Goal: Information Seeking & Learning: Learn about a topic

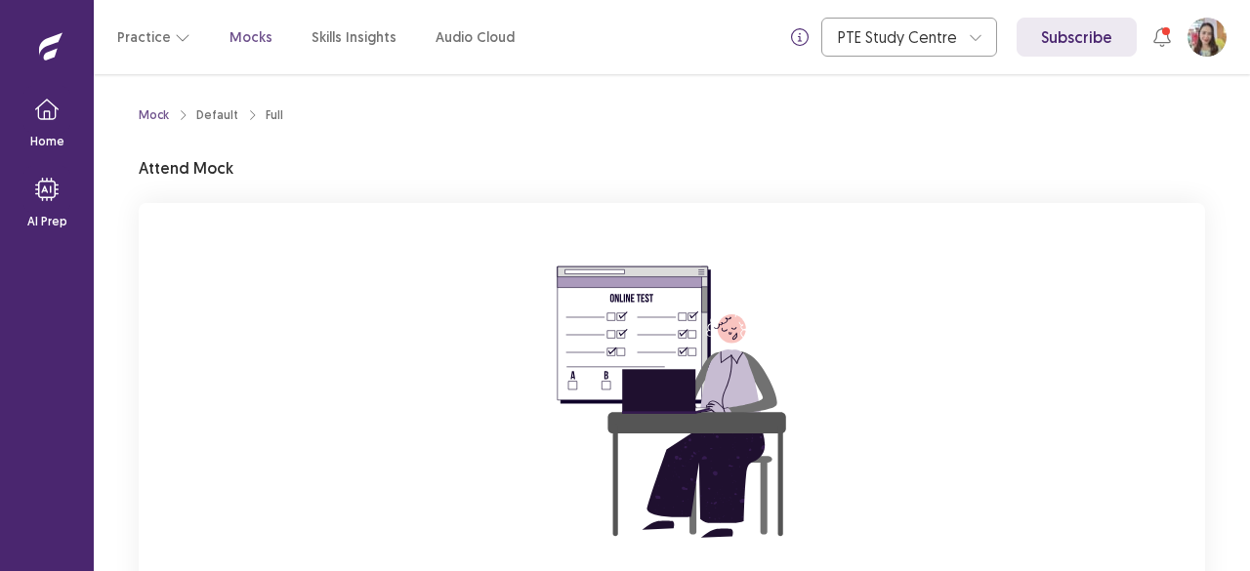
click at [358, 370] on div "You are attempting to start a new mock. Please click on the "Start" button to s…" at bounding box center [672, 464] width 1067 height 523
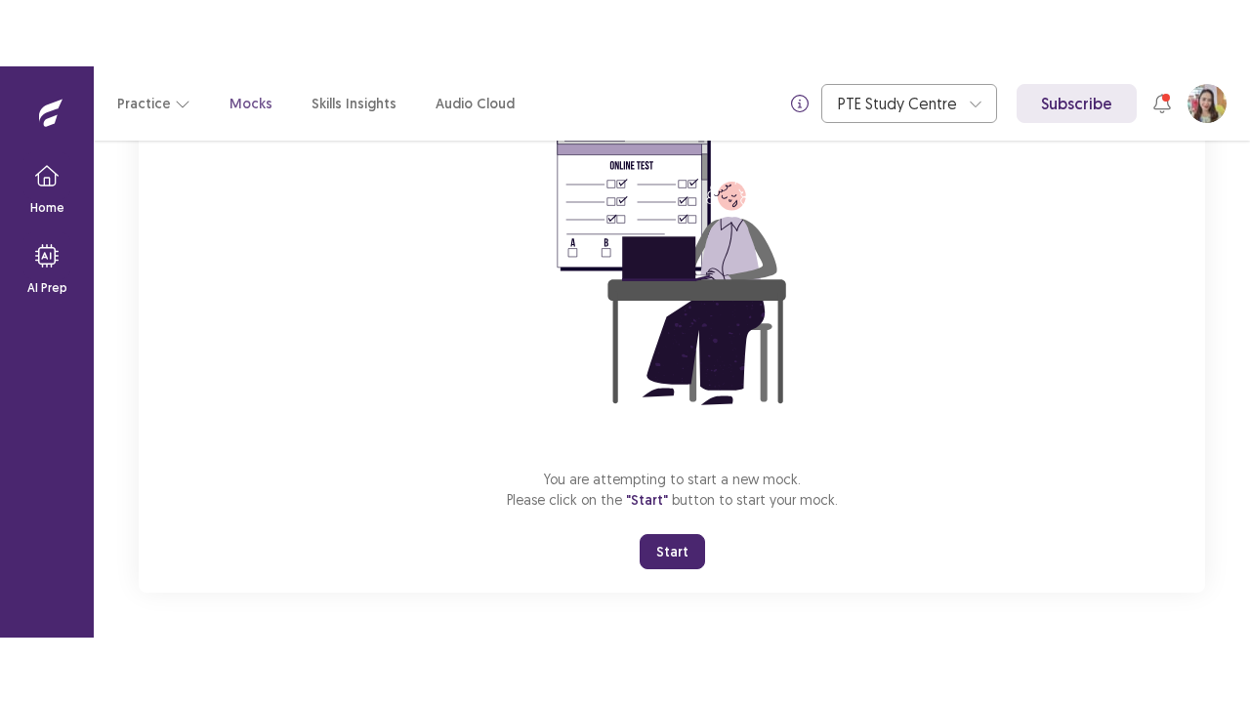
scroll to position [199, 0]
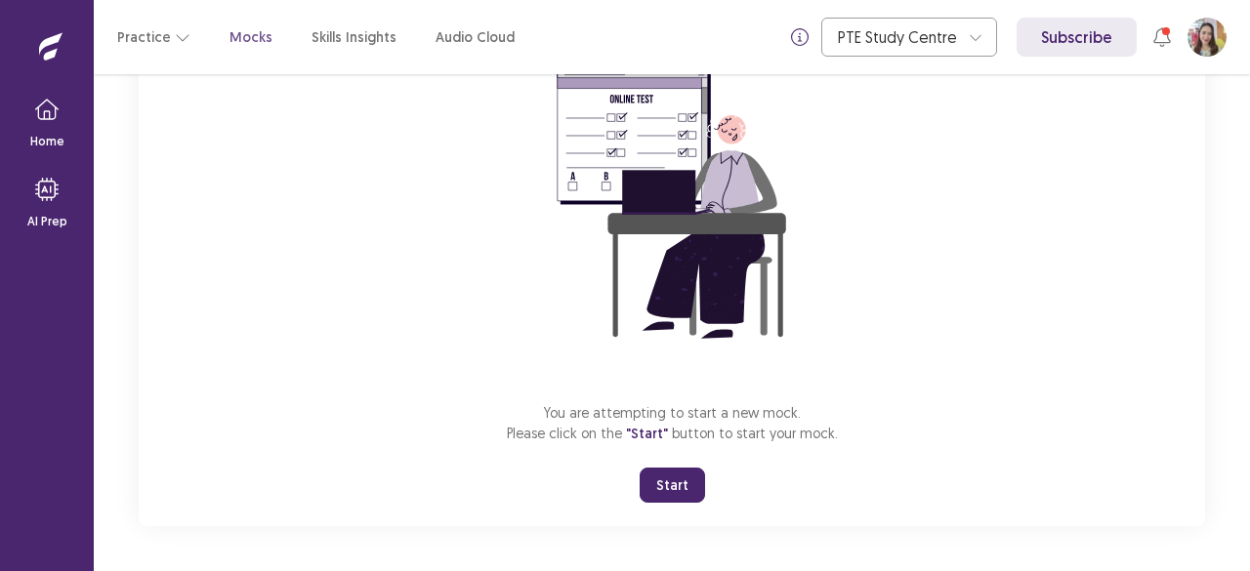
click at [694, 488] on button "Start" at bounding box center [672, 485] width 65 height 35
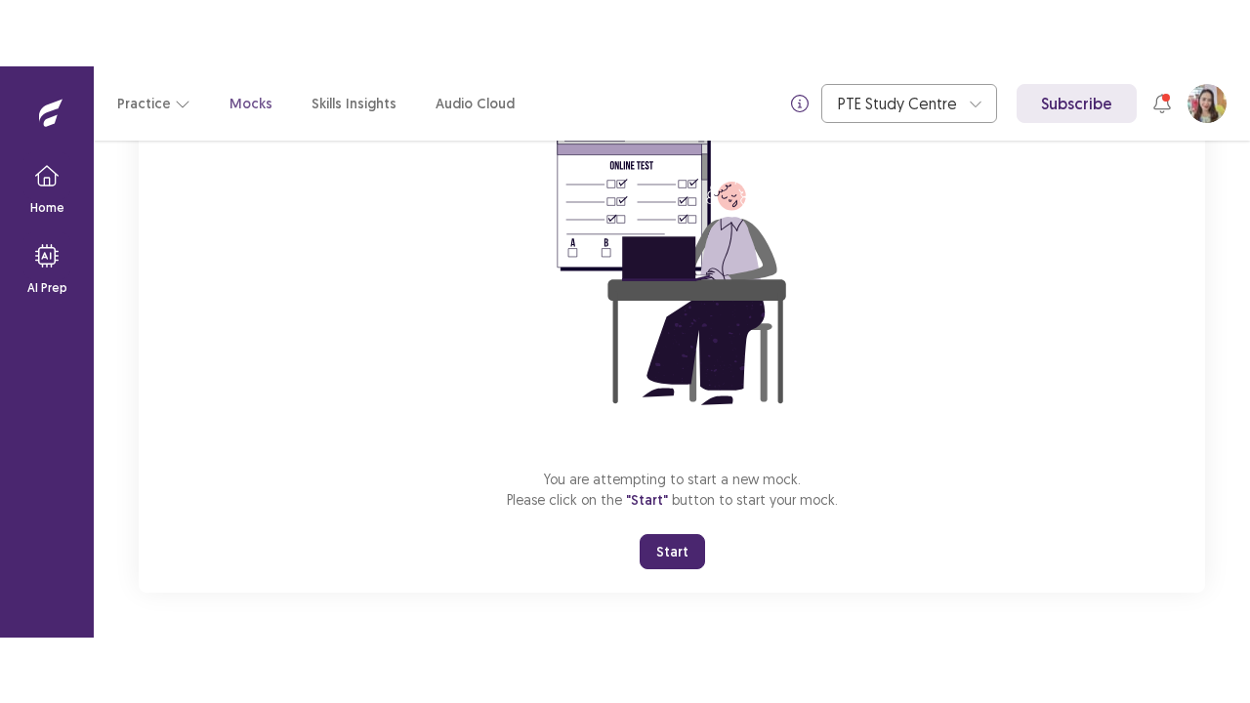
scroll to position [68, 0]
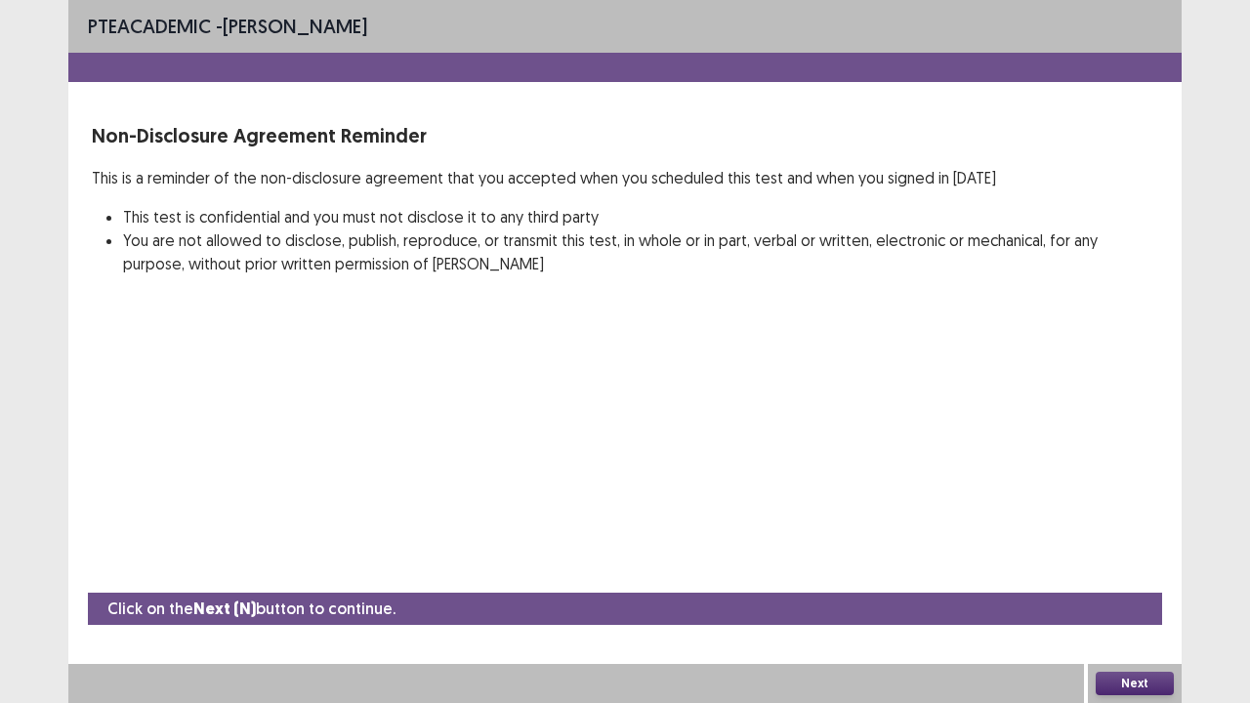
click at [1125, 570] on button "Next" at bounding box center [1135, 683] width 78 height 23
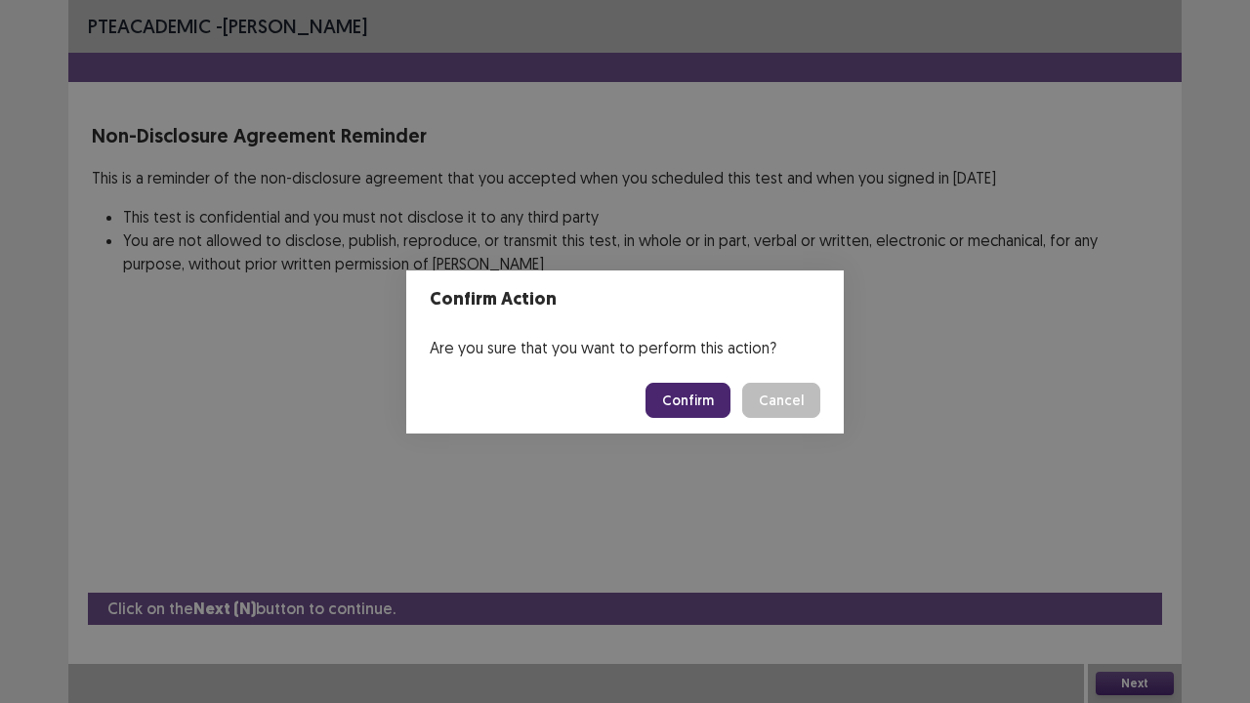
click at [706, 386] on button "Confirm" at bounding box center [688, 400] width 85 height 35
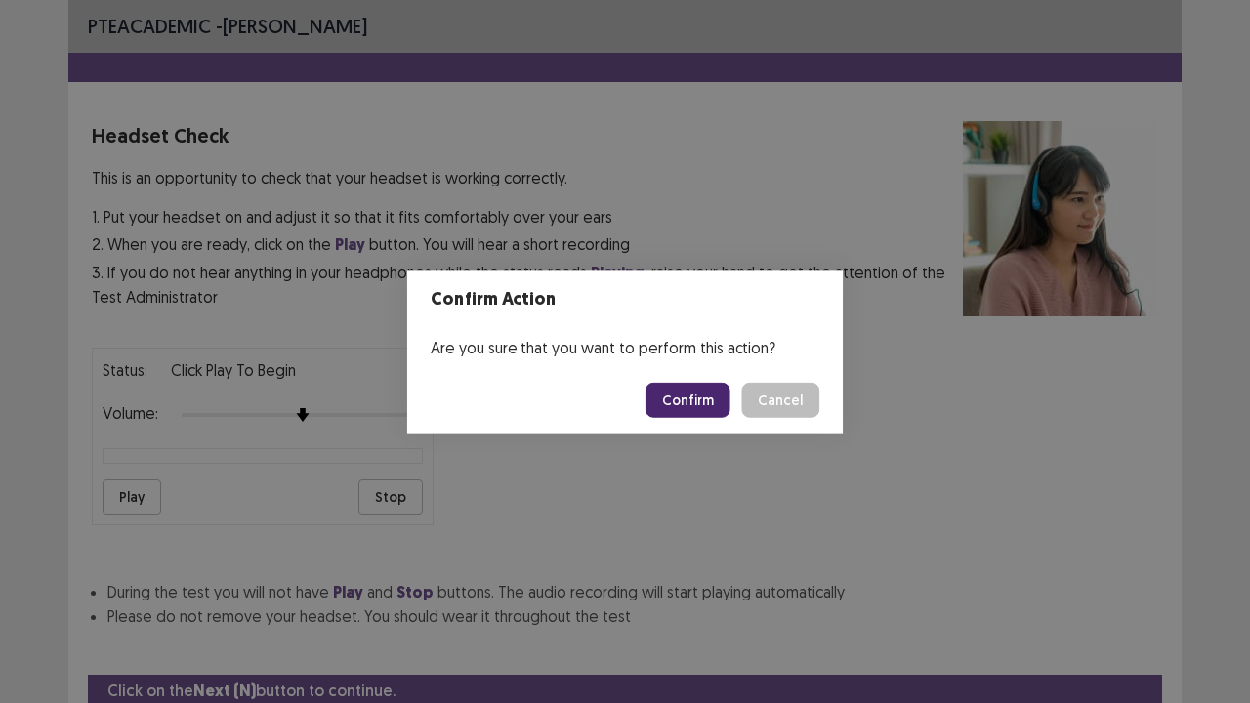
scroll to position [72, 0]
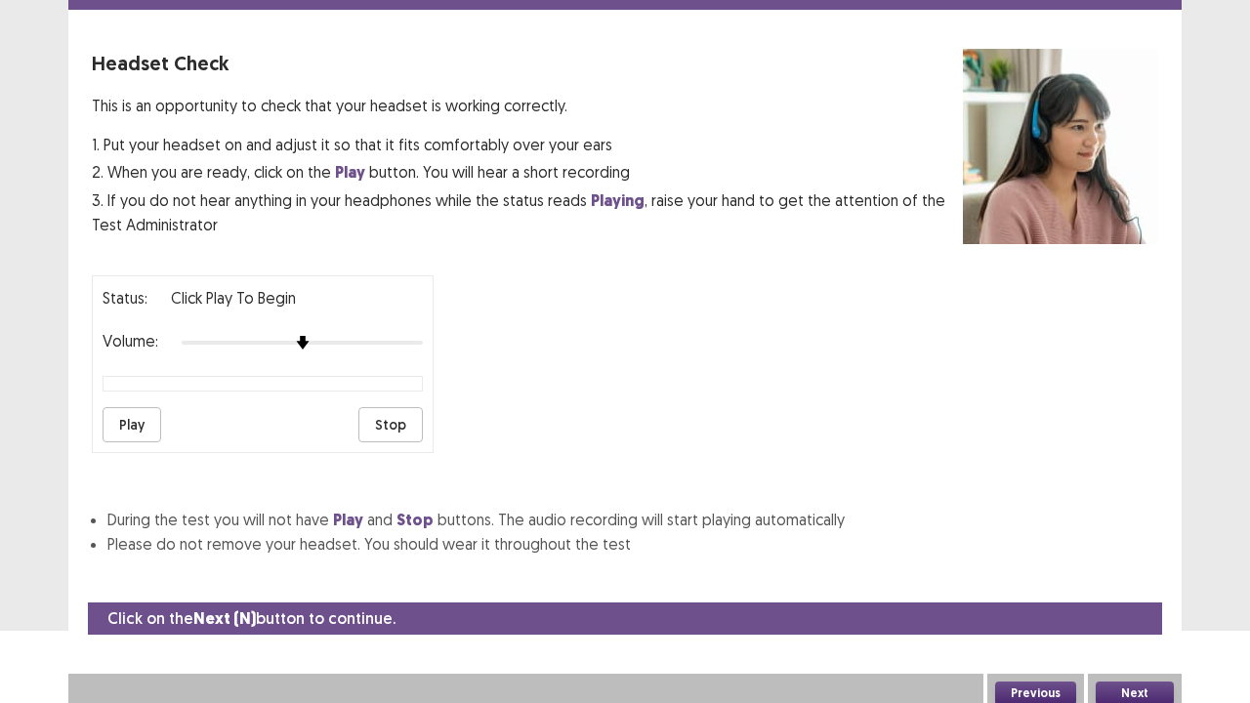
click at [1139, 570] on button "Next" at bounding box center [1135, 693] width 78 height 23
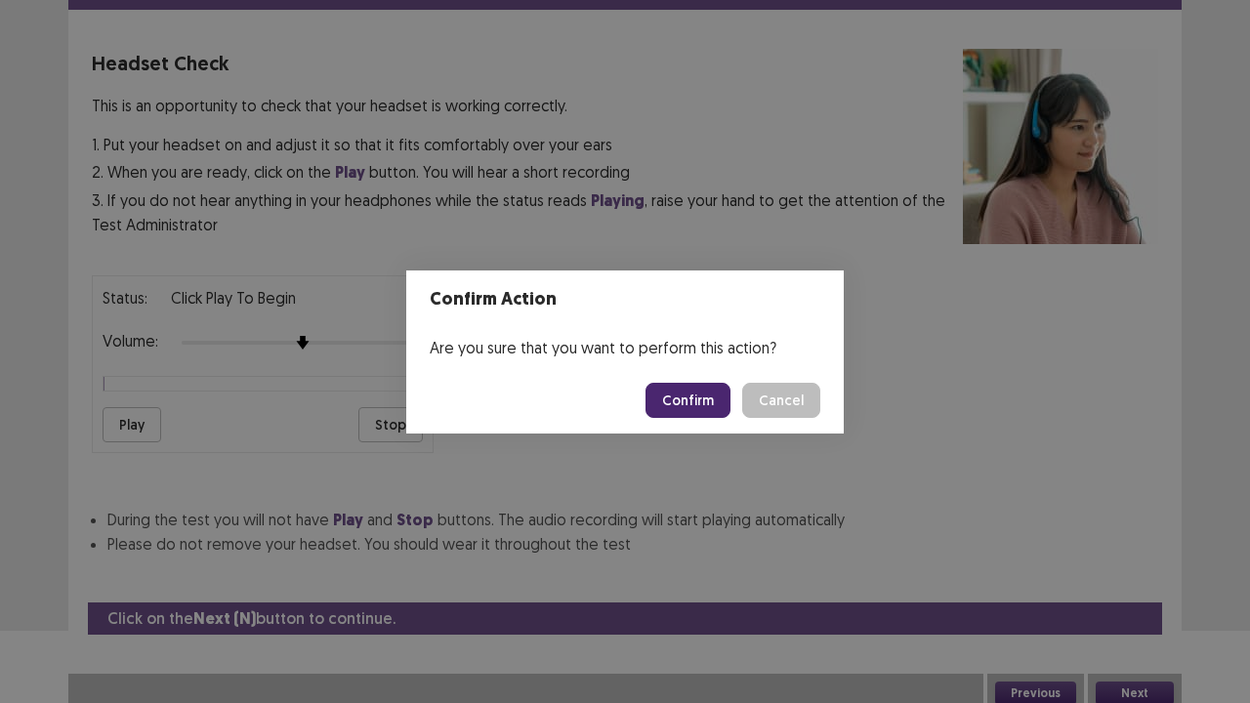
click at [703, 412] on button "Confirm" at bounding box center [688, 400] width 85 height 35
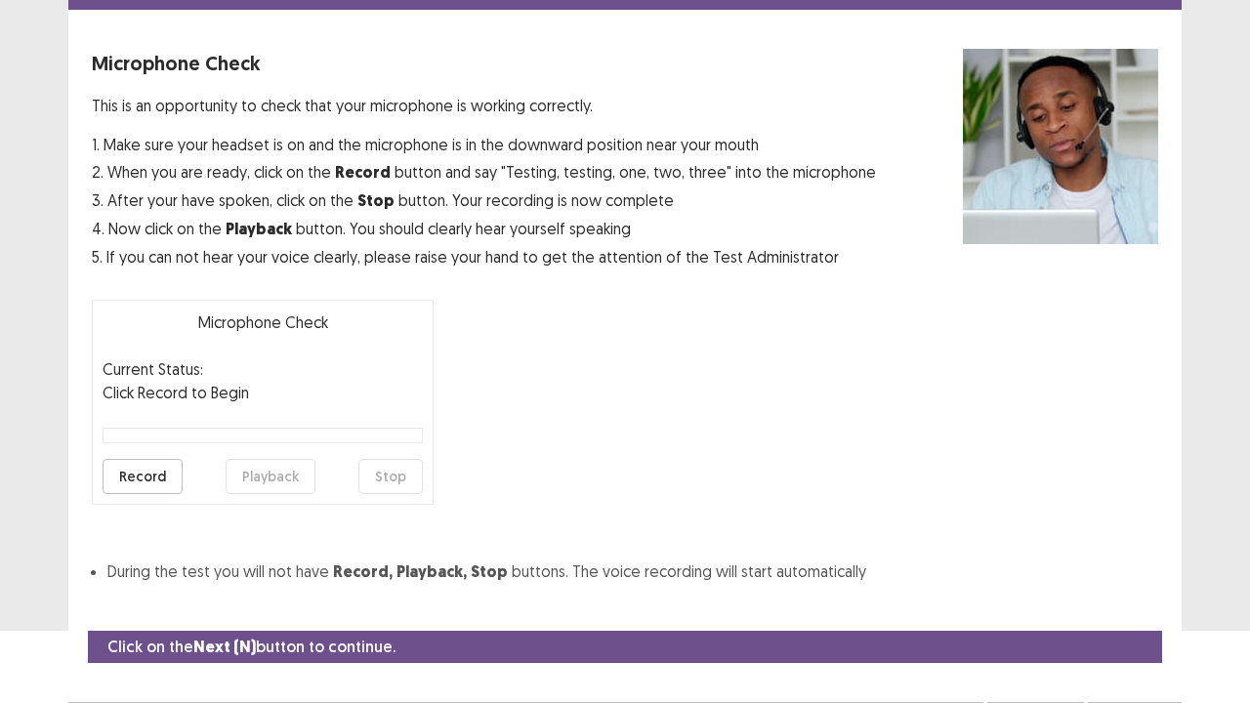
scroll to position [107, 0]
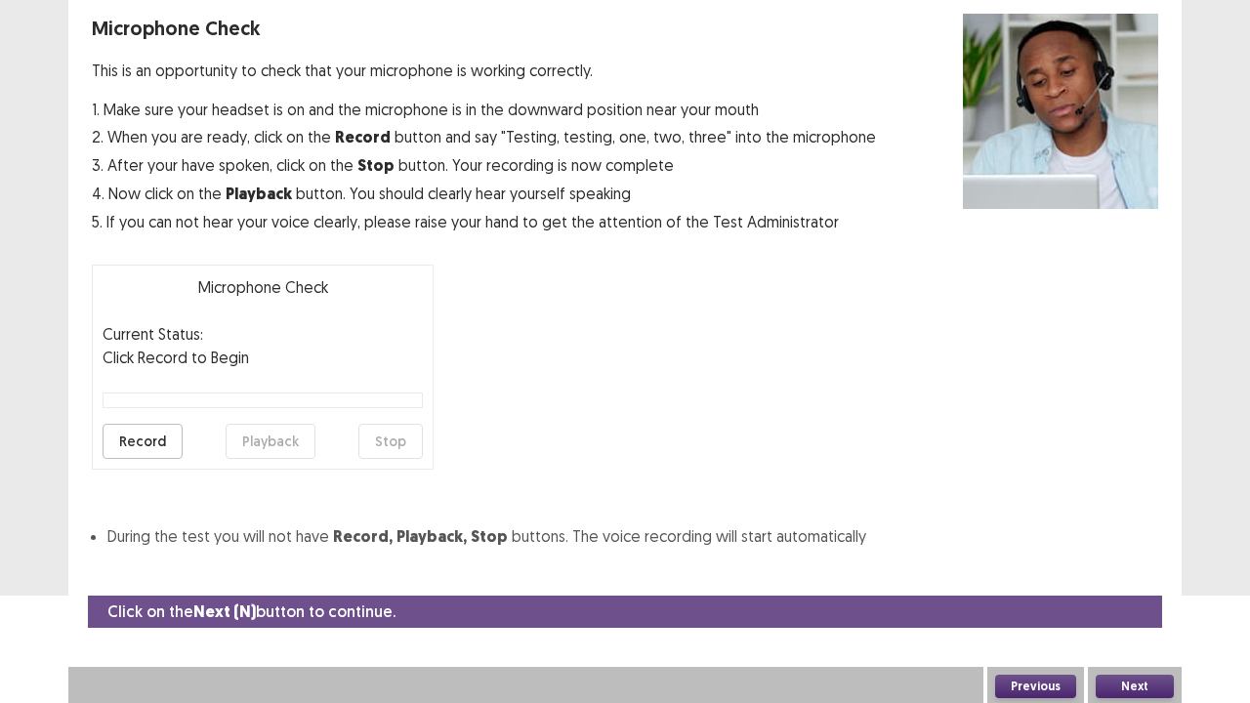
click at [1124, 570] on button "Next" at bounding box center [1135, 686] width 78 height 23
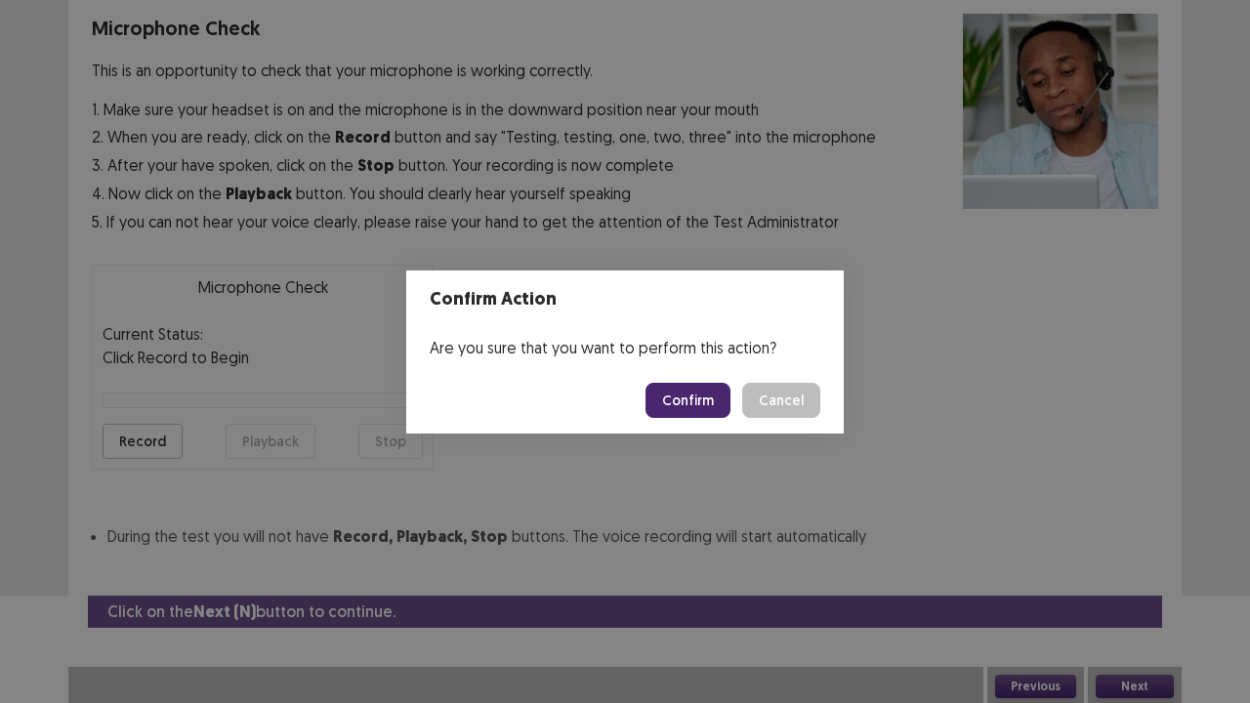
click at [710, 394] on button "Confirm" at bounding box center [688, 400] width 85 height 35
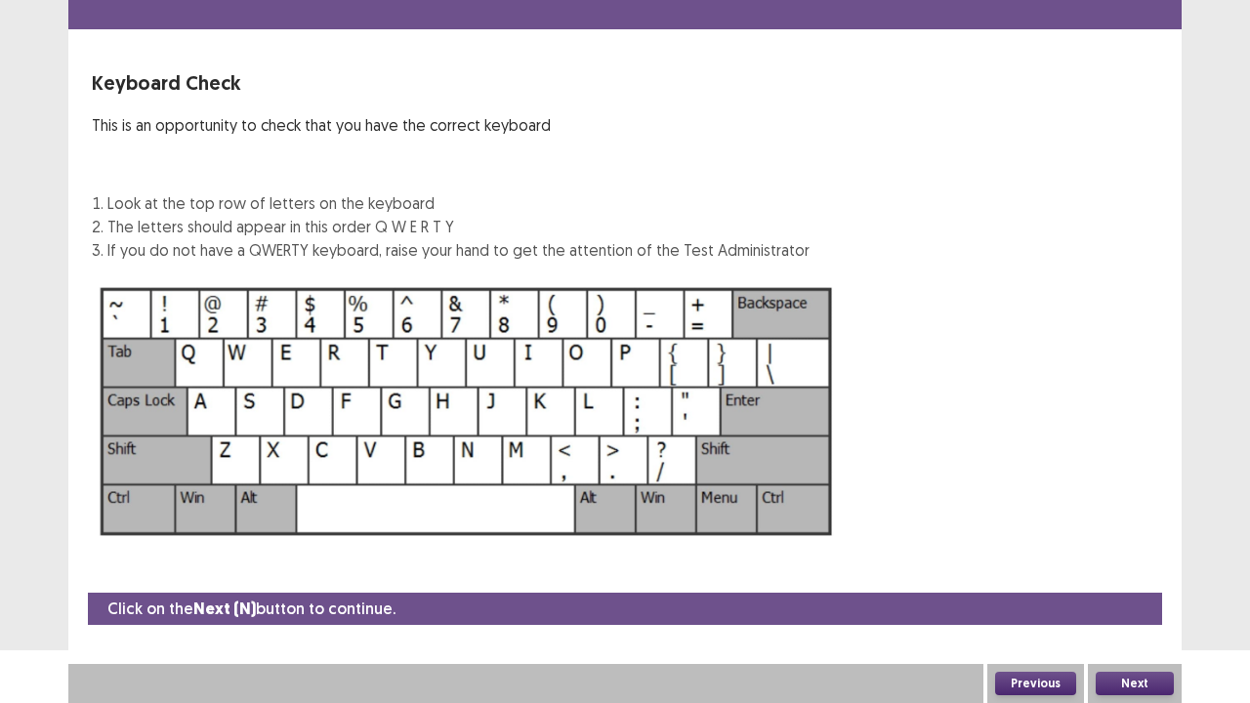
scroll to position [53, 0]
click at [1139, 570] on button "Next" at bounding box center [1135, 683] width 78 height 23
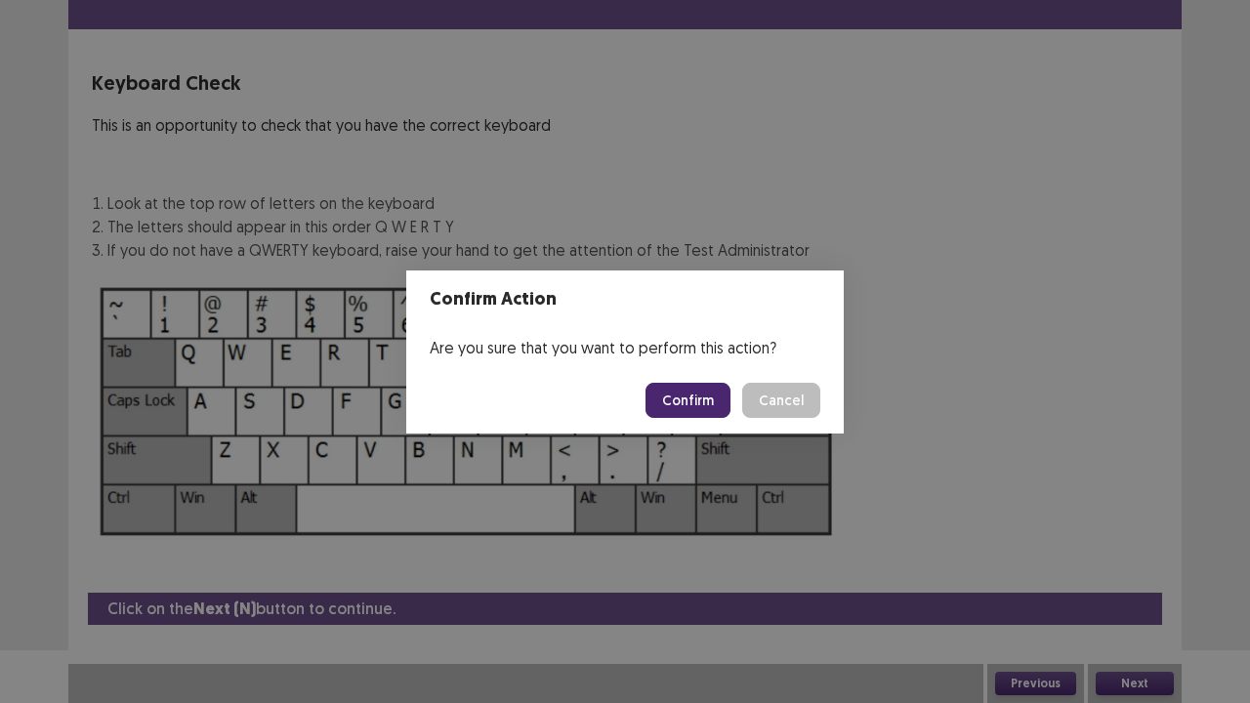
click at [707, 405] on button "Confirm" at bounding box center [688, 400] width 85 height 35
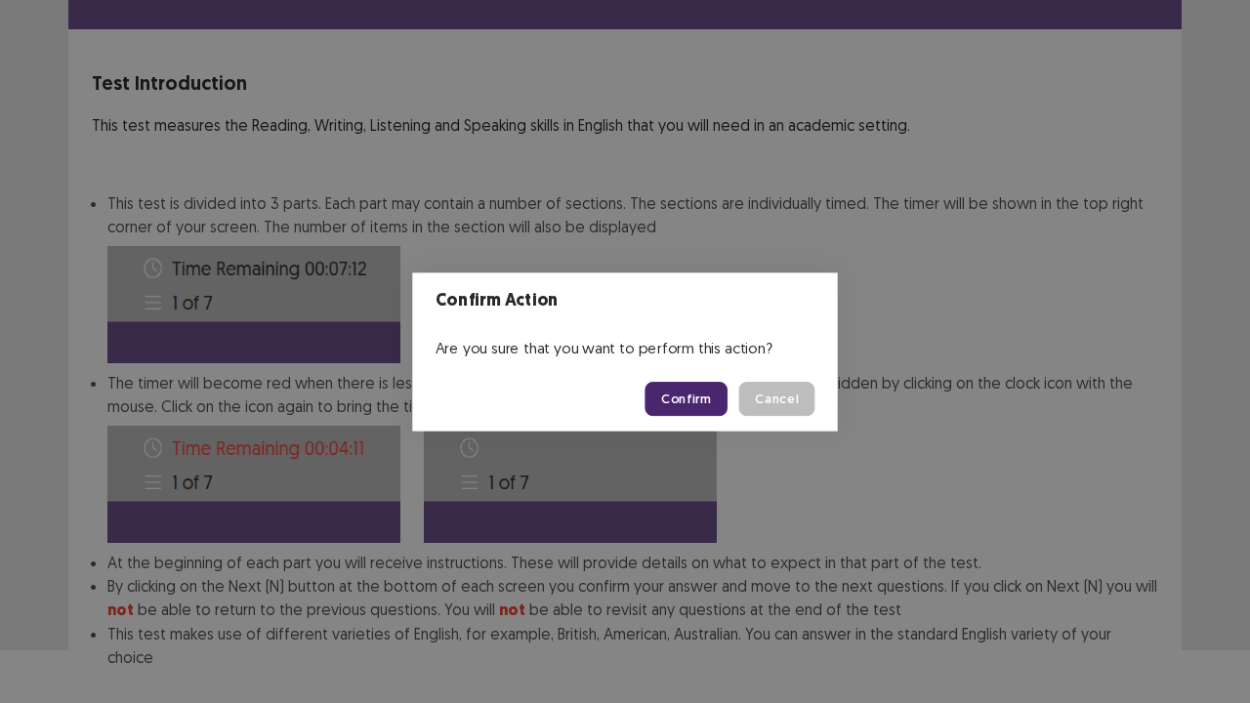
scroll to position [151, 0]
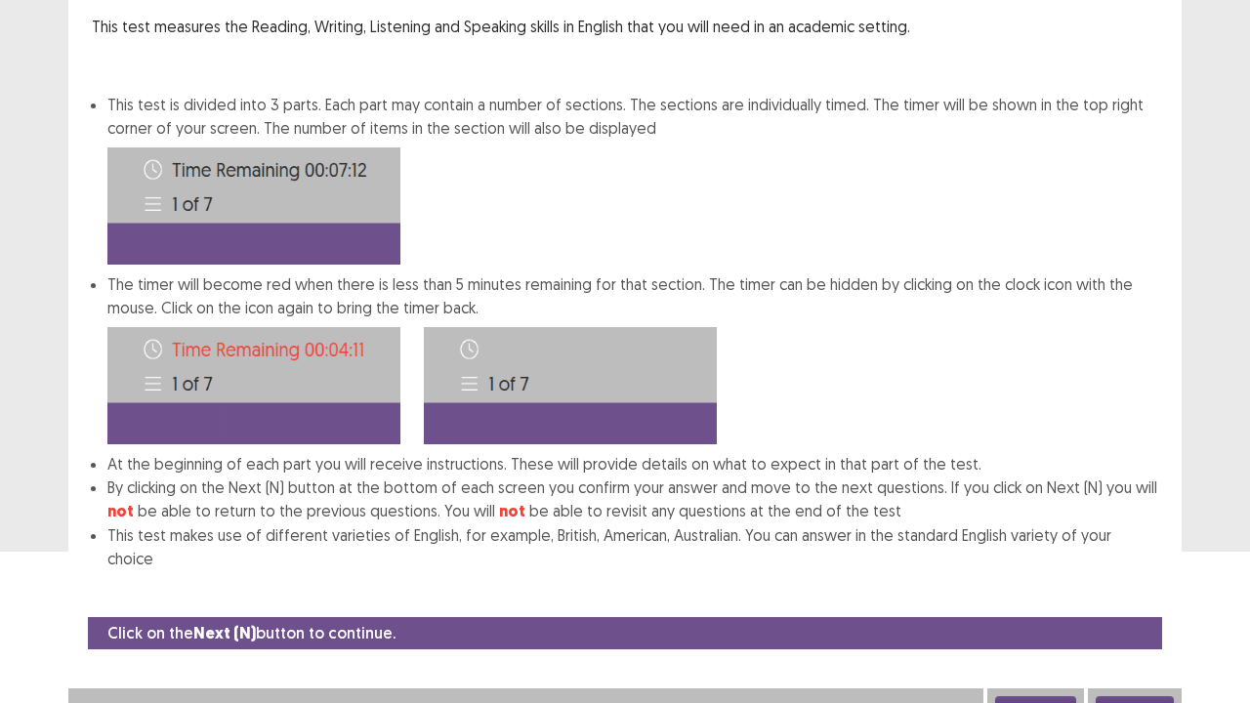
click at [1124, 570] on button "Next" at bounding box center [1135, 707] width 78 height 23
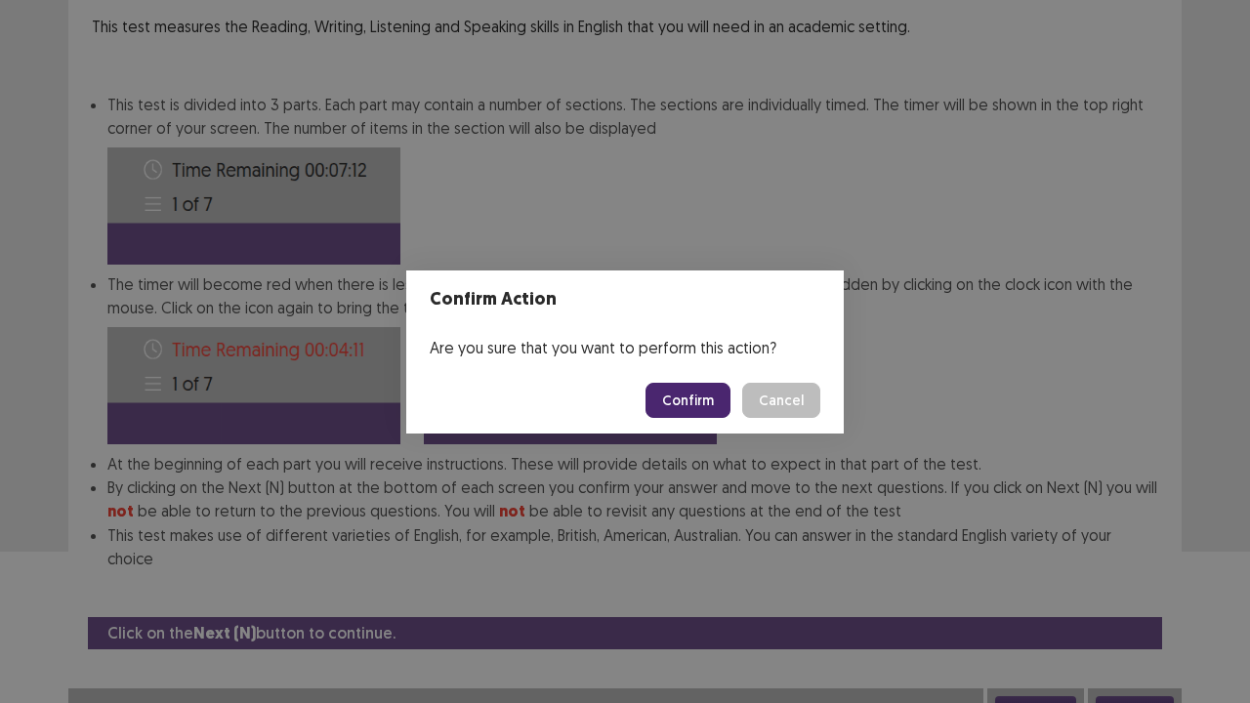
click at [689, 402] on button "Confirm" at bounding box center [688, 400] width 85 height 35
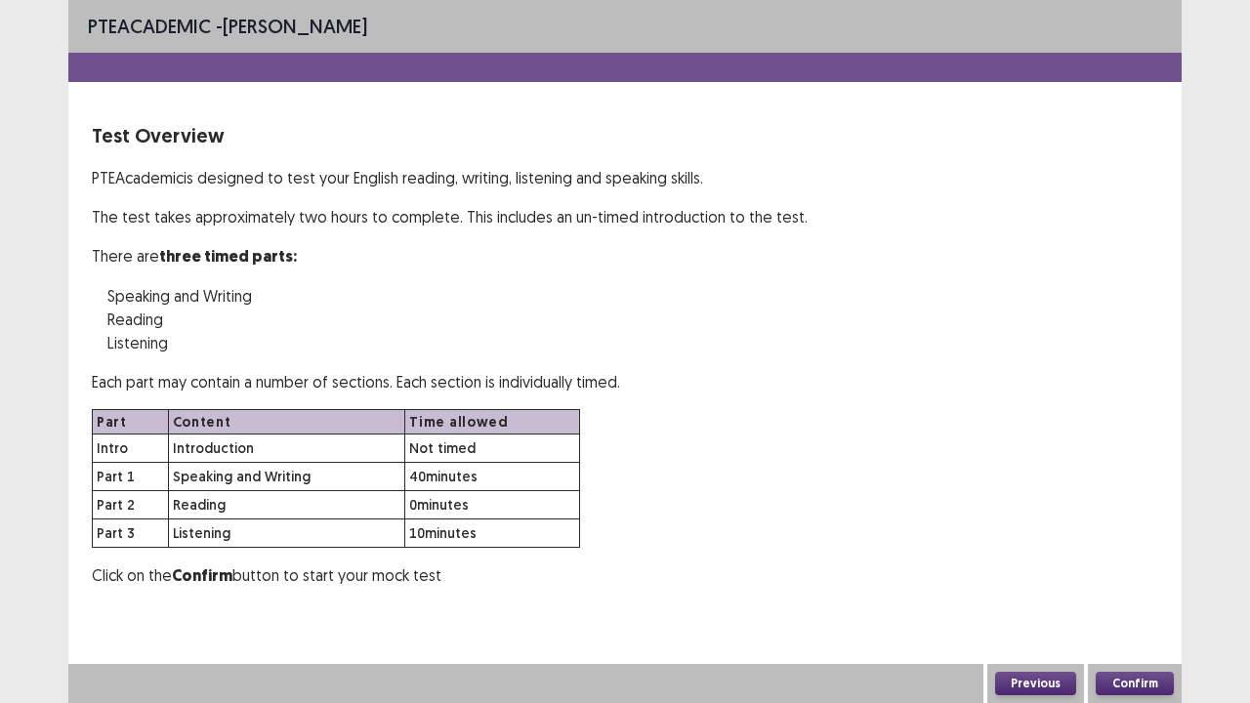
scroll to position [0, 0]
click at [1126, 570] on button "Confirm" at bounding box center [1135, 683] width 78 height 23
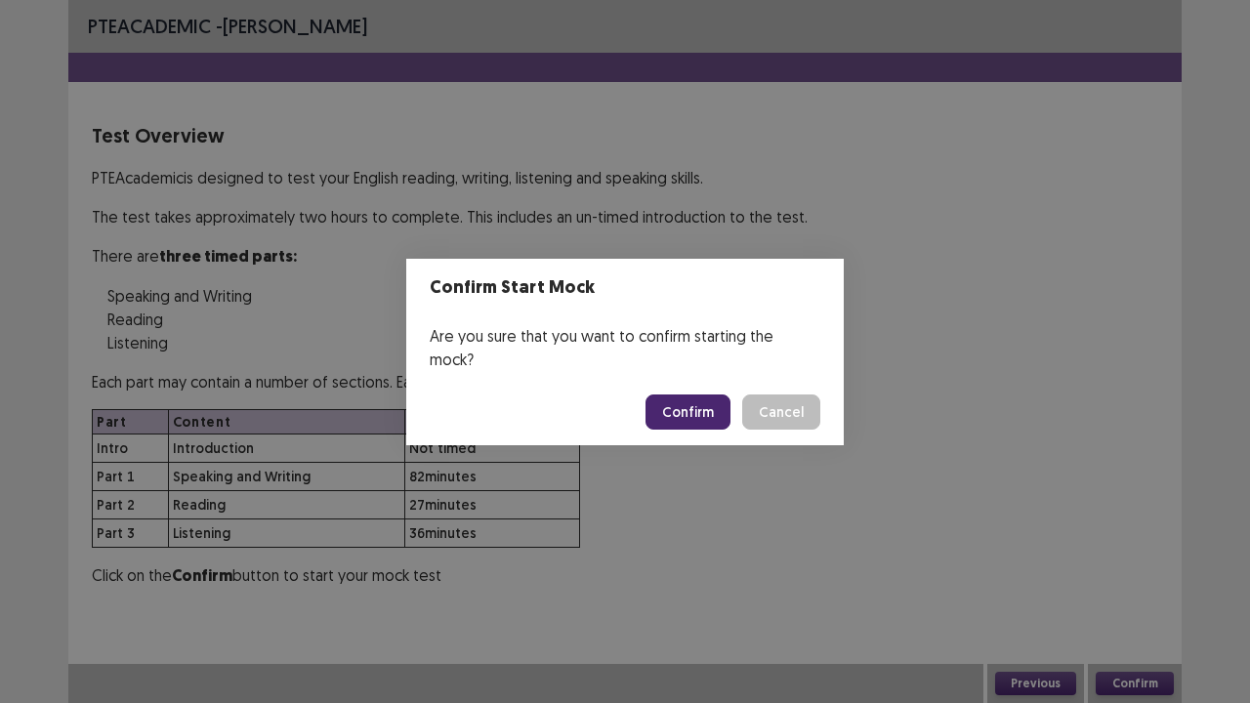
click at [695, 518] on div "Confirm Start Mock Are you sure that you want to confirm starting the mock? Con…" at bounding box center [625, 351] width 1250 height 703
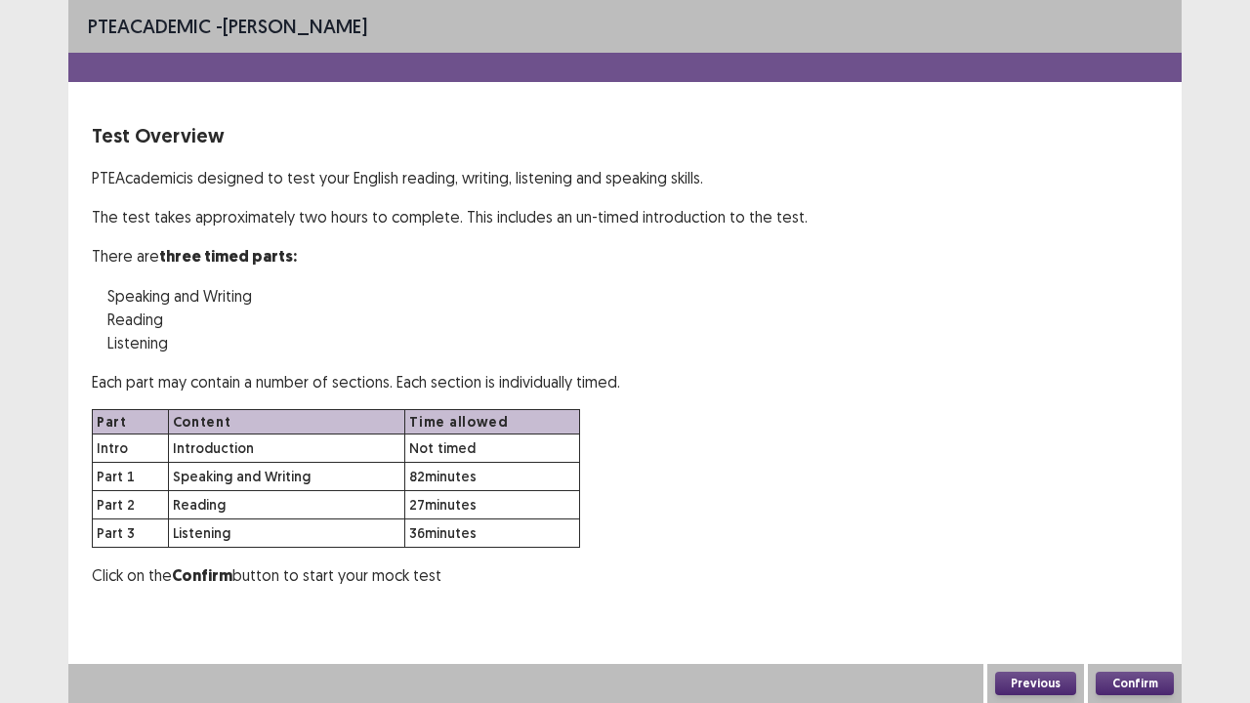
click at [1127, 570] on button "Confirm" at bounding box center [1135, 683] width 78 height 23
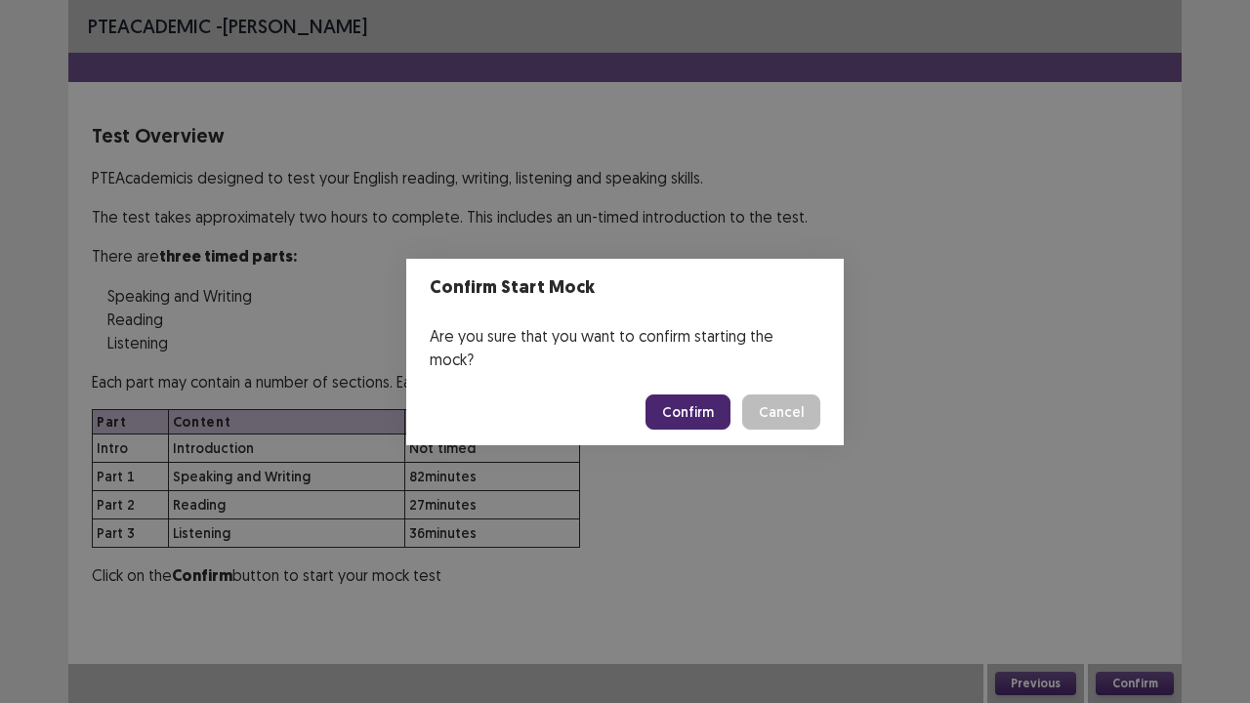
click at [699, 402] on button "Confirm" at bounding box center [688, 412] width 85 height 35
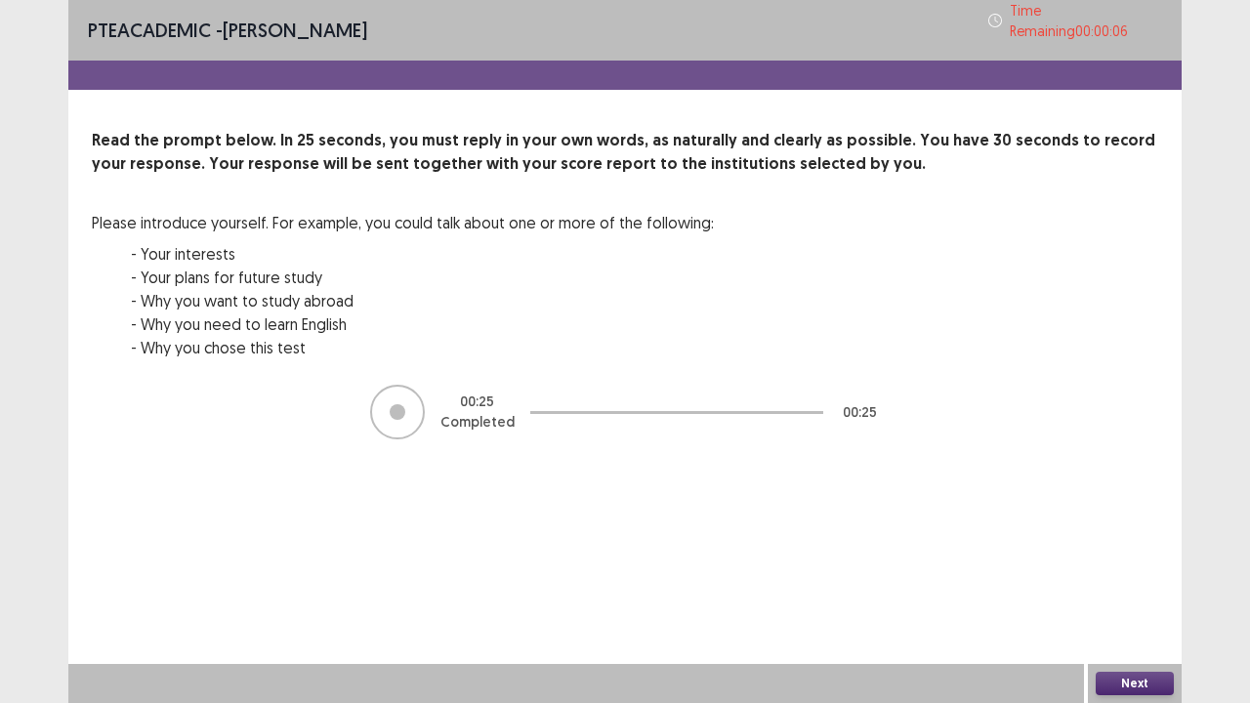
click at [1119, 570] on button "Next" at bounding box center [1135, 683] width 78 height 23
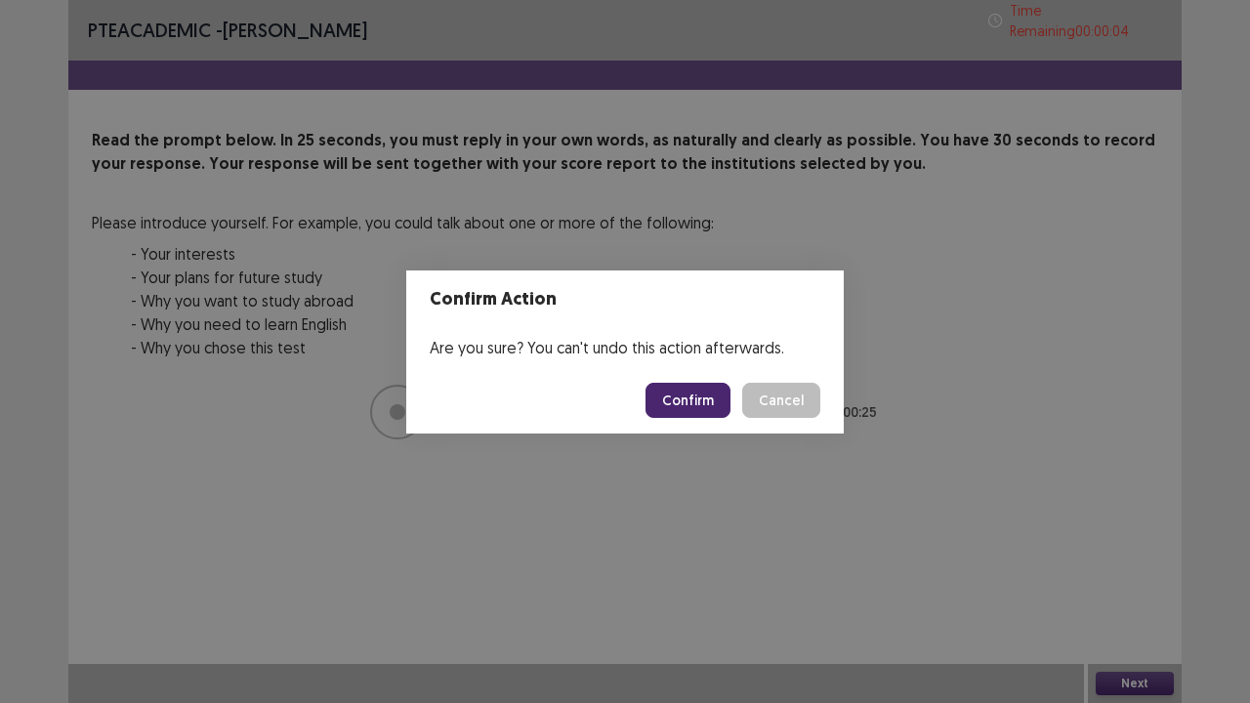
click at [715, 391] on button "Confirm" at bounding box center [688, 400] width 85 height 35
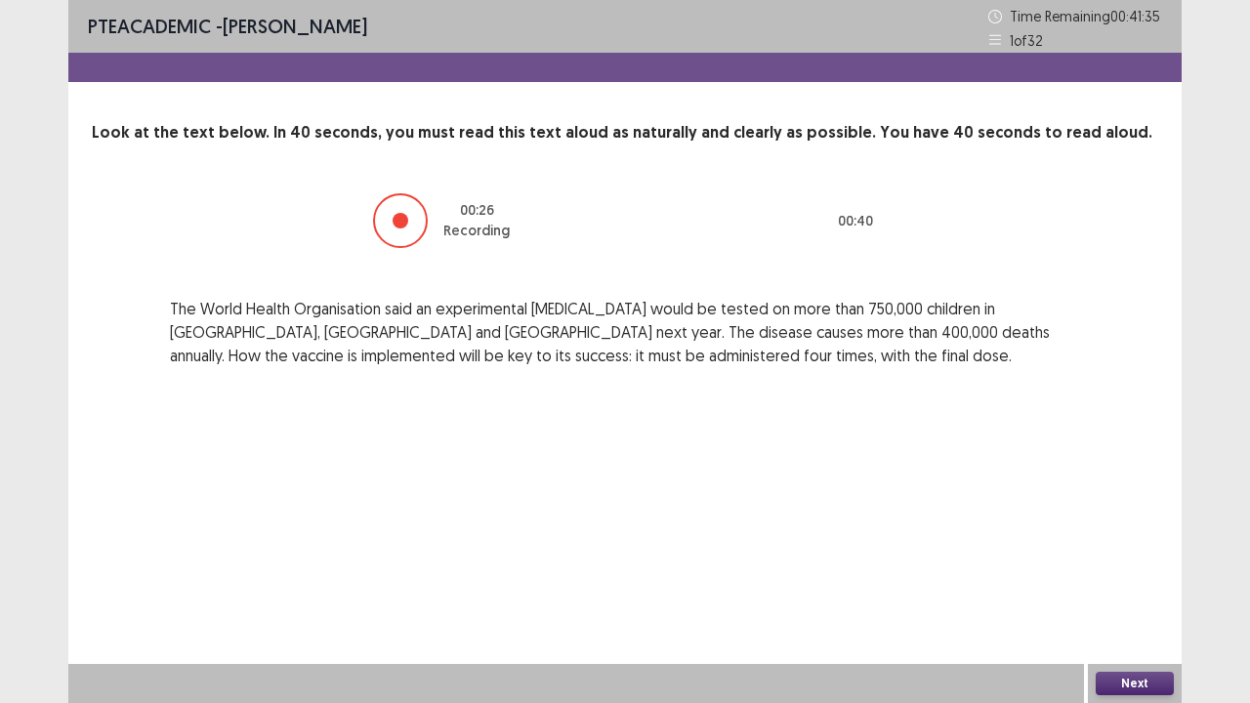
click at [1145, 570] on div "Next" at bounding box center [1135, 683] width 94 height 39
click at [1146, 570] on button "Next" at bounding box center [1135, 683] width 78 height 23
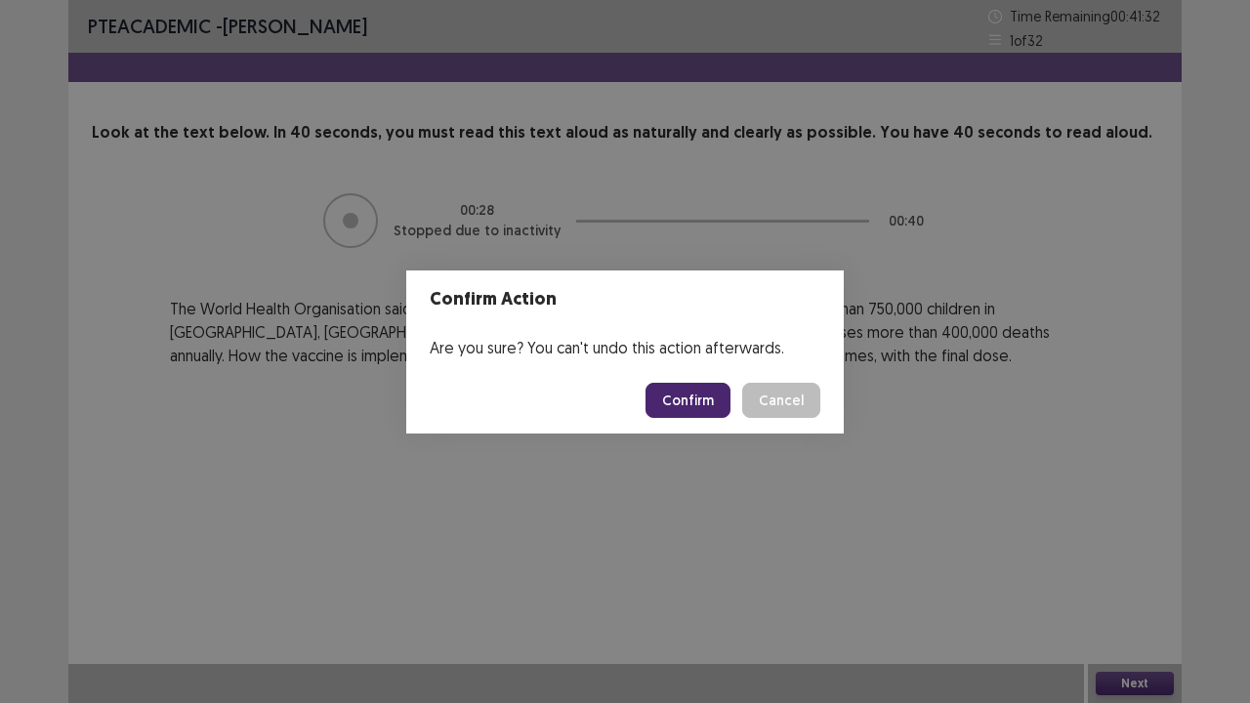
click at [715, 398] on button "Confirm" at bounding box center [688, 400] width 85 height 35
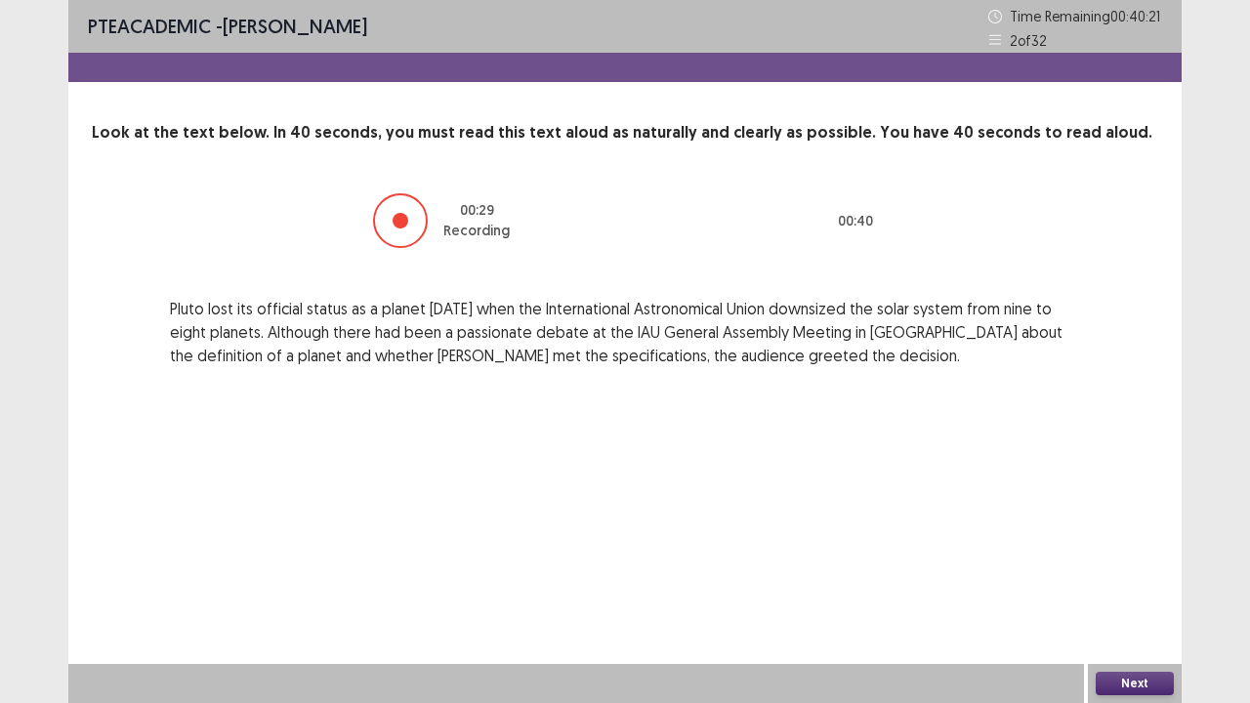
click at [1163, 570] on button "Next" at bounding box center [1135, 683] width 78 height 23
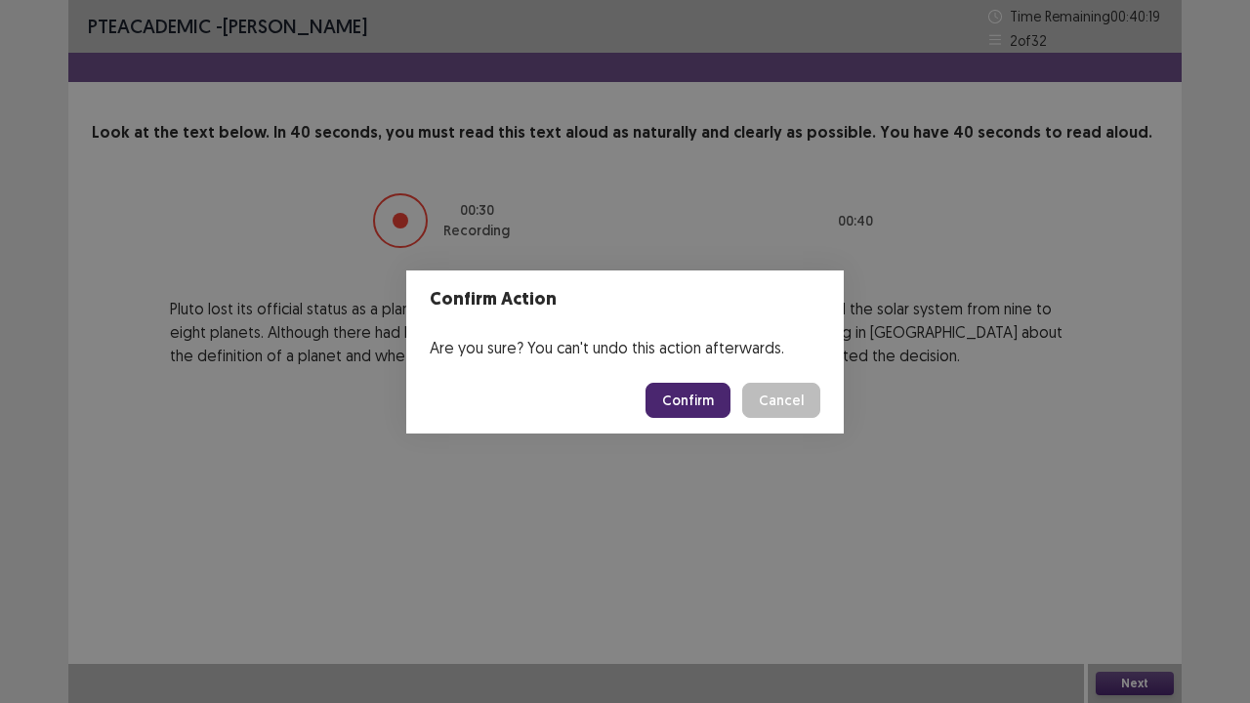
click at [683, 404] on button "Confirm" at bounding box center [688, 400] width 85 height 35
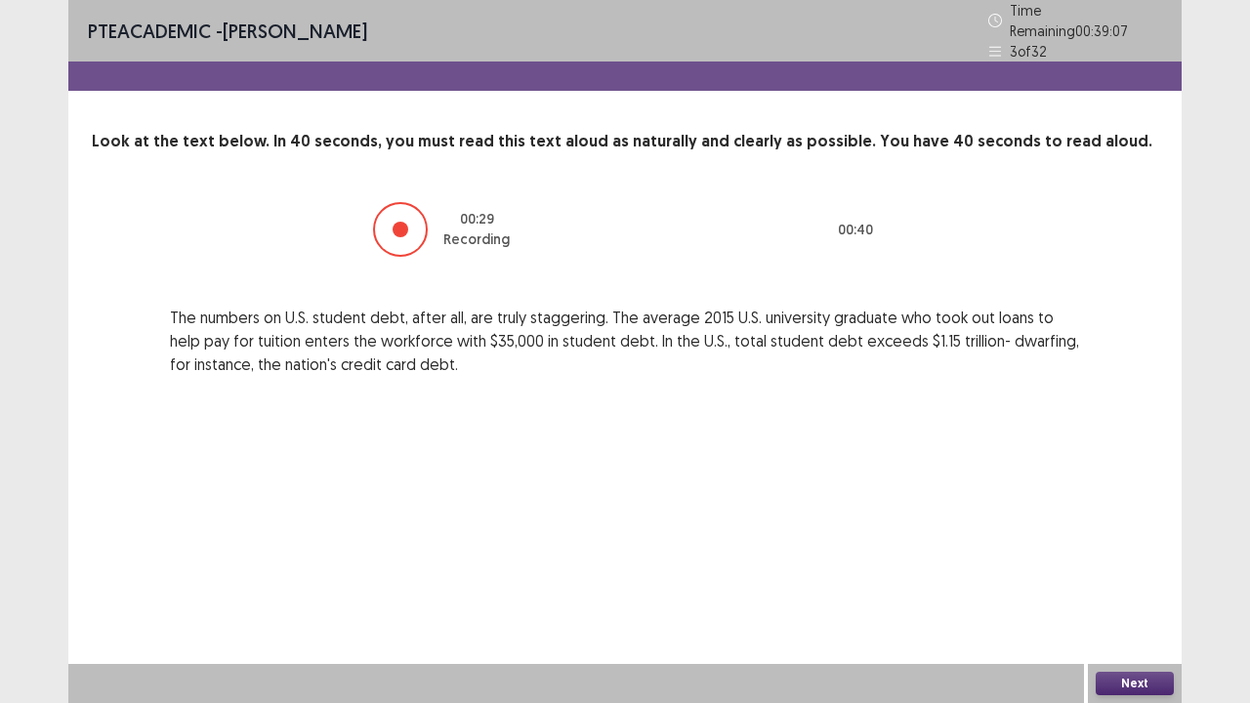
click at [1138, 570] on div "Next" at bounding box center [1135, 683] width 94 height 39
drag, startPoint x: 1140, startPoint y: 686, endPoint x: 1117, endPoint y: 648, distance: 44.2
click at [1117, 570] on div "PTE academic - [PERSON_NAME] Time Remaining 00 : 39 : 06 3 of 32 Look at the te…" at bounding box center [625, 351] width 1114 height 703
click at [1131, 570] on button "Next" at bounding box center [1135, 683] width 78 height 23
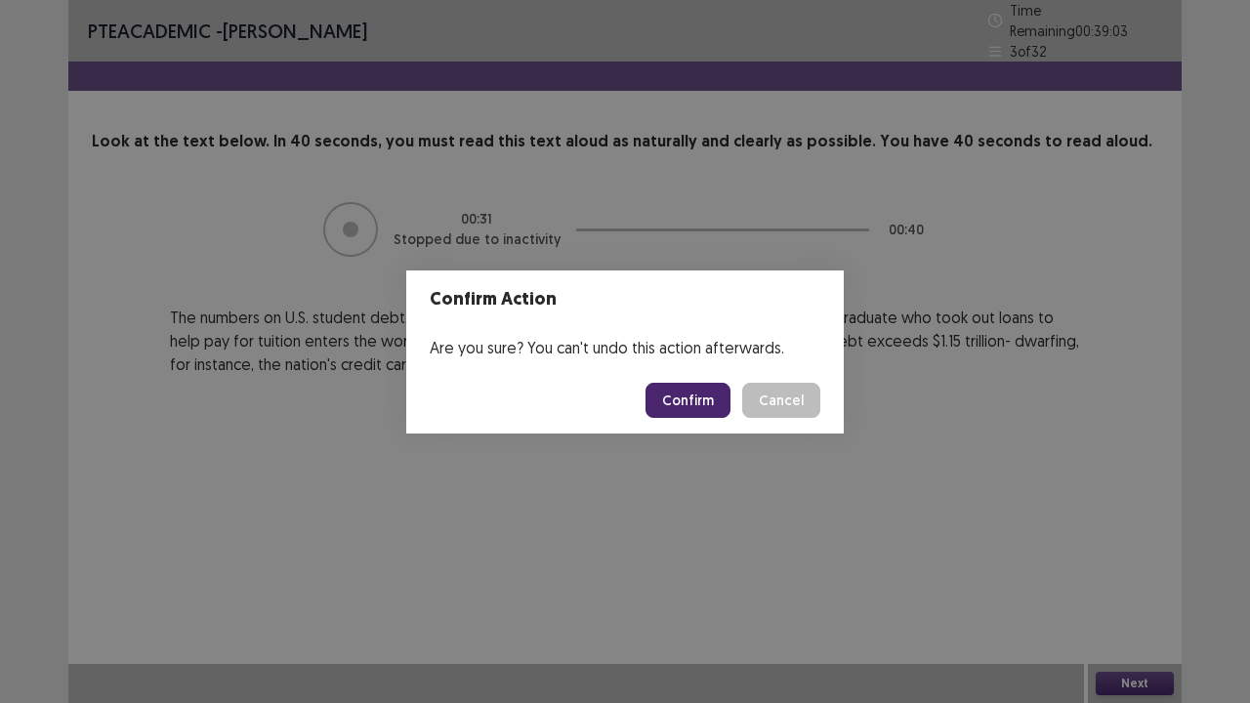
click at [709, 403] on button "Confirm" at bounding box center [688, 400] width 85 height 35
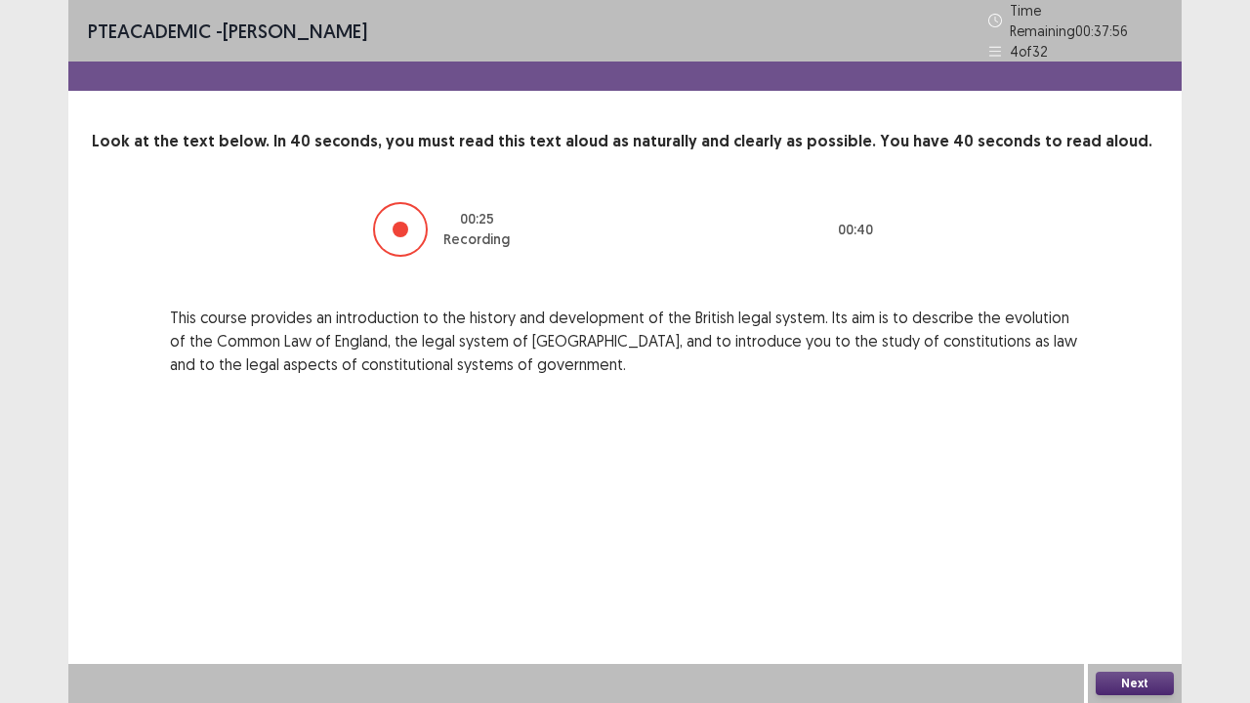
click at [1136, 570] on button "Next" at bounding box center [1135, 683] width 78 height 23
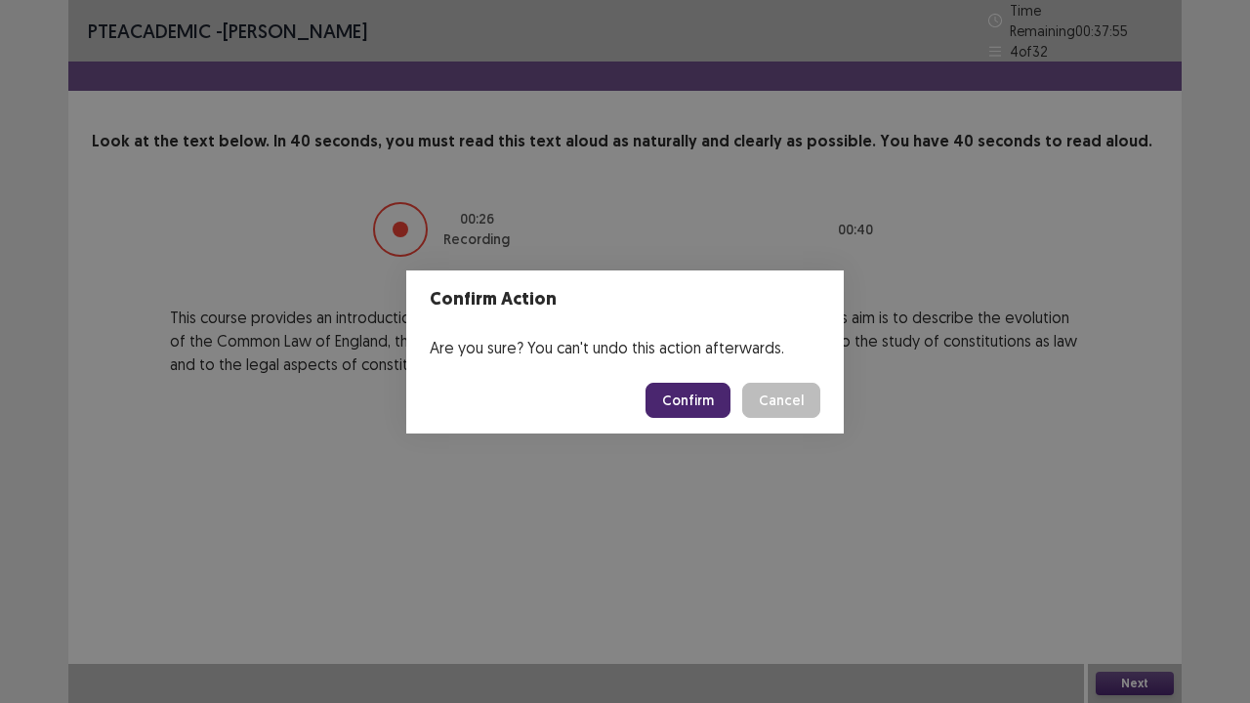
click at [725, 396] on button "Confirm" at bounding box center [688, 400] width 85 height 35
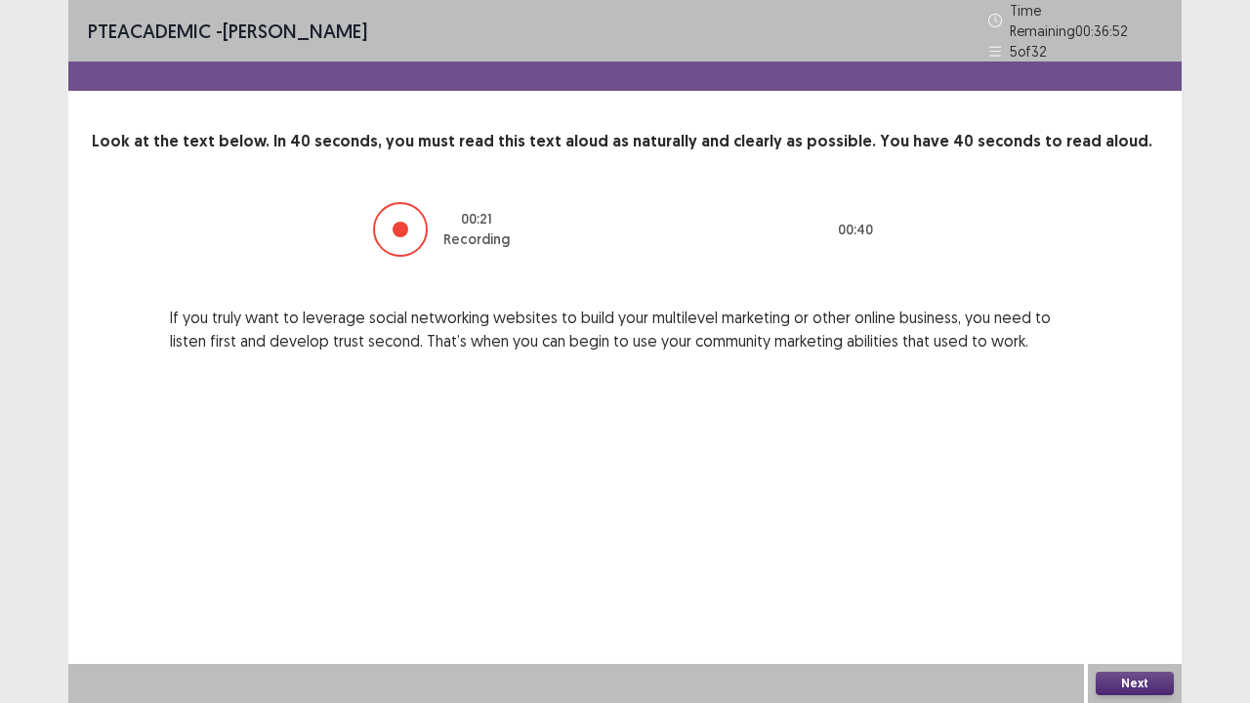
click at [1131, 570] on button "Next" at bounding box center [1135, 683] width 78 height 23
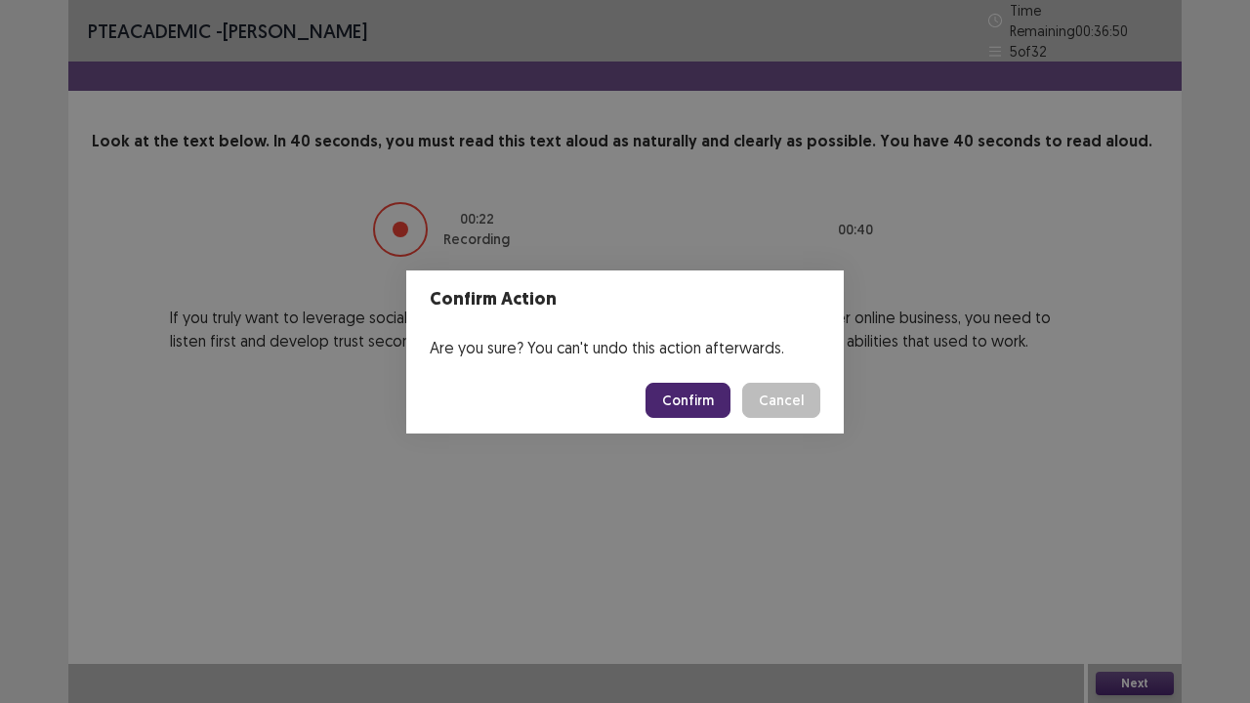
click at [694, 402] on button "Confirm" at bounding box center [688, 400] width 85 height 35
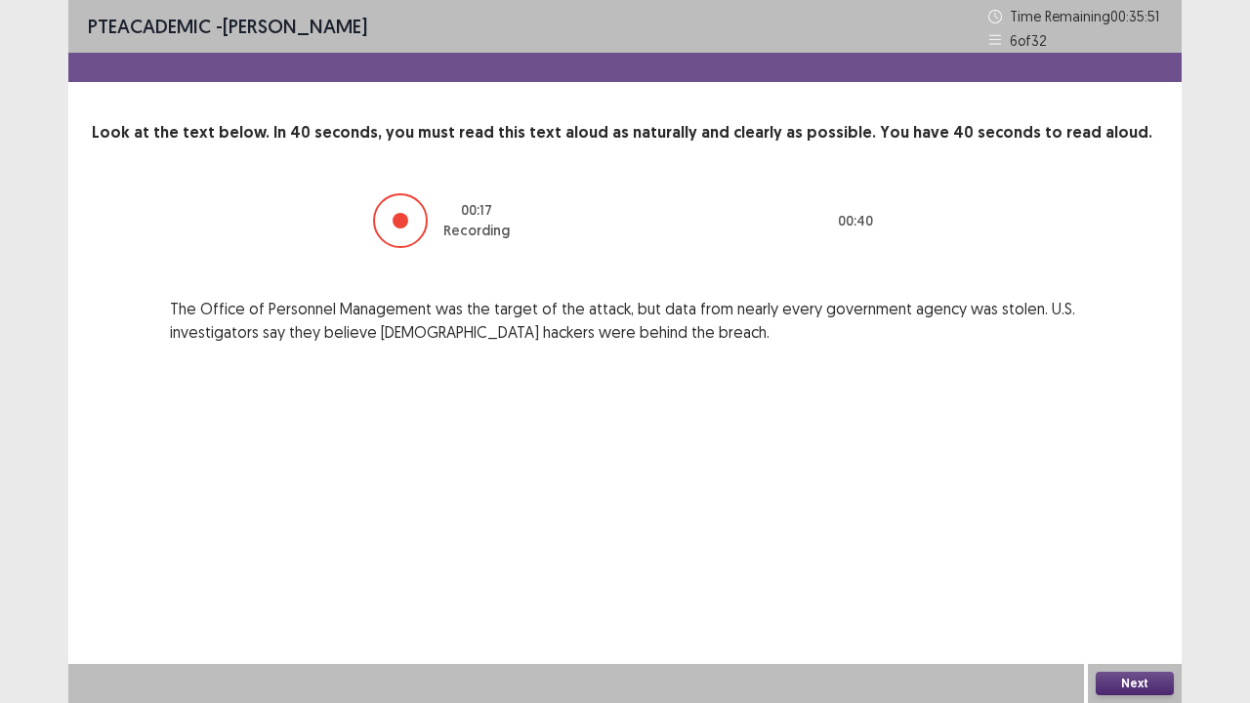
click at [1107, 570] on button "Next" at bounding box center [1135, 683] width 78 height 23
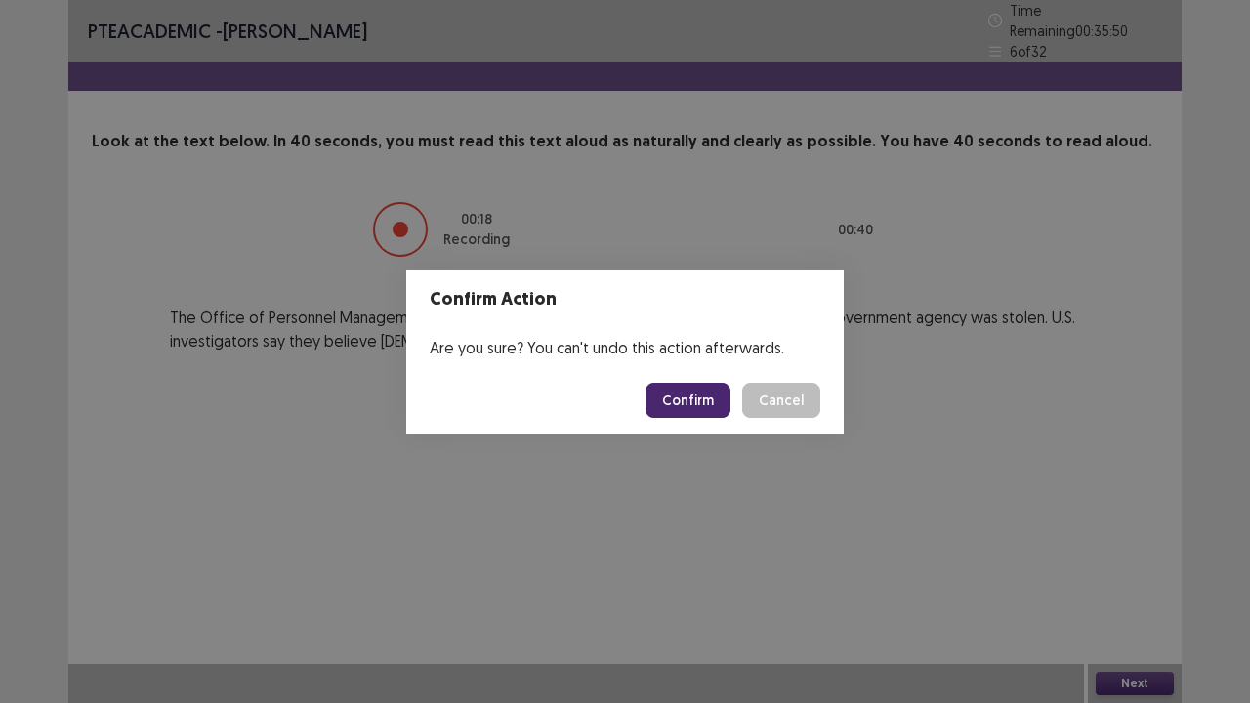
click at [688, 406] on button "Confirm" at bounding box center [688, 400] width 85 height 35
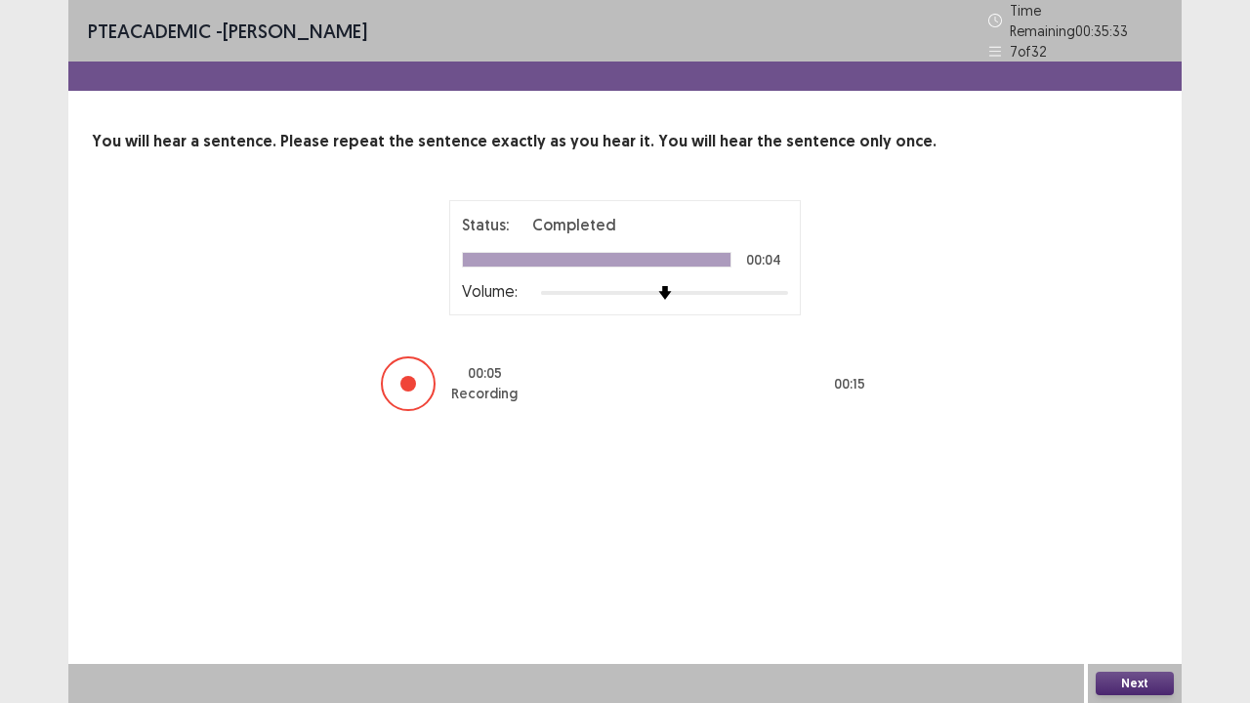
click at [1143, 570] on button "Next" at bounding box center [1135, 683] width 78 height 23
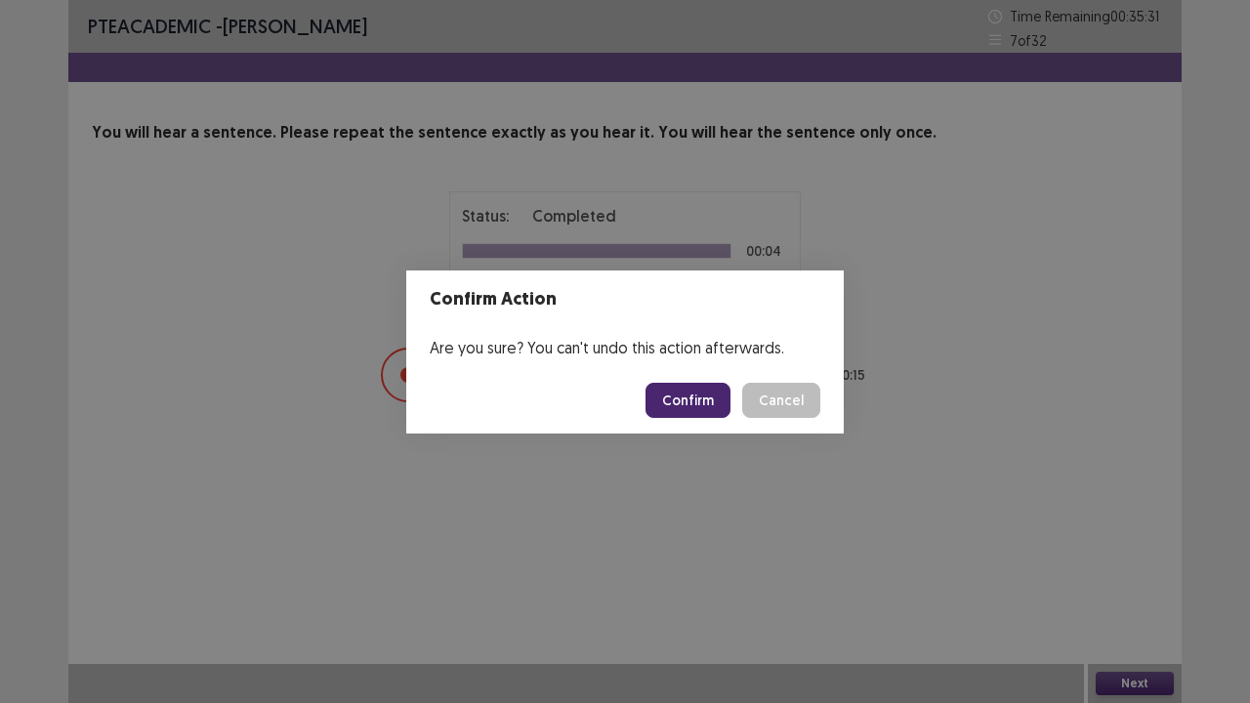
click at [709, 410] on button "Confirm" at bounding box center [688, 400] width 85 height 35
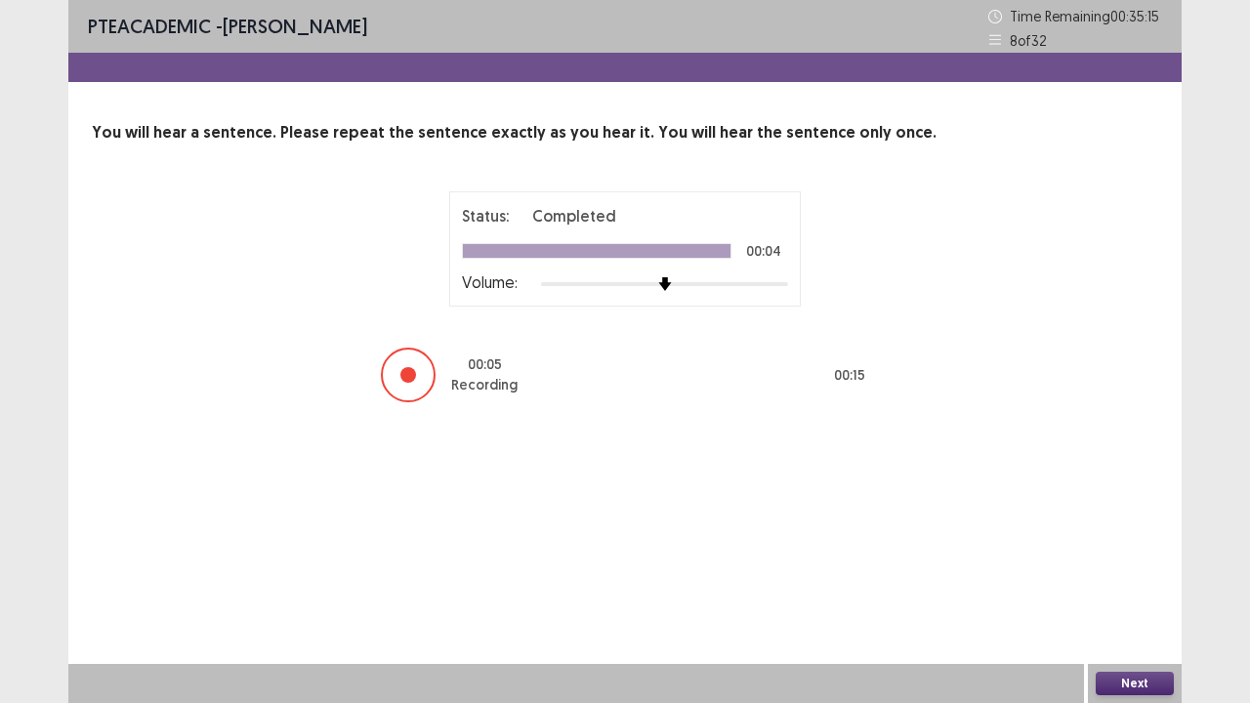
click at [1116, 570] on button "Next" at bounding box center [1135, 683] width 78 height 23
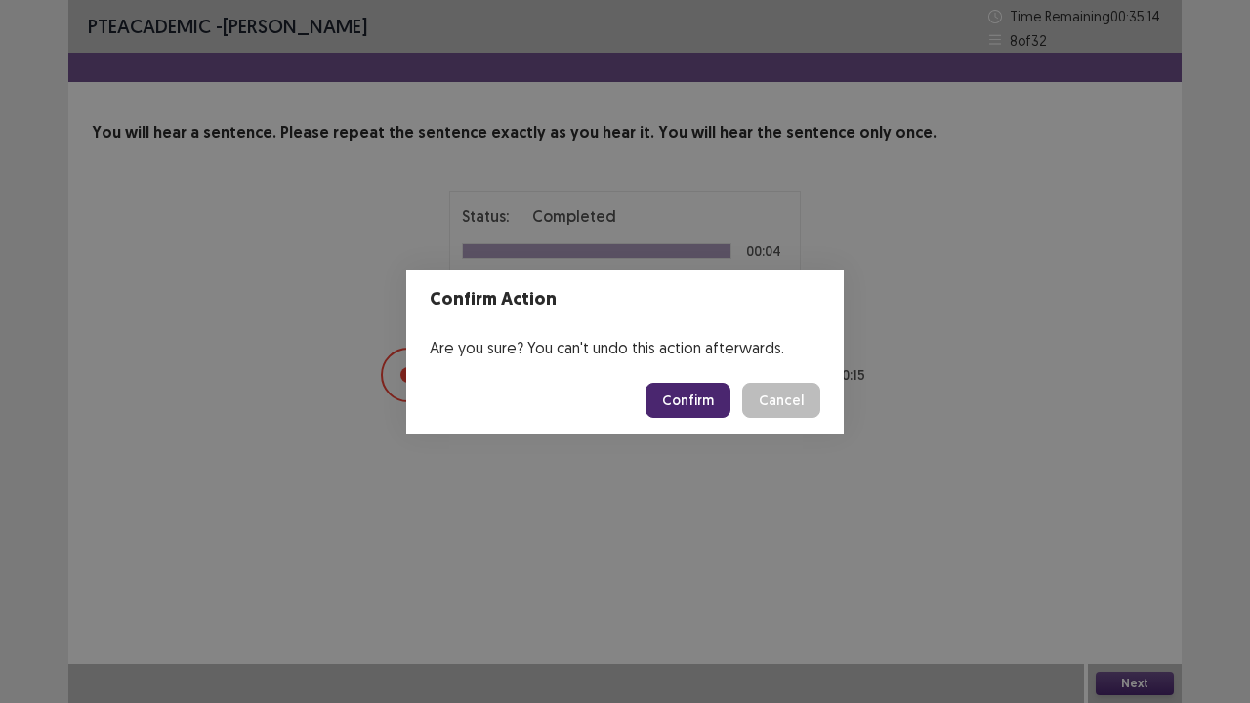
click at [707, 400] on button "Confirm" at bounding box center [688, 400] width 85 height 35
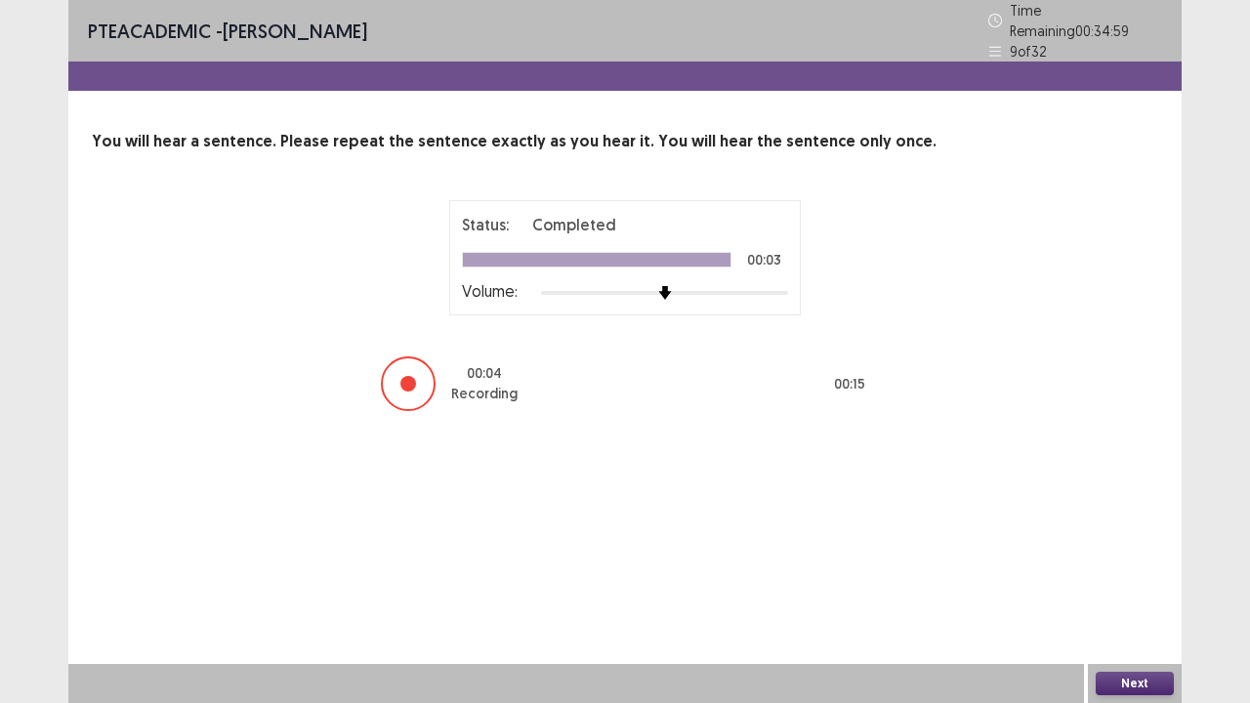
click at [1119, 570] on button "Next" at bounding box center [1135, 683] width 78 height 23
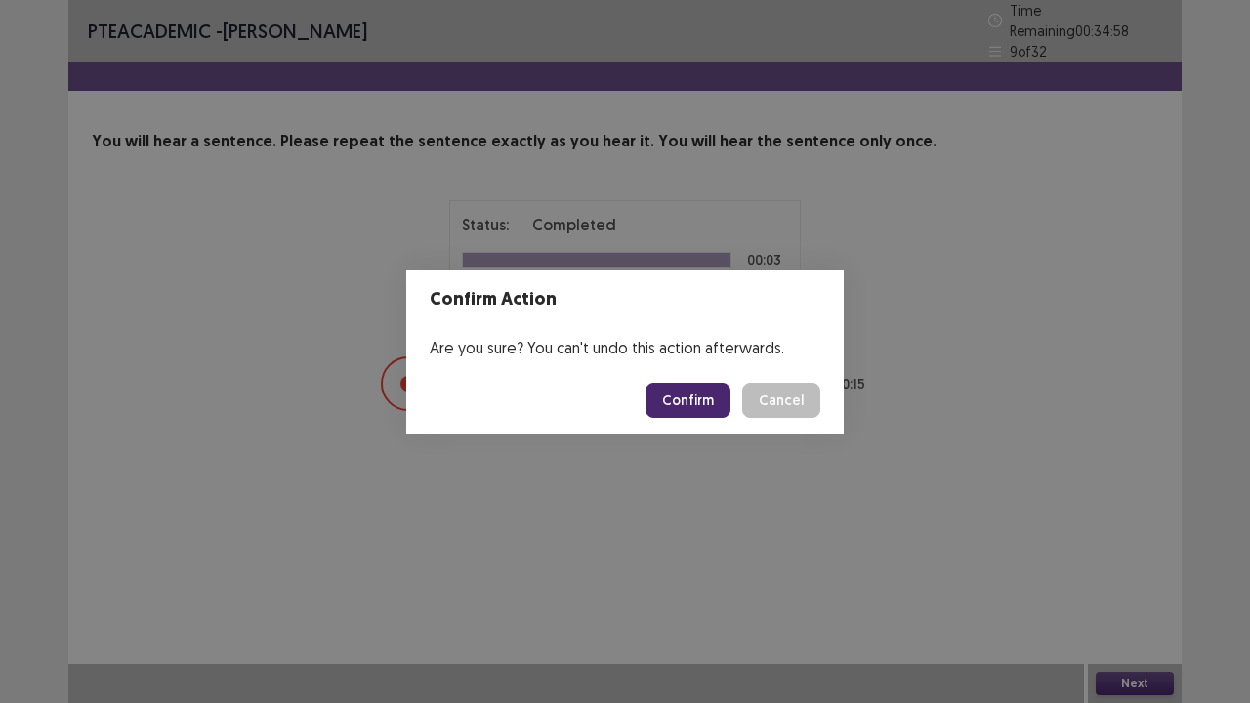
click at [723, 401] on button "Confirm" at bounding box center [688, 400] width 85 height 35
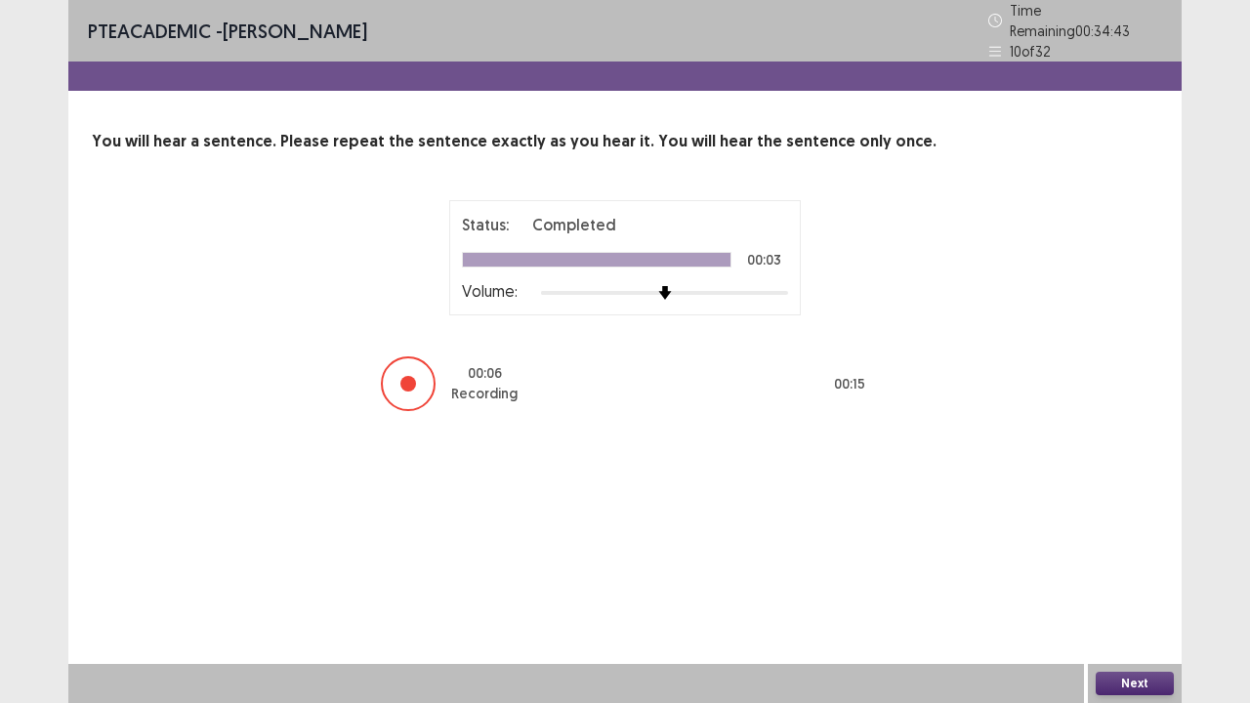
click at [1114, 570] on button "Next" at bounding box center [1135, 683] width 78 height 23
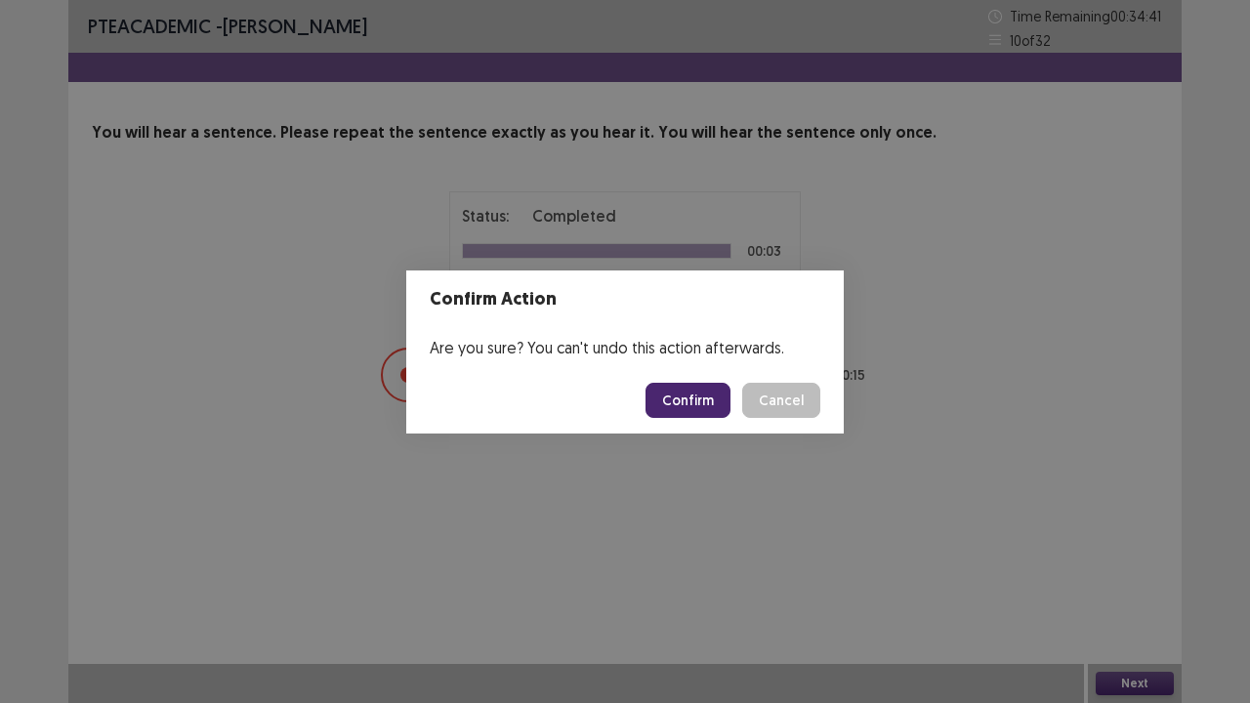
click at [687, 410] on button "Confirm" at bounding box center [688, 400] width 85 height 35
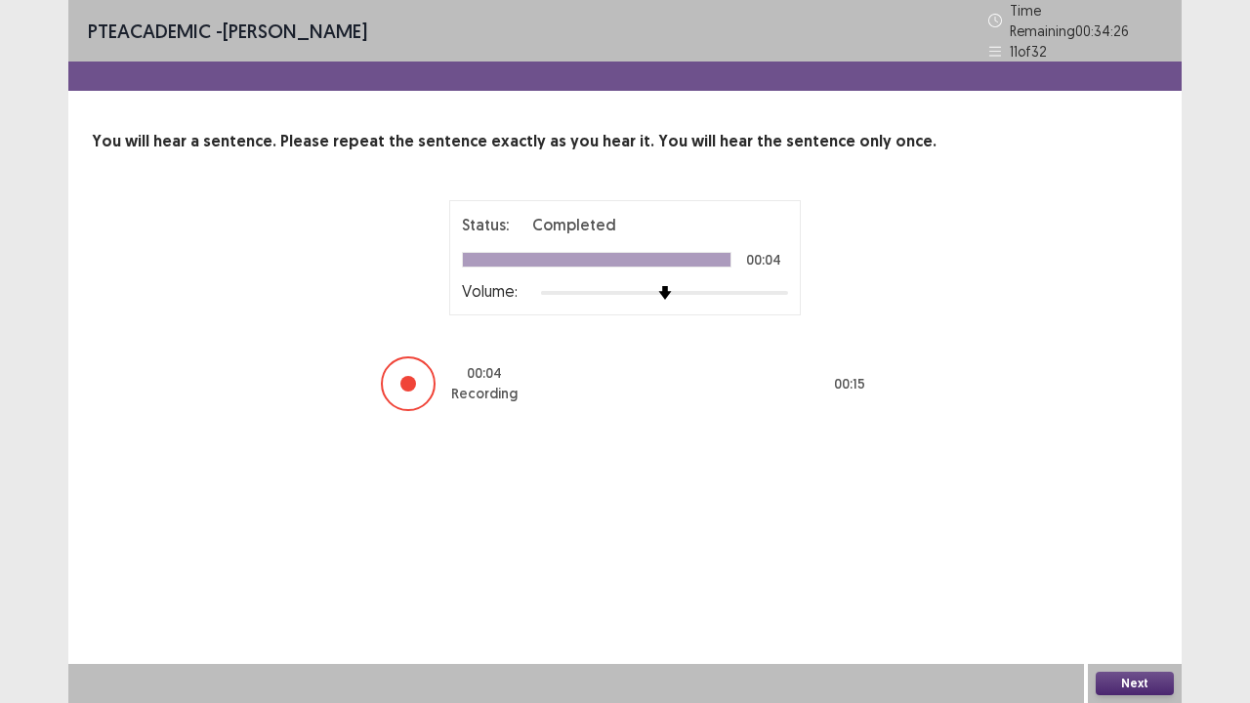
click at [1138, 570] on button "Next" at bounding box center [1135, 683] width 78 height 23
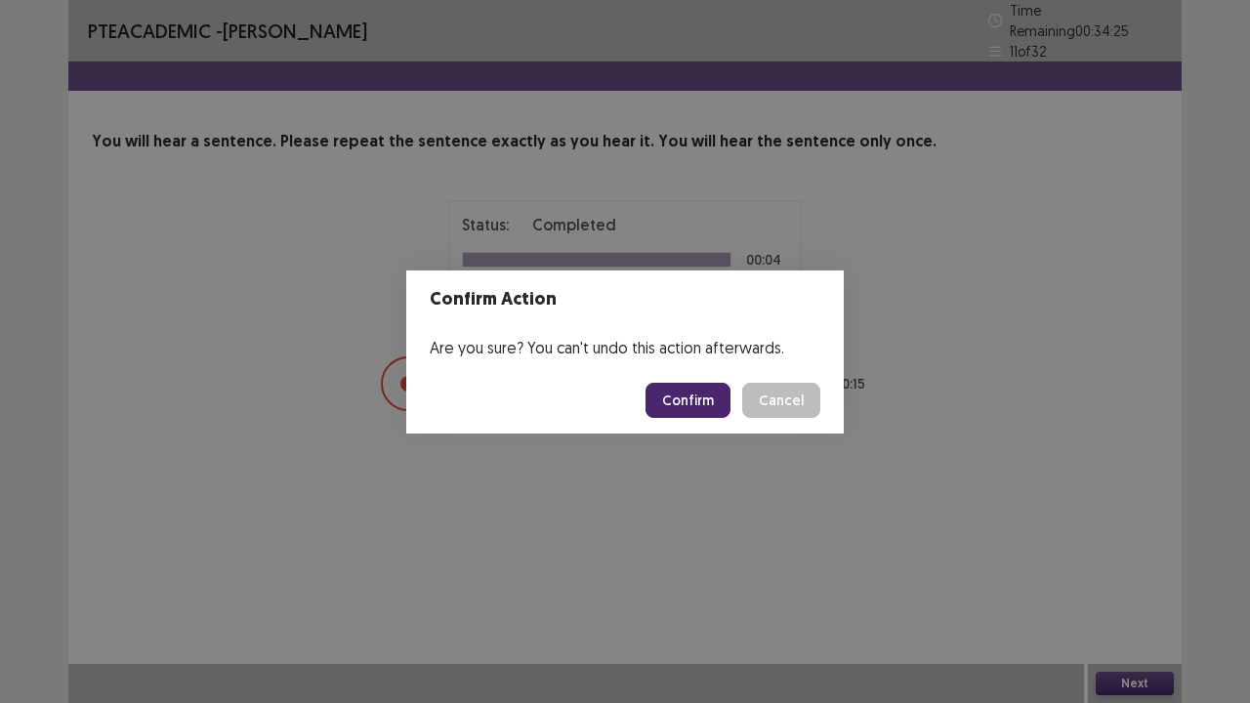
click at [711, 394] on button "Confirm" at bounding box center [688, 400] width 85 height 35
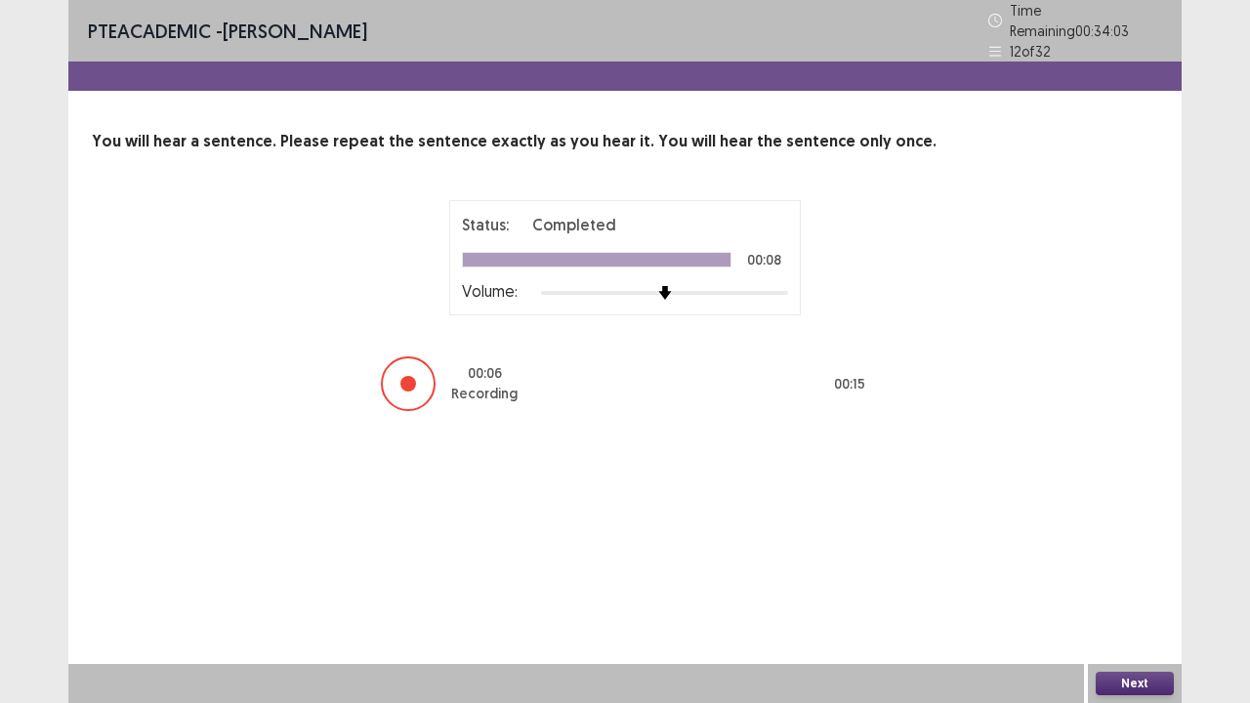
click at [1137, 570] on button "Next" at bounding box center [1135, 683] width 78 height 23
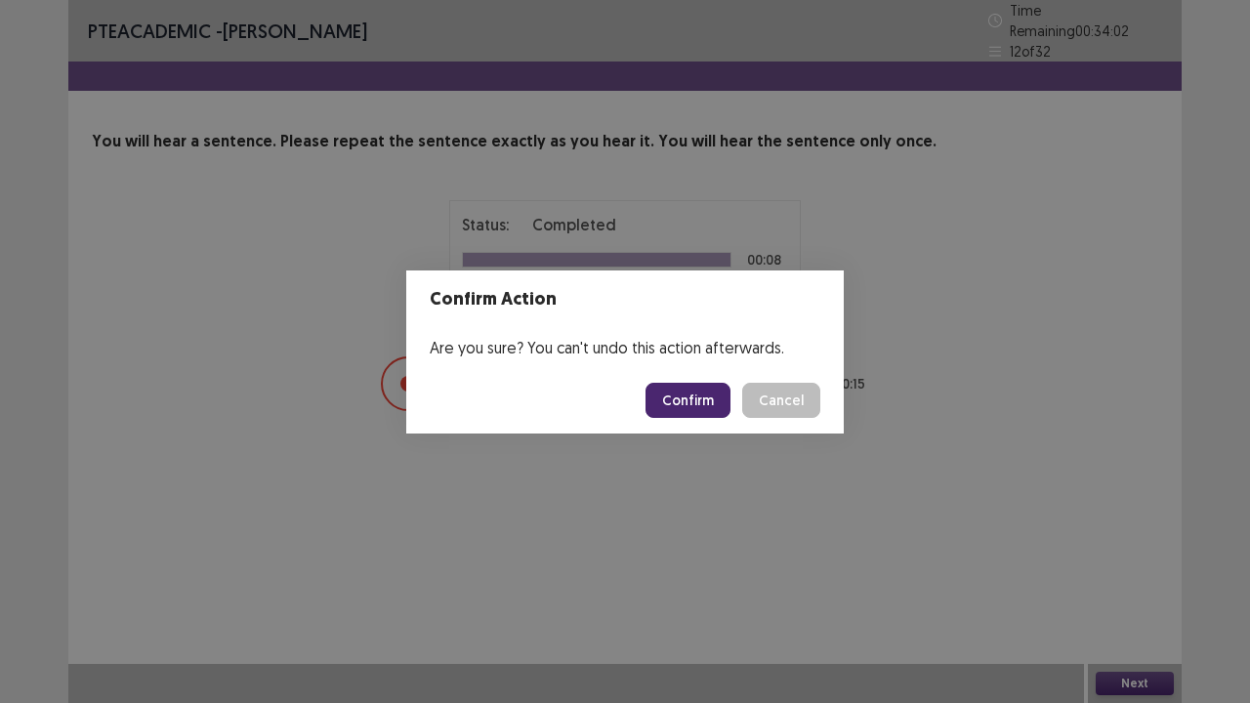
click at [720, 407] on button "Confirm" at bounding box center [688, 400] width 85 height 35
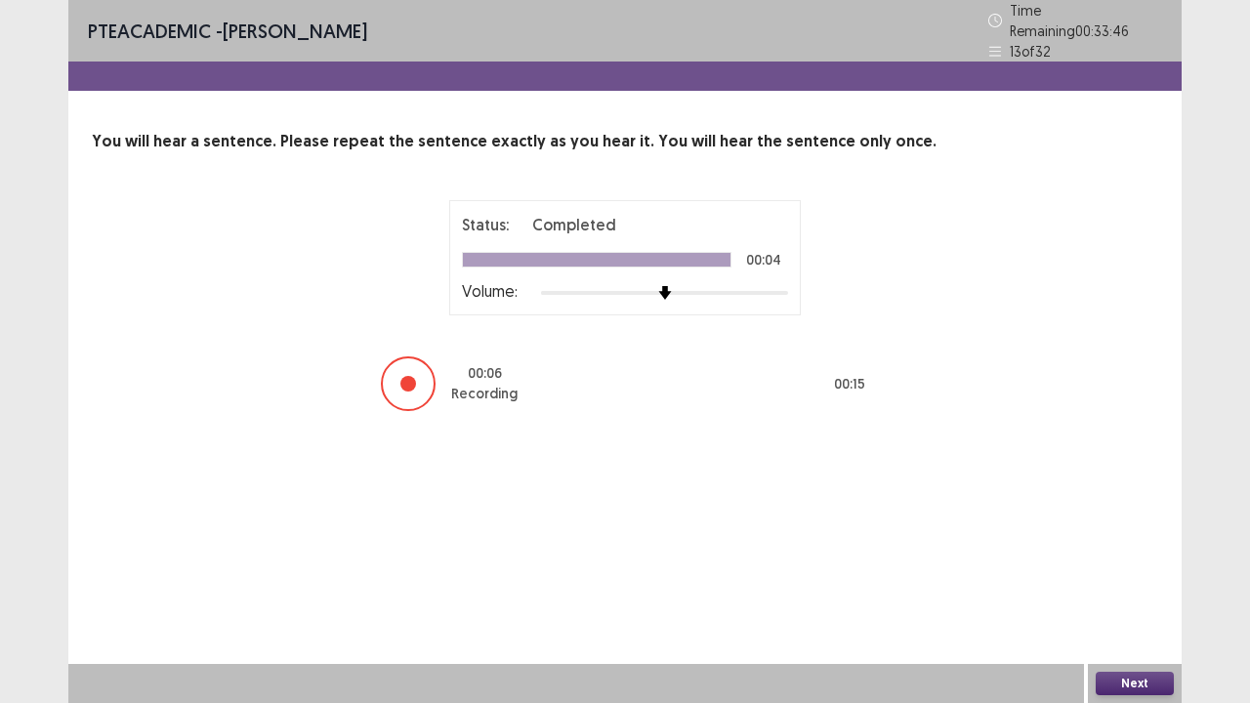
click at [1117, 570] on button "Next" at bounding box center [1135, 683] width 78 height 23
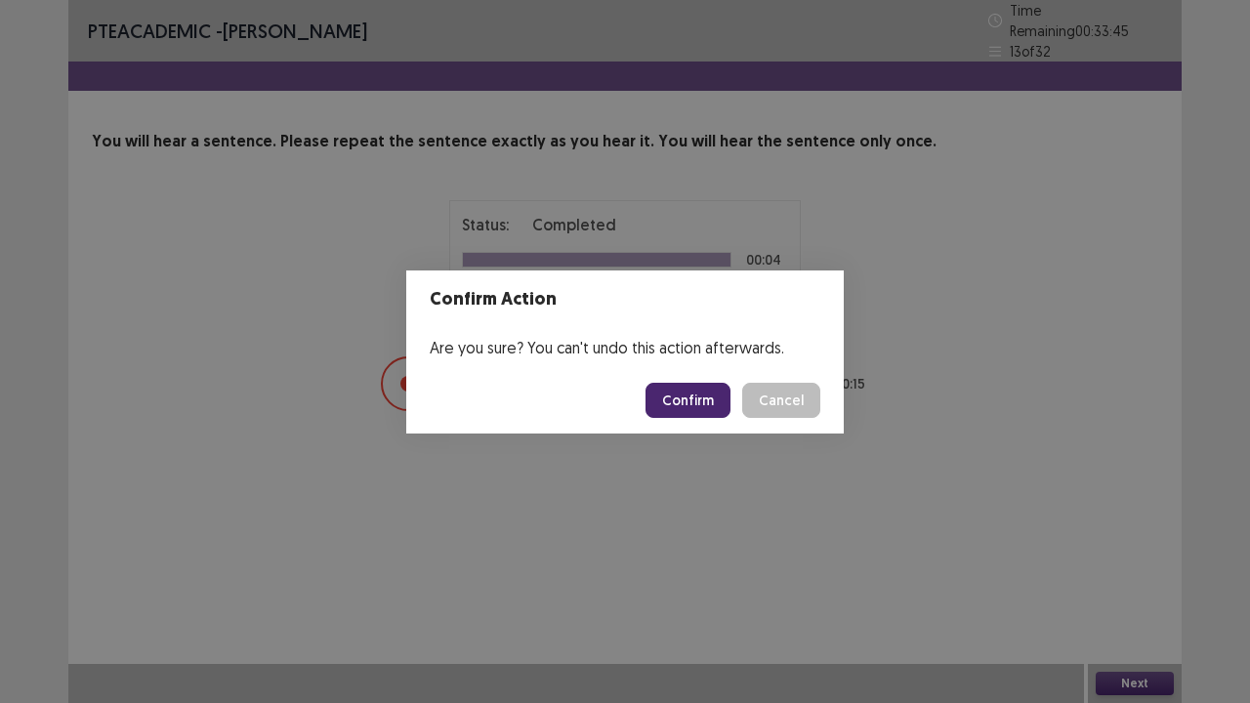
click at [709, 405] on button "Confirm" at bounding box center [688, 400] width 85 height 35
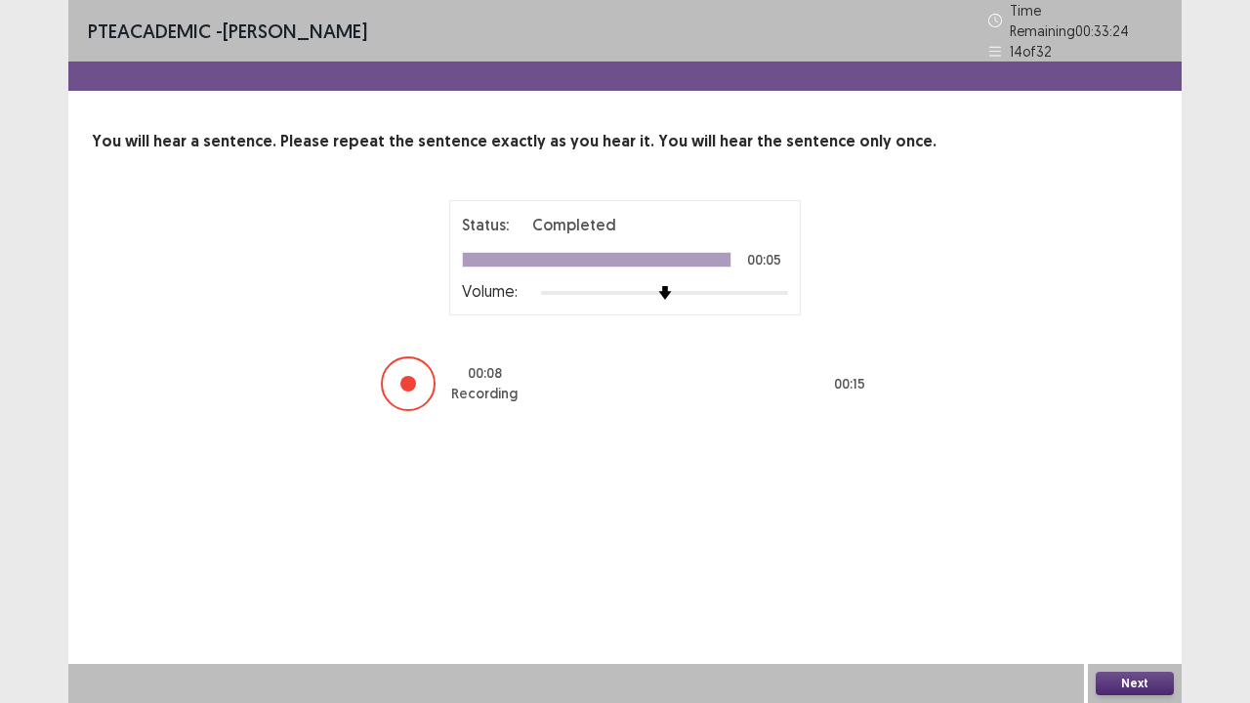
click at [1158, 570] on button "Next" at bounding box center [1135, 683] width 78 height 23
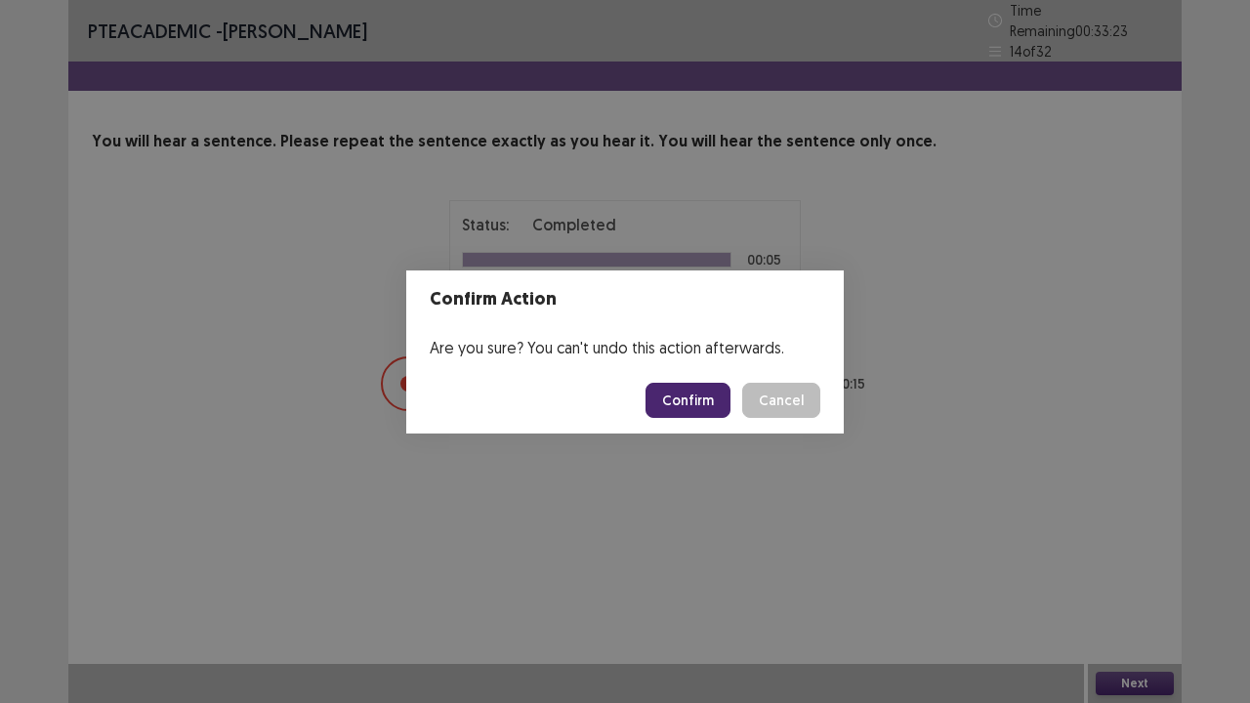
click at [717, 404] on button "Confirm" at bounding box center [688, 400] width 85 height 35
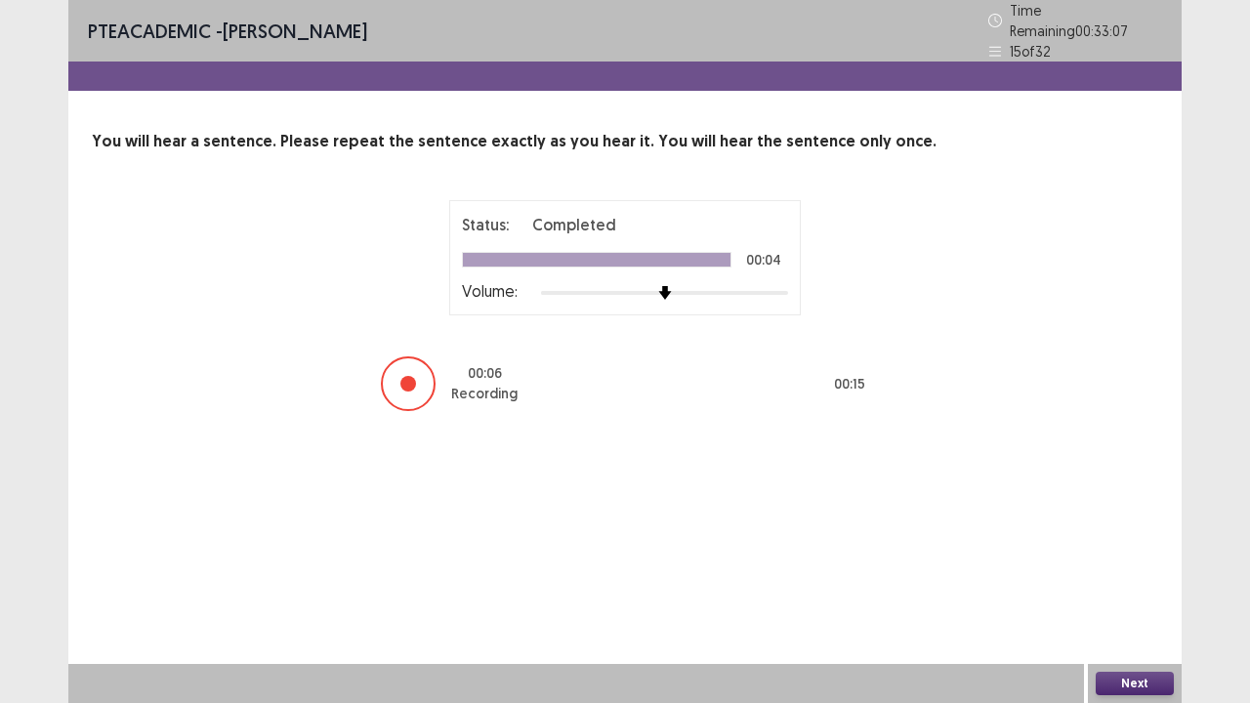
click at [1146, 570] on div "Next" at bounding box center [1135, 683] width 94 height 39
click at [1146, 570] on button "Next" at bounding box center [1135, 683] width 78 height 23
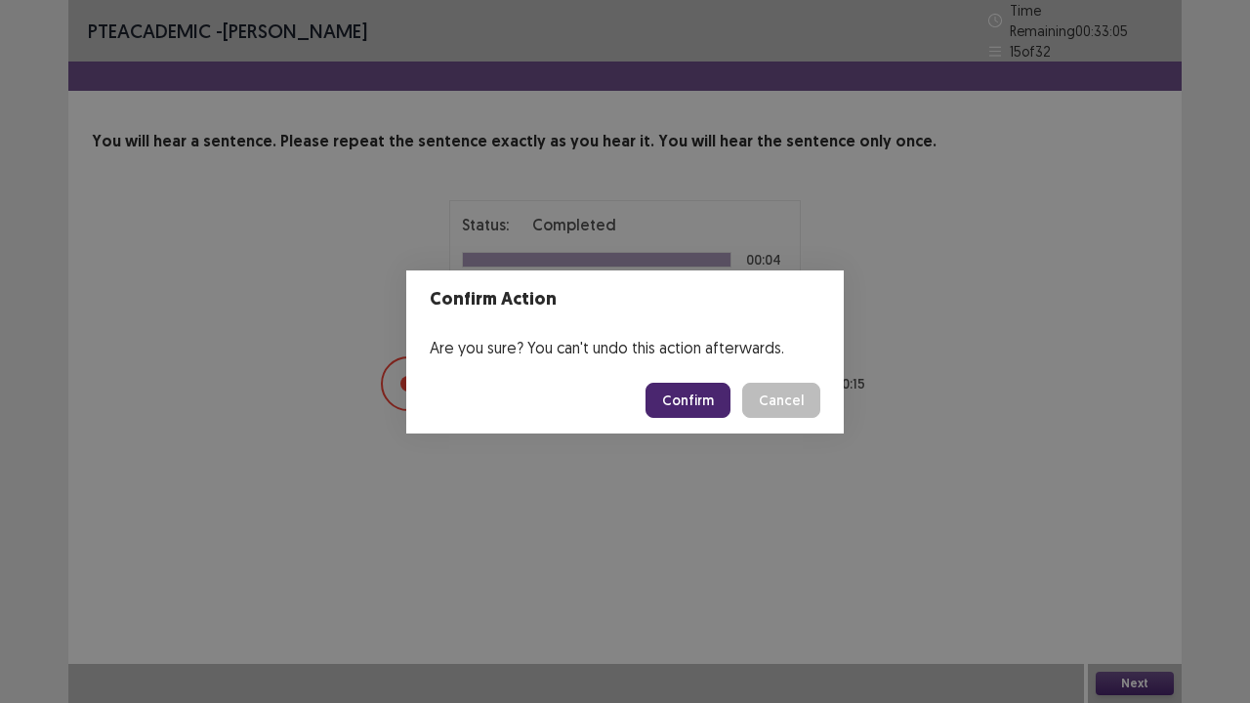
click at [719, 409] on button "Confirm" at bounding box center [688, 400] width 85 height 35
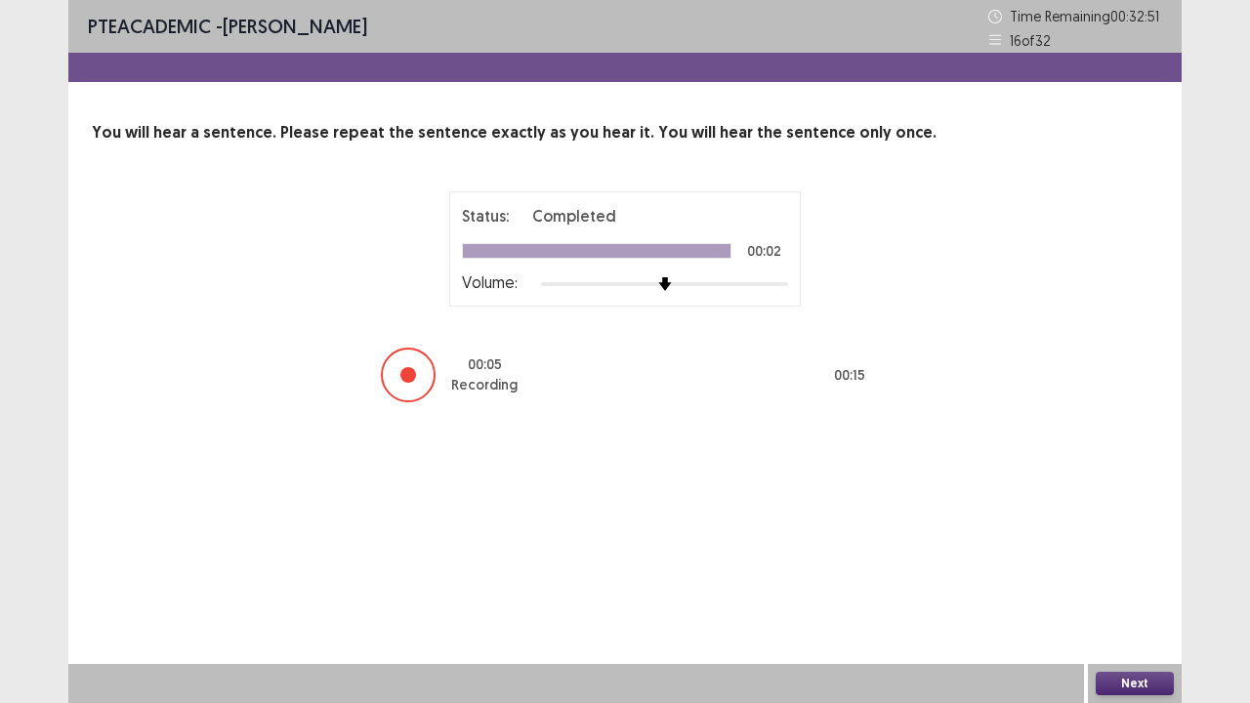
click at [1130, 570] on button "Next" at bounding box center [1135, 683] width 78 height 23
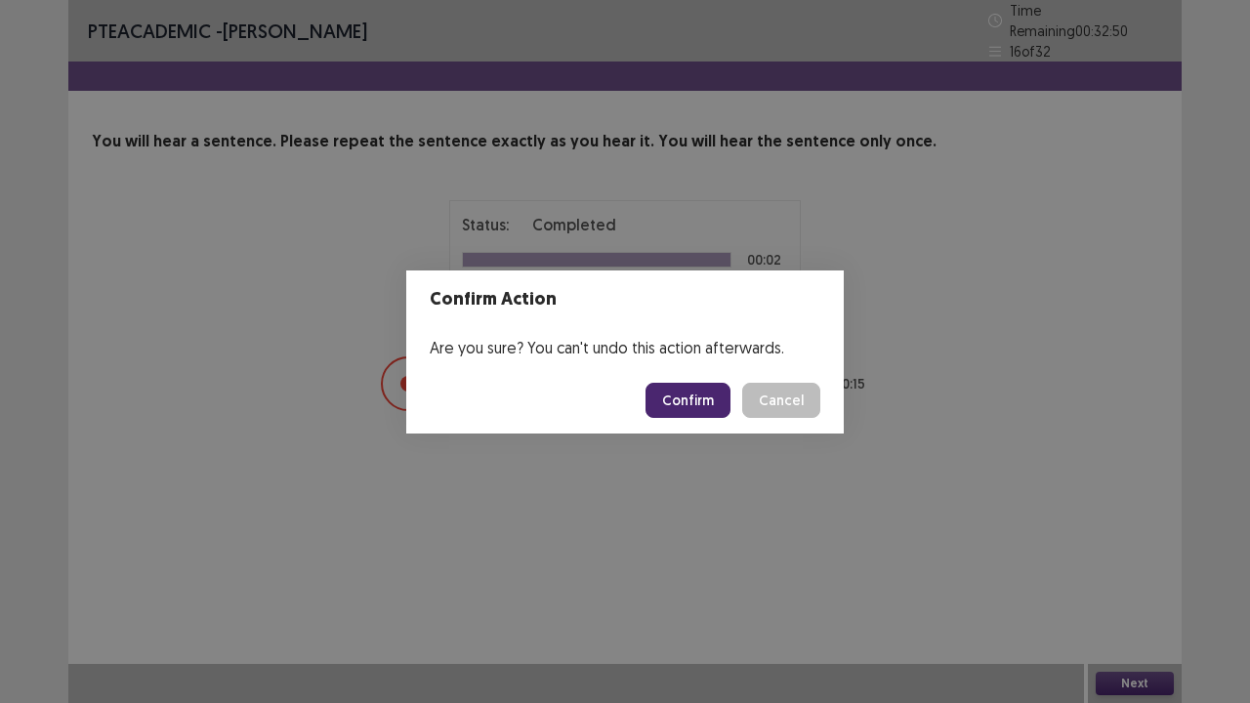
click at [685, 393] on button "Confirm" at bounding box center [688, 400] width 85 height 35
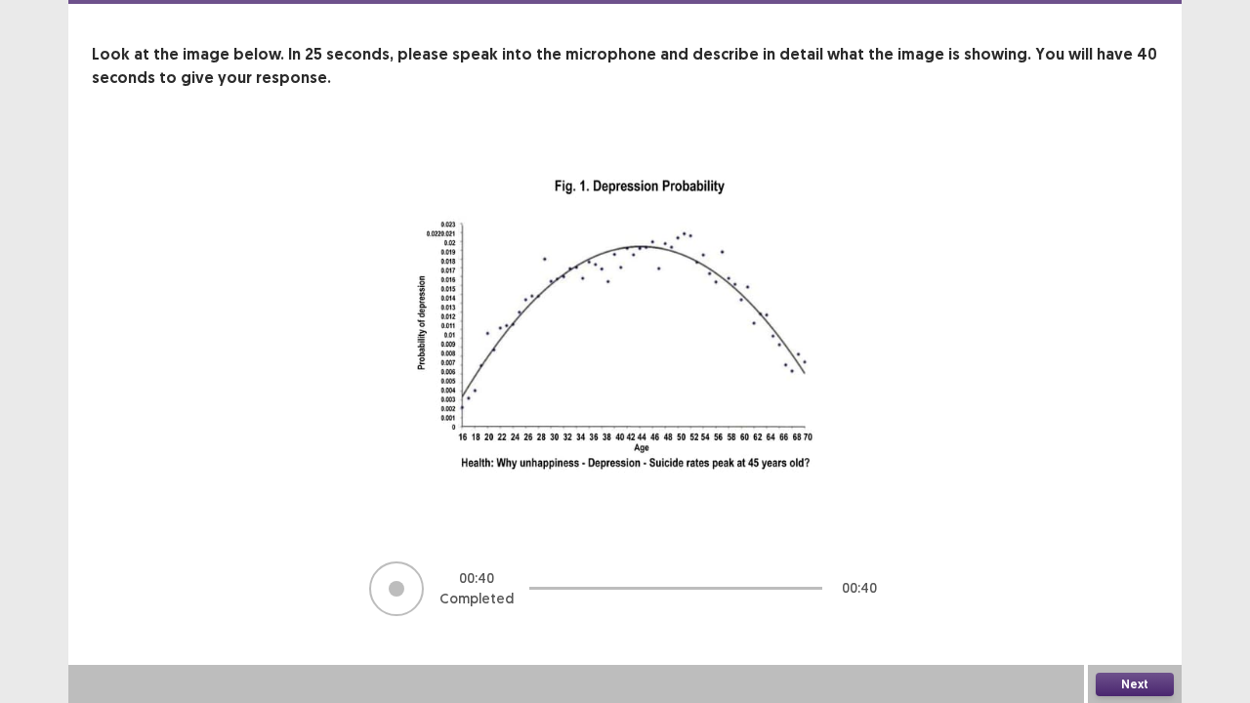
scroll to position [79, 0]
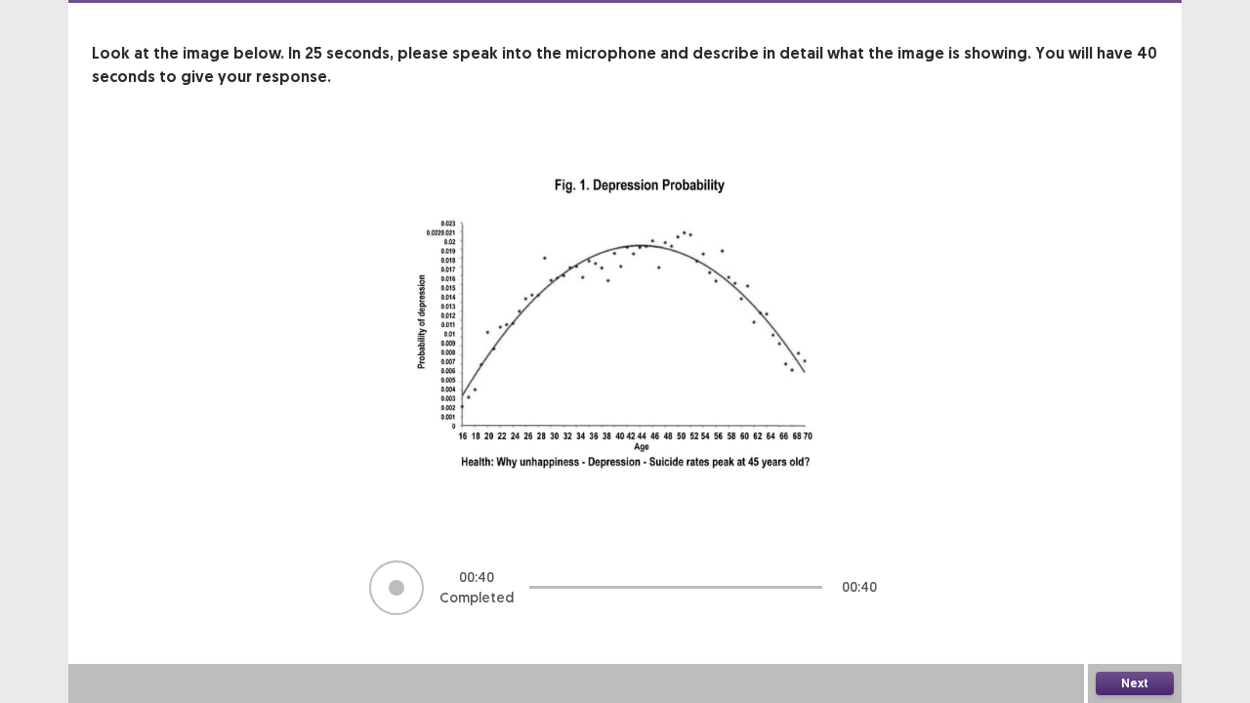
click at [1146, 570] on button "Next" at bounding box center [1135, 683] width 78 height 23
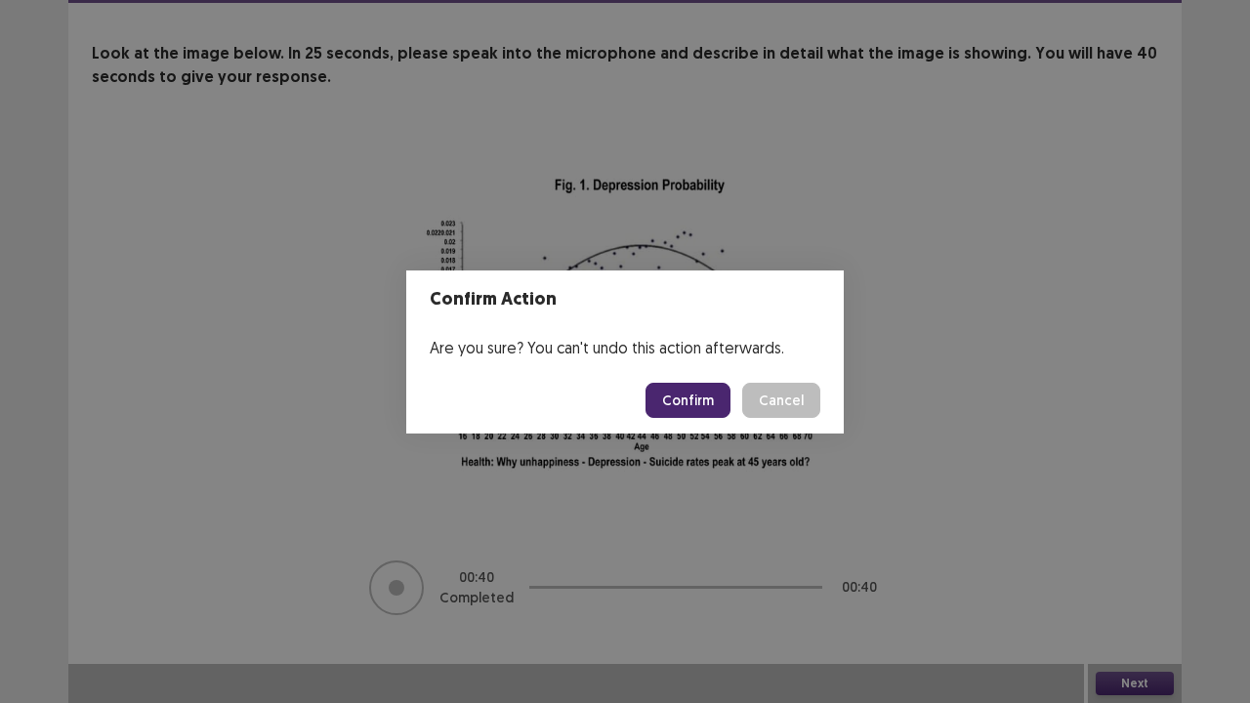
click at [683, 400] on button "Confirm" at bounding box center [688, 400] width 85 height 35
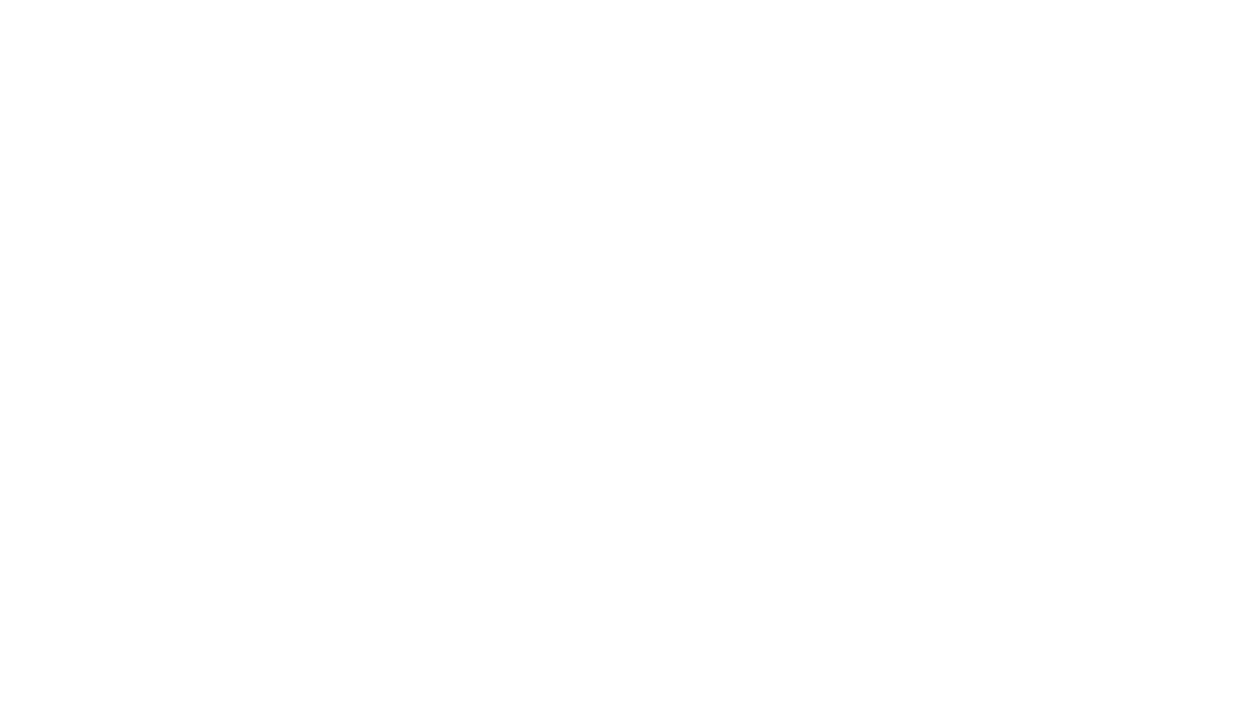
scroll to position [0, 0]
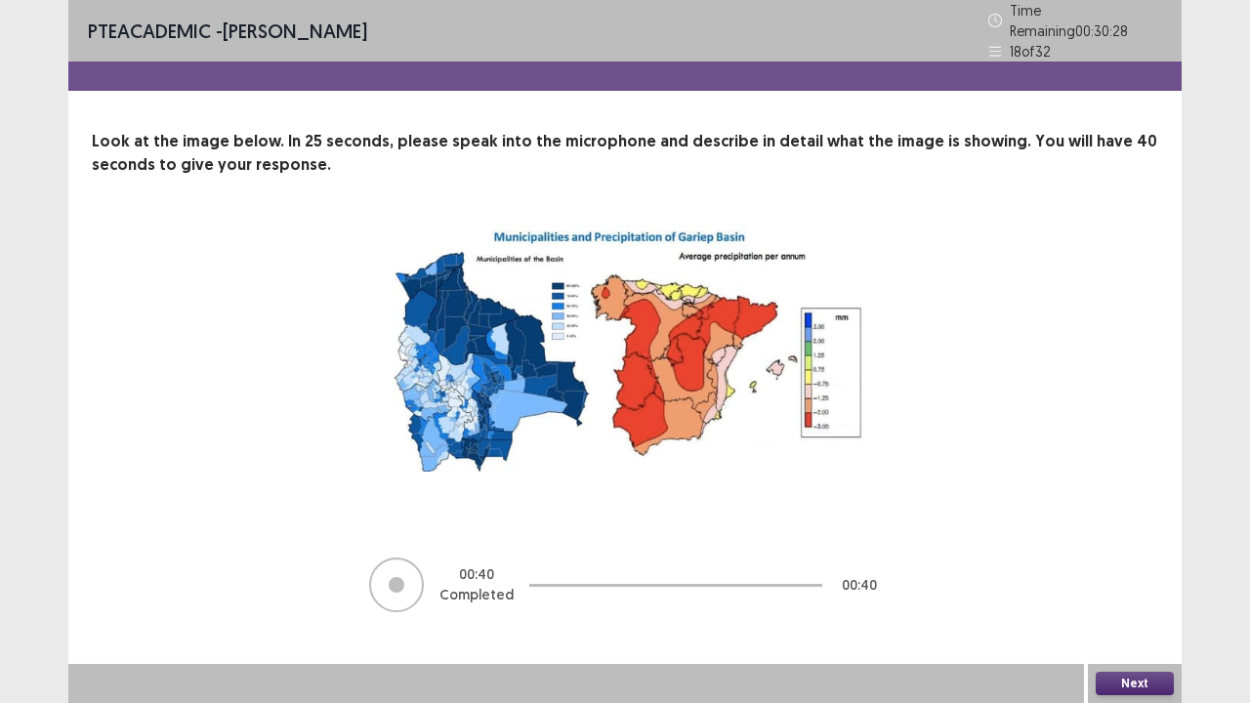
click at [1114, 570] on button "Next" at bounding box center [1135, 683] width 78 height 23
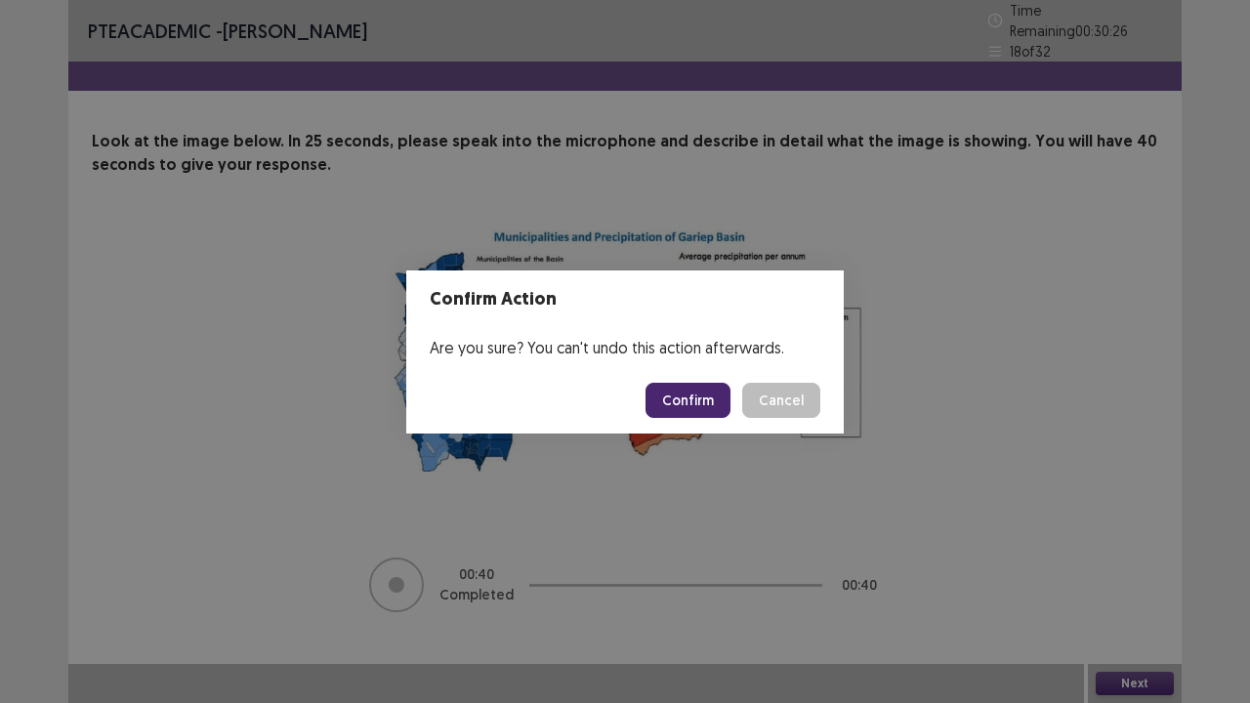
click at [685, 393] on button "Confirm" at bounding box center [688, 400] width 85 height 35
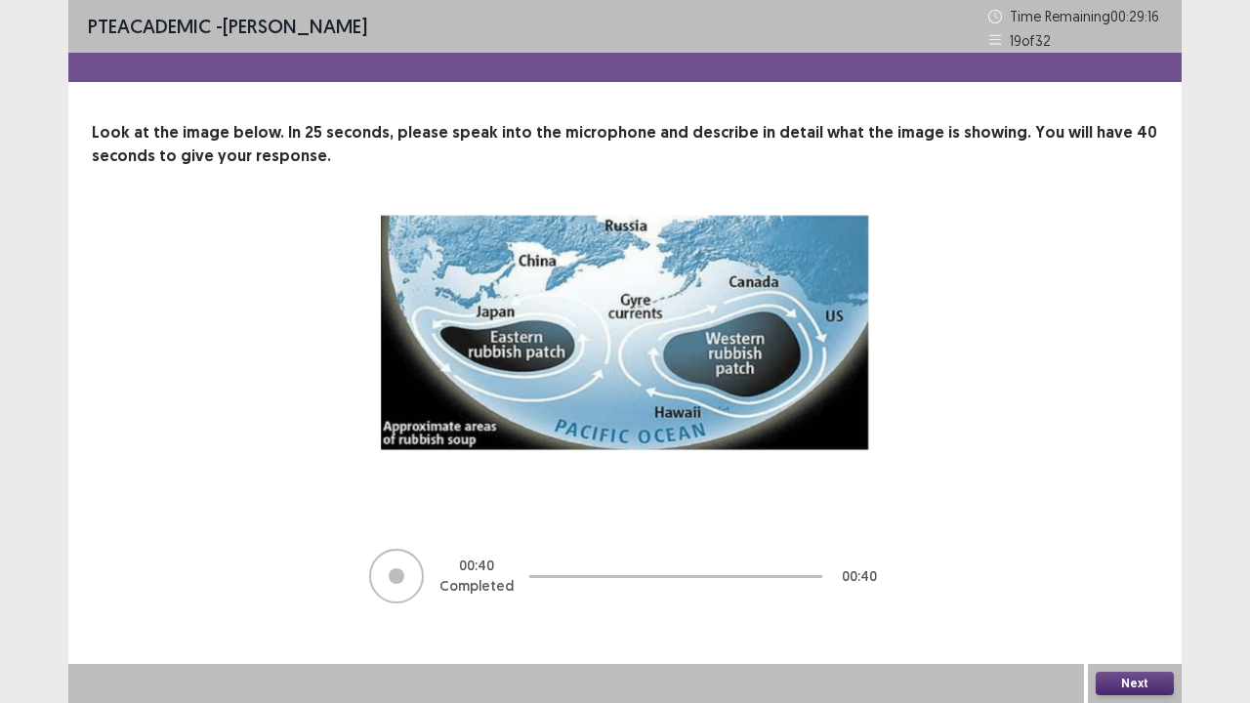
click at [1153, 570] on button "Next" at bounding box center [1135, 683] width 78 height 23
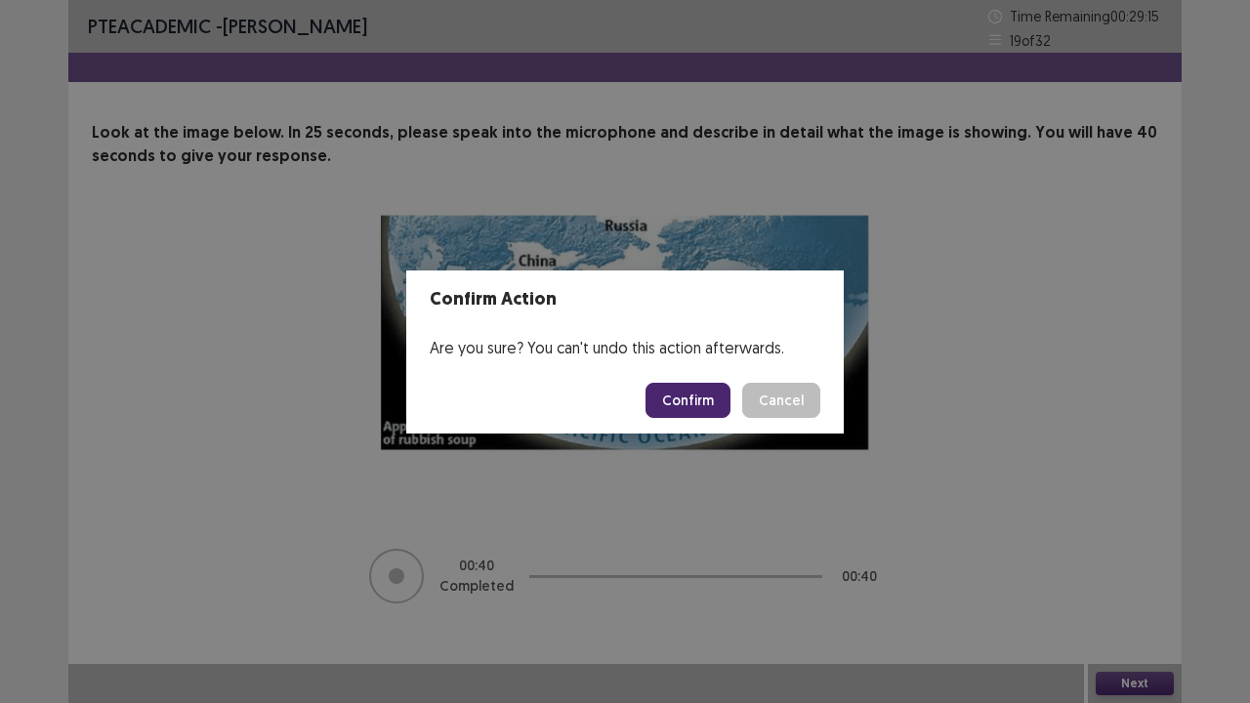
click at [686, 405] on button "Confirm" at bounding box center [688, 400] width 85 height 35
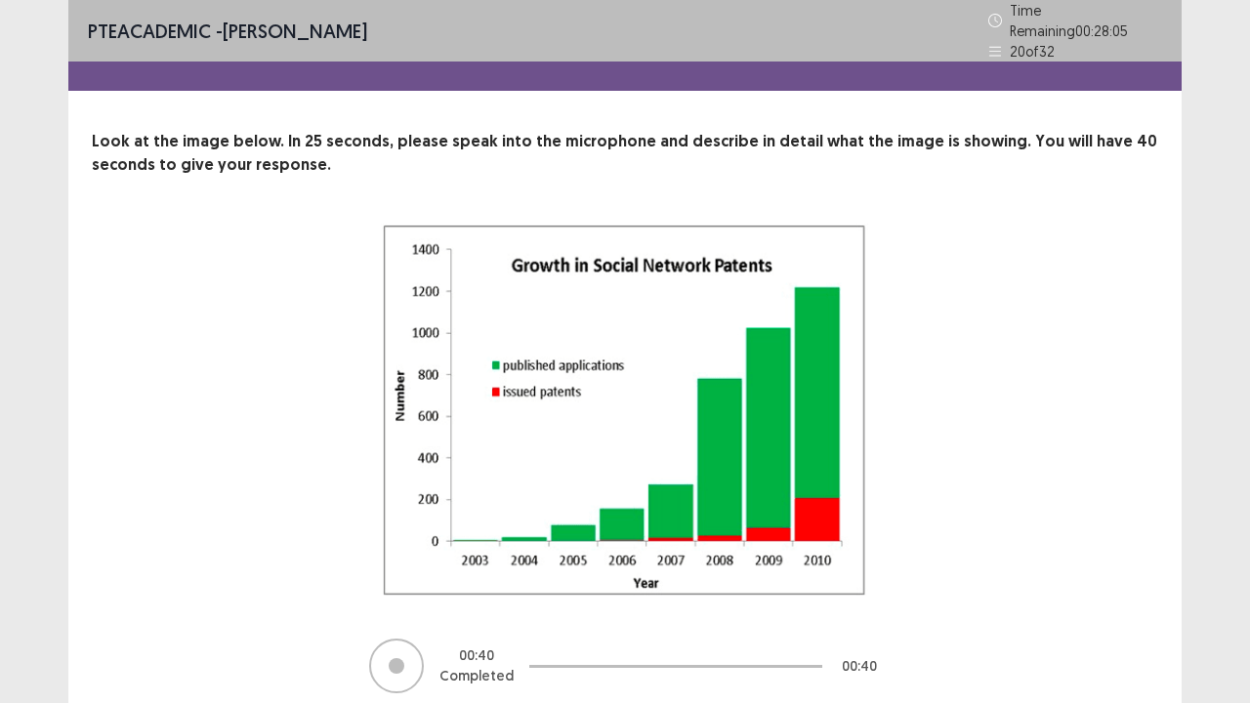
click at [1074, 381] on div "00 : 40 Completed 00 : 40" at bounding box center [625, 460] width 910 height 472
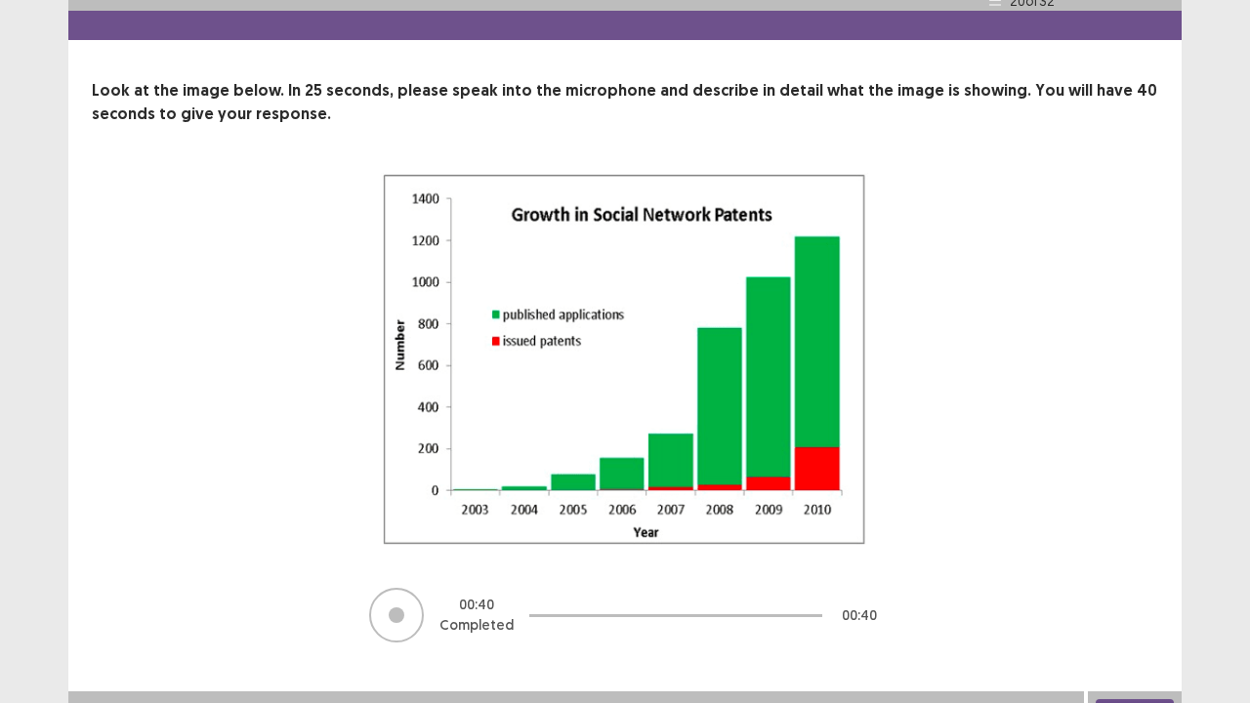
scroll to position [69, 0]
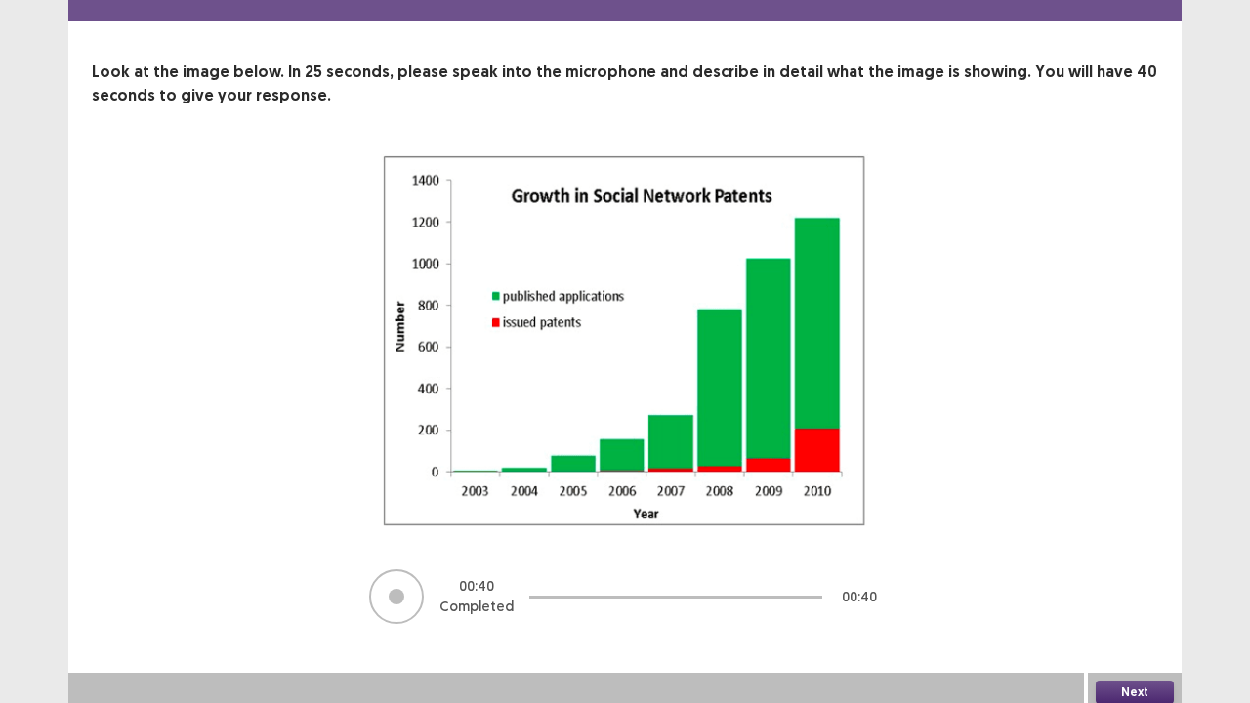
click at [1135, 570] on button "Next" at bounding box center [1135, 692] width 78 height 23
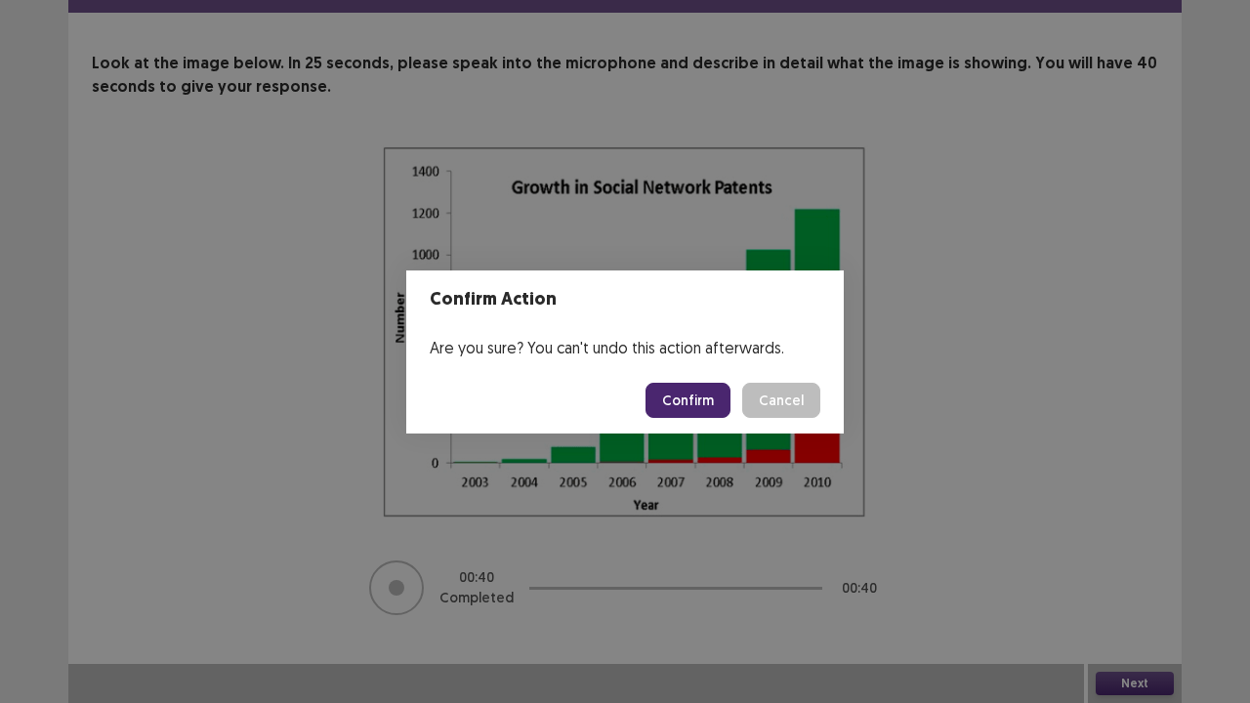
click at [680, 397] on button "Confirm" at bounding box center [688, 400] width 85 height 35
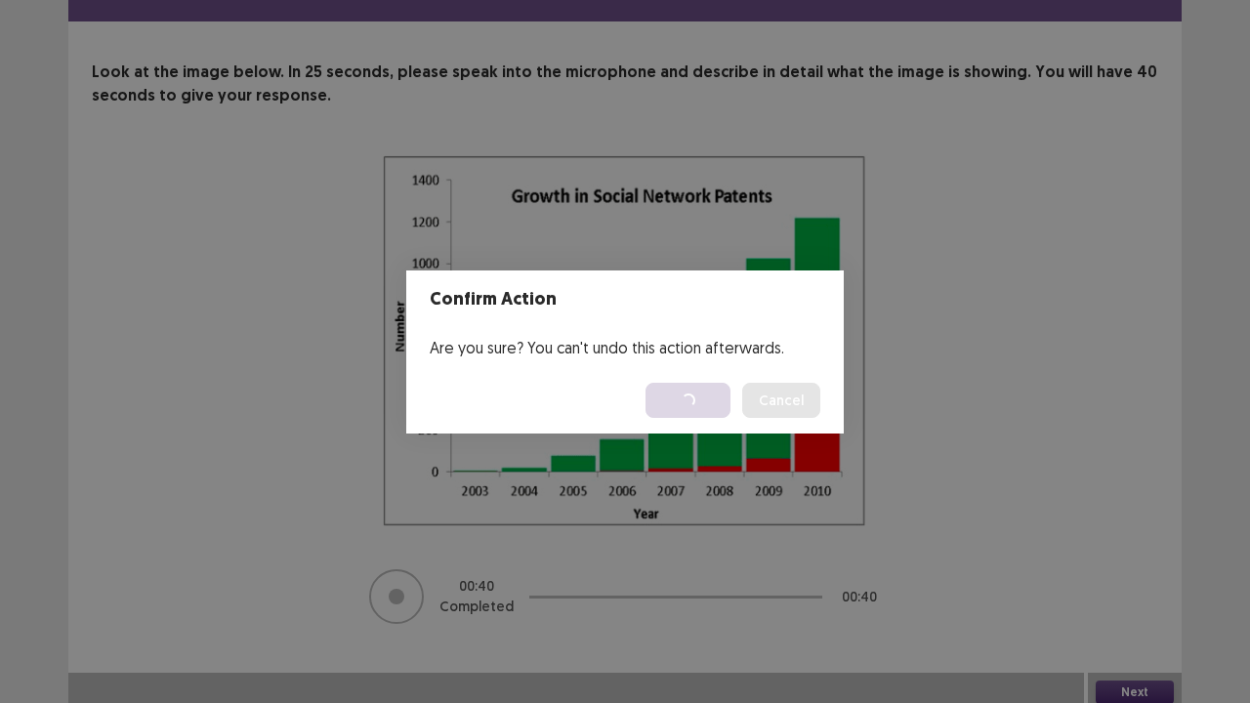
scroll to position [0, 0]
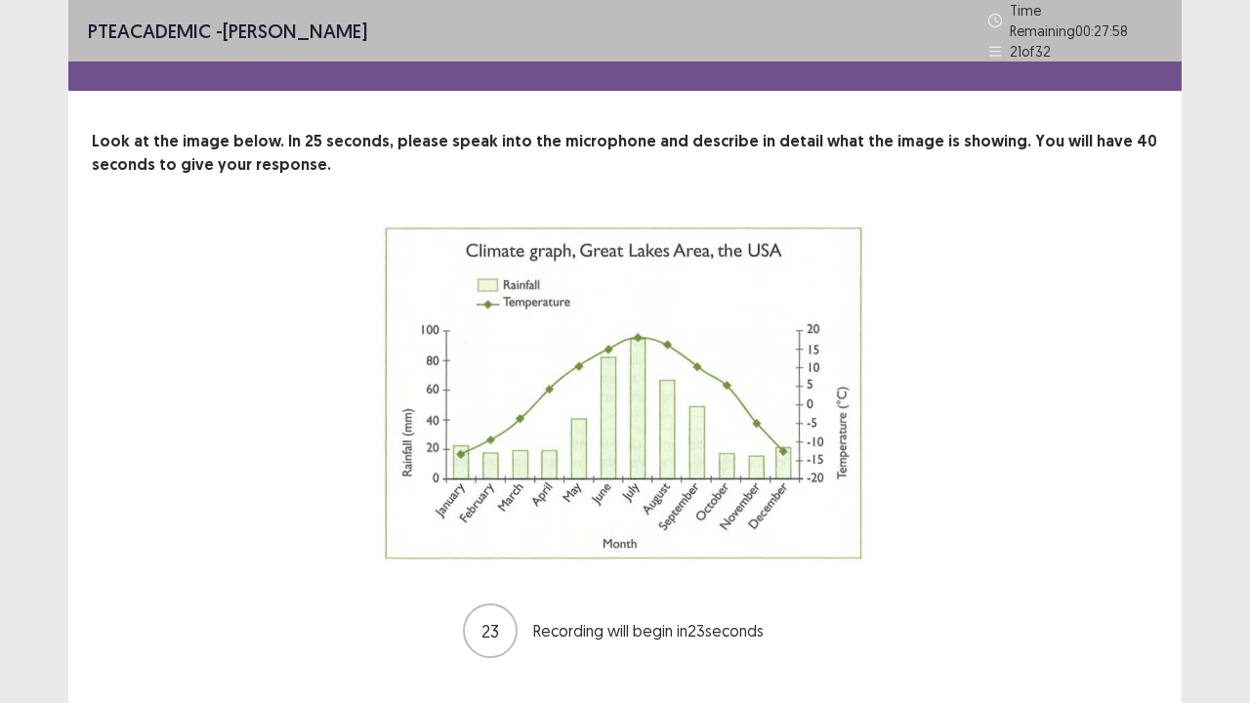
drag, startPoint x: 269, startPoint y: 526, endPoint x: 1057, endPoint y: 467, distance: 790.5
click at [1057, 467] on div "23 Recording will begin in 23 seconds" at bounding box center [625, 442] width 910 height 437
click at [1057, 467] on div "22 Recording will begin in 22 seconds" at bounding box center [625, 442] width 910 height 437
click at [1080, 570] on div "00 : 40 Completed 00 : 40" at bounding box center [625, 442] width 1067 height 437
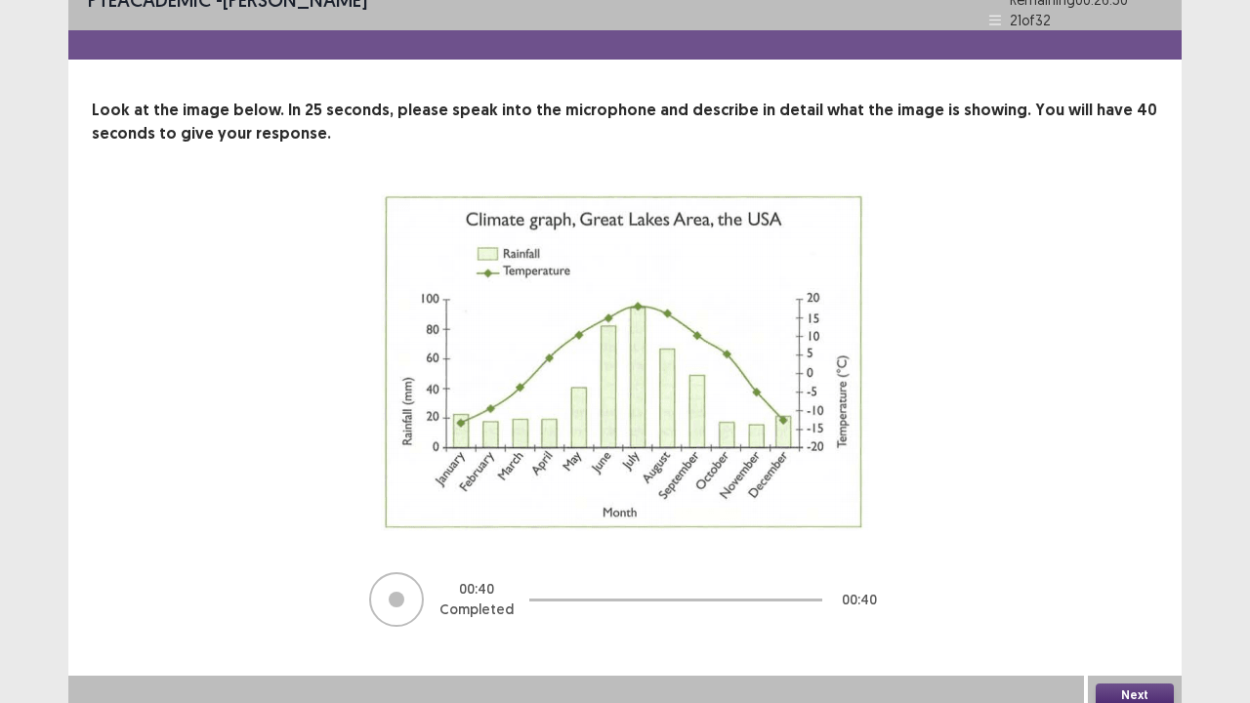
scroll to position [34, 0]
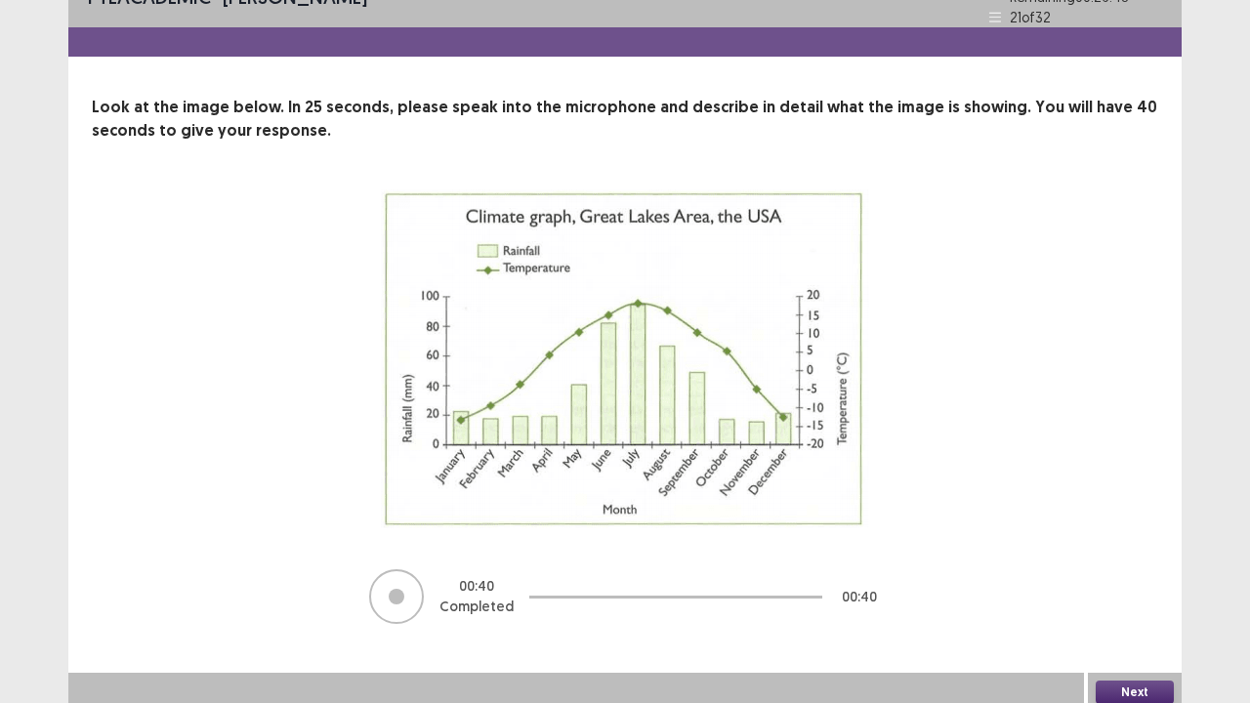
click at [1139, 570] on button "Next" at bounding box center [1135, 692] width 78 height 23
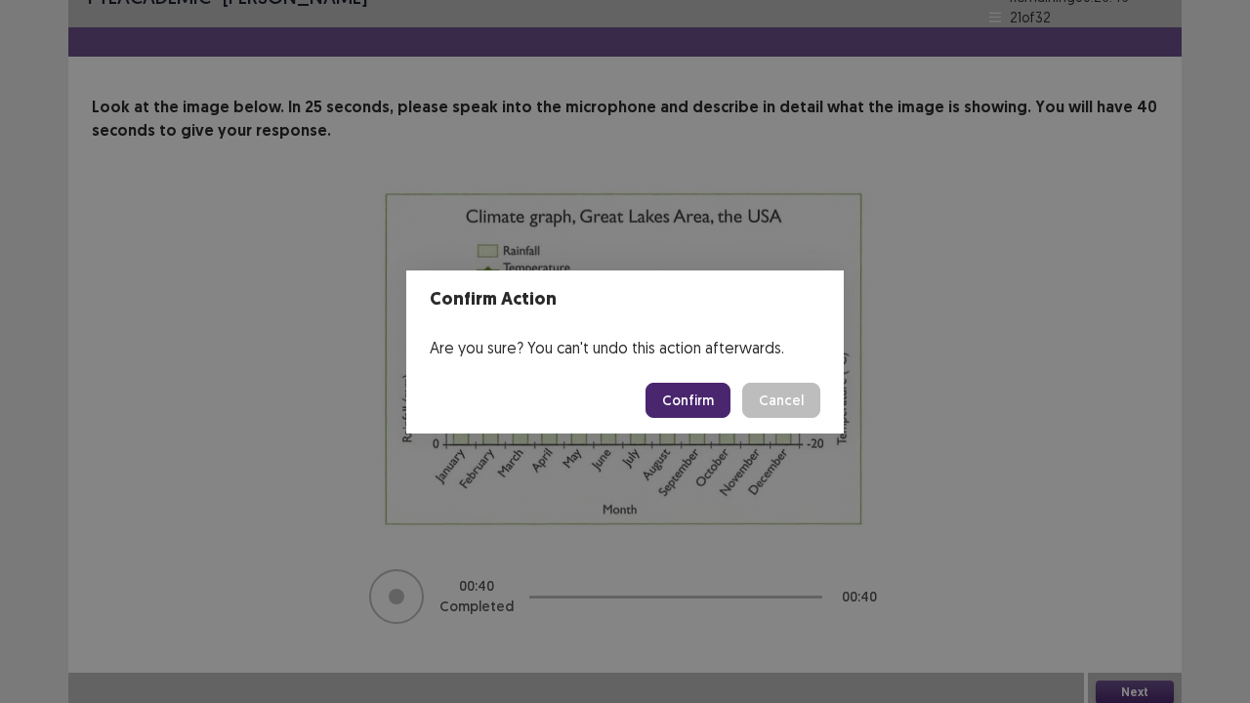
click at [694, 393] on button "Confirm" at bounding box center [688, 400] width 85 height 35
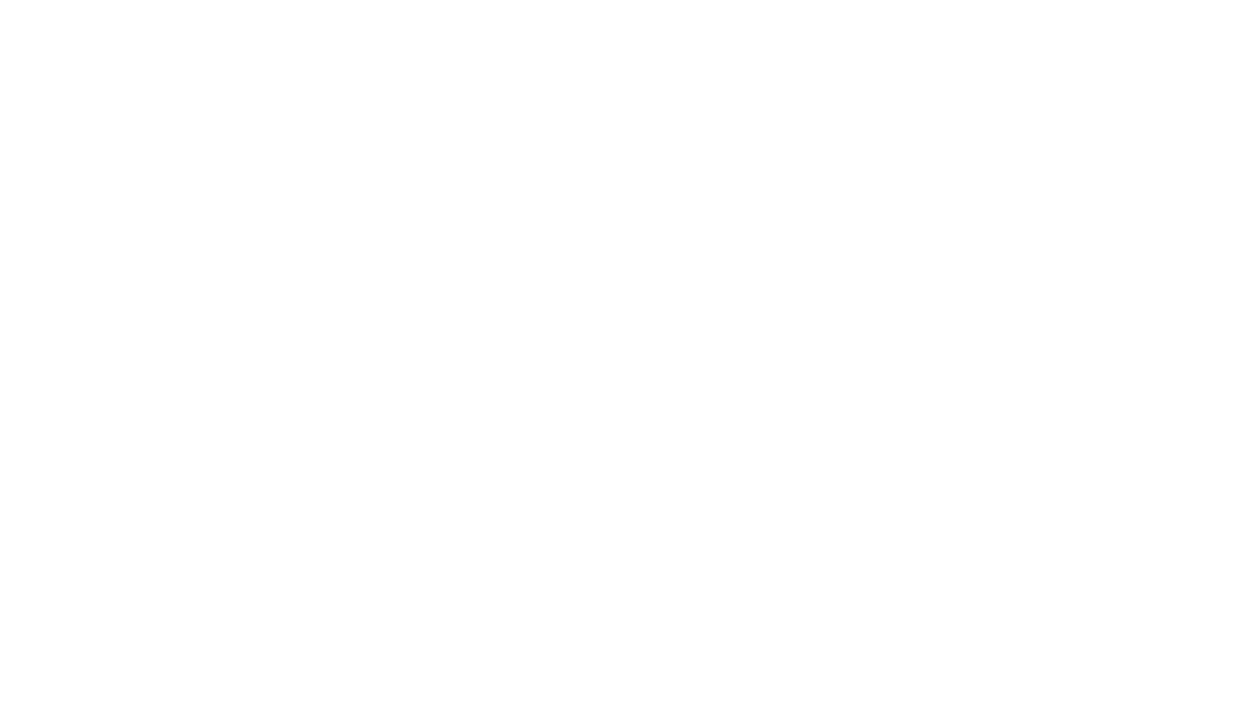
scroll to position [0, 0]
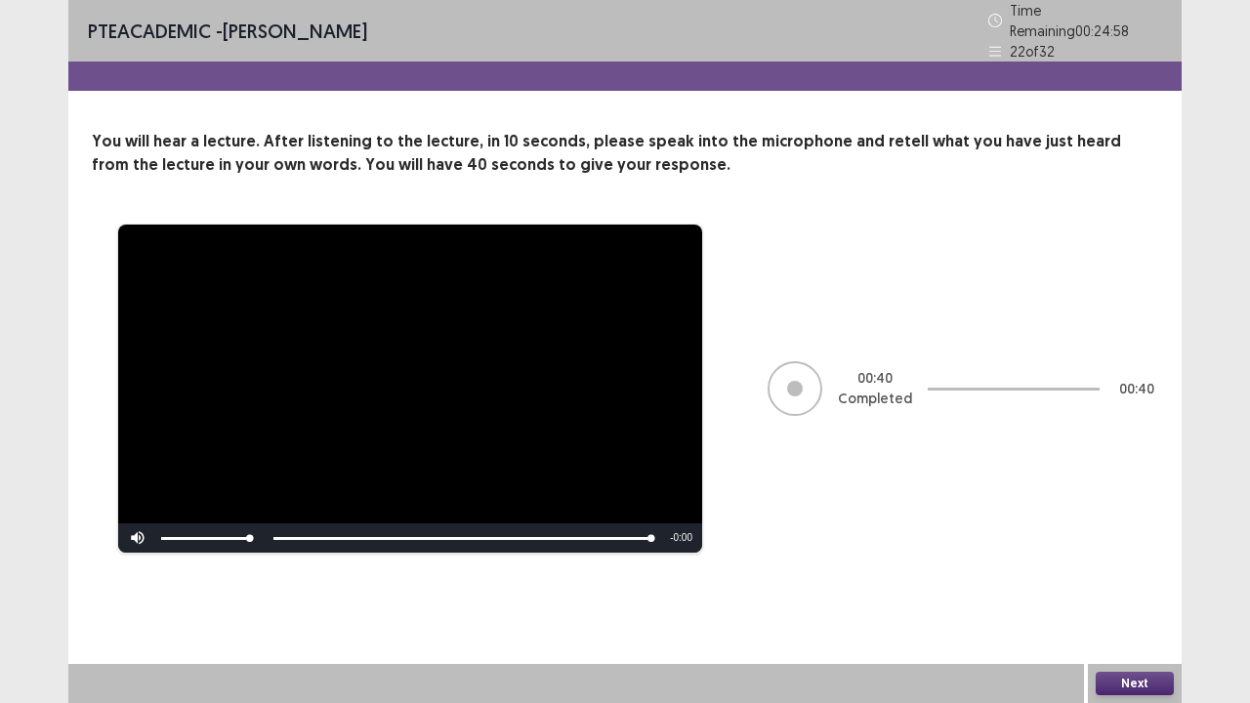
click at [1148, 570] on button "Next" at bounding box center [1135, 683] width 78 height 23
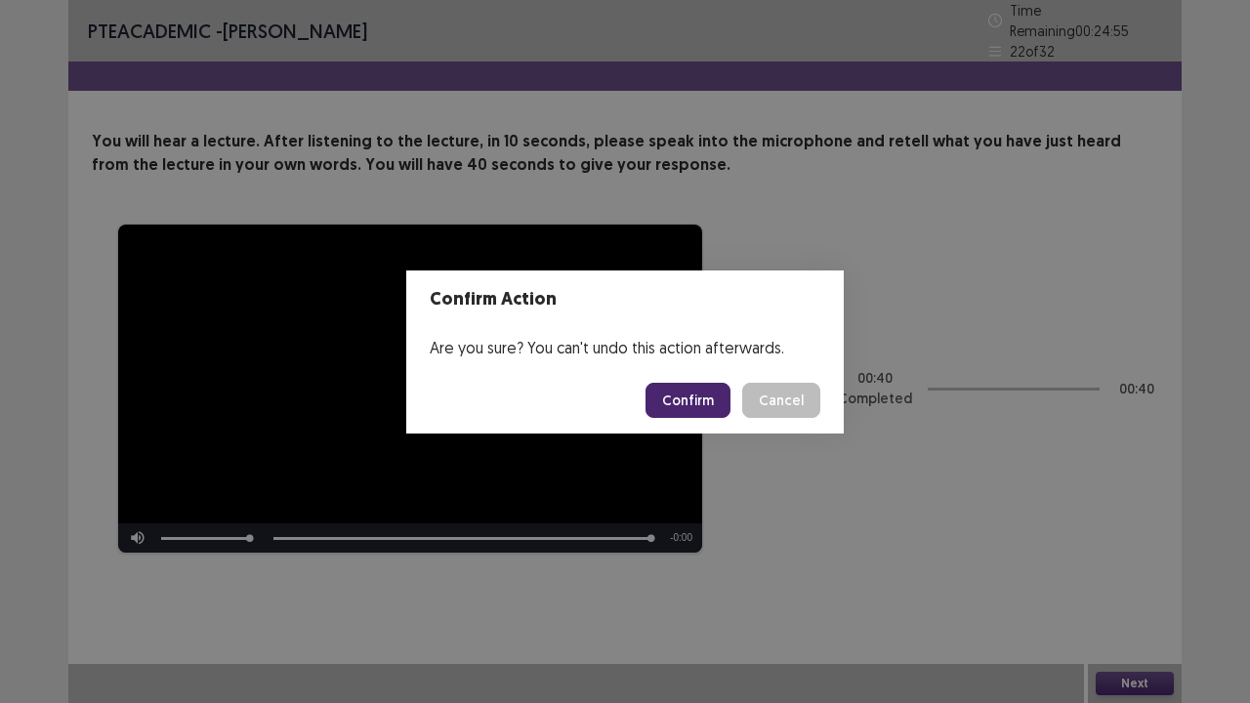
click at [692, 396] on button "Confirm" at bounding box center [688, 400] width 85 height 35
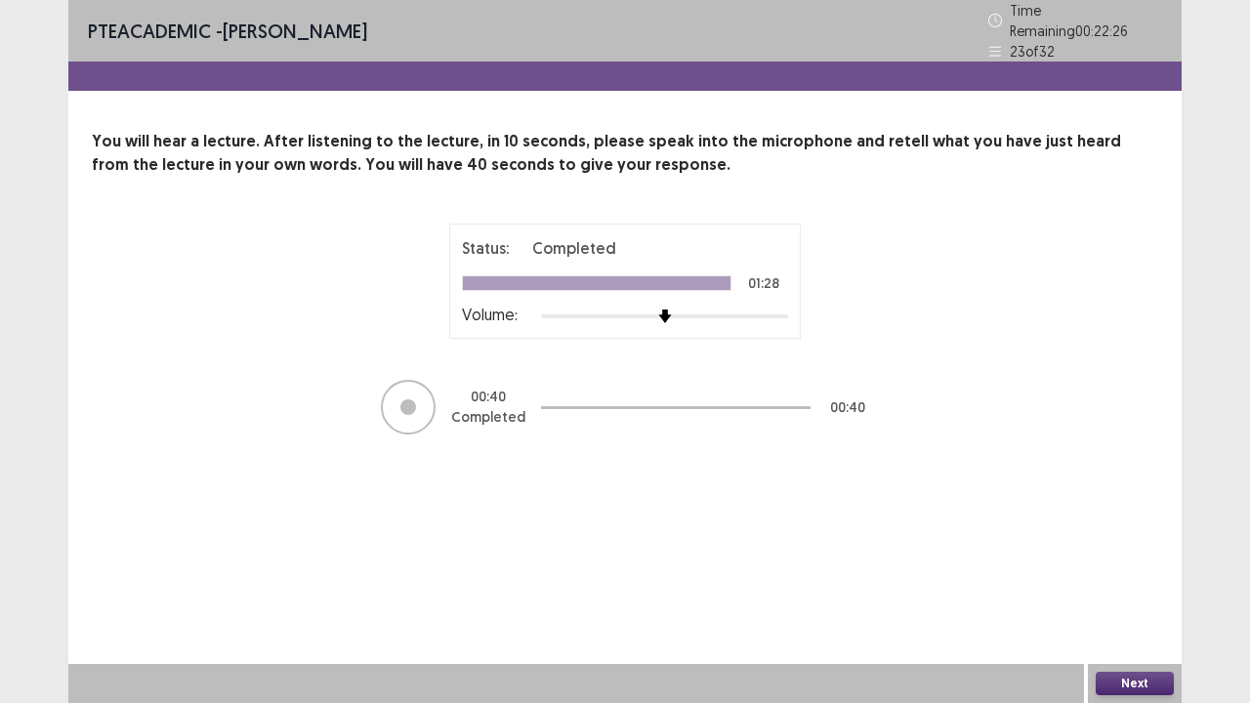
click at [1129, 570] on button "Next" at bounding box center [1135, 683] width 78 height 23
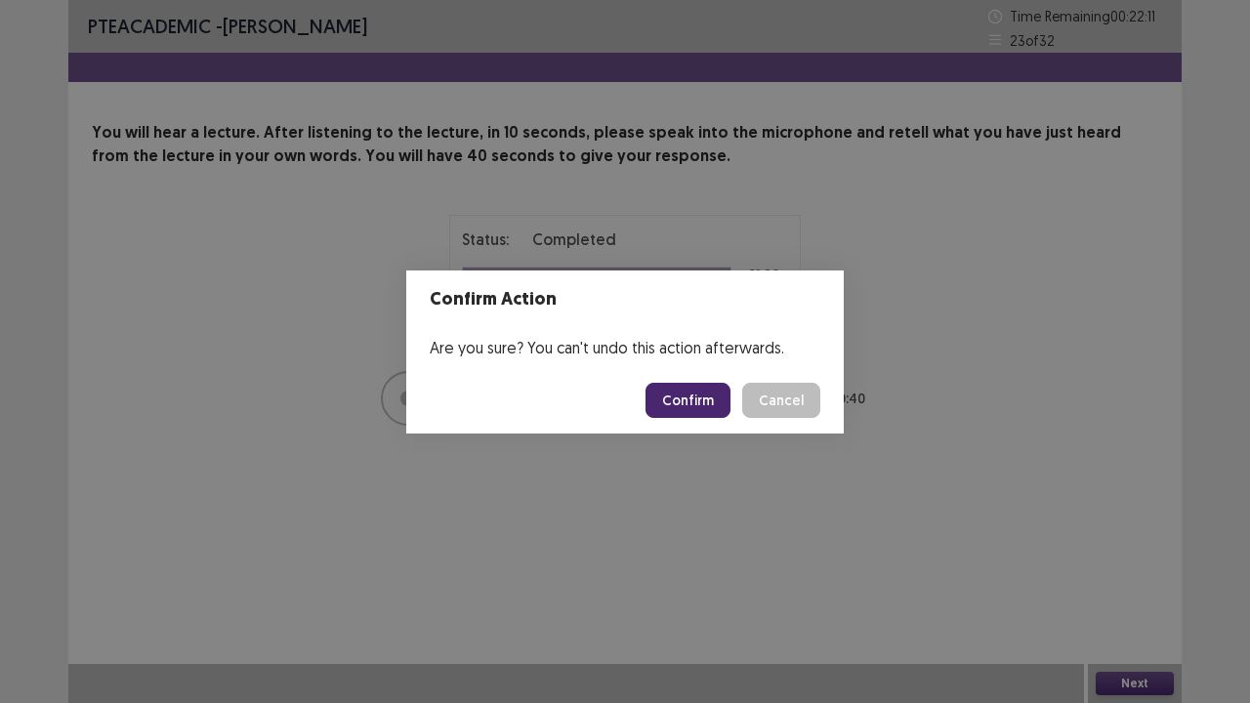
click at [688, 393] on button "Confirm" at bounding box center [688, 400] width 85 height 35
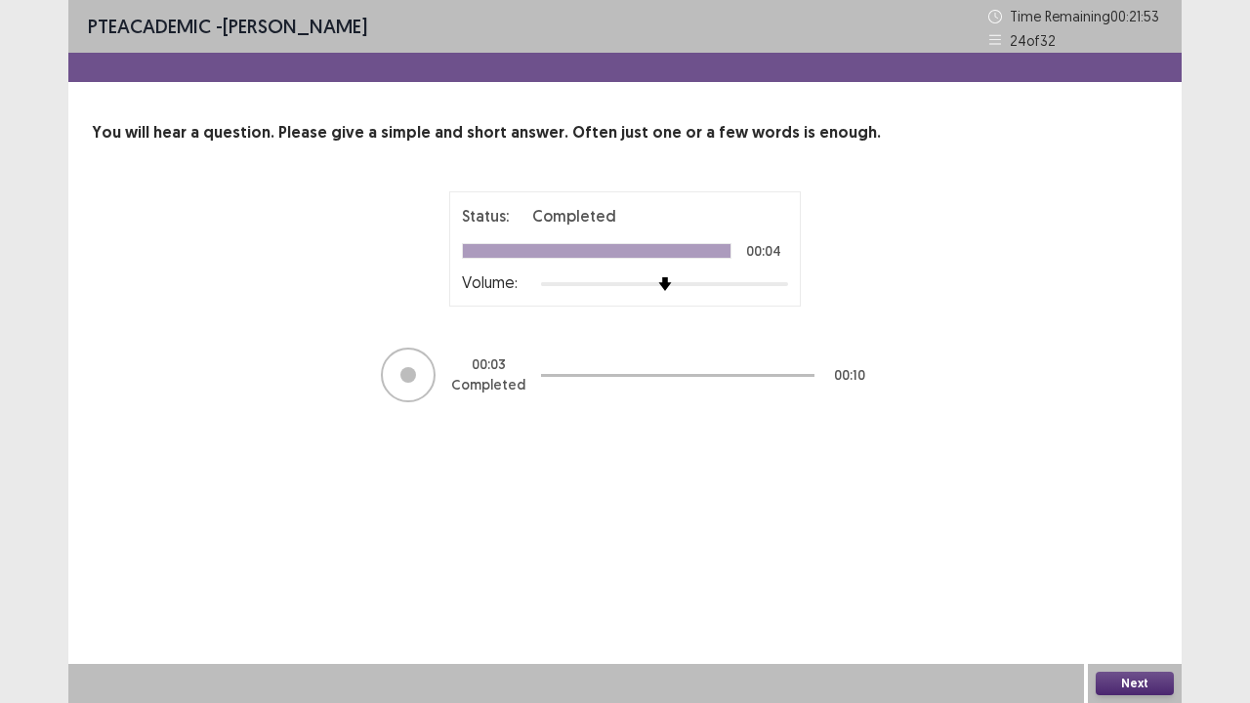
click at [1113, 570] on button "Next" at bounding box center [1135, 683] width 78 height 23
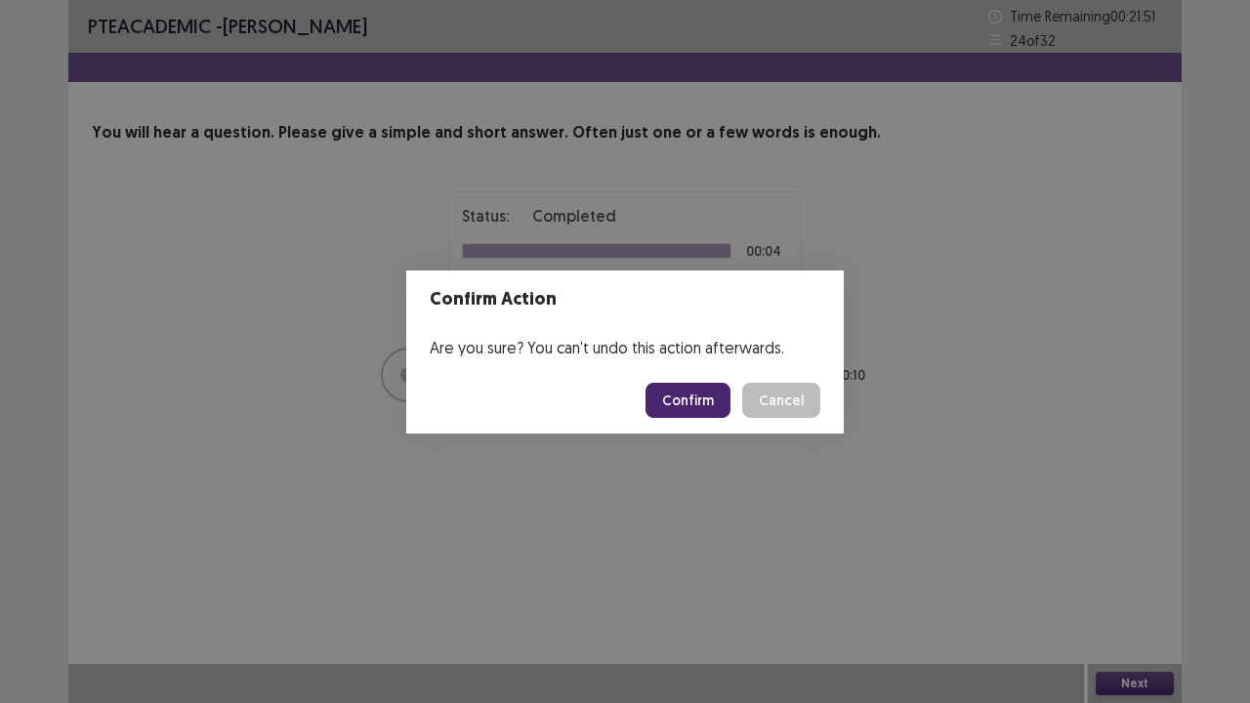
click at [699, 407] on button "Confirm" at bounding box center [688, 400] width 85 height 35
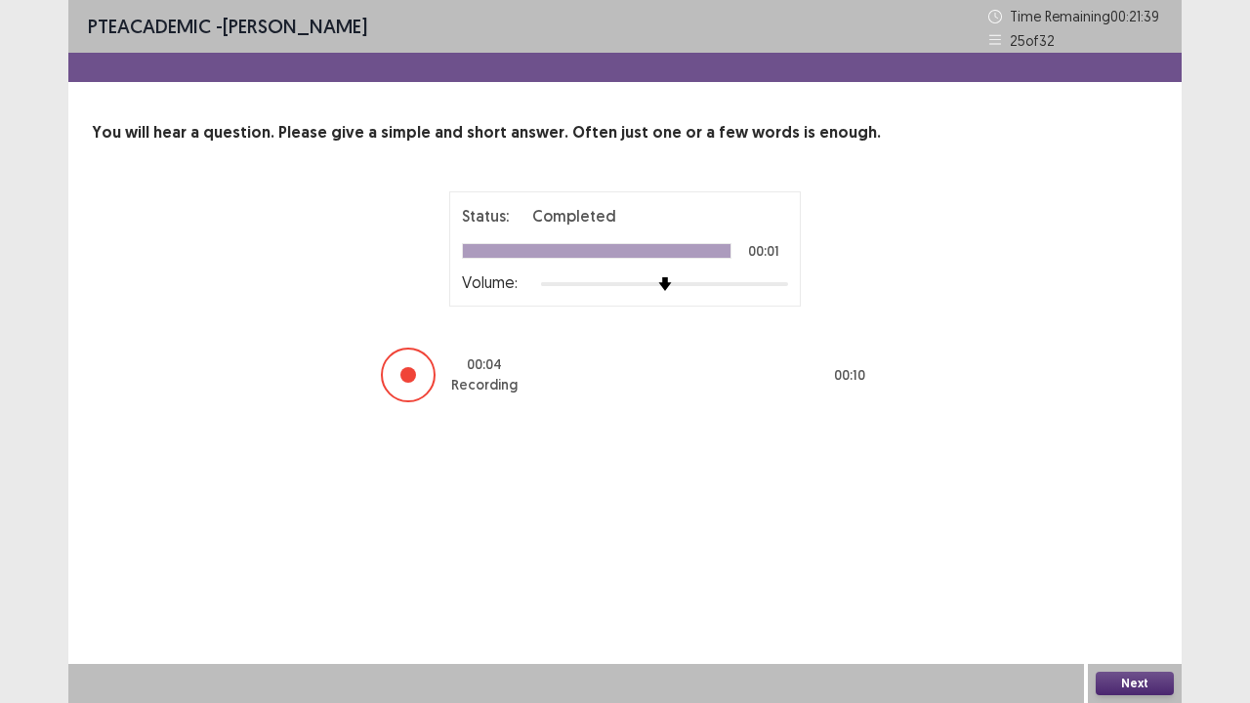
click at [1121, 570] on button "Next" at bounding box center [1135, 683] width 78 height 23
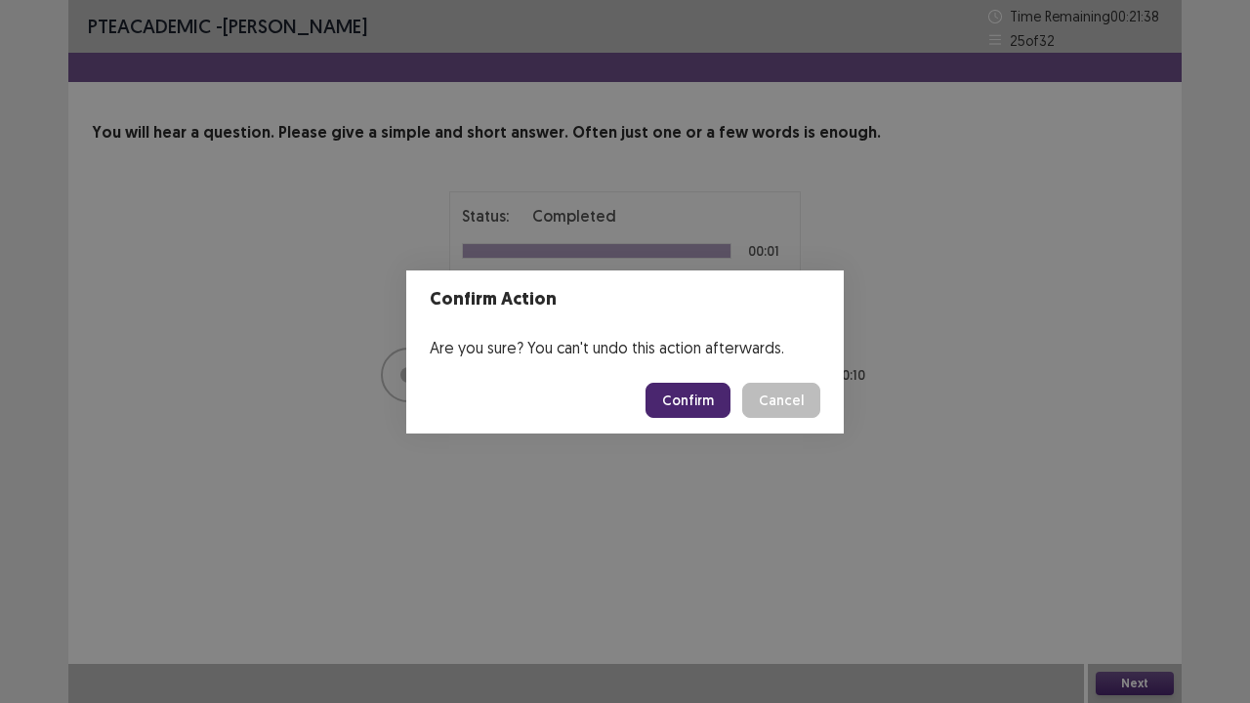
click at [705, 404] on button "Confirm" at bounding box center [688, 400] width 85 height 35
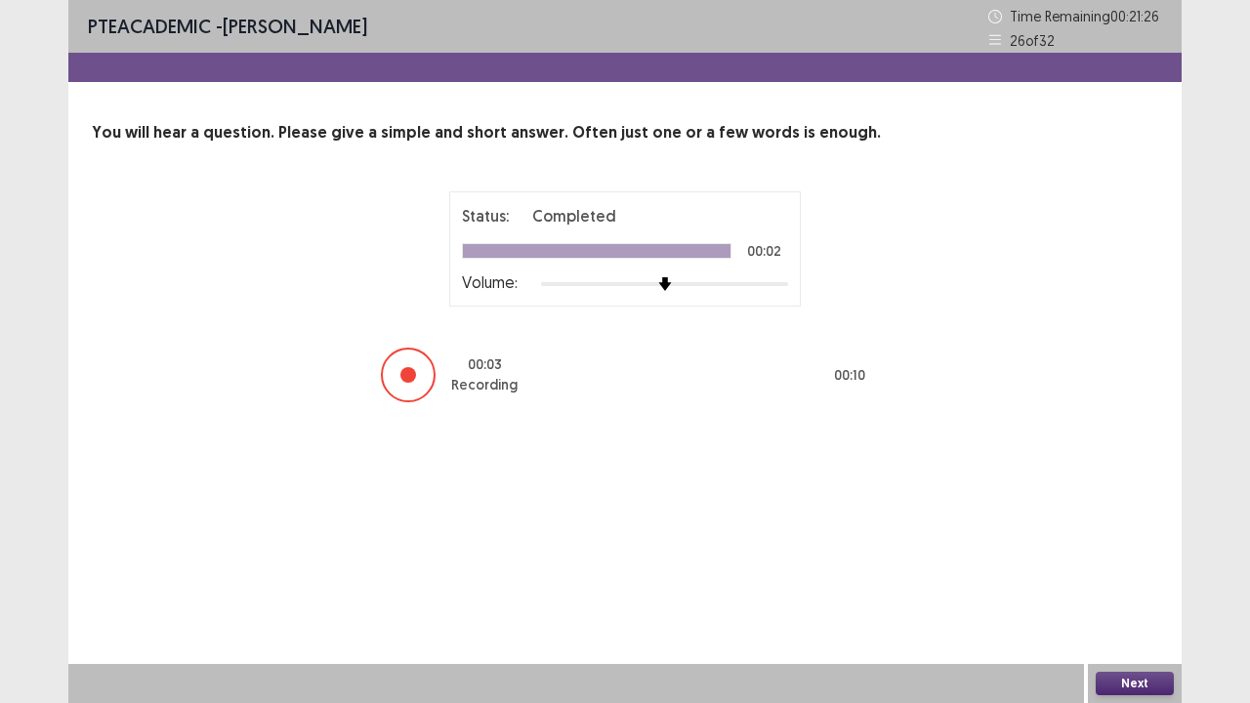
click at [1122, 570] on button "Next" at bounding box center [1135, 683] width 78 height 23
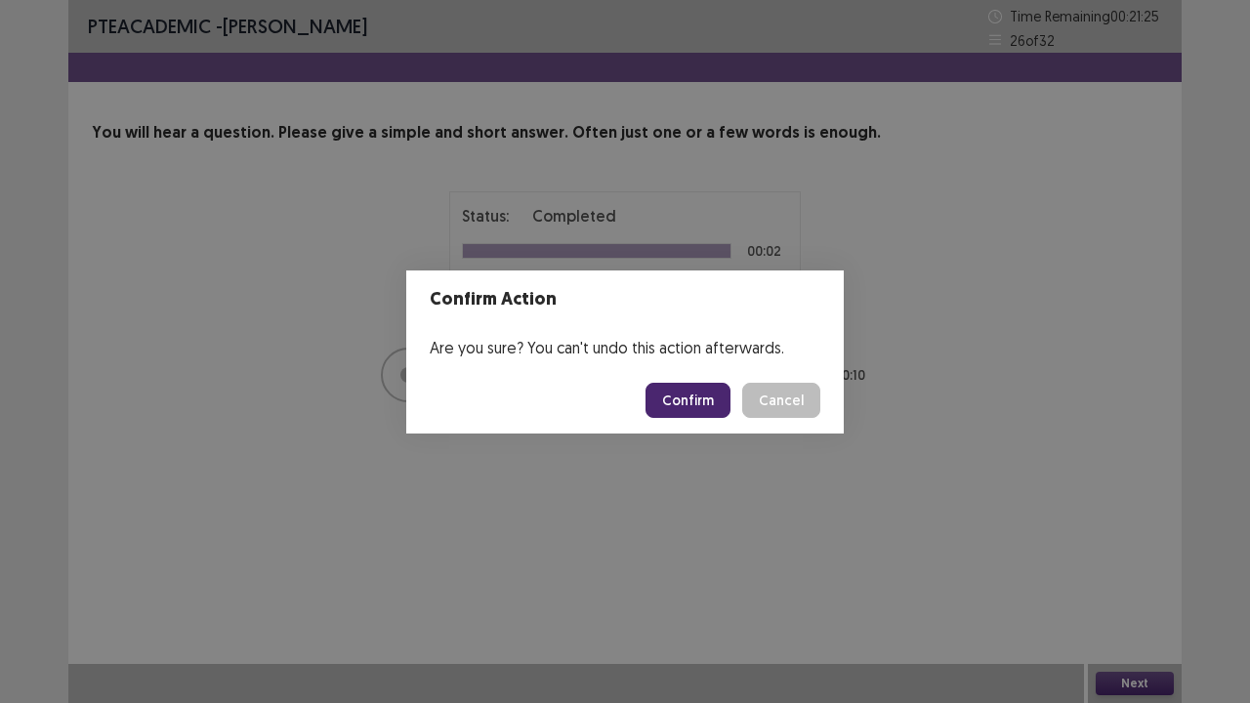
click at [690, 401] on button "Confirm" at bounding box center [688, 400] width 85 height 35
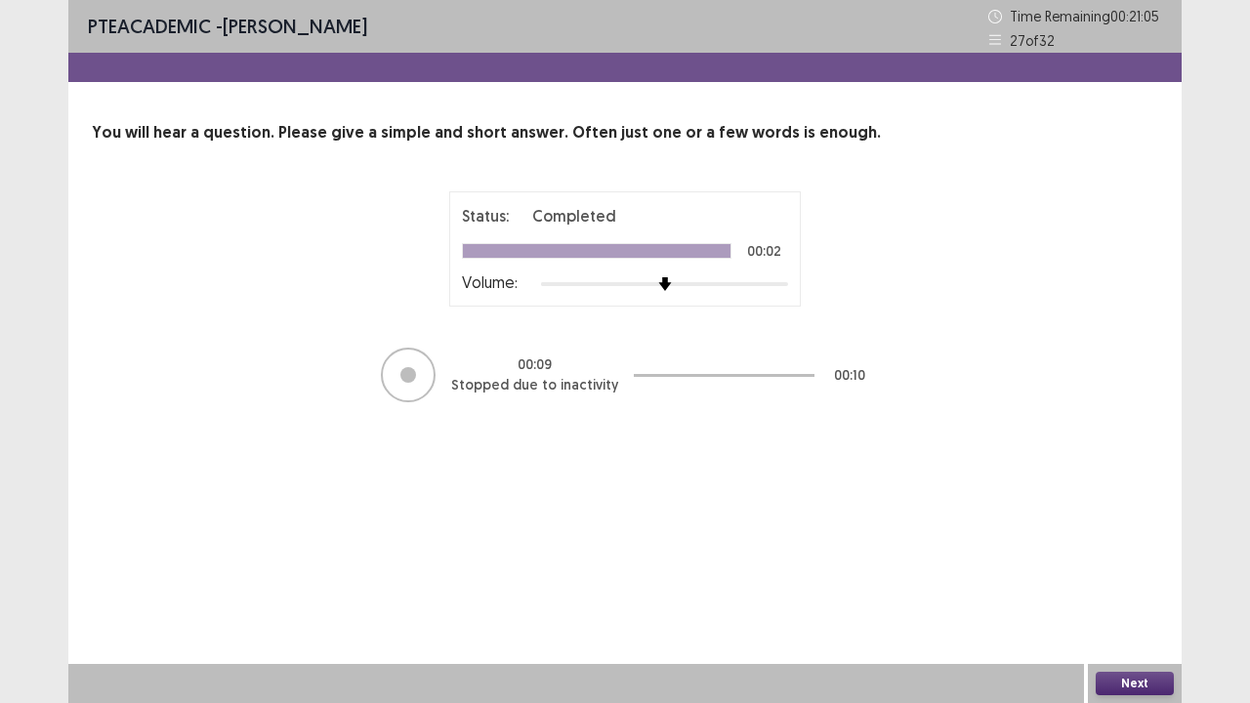
click at [1153, 570] on button "Next" at bounding box center [1135, 683] width 78 height 23
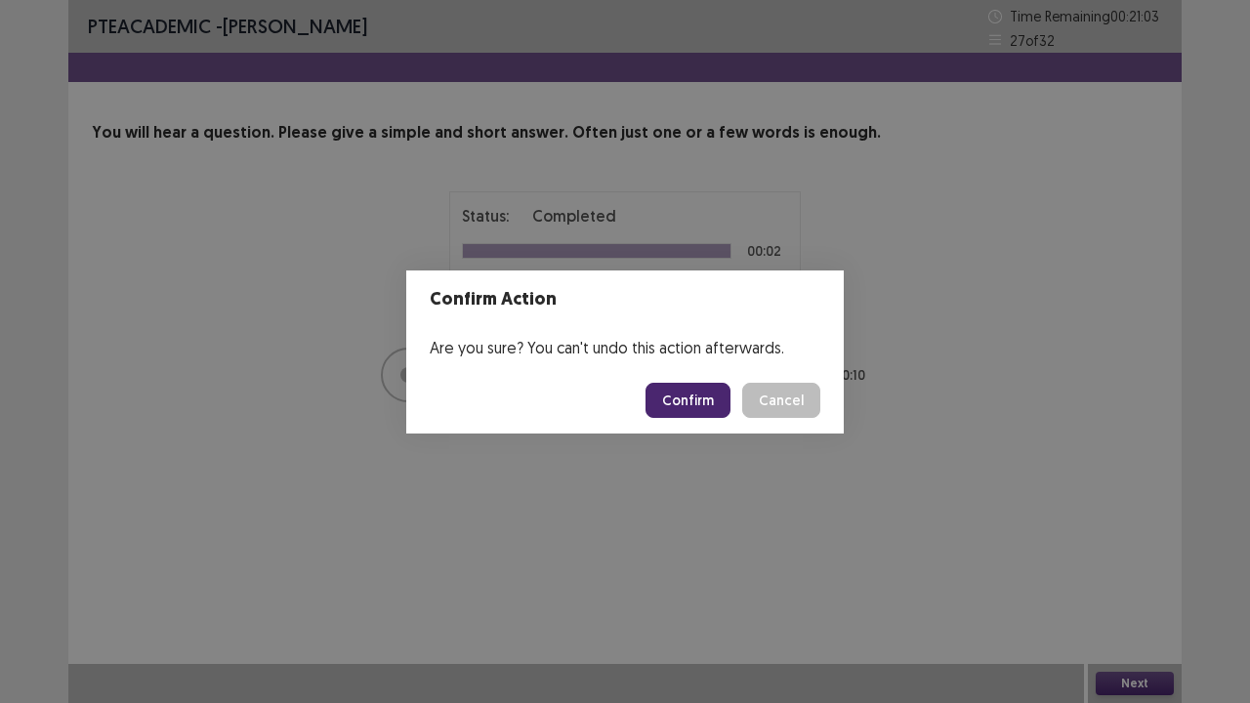
click at [719, 394] on button "Confirm" at bounding box center [688, 400] width 85 height 35
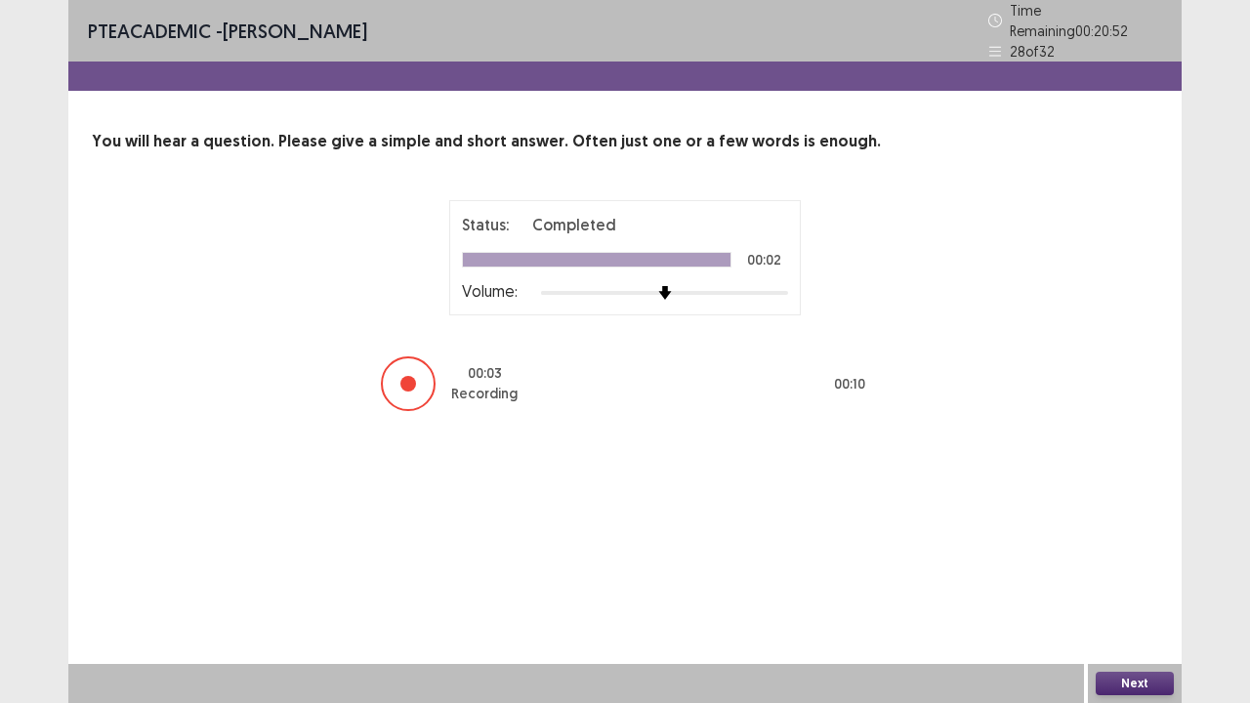
click at [1109, 570] on button "Next" at bounding box center [1135, 683] width 78 height 23
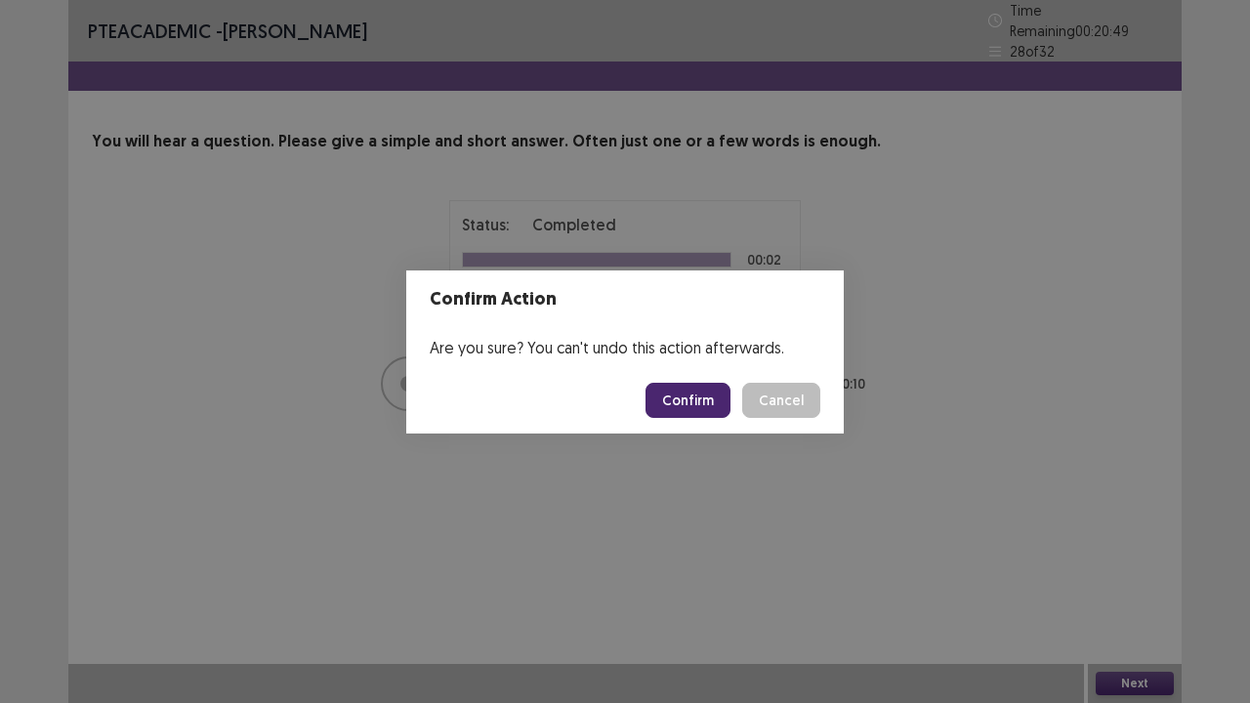
click at [692, 399] on button "Confirm" at bounding box center [688, 400] width 85 height 35
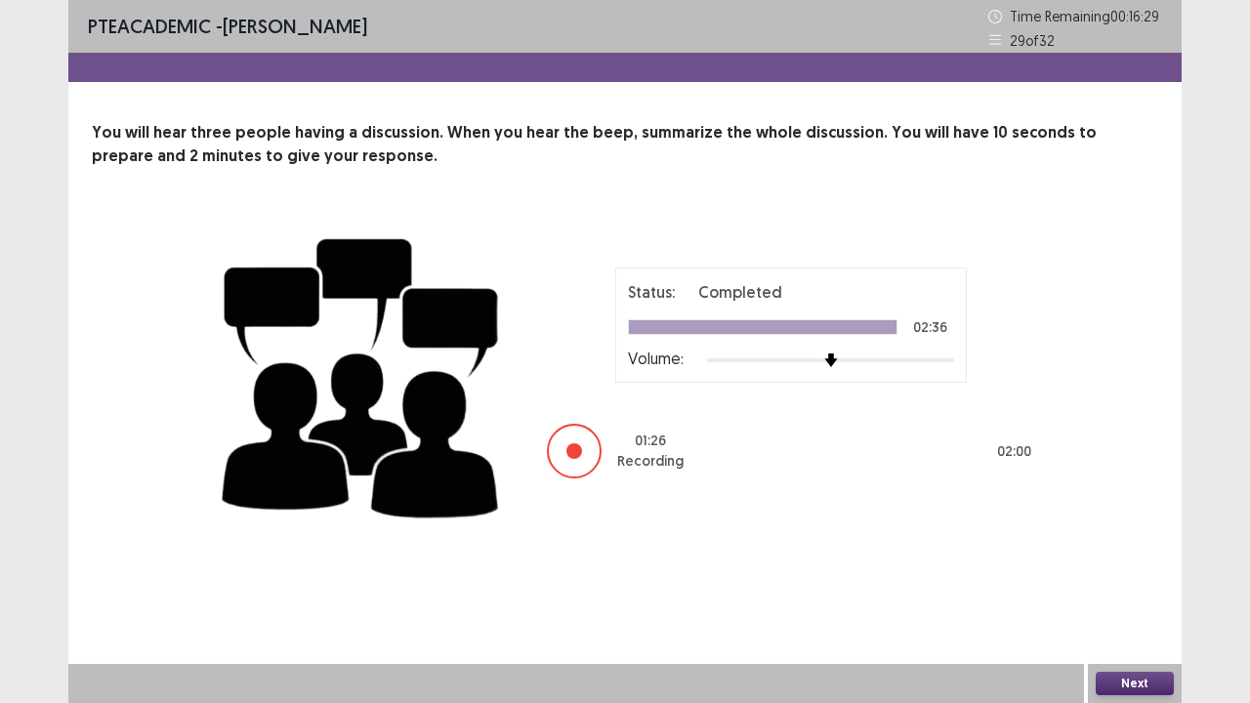
click at [1133, 570] on button "Next" at bounding box center [1135, 683] width 78 height 23
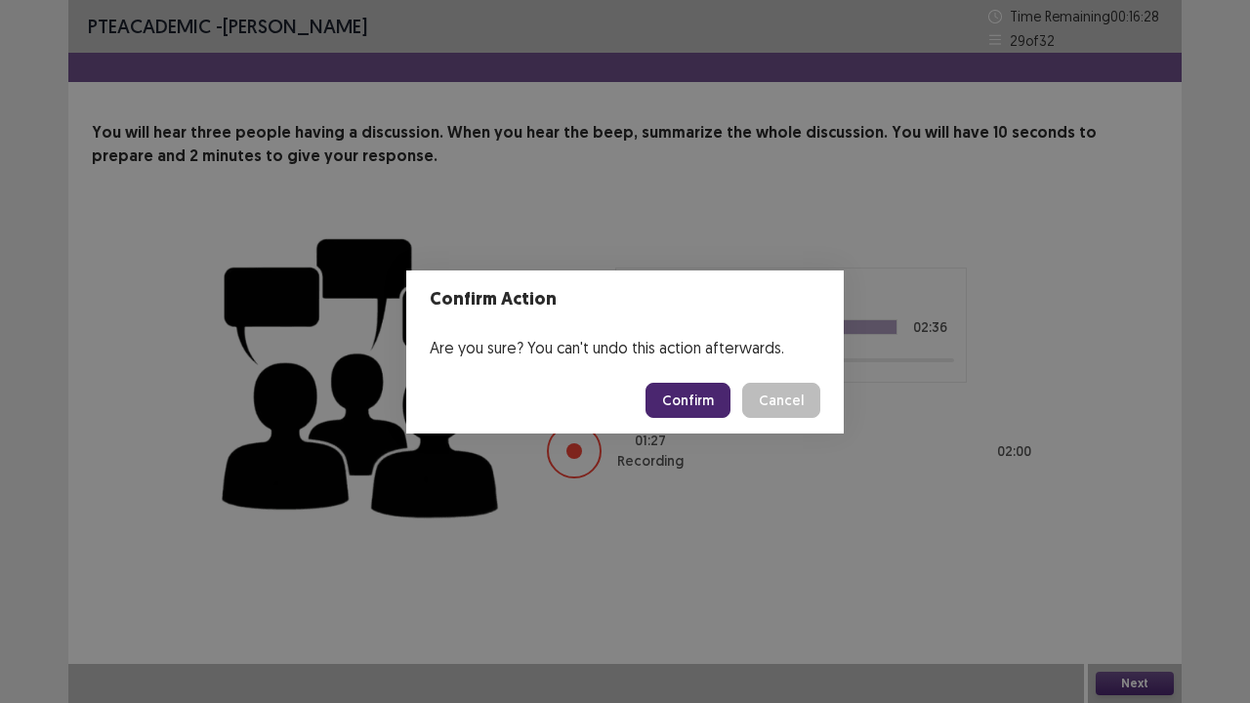
click at [720, 402] on button "Confirm" at bounding box center [688, 400] width 85 height 35
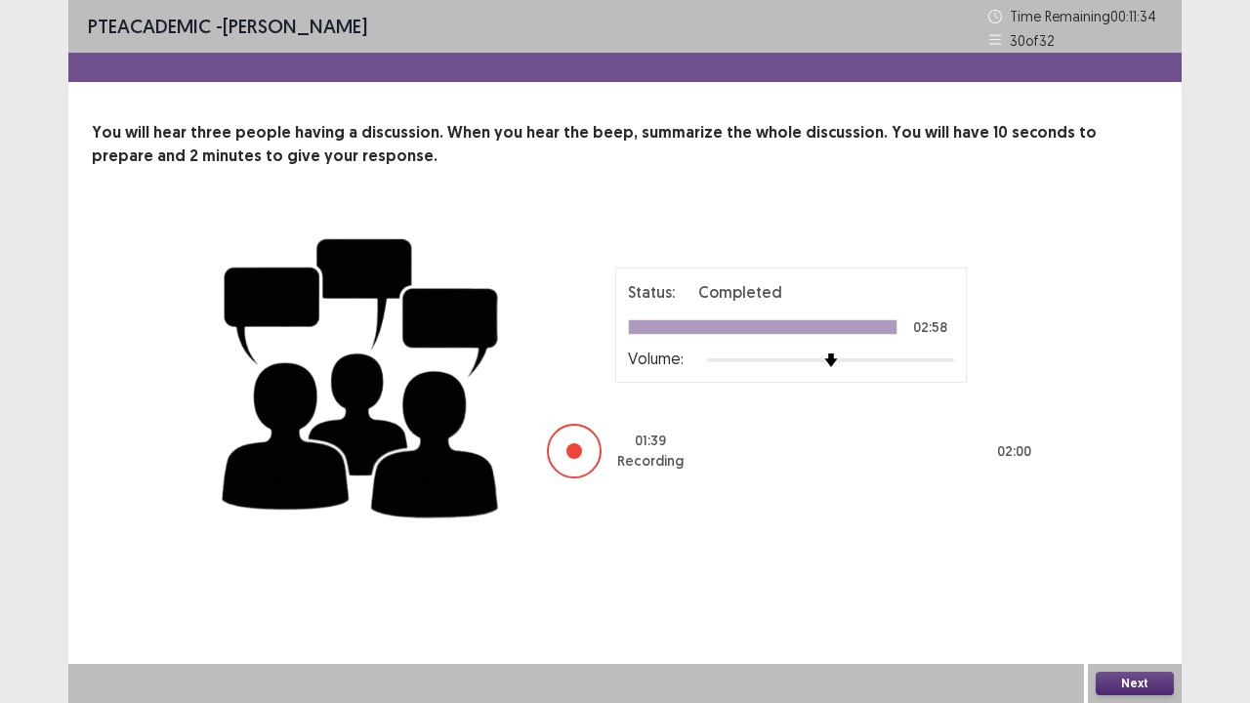
click at [1112, 570] on button "Next" at bounding box center [1135, 683] width 78 height 23
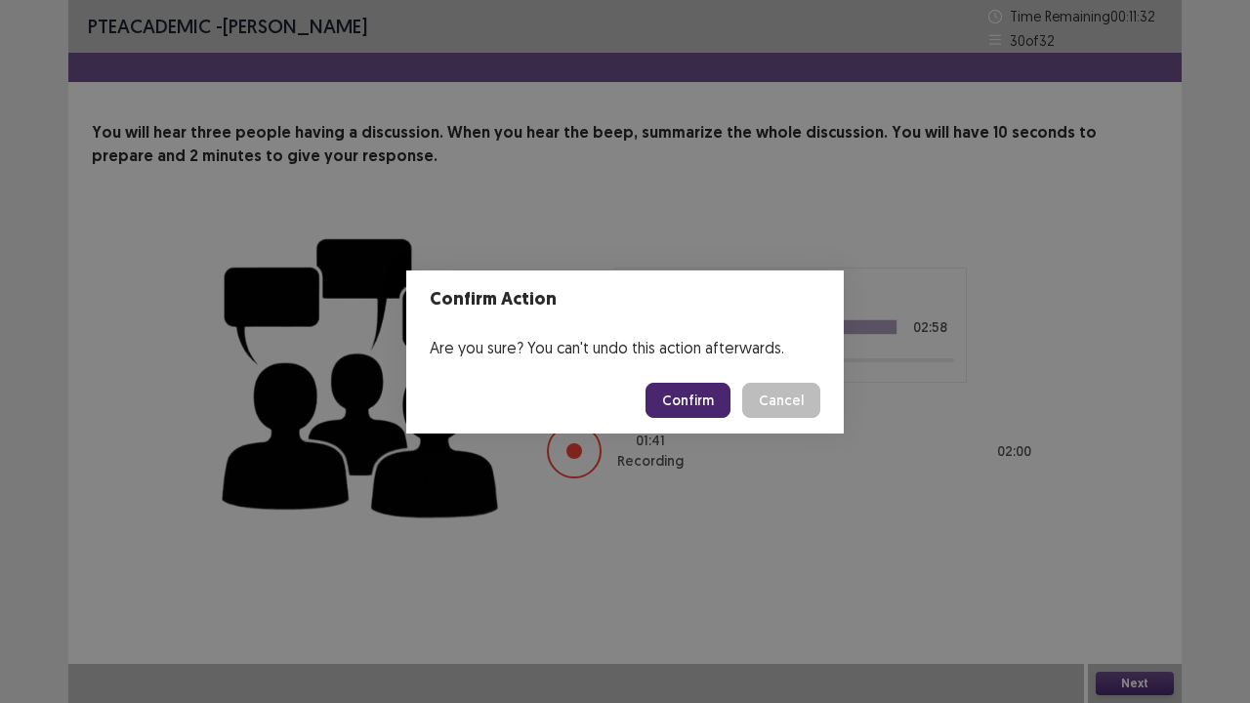
click at [716, 404] on button "Confirm" at bounding box center [688, 400] width 85 height 35
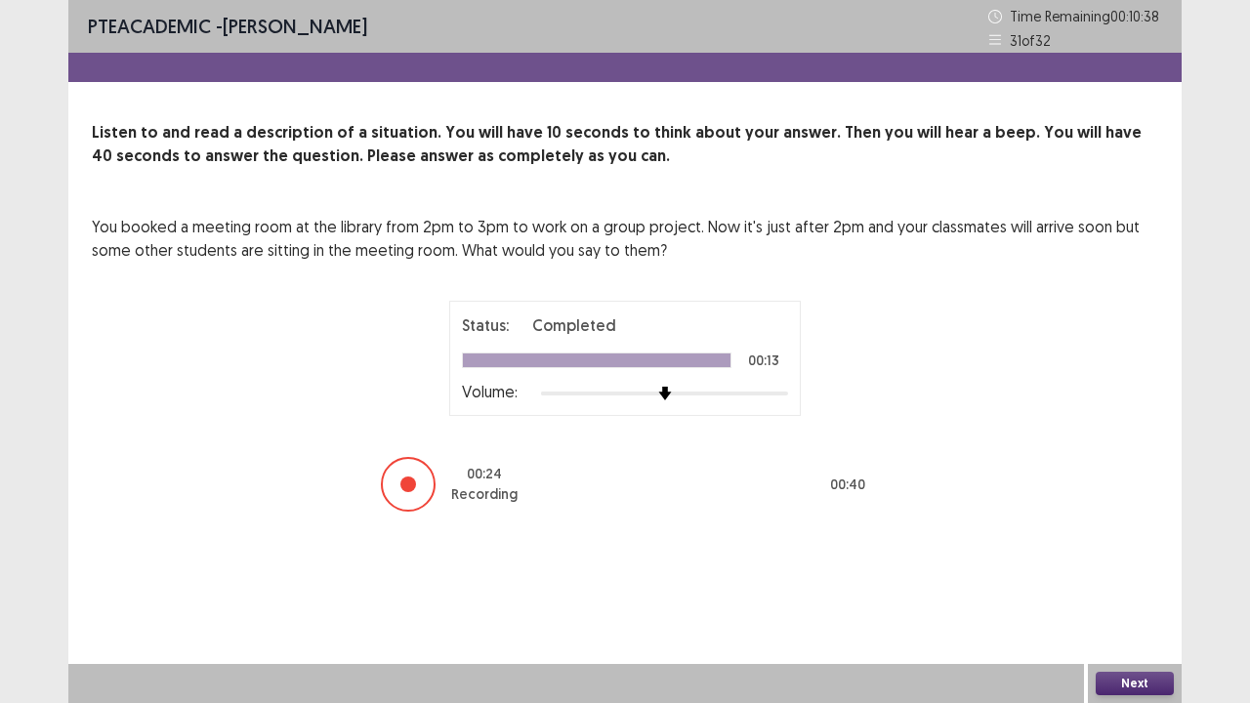
click at [1132, 570] on button "Next" at bounding box center [1135, 683] width 78 height 23
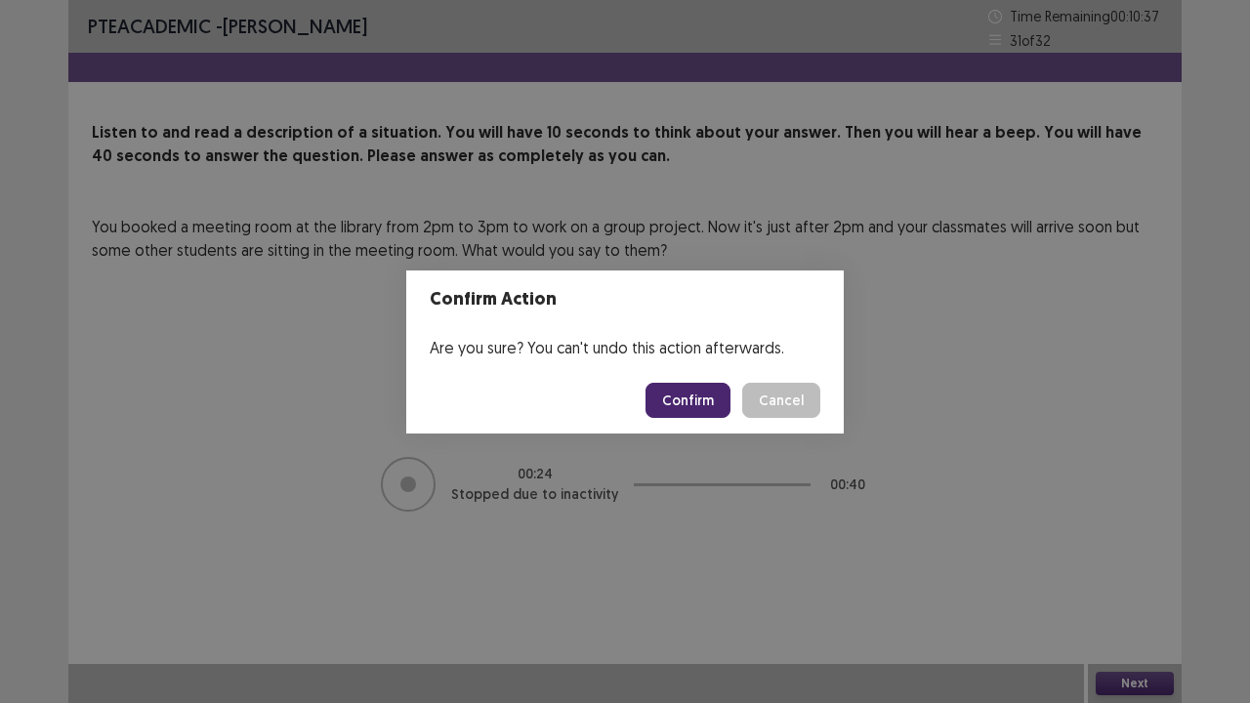
click at [684, 406] on button "Confirm" at bounding box center [688, 400] width 85 height 35
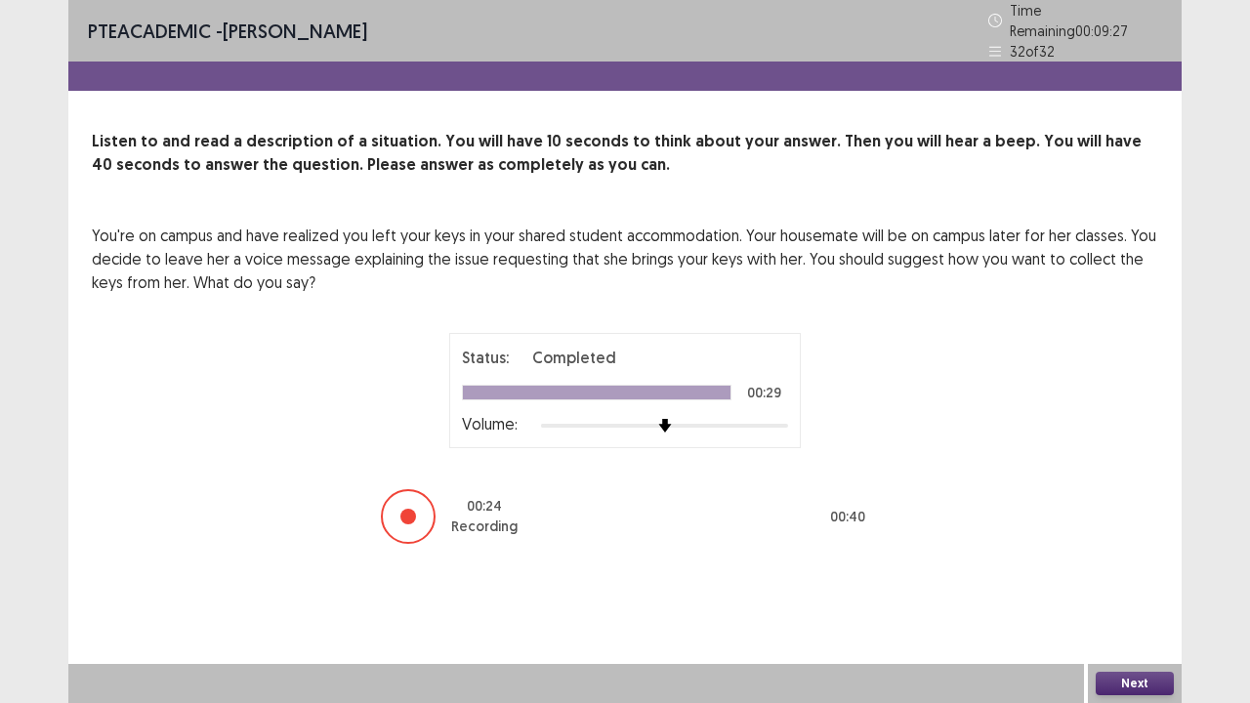
click at [1152, 570] on button "Next" at bounding box center [1135, 683] width 78 height 23
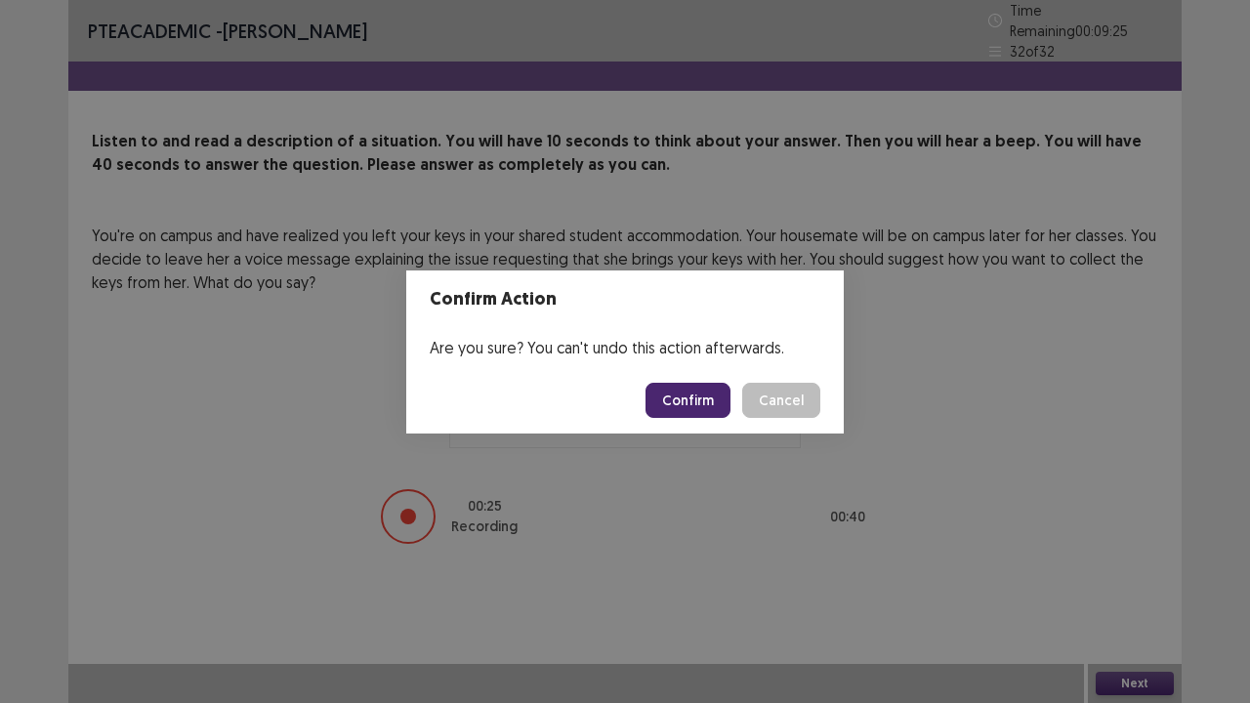
click at [695, 400] on button "Confirm" at bounding box center [688, 400] width 85 height 35
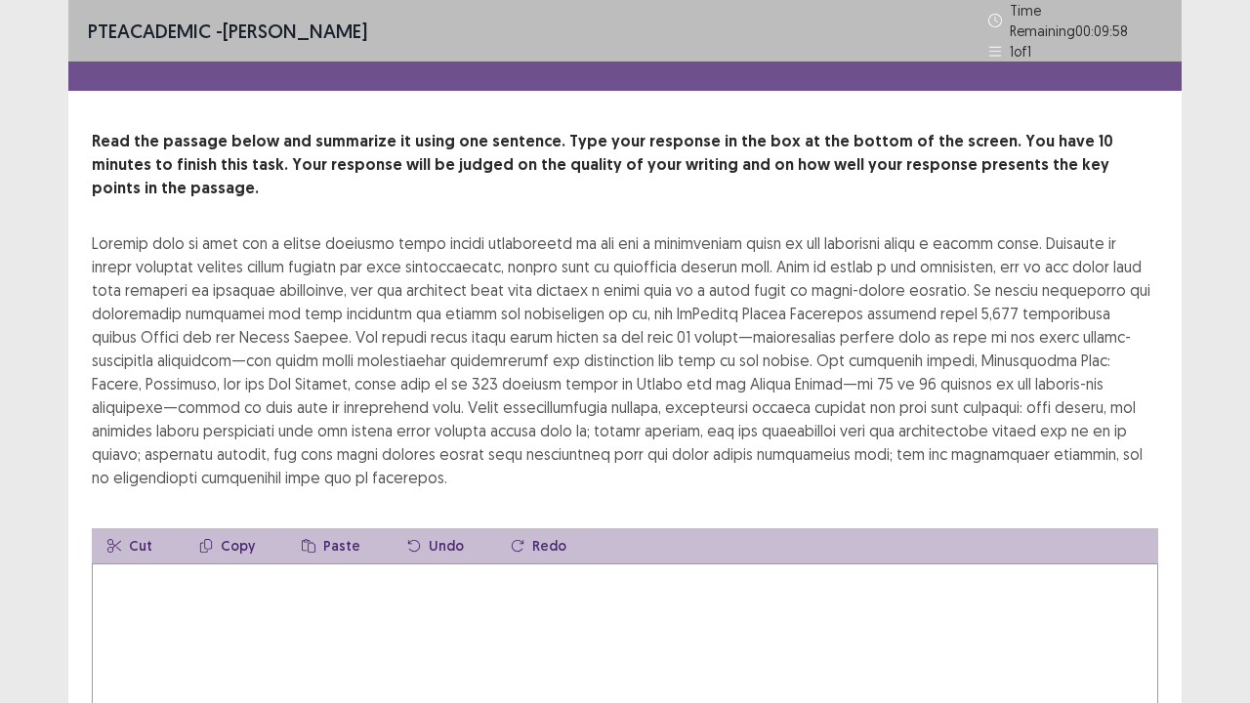
click at [353, 570] on textarea at bounding box center [625, 671] width 1067 height 215
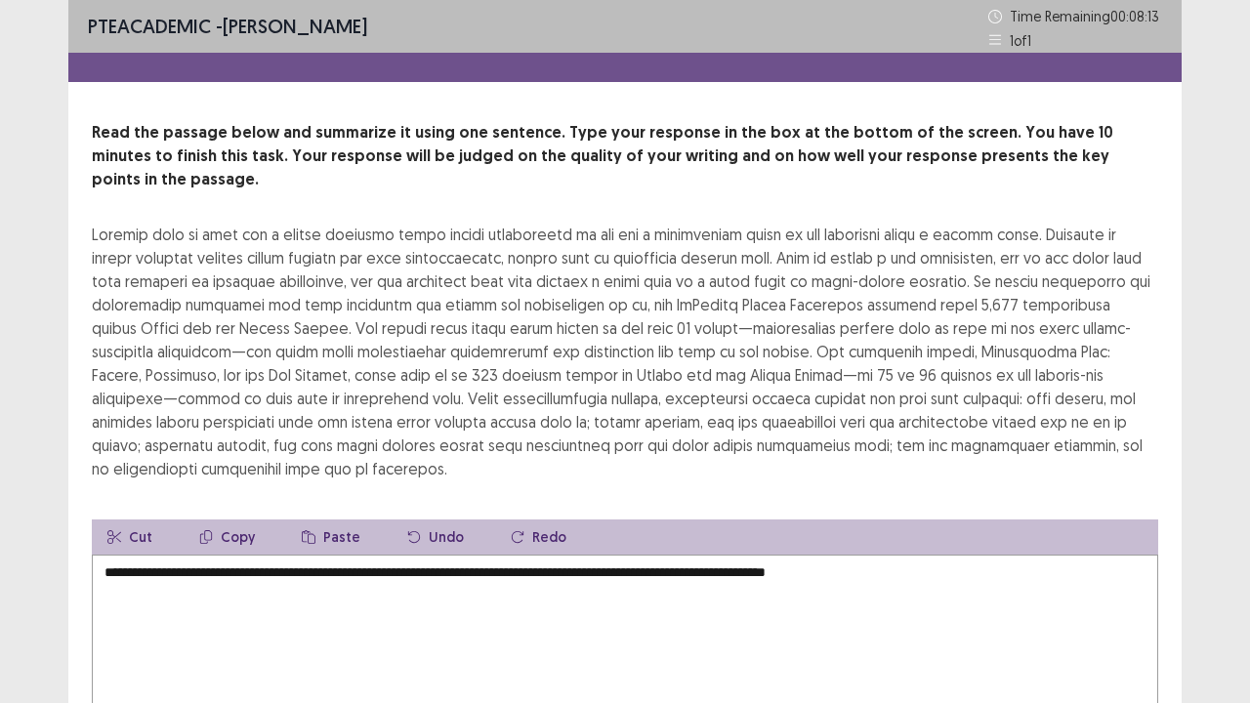
click at [812, 555] on textarea "**********" at bounding box center [625, 662] width 1067 height 215
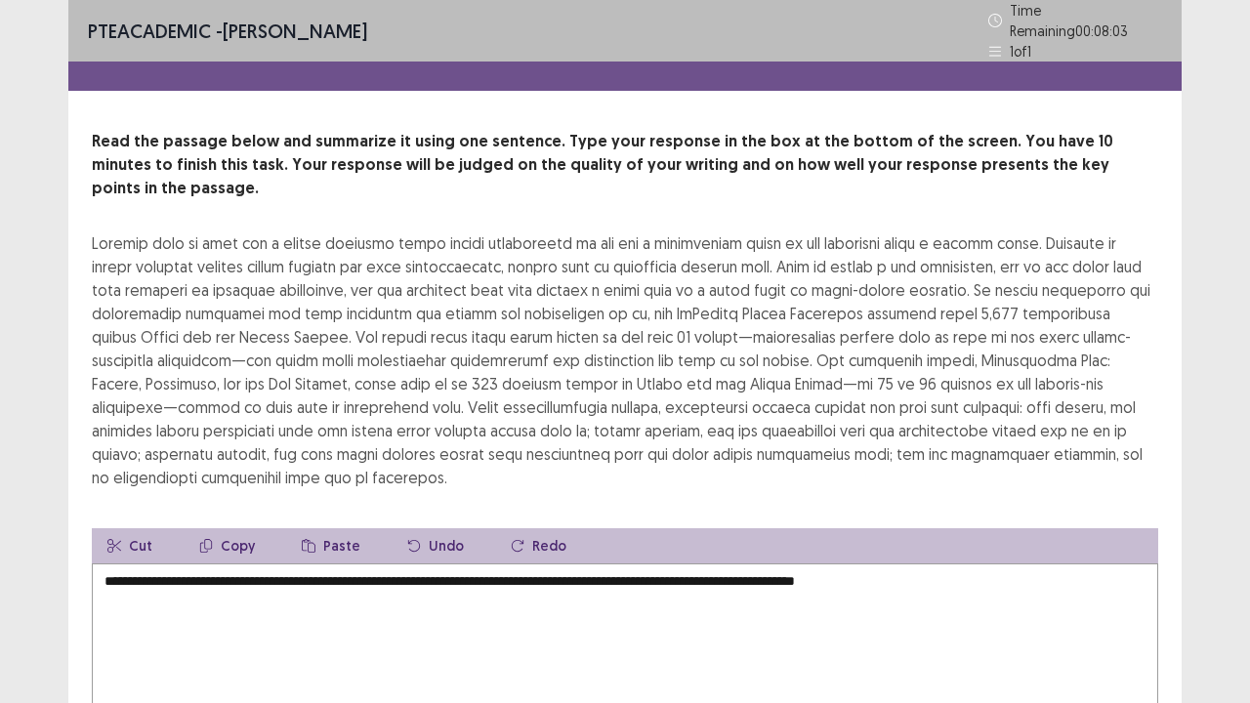
click at [950, 564] on textarea "**********" at bounding box center [625, 671] width 1067 height 215
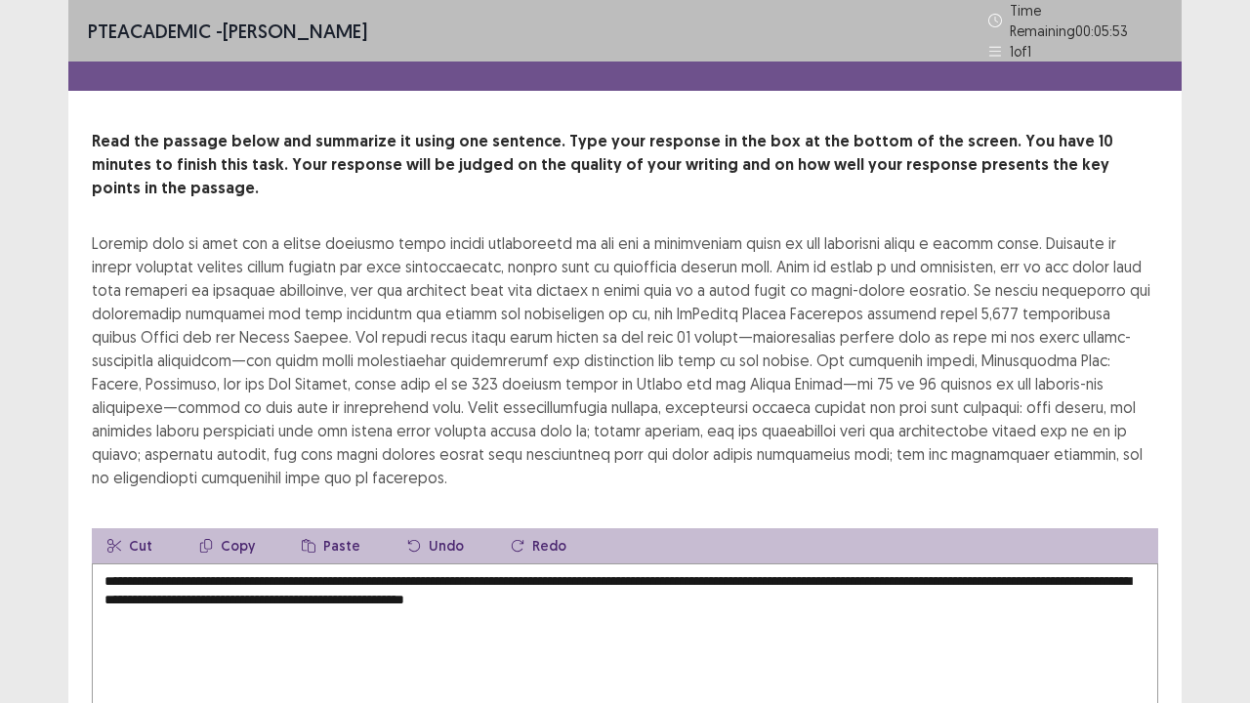
click at [1179, 541] on div "**********" at bounding box center [625, 472] width 1114 height 684
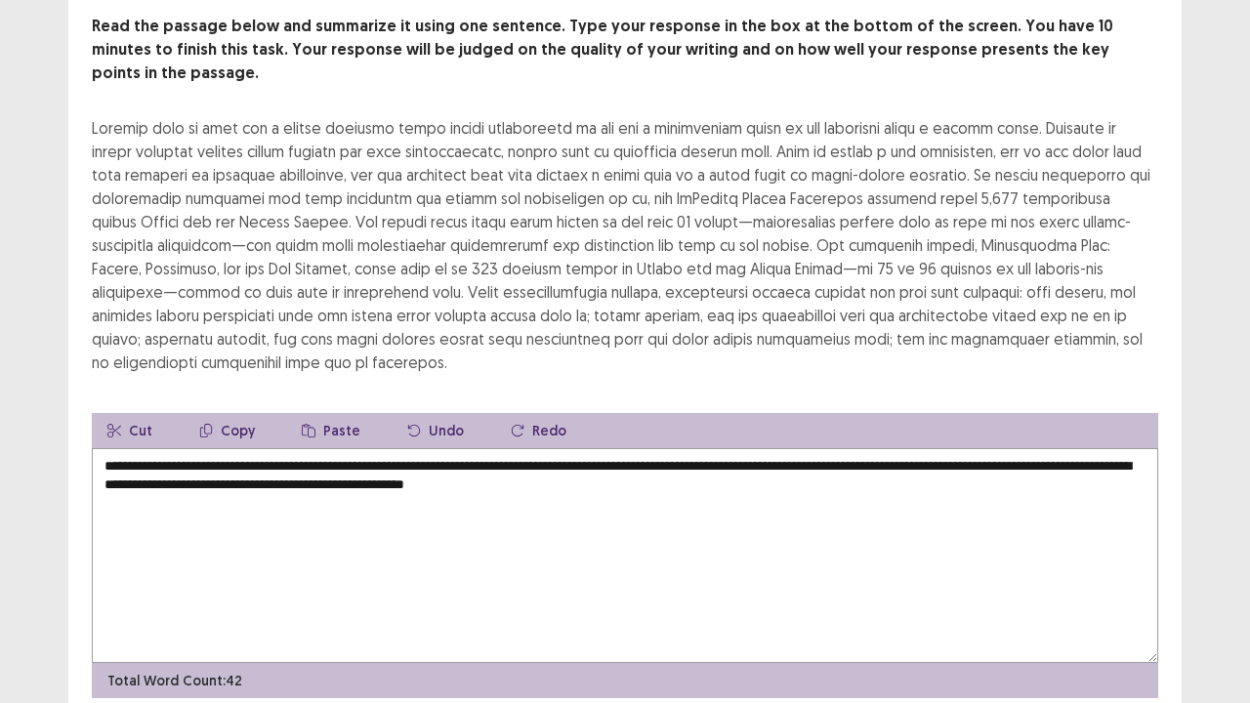
scroll to position [117, 0]
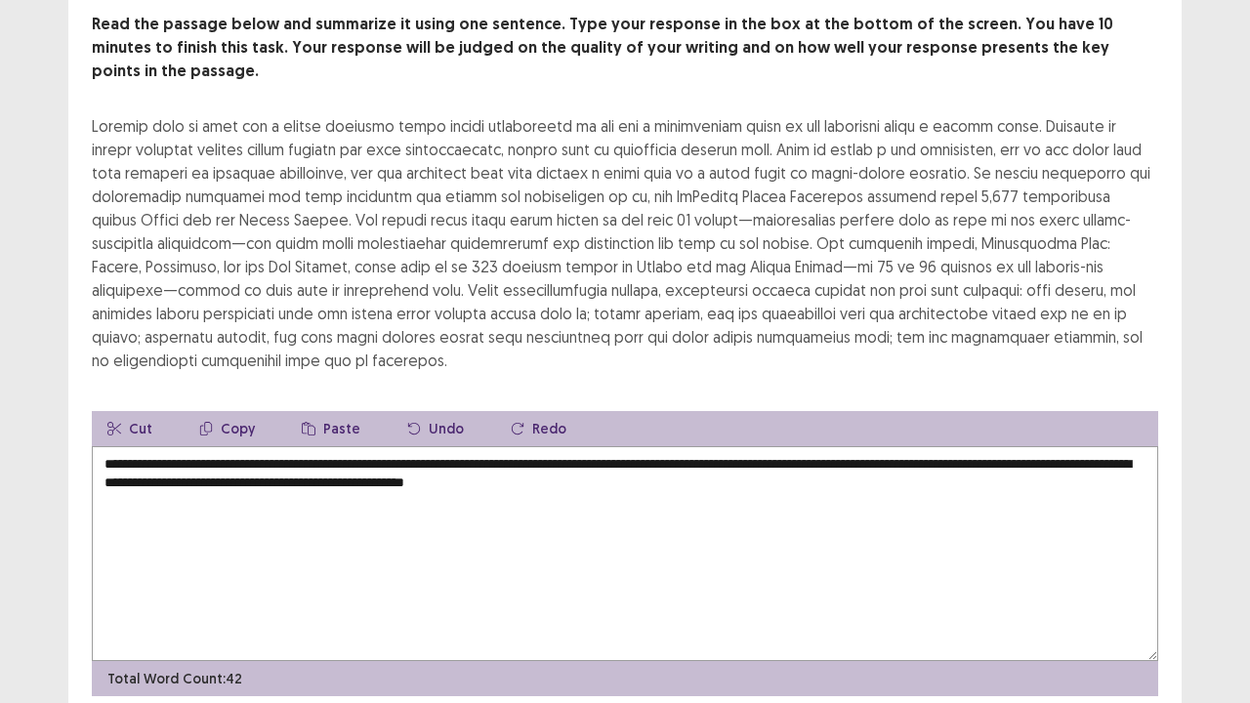
click at [712, 450] on textarea "**********" at bounding box center [625, 553] width 1067 height 215
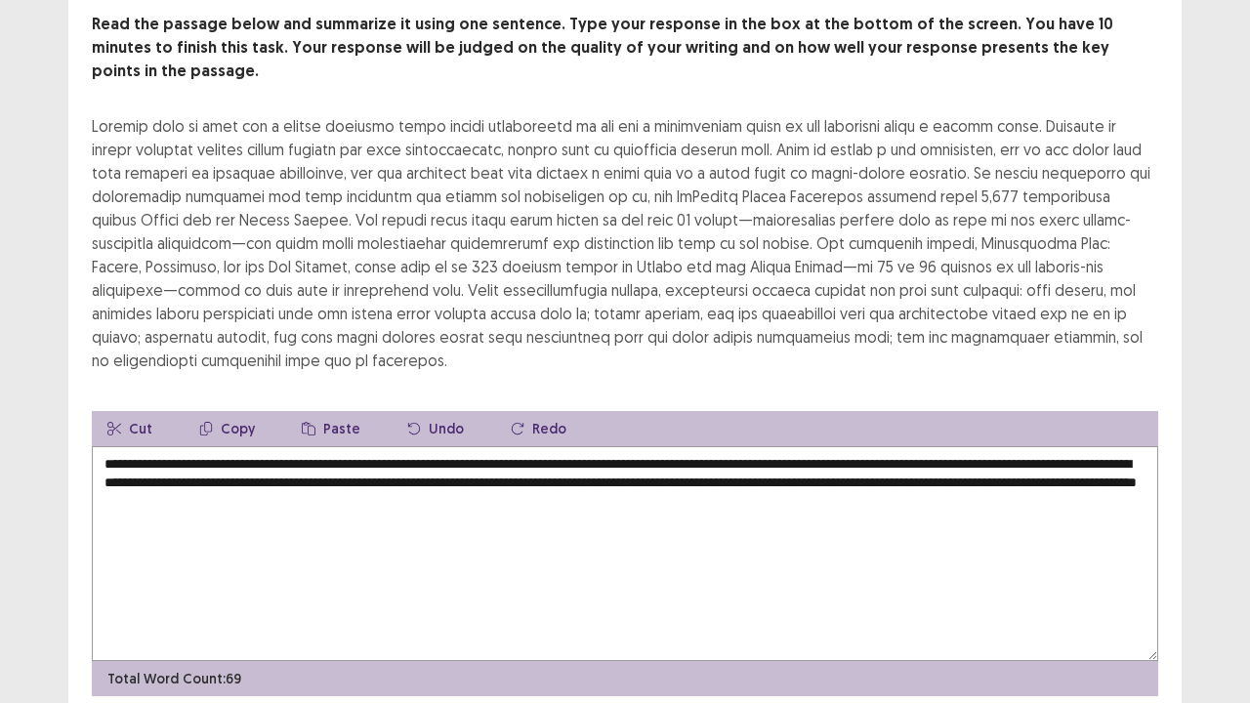
click at [1171, 416] on div "**********" at bounding box center [625, 355] width 1114 height 684
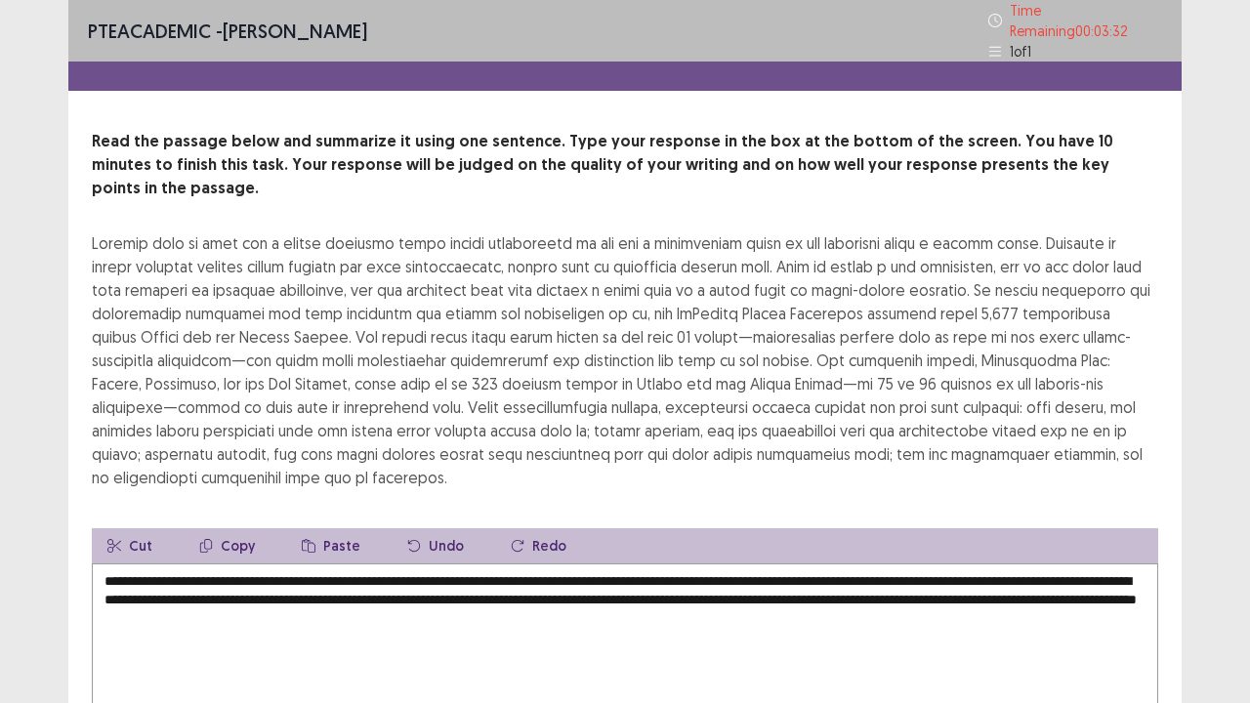
scroll to position [39, 0]
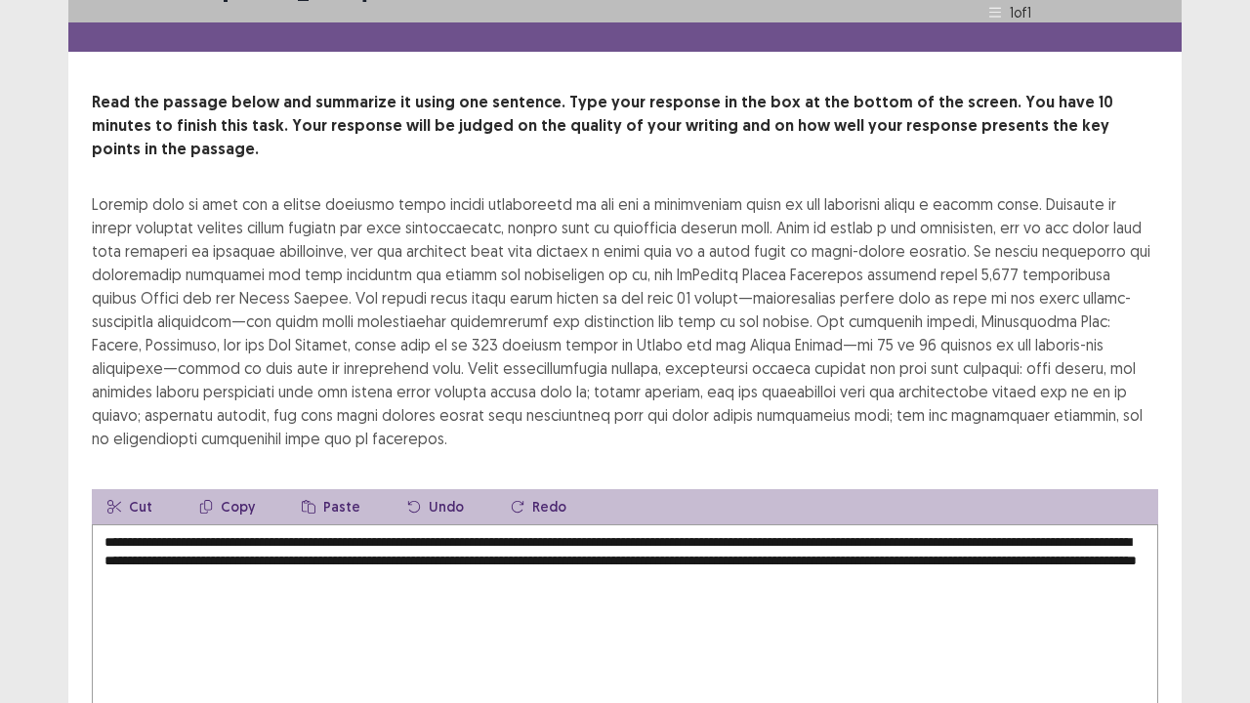
click at [600, 537] on textarea "**********" at bounding box center [625, 632] width 1067 height 215
click at [1164, 570] on div "**********" at bounding box center [625, 433] width 1114 height 684
click at [678, 556] on textarea "**********" at bounding box center [625, 632] width 1067 height 215
click at [992, 423] on div "**********" at bounding box center [625, 433] width 1114 height 684
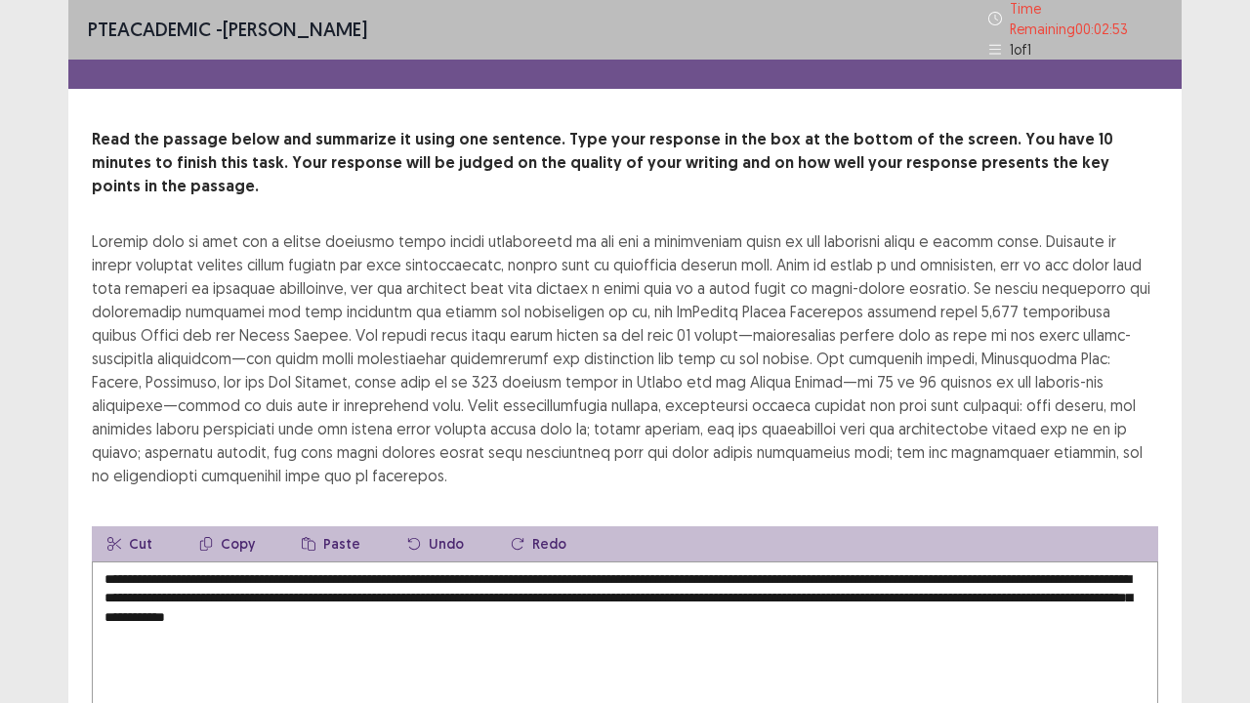
scroll to position [0, 0]
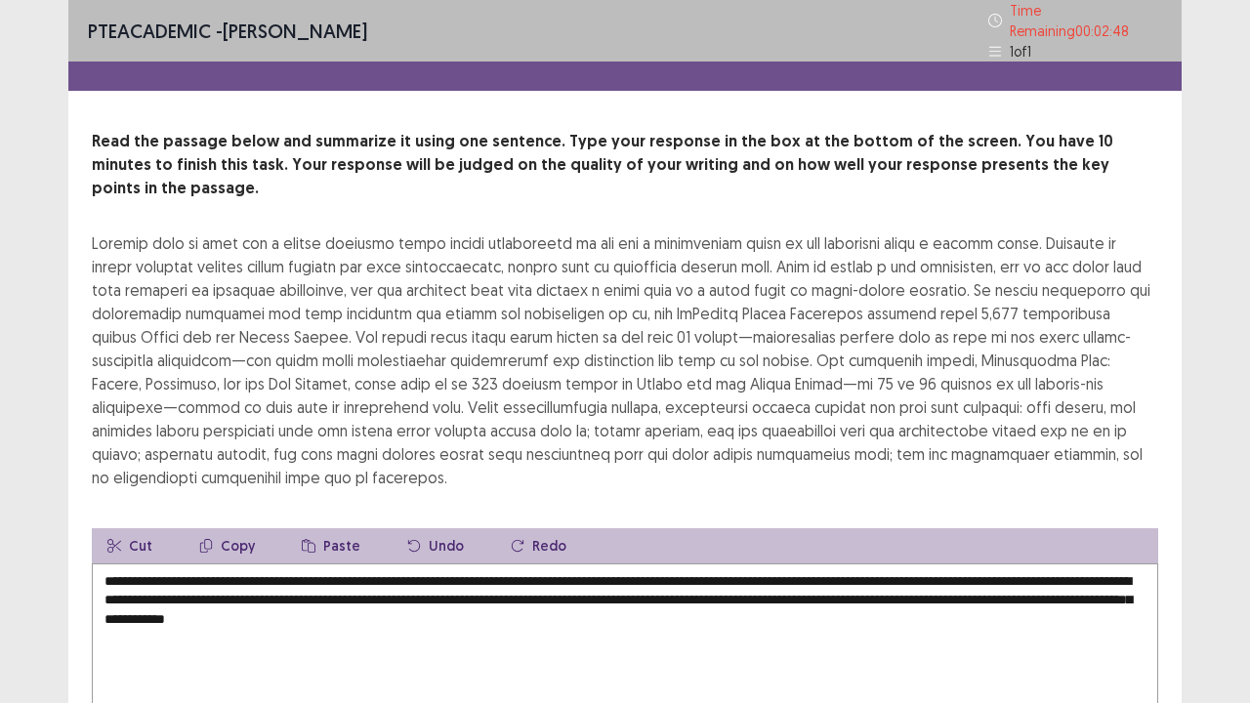
click at [677, 570] on textarea "**********" at bounding box center [625, 671] width 1067 height 215
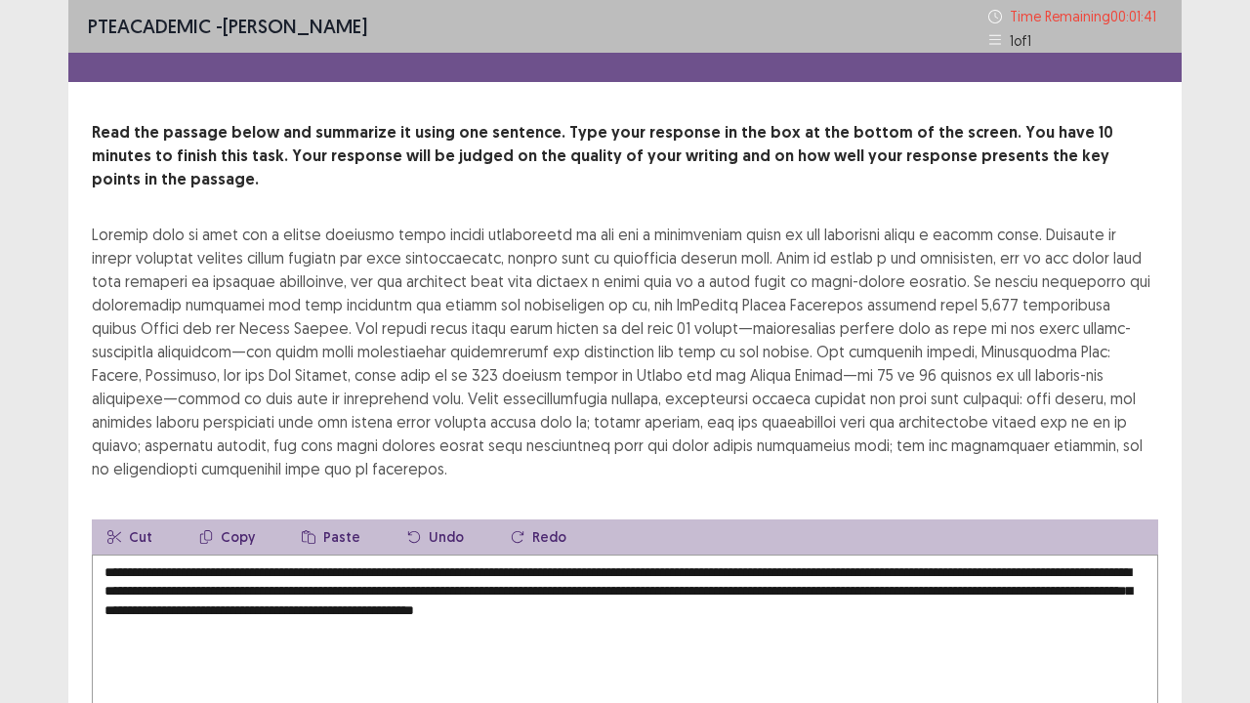
click at [955, 555] on textarea "**********" at bounding box center [625, 662] width 1067 height 215
click at [1051, 570] on textarea "**********" at bounding box center [625, 662] width 1067 height 215
click at [1172, 570] on div "**********" at bounding box center [625, 463] width 1114 height 684
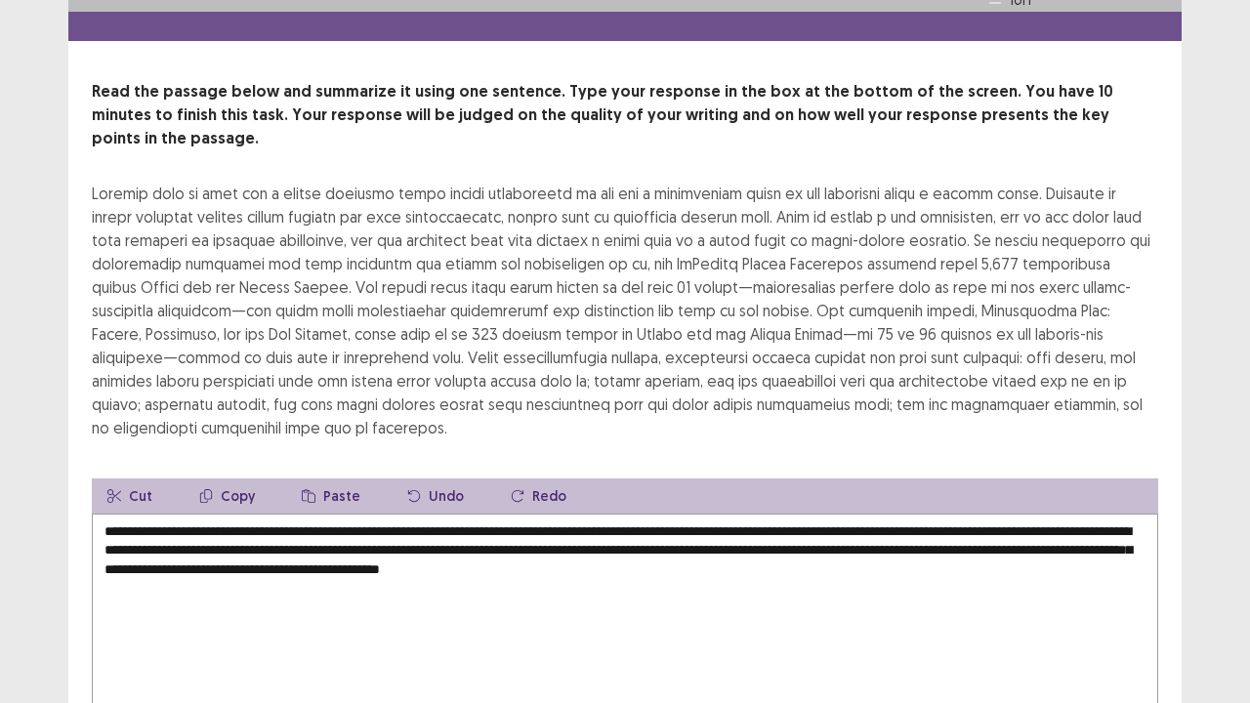
scroll to position [39, 0]
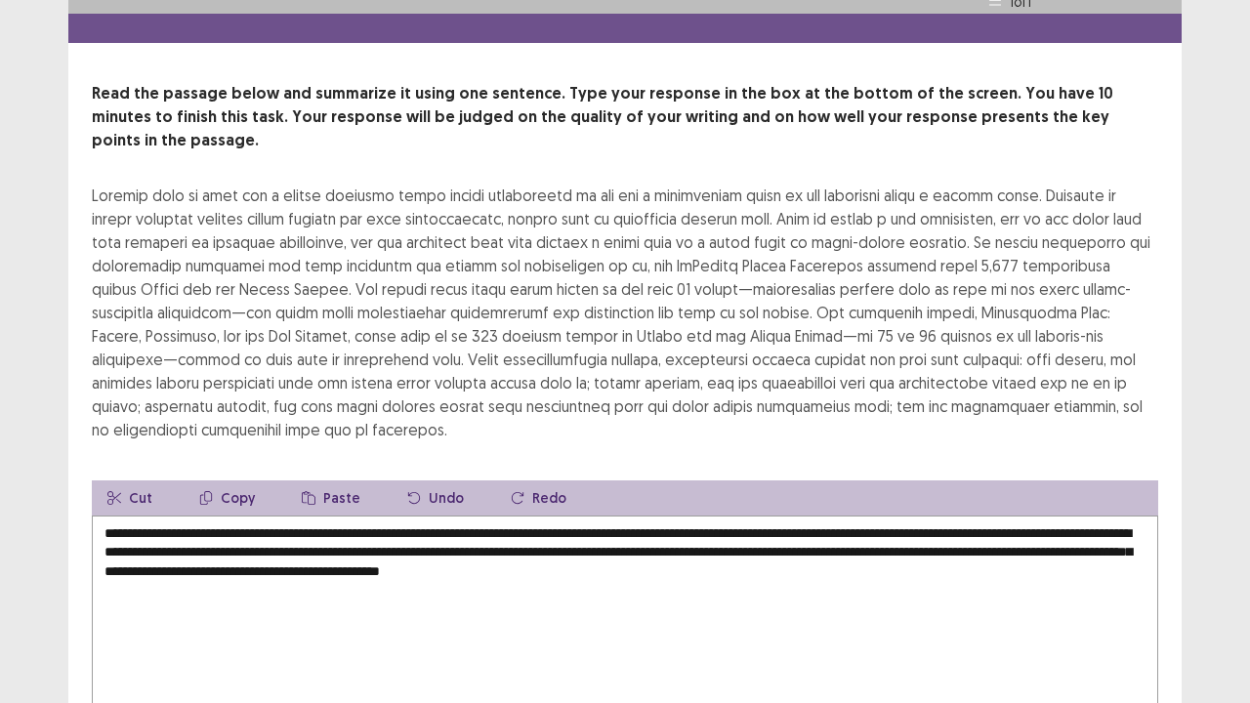
click at [677, 527] on textarea "**********" at bounding box center [625, 623] width 1067 height 215
click at [846, 567] on textarea "**********" at bounding box center [625, 623] width 1067 height 215
click at [1166, 570] on div "**********" at bounding box center [625, 424] width 1114 height 684
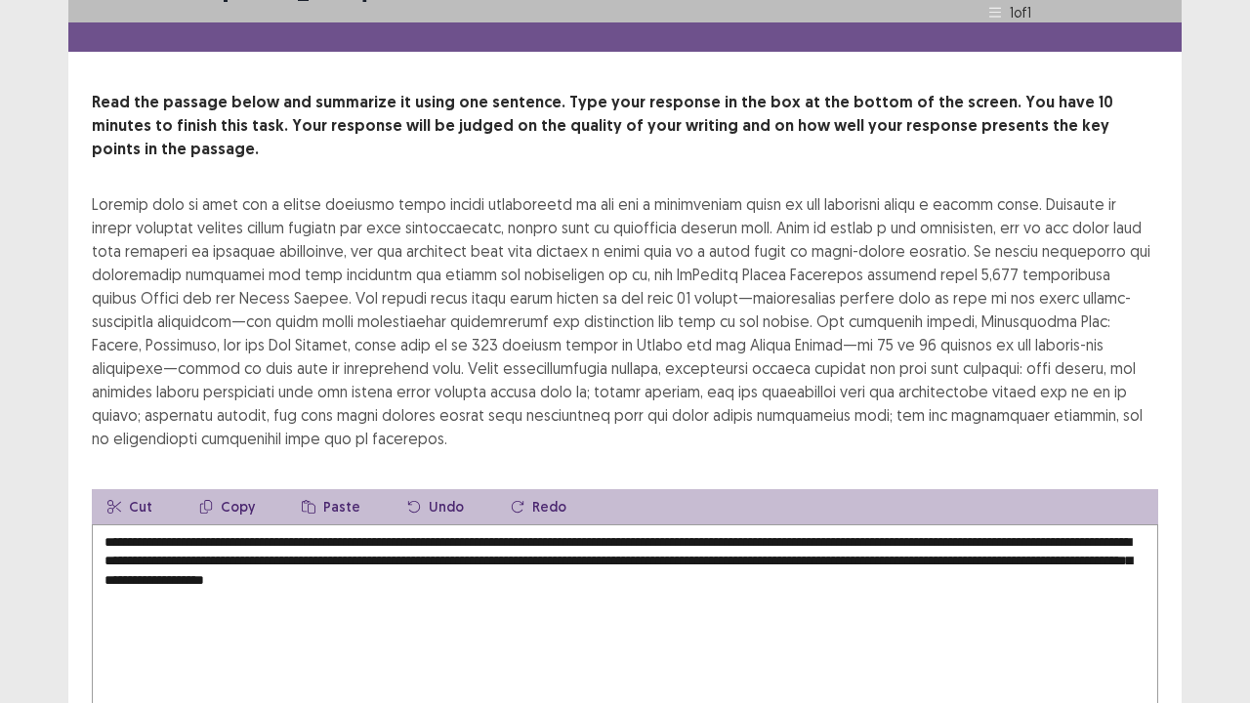
scroll to position [0, 0]
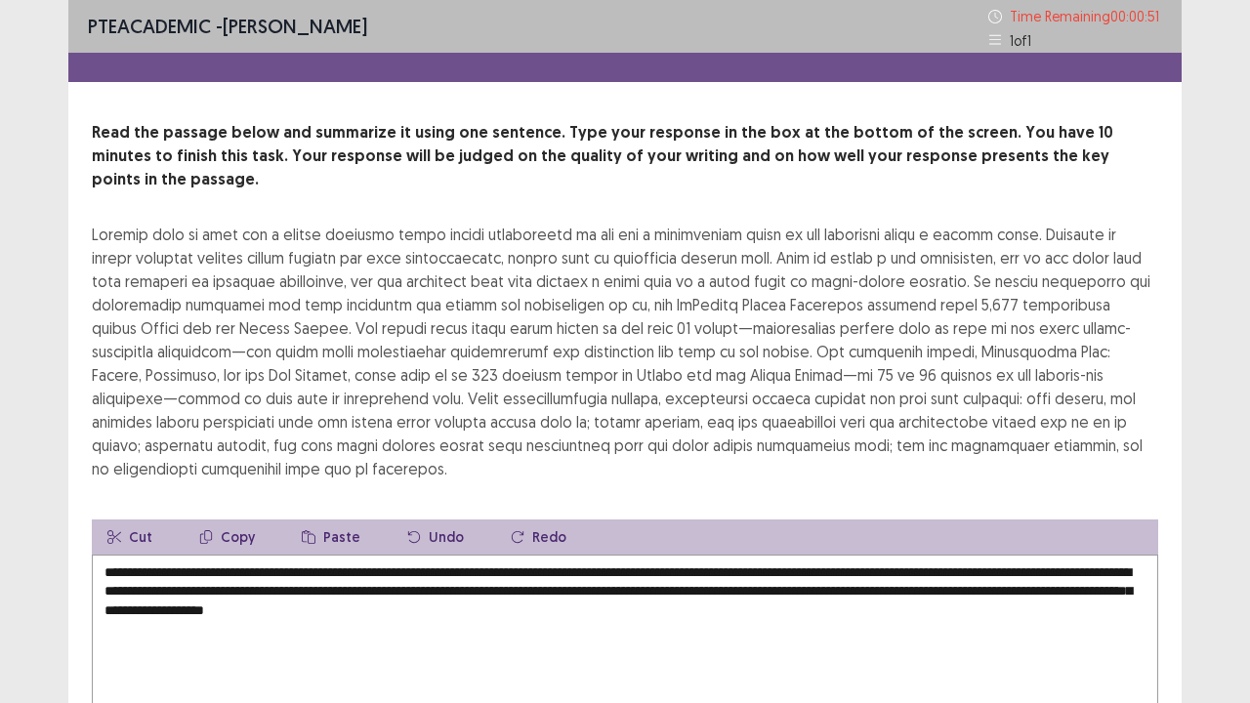
click at [293, 570] on textarea "**********" at bounding box center [625, 662] width 1067 height 215
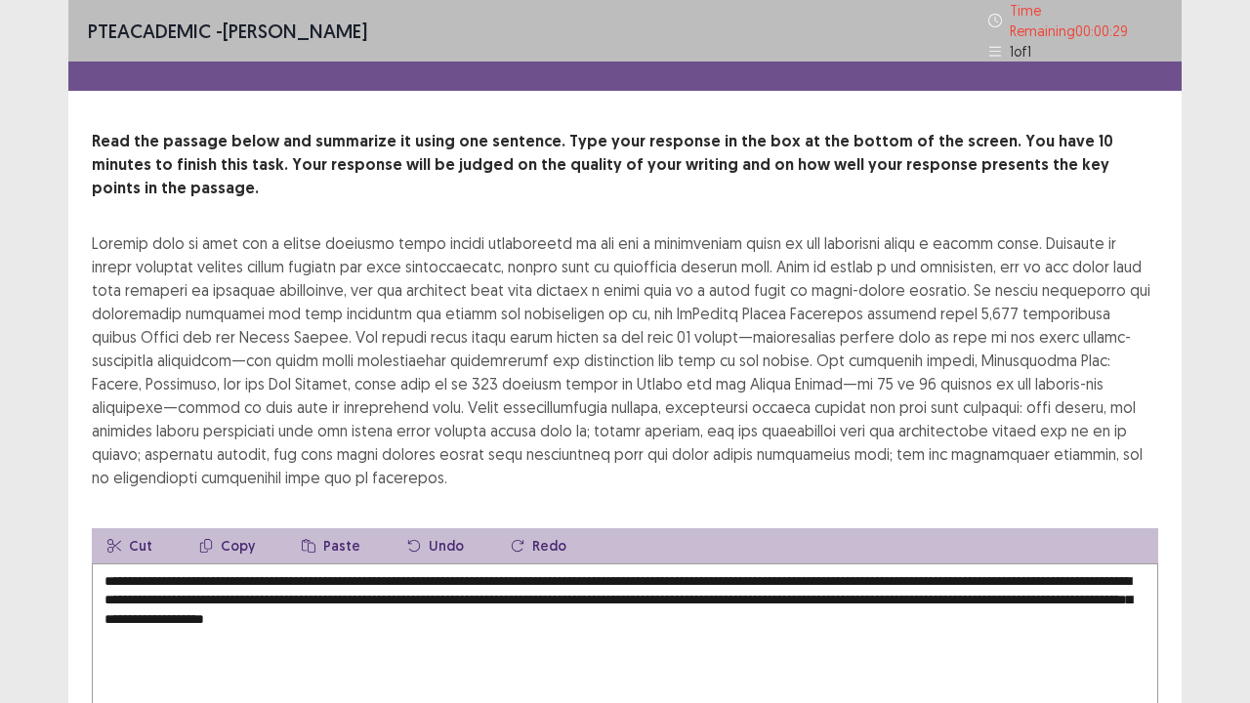
click at [1172, 570] on div "**********" at bounding box center [625, 472] width 1114 height 684
click at [298, 570] on textarea "**********" at bounding box center [625, 671] width 1067 height 215
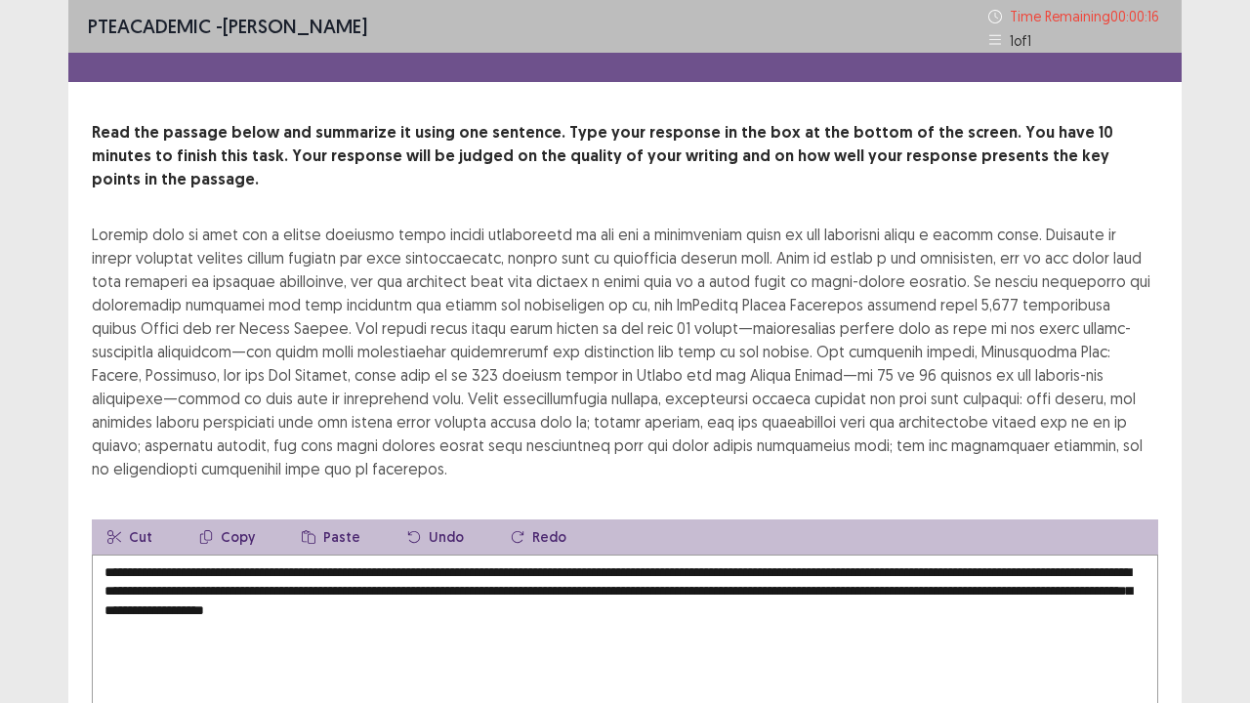
click at [298, 570] on textarea "**********" at bounding box center [625, 662] width 1067 height 215
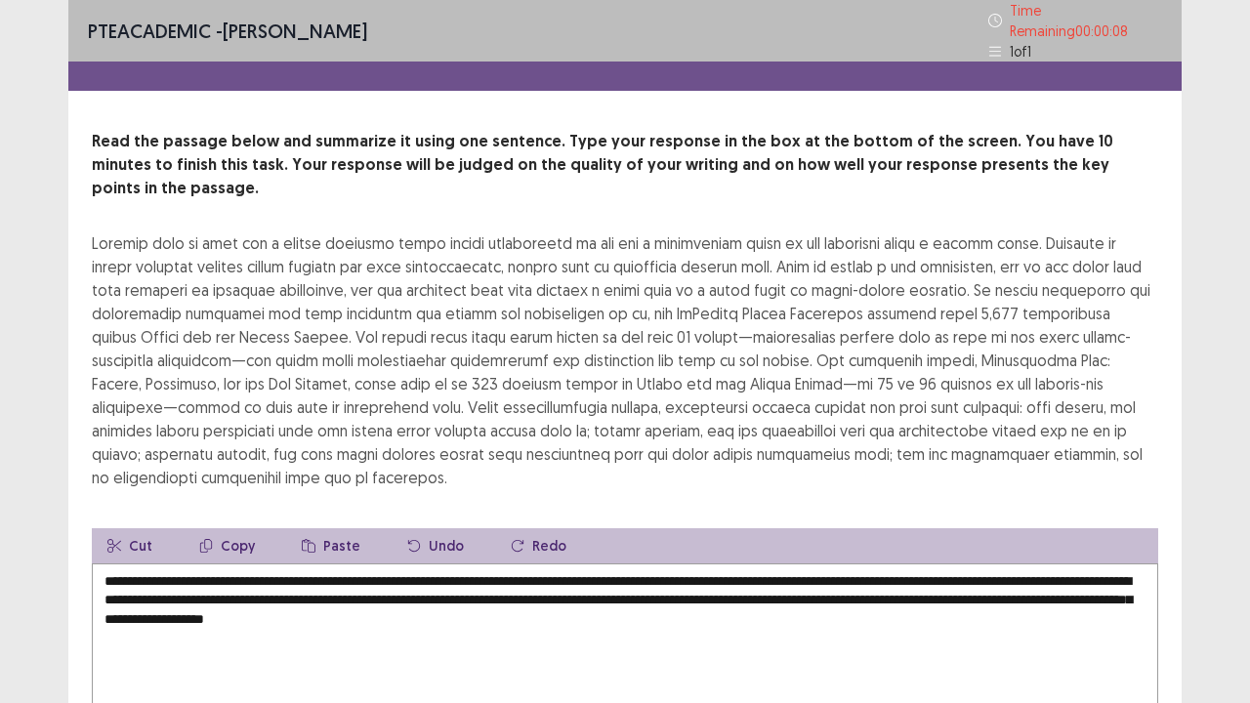
click at [535, 570] on textarea "**********" at bounding box center [625, 671] width 1067 height 215
type textarea "**********"
click at [1171, 570] on div "**********" at bounding box center [625, 472] width 1114 height 684
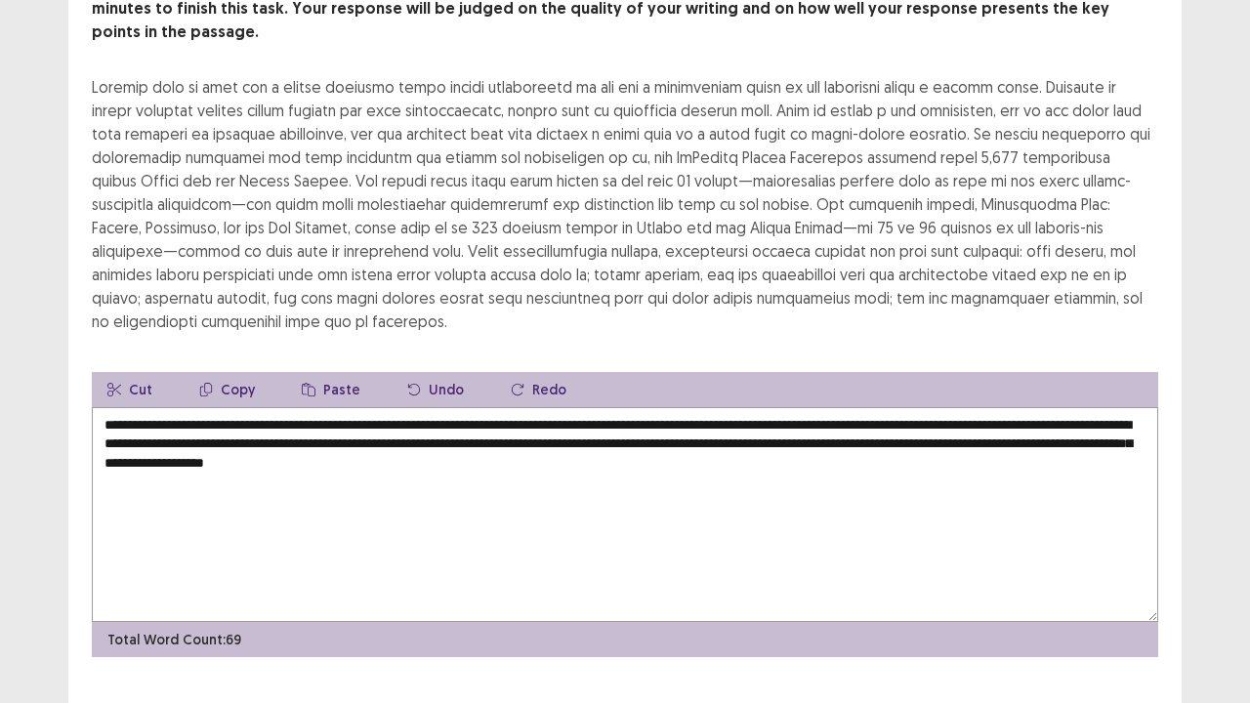
scroll to position [164, 0]
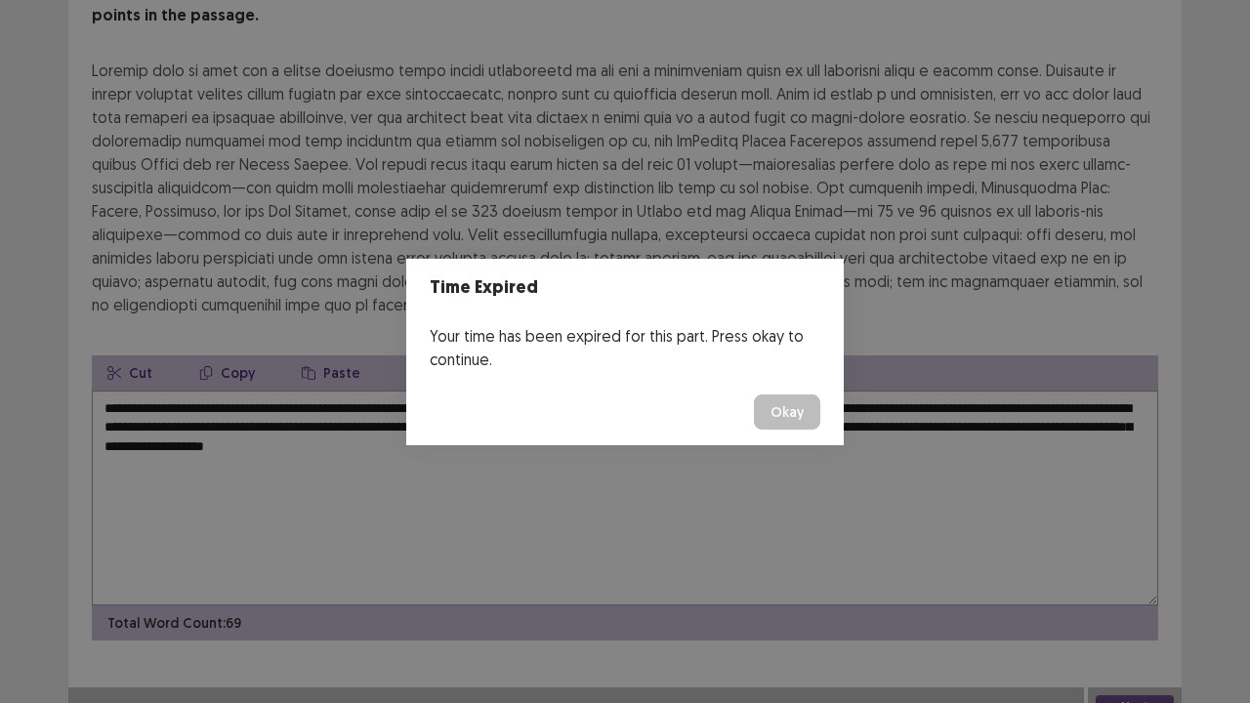
click at [798, 407] on button "Okay" at bounding box center [787, 412] width 66 height 35
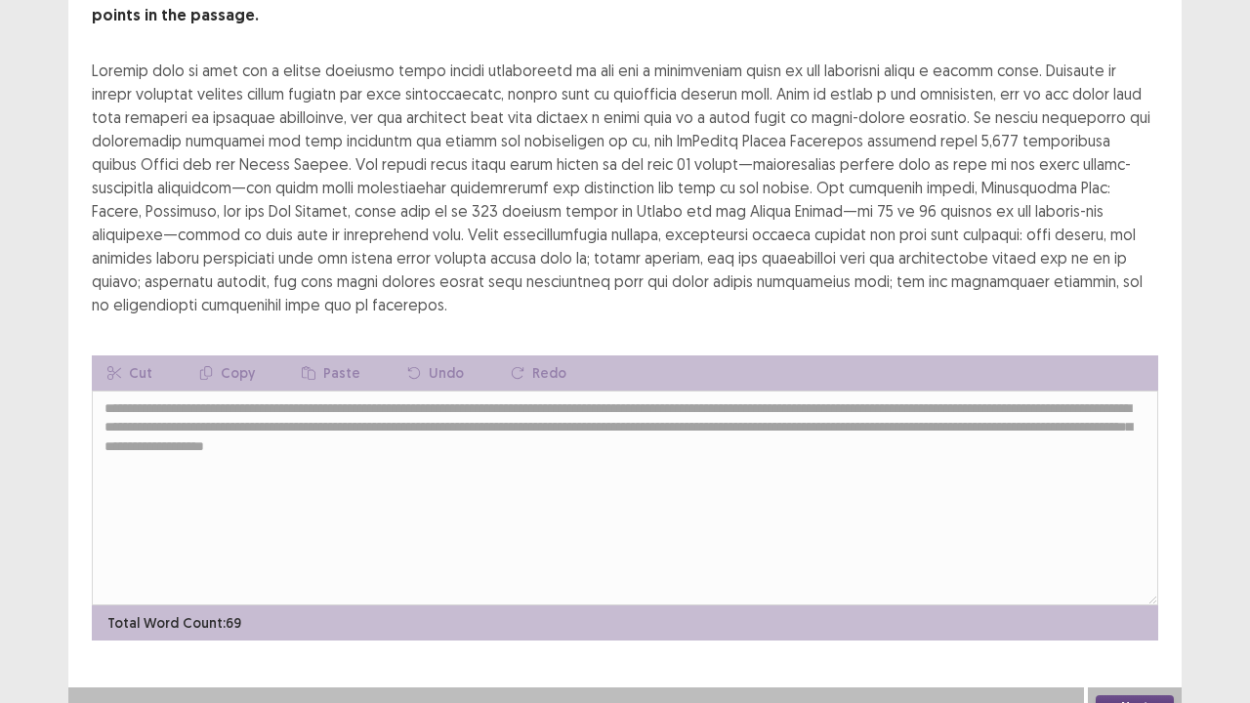
click at [1118, 570] on button "Next" at bounding box center [1135, 706] width 78 height 23
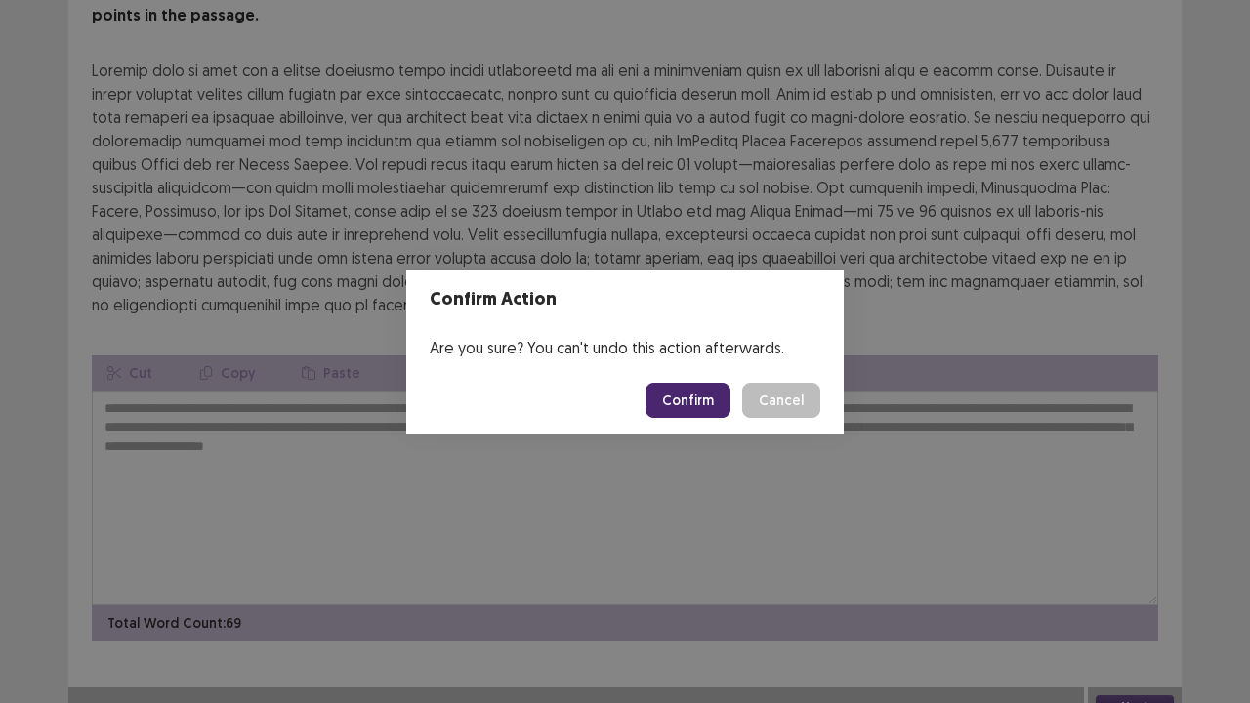
click at [707, 398] on button "Confirm" at bounding box center [688, 400] width 85 height 35
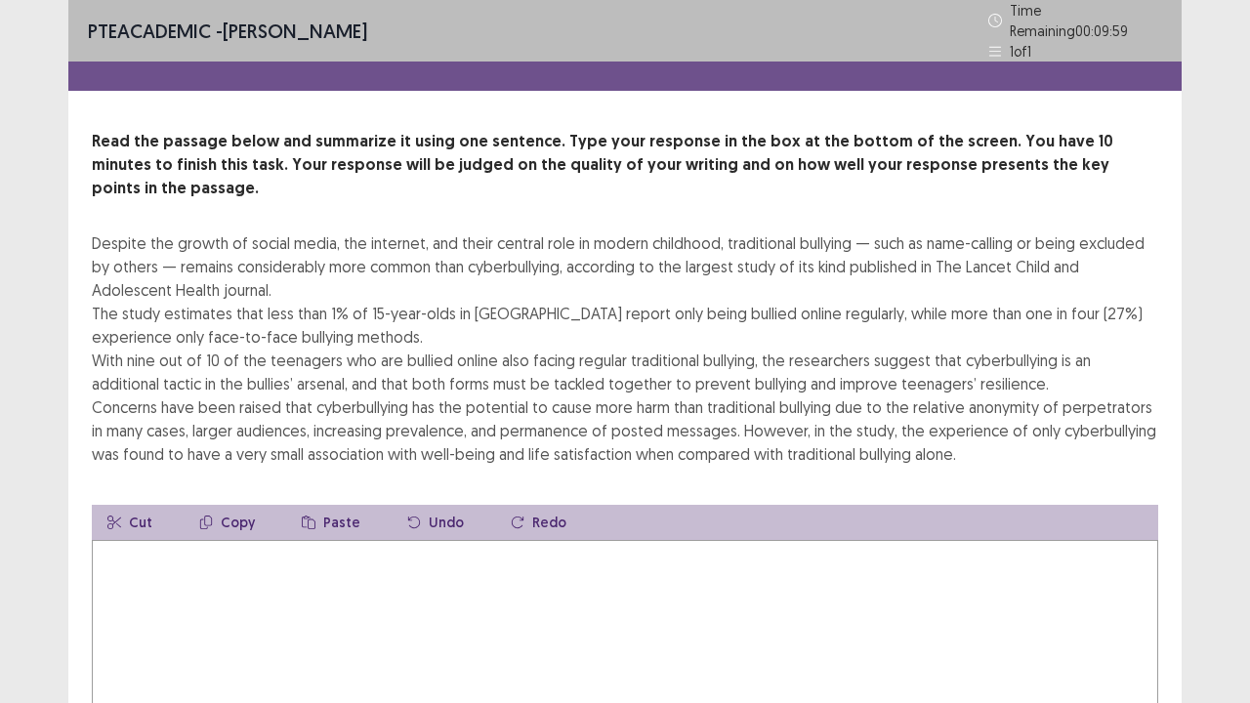
click at [483, 555] on textarea at bounding box center [625, 647] width 1067 height 215
type textarea "*"
click at [145, 540] on textarea "**********" at bounding box center [625, 647] width 1067 height 215
click at [425, 540] on textarea "**********" at bounding box center [625, 647] width 1067 height 215
type textarea "*"
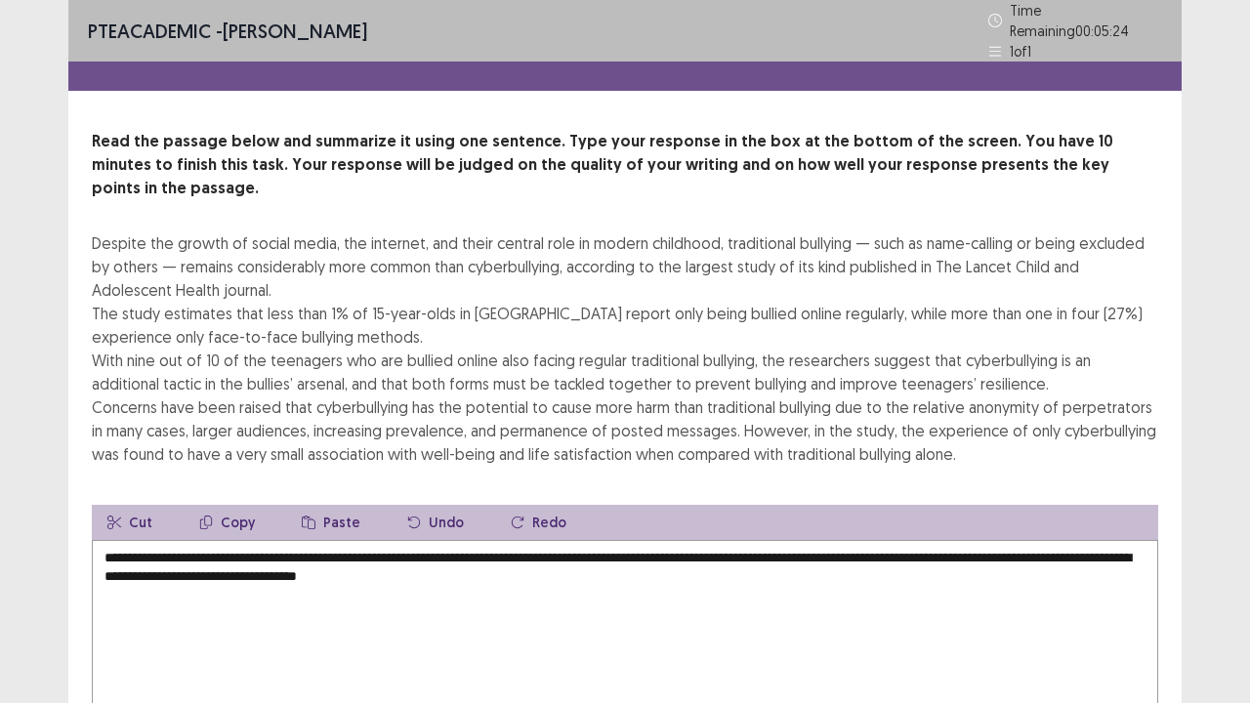
click at [721, 540] on textarea "**********" at bounding box center [625, 647] width 1067 height 215
click at [657, 553] on textarea "**********" at bounding box center [625, 647] width 1067 height 215
click at [573, 543] on textarea "**********" at bounding box center [625, 647] width 1067 height 215
click at [934, 547] on textarea "**********" at bounding box center [625, 647] width 1067 height 215
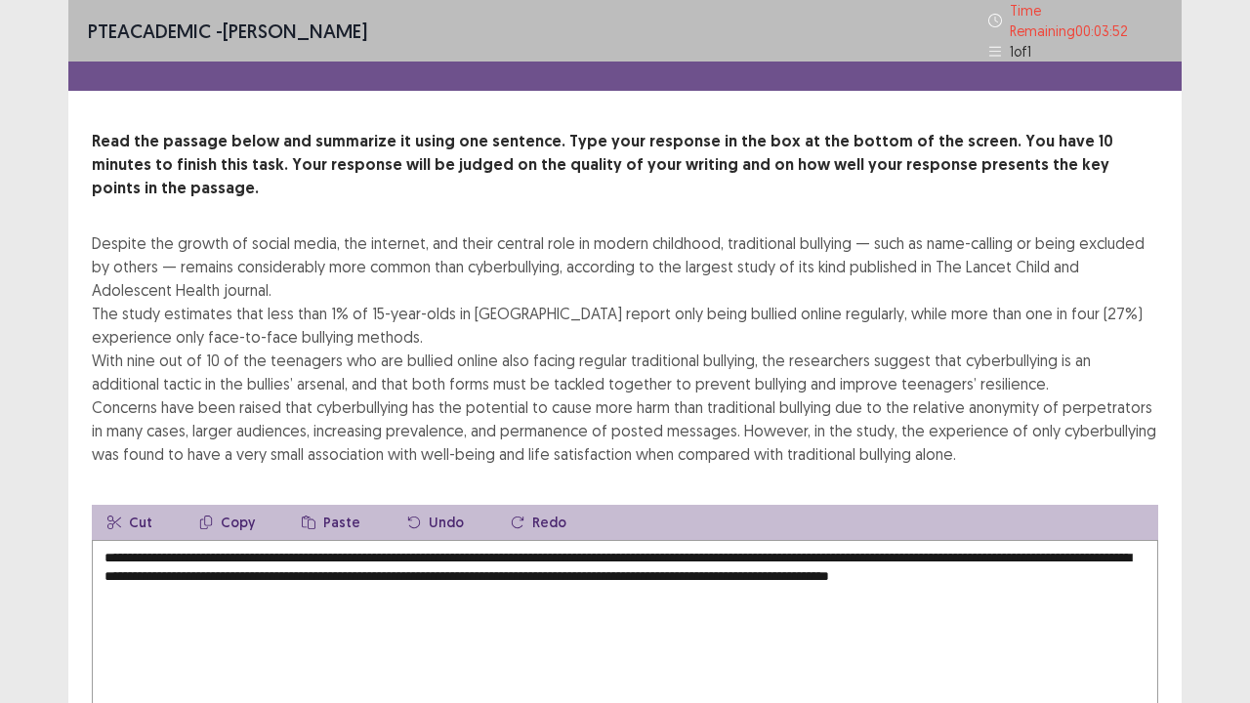
click at [1205, 570] on div "PTE academic - [PERSON_NAME] Time Remaining 00 : 03 : 52 1 of 1 Read the passag…" at bounding box center [625, 438] width 1250 height 876
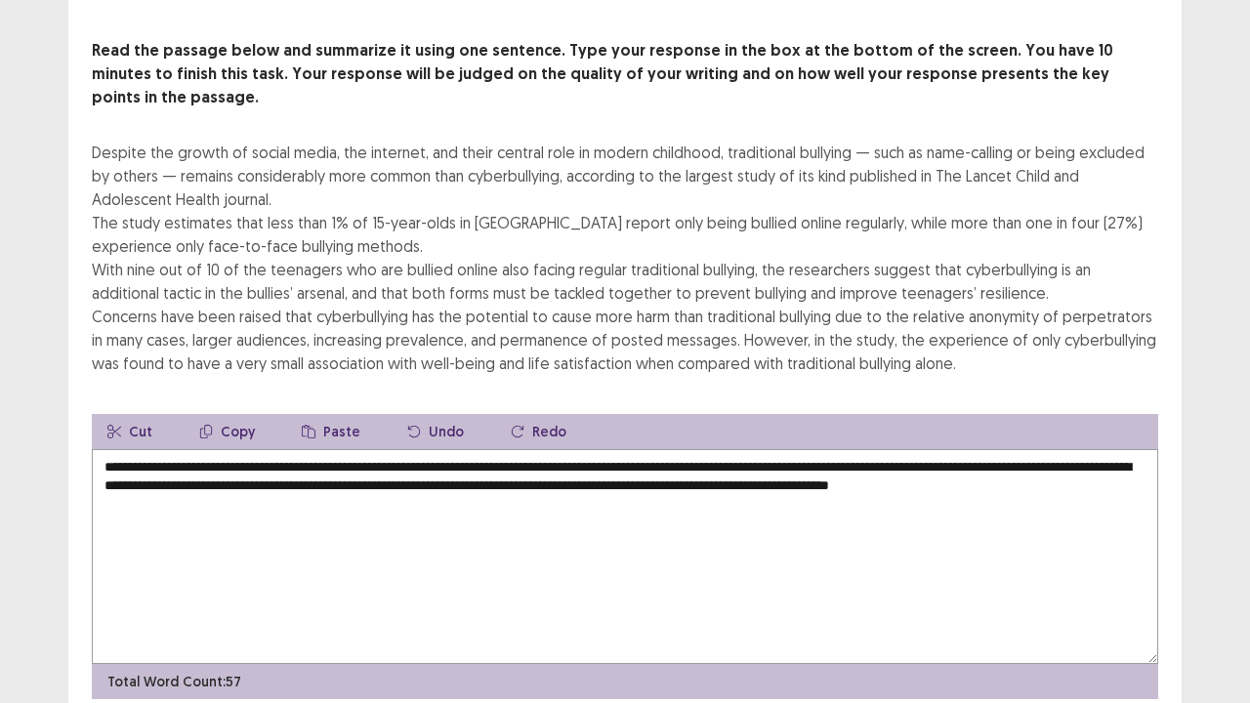
scroll to position [117, 0]
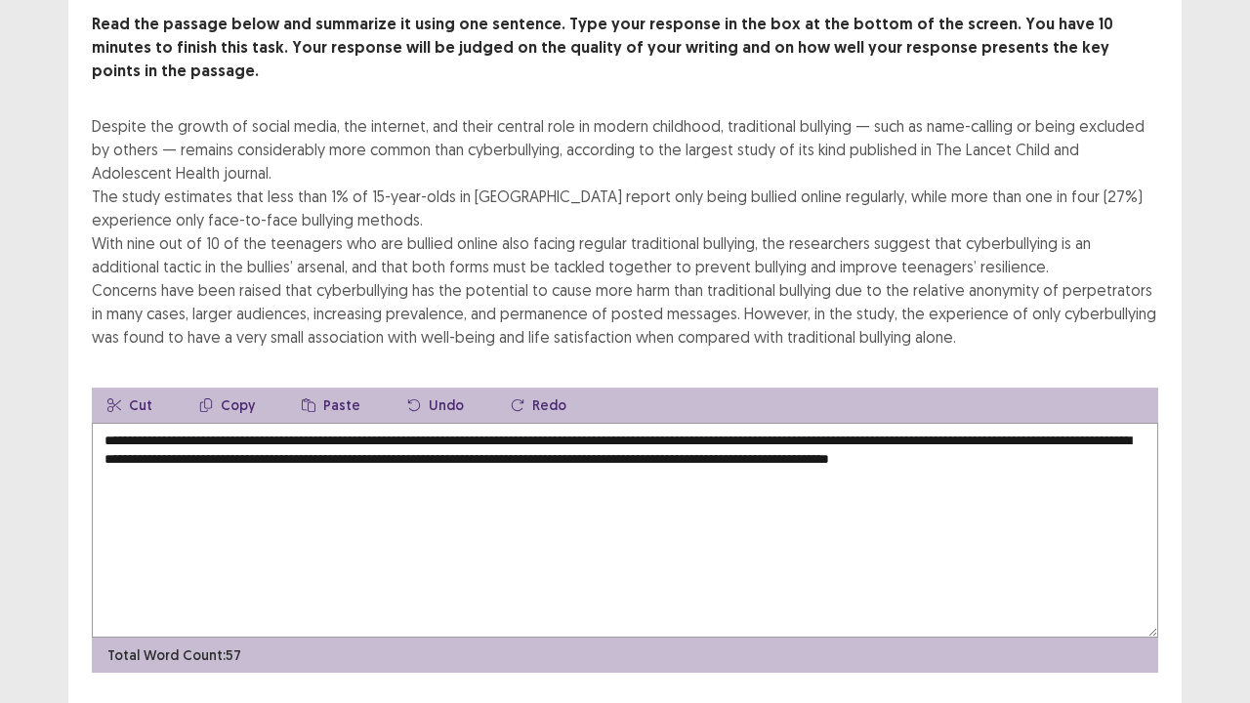
click at [360, 459] on textarea "**********" at bounding box center [625, 530] width 1067 height 215
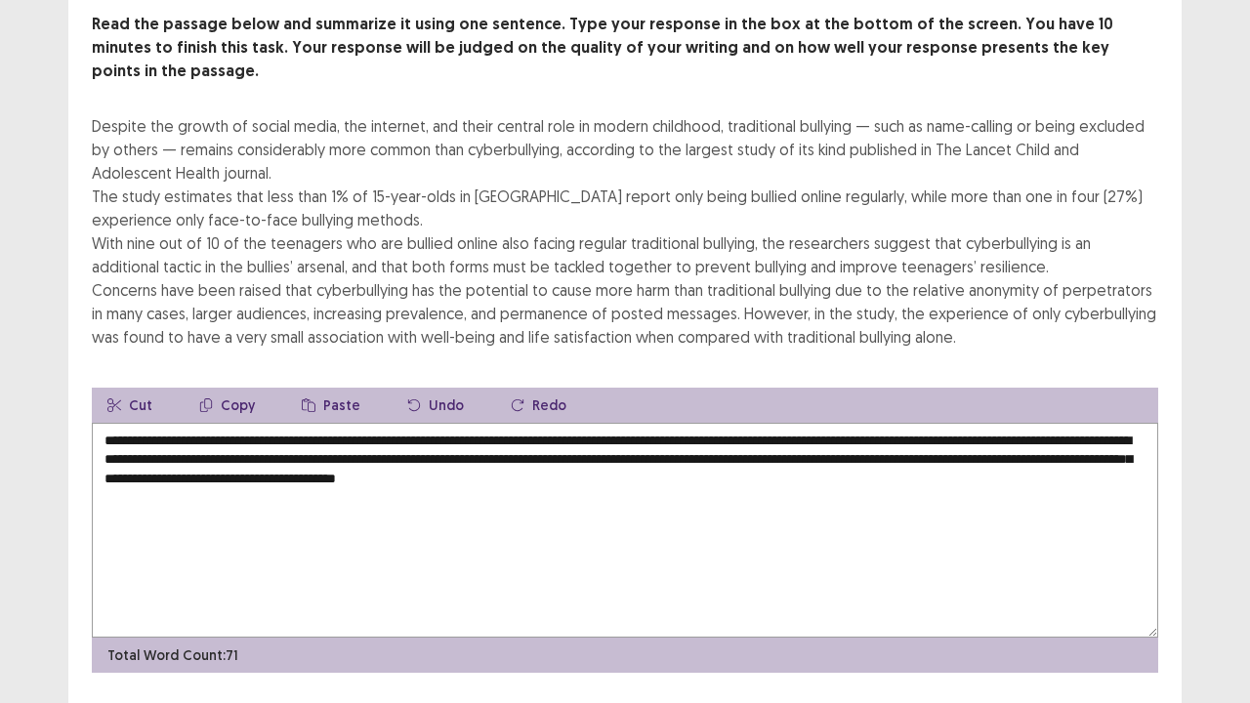
click at [762, 443] on textarea "**********" at bounding box center [625, 530] width 1067 height 215
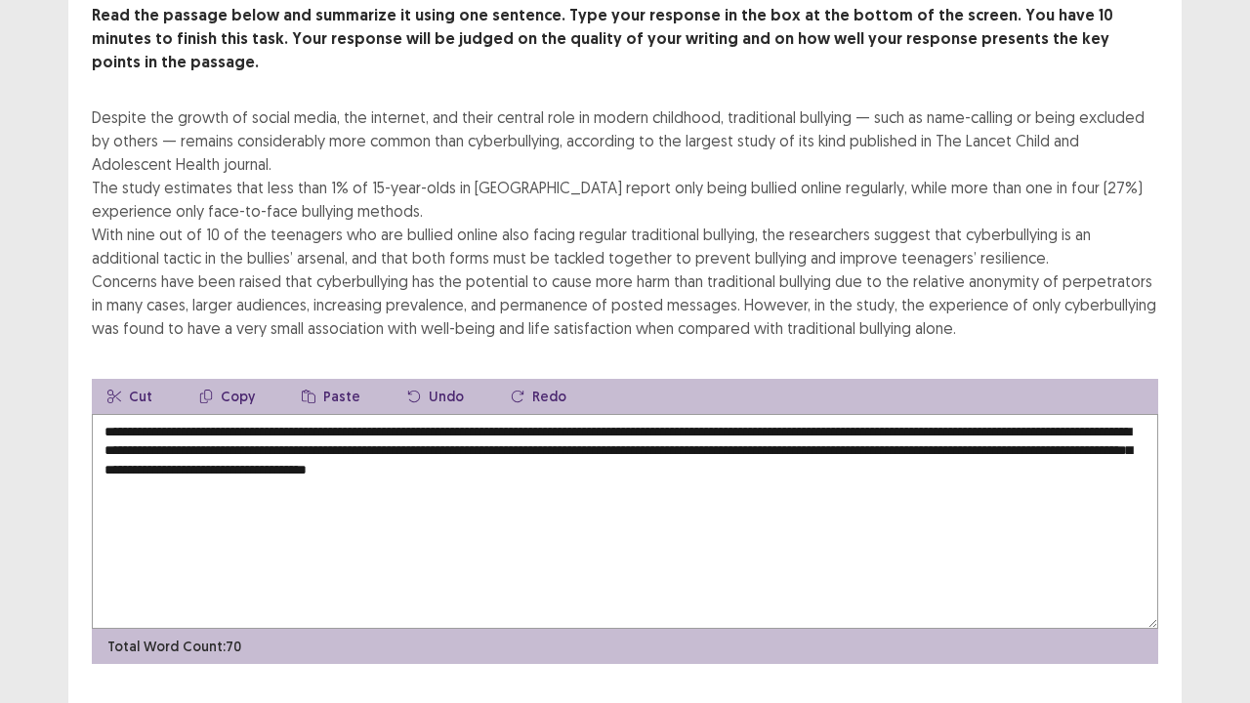
click at [529, 445] on textarea "**********" at bounding box center [625, 521] width 1067 height 215
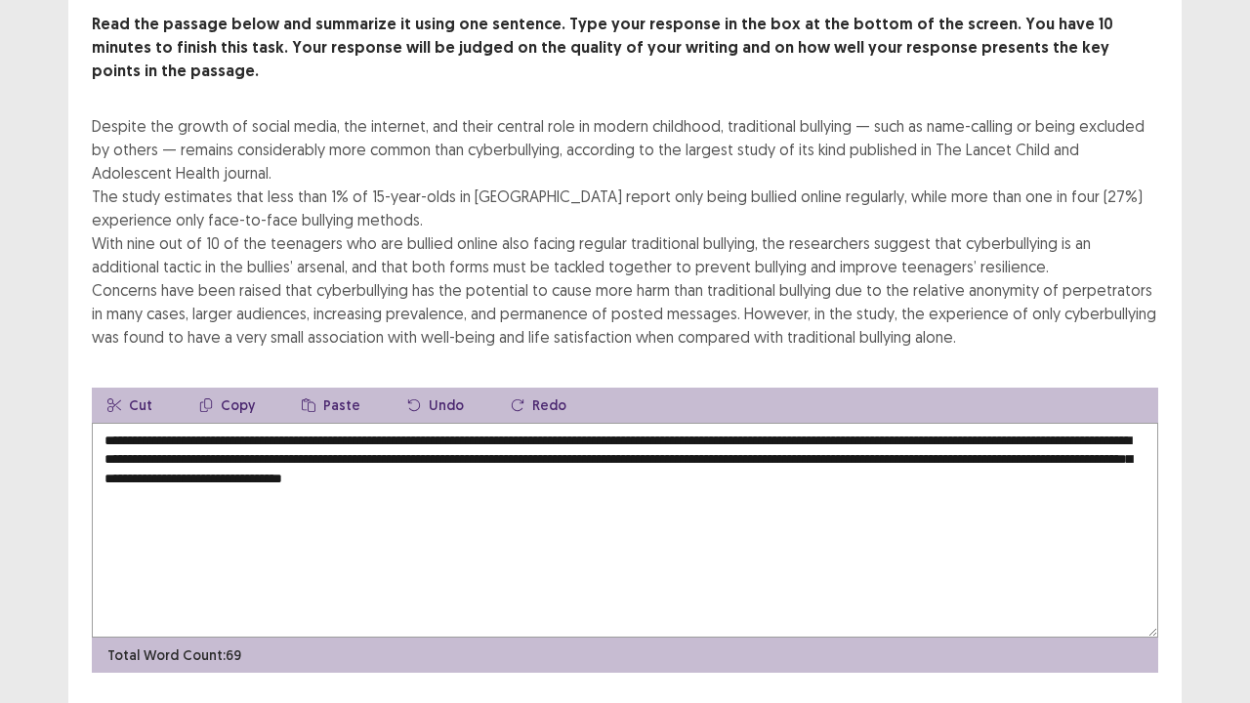
click at [675, 445] on textarea "**********" at bounding box center [625, 530] width 1067 height 215
click at [1175, 418] on div "Read the passage below and summarize it using one sentence. Type your response …" at bounding box center [625, 343] width 1114 height 660
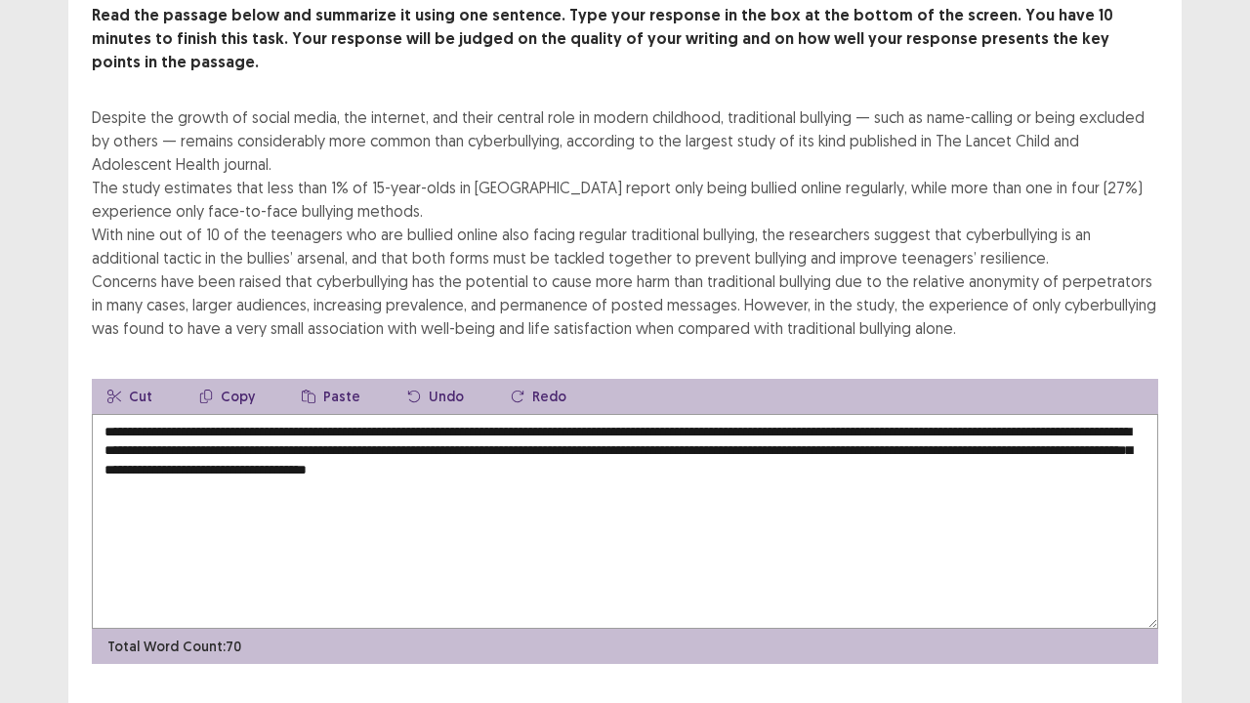
click at [808, 423] on textarea "**********" at bounding box center [625, 521] width 1067 height 215
click at [860, 420] on textarea "**********" at bounding box center [625, 521] width 1067 height 215
click at [1162, 316] on div "Read the passage below and summarize it using one sentence. Type your response …" at bounding box center [625, 334] width 1114 height 660
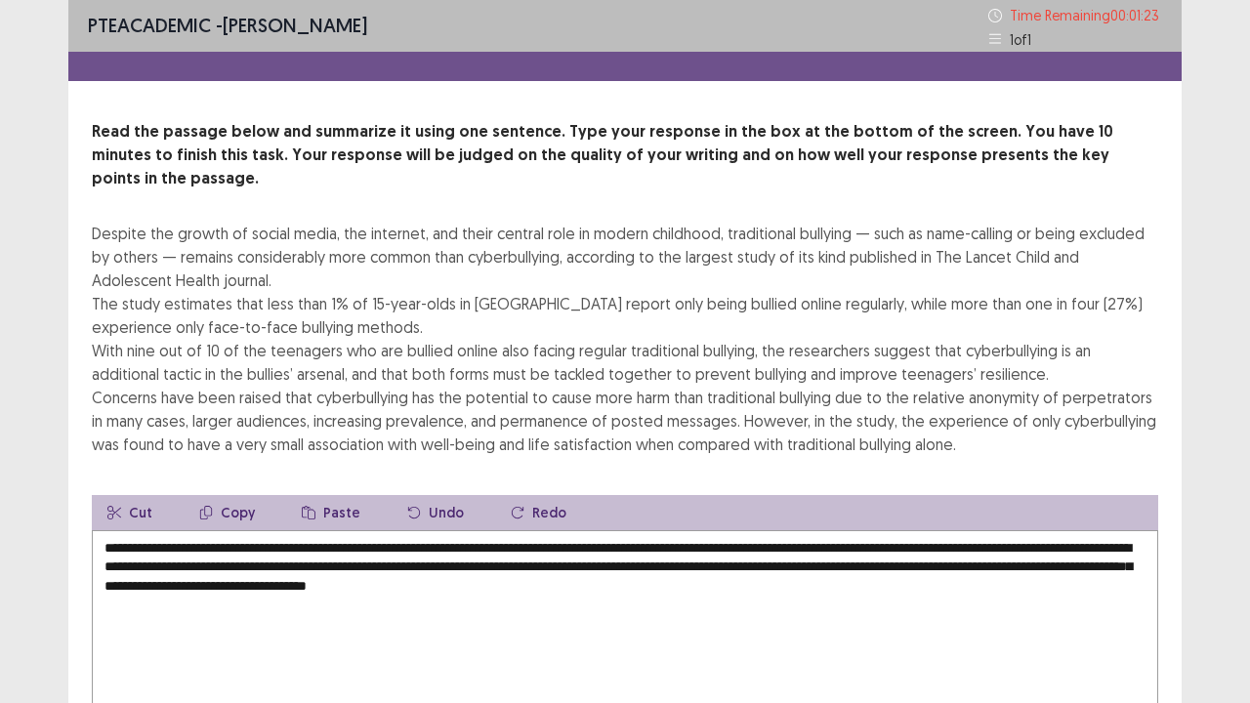
scroll to position [0, 0]
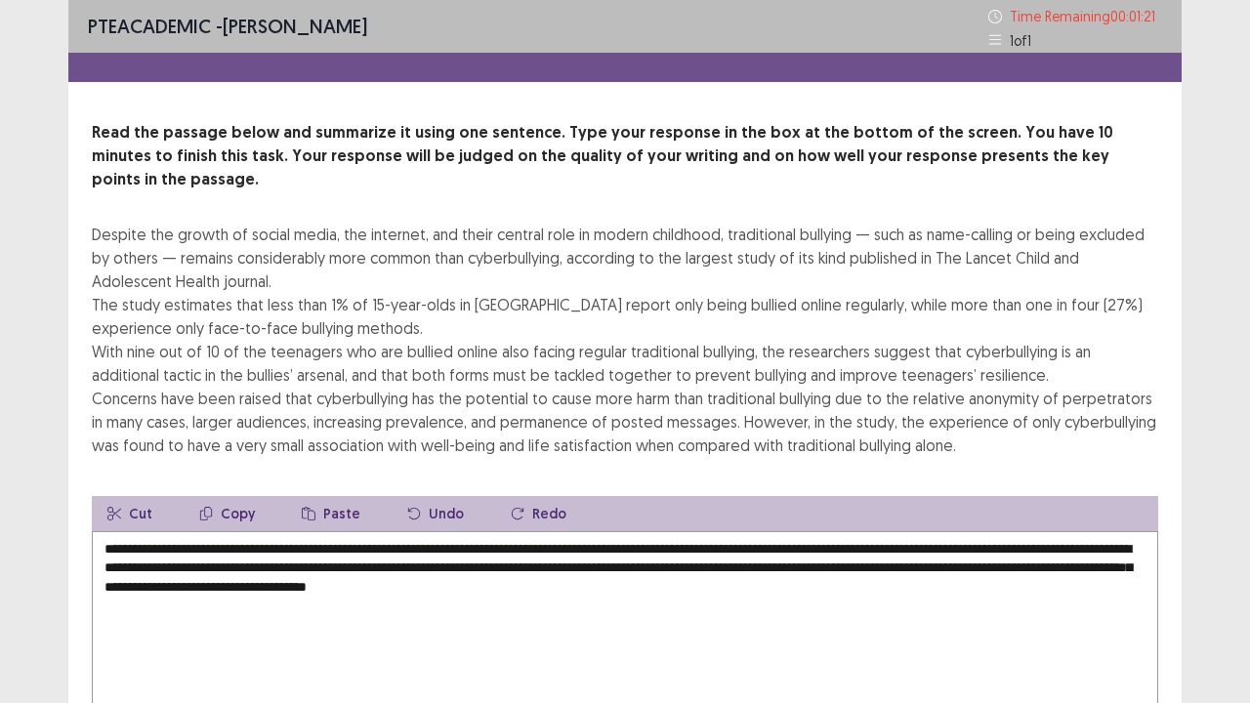
click at [1123, 531] on textarea "**********" at bounding box center [625, 638] width 1067 height 215
click at [637, 531] on textarea "**********" at bounding box center [625, 638] width 1067 height 215
click at [772, 531] on textarea "**********" at bounding box center [625, 638] width 1067 height 215
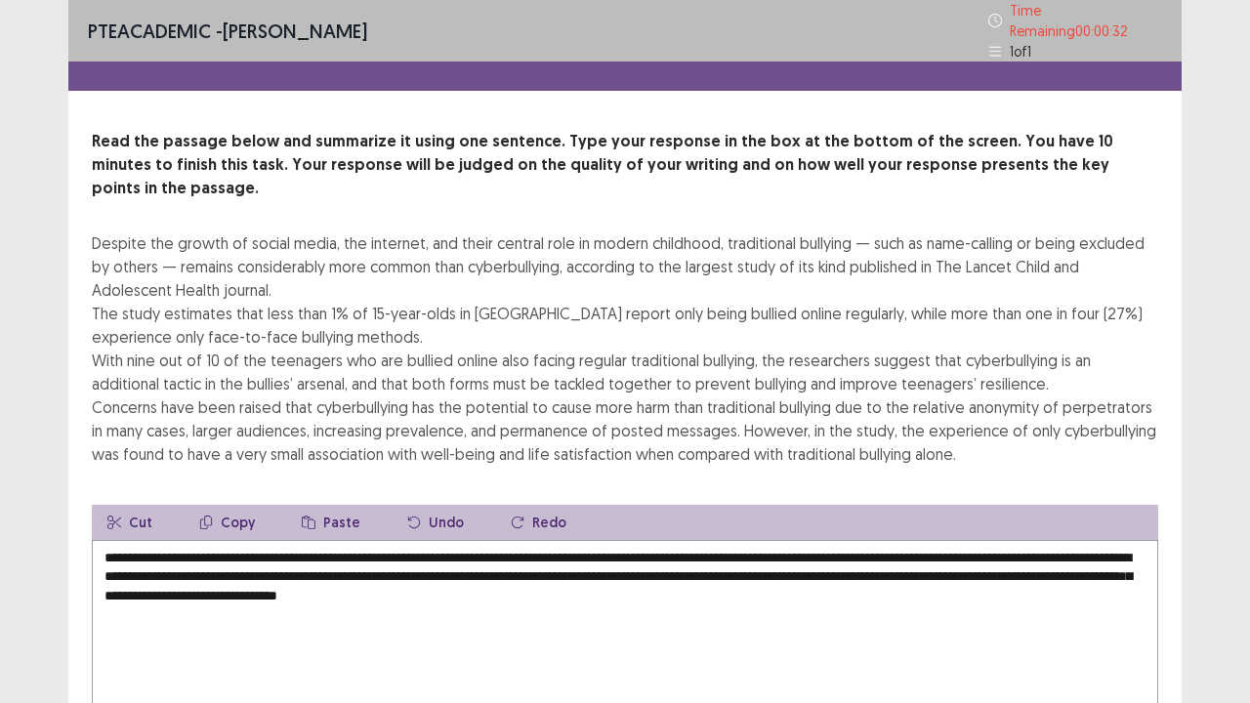
click at [356, 544] on textarea "**********" at bounding box center [625, 647] width 1067 height 215
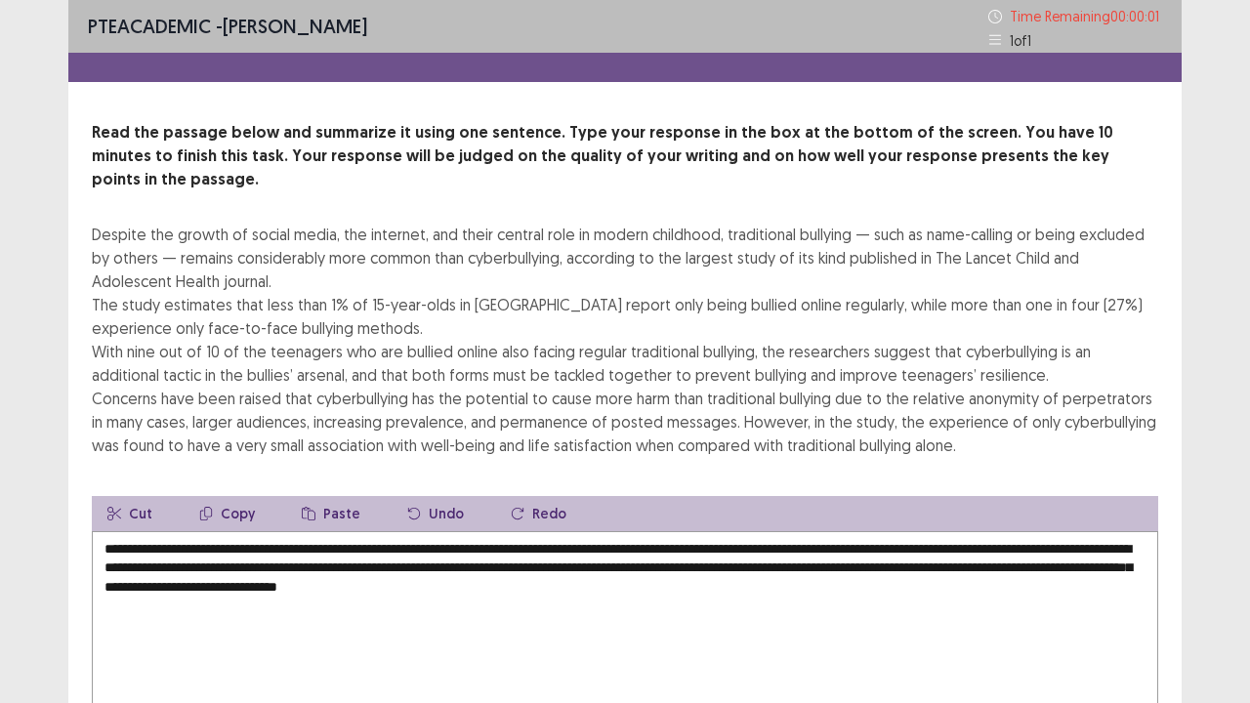
type textarea "**********"
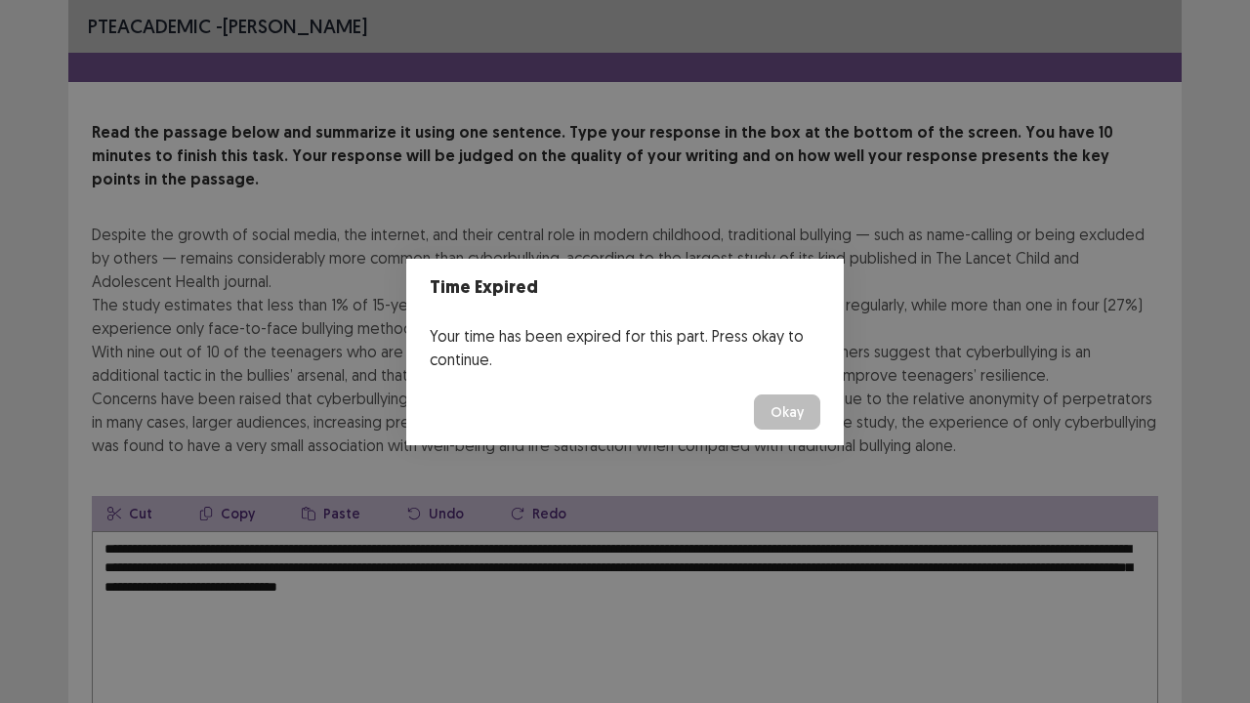
click at [795, 416] on button "Okay" at bounding box center [787, 412] width 66 height 35
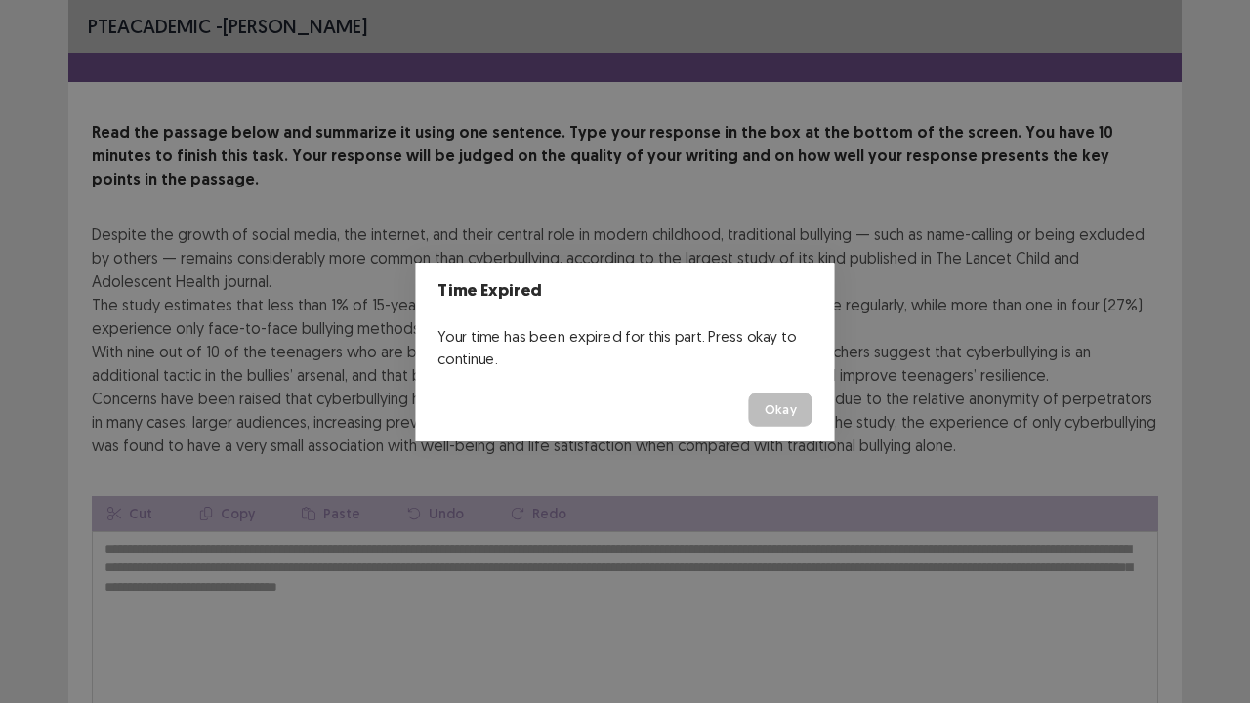
scroll to position [141, 0]
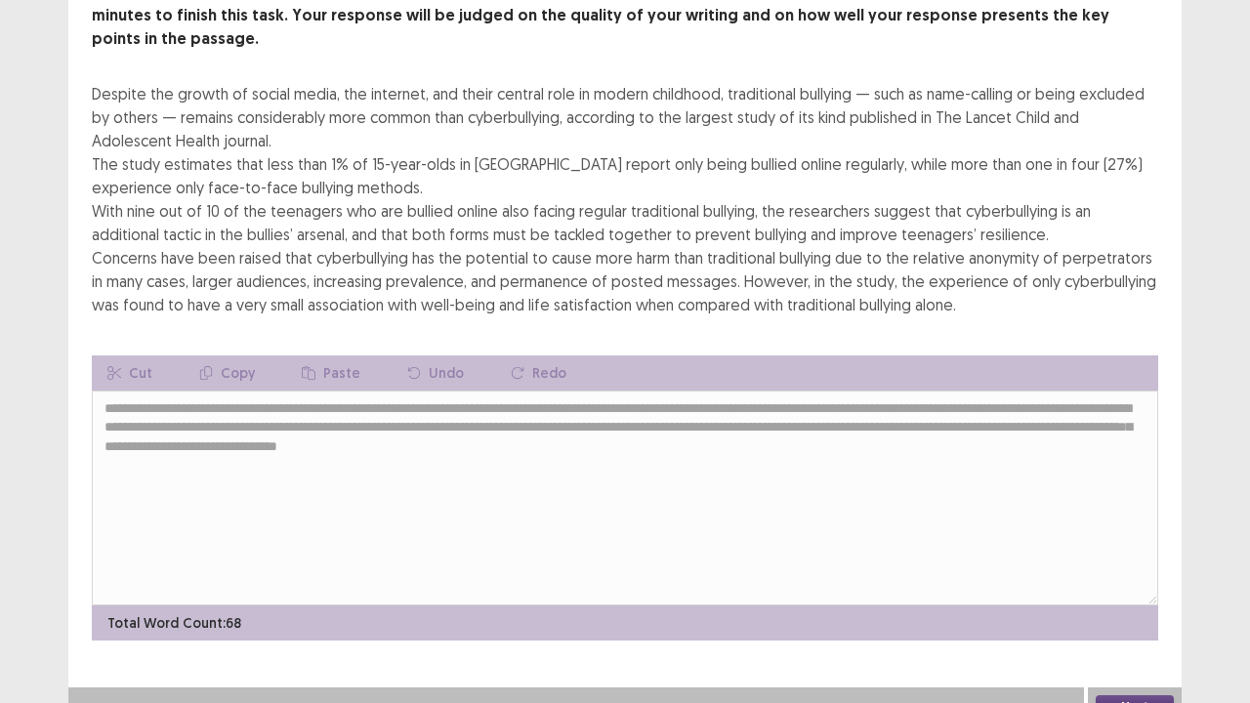
click at [1118, 570] on button "Next" at bounding box center [1135, 706] width 78 height 23
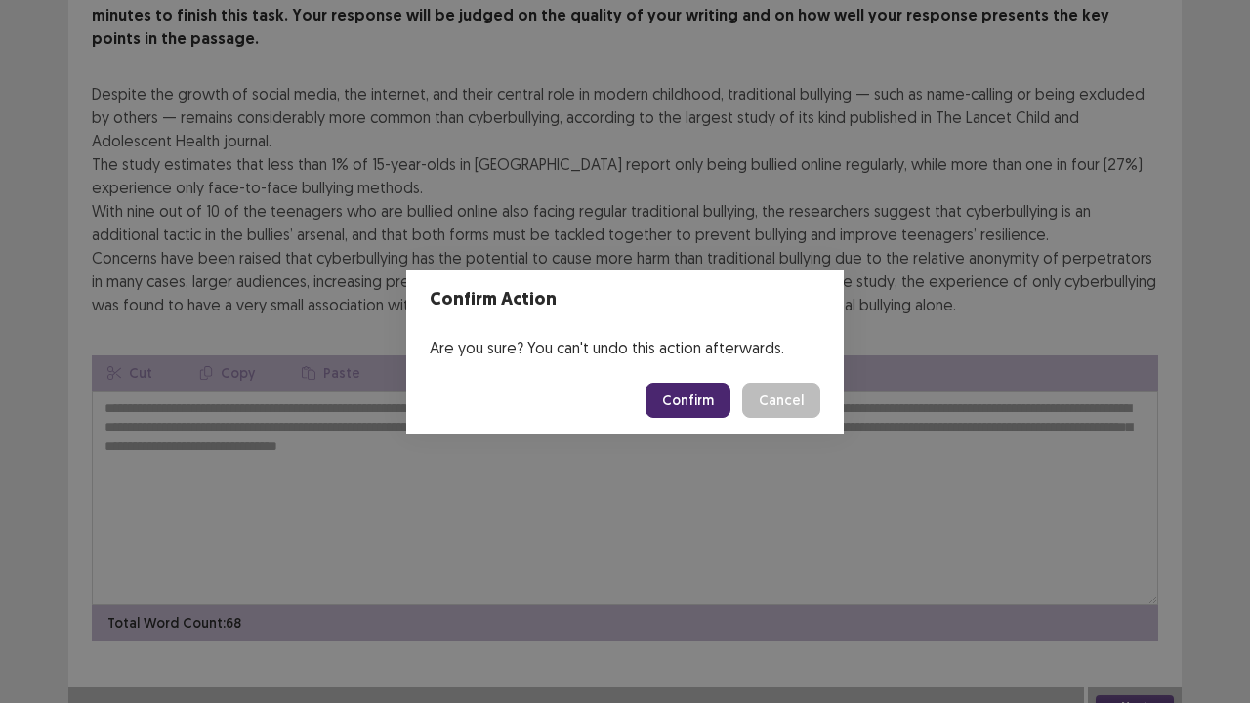
click at [683, 393] on button "Confirm" at bounding box center [688, 400] width 85 height 35
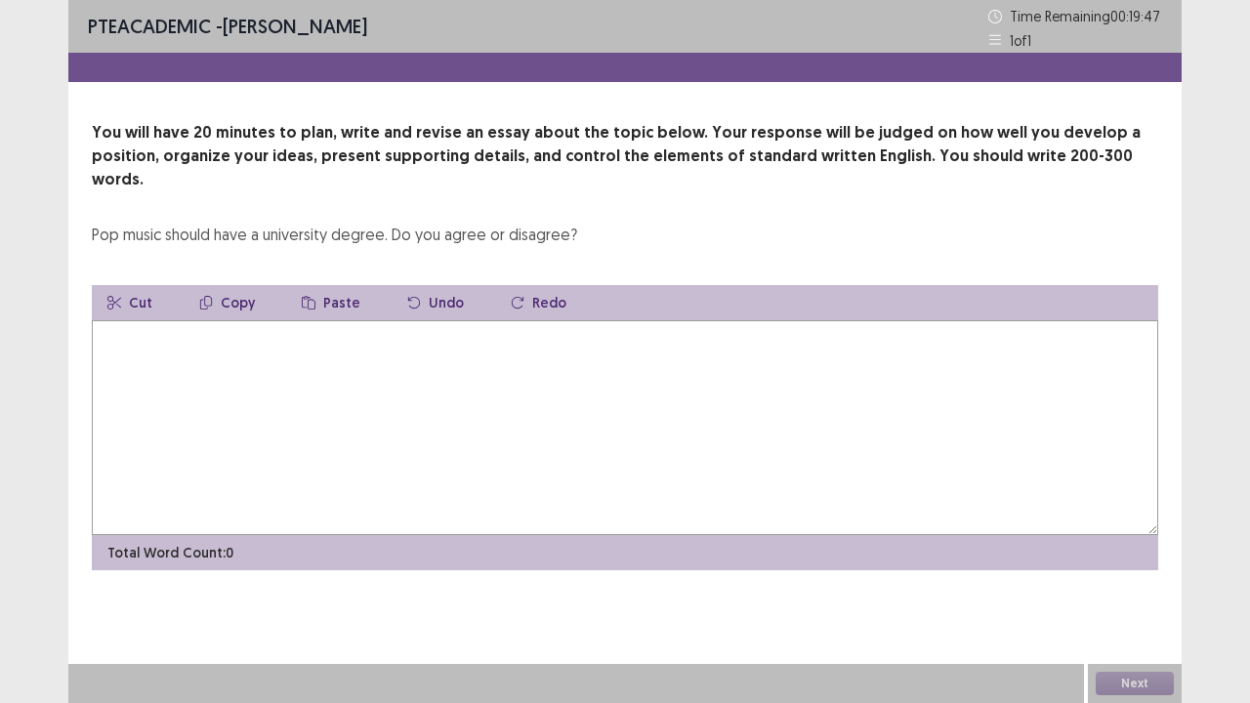
click at [393, 371] on textarea at bounding box center [625, 427] width 1067 height 215
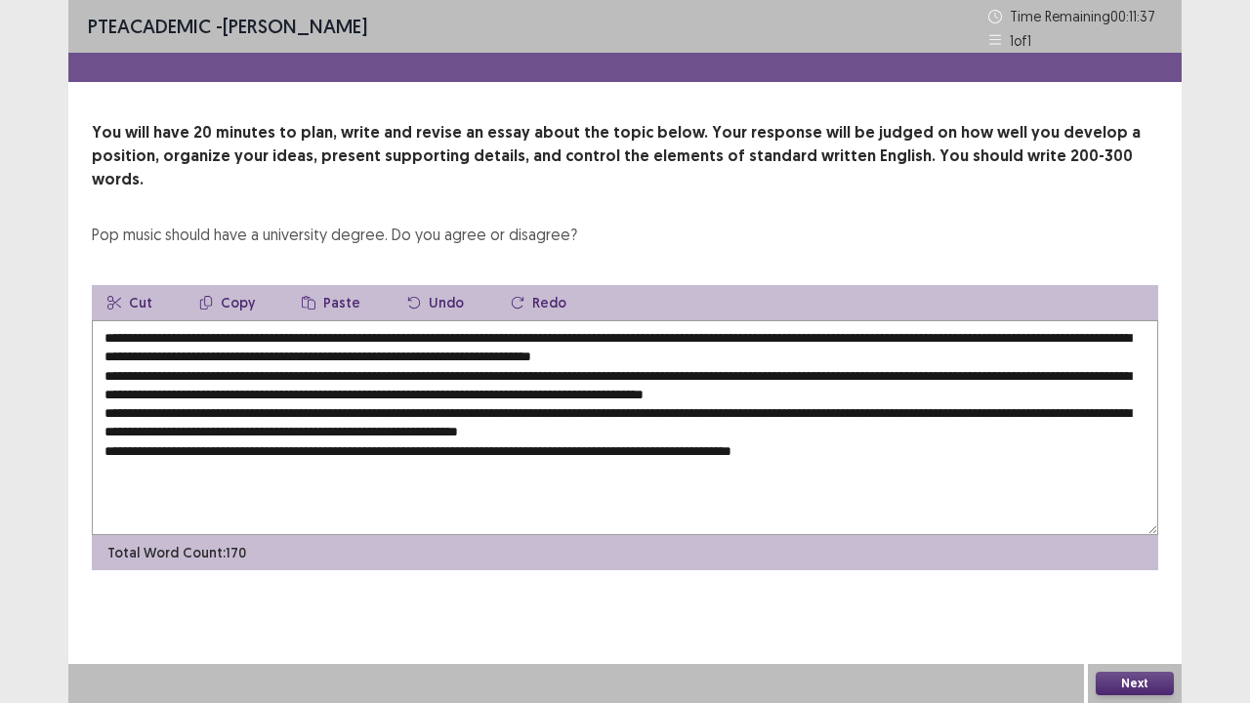
click at [254, 320] on textarea at bounding box center [625, 427] width 1067 height 215
drag, startPoint x: 476, startPoint y: 315, endPoint x: 218, endPoint y: 311, distance: 257.9
click at [218, 320] on textarea at bounding box center [625, 427] width 1067 height 215
drag, startPoint x: 414, startPoint y: 351, endPoint x: 380, endPoint y: 351, distance: 34.2
click at [380, 351] on textarea at bounding box center [625, 427] width 1067 height 215
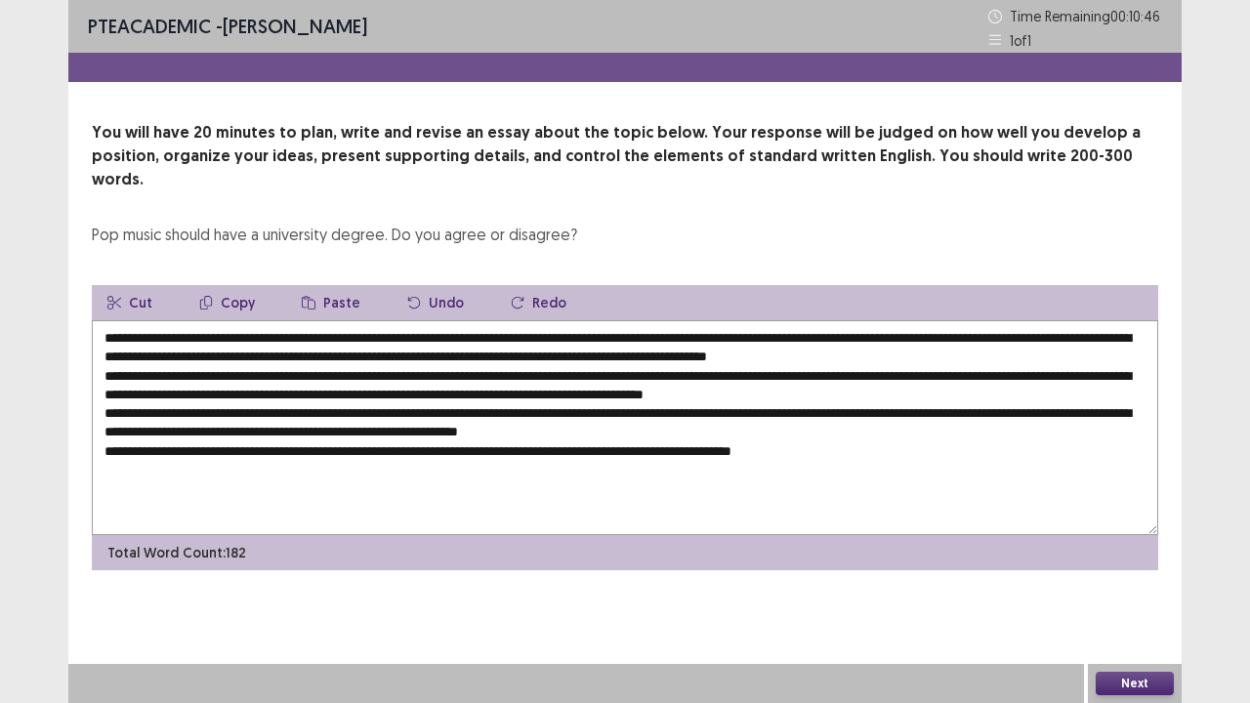
drag, startPoint x: 431, startPoint y: 403, endPoint x: 394, endPoint y: 403, distance: 37.1
click at [394, 403] on textarea at bounding box center [625, 427] width 1067 height 215
click at [285, 446] on textarea at bounding box center [625, 427] width 1067 height 215
click at [328, 444] on textarea at bounding box center [625, 427] width 1067 height 215
drag, startPoint x: 906, startPoint y: 423, endPoint x: 891, endPoint y: 423, distance: 15.6
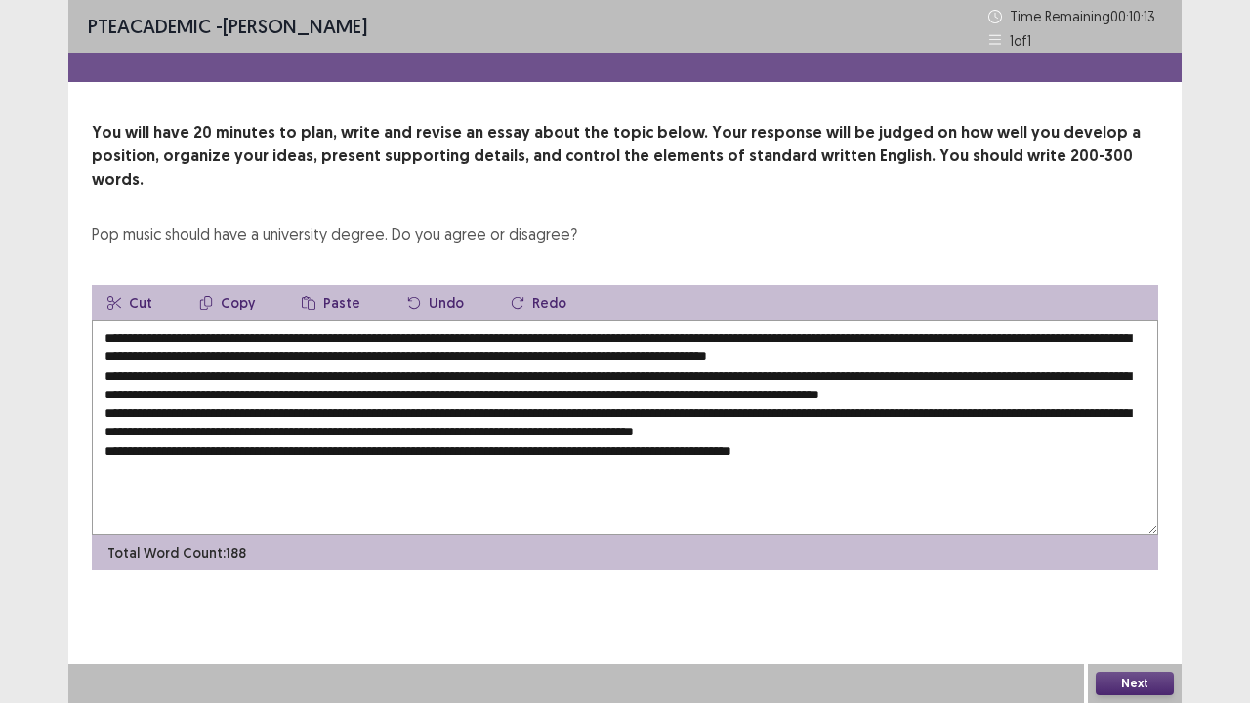
click at [891, 423] on textarea at bounding box center [625, 427] width 1067 height 215
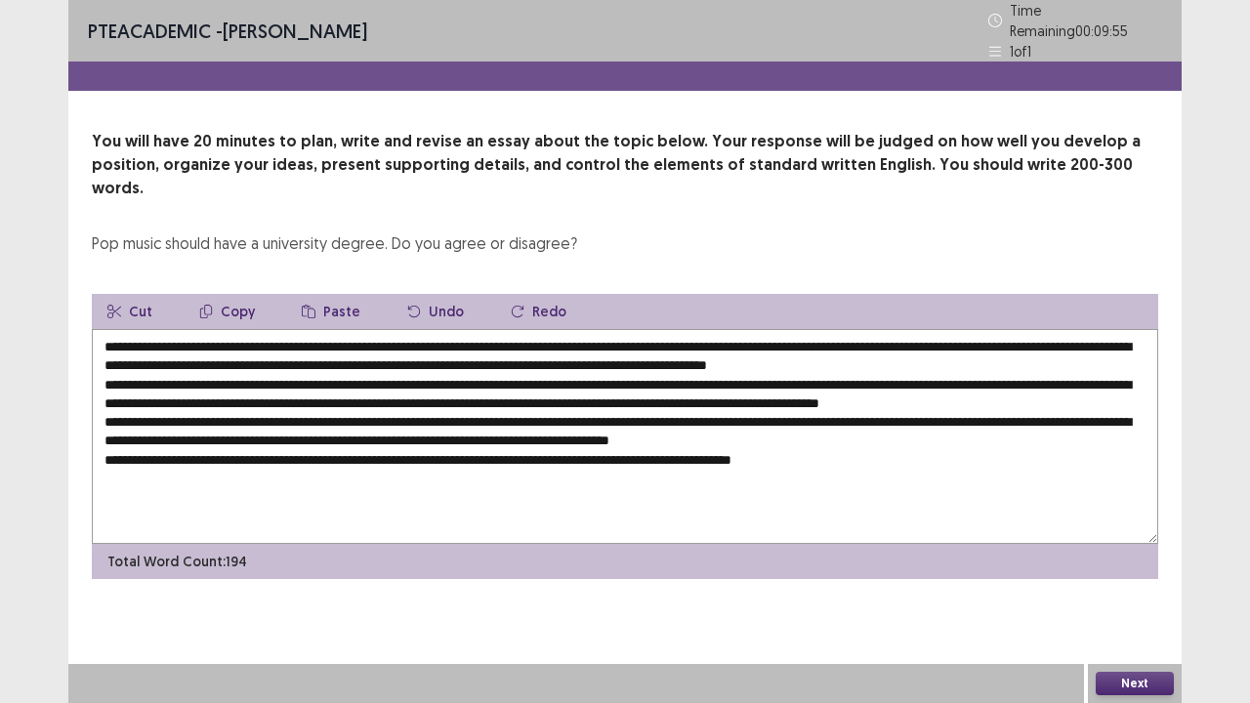
click at [134, 464] on textarea at bounding box center [625, 436] width 1067 height 215
click at [341, 462] on textarea at bounding box center [625, 436] width 1067 height 215
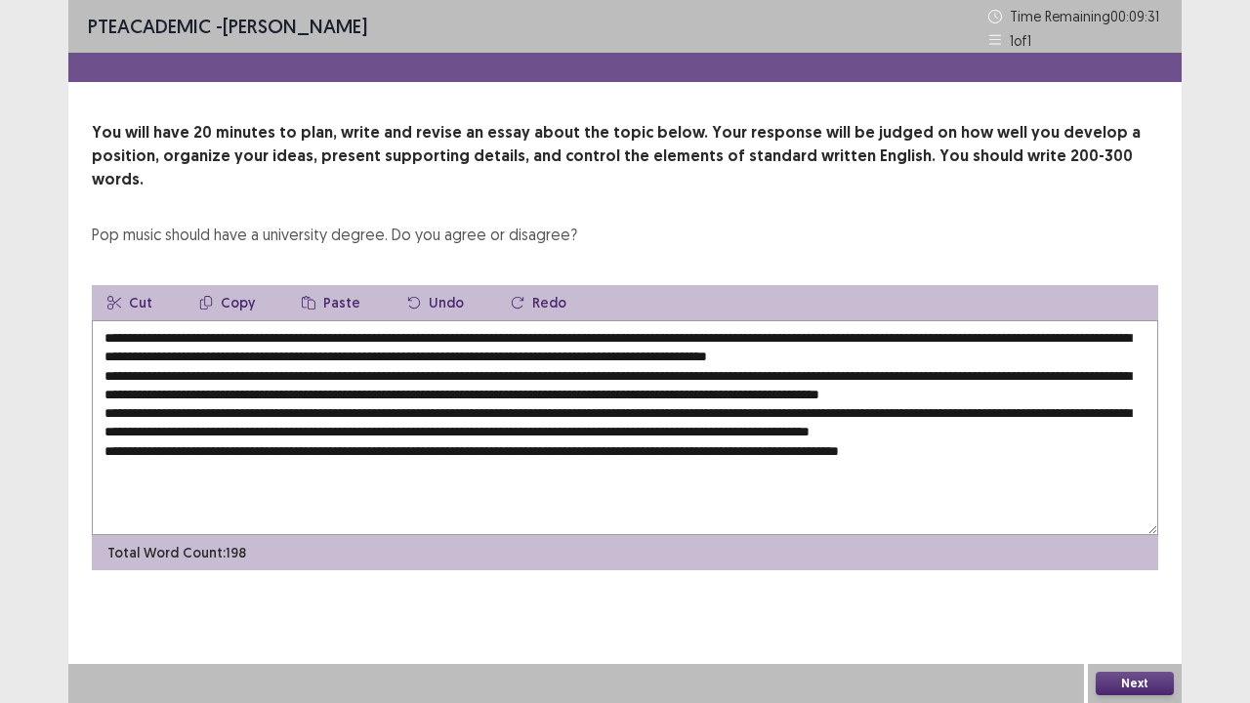
drag, startPoint x: 527, startPoint y: 463, endPoint x: 492, endPoint y: 463, distance: 35.2
click at [492, 463] on textarea at bounding box center [625, 427] width 1067 height 215
click at [312, 427] on textarea at bounding box center [625, 427] width 1067 height 215
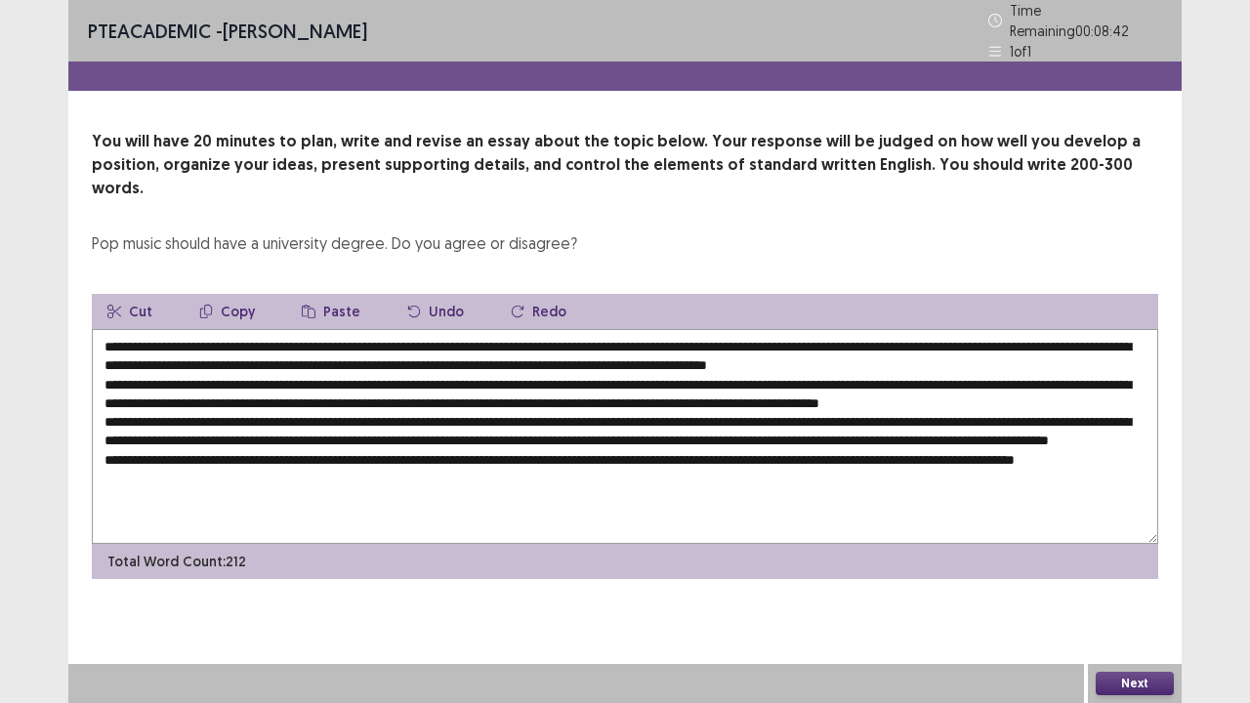
click at [743, 334] on textarea at bounding box center [625, 436] width 1067 height 215
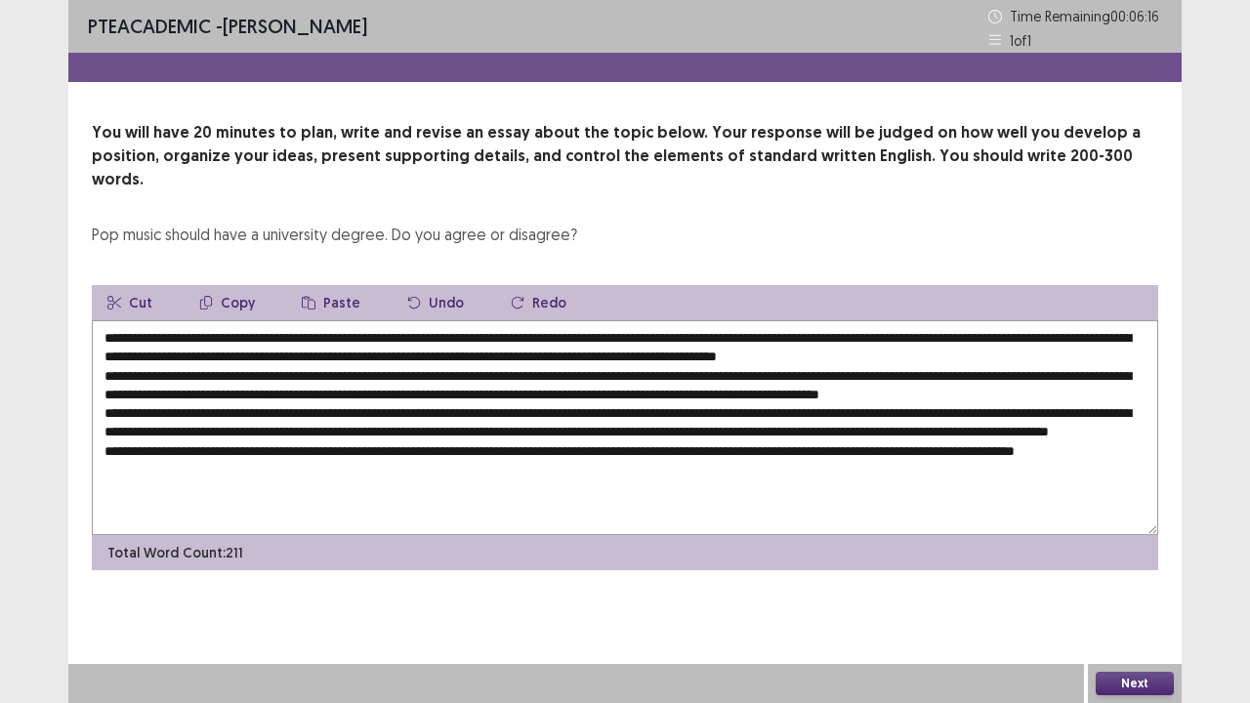
click at [819, 338] on textarea at bounding box center [625, 427] width 1067 height 215
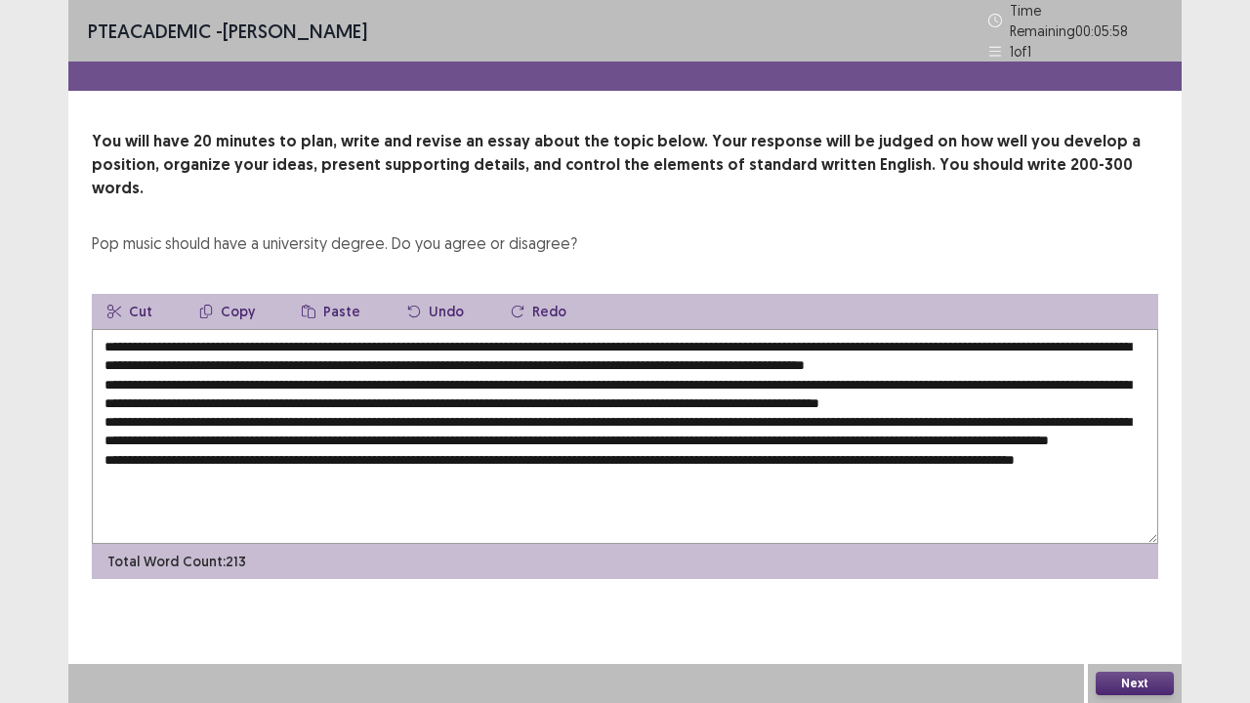
click at [737, 332] on textarea at bounding box center [625, 436] width 1067 height 215
drag, startPoint x: 313, startPoint y: 448, endPoint x: 273, endPoint y: 440, distance: 40.0
click at [273, 440] on textarea at bounding box center [625, 436] width 1067 height 215
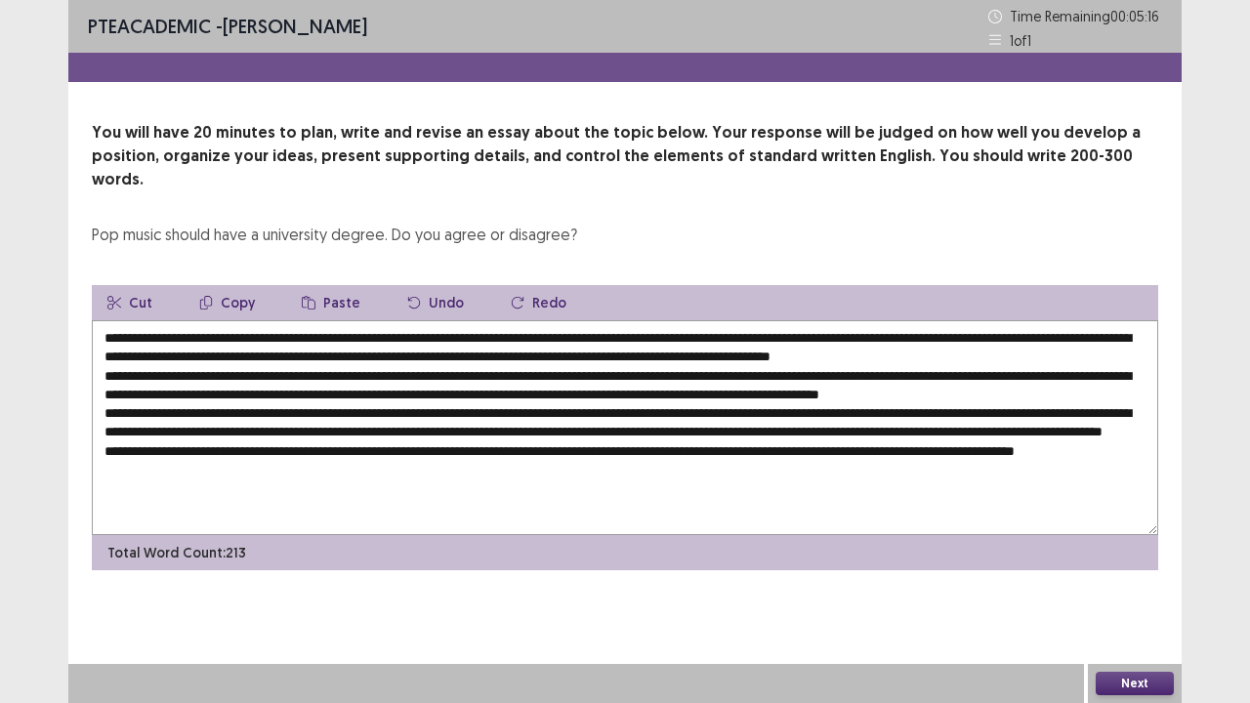
click at [1042, 440] on textarea at bounding box center [625, 427] width 1067 height 215
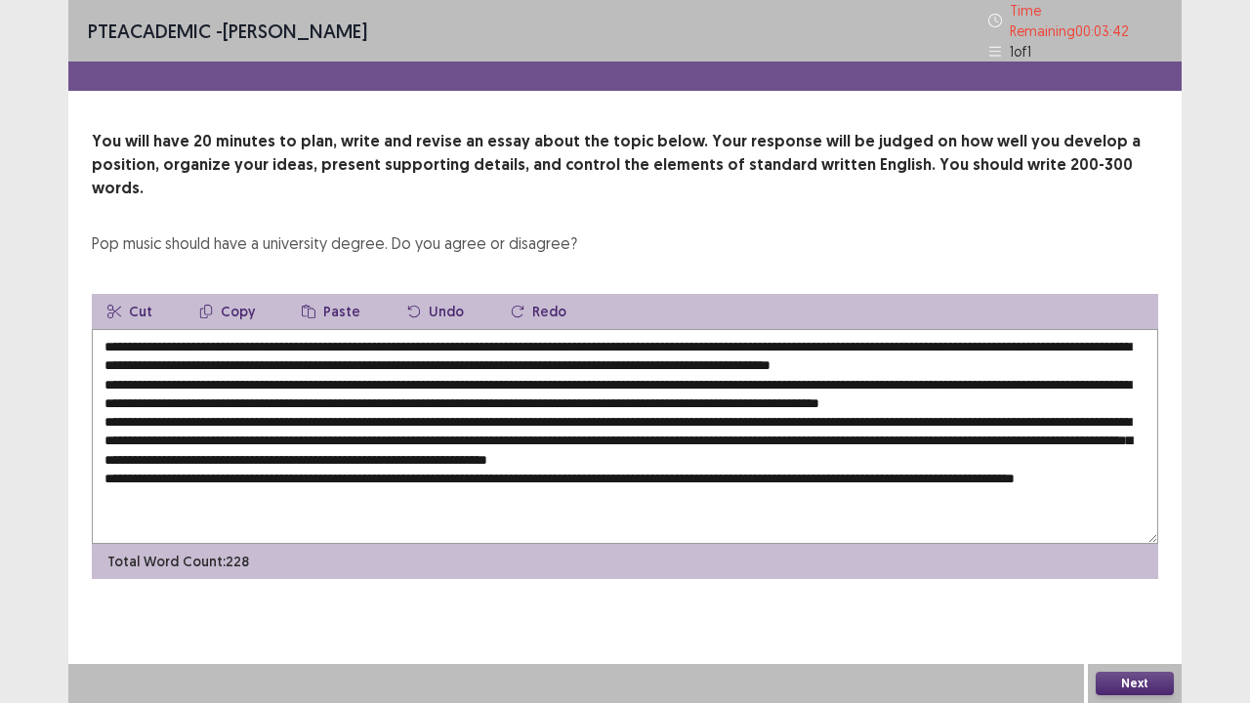
click at [700, 332] on textarea at bounding box center [625, 436] width 1067 height 215
click at [1088, 375] on textarea at bounding box center [625, 436] width 1067 height 215
drag, startPoint x: 928, startPoint y: 327, endPoint x: 707, endPoint y: 332, distance: 220.8
click at [707, 332] on textarea at bounding box center [625, 436] width 1067 height 215
click at [1053, 369] on textarea at bounding box center [625, 436] width 1067 height 215
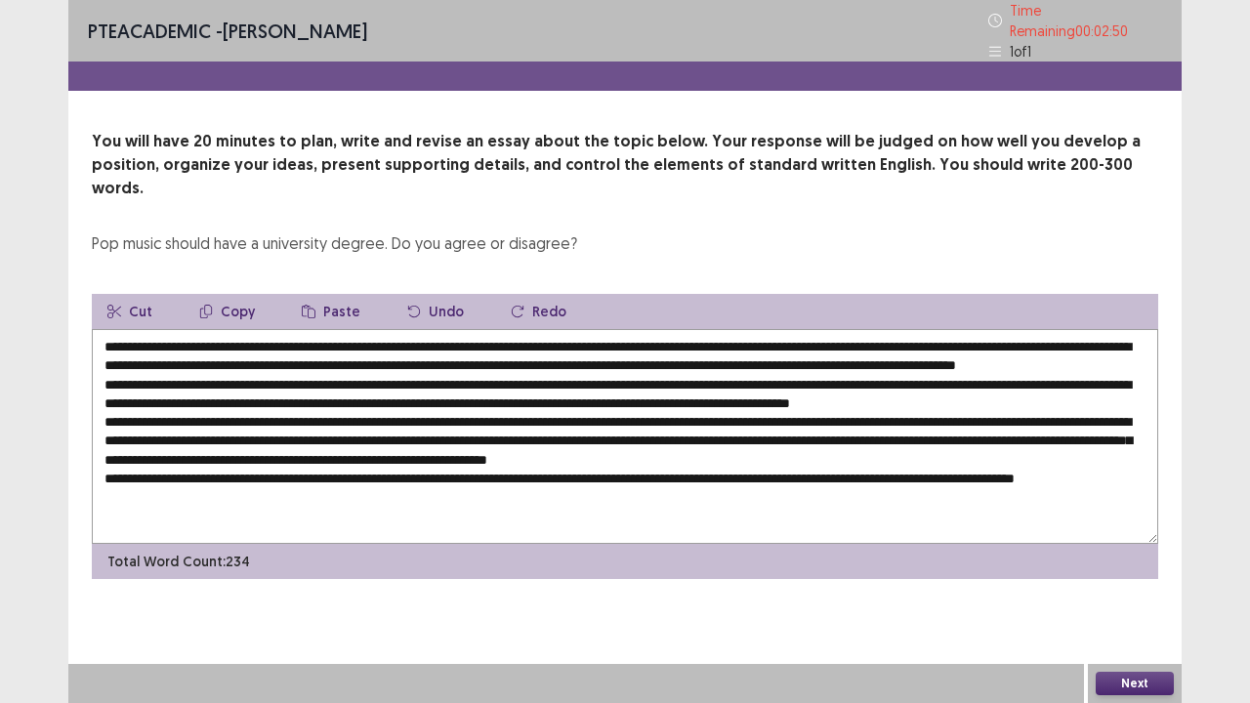
paste textarea "**********"
click at [549, 389] on textarea at bounding box center [625, 436] width 1067 height 215
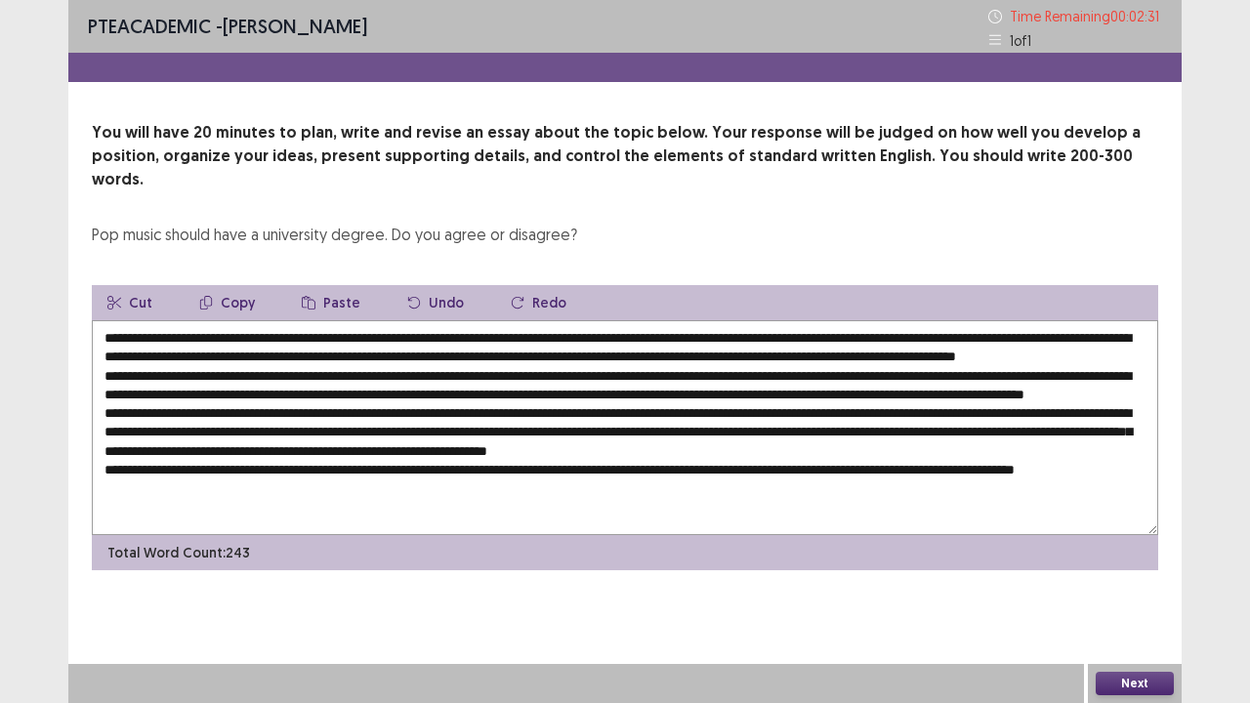
click at [951, 389] on textarea at bounding box center [625, 427] width 1067 height 215
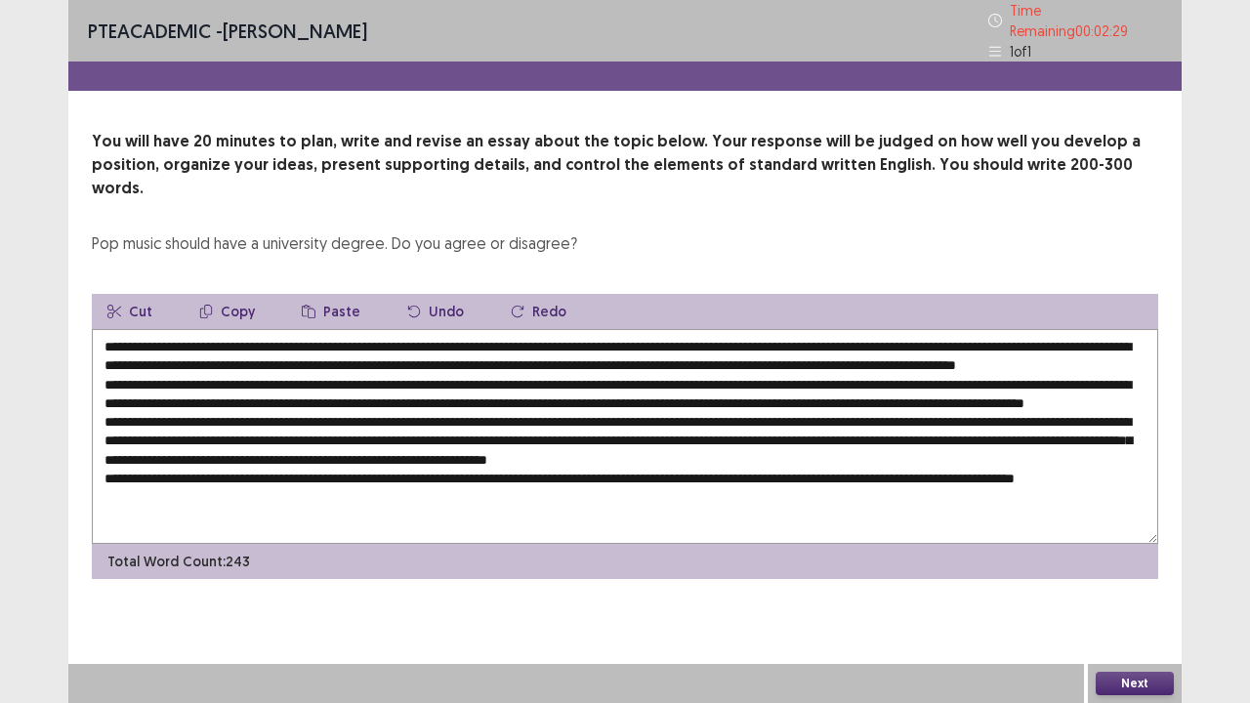
click at [700, 387] on textarea at bounding box center [625, 436] width 1067 height 215
click at [971, 389] on textarea at bounding box center [625, 436] width 1067 height 215
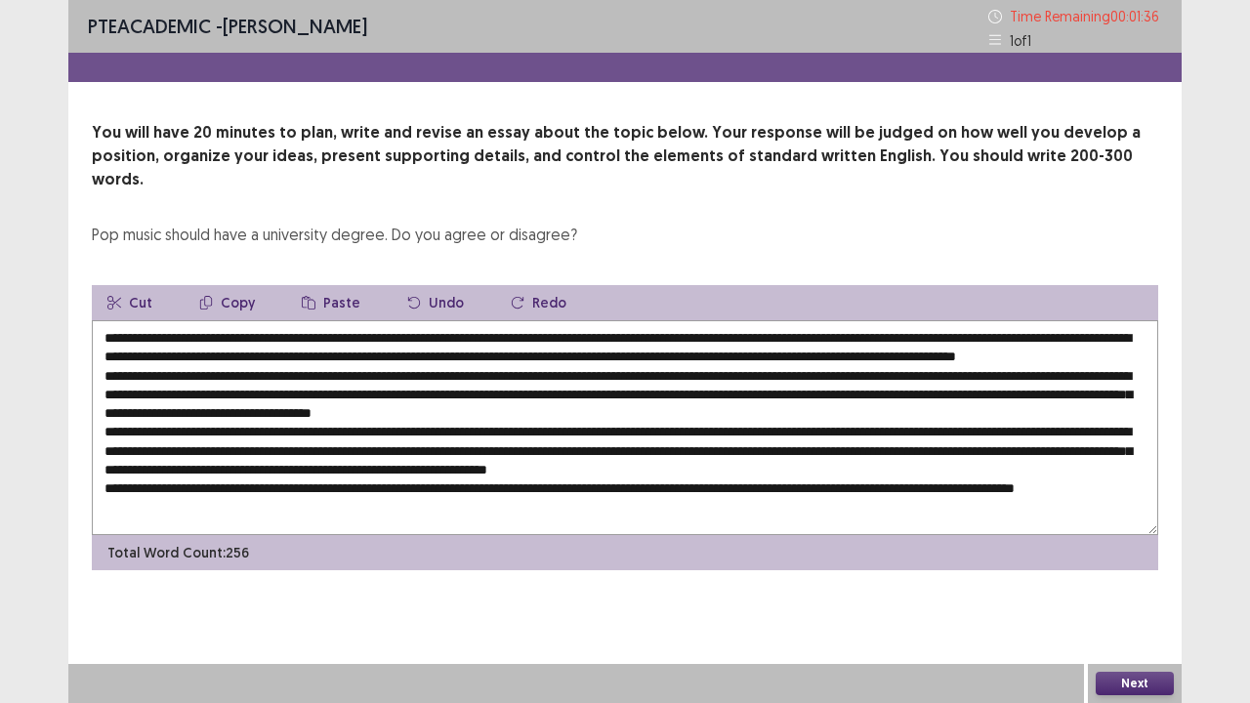
click at [615, 410] on textarea at bounding box center [625, 427] width 1067 height 215
drag, startPoint x: 474, startPoint y: 313, endPoint x: 217, endPoint y: 311, distance: 256.9
click at [217, 320] on textarea at bounding box center [625, 427] width 1067 height 215
click at [285, 320] on textarea at bounding box center [625, 427] width 1067 height 215
click at [578, 412] on textarea at bounding box center [625, 427] width 1067 height 215
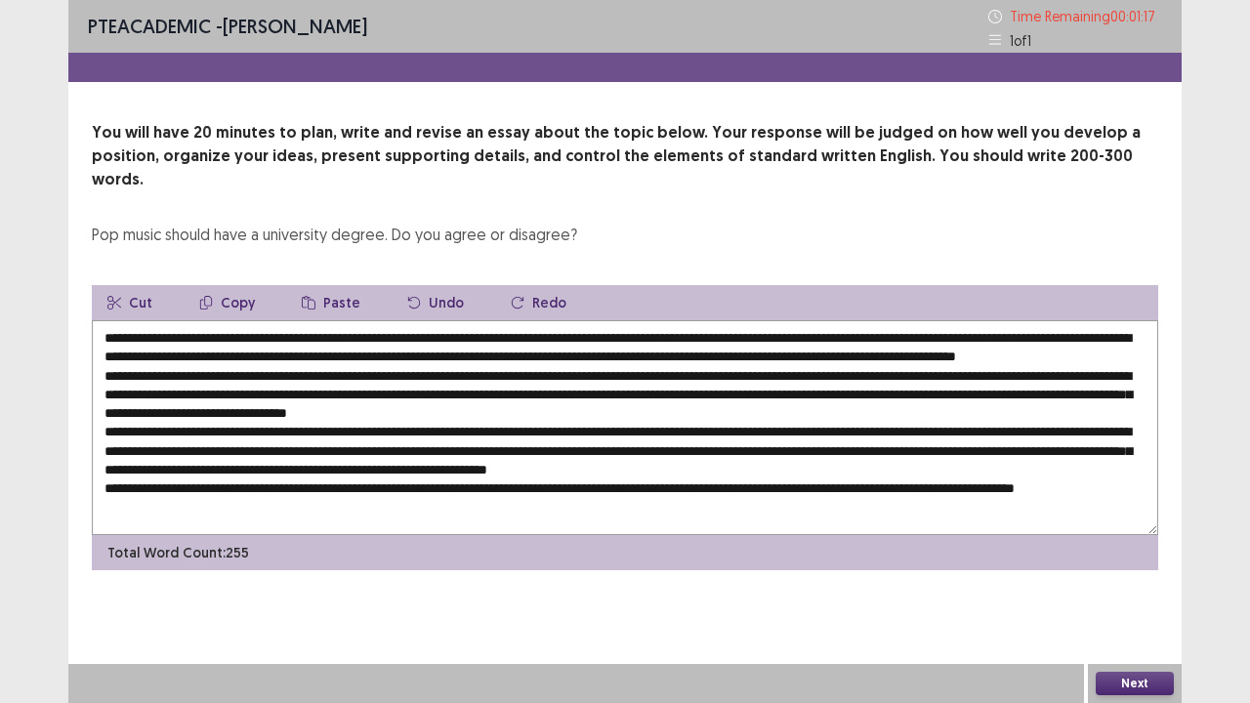
click at [578, 412] on textarea at bounding box center [625, 427] width 1067 height 215
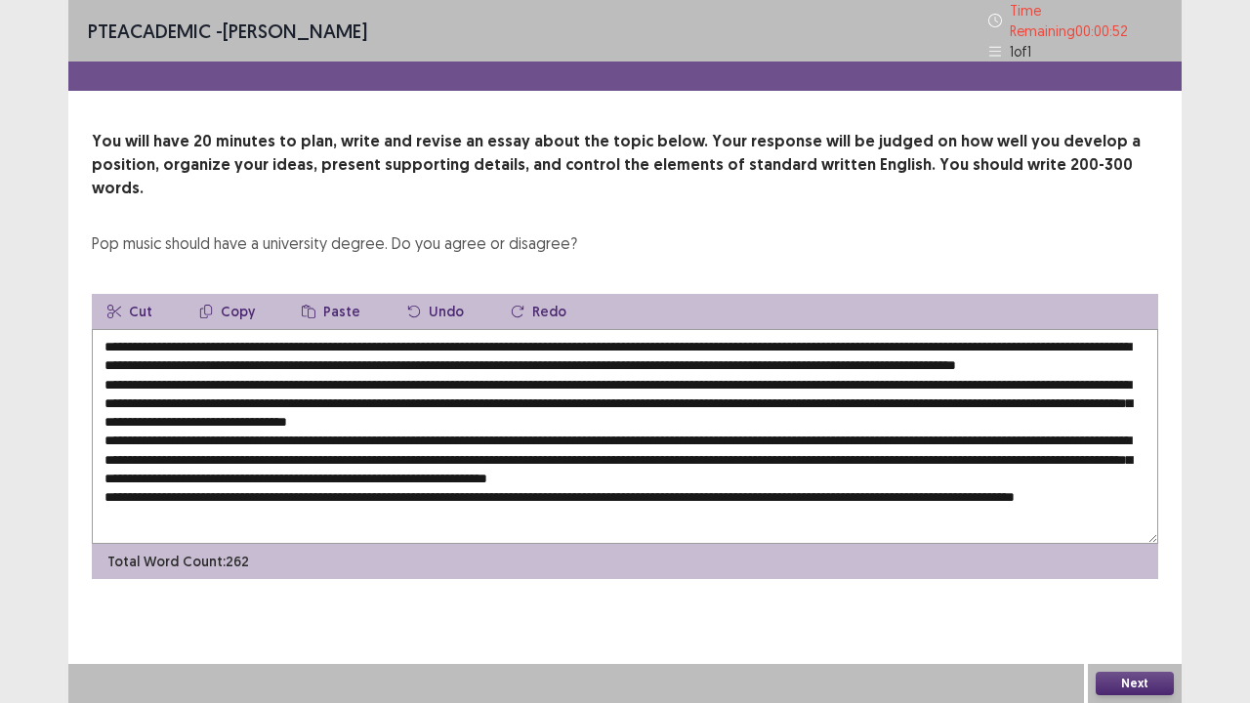
click at [924, 337] on textarea at bounding box center [625, 436] width 1067 height 215
click at [534, 390] on textarea at bounding box center [625, 436] width 1067 height 215
type textarea "**********"
click at [1078, 564] on div "PTE academic - [PERSON_NAME] Time Remaining 00 : 00 : 24 1 of 1 You will have 2…" at bounding box center [625, 309] width 1114 height 618
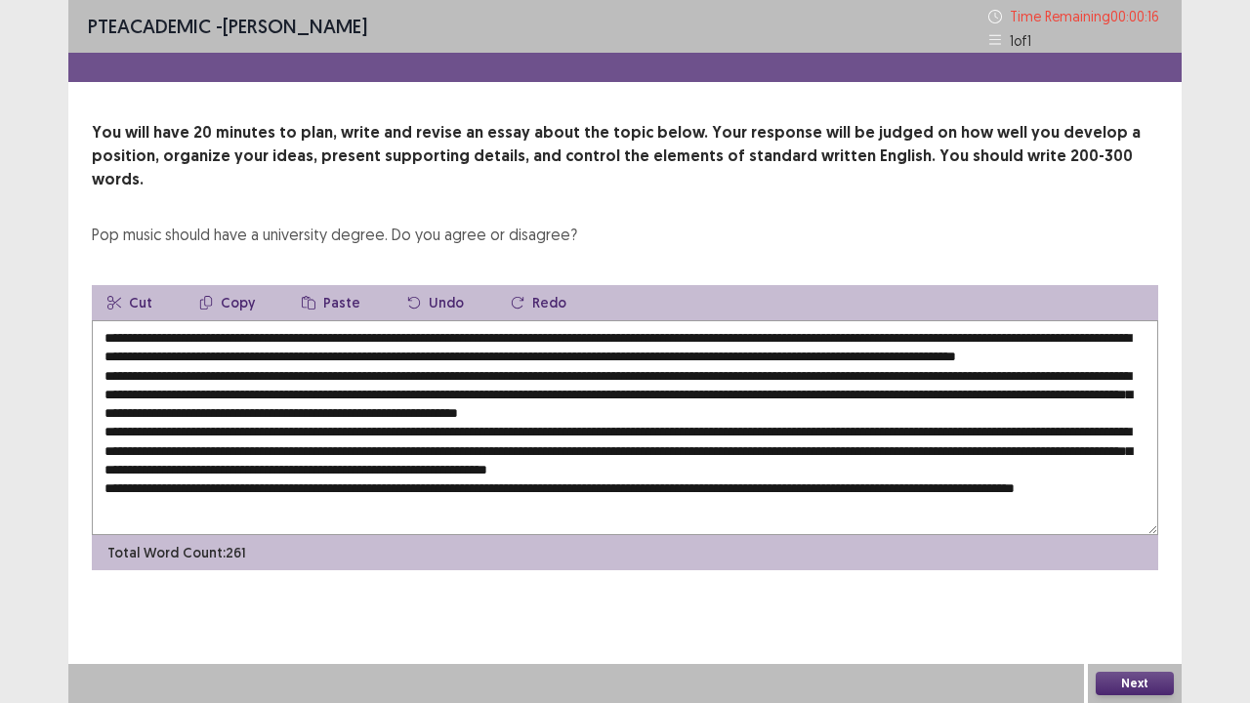
click at [771, 557] on div "PTE academic - [PERSON_NAME] Time Remaining 00 : 00 : 16 1 of 1 You will have 2…" at bounding box center [625, 305] width 1114 height 610
click at [1147, 570] on button "Next" at bounding box center [1135, 683] width 78 height 23
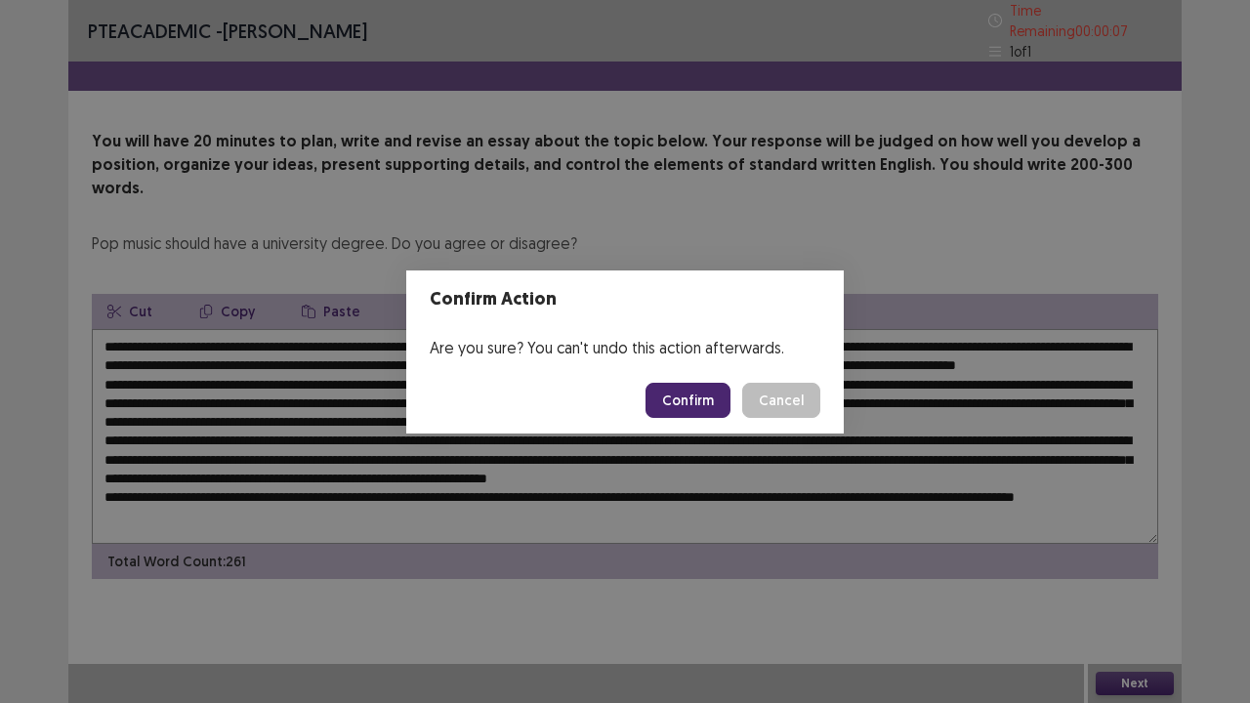
click at [713, 392] on button "Confirm" at bounding box center [688, 400] width 85 height 35
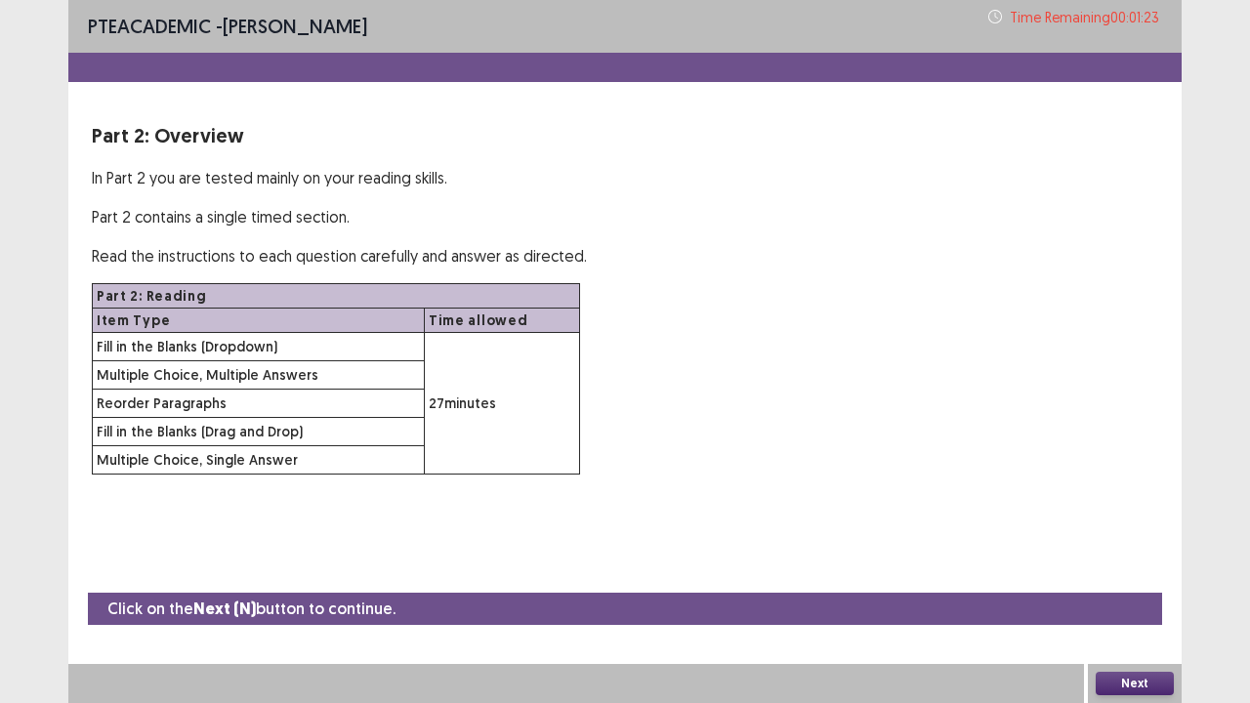
click at [1128, 570] on button "Next" at bounding box center [1135, 683] width 78 height 23
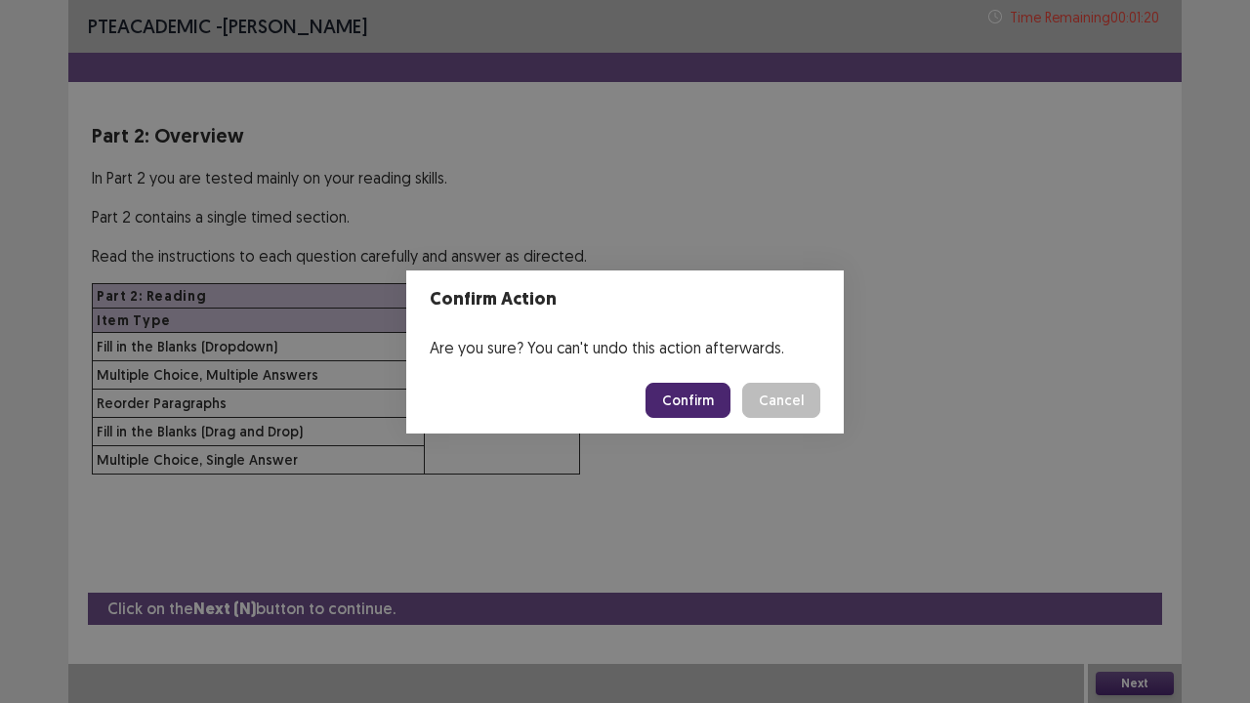
click at [695, 399] on button "Confirm" at bounding box center [688, 400] width 85 height 35
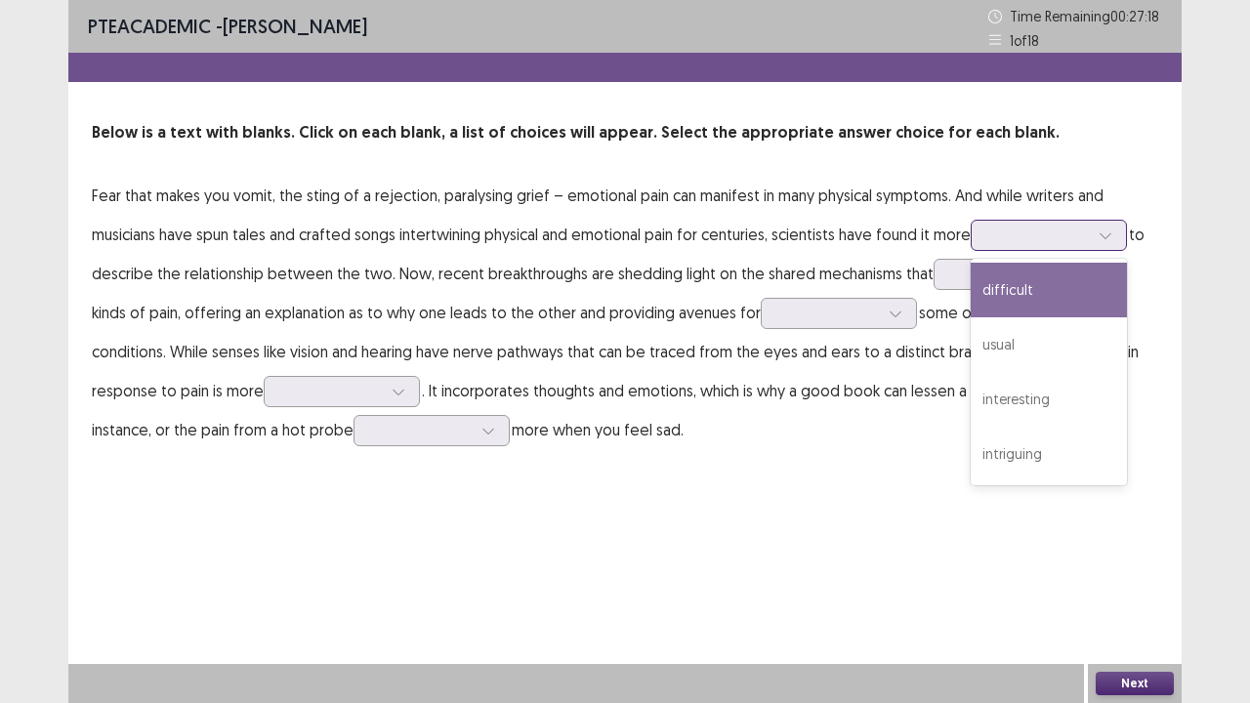
click at [1005, 244] on div at bounding box center [1039, 235] width 102 height 19
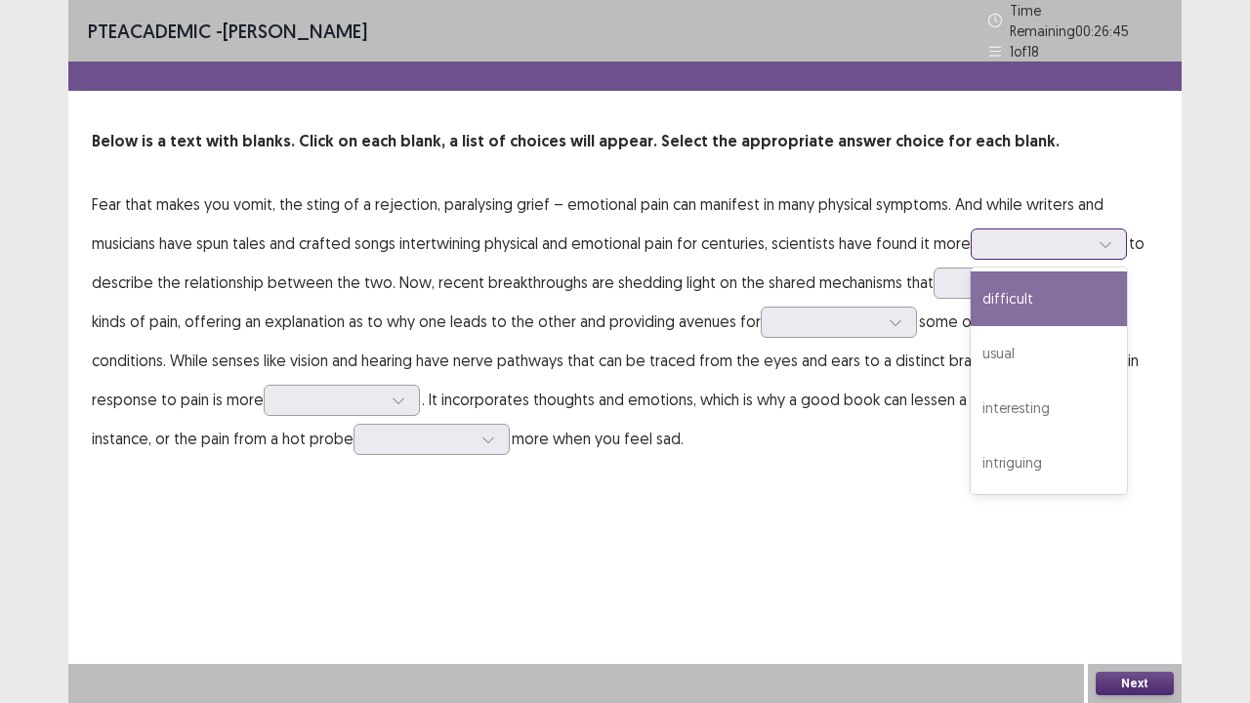
click at [1004, 295] on div "difficult" at bounding box center [1049, 299] width 156 height 55
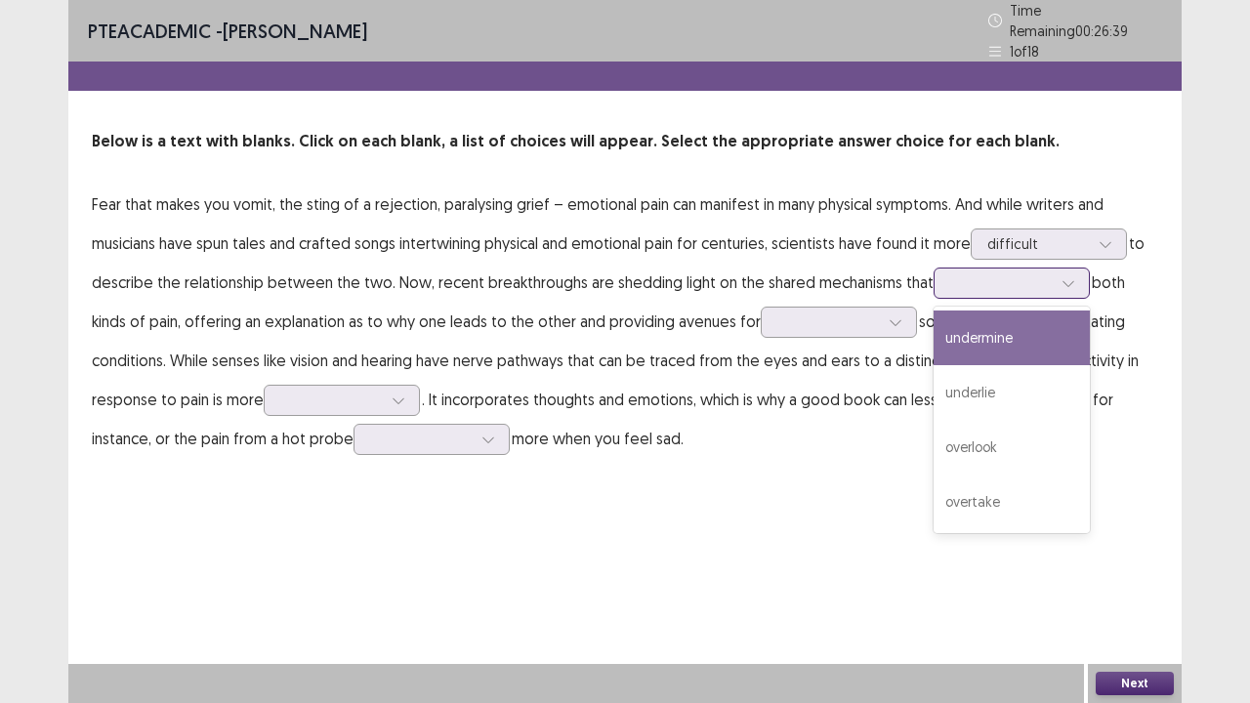
click at [973, 283] on div at bounding box center [1001, 282] width 102 height 19
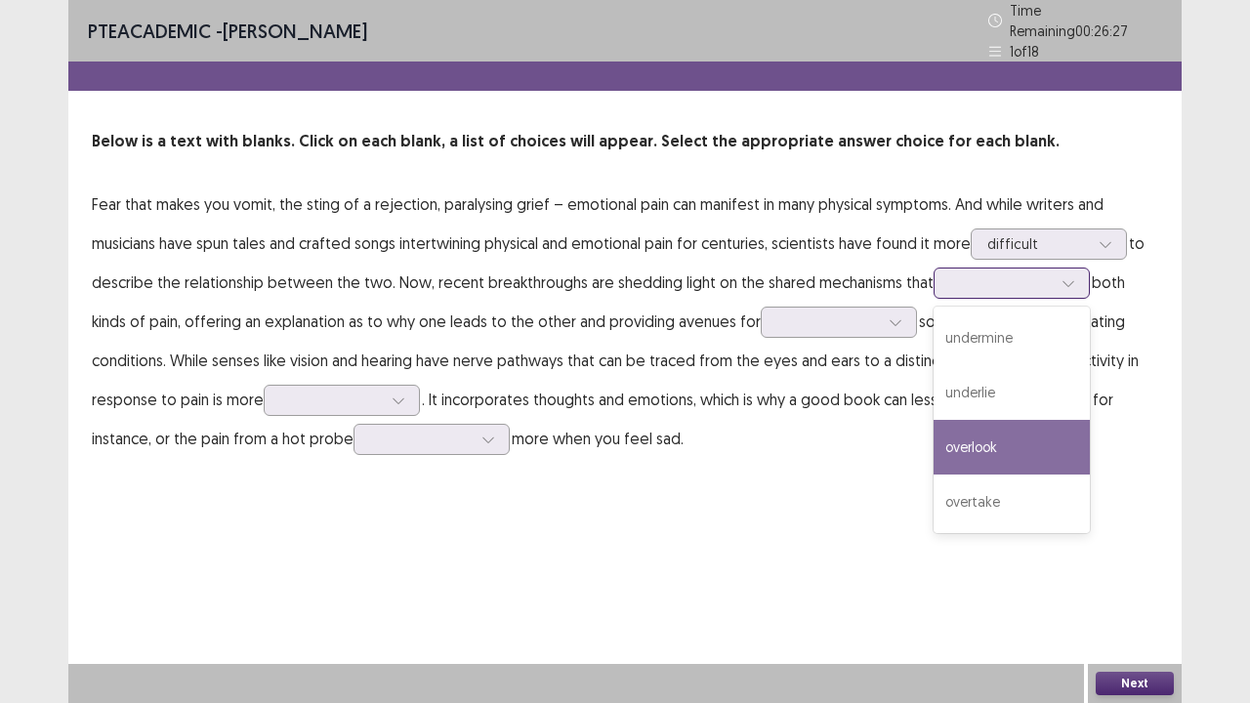
click at [971, 428] on div "overlook" at bounding box center [1012, 447] width 156 height 55
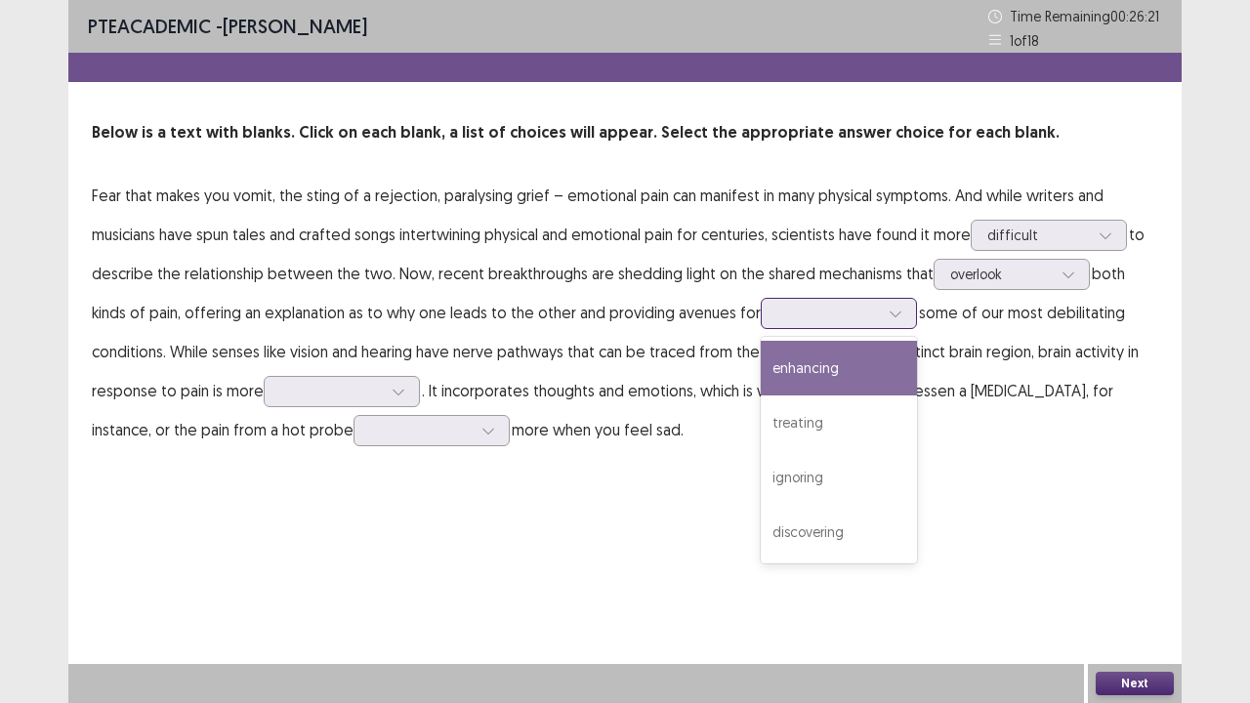
click at [798, 307] on div at bounding box center [829, 313] width 102 height 19
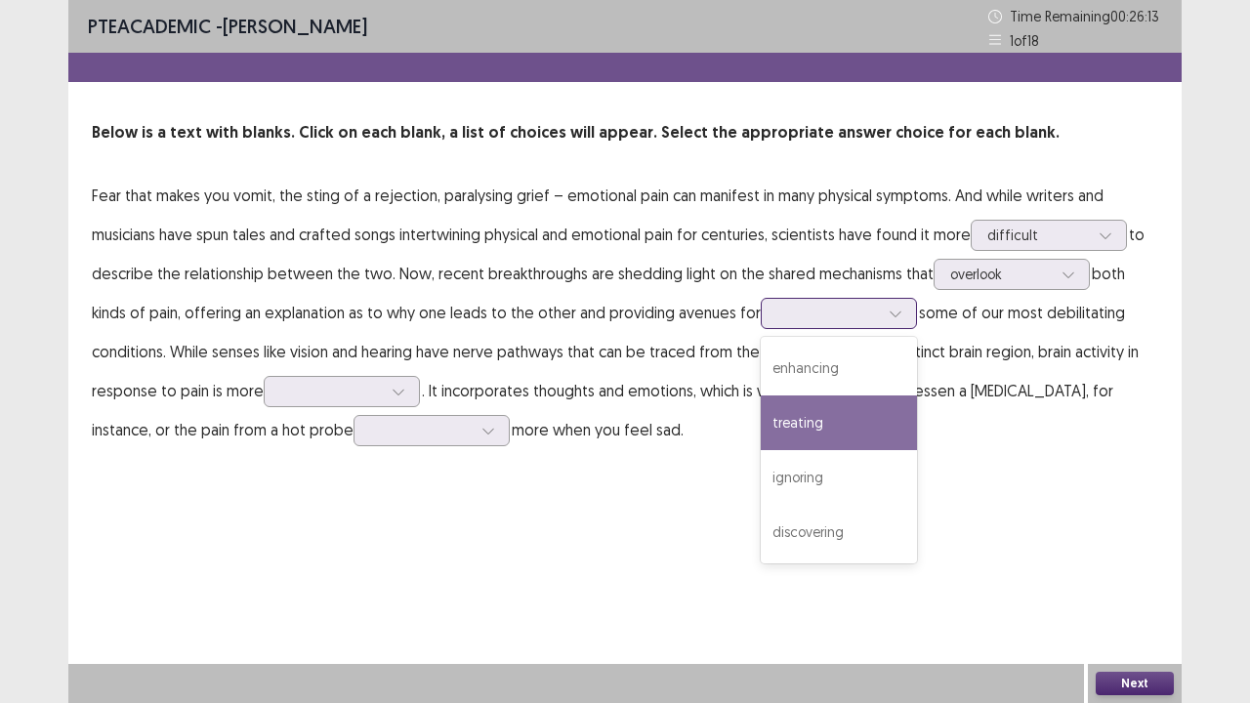
click at [798, 411] on div "treating" at bounding box center [839, 423] width 156 height 55
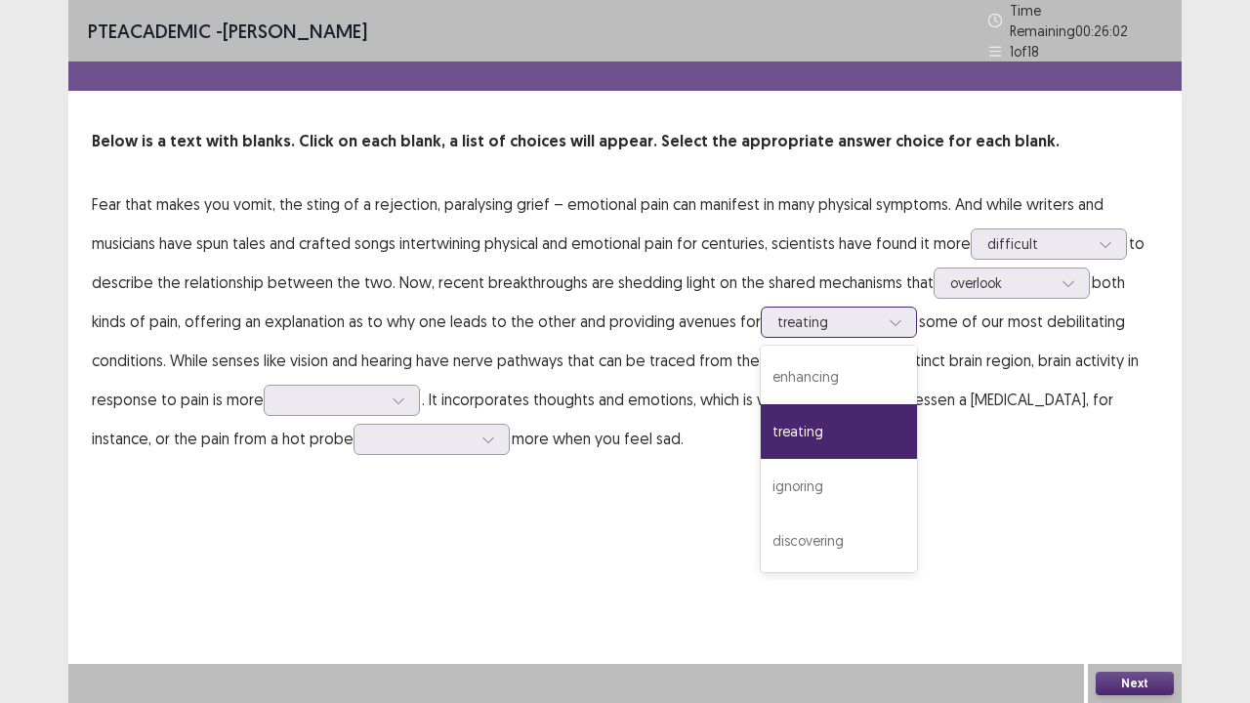
click at [808, 316] on div at bounding box center [829, 322] width 102 height 19
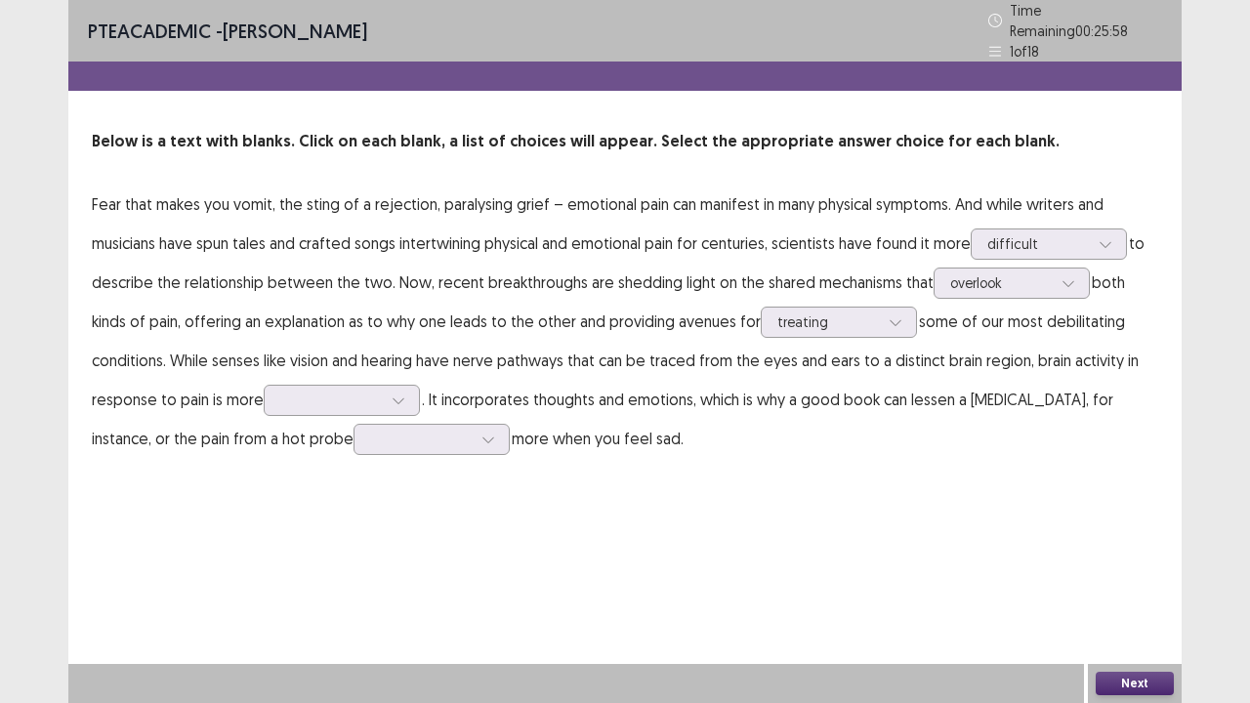
click at [420, 355] on p "Fear that makes you vomit, the sting of a rejection, paralysing grief – emotion…" at bounding box center [625, 321] width 1067 height 273
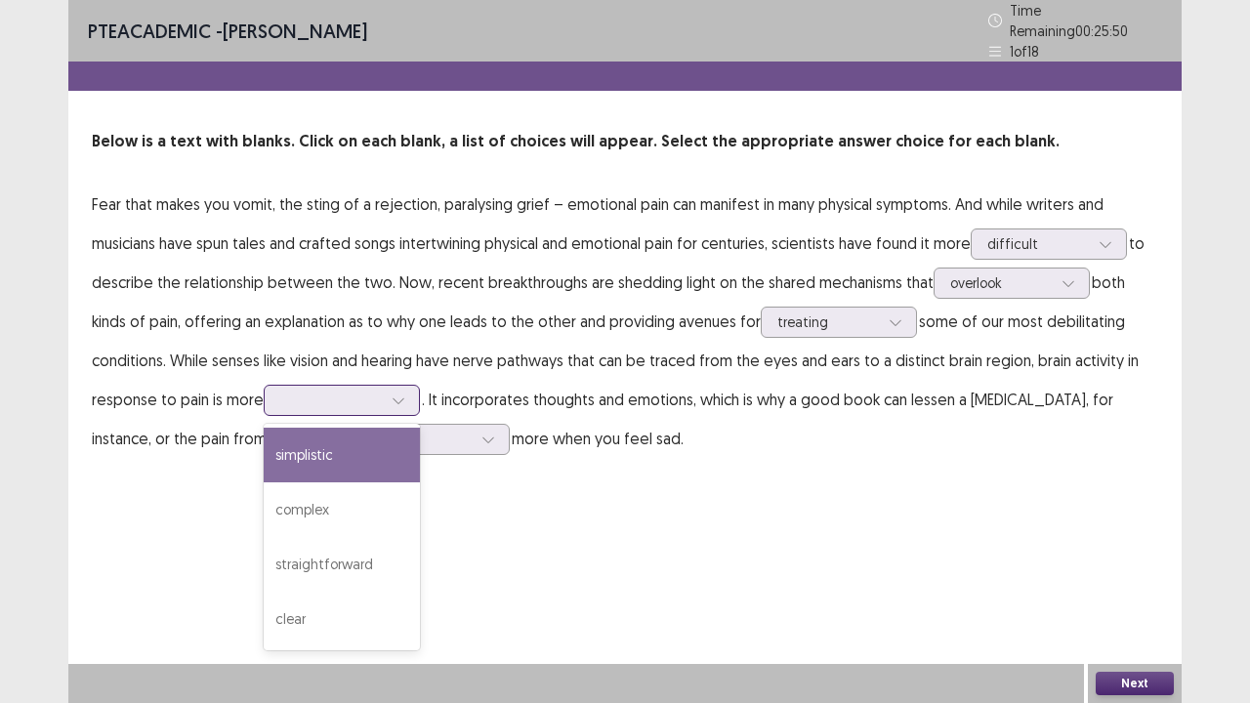
click at [303, 394] on div at bounding box center [331, 400] width 102 height 19
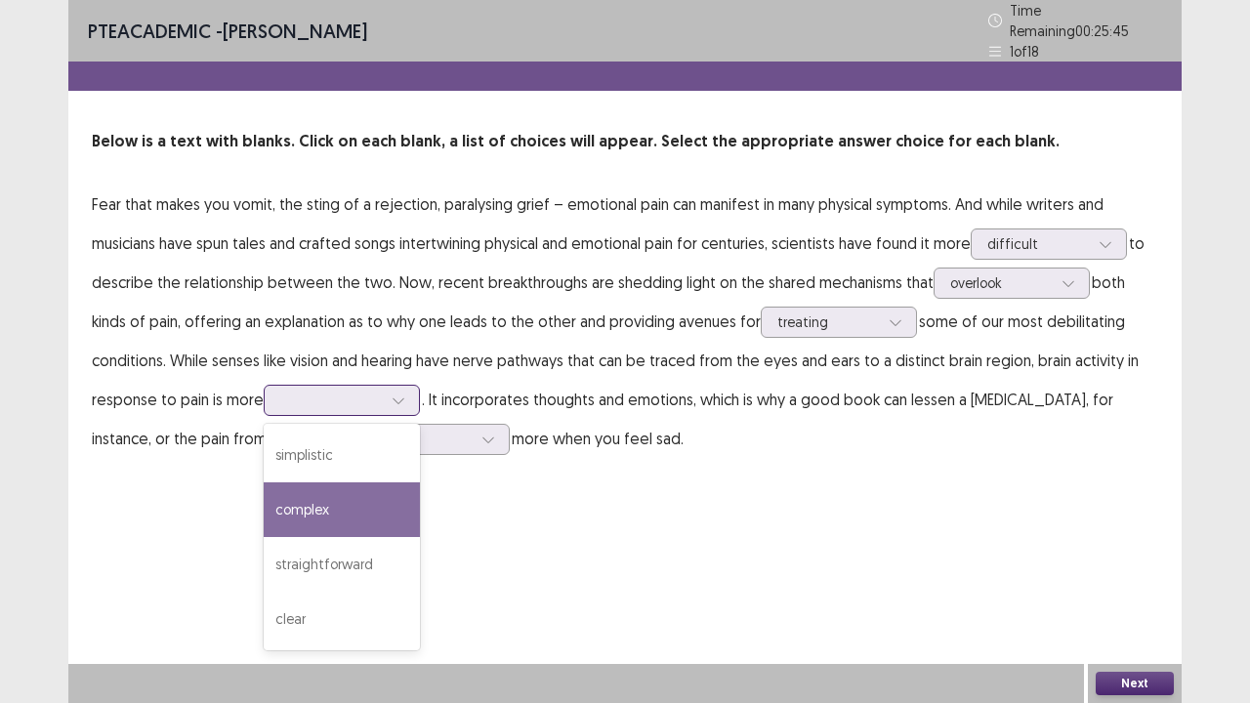
click at [324, 487] on div "complex" at bounding box center [342, 510] width 156 height 55
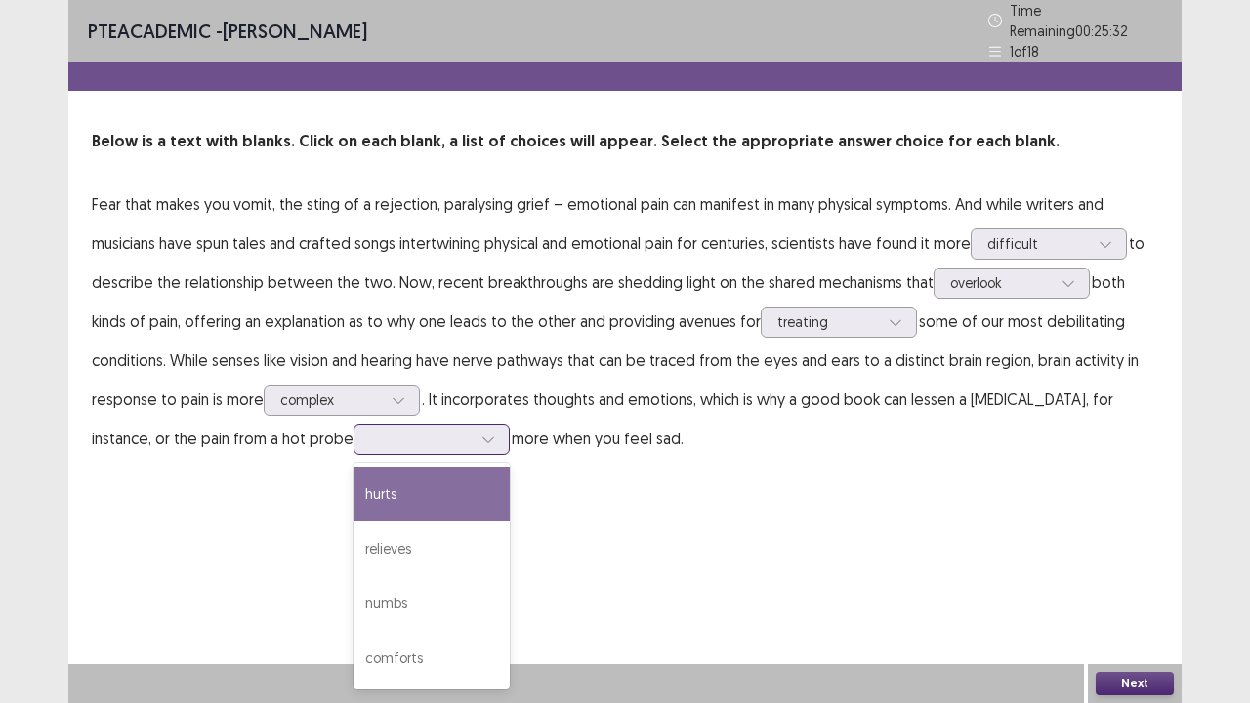
click at [370, 436] on div at bounding box center [421, 439] width 102 height 19
click at [354, 492] on div "hurts" at bounding box center [432, 494] width 156 height 55
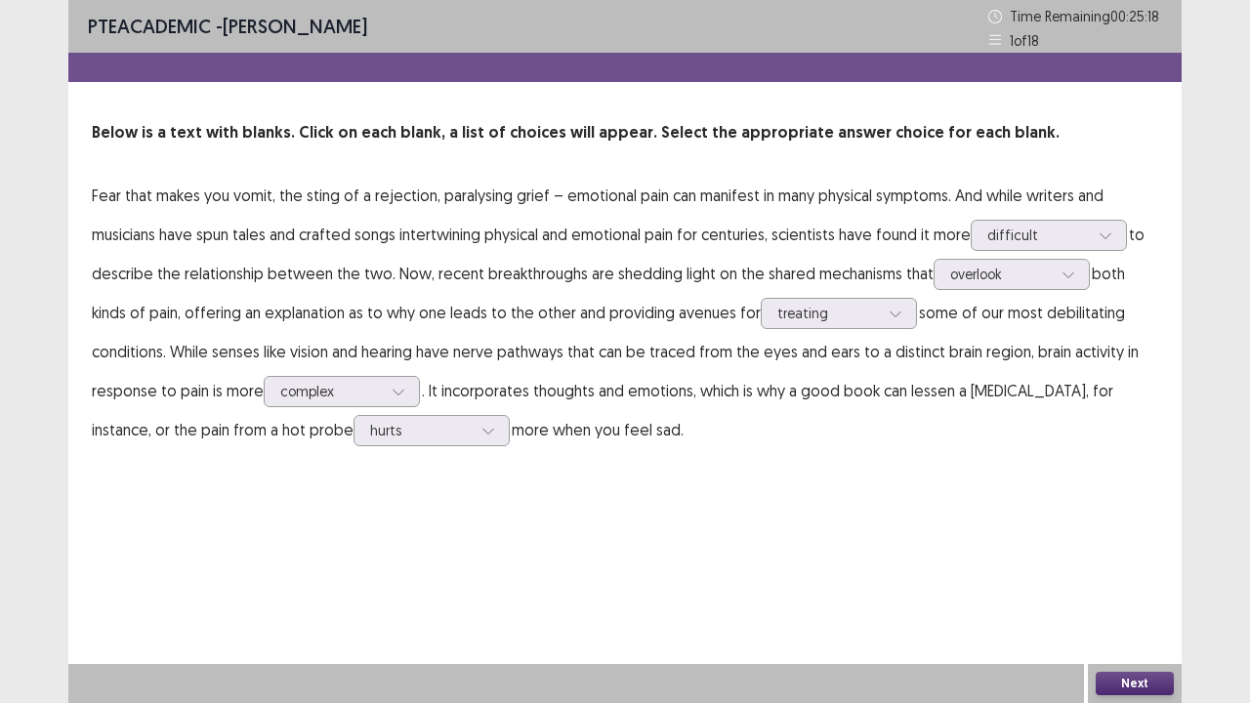
click at [1108, 570] on button "Next" at bounding box center [1135, 683] width 78 height 23
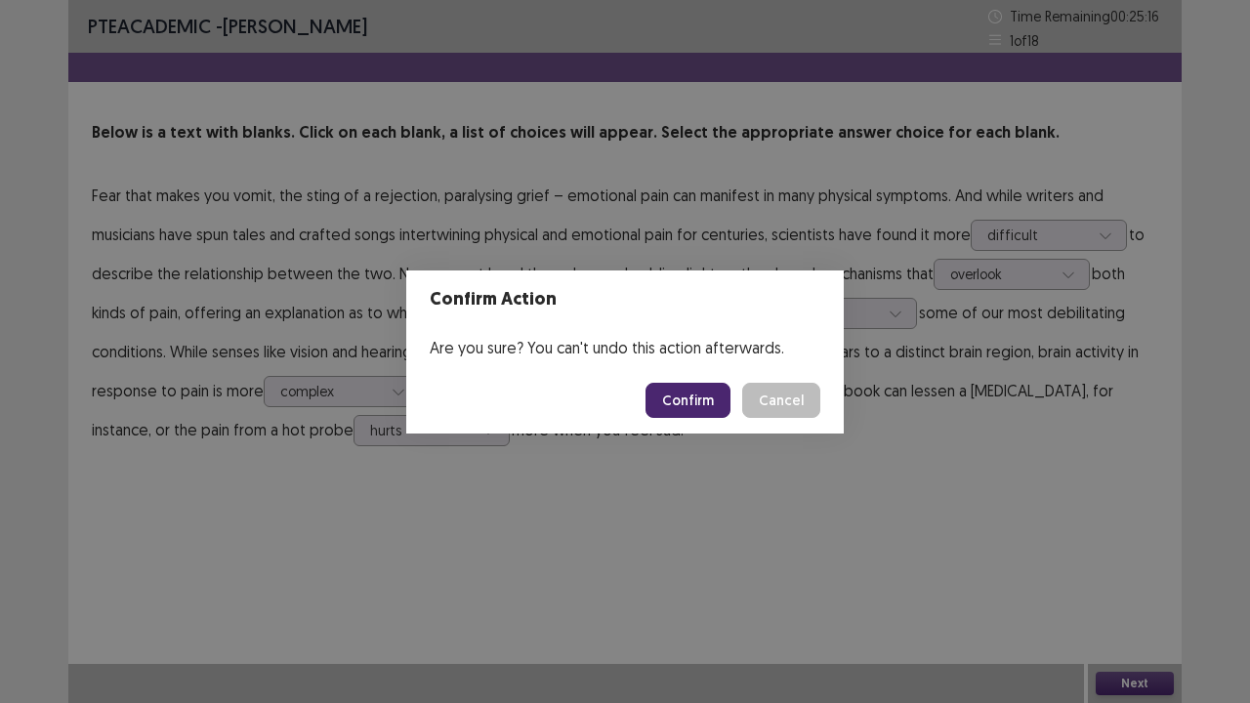
click at [709, 402] on button "Confirm" at bounding box center [688, 400] width 85 height 35
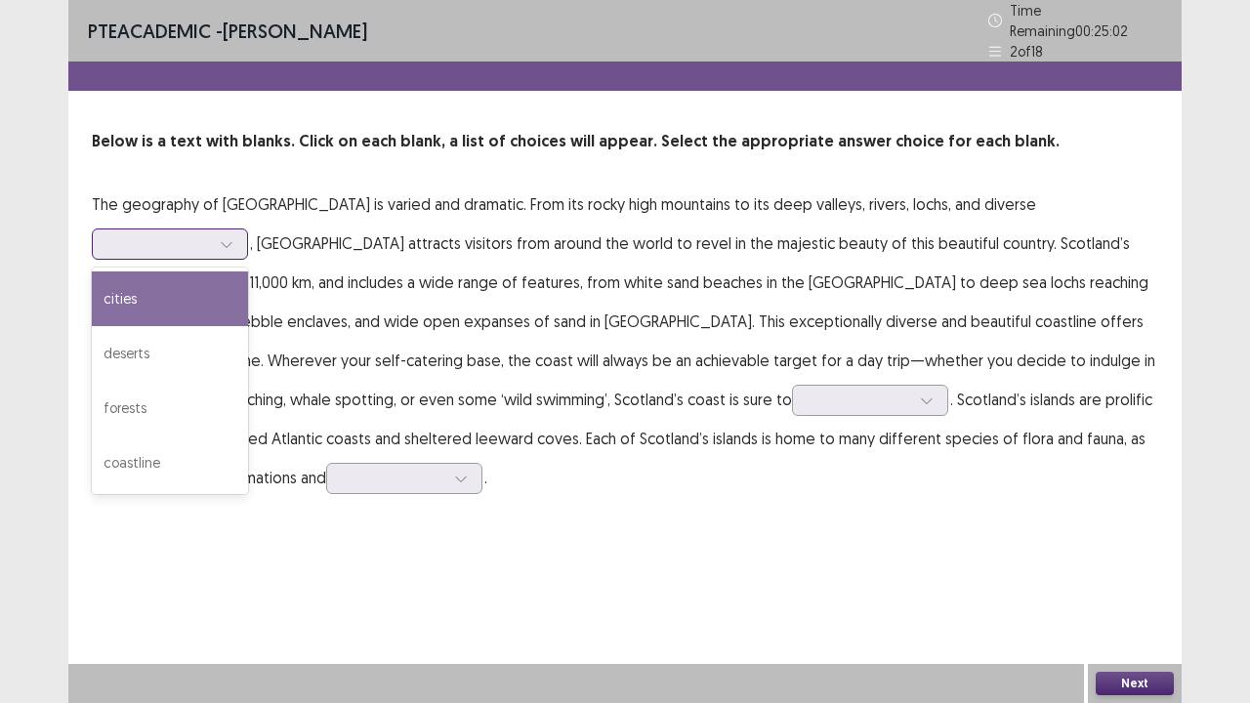
click at [248, 229] on div at bounding box center [170, 244] width 156 height 31
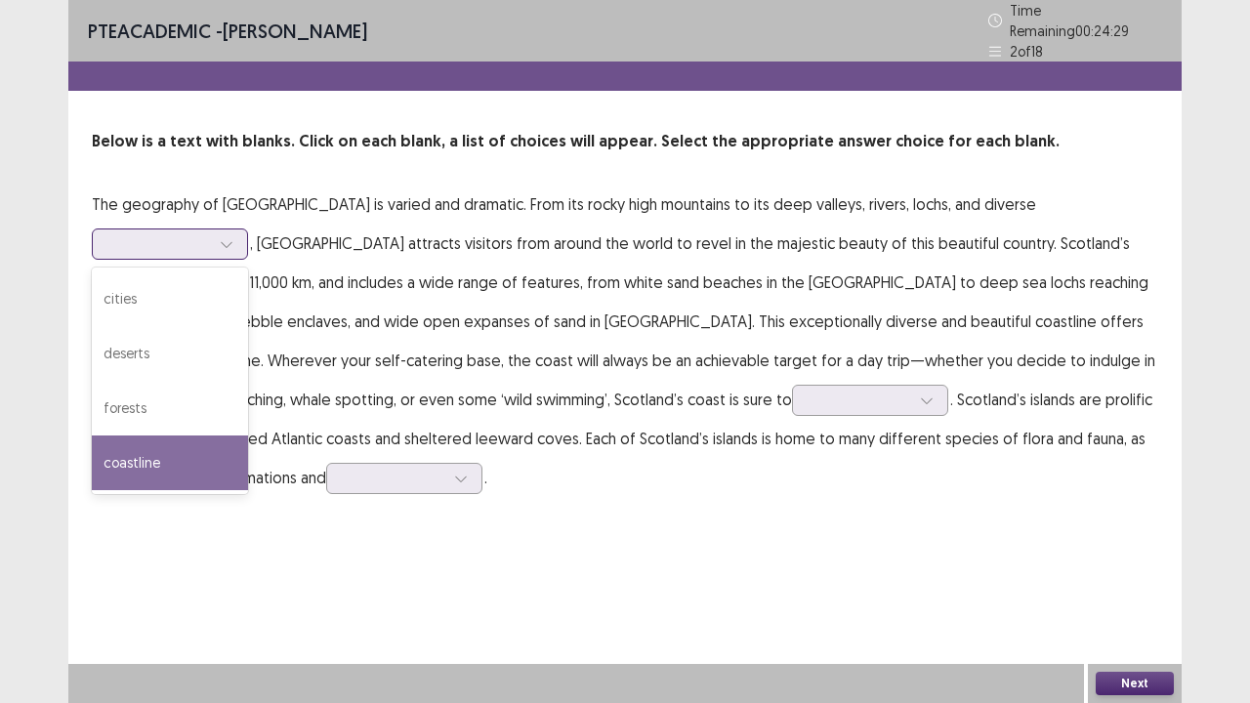
click at [248, 436] on div "coastline" at bounding box center [170, 463] width 156 height 55
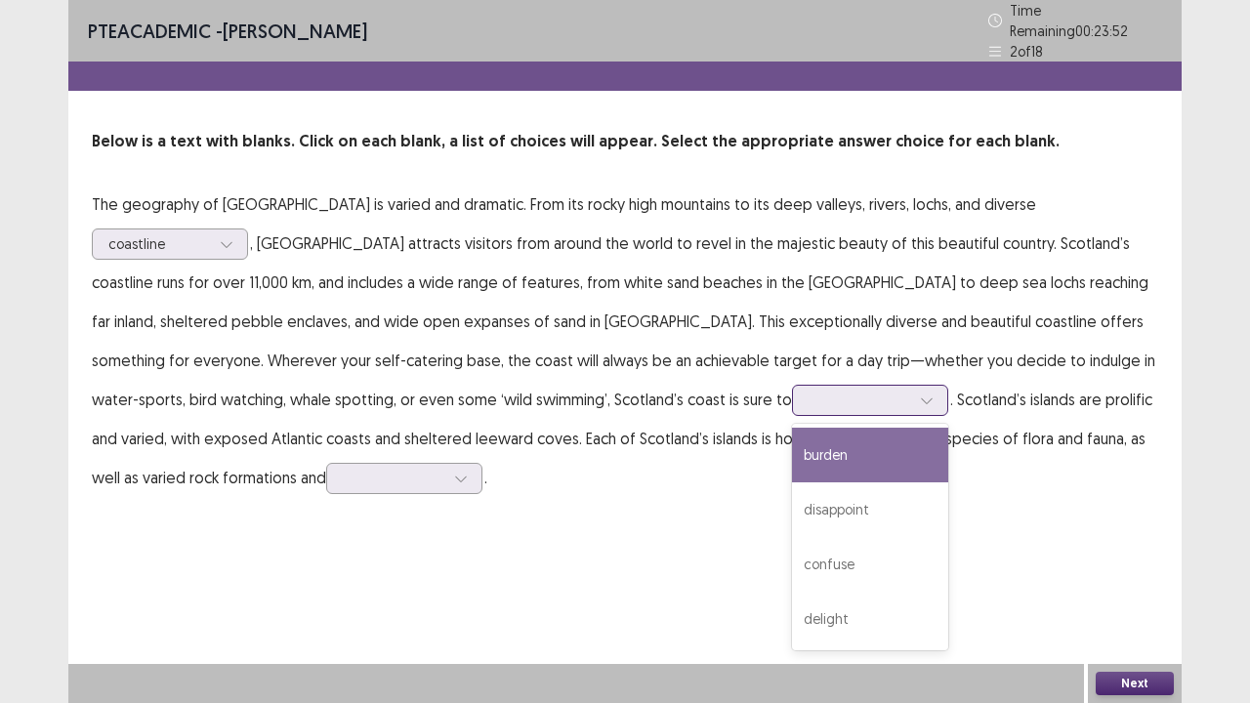
click at [809, 400] on div at bounding box center [860, 400] width 102 height 19
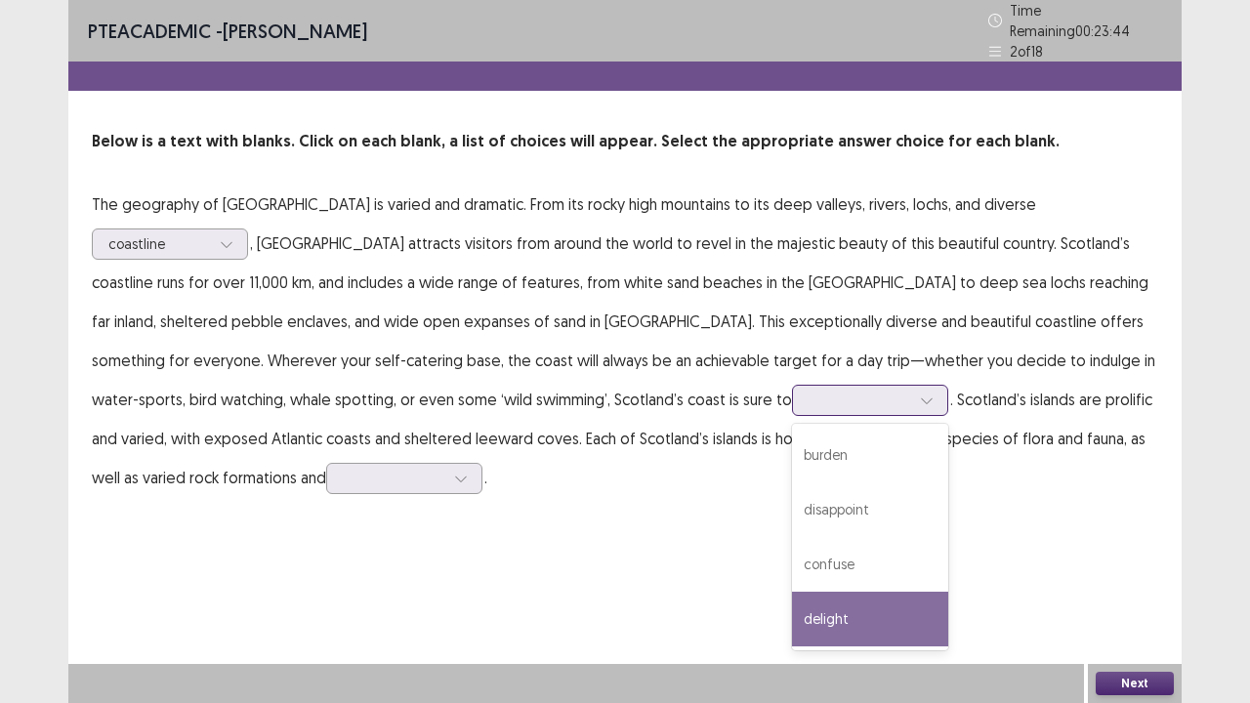
click at [792, 570] on div "delight" at bounding box center [870, 619] width 156 height 55
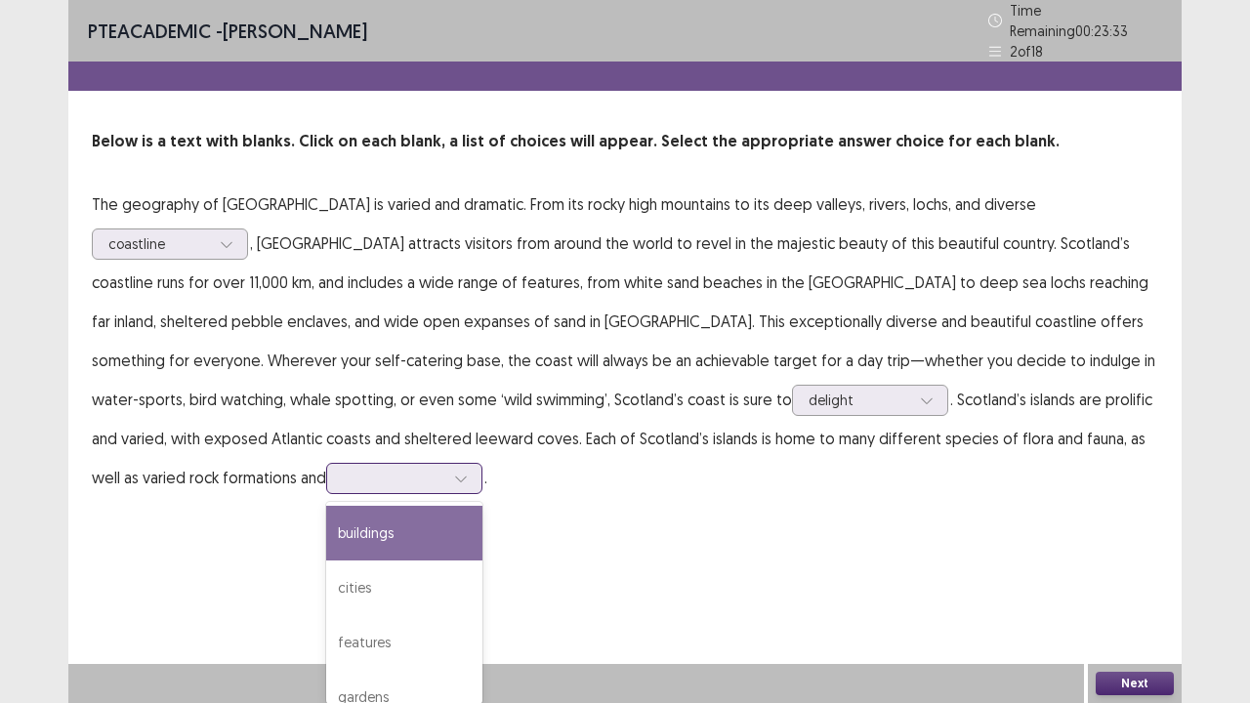
click at [343, 474] on div at bounding box center [394, 478] width 102 height 19
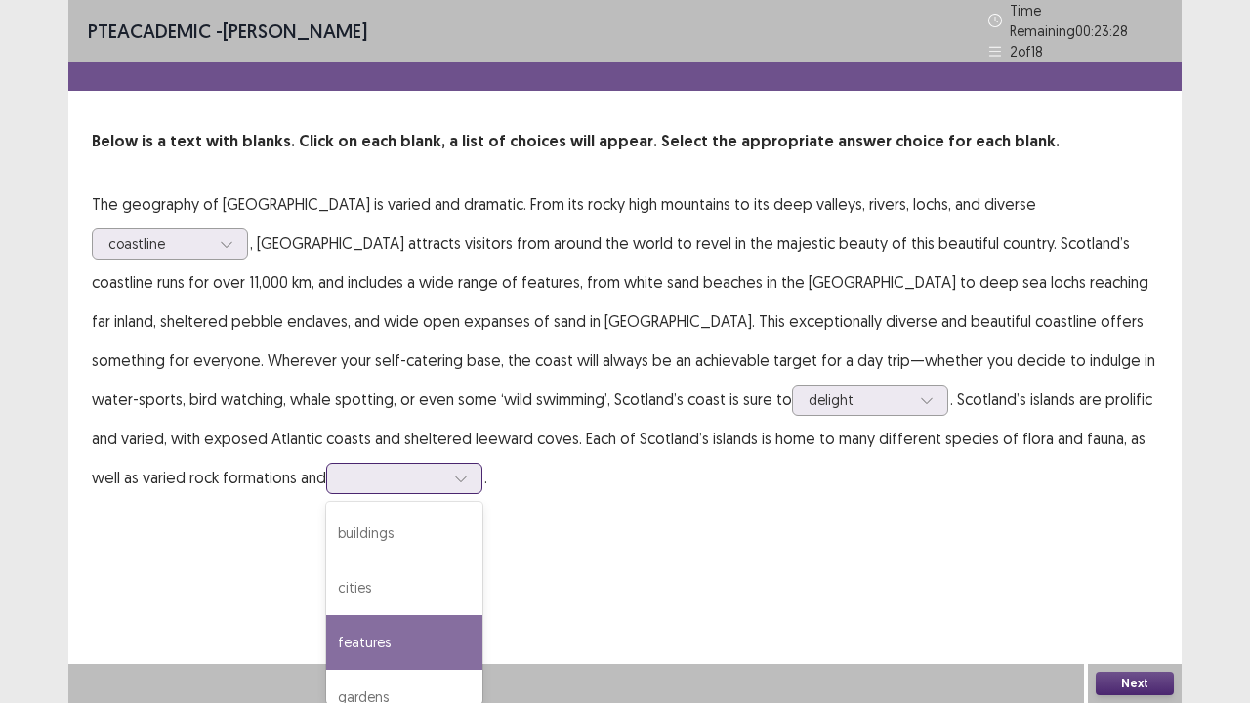
click at [326, 570] on div "features" at bounding box center [404, 642] width 156 height 55
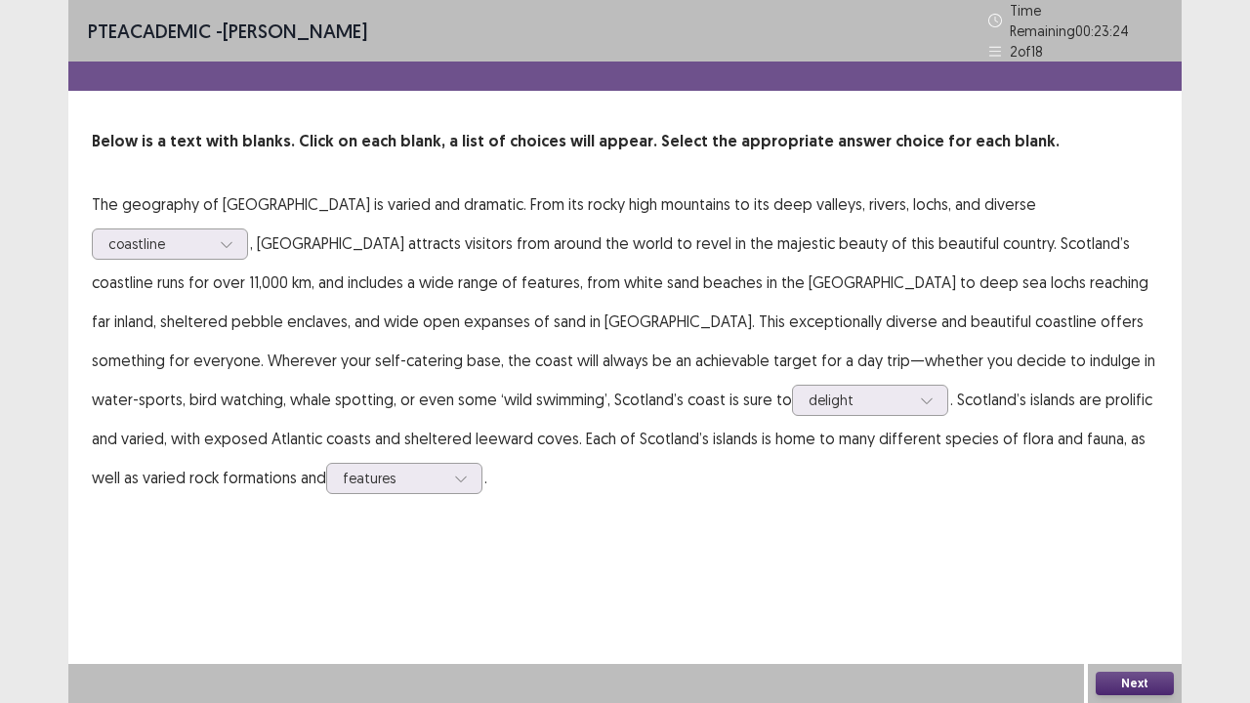
click at [1131, 570] on button "Next" at bounding box center [1135, 683] width 78 height 23
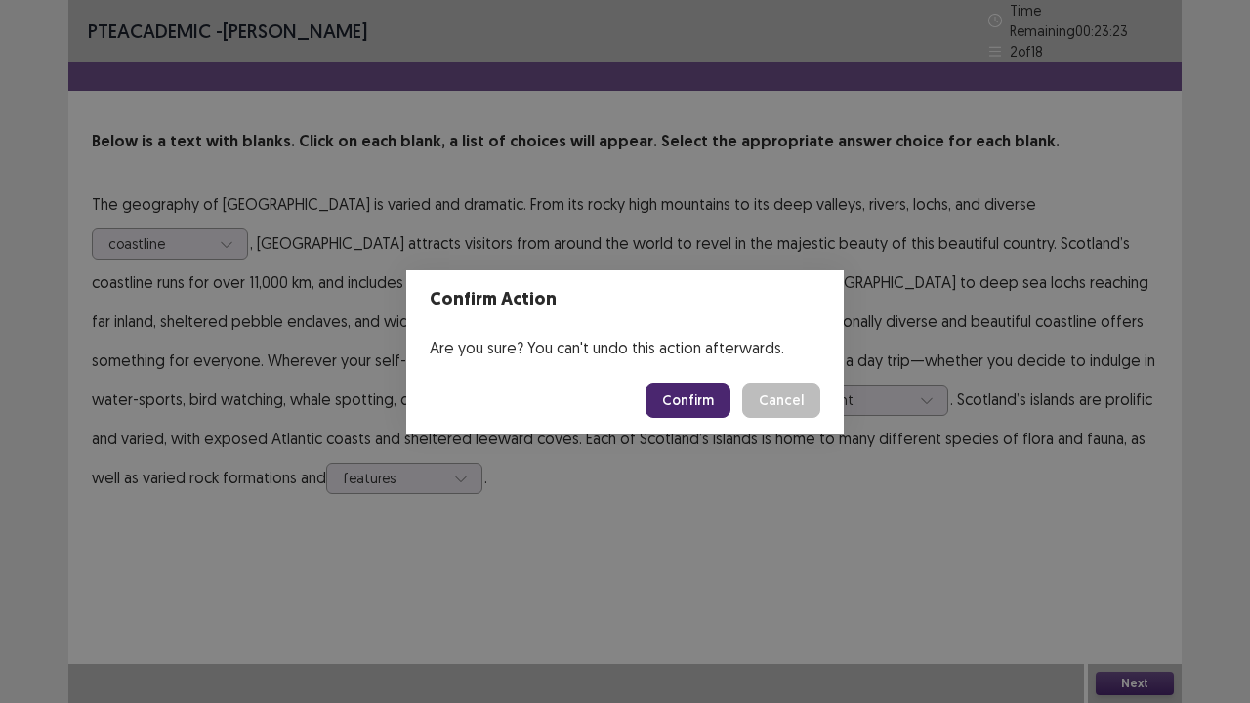
click at [684, 390] on button "Confirm" at bounding box center [688, 400] width 85 height 35
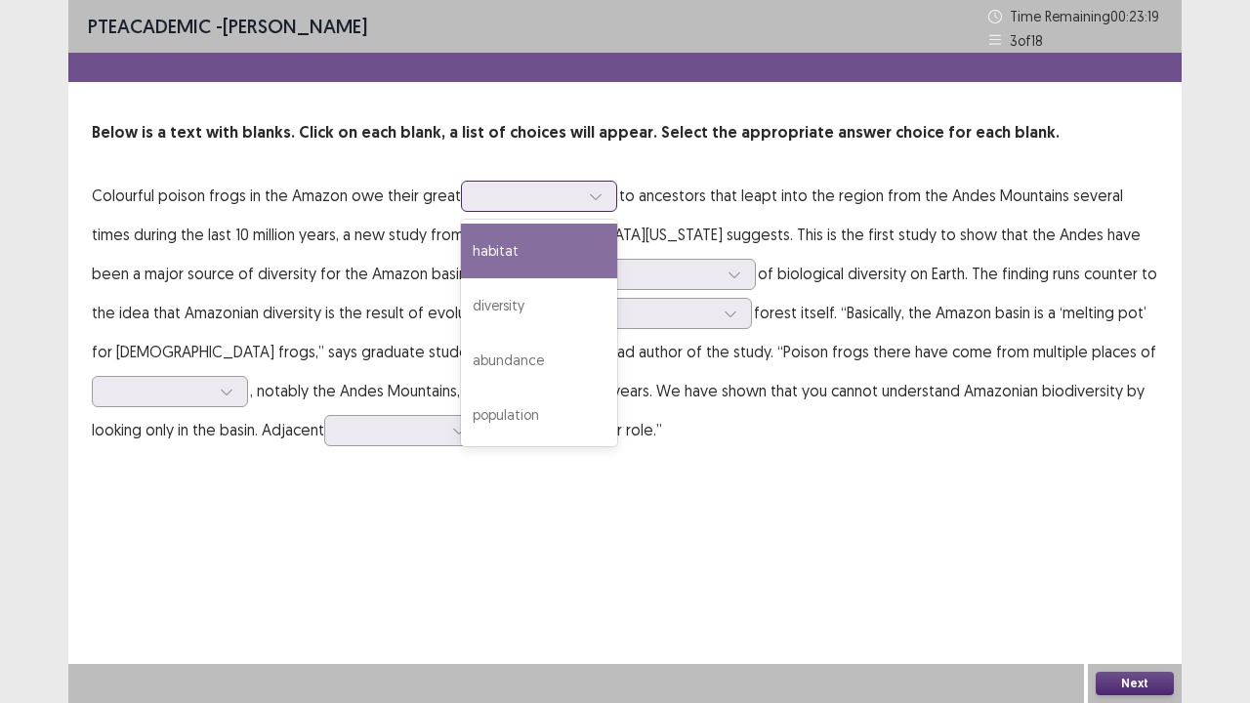
click at [515, 194] on div at bounding box center [529, 196] width 102 height 19
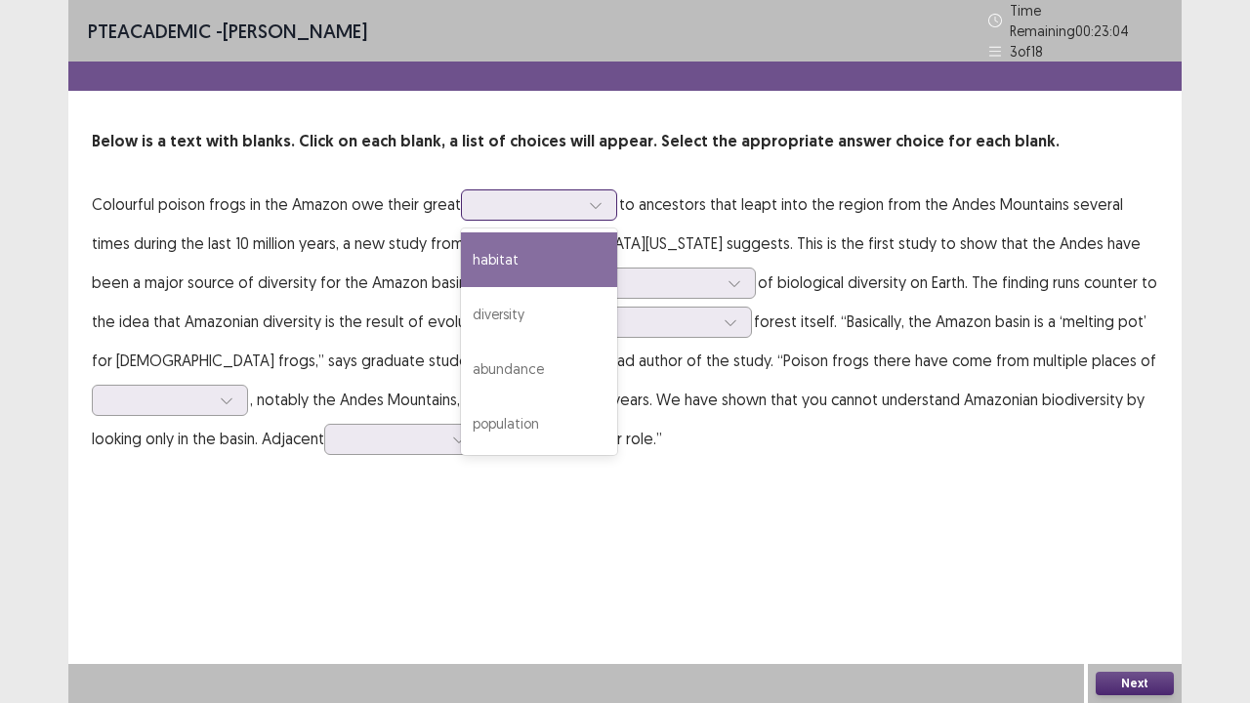
click at [502, 237] on div "habitat" at bounding box center [539, 259] width 156 height 55
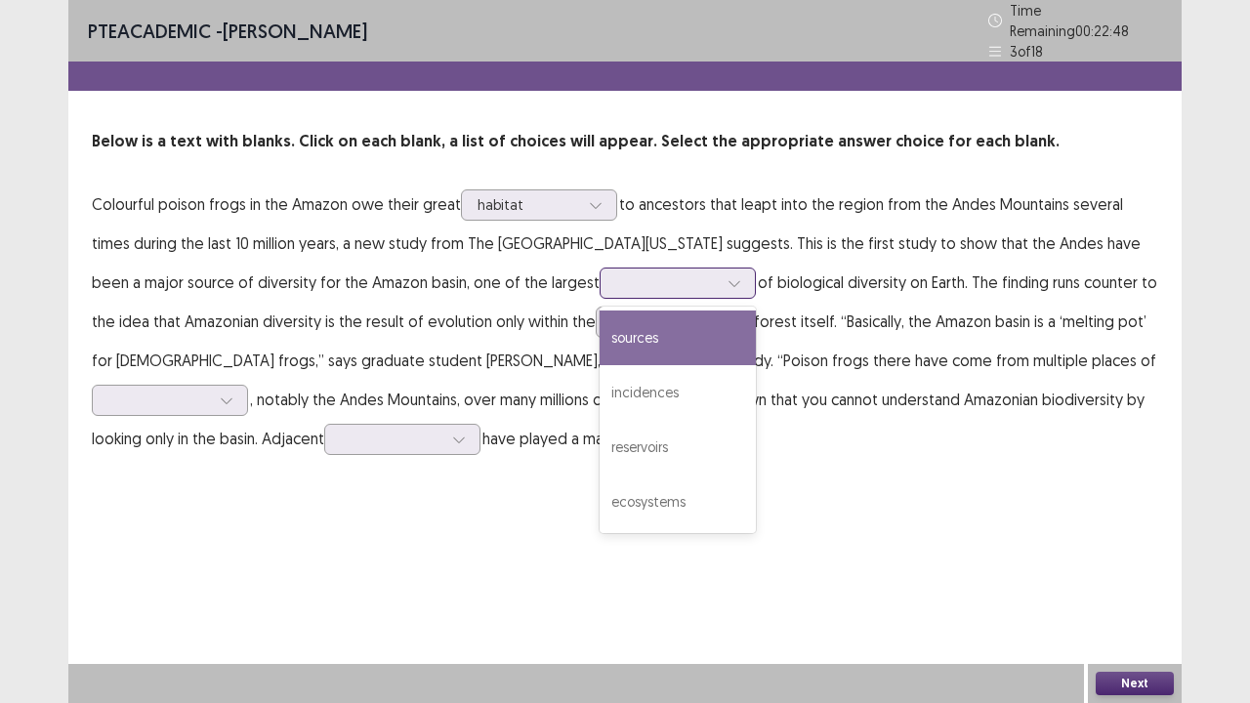
click at [614, 272] on div at bounding box center [666, 283] width 105 height 22
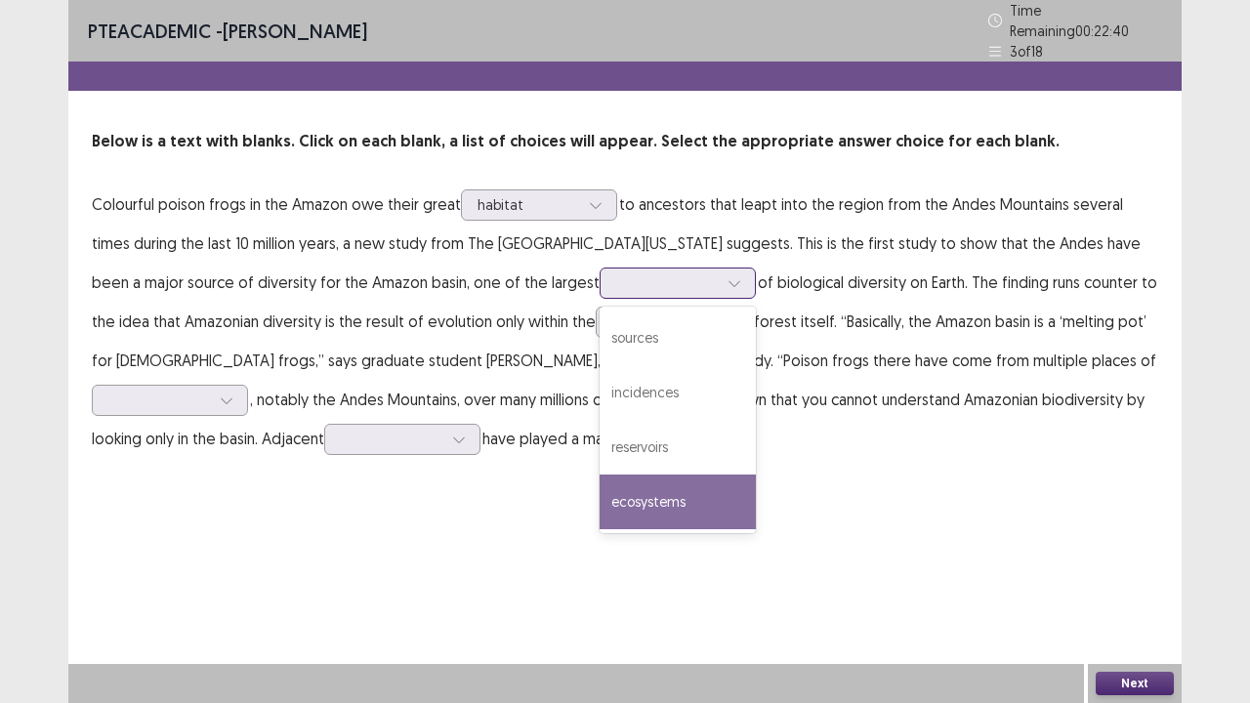
click at [600, 488] on div "ecosystems" at bounding box center [678, 502] width 156 height 55
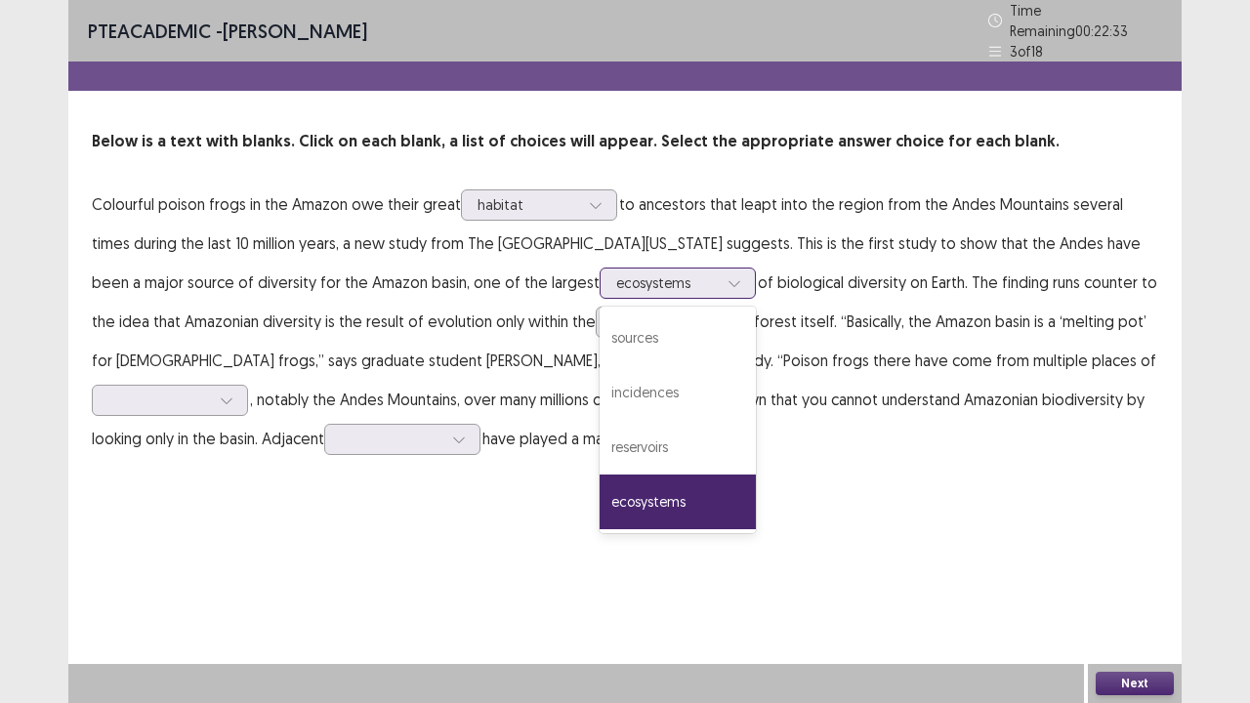
click at [616, 273] on div at bounding box center [667, 282] width 102 height 19
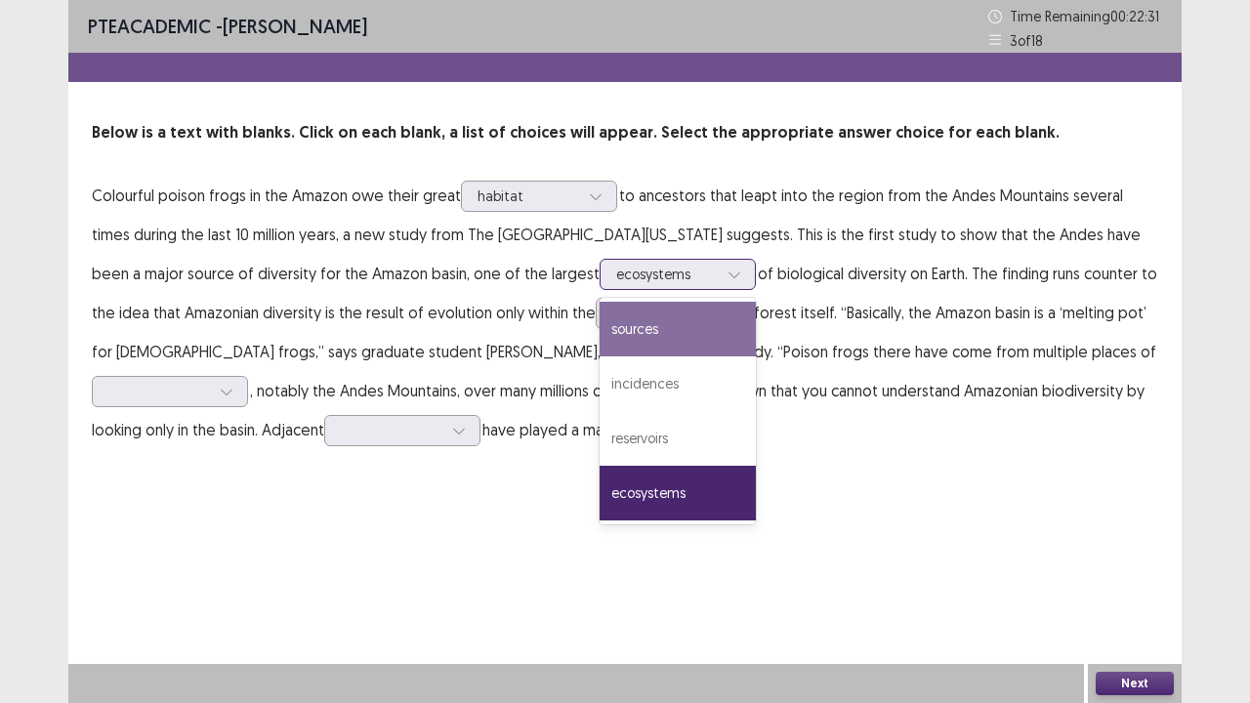
click at [600, 316] on div "sources" at bounding box center [678, 329] width 156 height 55
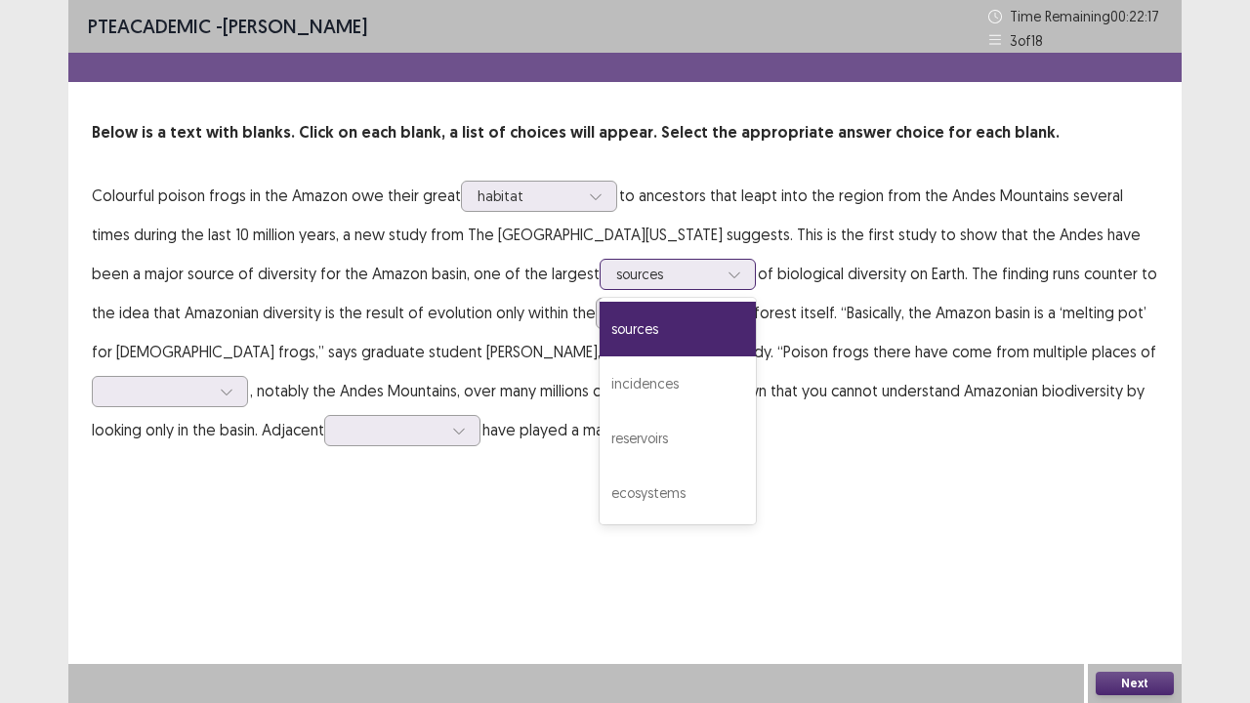
click at [616, 281] on div at bounding box center [667, 274] width 102 height 19
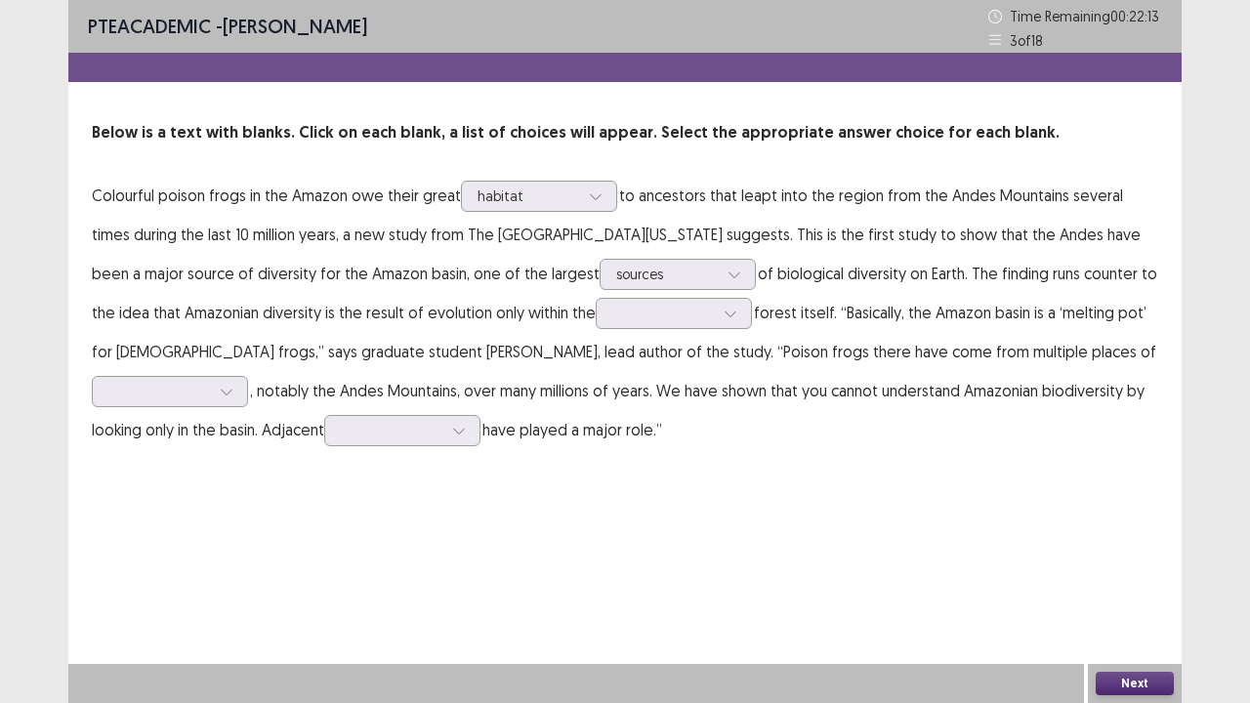
click at [783, 321] on p "Colourful poison frogs in the Amazon owe their great habitat to ancestors that …" at bounding box center [625, 312] width 1067 height 273
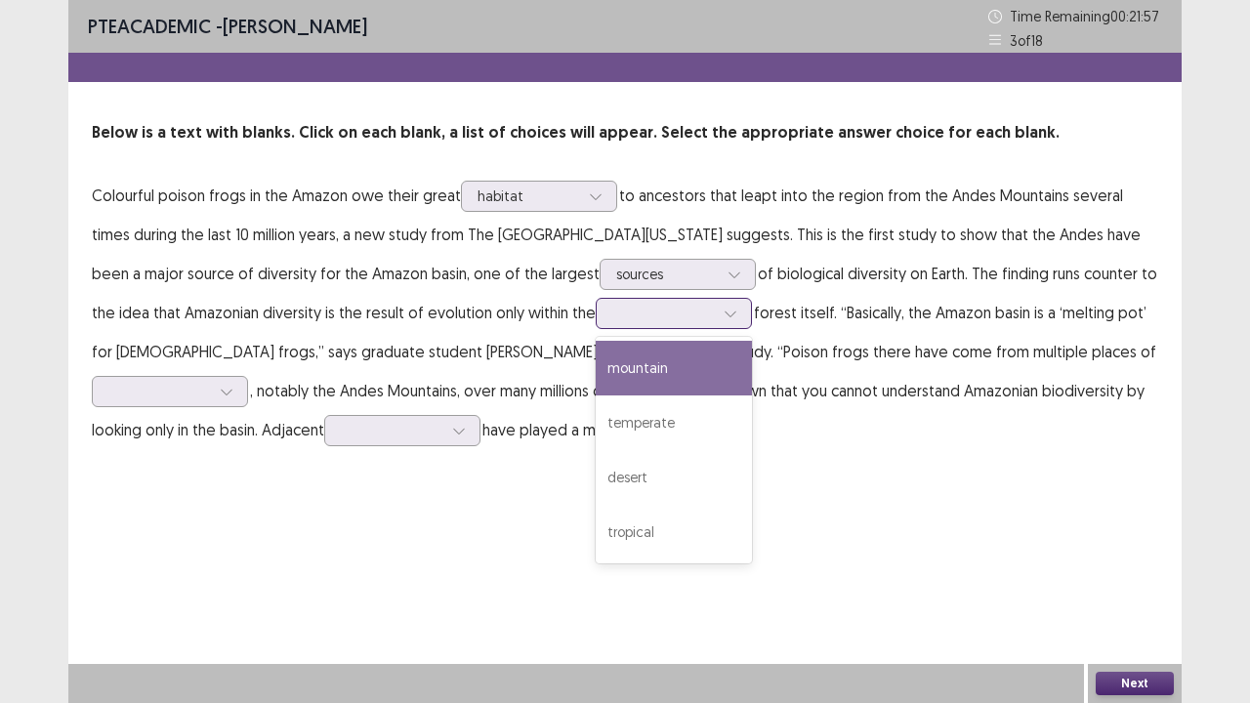
click at [612, 316] on div at bounding box center [663, 313] width 102 height 19
click at [596, 365] on div "mountain" at bounding box center [674, 368] width 156 height 55
click at [612, 310] on div at bounding box center [663, 313] width 102 height 19
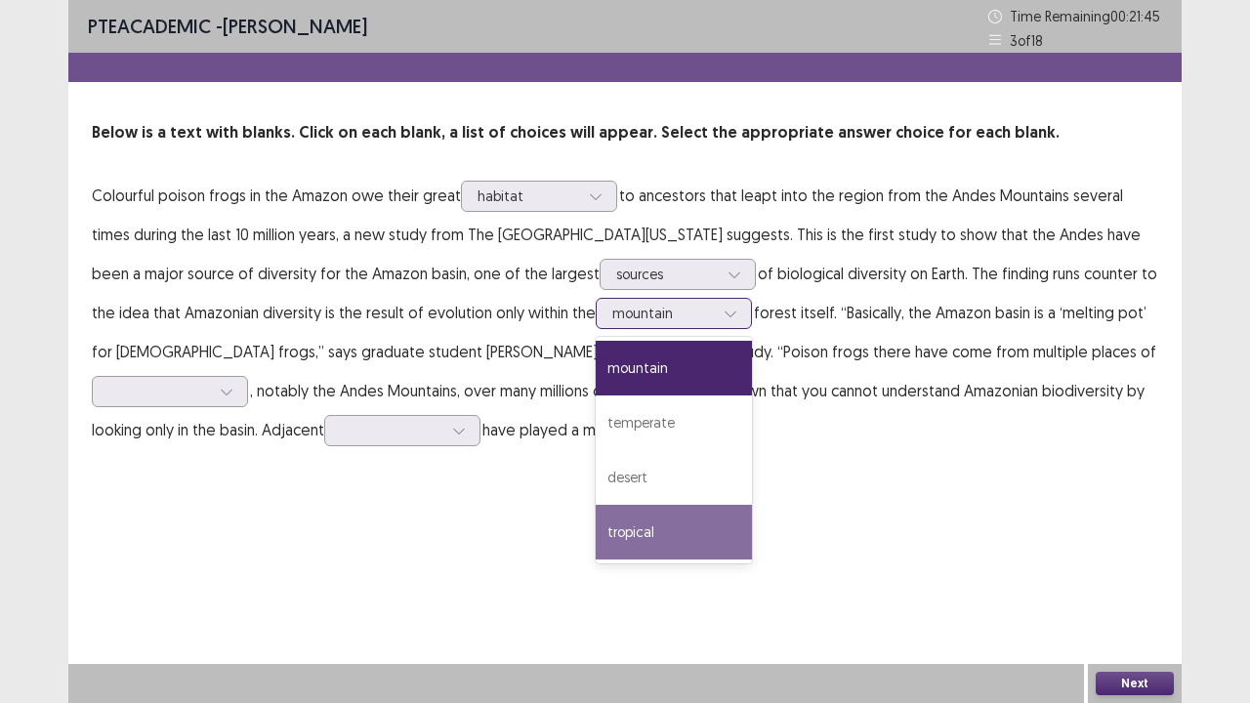
click at [596, 524] on div "tropical" at bounding box center [674, 532] width 156 height 55
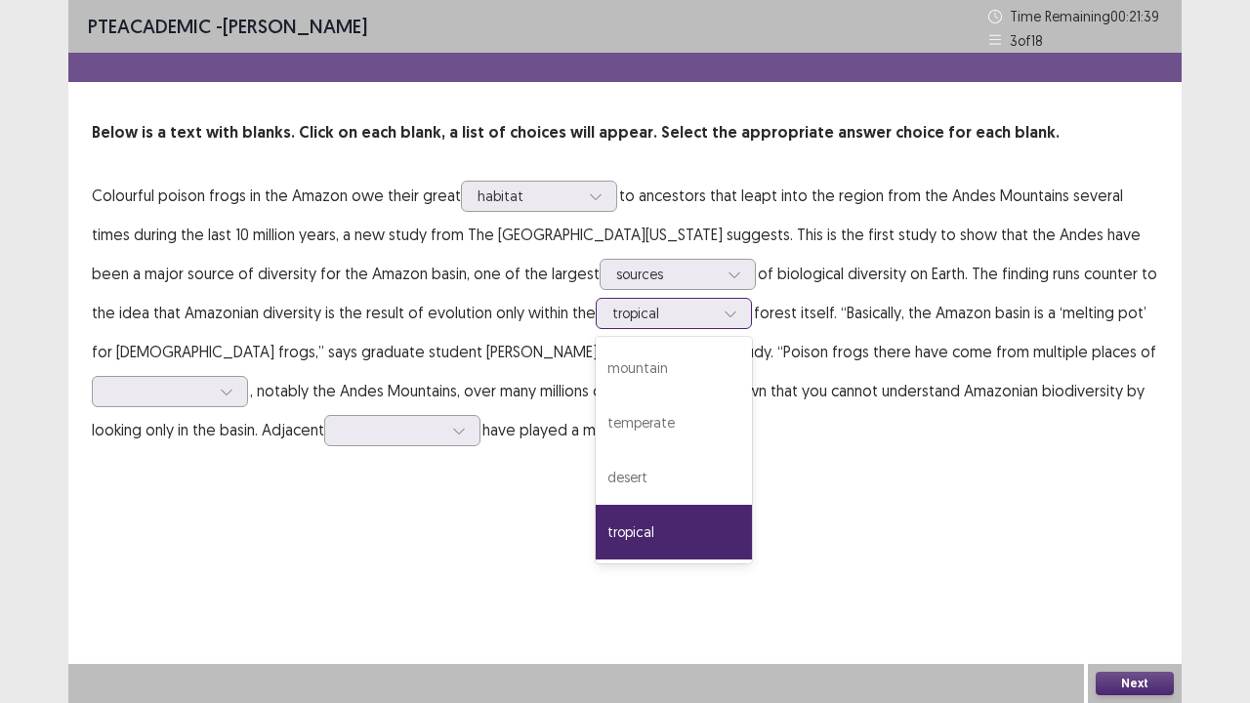
click at [716, 315] on div at bounding box center [730, 313] width 29 height 29
click at [601, 375] on div "mountain" at bounding box center [674, 368] width 156 height 55
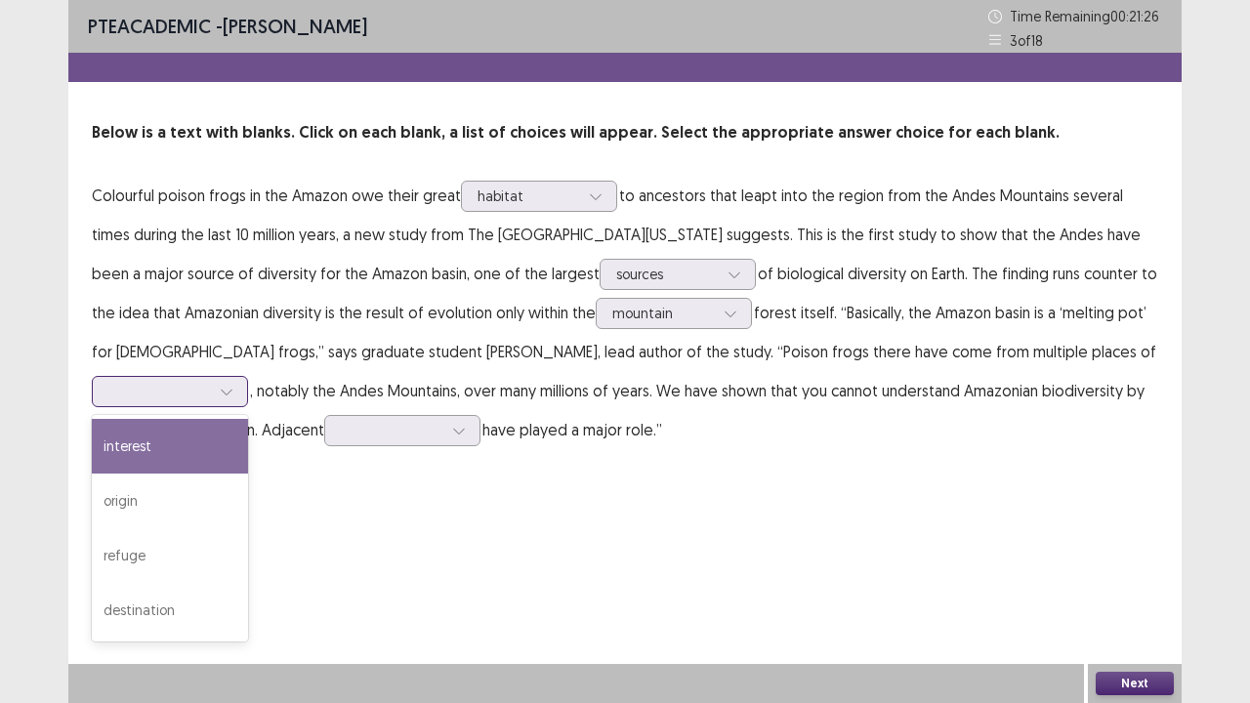
click at [210, 382] on div at bounding box center [159, 391] width 102 height 19
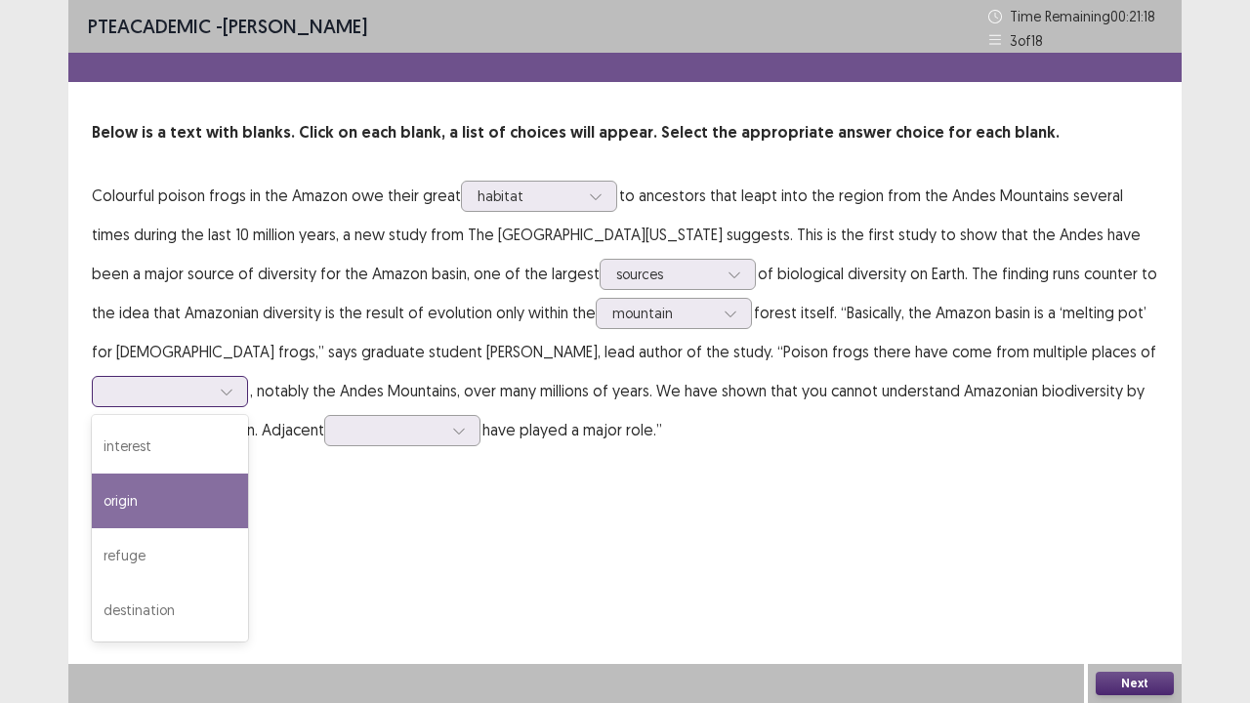
click at [248, 474] on div "origin" at bounding box center [170, 501] width 156 height 55
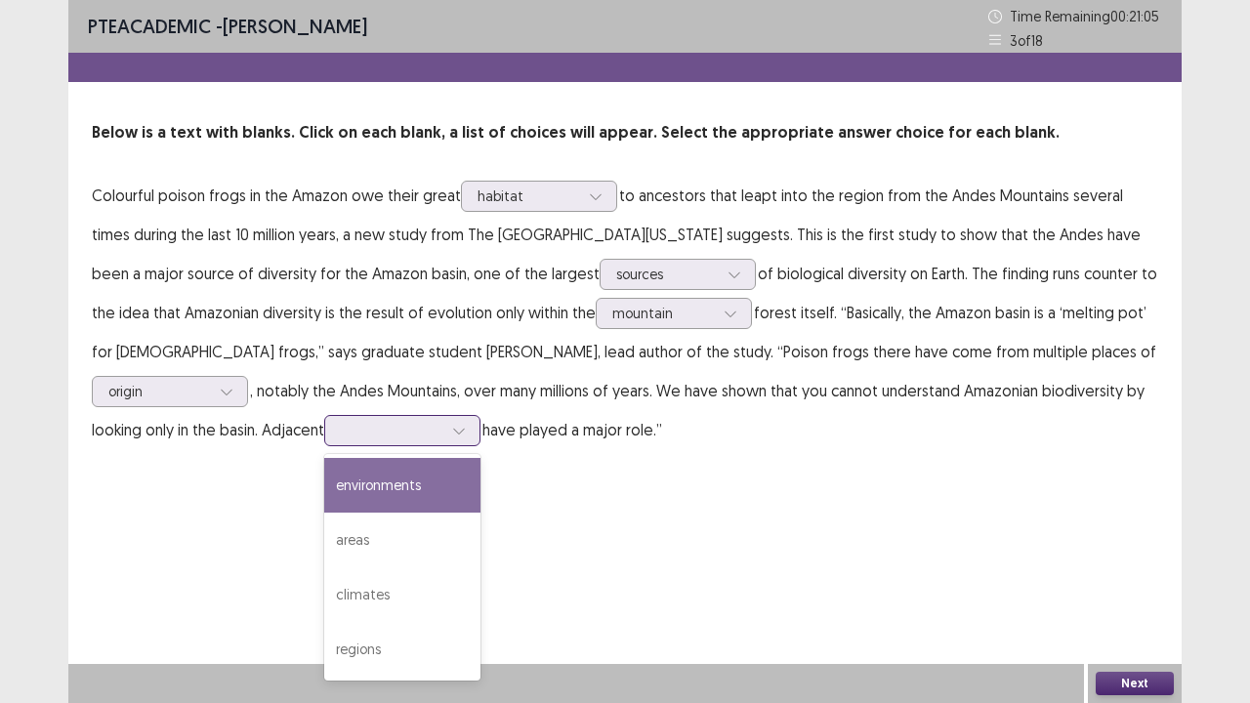
click at [341, 422] on div at bounding box center [392, 430] width 102 height 19
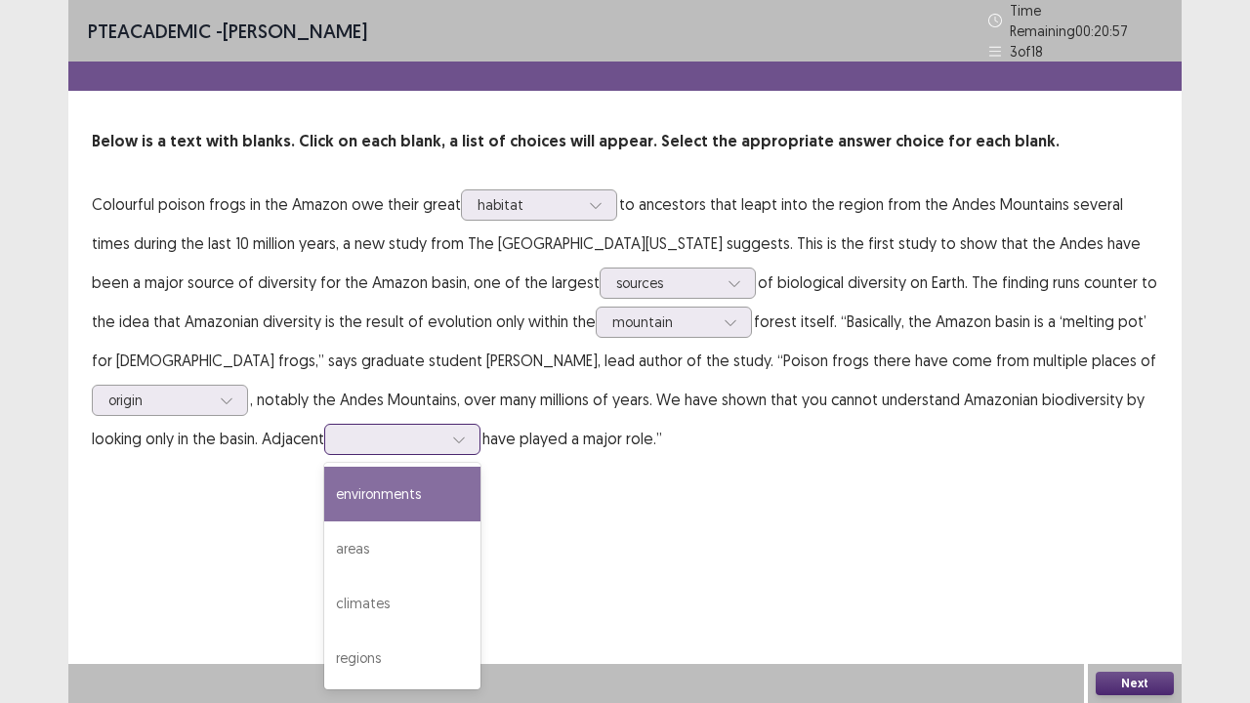
click at [324, 481] on div "environments" at bounding box center [402, 494] width 156 height 55
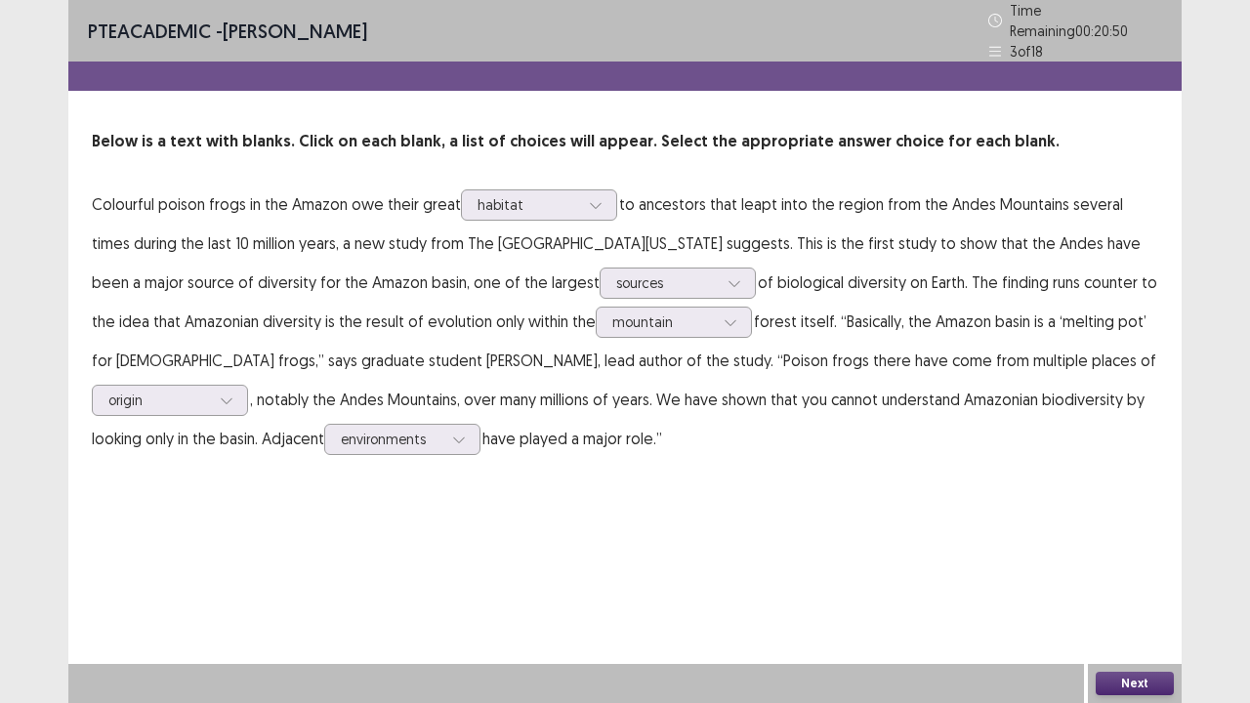
click at [1119, 570] on button "Next" at bounding box center [1135, 683] width 78 height 23
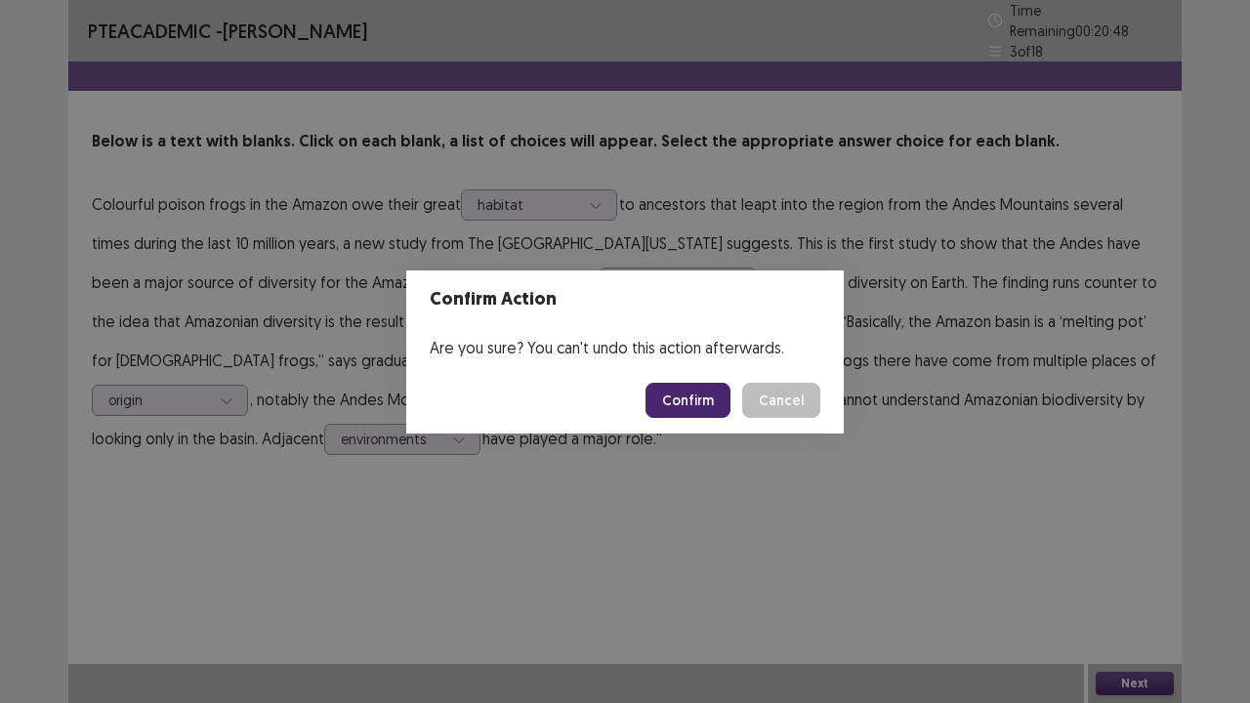
click at [707, 403] on button "Confirm" at bounding box center [688, 400] width 85 height 35
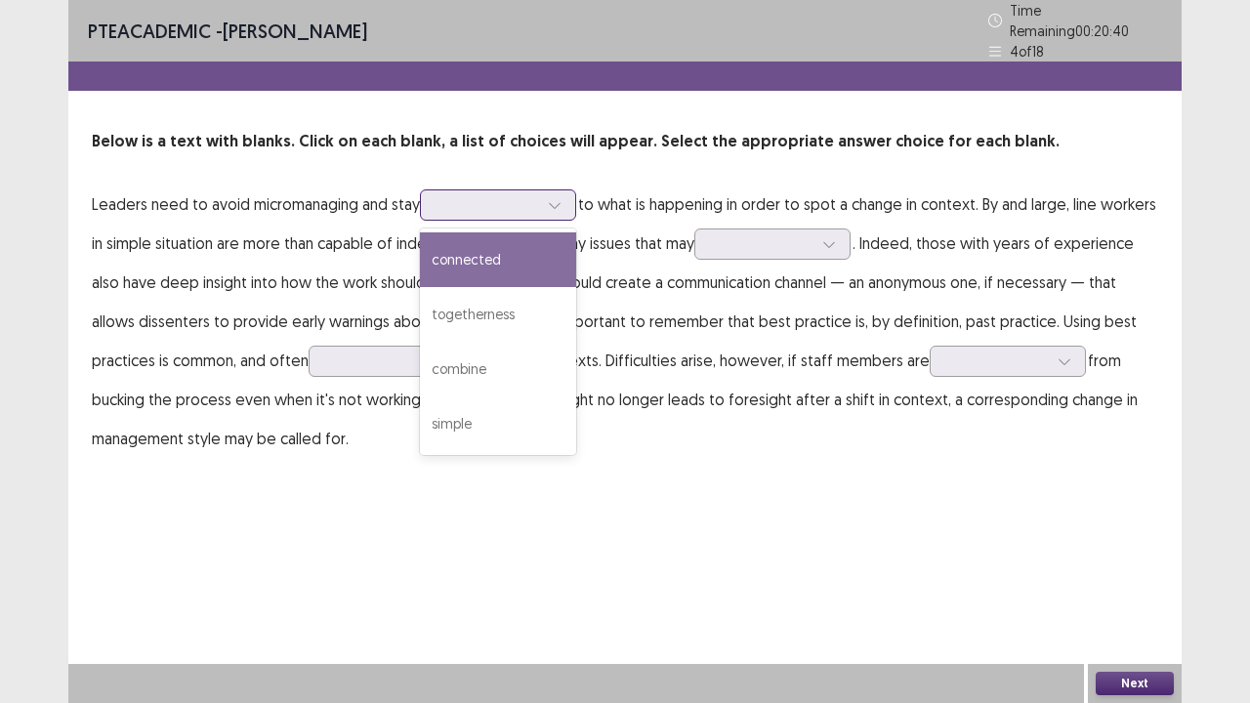
click at [488, 200] on div at bounding box center [488, 204] width 102 height 19
click at [490, 257] on div "connected" at bounding box center [498, 259] width 156 height 55
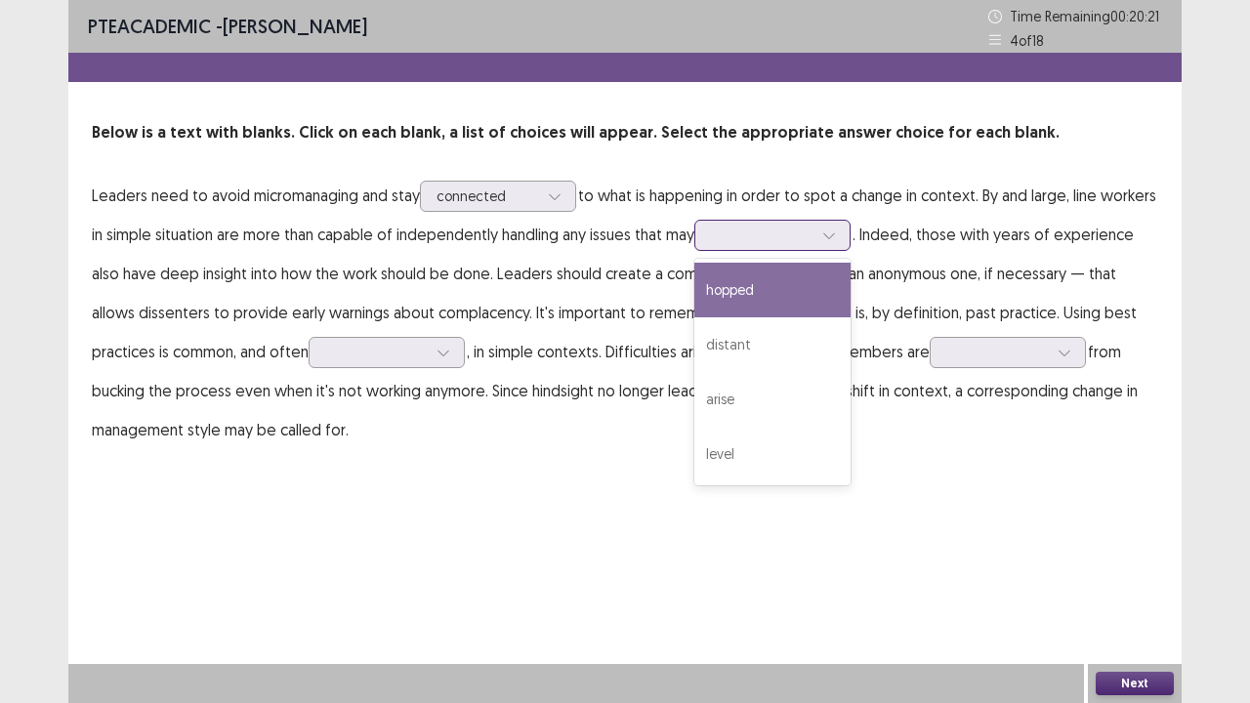
click at [813, 234] on div at bounding box center [762, 235] width 102 height 19
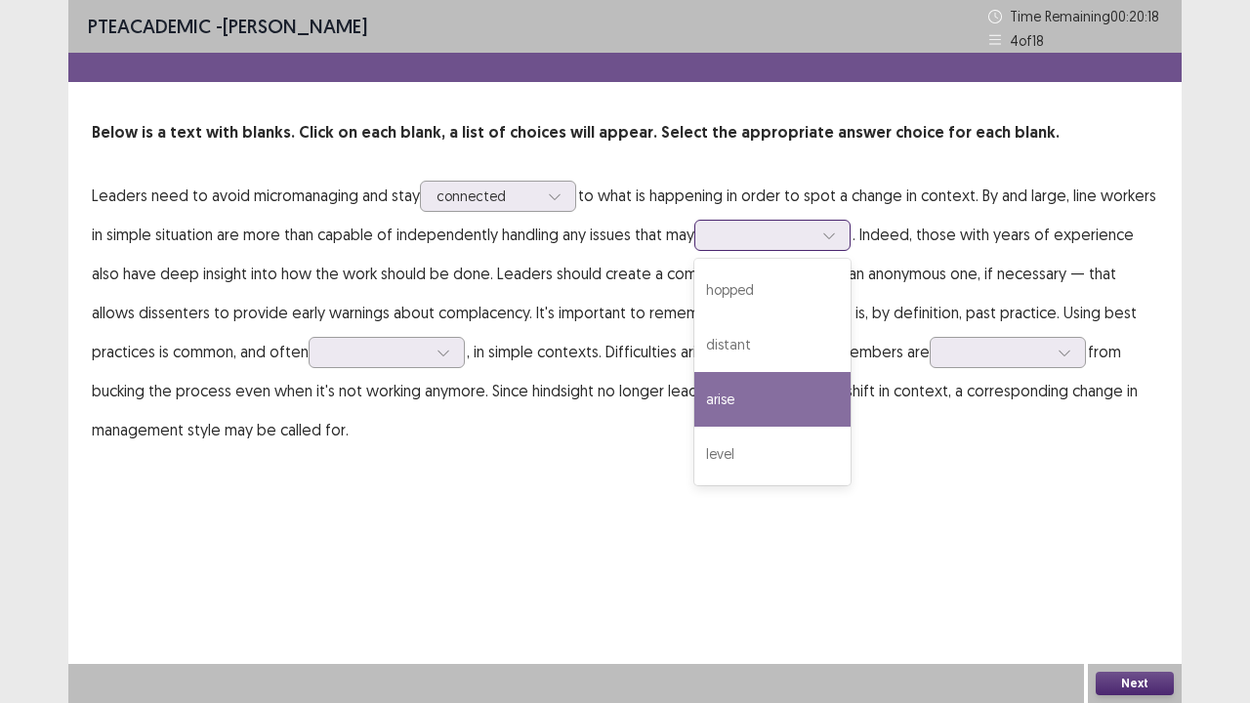
click at [772, 408] on div "arise" at bounding box center [772, 399] width 156 height 55
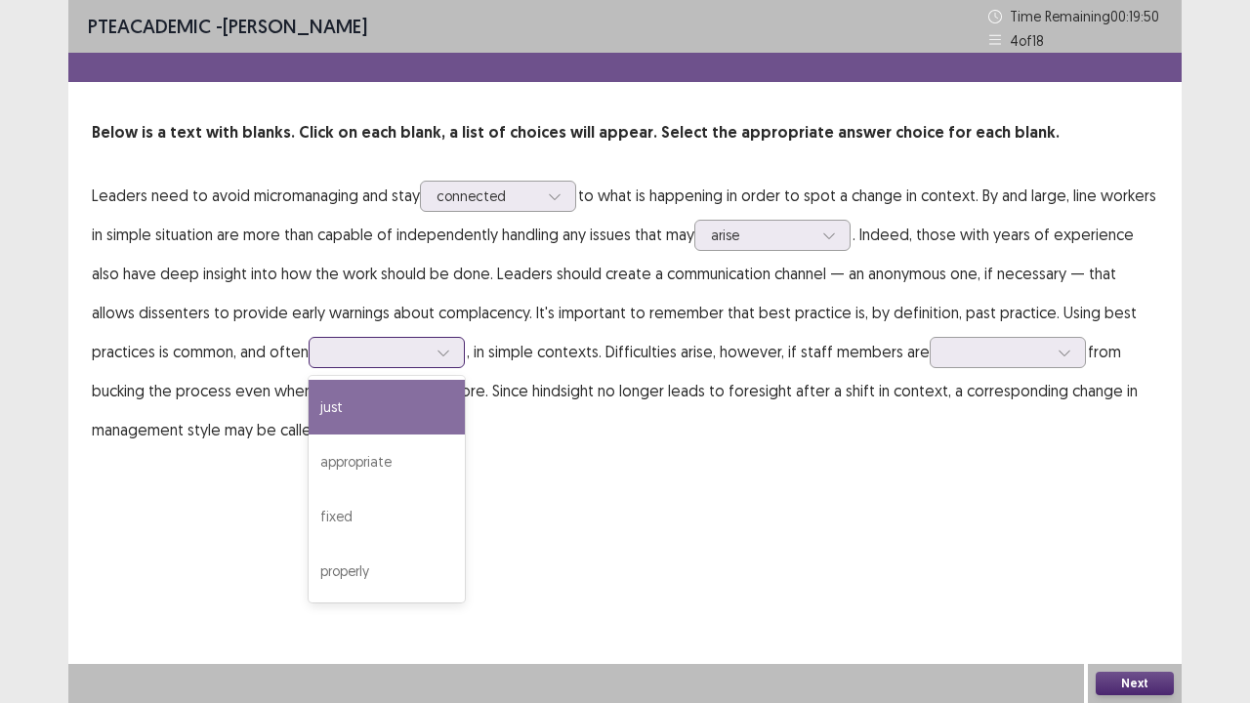
click at [415, 358] on div at bounding box center [376, 352] width 102 height 19
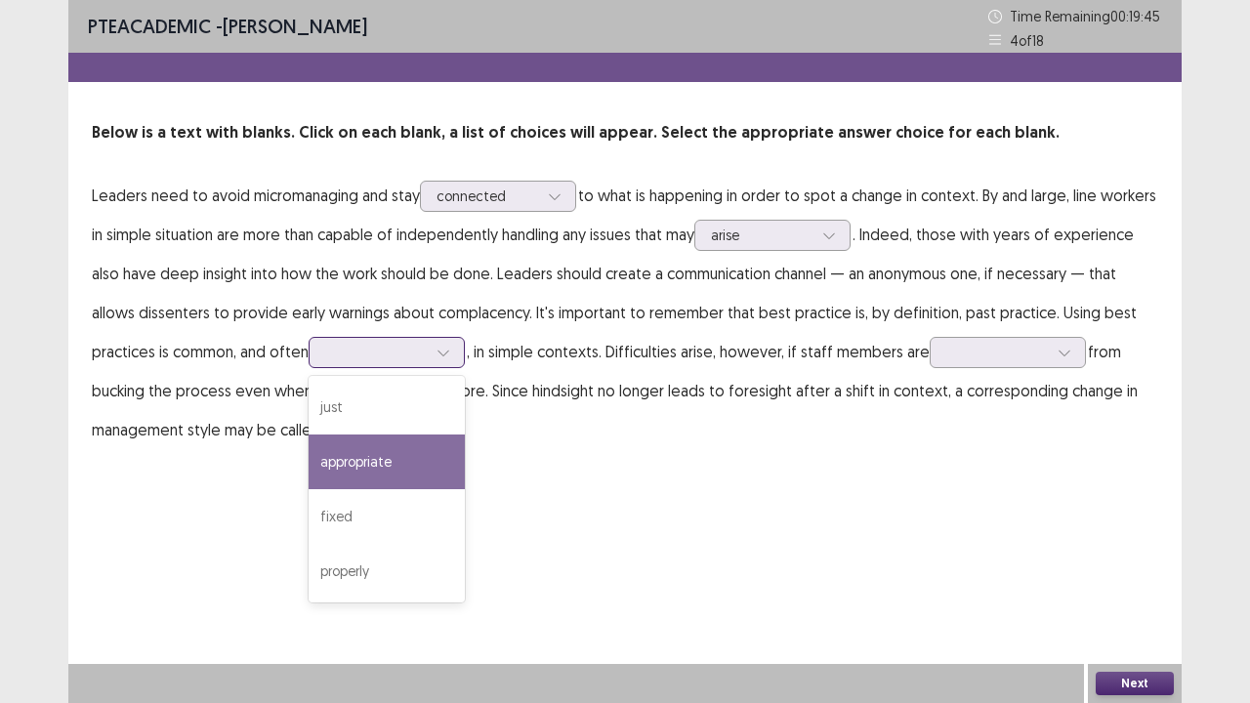
click at [409, 469] on div "appropriate" at bounding box center [387, 462] width 156 height 55
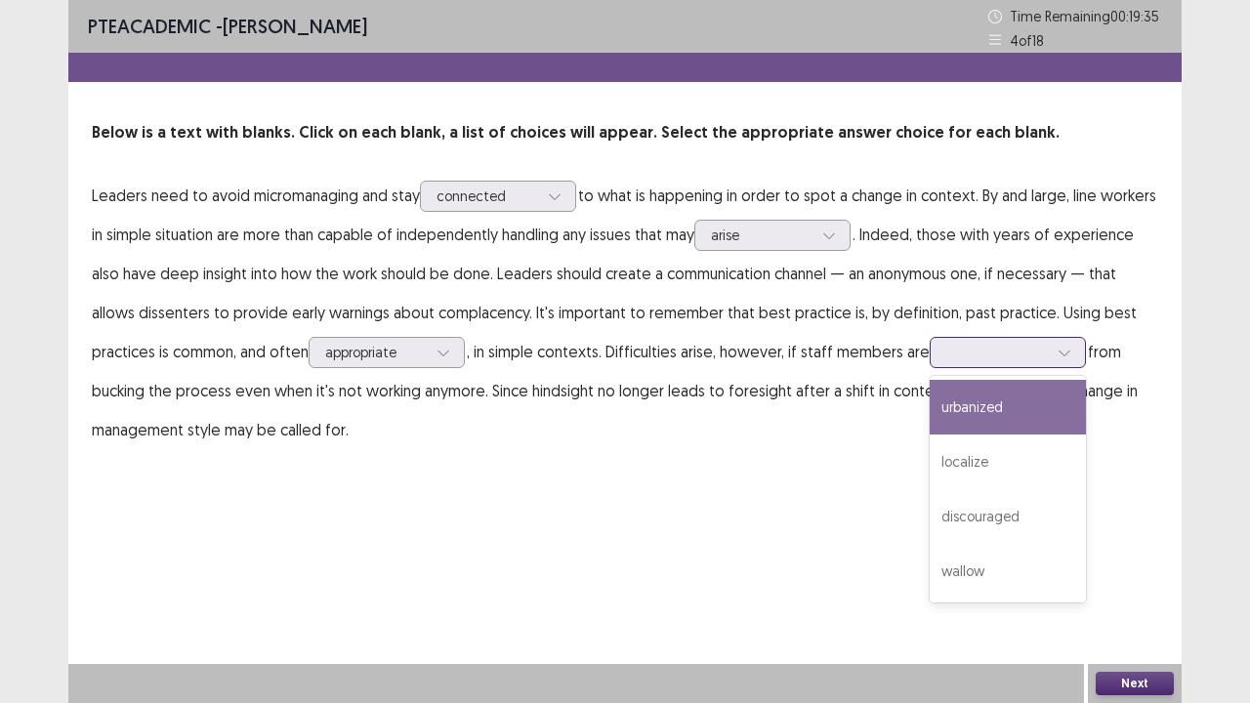
click at [1011, 347] on div at bounding box center [998, 352] width 102 height 19
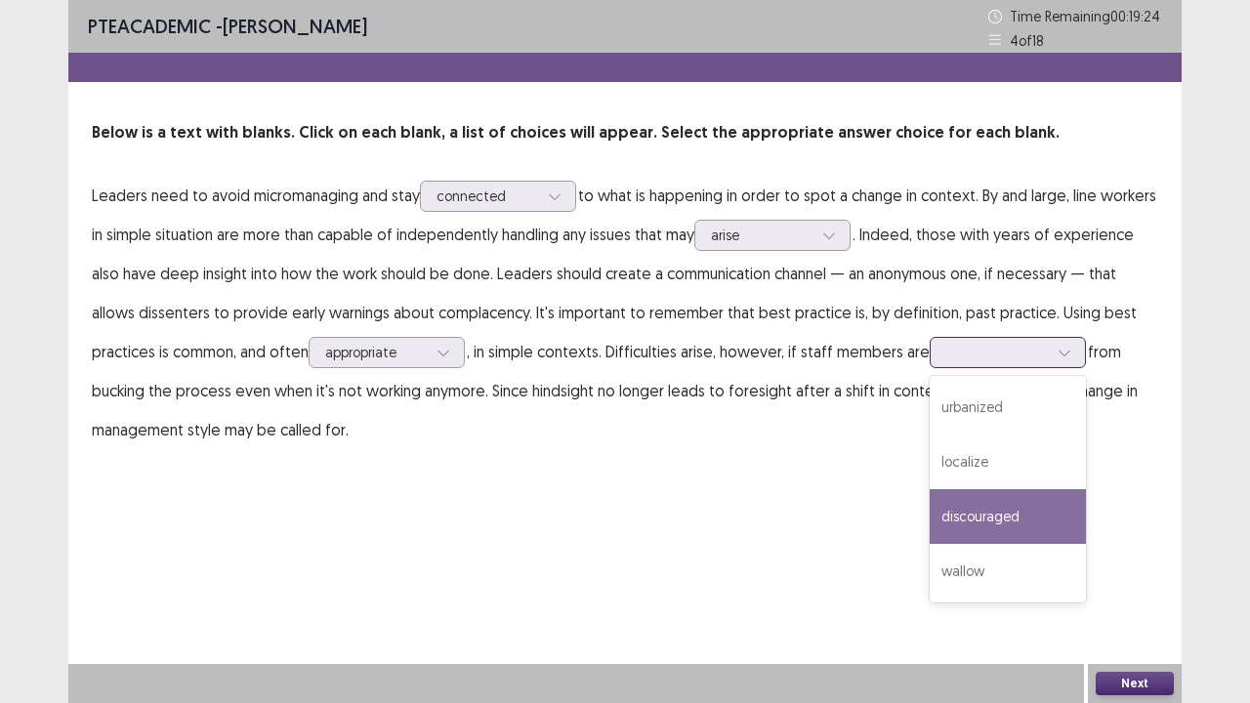
click at [1019, 516] on div "discouraged" at bounding box center [1008, 516] width 156 height 55
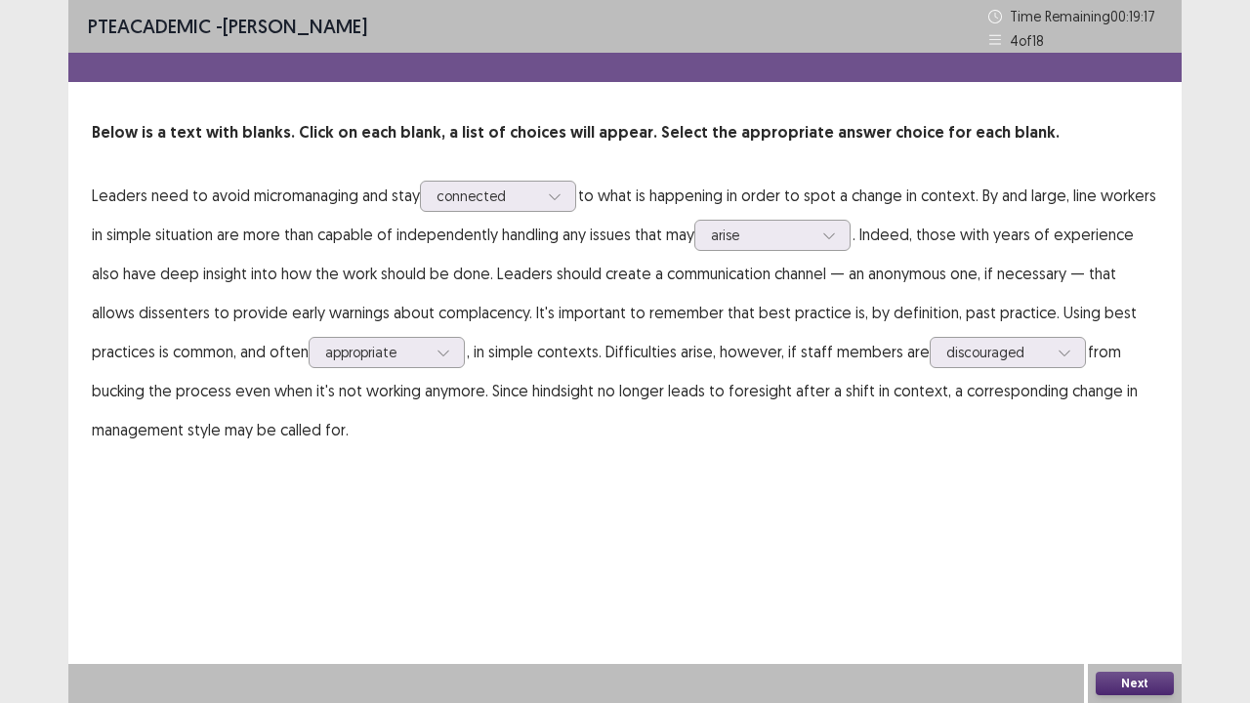
click at [1104, 570] on button "Next" at bounding box center [1135, 683] width 78 height 23
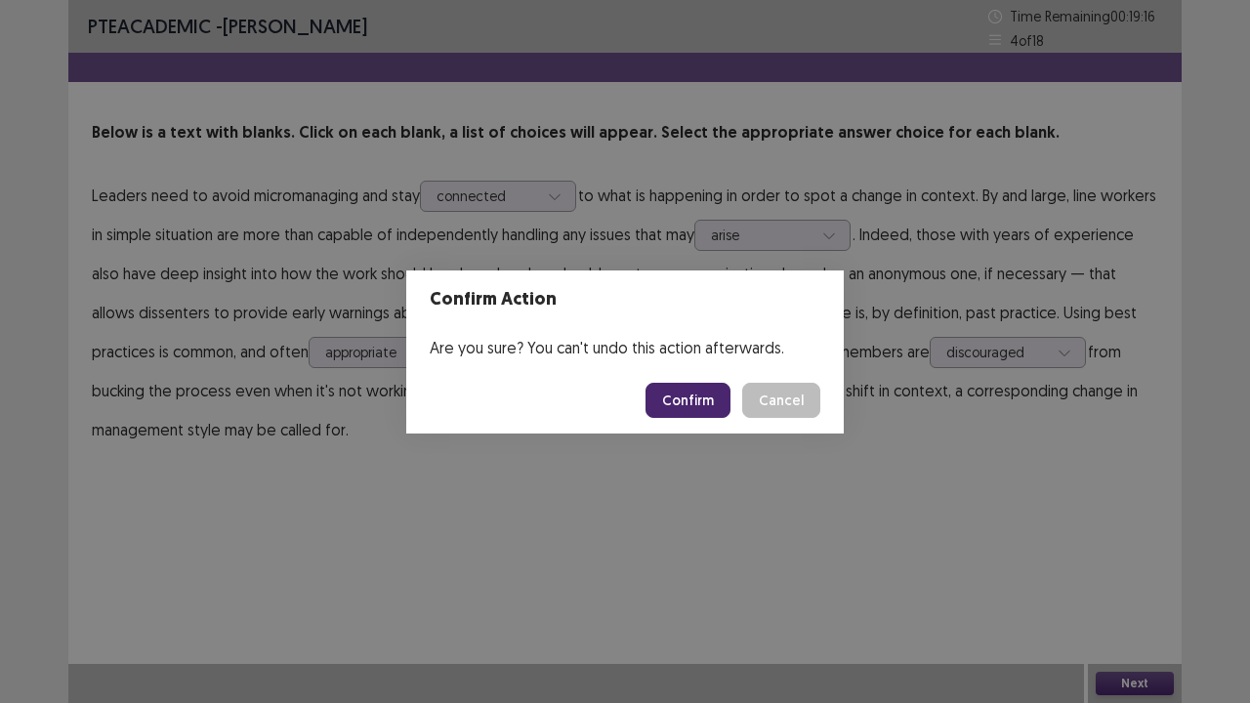
click at [697, 393] on button "Confirm" at bounding box center [688, 400] width 85 height 35
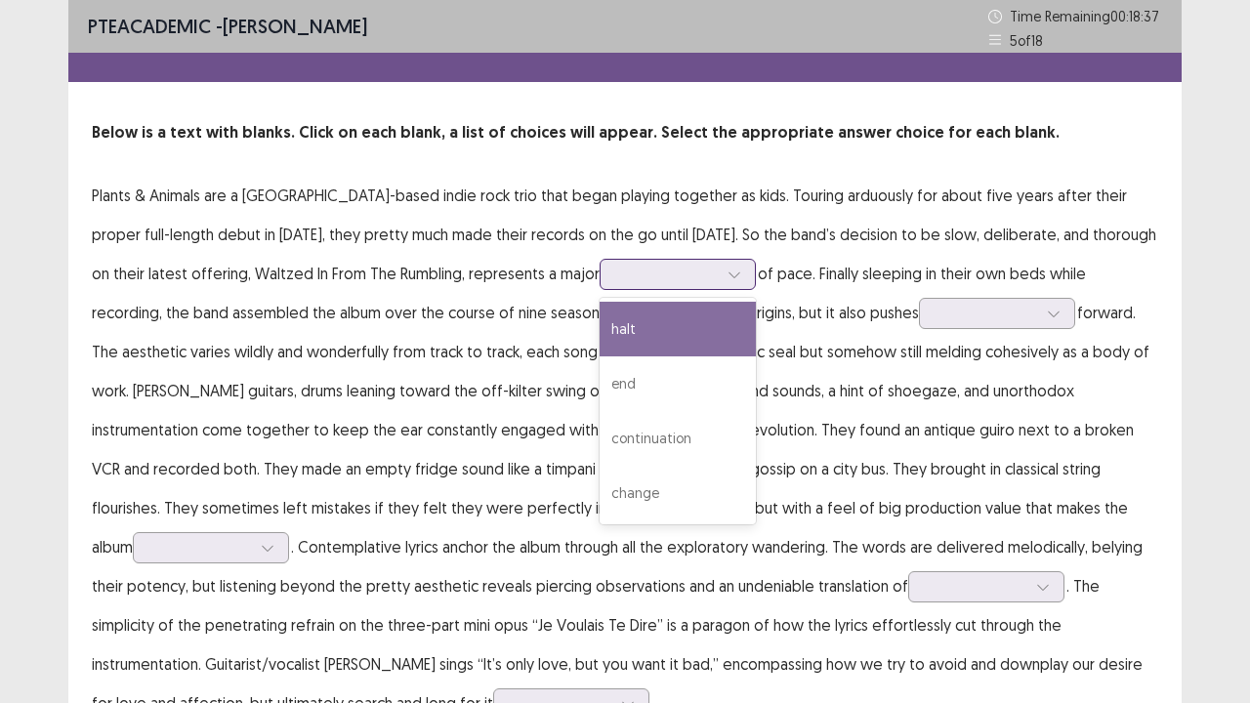
click at [600, 287] on div at bounding box center [678, 274] width 156 height 31
click at [600, 318] on div "halt" at bounding box center [678, 329] width 156 height 55
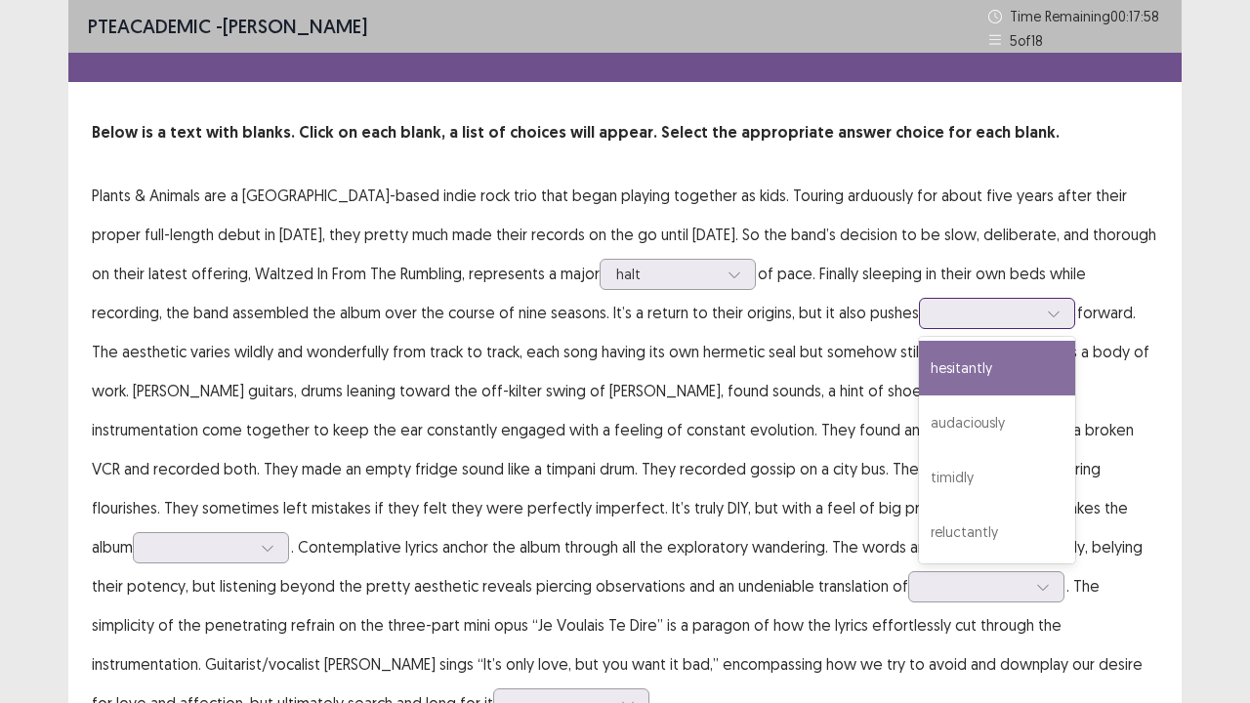
click at [936, 321] on div at bounding box center [987, 313] width 102 height 19
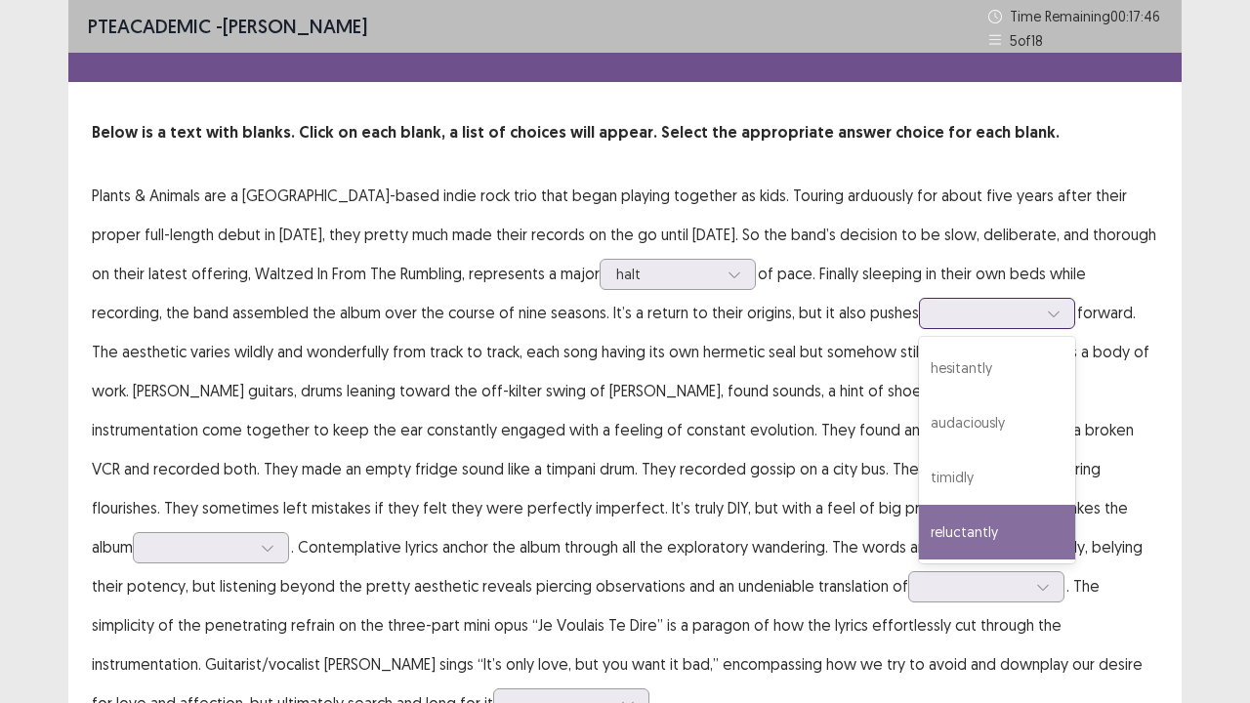
click at [919, 526] on div "reluctantly" at bounding box center [997, 532] width 156 height 55
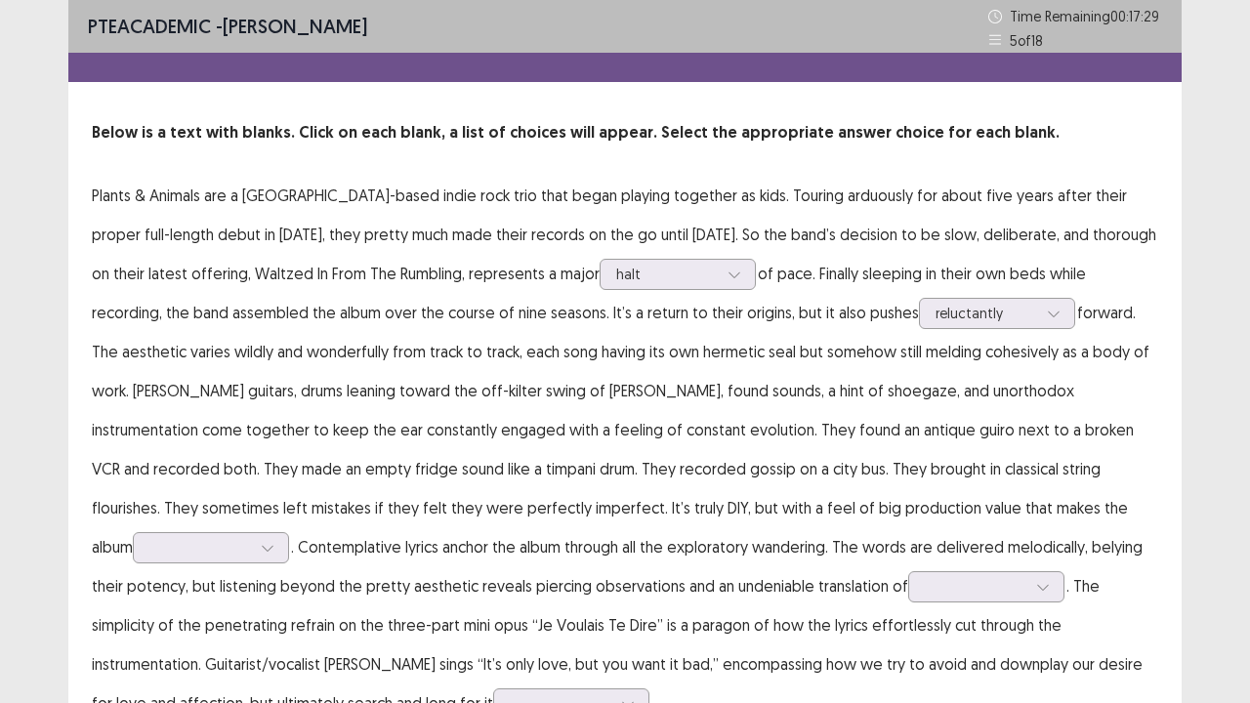
click at [1153, 537] on p "Plants & Animals are a [GEOGRAPHIC_DATA]-based indie rock trio that began playi…" at bounding box center [625, 449] width 1067 height 547
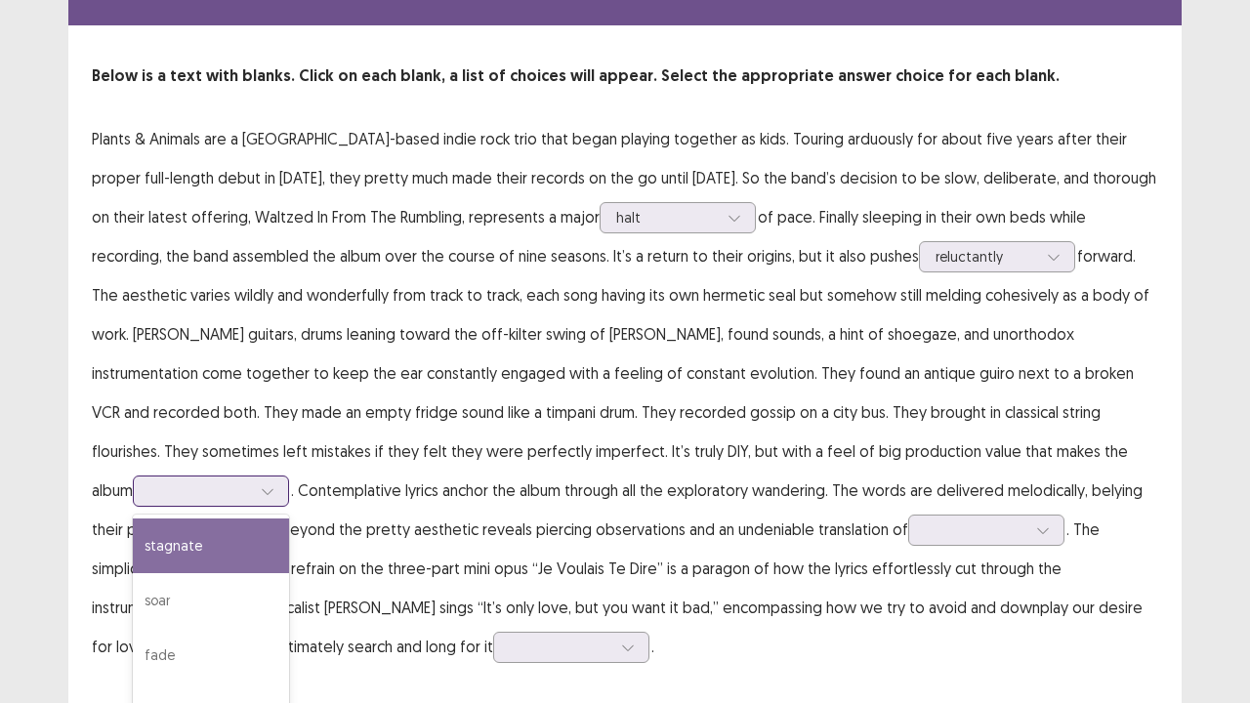
click at [746, 469] on p "Plants & Animals are a [GEOGRAPHIC_DATA]-based indie rock trio that began playi…" at bounding box center [625, 392] width 1067 height 547
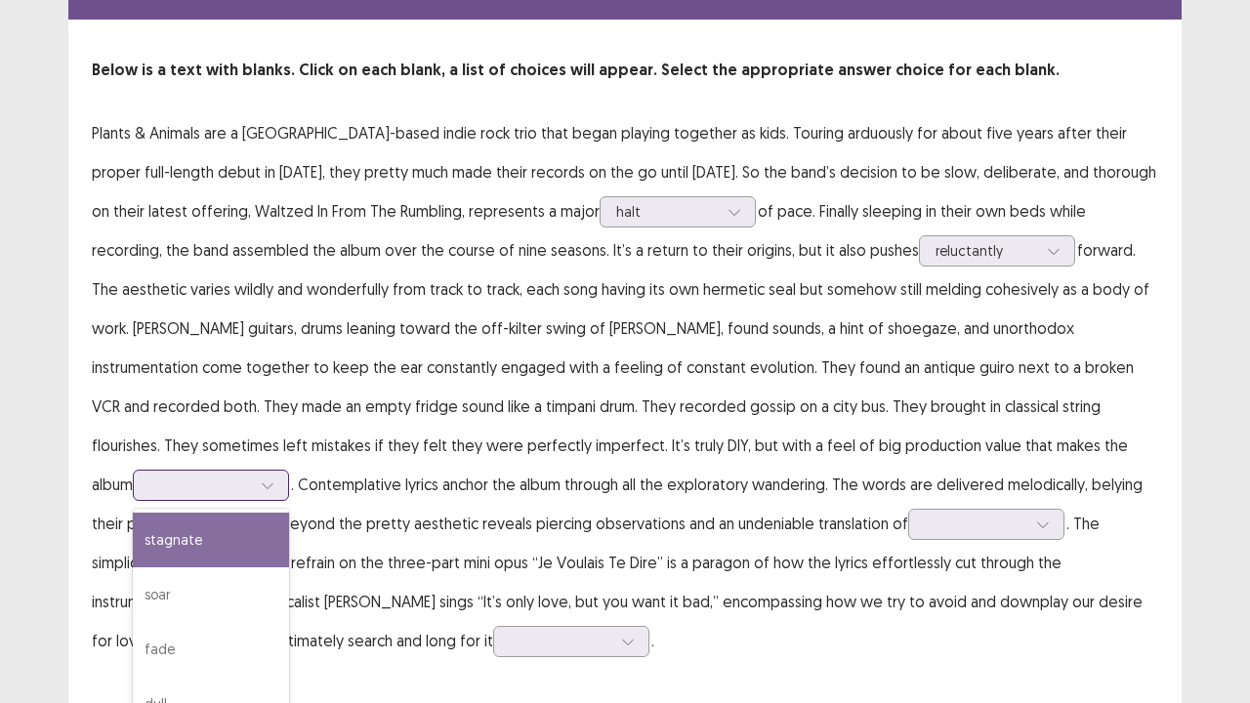
scroll to position [63, 0]
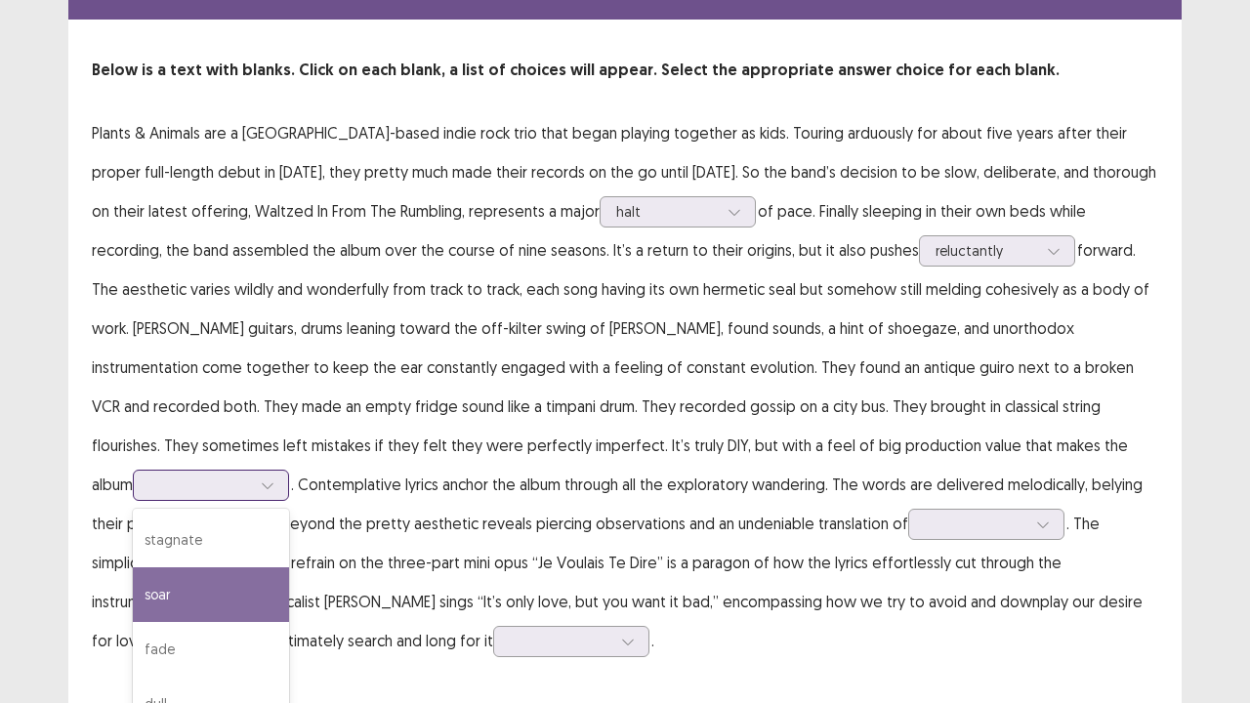
click at [289, 568] on div "soar" at bounding box center [211, 595] width 156 height 55
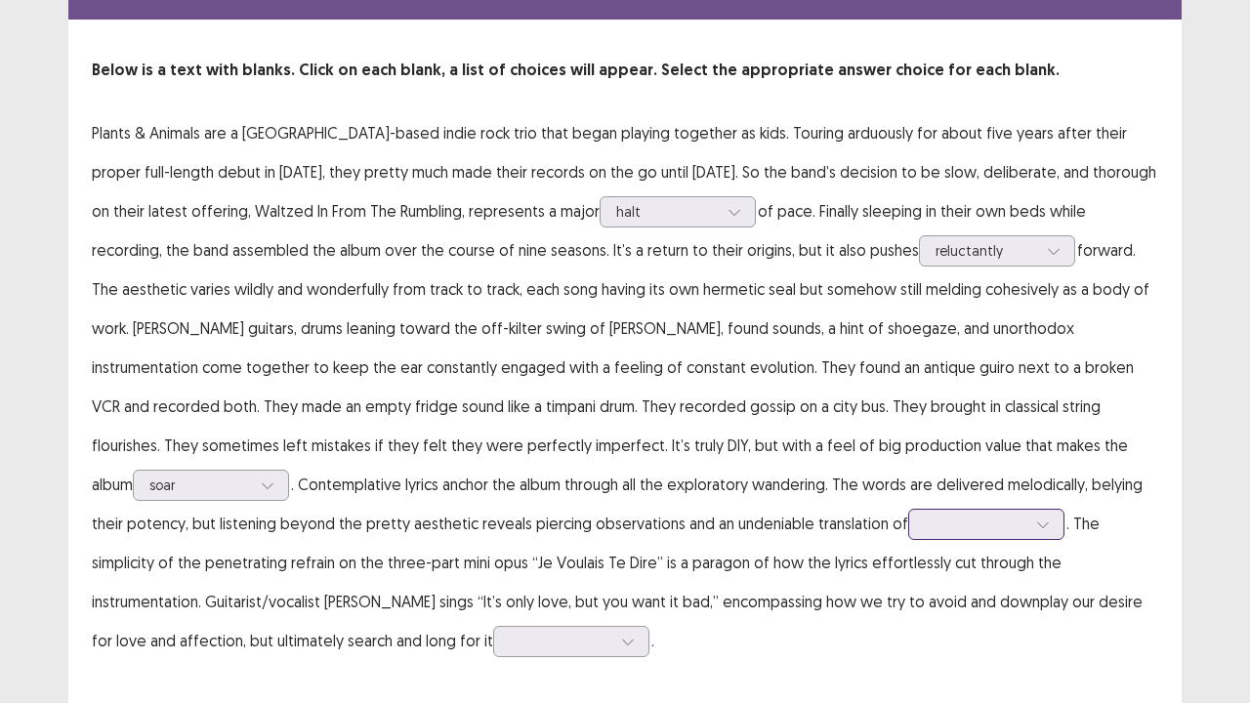
scroll to position [66, 0]
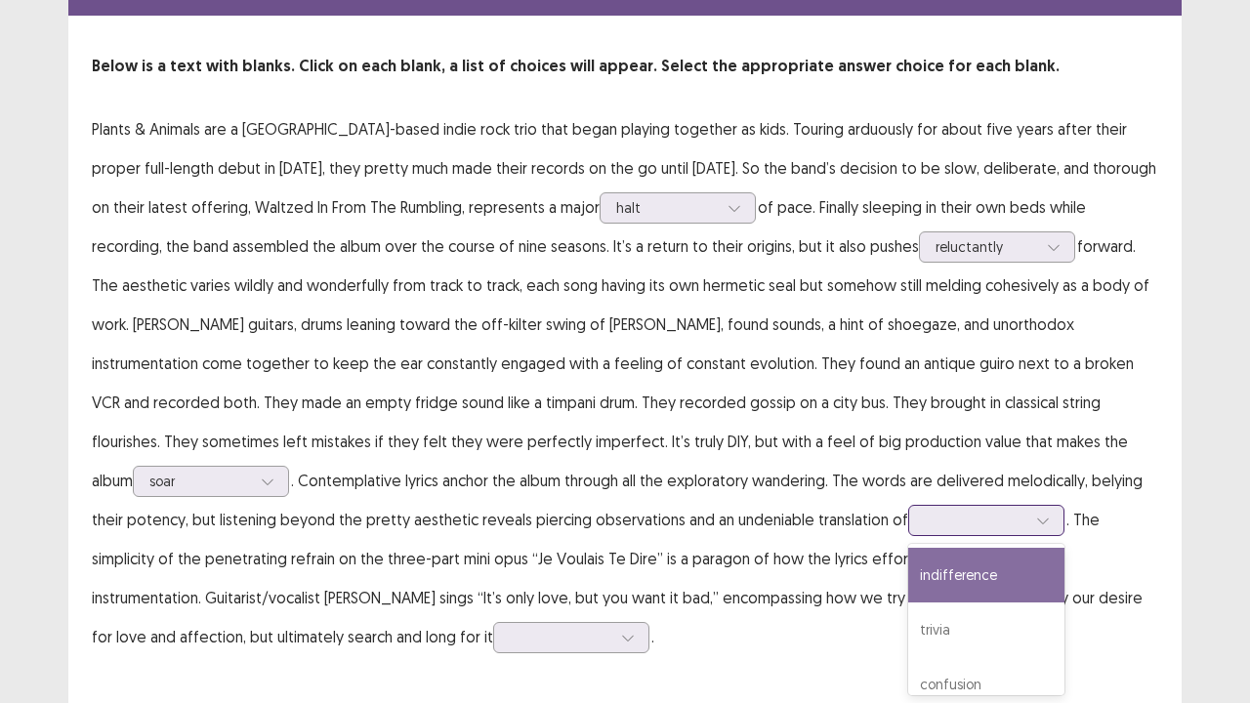
click at [925, 513] on div at bounding box center [976, 520] width 102 height 19
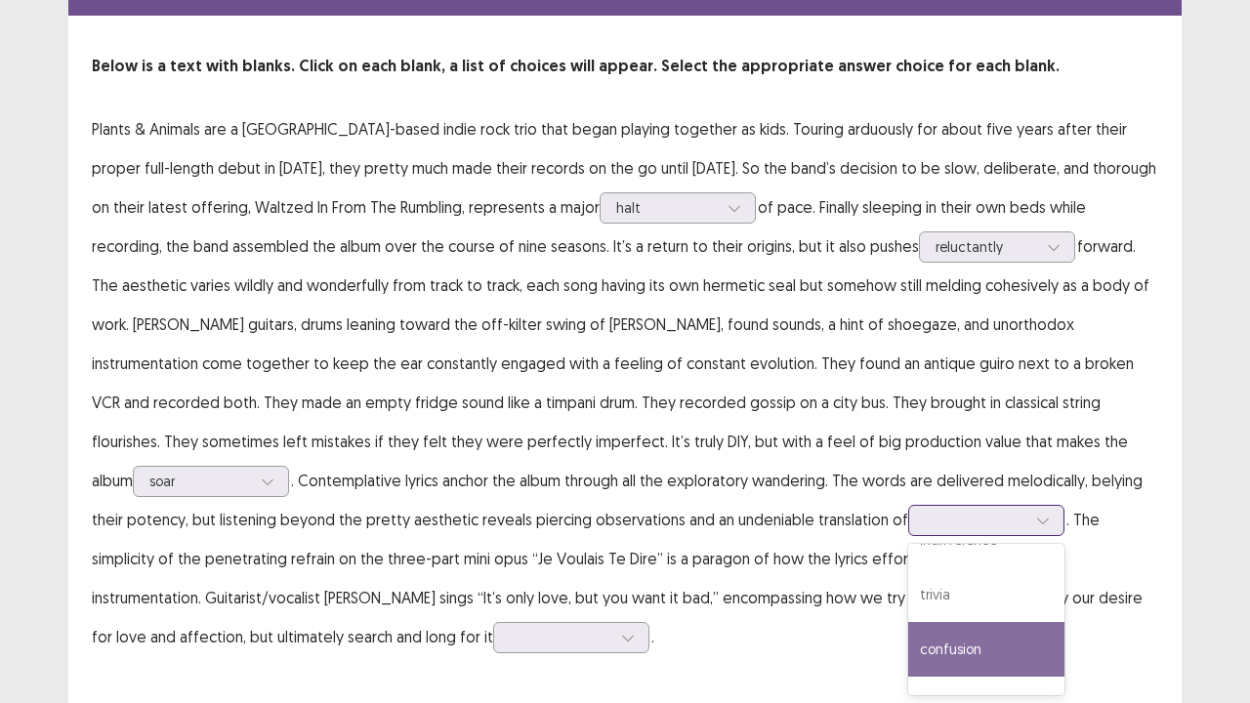
scroll to position [74, 0]
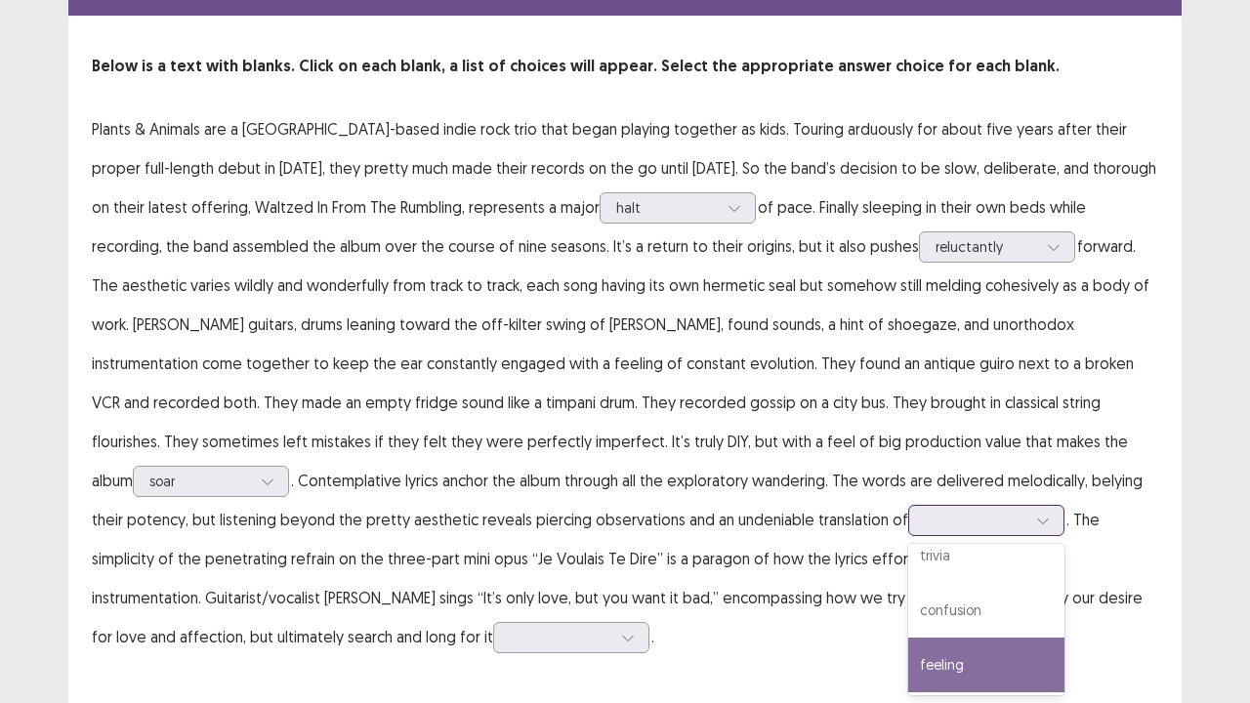
click at [908, 570] on div "feeling" at bounding box center [986, 665] width 156 height 55
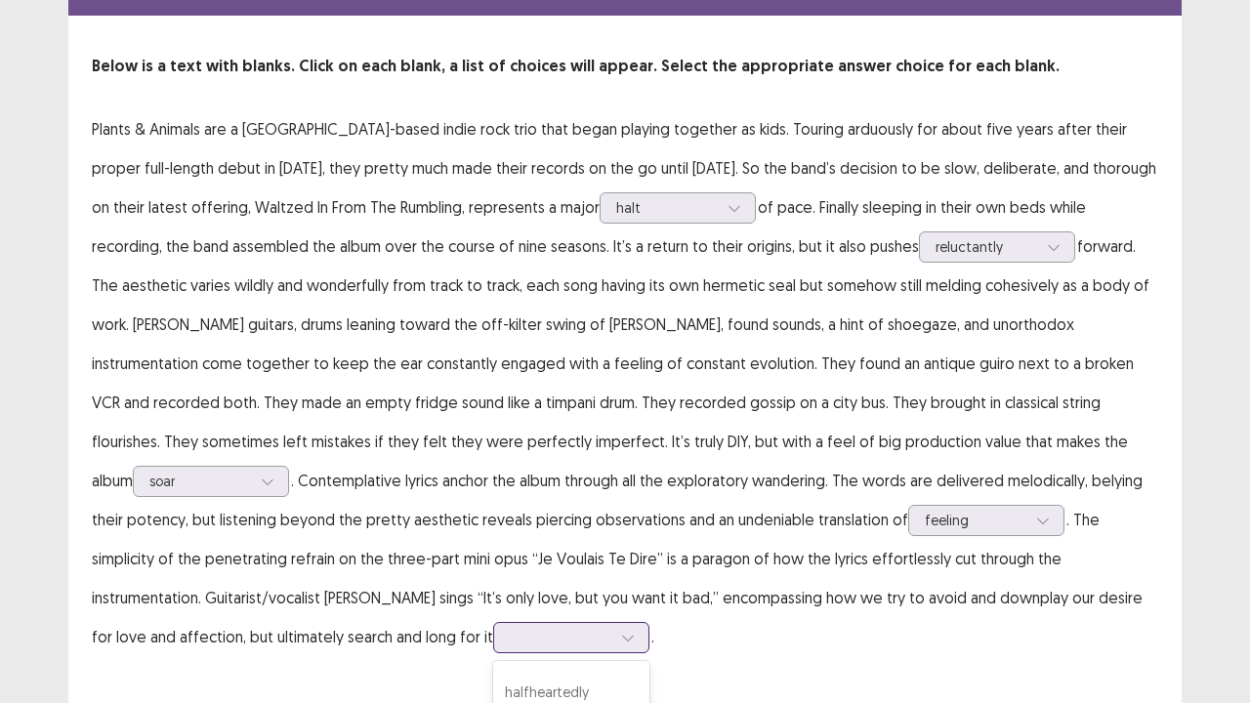
scroll to position [211, 0]
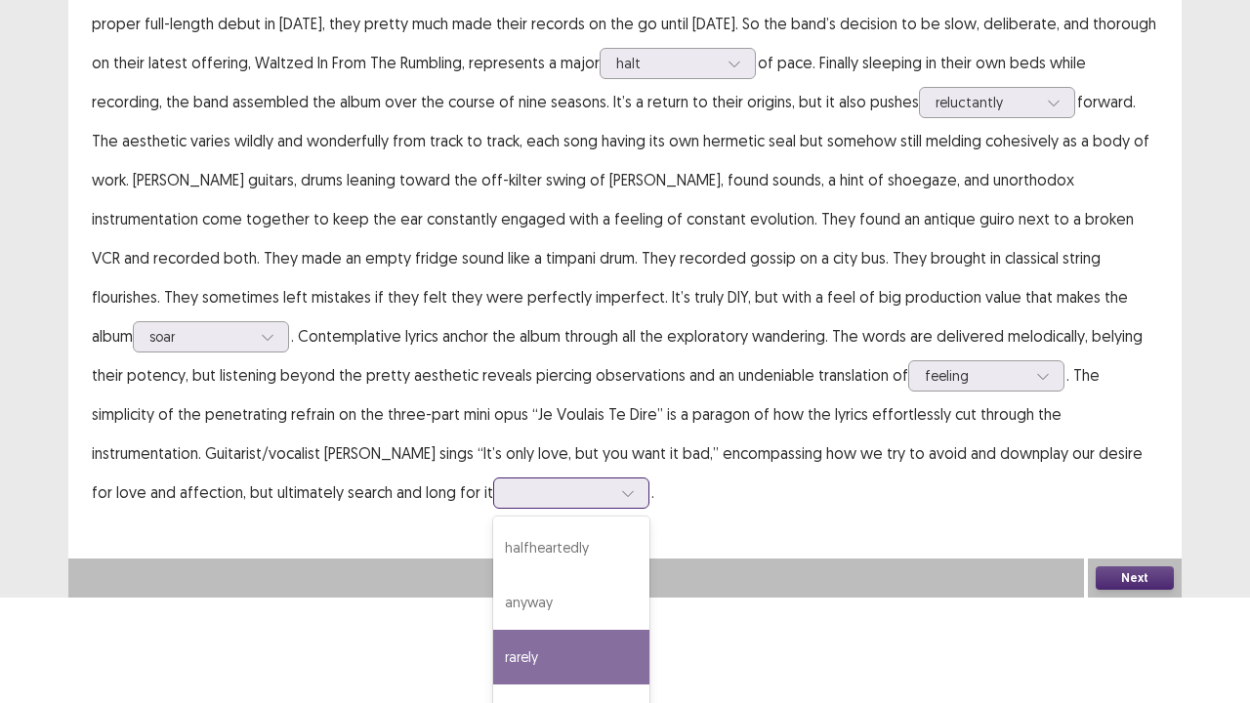
click at [650, 509] on div "4 results available. Use Up and Down to choose options, press Enter to select t…" at bounding box center [571, 493] width 156 height 31
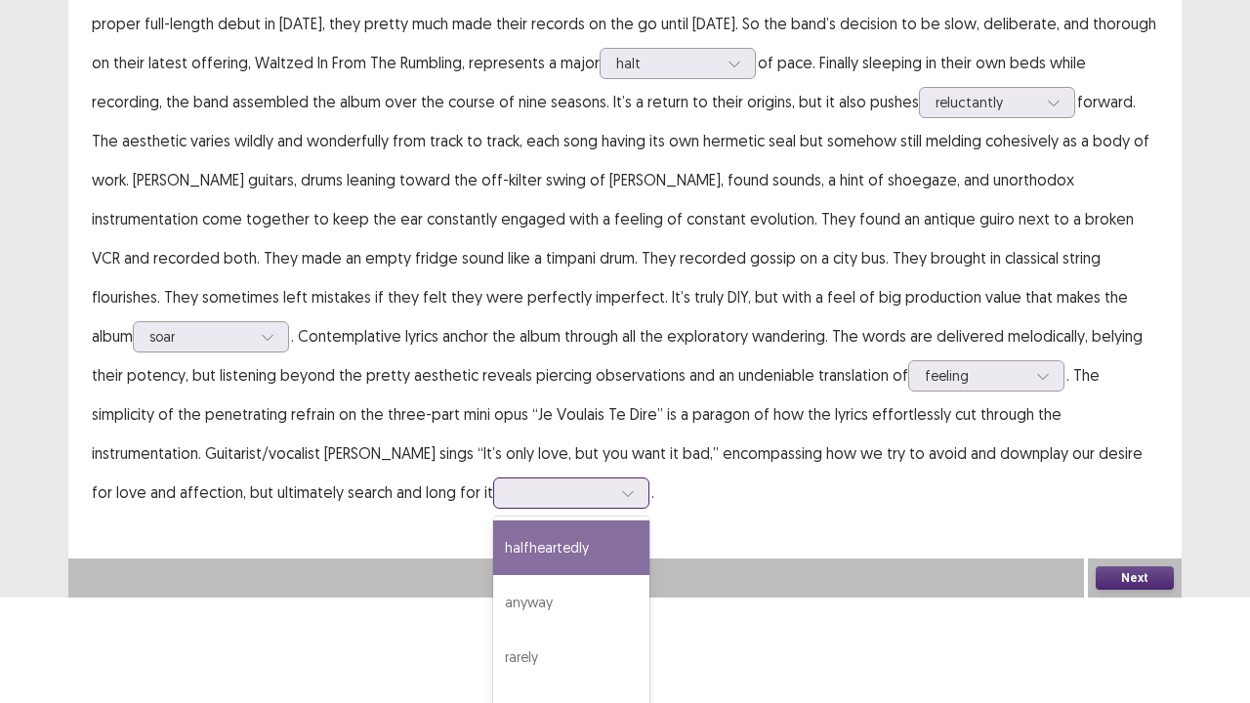
click at [650, 521] on div "halfheartedly" at bounding box center [571, 548] width 156 height 55
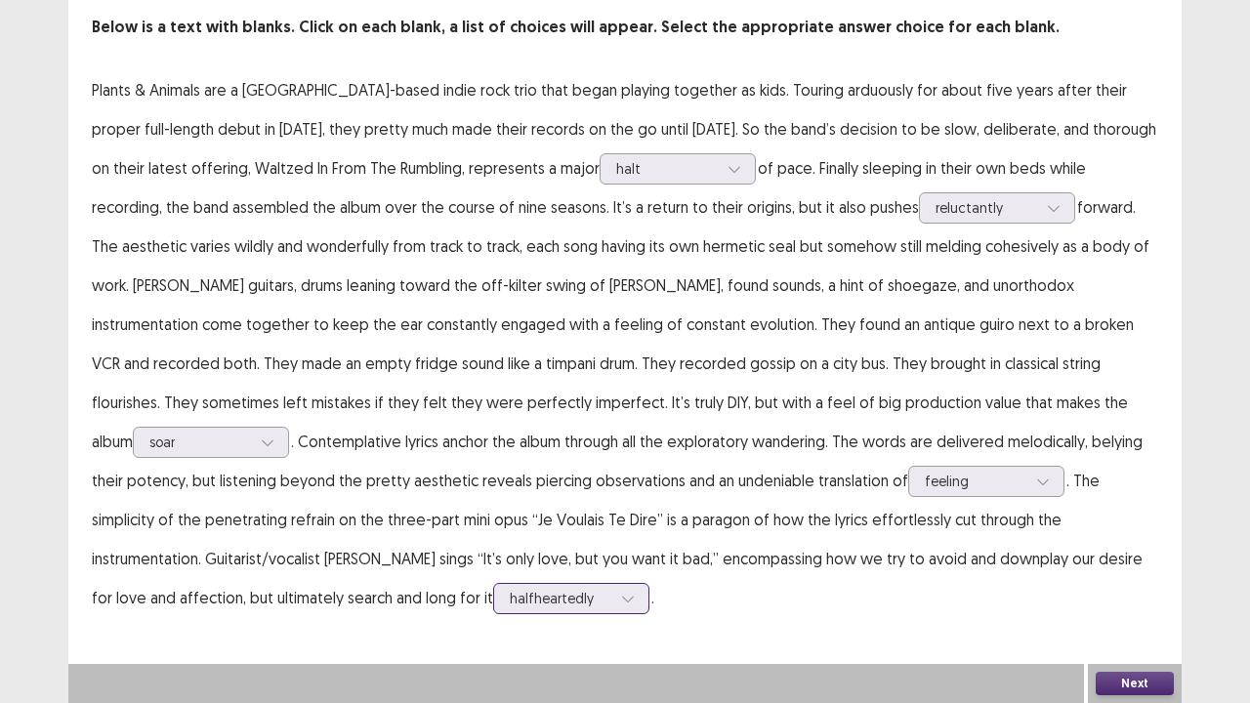
scroll to position [66, 0]
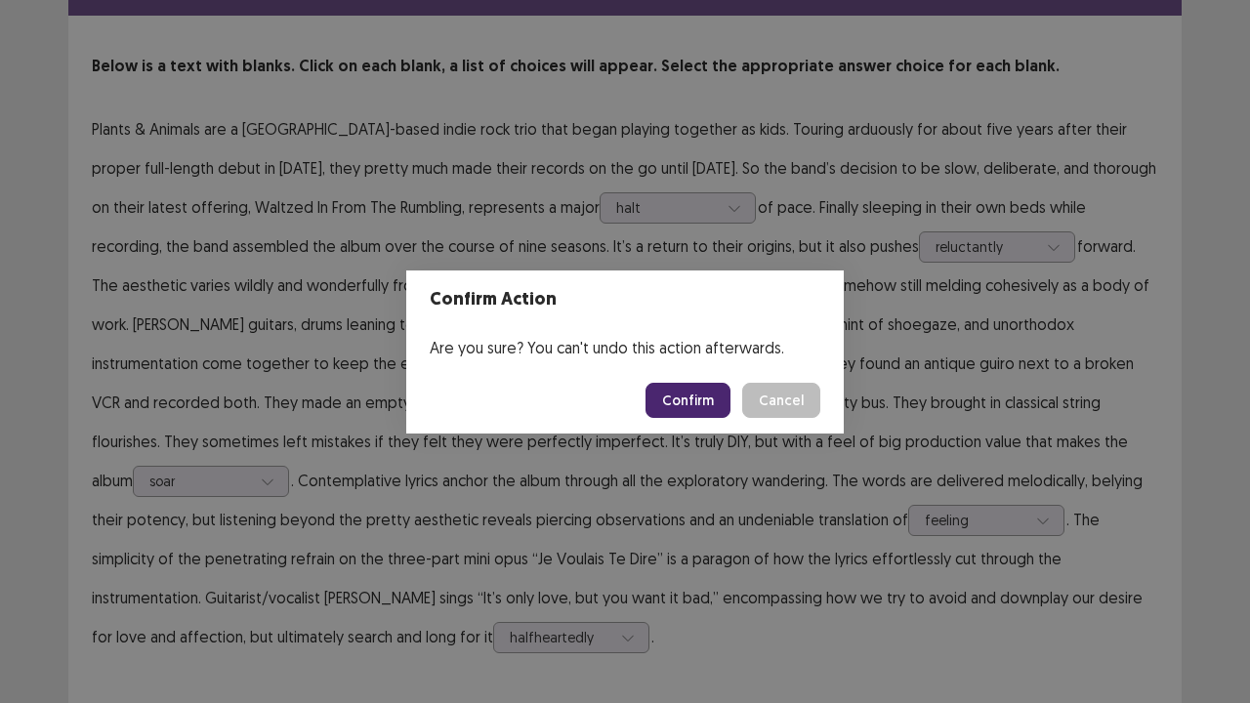
click at [678, 403] on button "Confirm" at bounding box center [688, 400] width 85 height 35
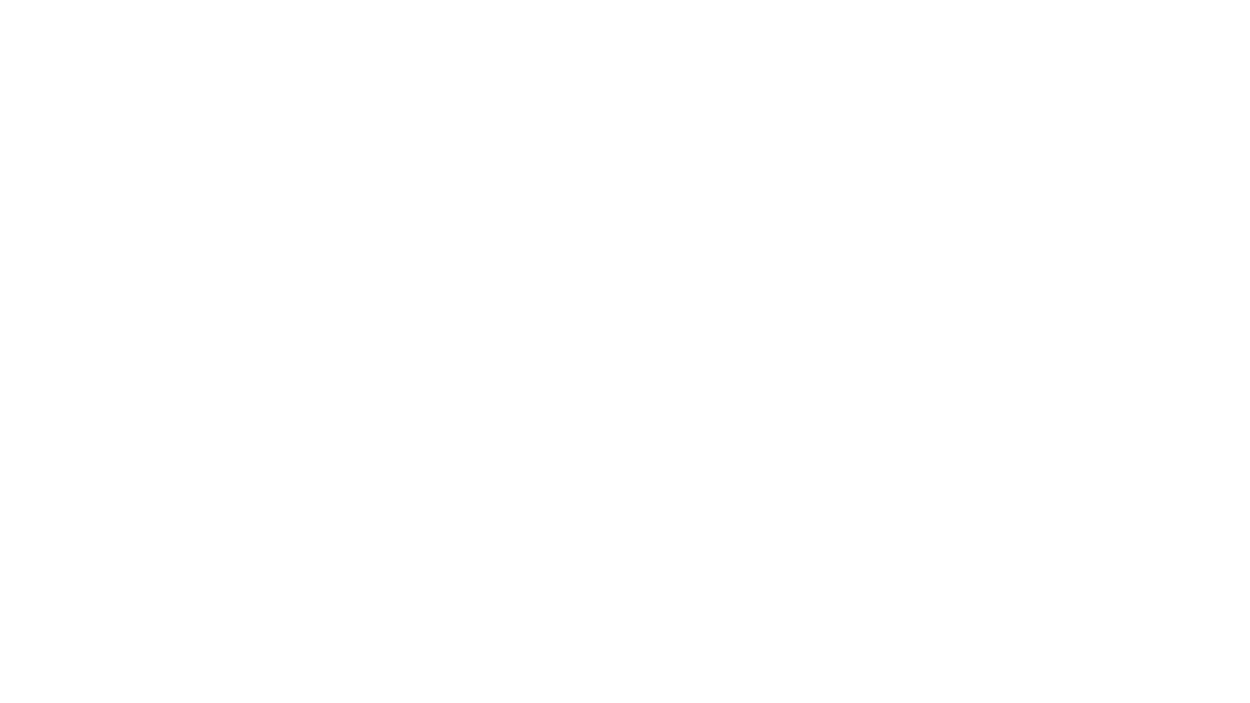
scroll to position [0, 0]
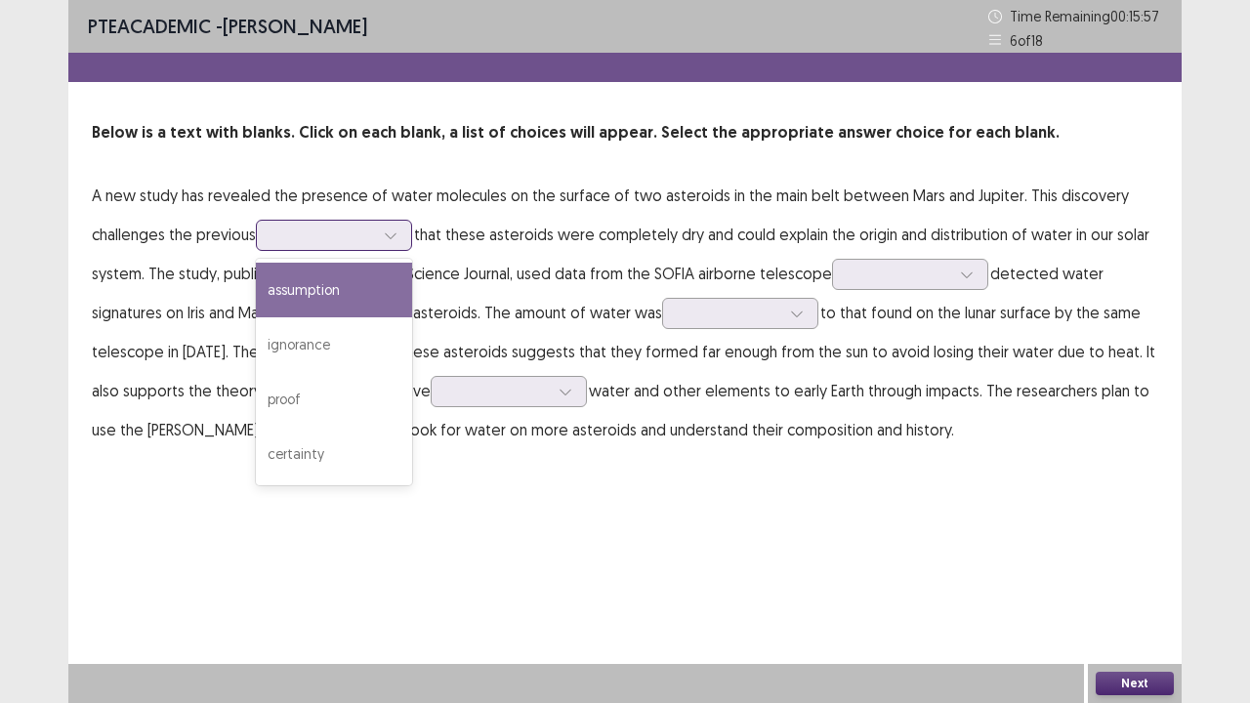
click at [316, 233] on div at bounding box center [324, 235] width 102 height 19
click at [333, 292] on div "assumption" at bounding box center [334, 290] width 156 height 55
click at [367, 230] on div at bounding box center [324, 235] width 102 height 19
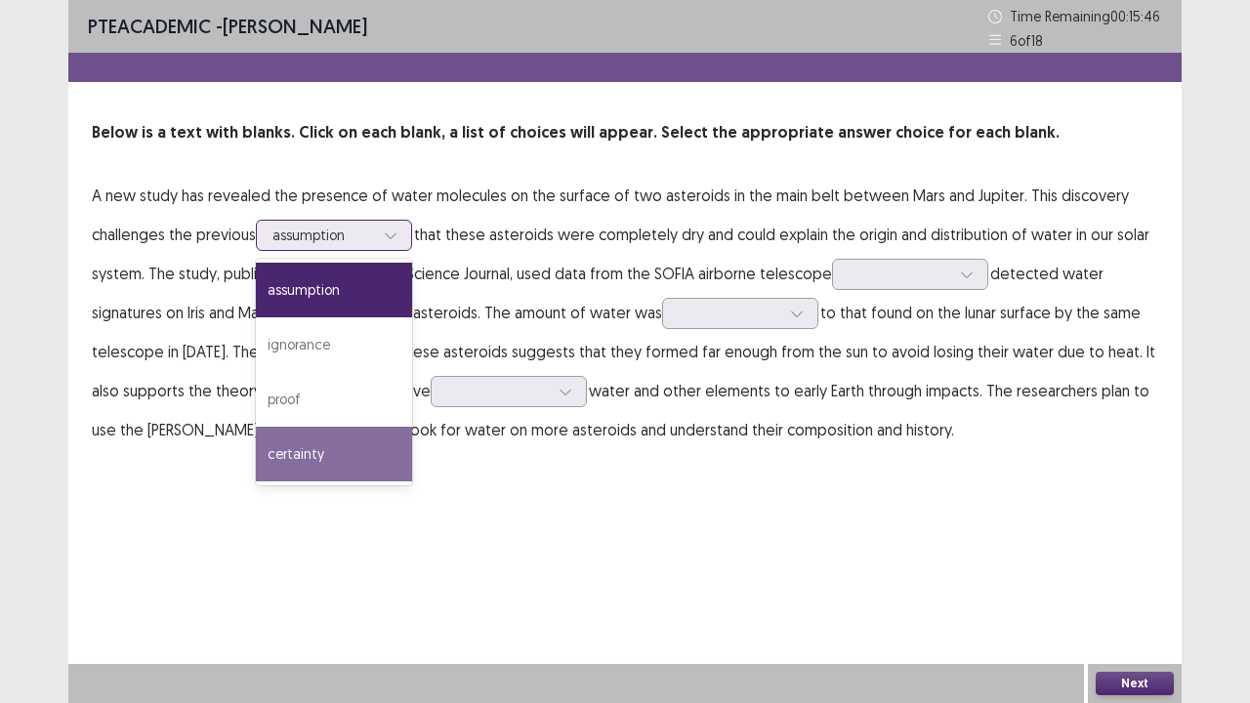
click at [310, 449] on div "certainty" at bounding box center [334, 454] width 156 height 55
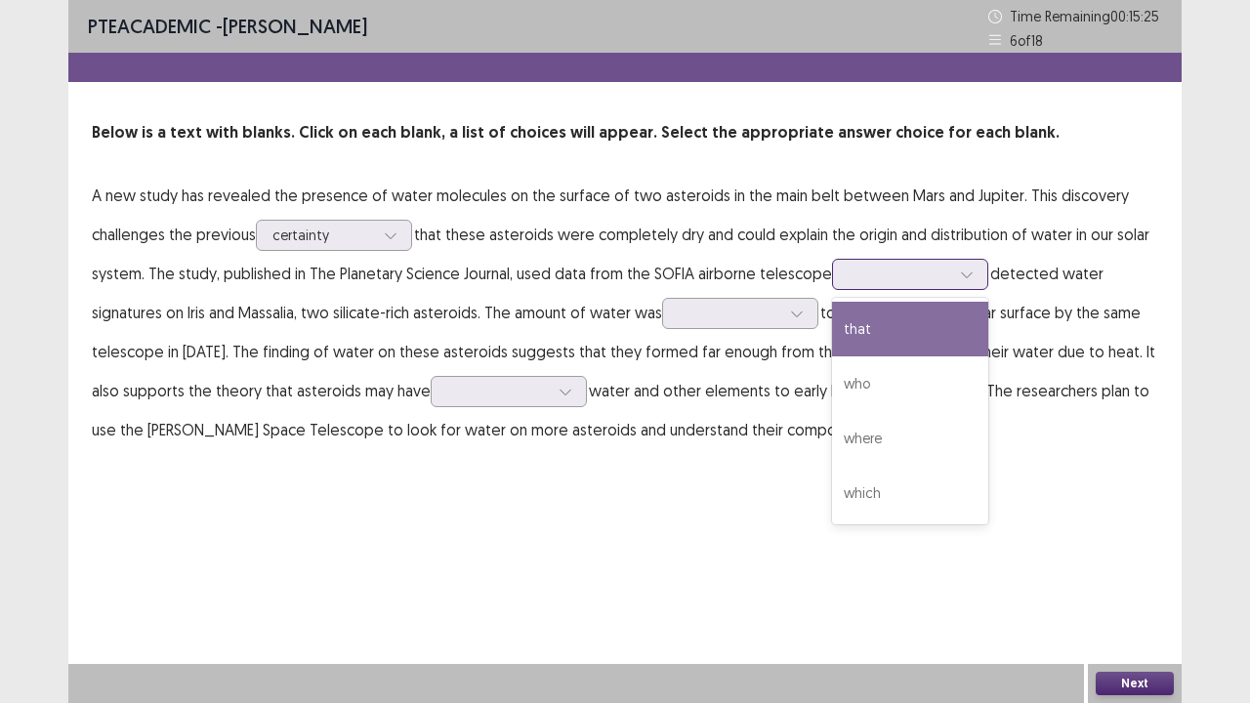
click at [854, 277] on div at bounding box center [900, 274] width 102 height 19
click at [904, 341] on div "that" at bounding box center [910, 329] width 156 height 55
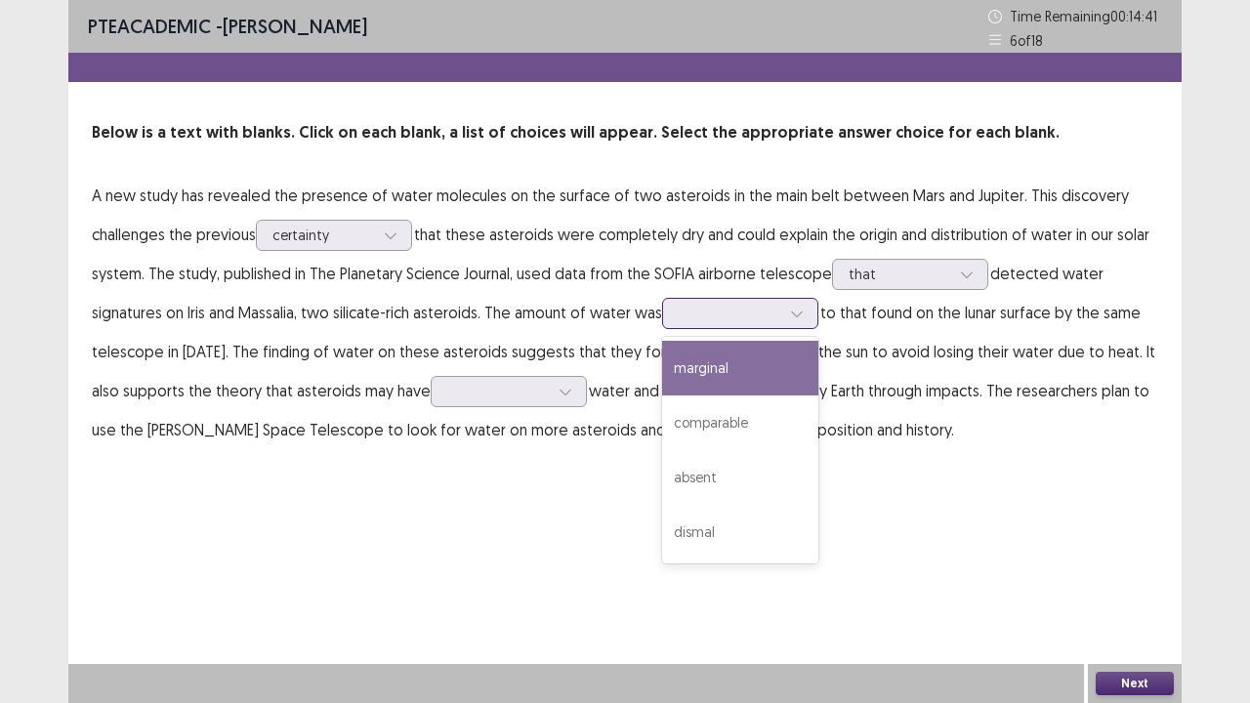
click at [727, 311] on div at bounding box center [730, 313] width 102 height 19
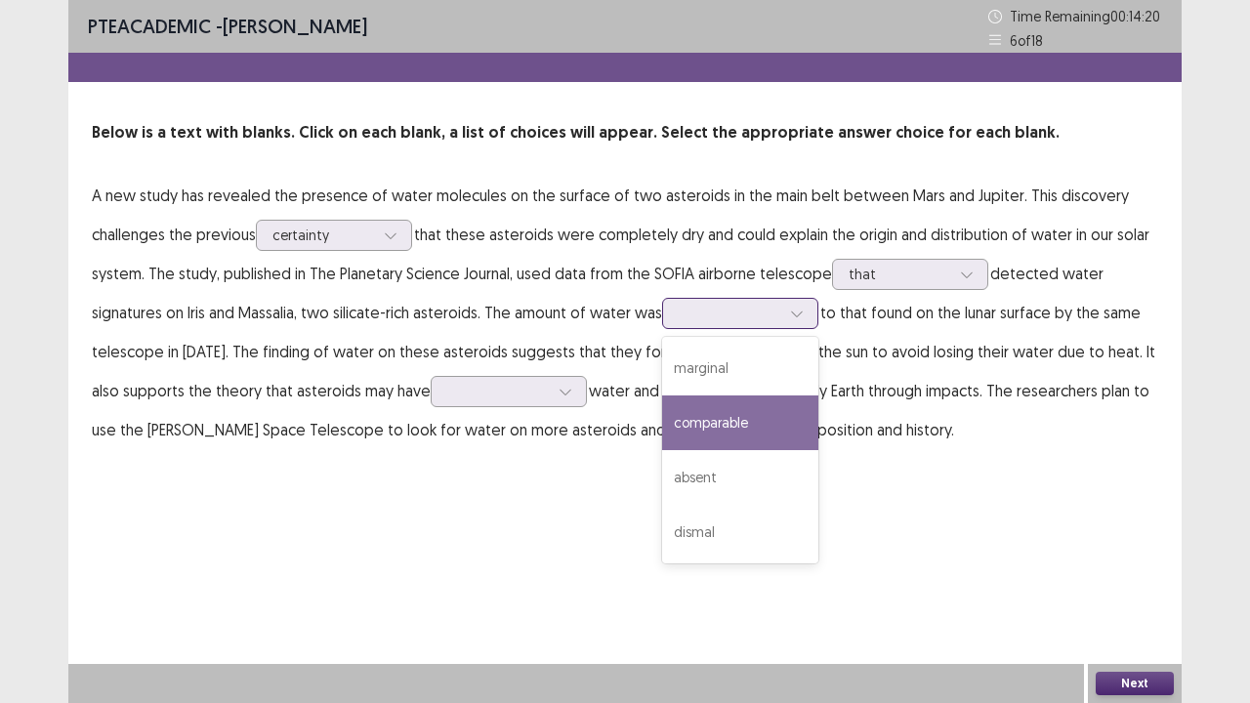
click at [705, 426] on div "comparable" at bounding box center [740, 423] width 156 height 55
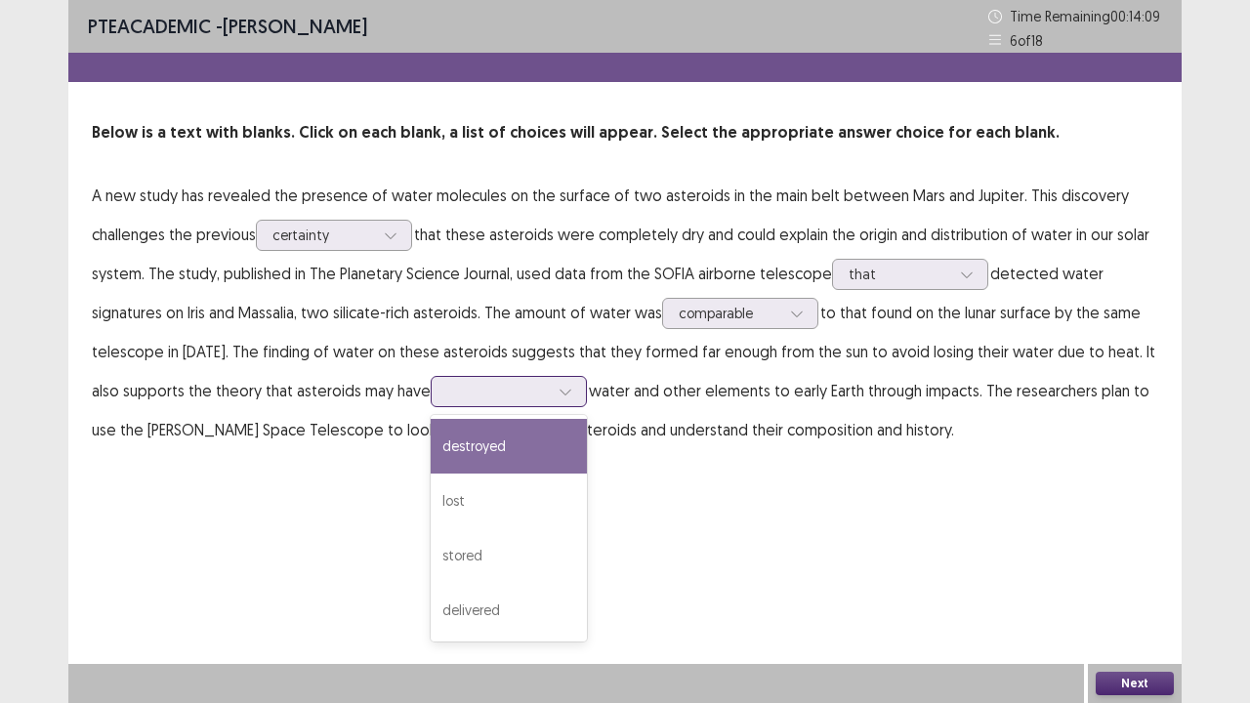
click at [447, 389] on div at bounding box center [498, 391] width 102 height 19
click at [447, 443] on div "destroyed" at bounding box center [509, 446] width 156 height 55
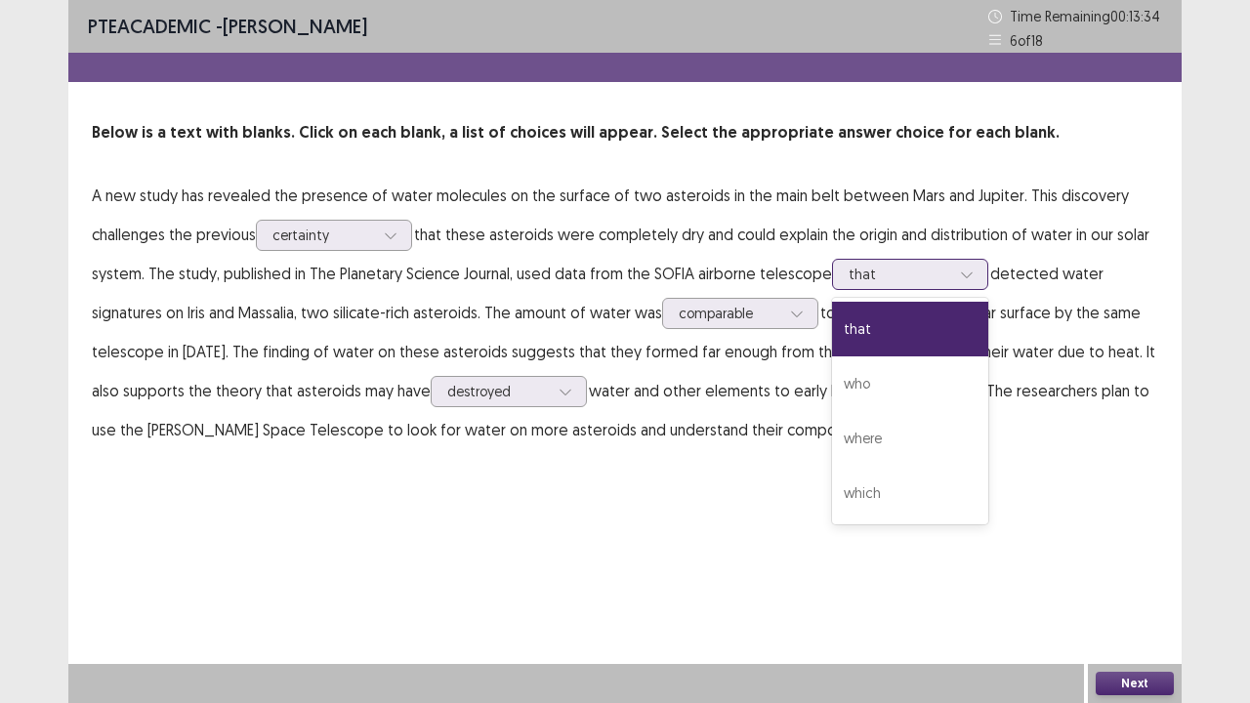
click at [942, 265] on div at bounding box center [900, 274] width 102 height 19
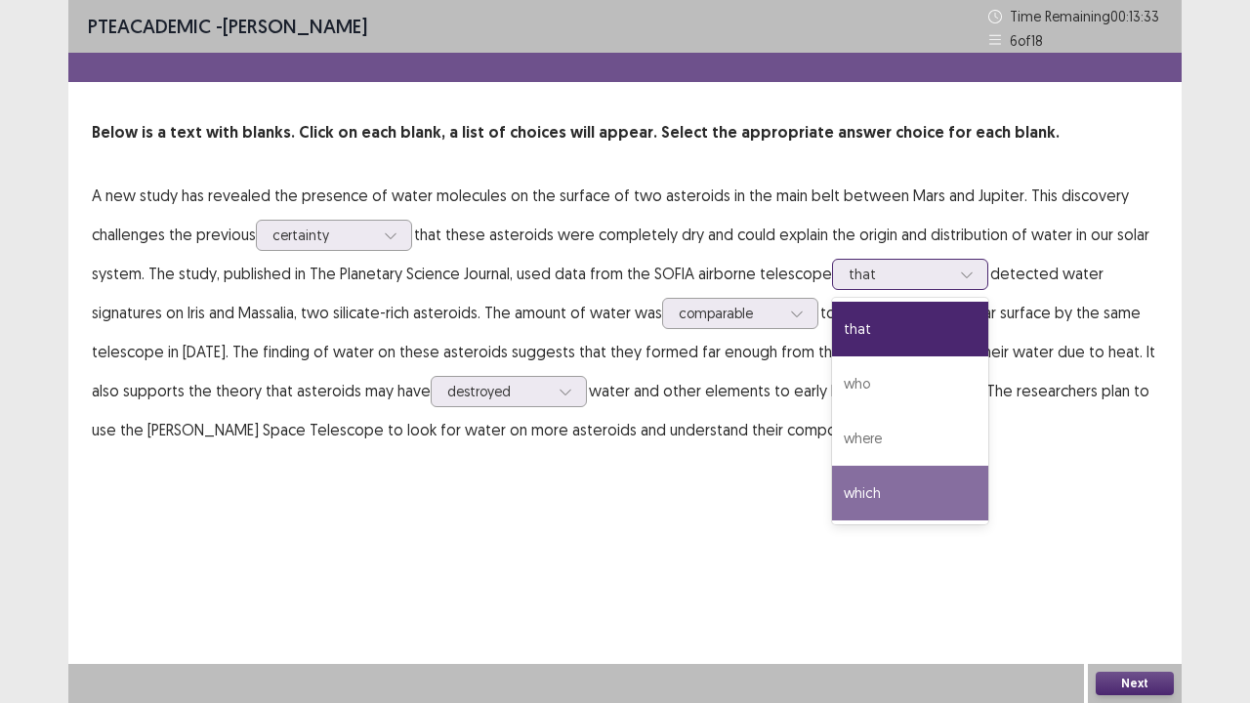
click at [873, 476] on div "which" at bounding box center [910, 493] width 156 height 55
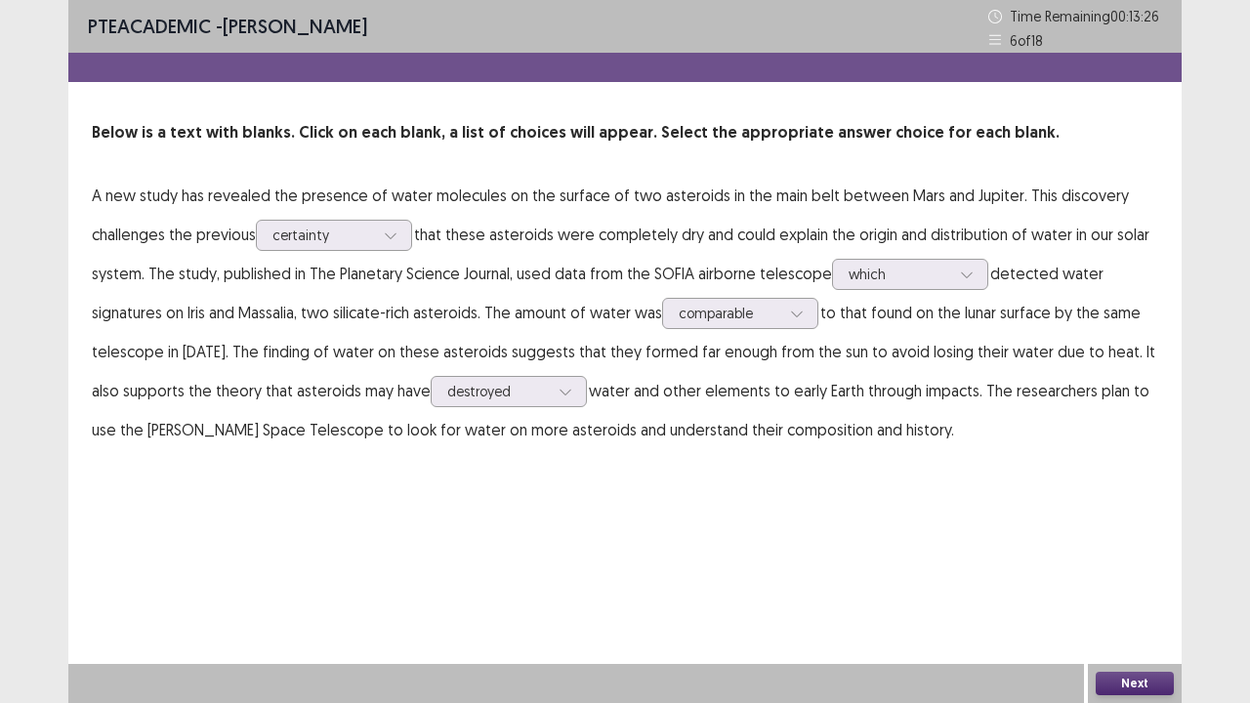
click at [1130, 570] on button "Next" at bounding box center [1135, 683] width 78 height 23
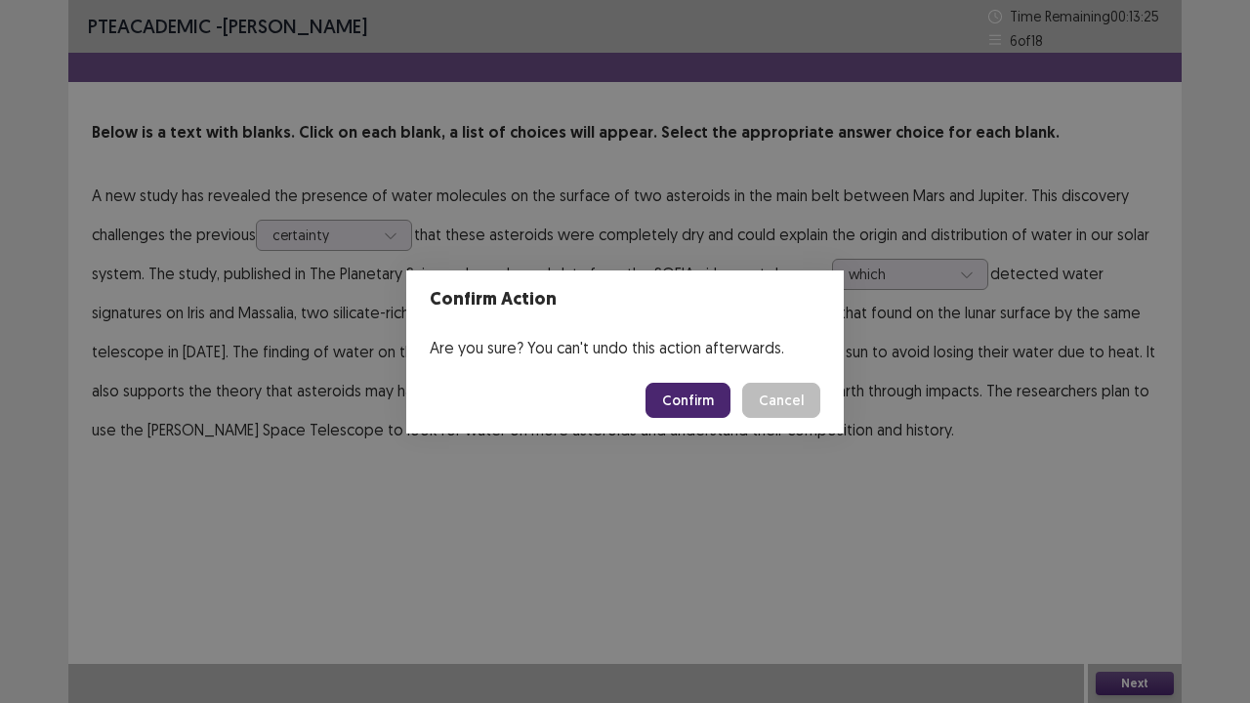
click at [694, 397] on button "Confirm" at bounding box center [688, 400] width 85 height 35
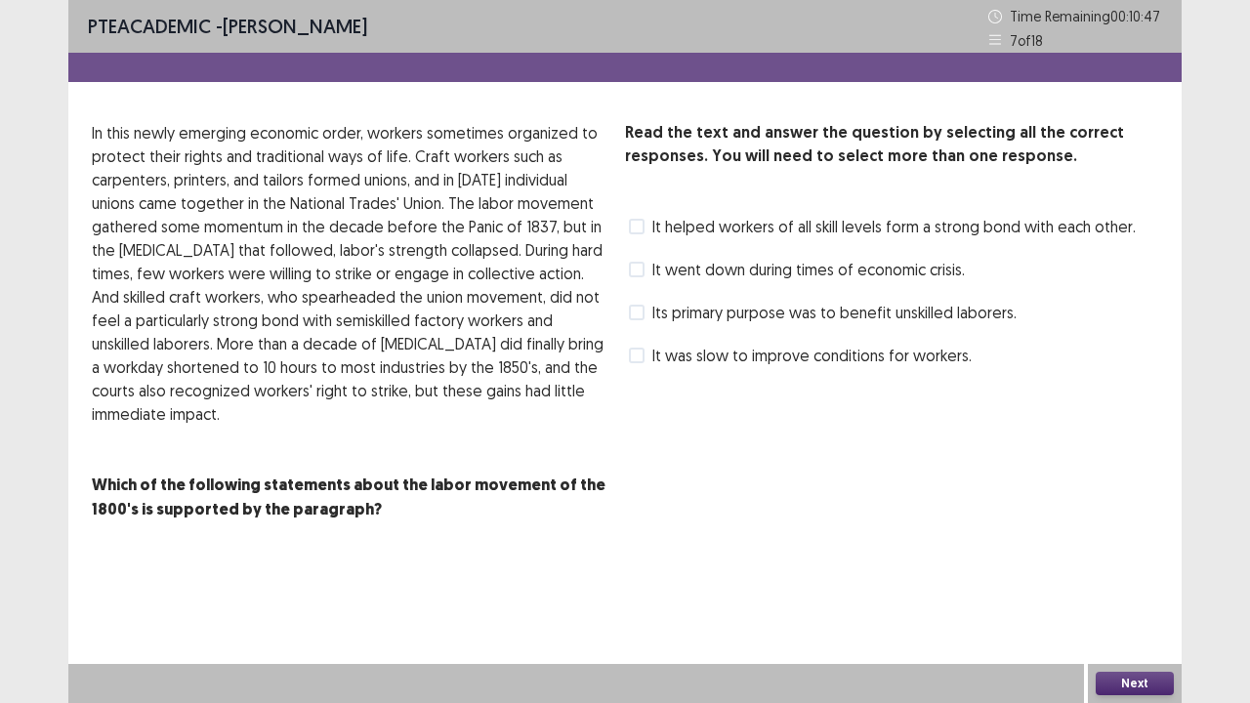
click at [645, 229] on label "It helped workers of all skill levels form a strong bond with each other." at bounding box center [882, 226] width 507 height 23
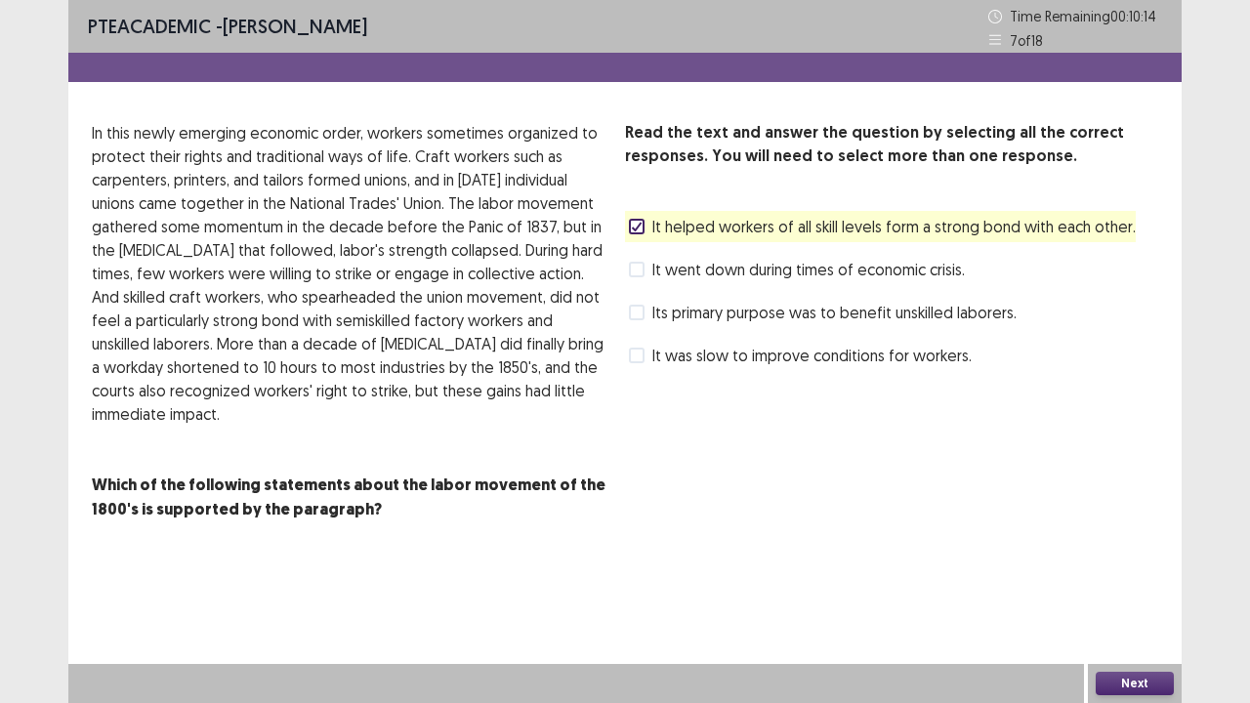
click at [1141, 570] on button "Next" at bounding box center [1135, 683] width 78 height 23
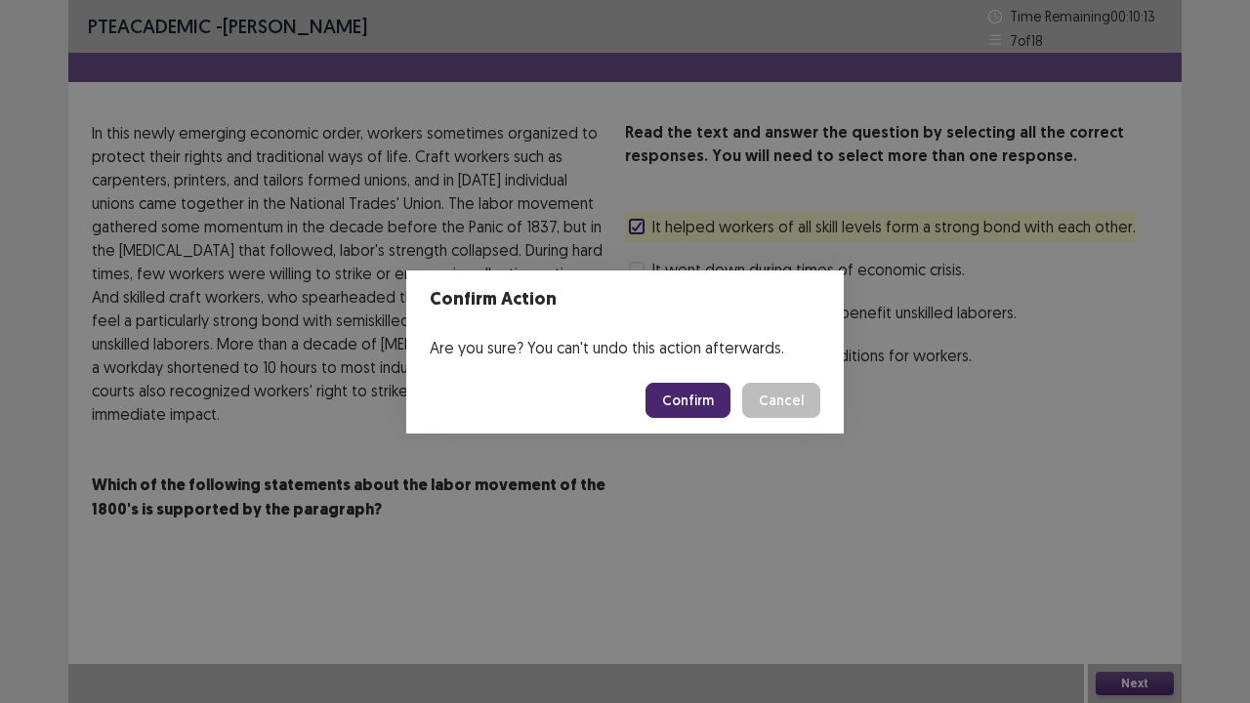
click at [709, 394] on button "Confirm" at bounding box center [688, 400] width 85 height 35
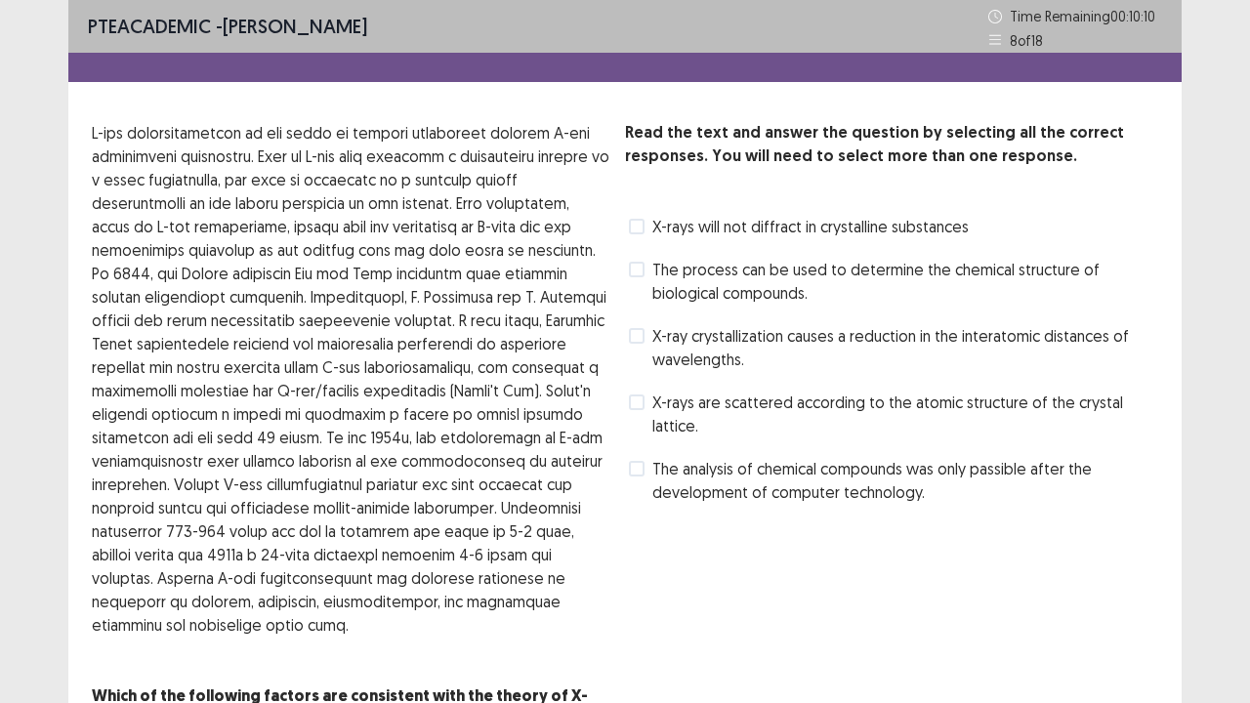
click at [690, 570] on div "Read the text and answer the question by selecting all the correct responses. Y…" at bounding box center [891, 438] width 533 height 635
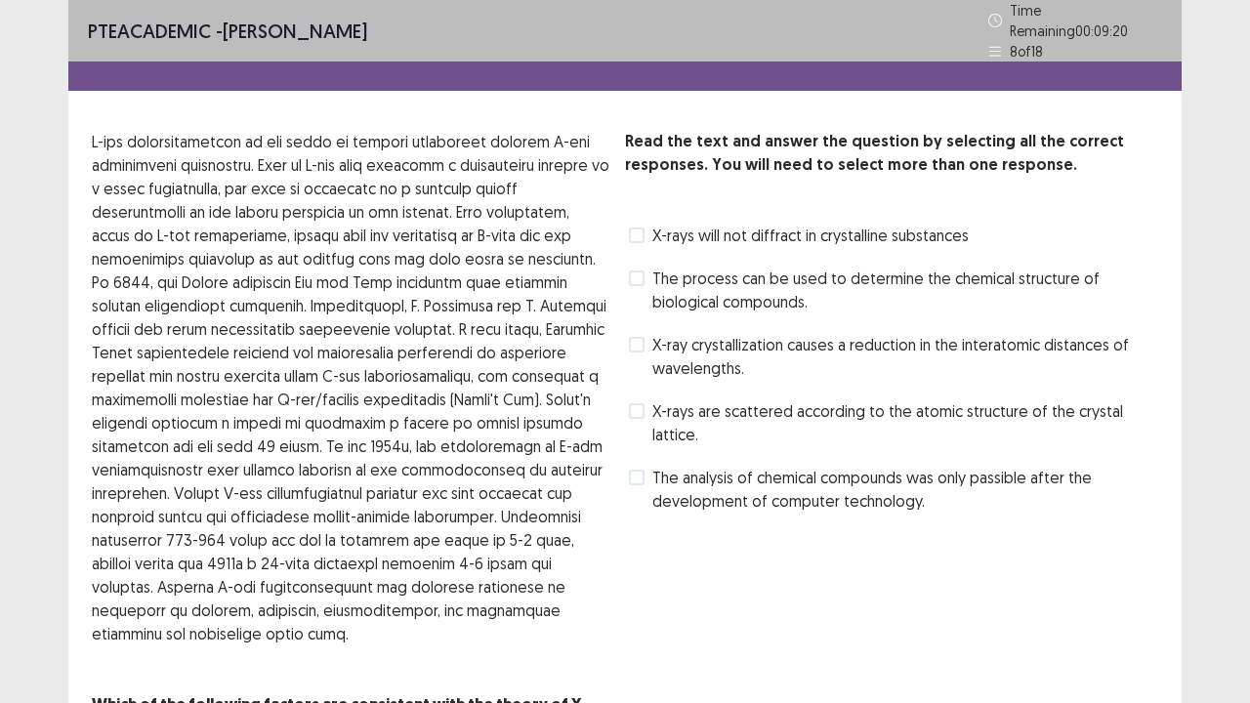
click at [640, 406] on span at bounding box center [637, 411] width 16 height 16
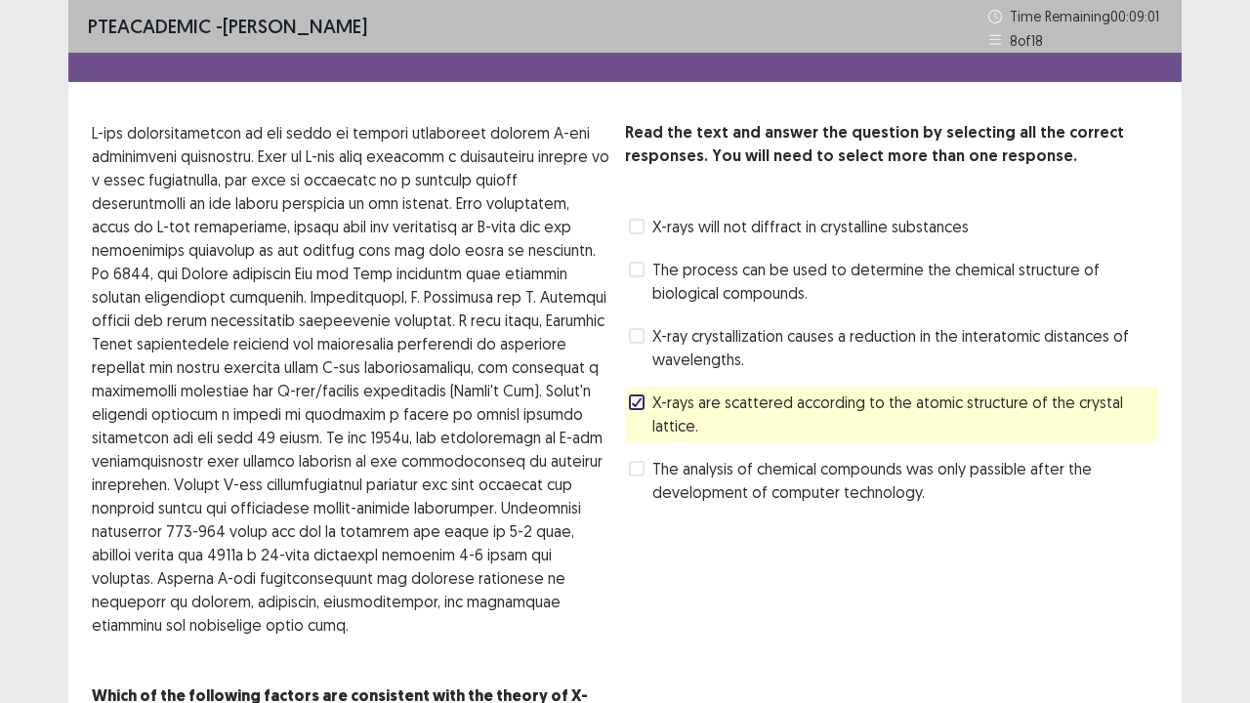
click at [633, 271] on span at bounding box center [637, 270] width 16 height 16
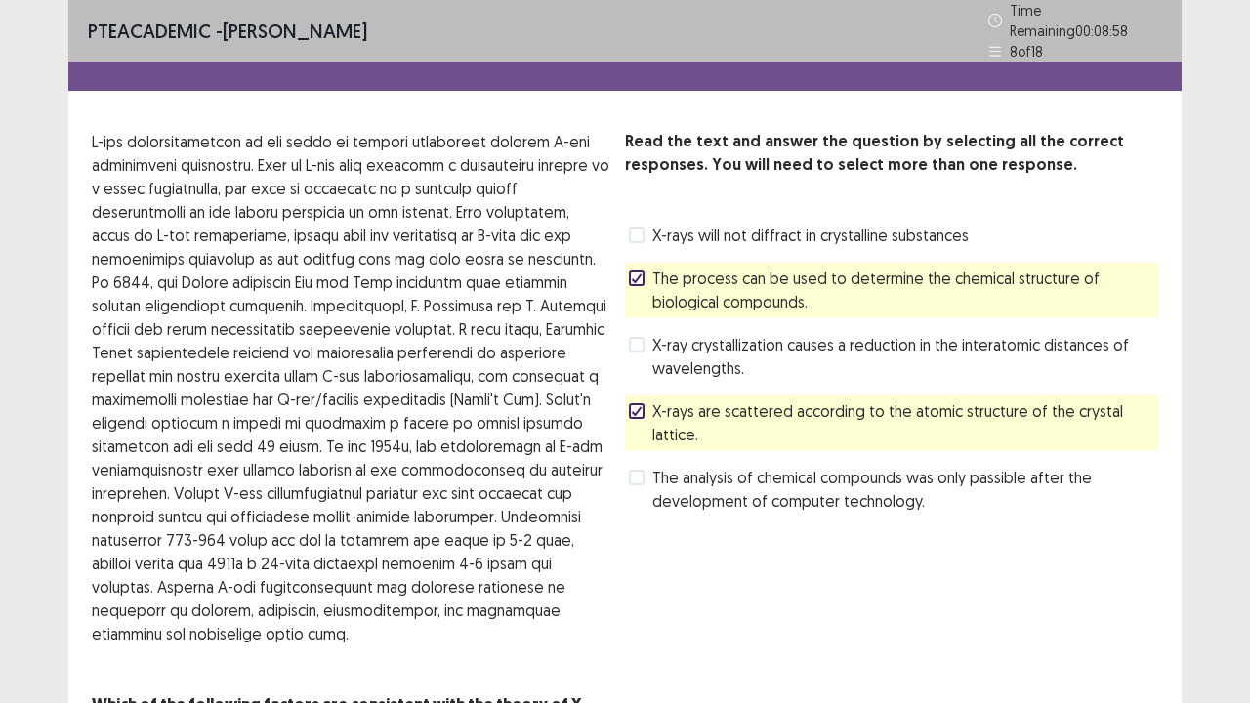
click at [846, 513] on div "Read the text and answer the question by selecting all the correct responses. Y…" at bounding box center [891, 447] width 533 height 635
drag, startPoint x: 636, startPoint y: 401, endPoint x: 828, endPoint y: 606, distance: 280.5
click at [828, 570] on div "Read the text and answer the question by selecting all the correct responses. Y…" at bounding box center [891, 447] width 533 height 635
click at [700, 396] on div "X-rays are scattered according to the atomic structure of the crystal lattice." at bounding box center [891, 423] width 533 height 55
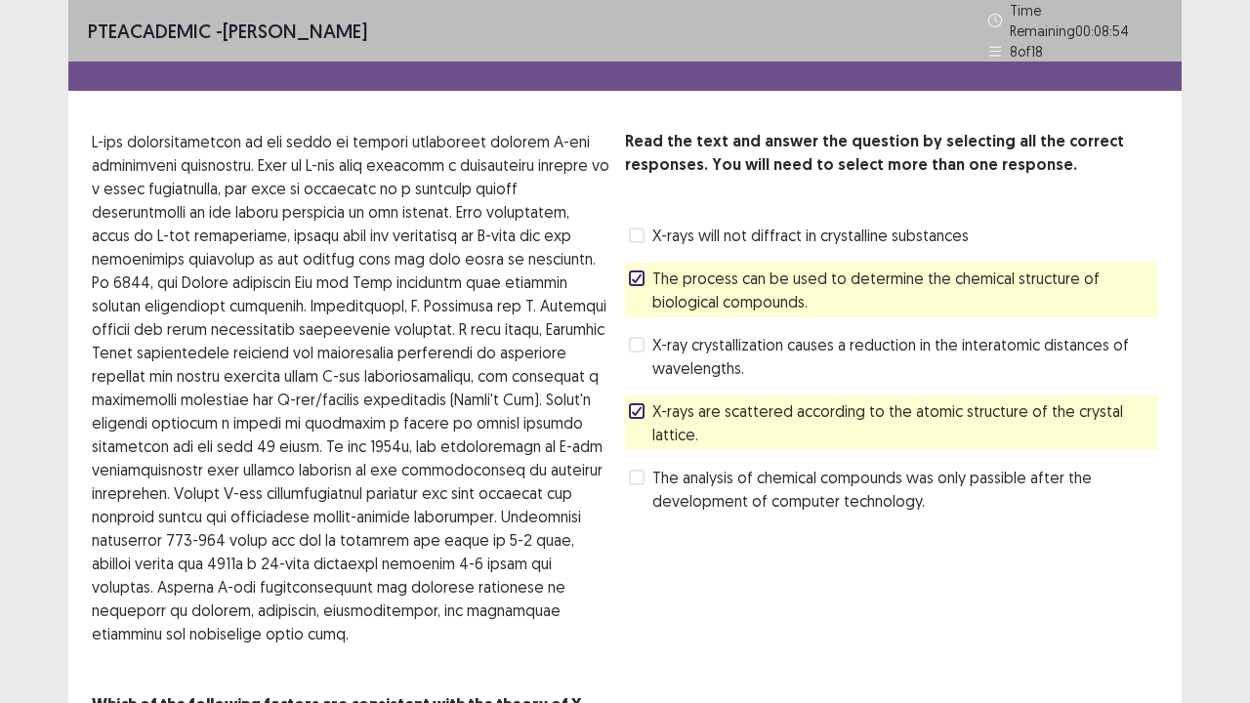
click at [678, 400] on span "X-rays are scattered according to the atomic structure of the crystal lattice." at bounding box center [905, 423] width 506 height 47
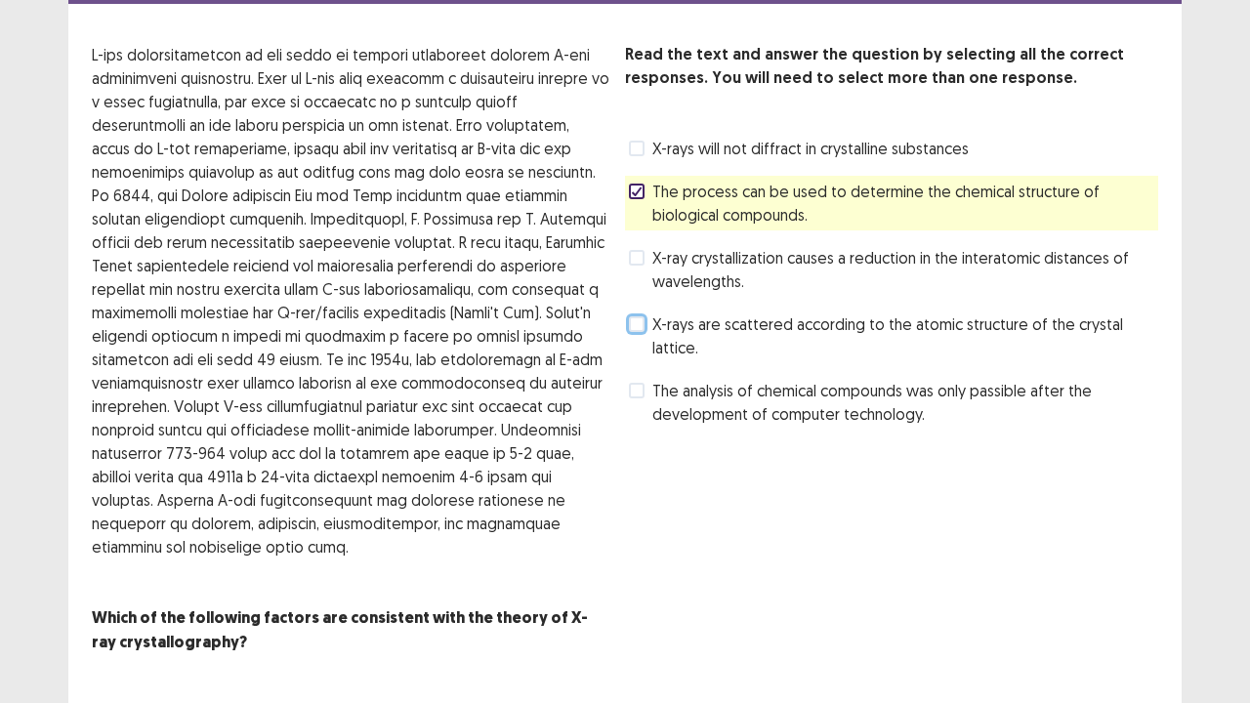
scroll to position [114, 0]
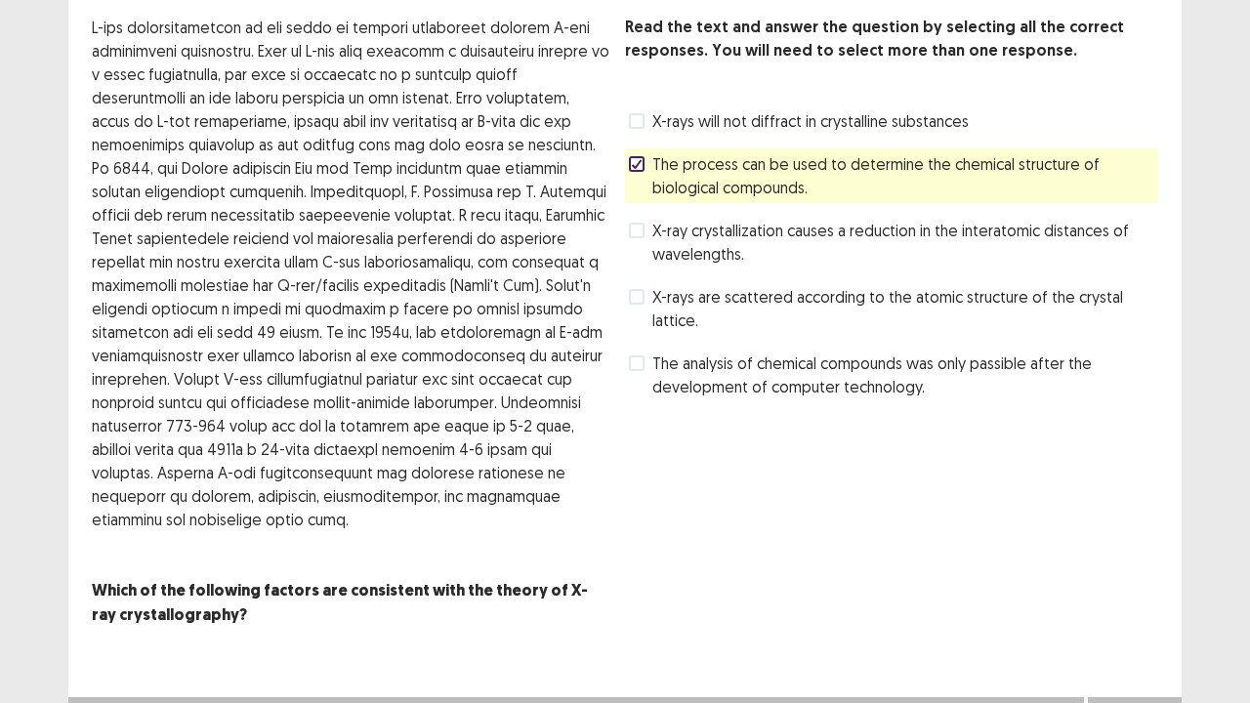
click at [1175, 570] on div "Next" at bounding box center [1135, 716] width 94 height 39
click at [1149, 570] on button "Next" at bounding box center [1135, 716] width 78 height 23
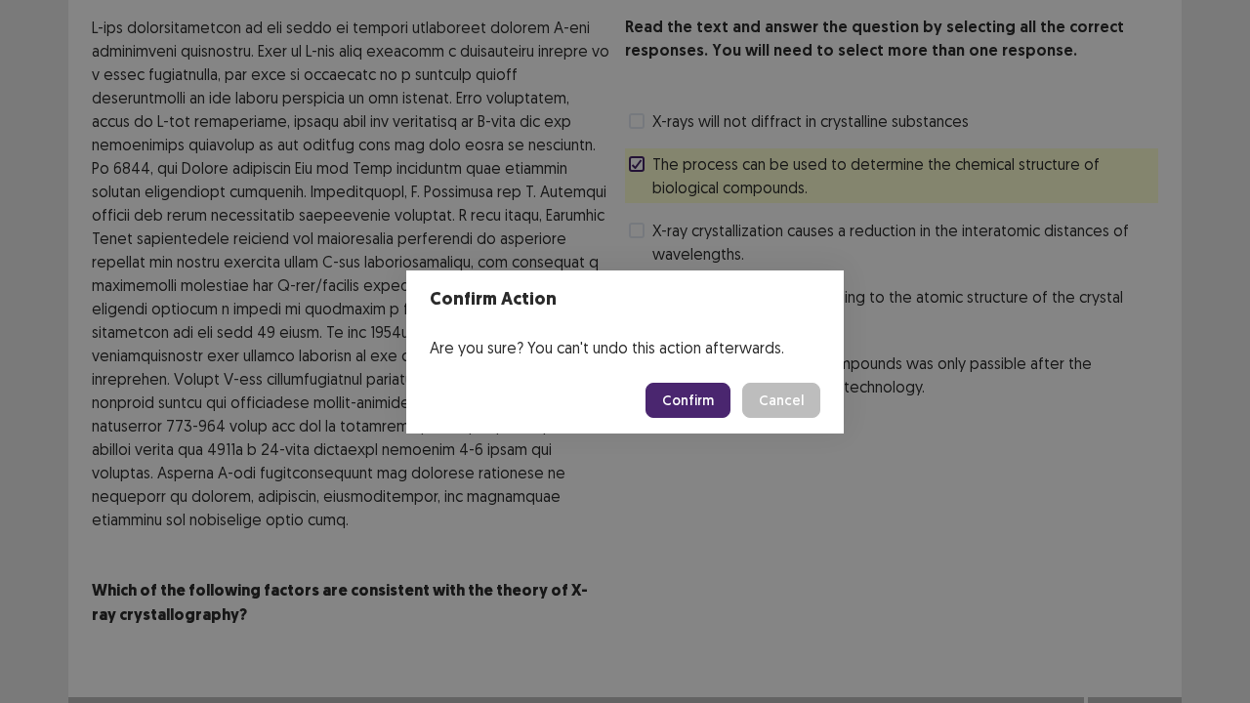
click at [684, 387] on button "Confirm" at bounding box center [688, 400] width 85 height 35
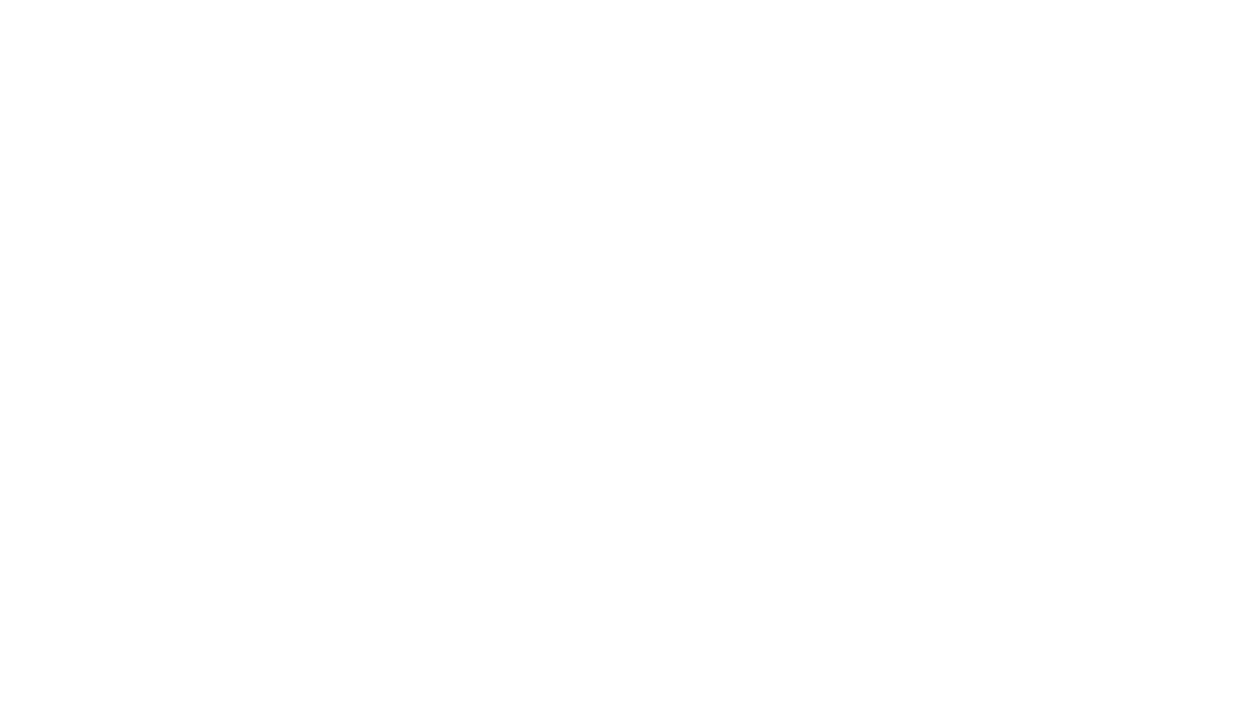
scroll to position [0, 0]
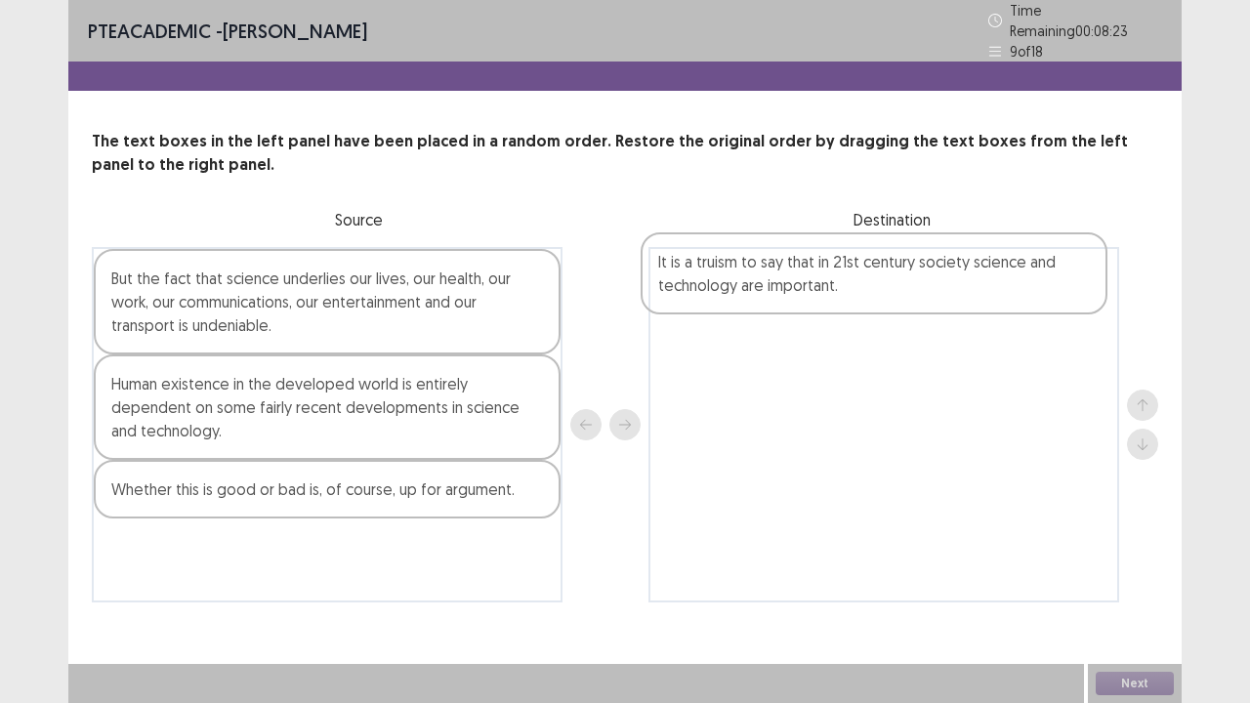
drag, startPoint x: 335, startPoint y: 513, endPoint x: 903, endPoint y: 285, distance: 611.4
click at [903, 285] on div "But the fact that science underlies our lives, our health, our work, our commun…" at bounding box center [625, 425] width 1067 height 356
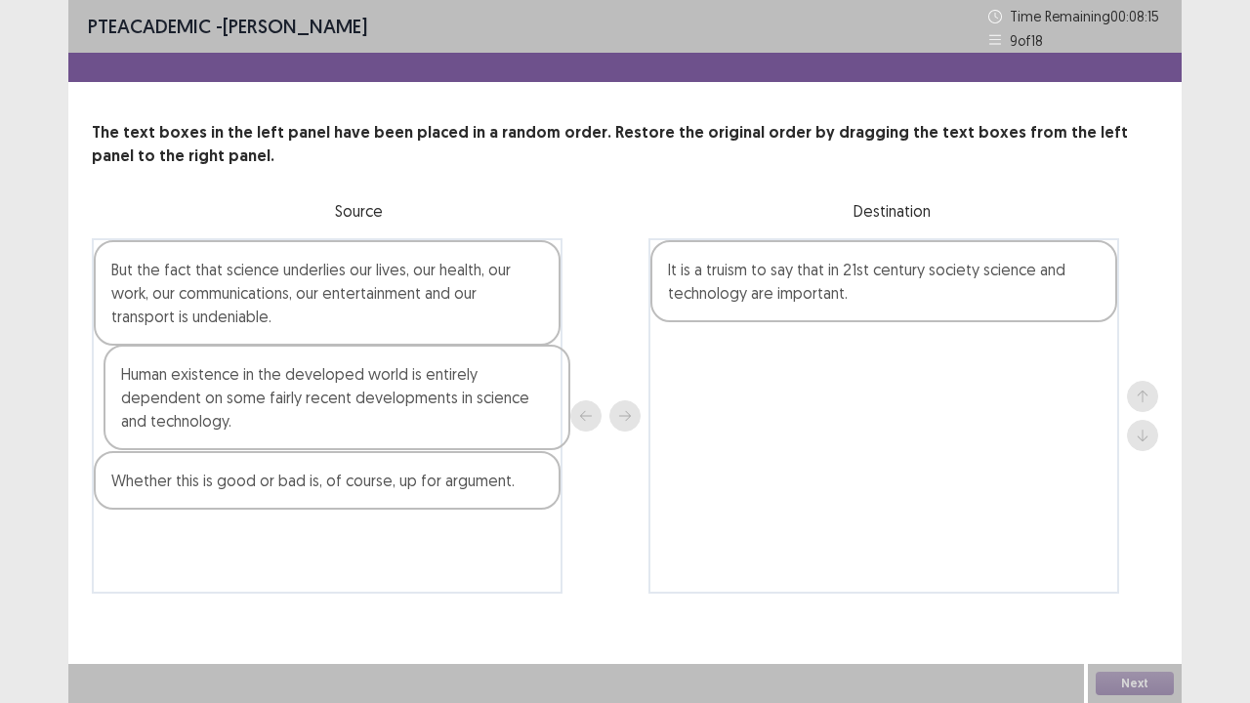
drag, startPoint x: 228, startPoint y: 432, endPoint x: 242, endPoint y: 429, distance: 14.9
click at [242, 429] on div "But the fact that science underlies our lives, our health, our work, our commun…" at bounding box center [327, 416] width 471 height 356
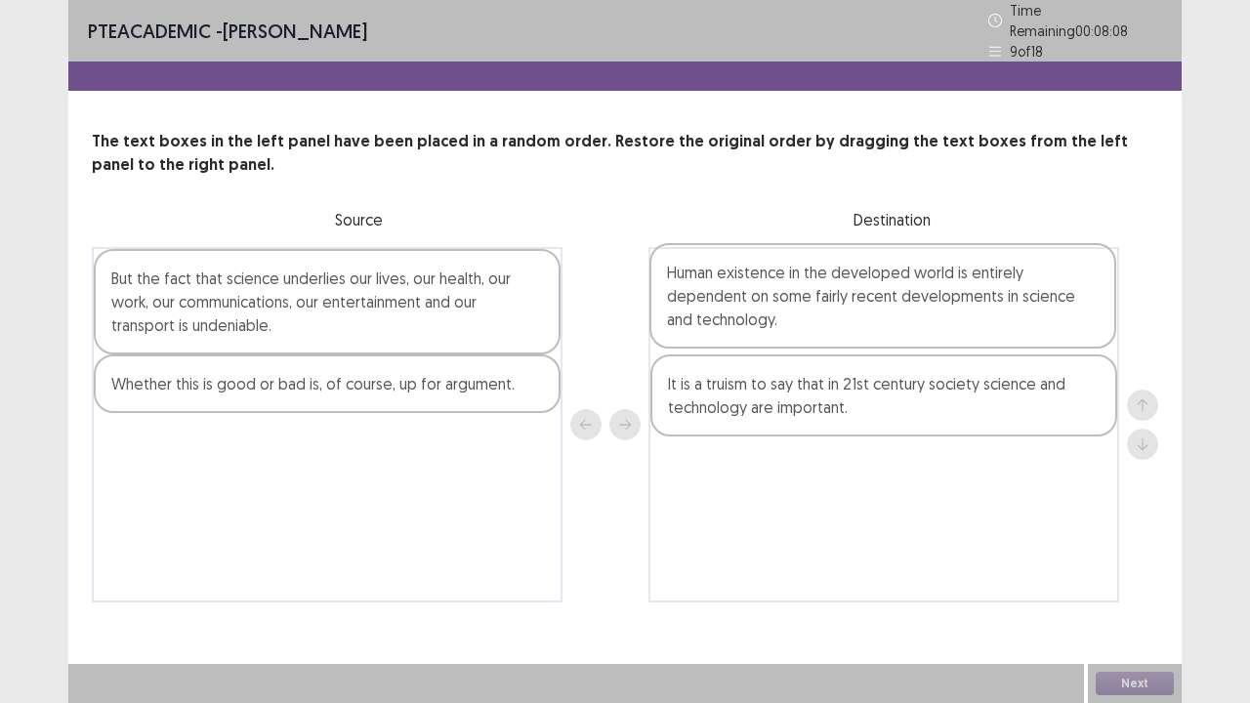
drag, startPoint x: 274, startPoint y: 420, endPoint x: 859, endPoint y: 316, distance: 593.2
click at [859, 316] on div "But the fact that science underlies our lives, our health, our work, our commun…" at bounding box center [625, 425] width 1067 height 356
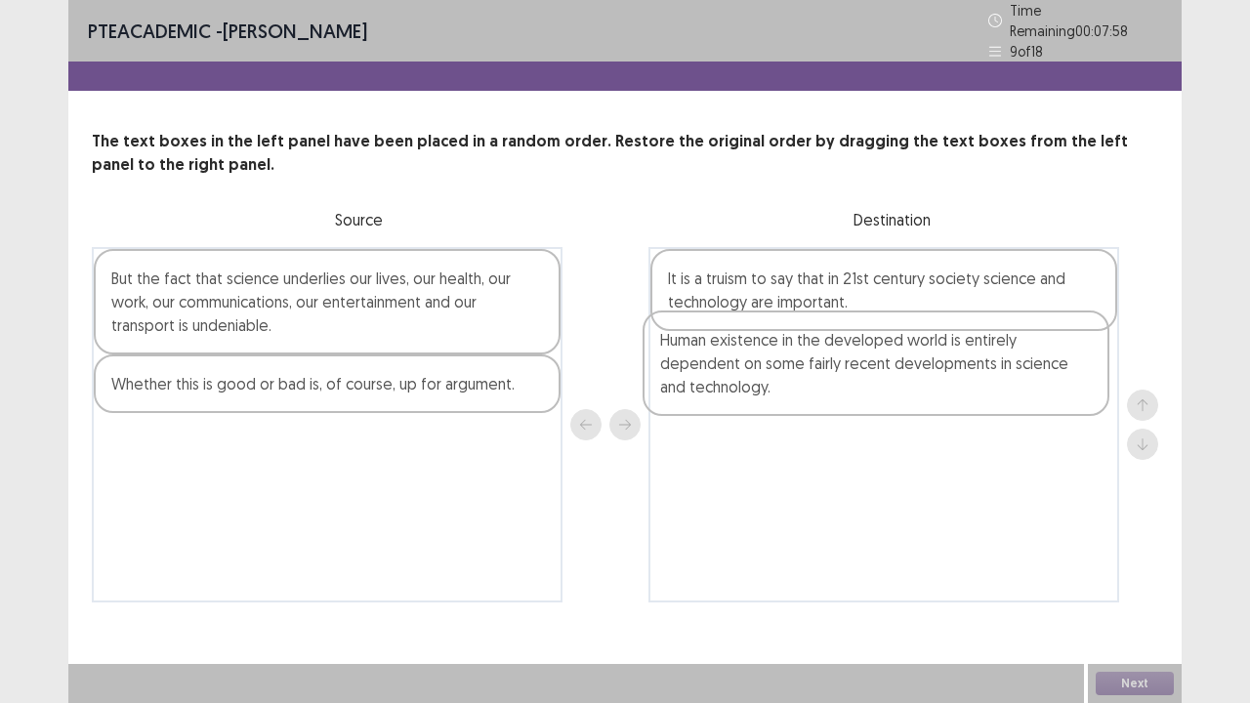
drag, startPoint x: 854, startPoint y: 309, endPoint x: 849, endPoint y: 392, distance: 83.2
click at [849, 392] on div "Human existence in the developed world is entirely dependent on some fairly rec…" at bounding box center [884, 425] width 471 height 356
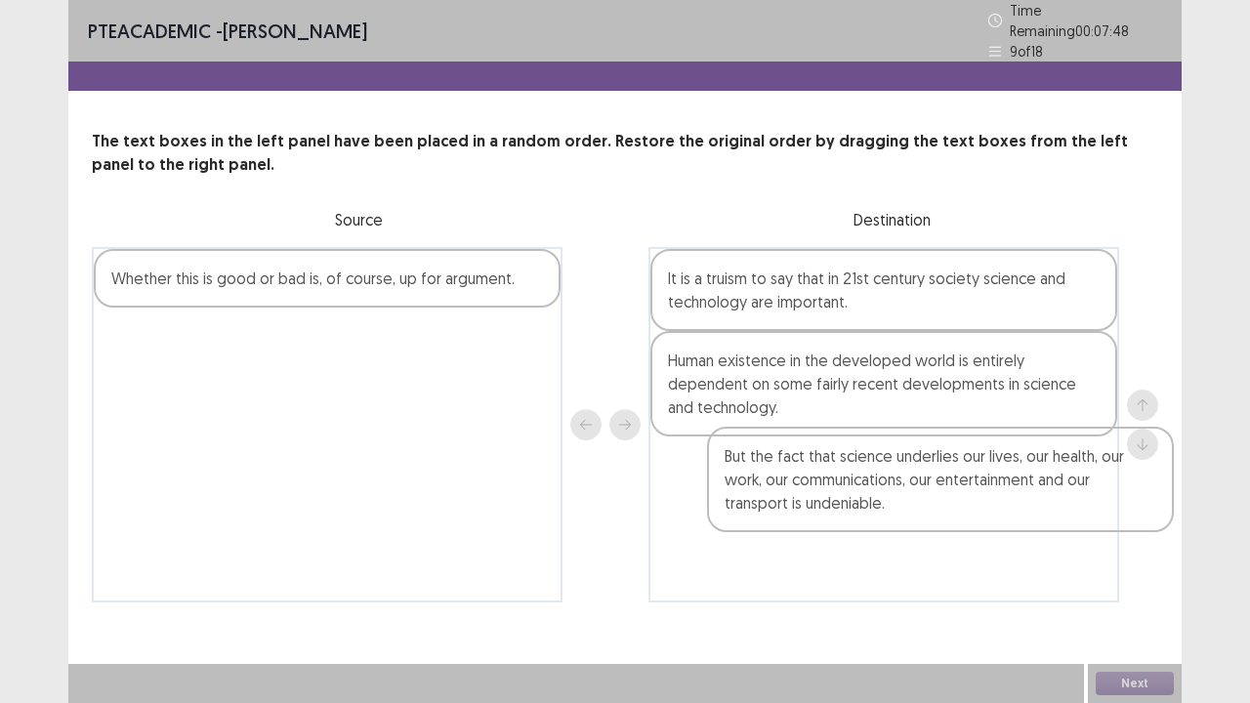
drag, startPoint x: 256, startPoint y: 309, endPoint x: 885, endPoint y: 500, distance: 657.5
click at [885, 500] on div "But the fact that science underlies our lives, our health, our work, our commun…" at bounding box center [625, 425] width 1067 height 356
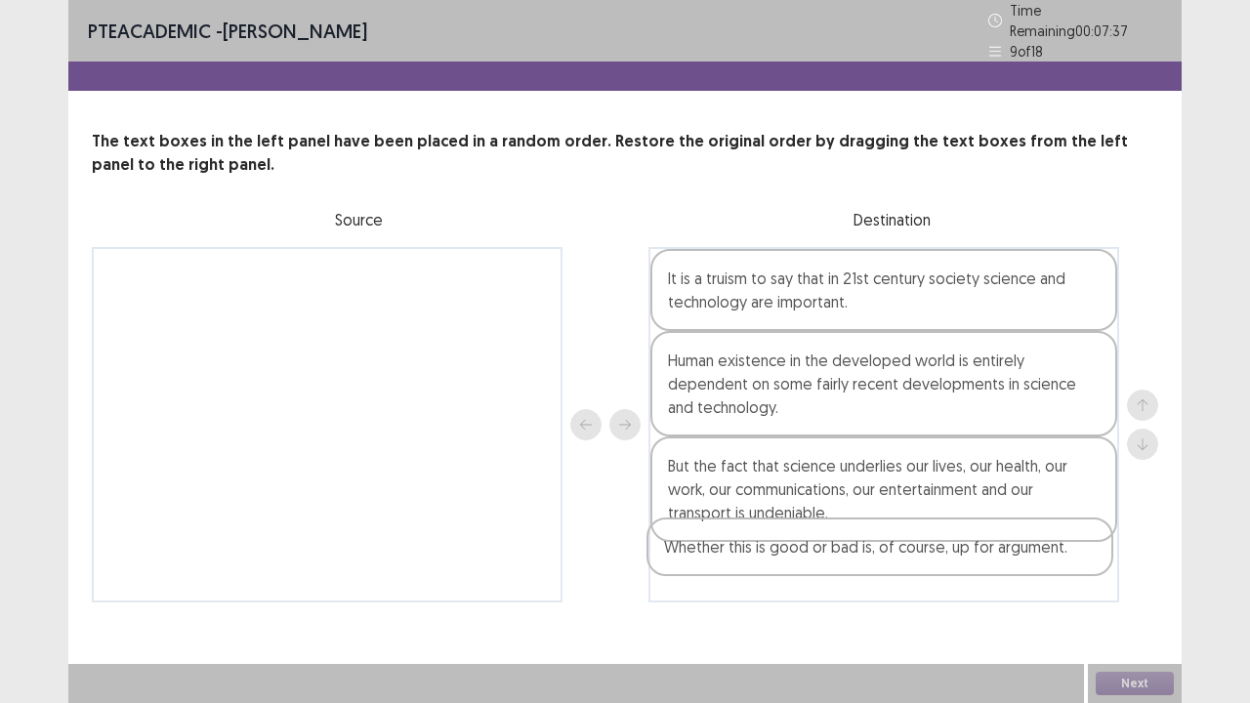
drag, startPoint x: 412, startPoint y: 281, endPoint x: 983, endPoint y: 565, distance: 636.9
click at [983, 565] on div "Whether this is good or bad is, of course, up for argument. It is a truism to s…" at bounding box center [625, 425] width 1067 height 356
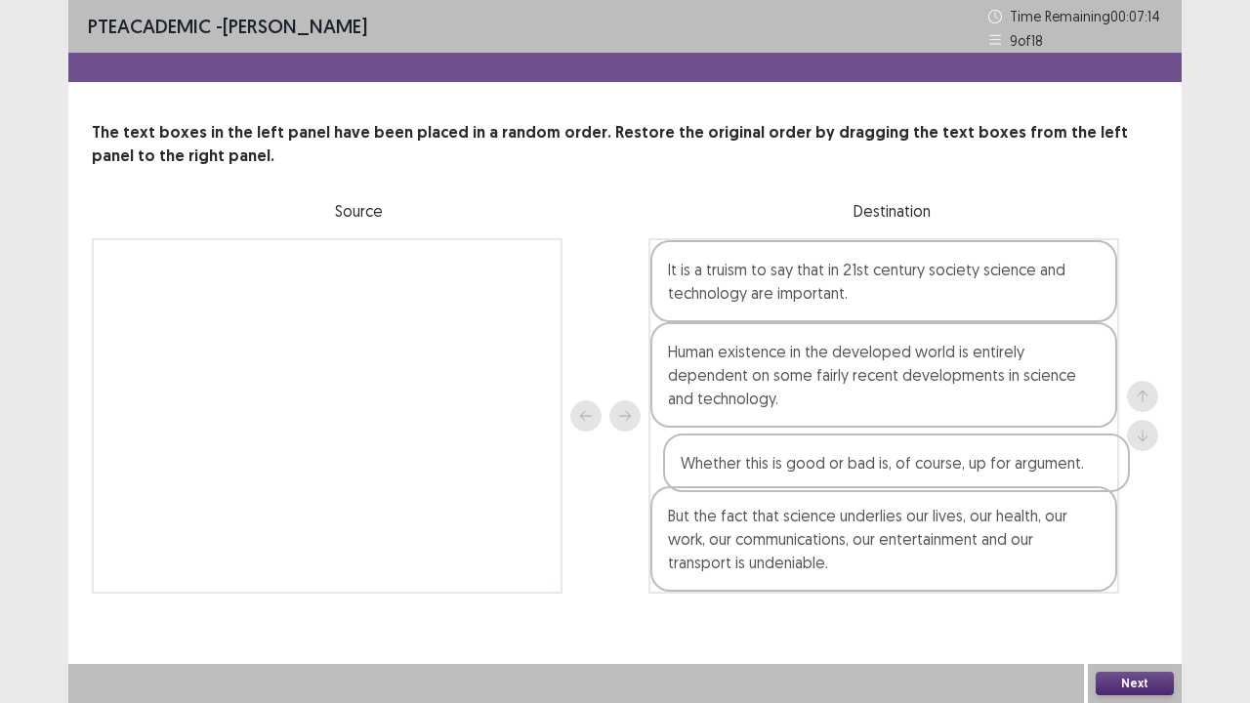
drag, startPoint x: 865, startPoint y: 569, endPoint x: 875, endPoint y: 447, distance: 122.5
click at [875, 447] on div "It is a truism to say that in 21st century society science and technology are i…" at bounding box center [884, 416] width 471 height 356
click at [1120, 570] on button "Next" at bounding box center [1135, 683] width 78 height 23
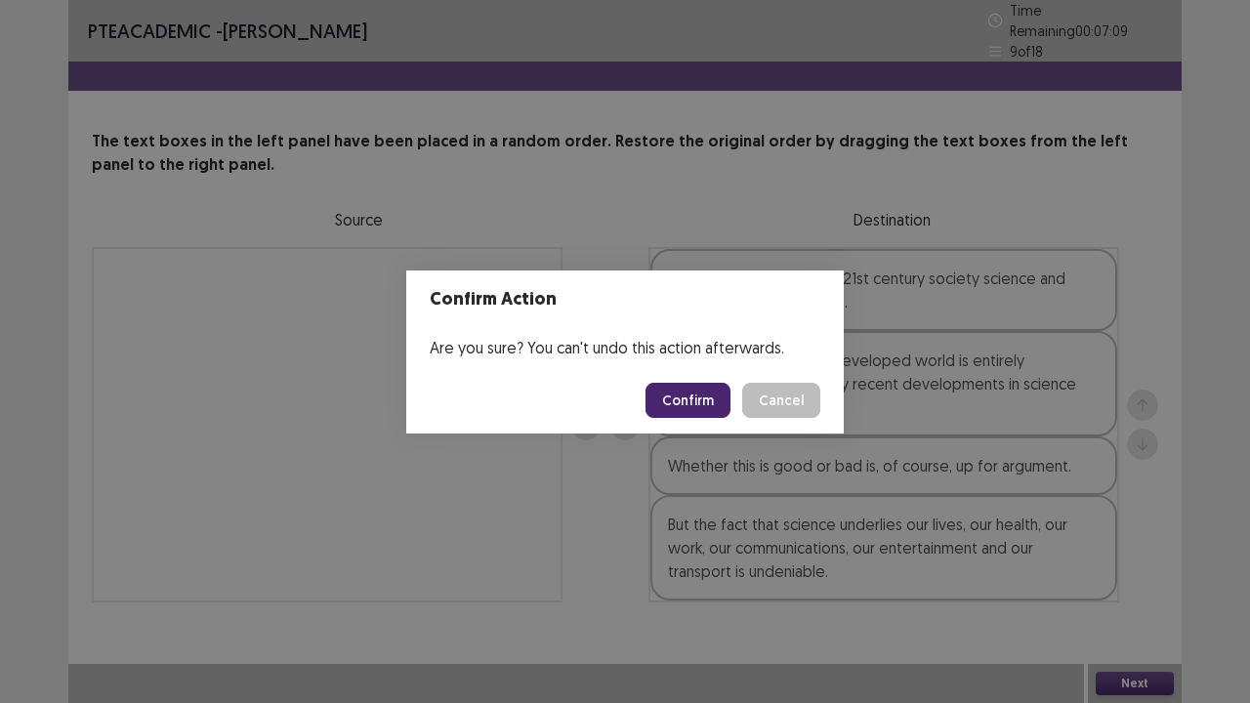
click at [694, 393] on button "Confirm" at bounding box center [688, 400] width 85 height 35
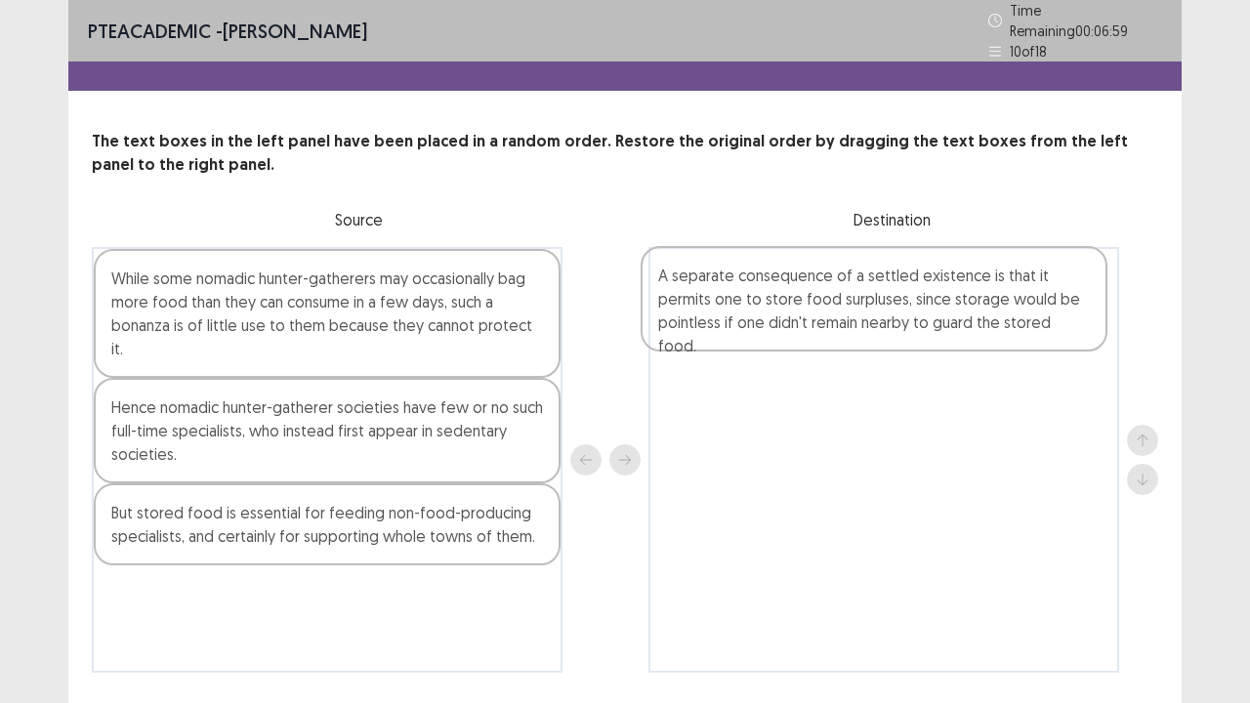
drag, startPoint x: 213, startPoint y: 295, endPoint x: 768, endPoint y: 301, distance: 554.8
click at [768, 301] on div "A separate consequence of a settled existence is that it permits one to store f…" at bounding box center [625, 460] width 1067 height 426
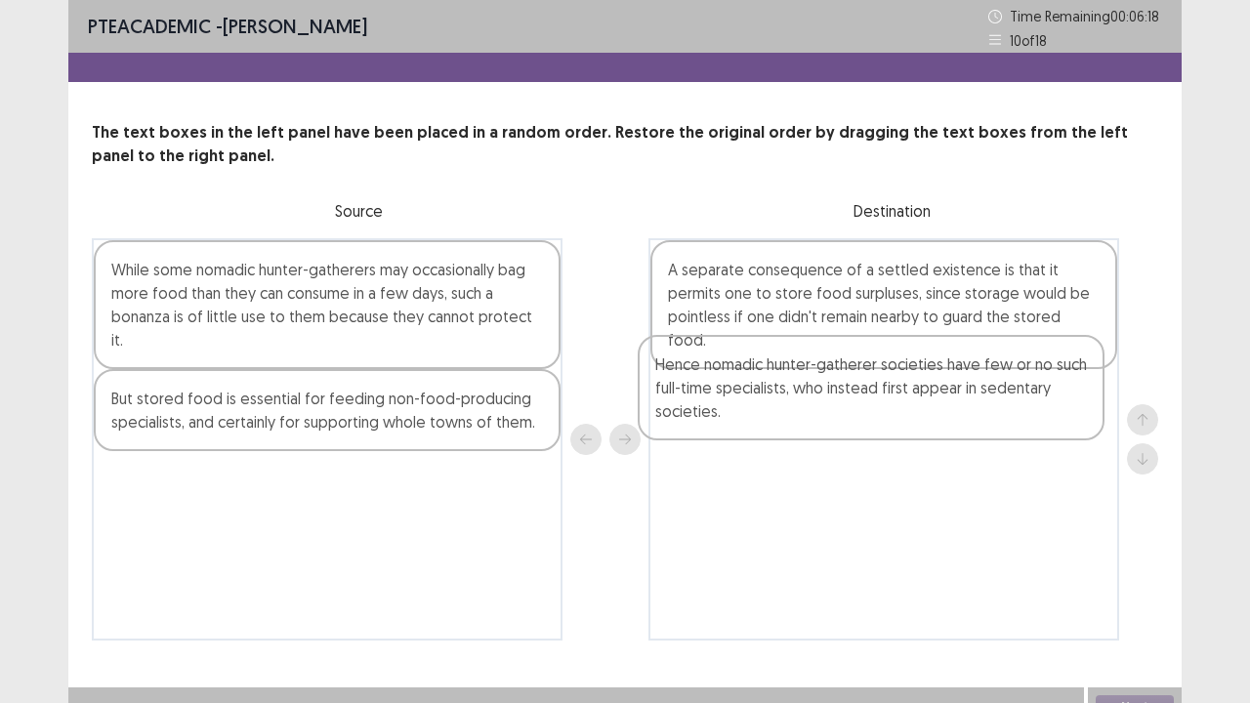
drag, startPoint x: 316, startPoint y: 421, endPoint x: 874, endPoint y: 408, distance: 557.9
click at [874, 408] on div "While some nomadic hunter-gatherers may occasionally bag more food than they ca…" at bounding box center [625, 439] width 1067 height 402
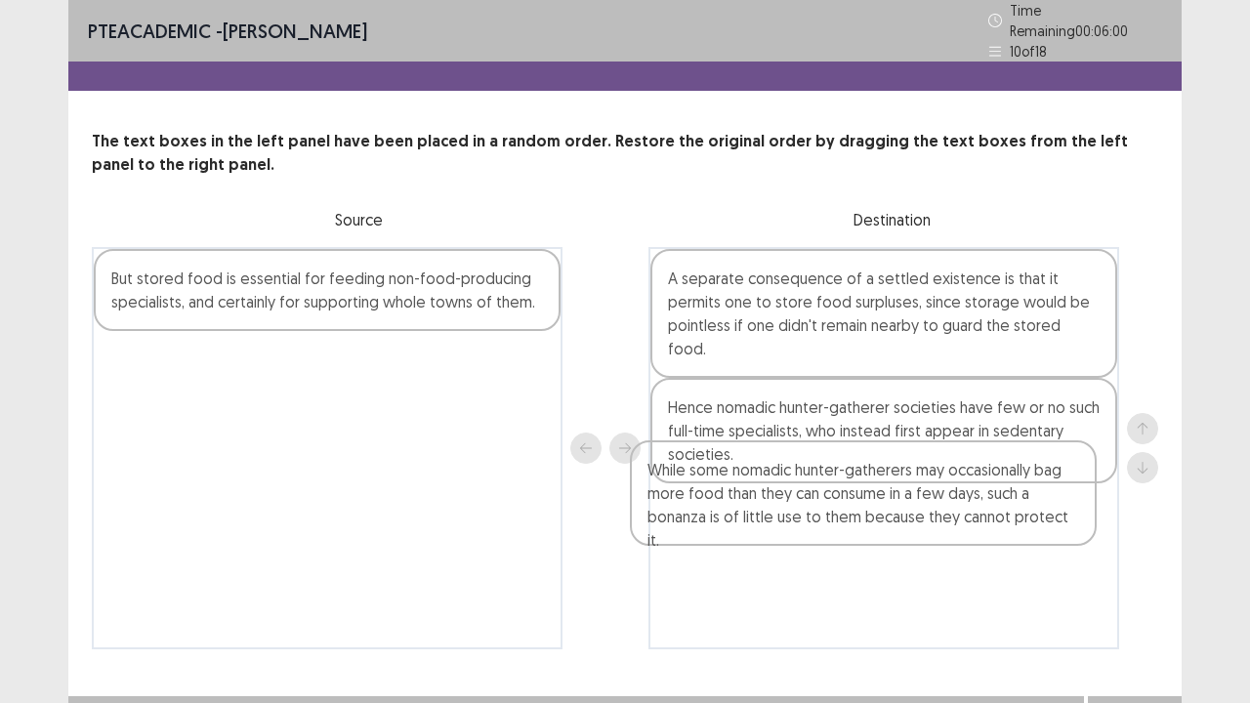
drag, startPoint x: 410, startPoint y: 299, endPoint x: 961, endPoint y: 500, distance: 586.5
click at [961, 500] on div "While some nomadic hunter-gatherers may occasionally bag more food than they ca…" at bounding box center [625, 448] width 1067 height 402
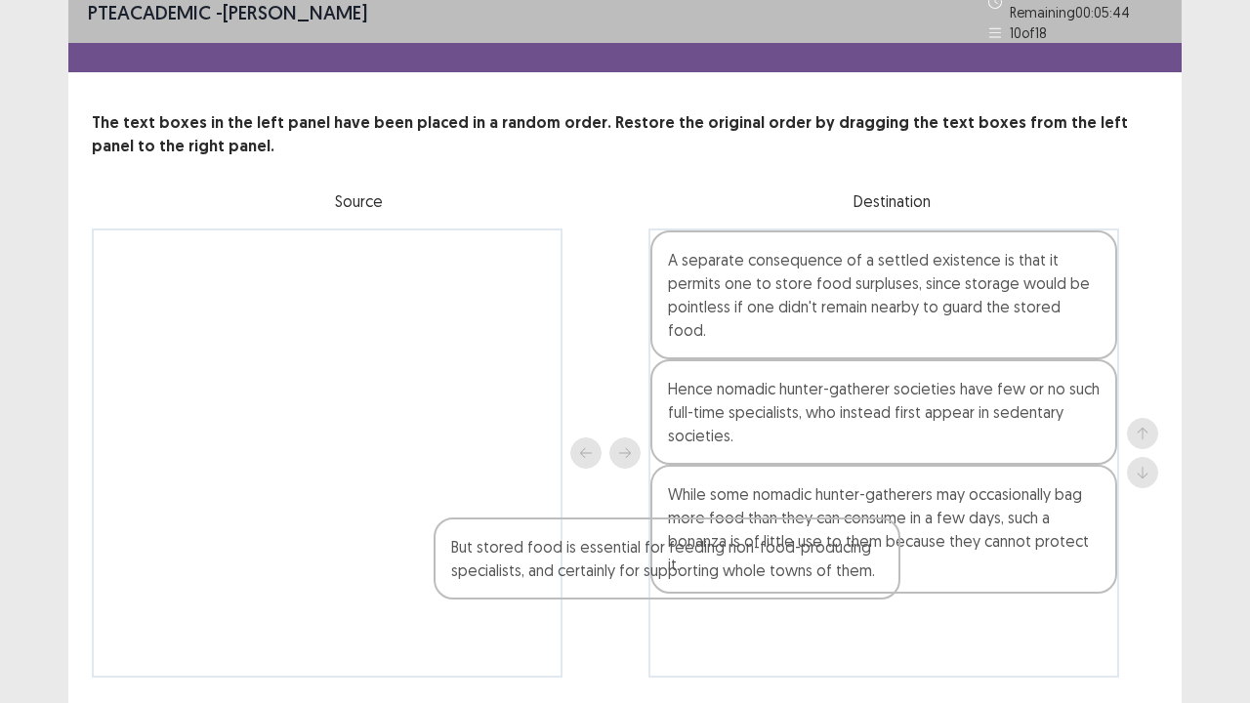
scroll to position [23, 0]
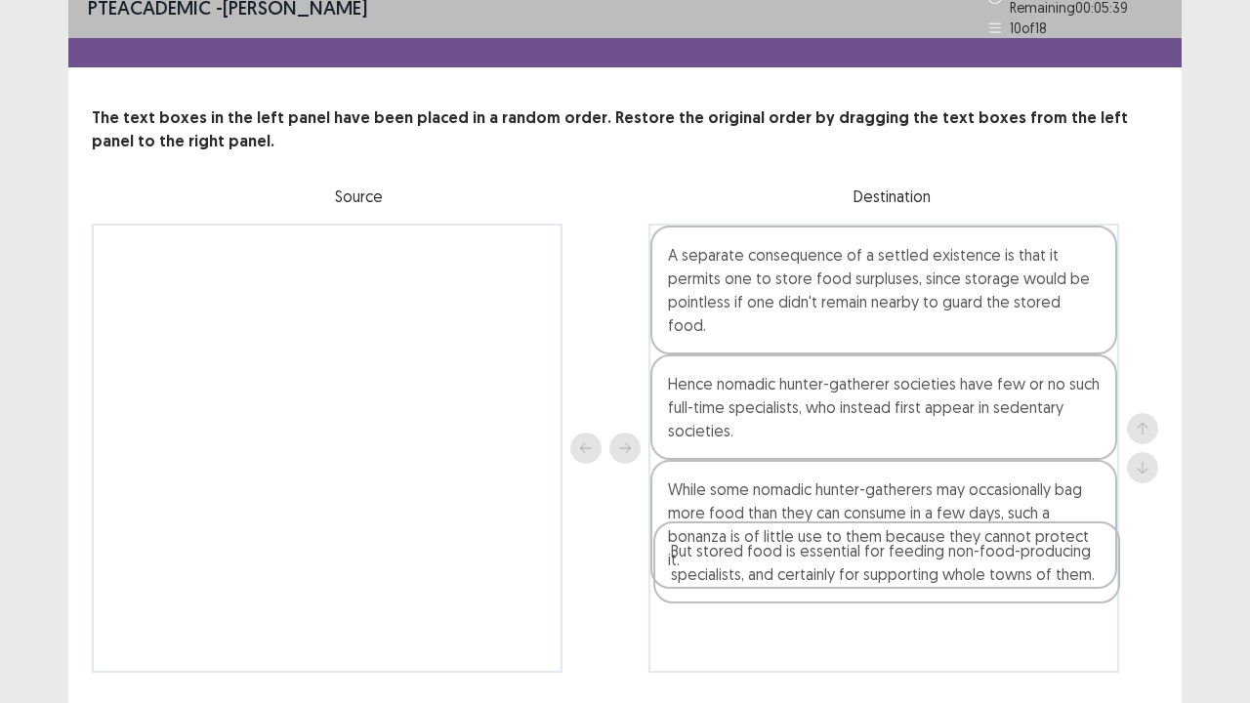
drag, startPoint x: 350, startPoint y: 268, endPoint x: 932, endPoint y: 563, distance: 652.6
click at [932, 563] on div "But stored food is essential for feeding non-food-producing specialists, and ce…" at bounding box center [625, 448] width 1067 height 449
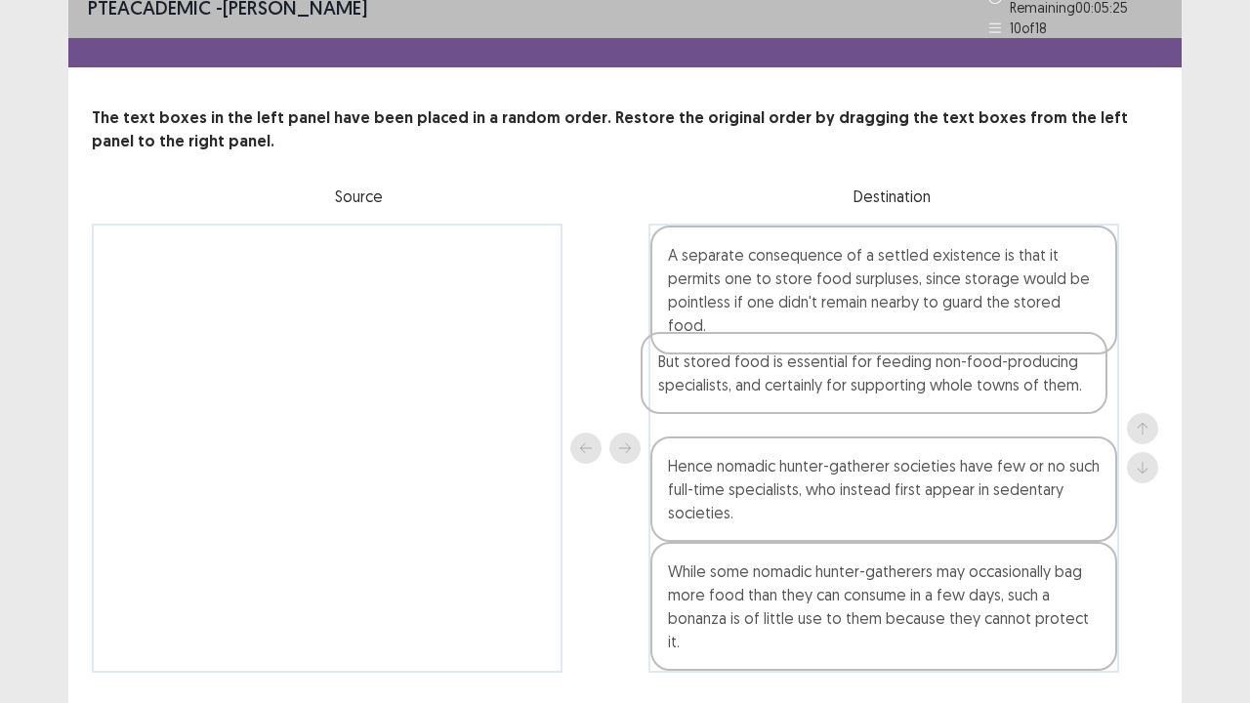
drag, startPoint x: 879, startPoint y: 595, endPoint x: 871, endPoint y: 352, distance: 243.3
click at [871, 352] on div "A separate consequence of a settled existence is that it permits one to store f…" at bounding box center [884, 448] width 471 height 449
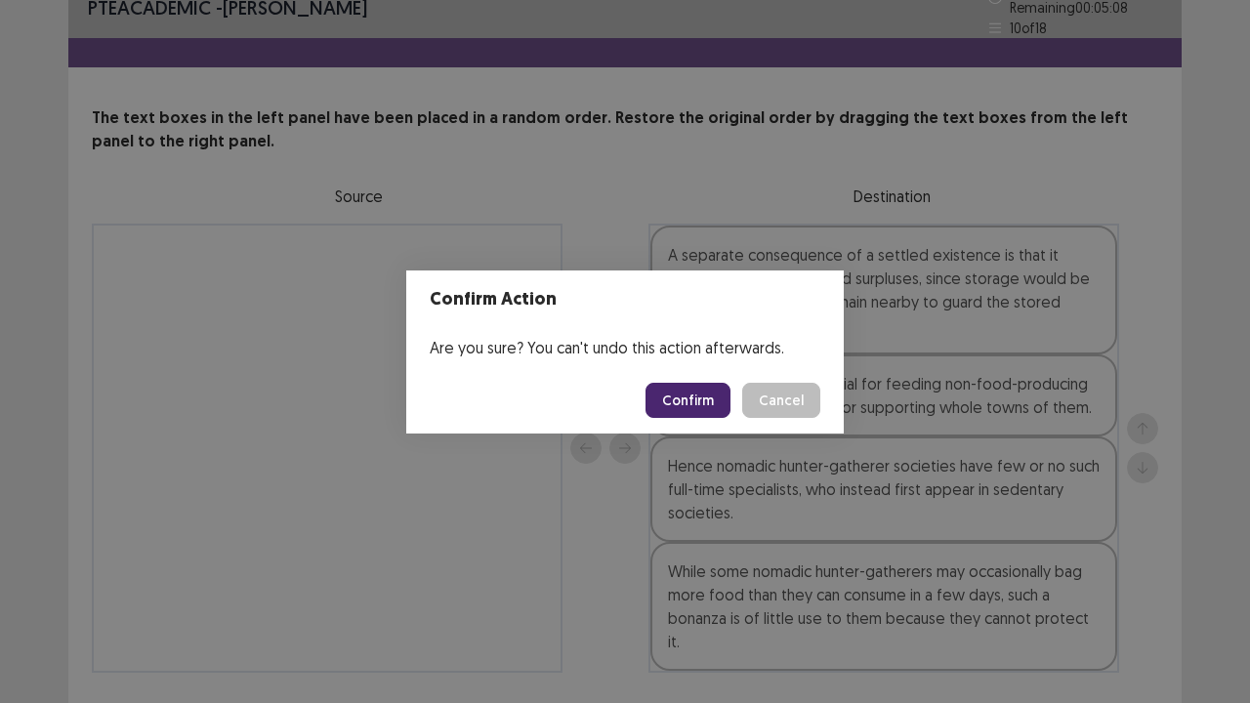
click at [705, 406] on button "Confirm" at bounding box center [688, 400] width 85 height 35
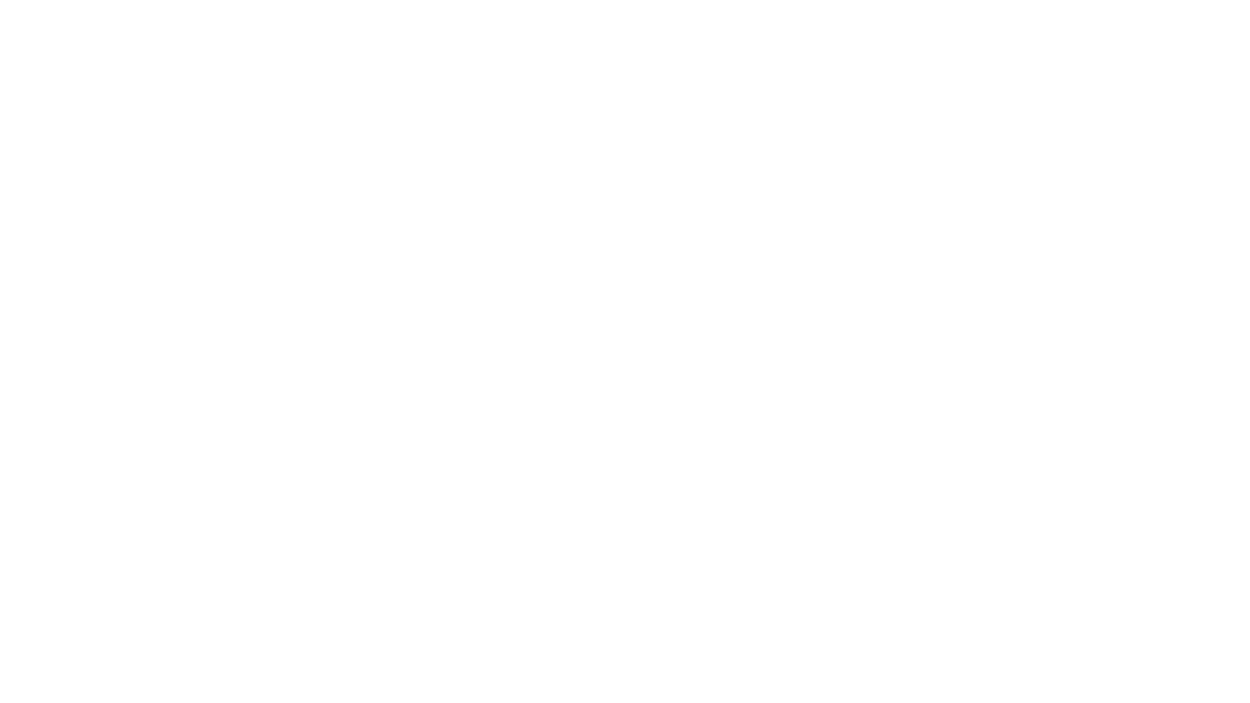
scroll to position [0, 0]
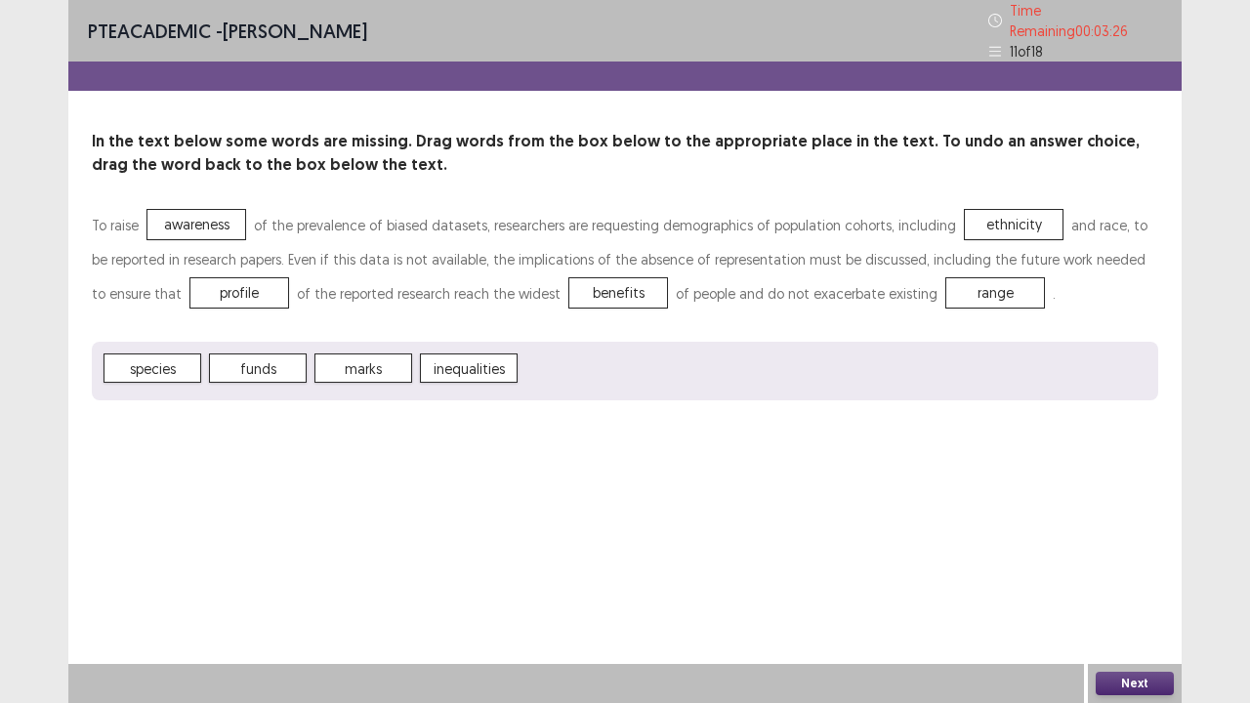
click at [1115, 570] on button "Next" at bounding box center [1135, 683] width 78 height 23
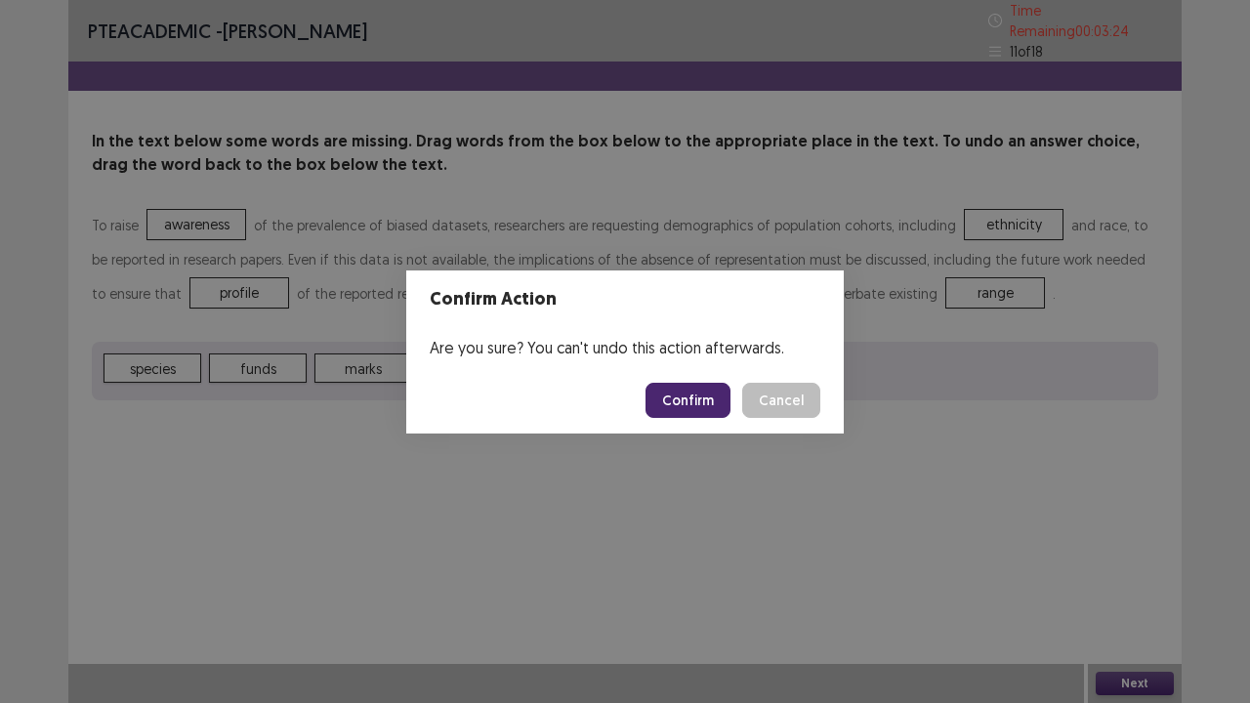
click at [697, 408] on button "Confirm" at bounding box center [688, 400] width 85 height 35
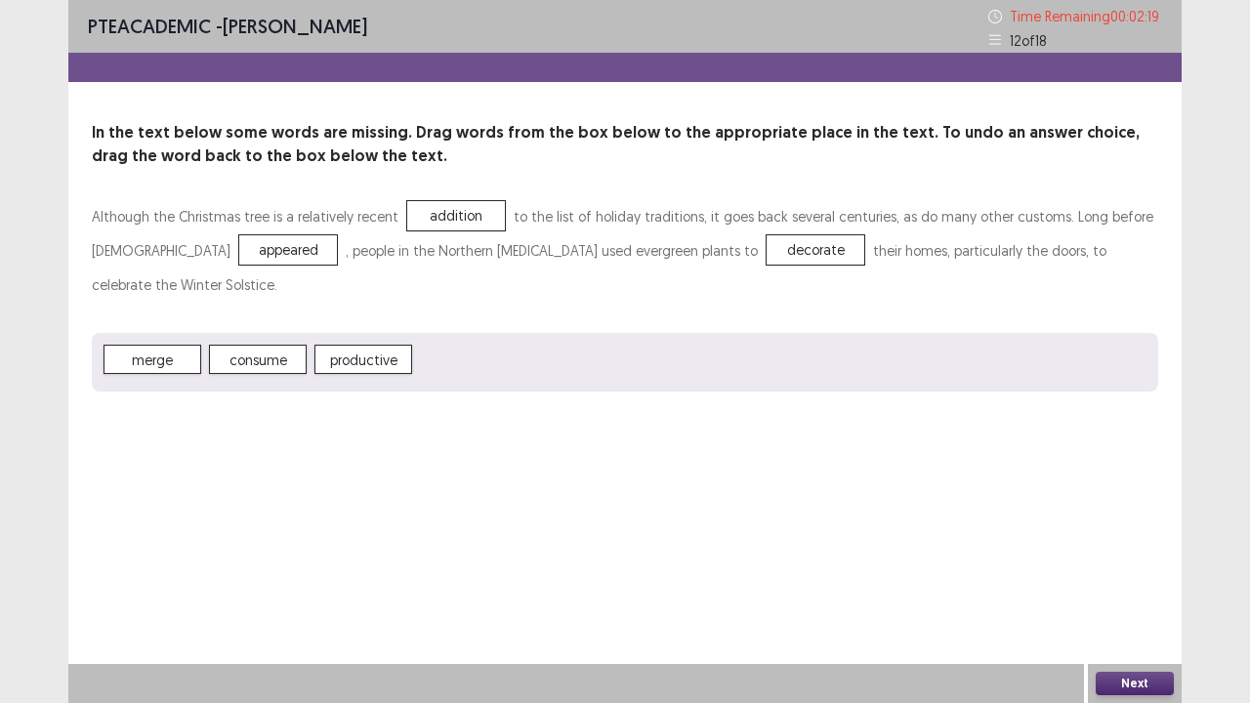
click at [1098, 570] on button "Next" at bounding box center [1135, 683] width 78 height 23
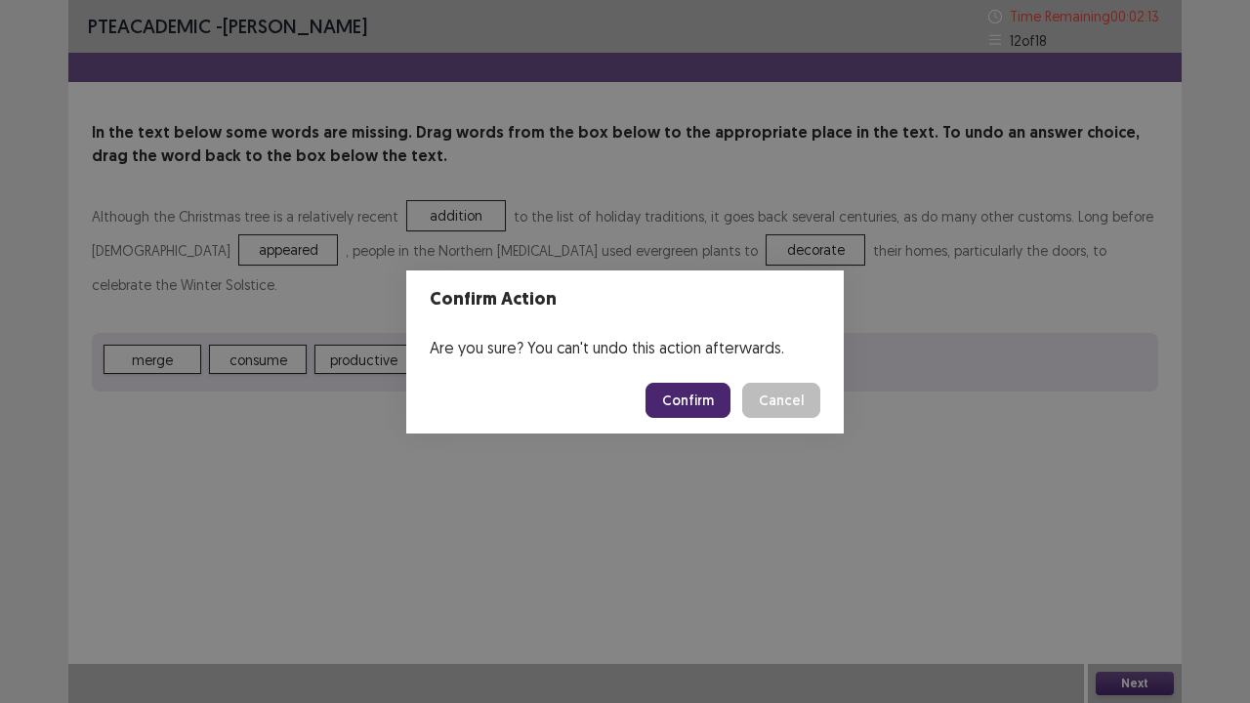
click at [699, 410] on button "Confirm" at bounding box center [688, 400] width 85 height 35
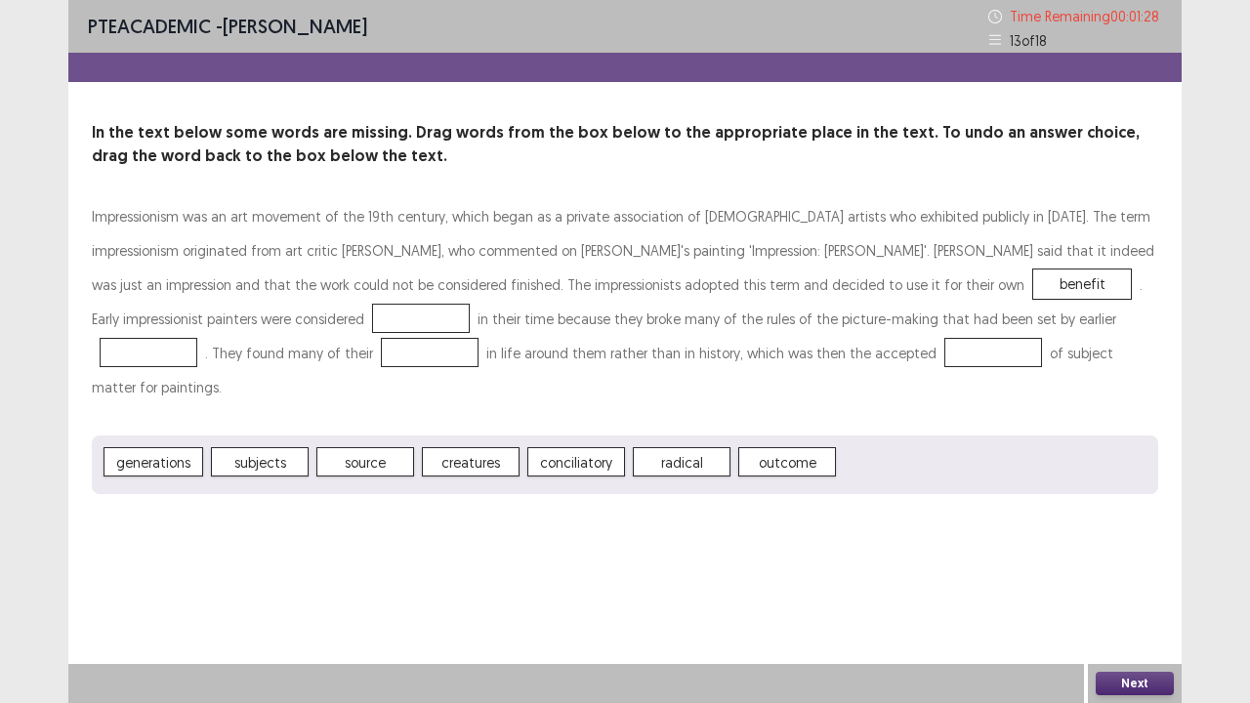
click at [381, 447] on span "source" at bounding box center [365, 461] width 98 height 29
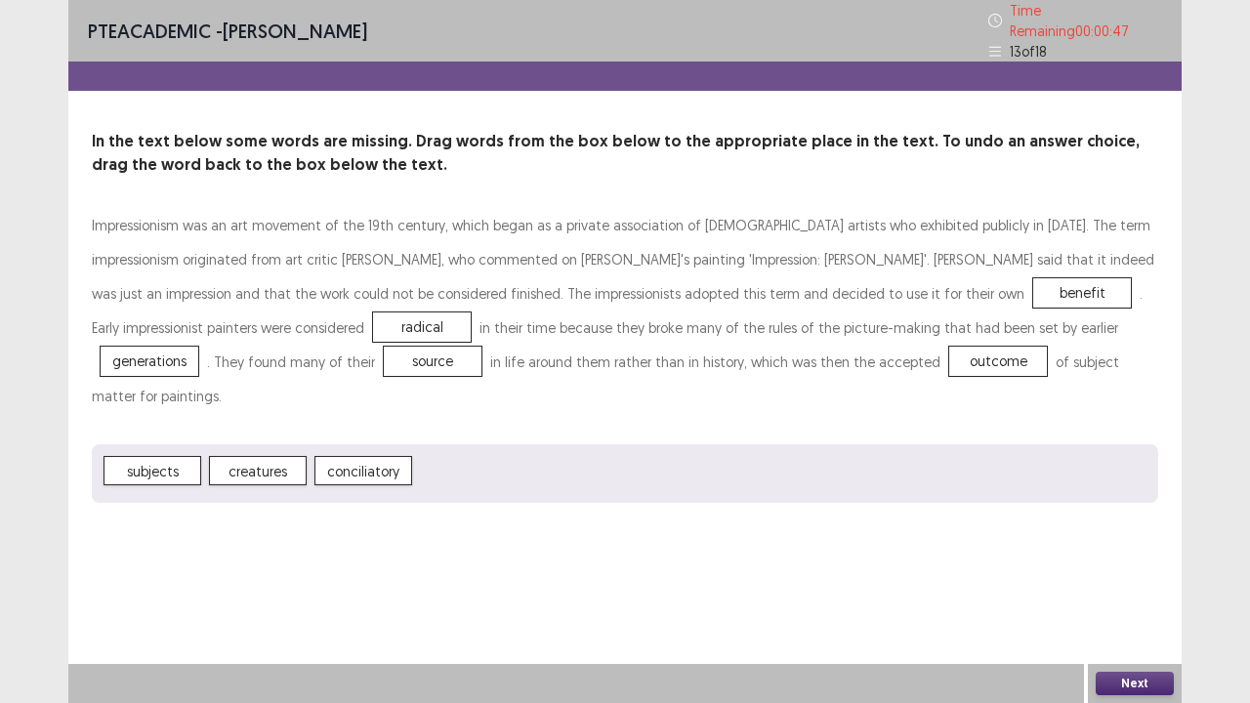
click at [1104, 570] on button "Next" at bounding box center [1135, 683] width 78 height 23
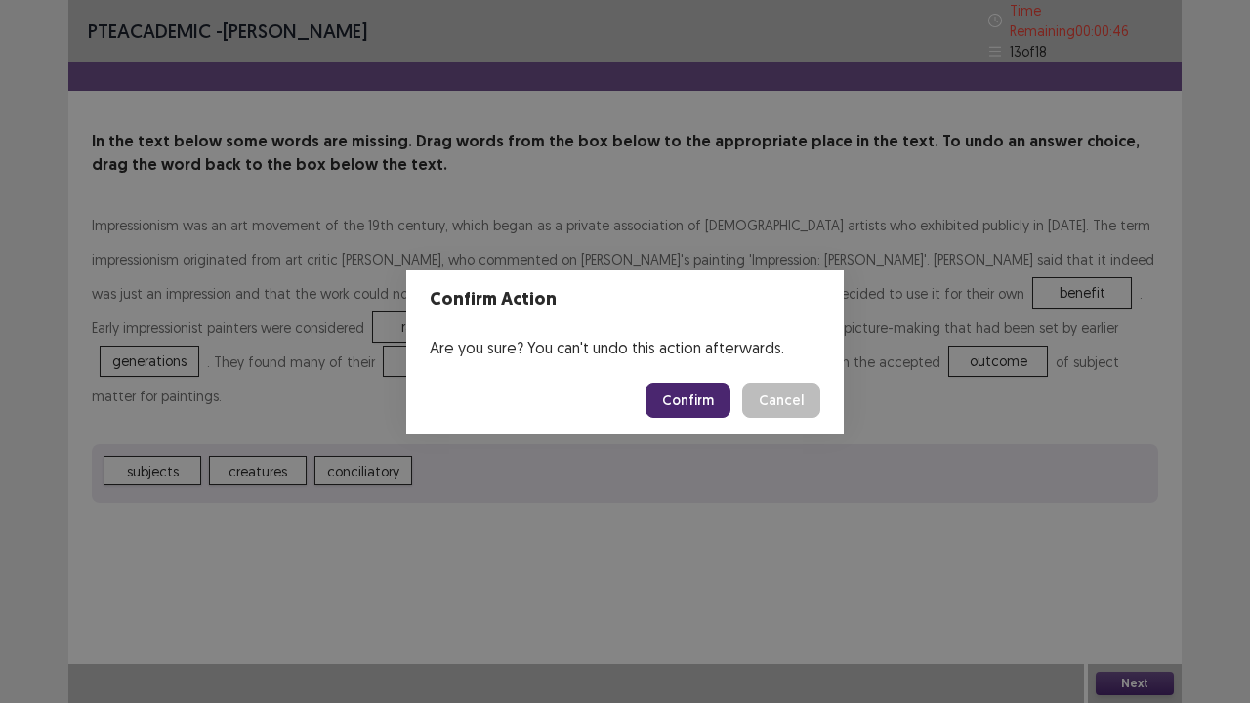
click at [701, 396] on button "Confirm" at bounding box center [688, 400] width 85 height 35
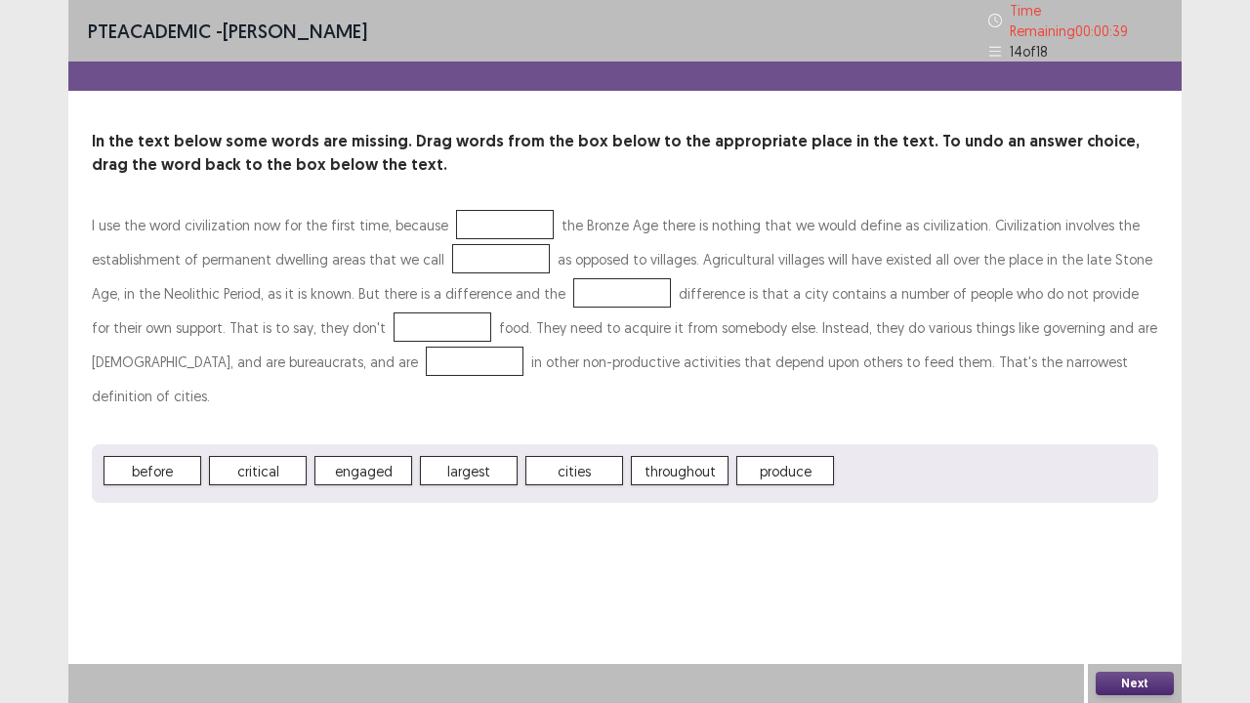
click at [381, 456] on span "engaged" at bounding box center [364, 470] width 98 height 29
click at [553, 456] on span "cities" at bounding box center [575, 470] width 98 height 29
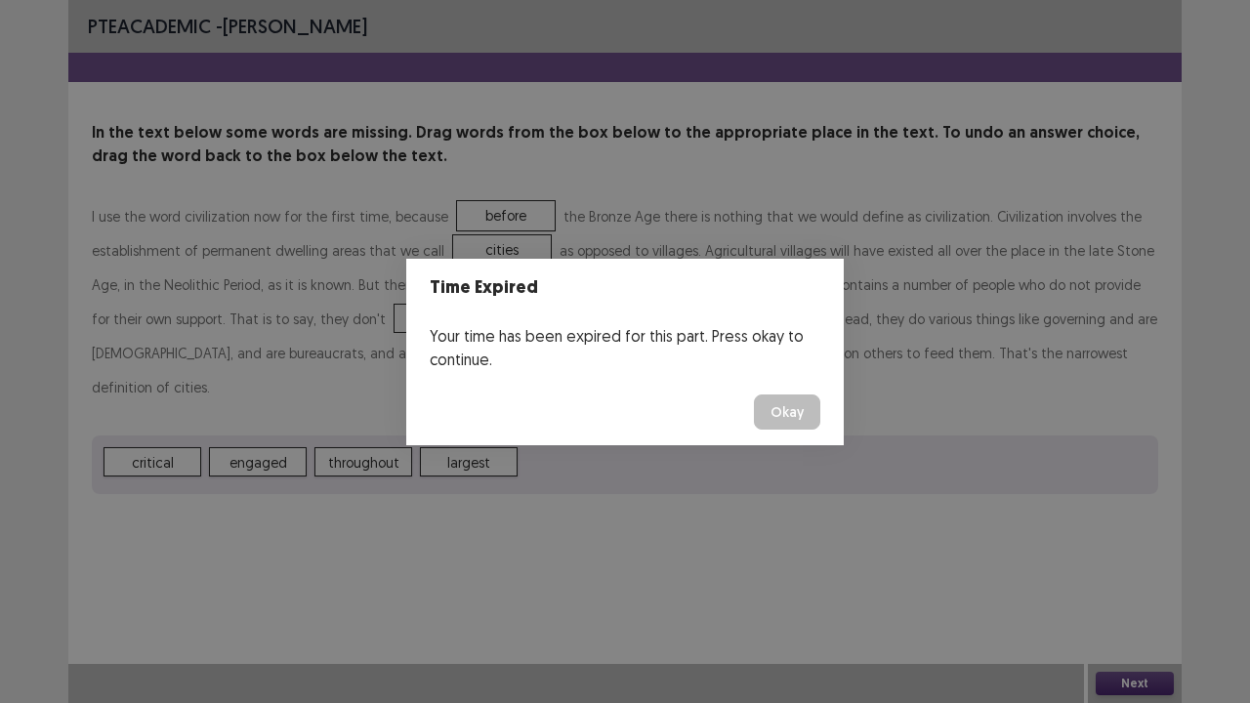
click at [781, 415] on button "Okay" at bounding box center [787, 412] width 66 height 35
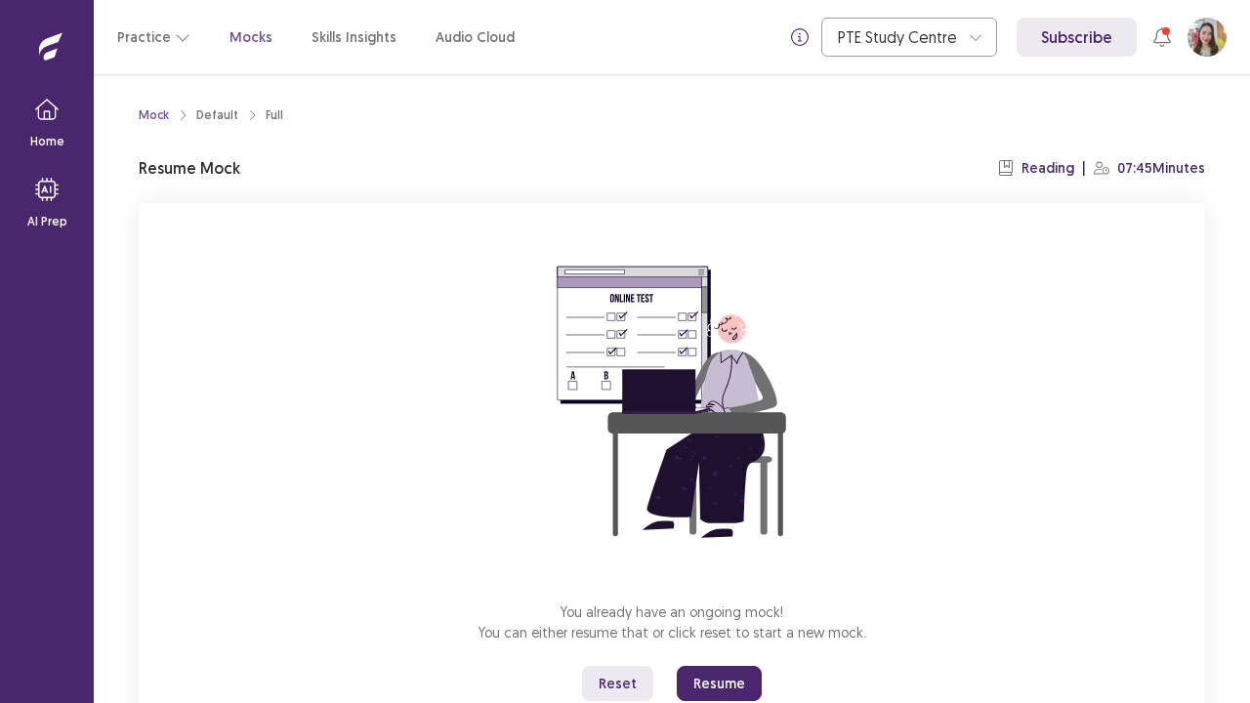
click at [729, 570] on button "Resume" at bounding box center [719, 683] width 85 height 35
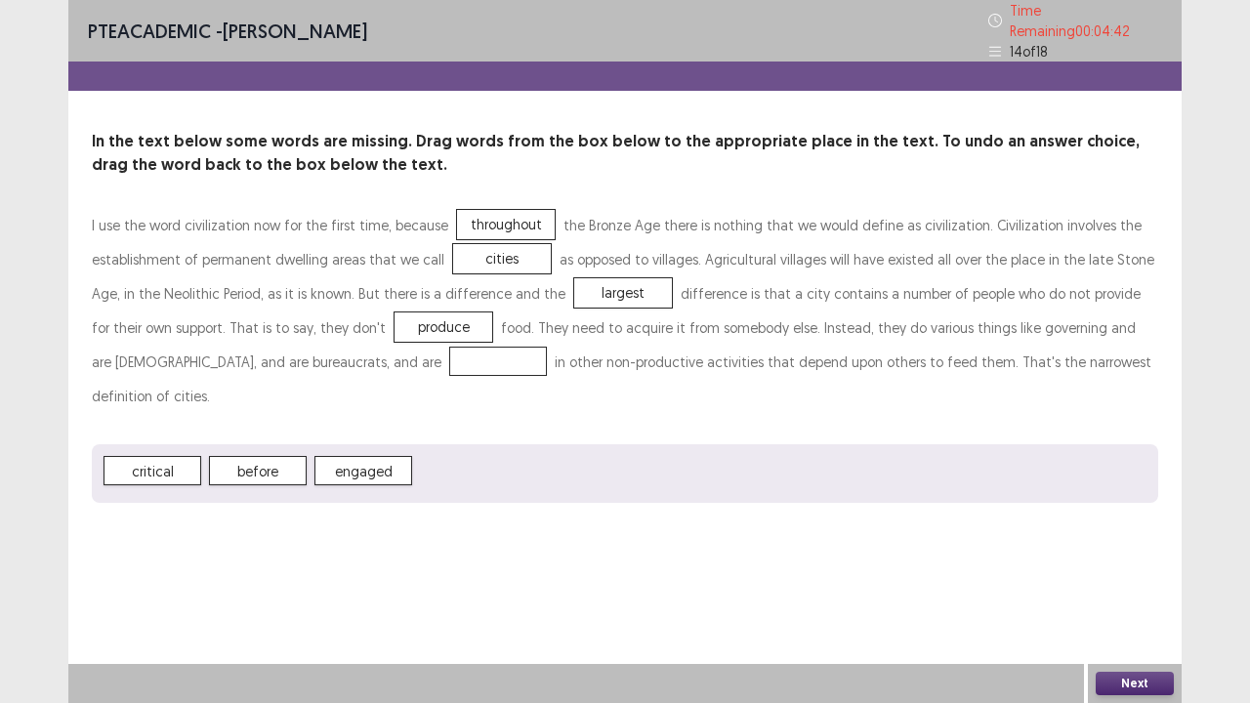
click at [352, 456] on span "engaged" at bounding box center [364, 470] width 98 height 29
click at [1145, 570] on button "Next" at bounding box center [1135, 683] width 78 height 23
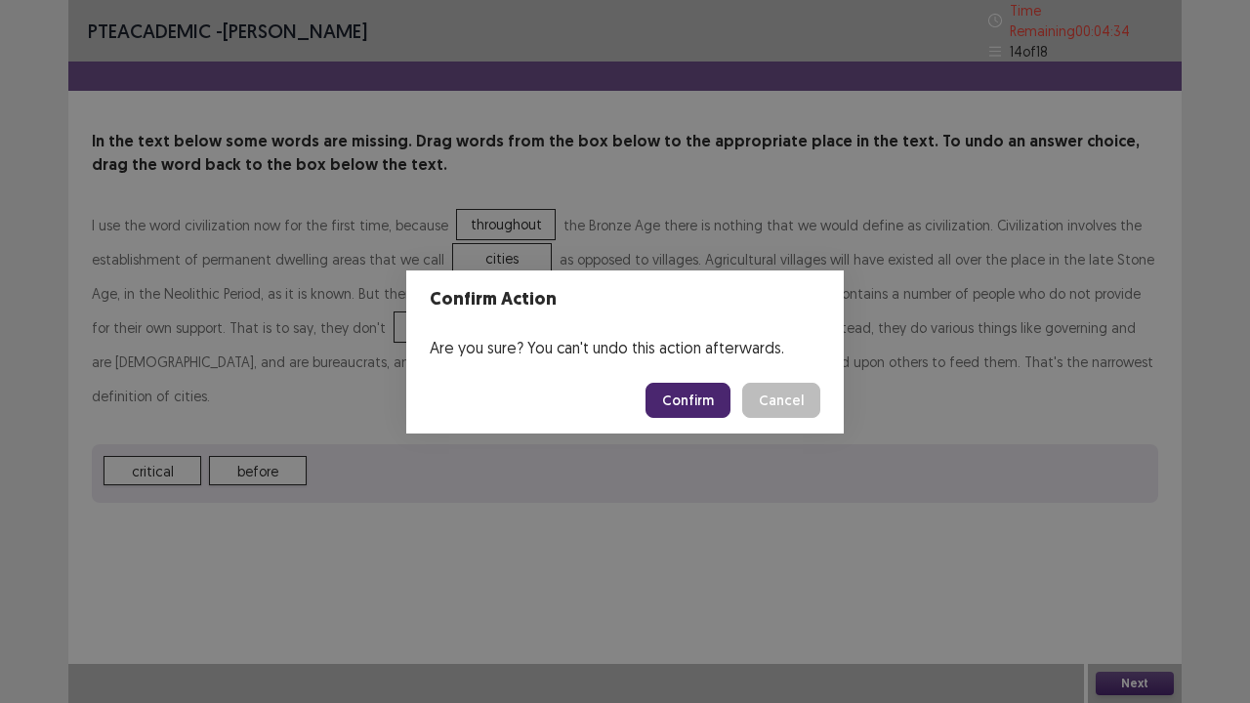
click at [663, 406] on button "Confirm" at bounding box center [688, 400] width 85 height 35
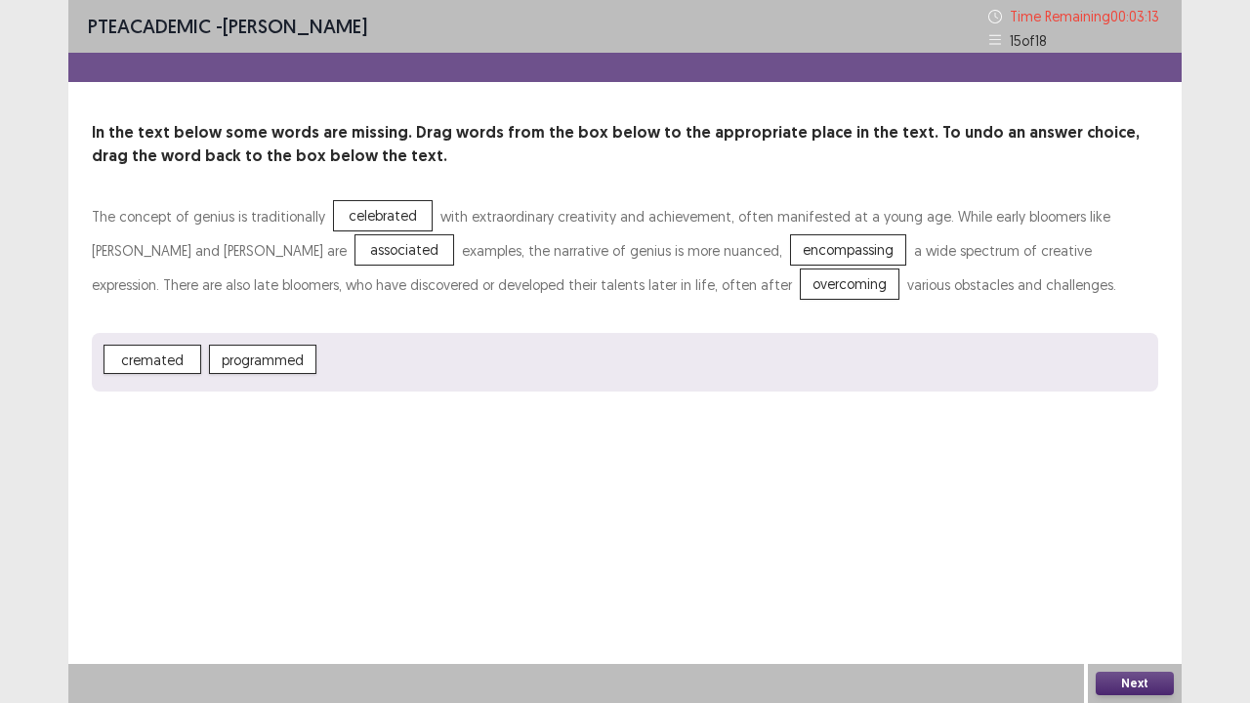
click at [1104, 570] on button "Next" at bounding box center [1135, 683] width 78 height 23
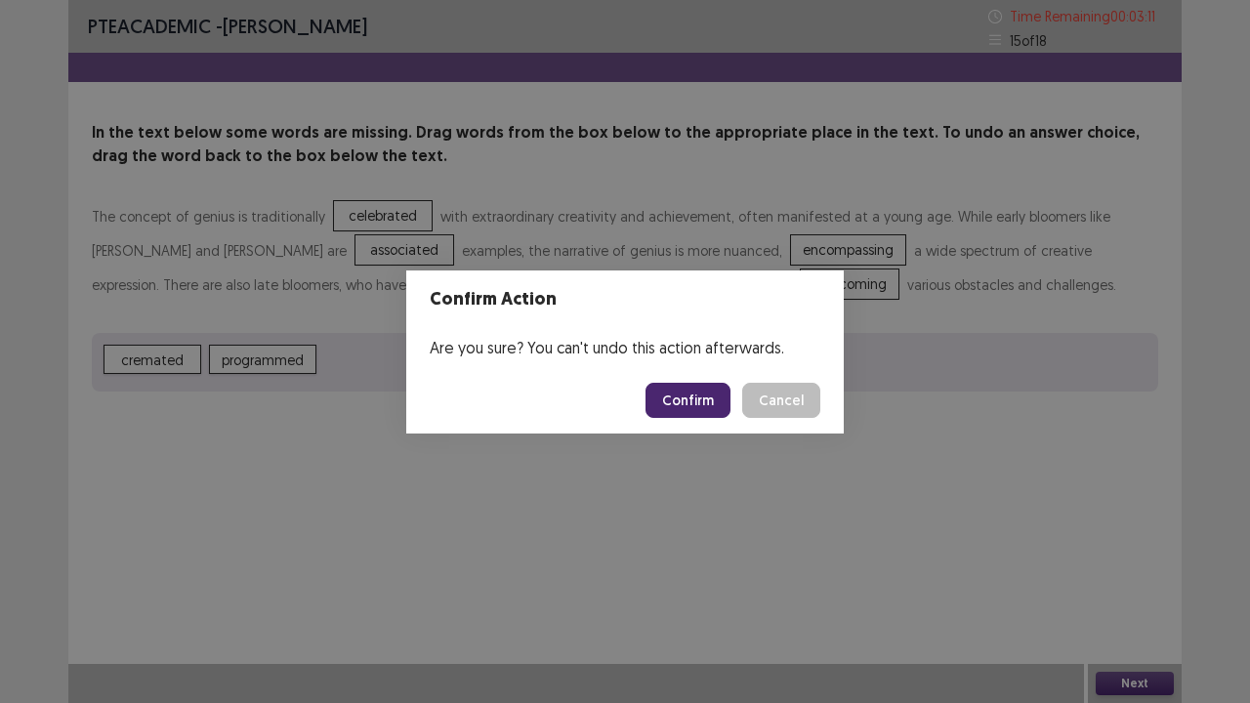
click at [682, 399] on button "Confirm" at bounding box center [688, 400] width 85 height 35
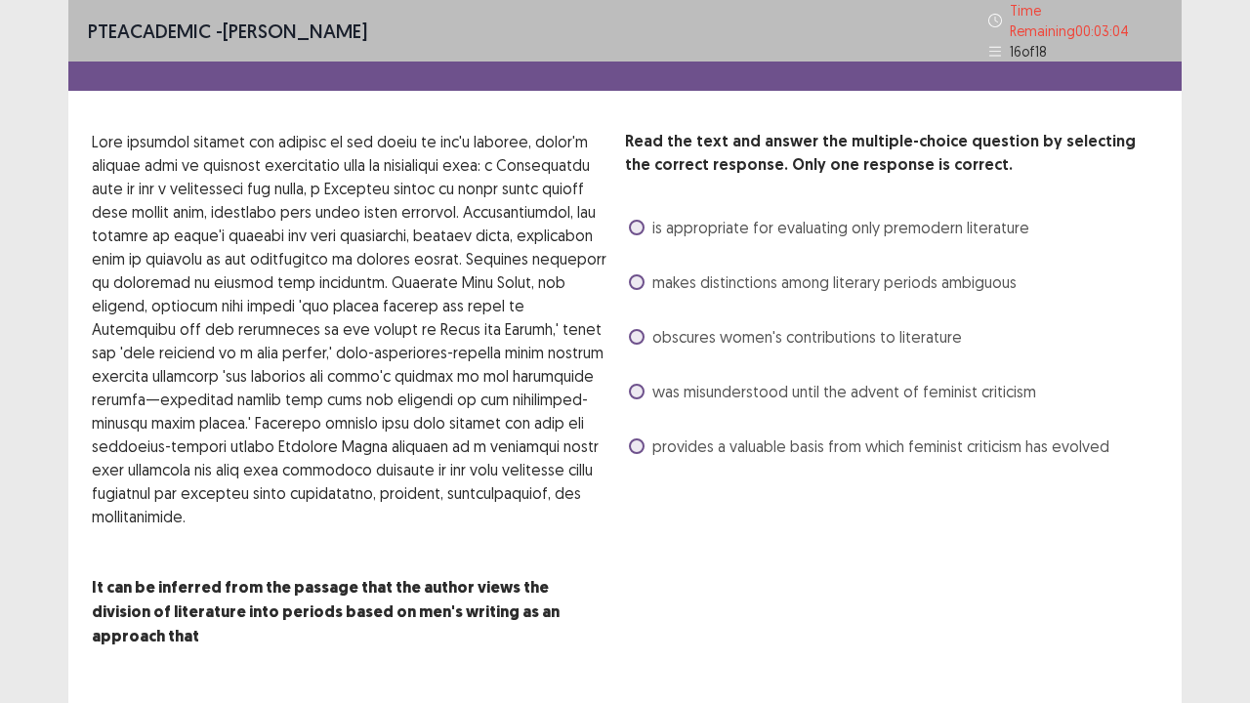
click at [445, 570] on p at bounding box center [351, 660] width 518 height 23
click at [636, 329] on span at bounding box center [637, 337] width 16 height 16
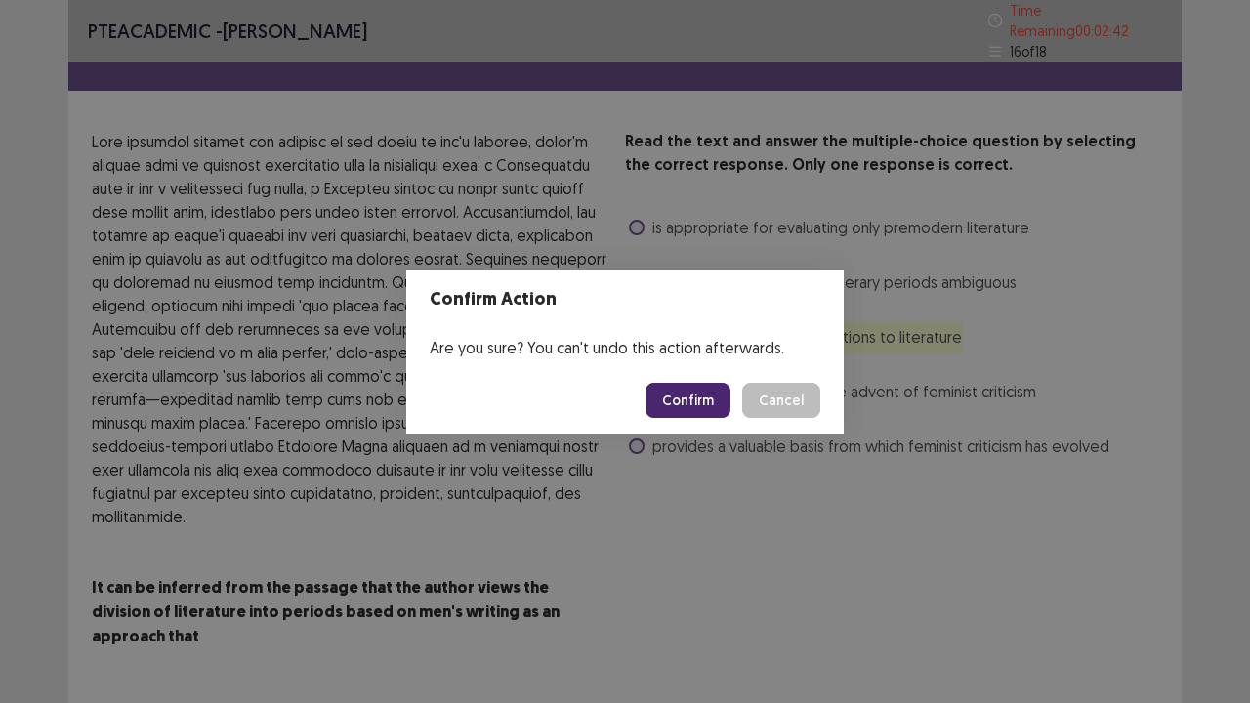
click at [709, 395] on button "Confirm" at bounding box center [688, 400] width 85 height 35
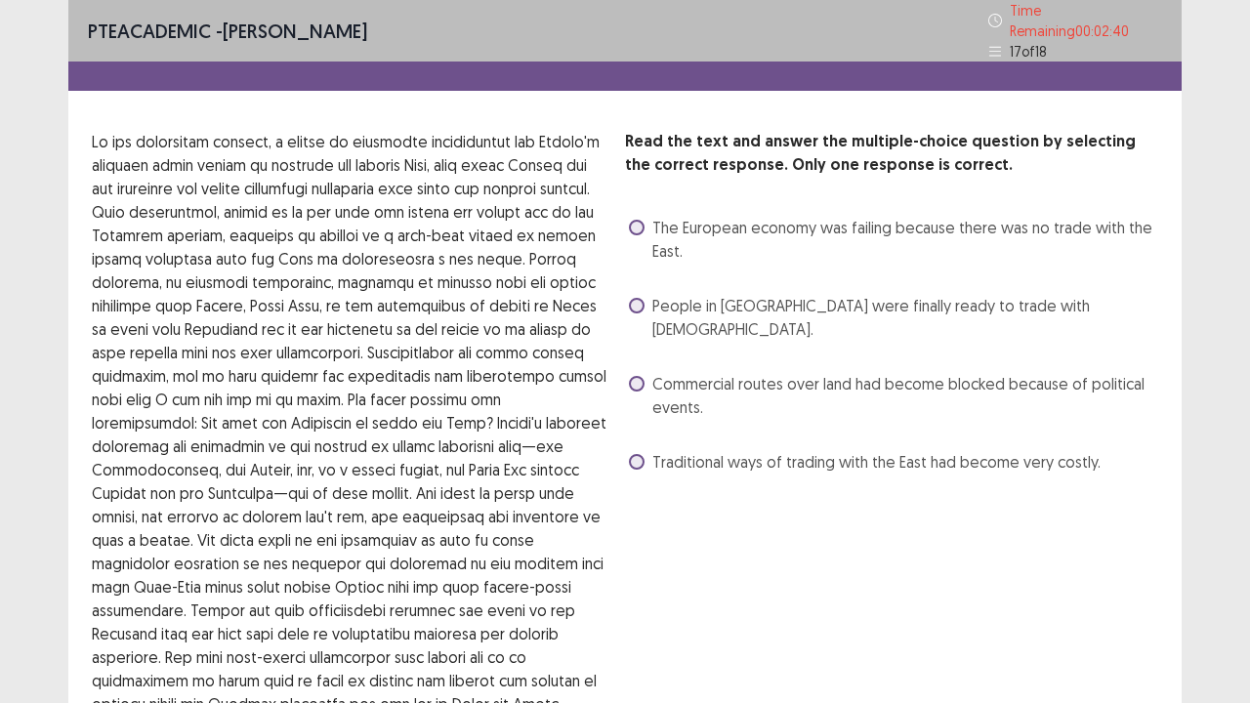
click at [807, 490] on div "Read the text and answer the multiple-choice question by selecting the correct …" at bounding box center [891, 482] width 533 height 705
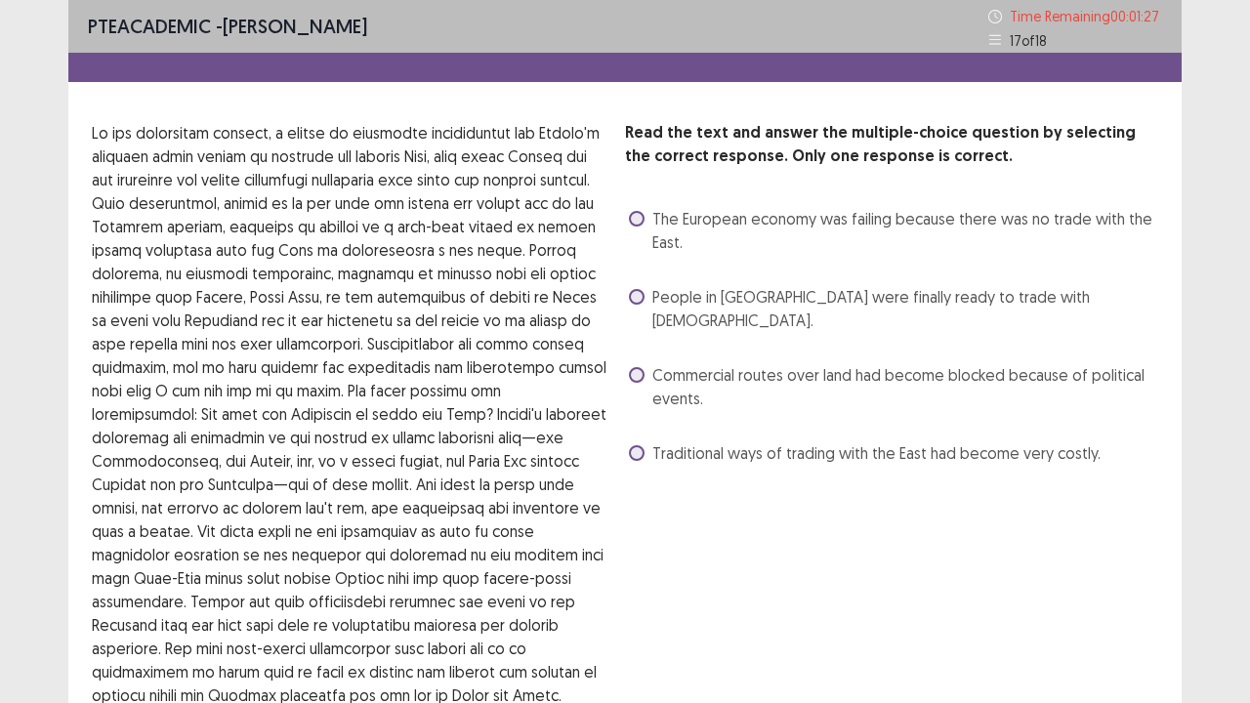
click at [637, 367] on span at bounding box center [637, 375] width 16 height 16
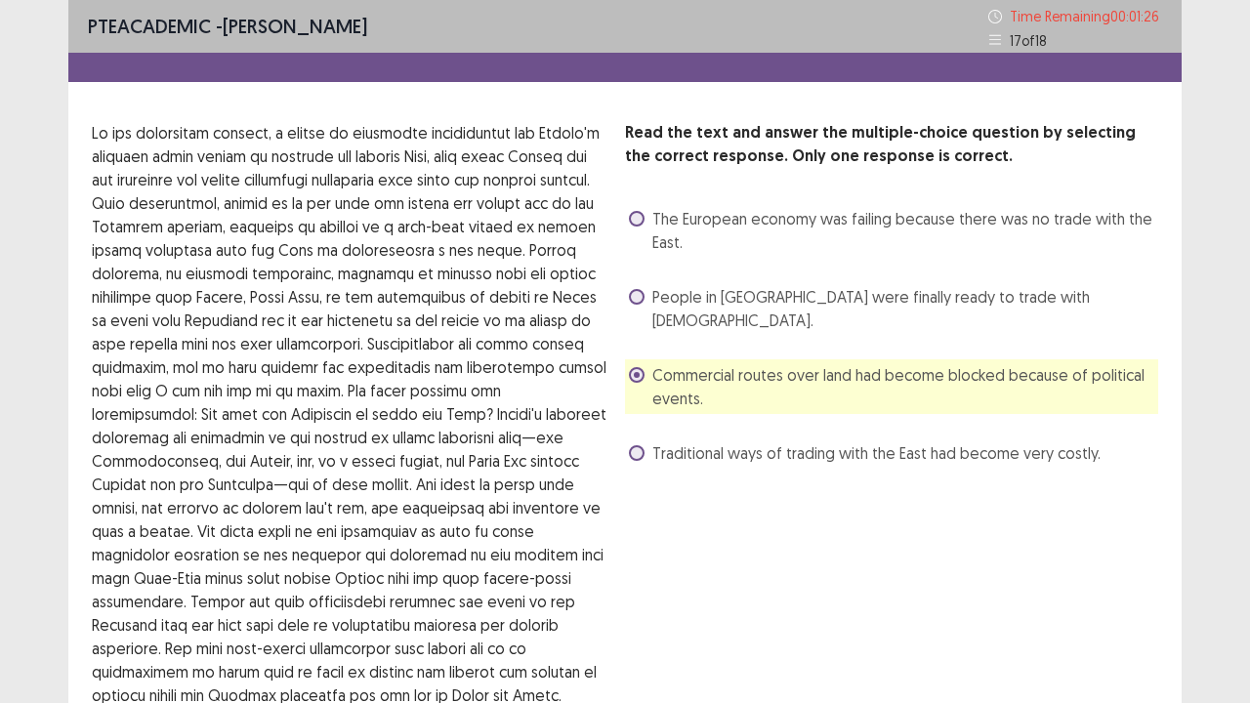
click at [782, 500] on div "Read the text and answer the multiple-choice question by selecting the correct …" at bounding box center [891, 473] width 533 height 705
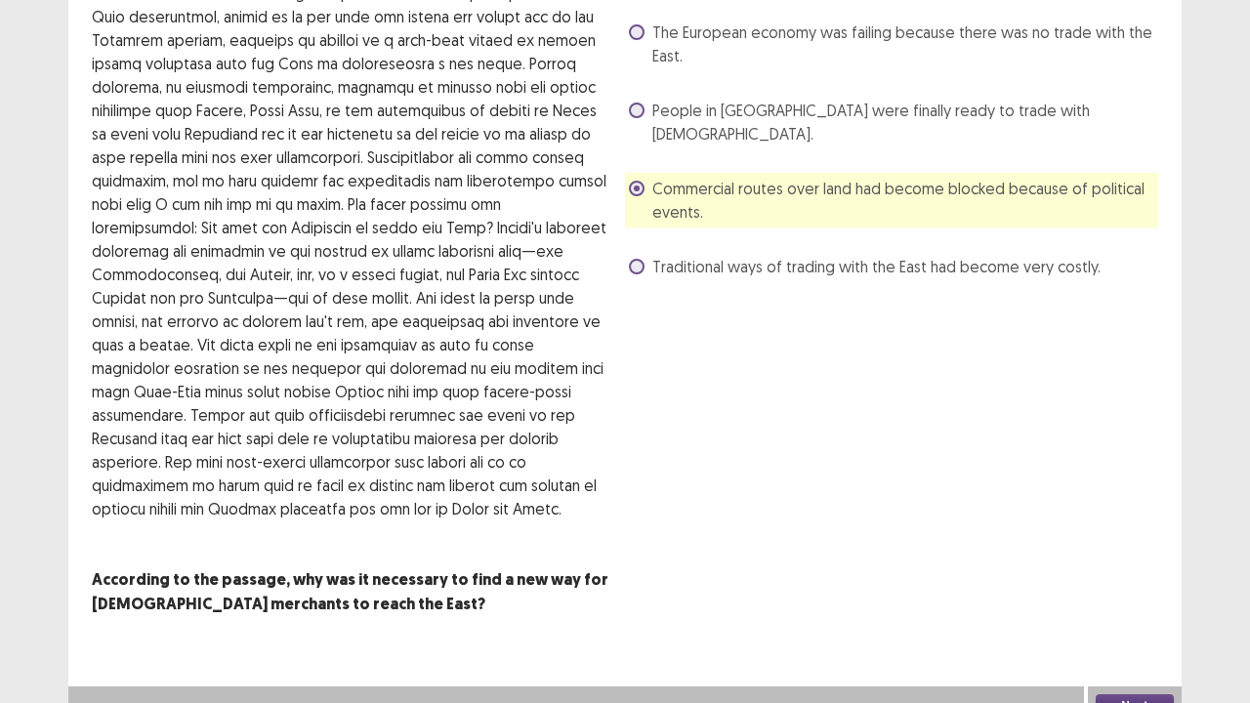
scroll to position [208, 0]
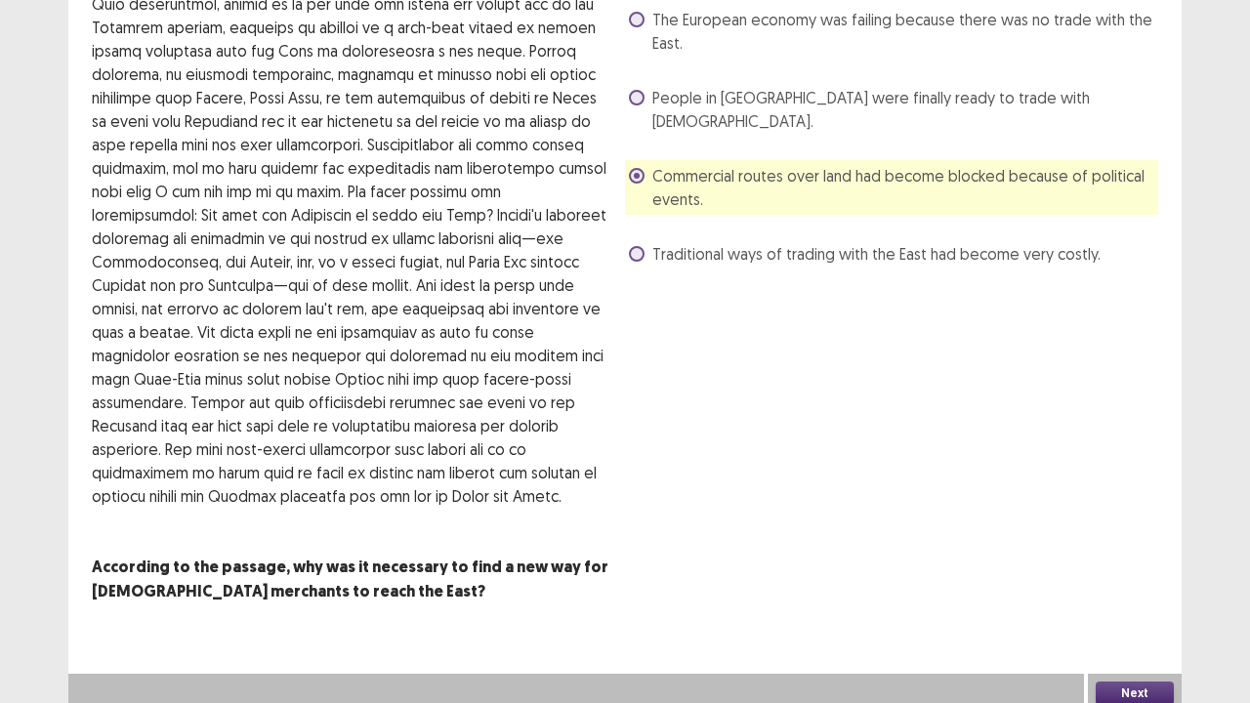
click at [1146, 570] on button "Next" at bounding box center [1135, 693] width 78 height 23
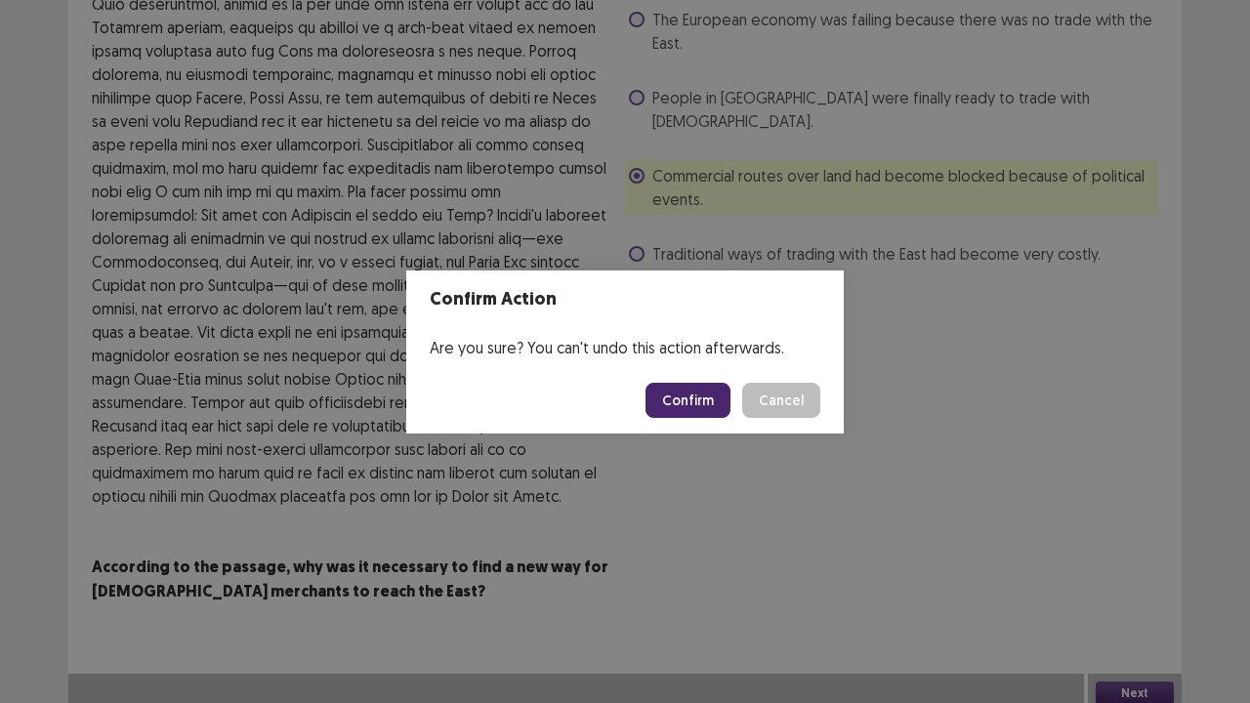
click at [712, 409] on button "Confirm" at bounding box center [688, 400] width 85 height 35
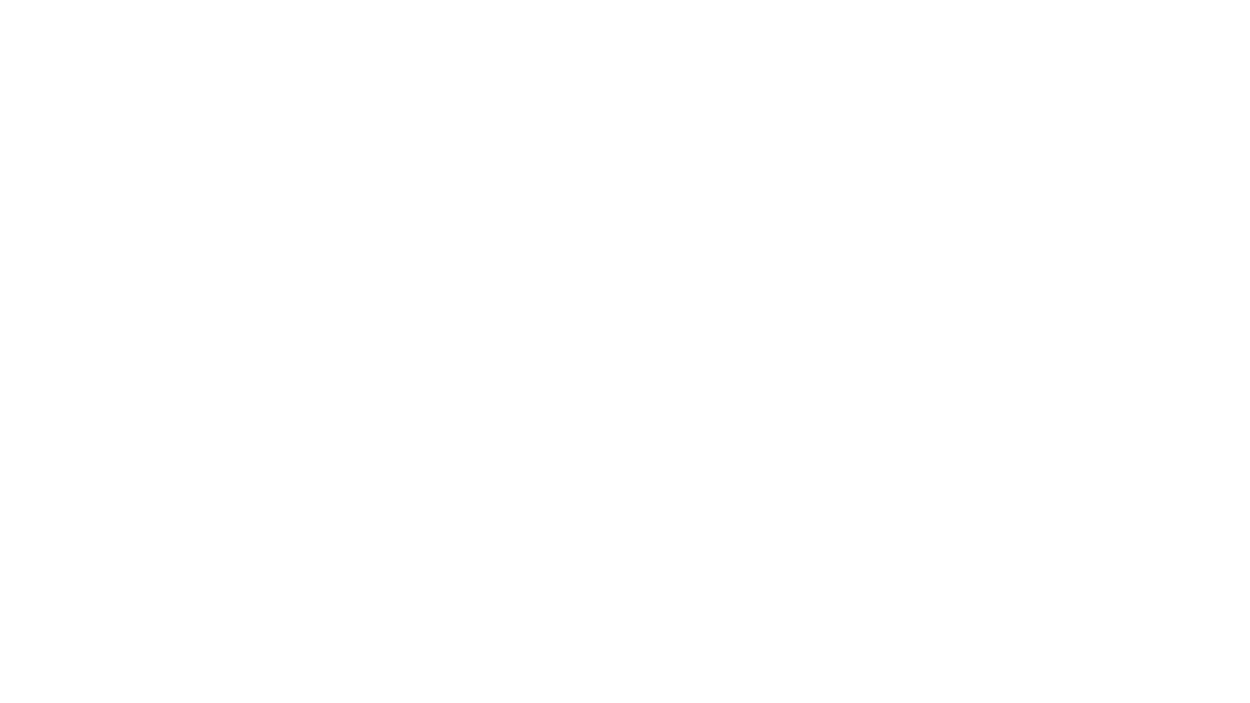
scroll to position [0, 0]
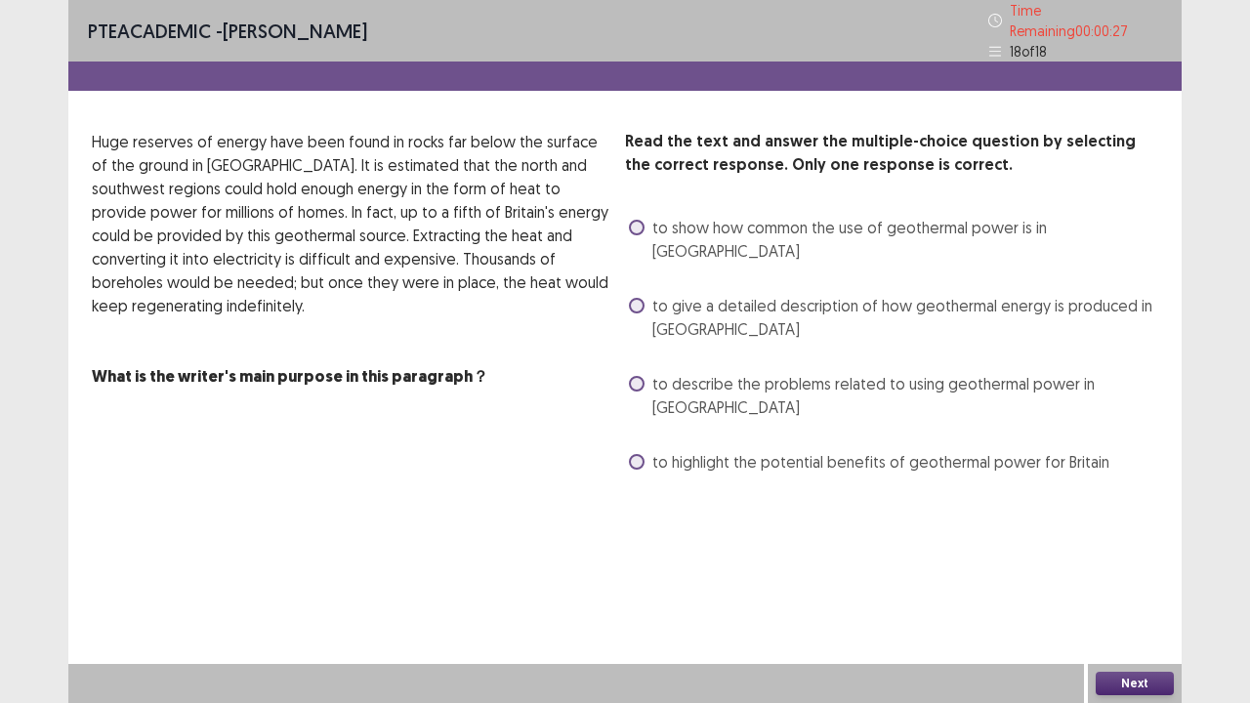
click at [639, 298] on span at bounding box center [637, 306] width 16 height 16
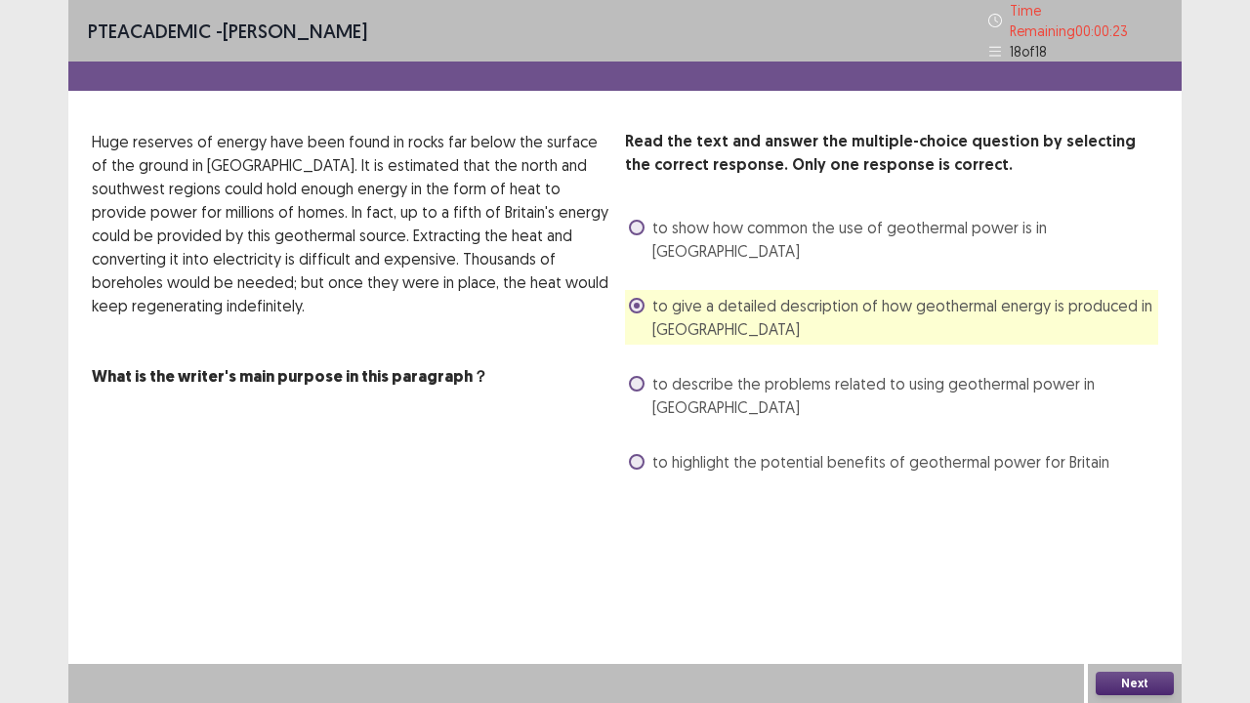
click at [1136, 570] on div "PTE academic - [PERSON_NAME] Time Remaining 00 : 00 : 23 18 of 18 Read the text…" at bounding box center [625, 351] width 1114 height 703
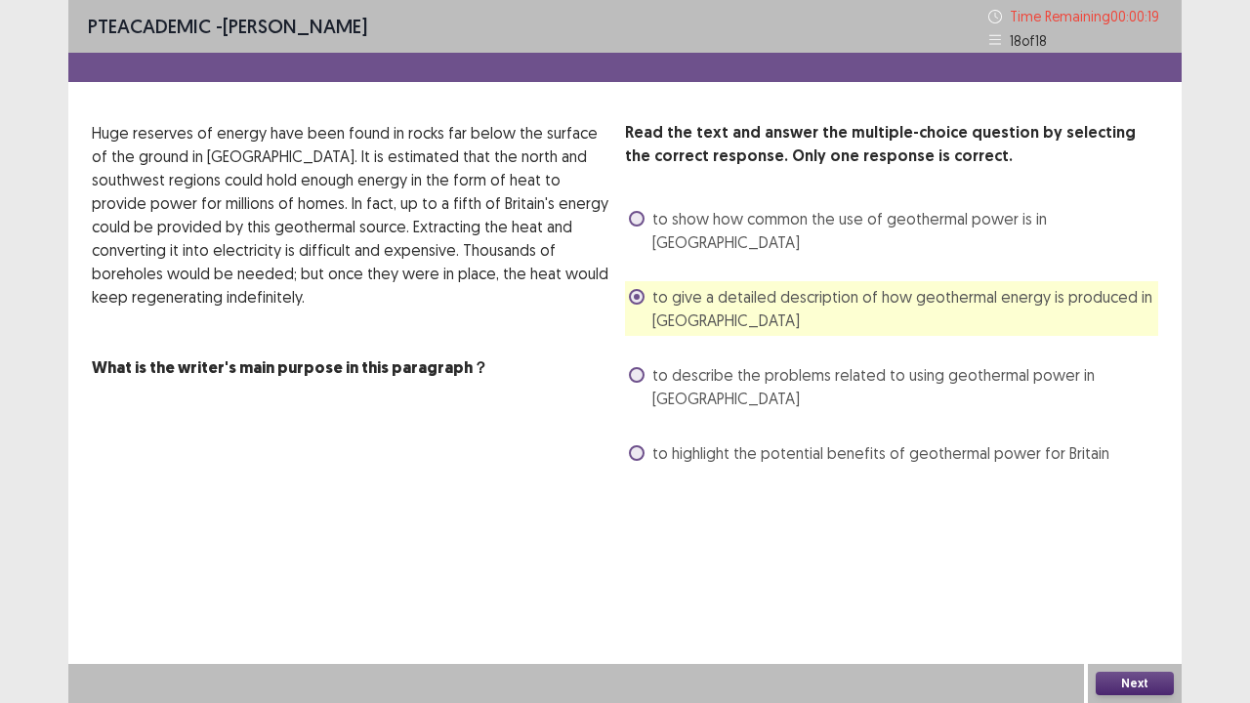
click at [1131, 570] on button "Next" at bounding box center [1135, 683] width 78 height 23
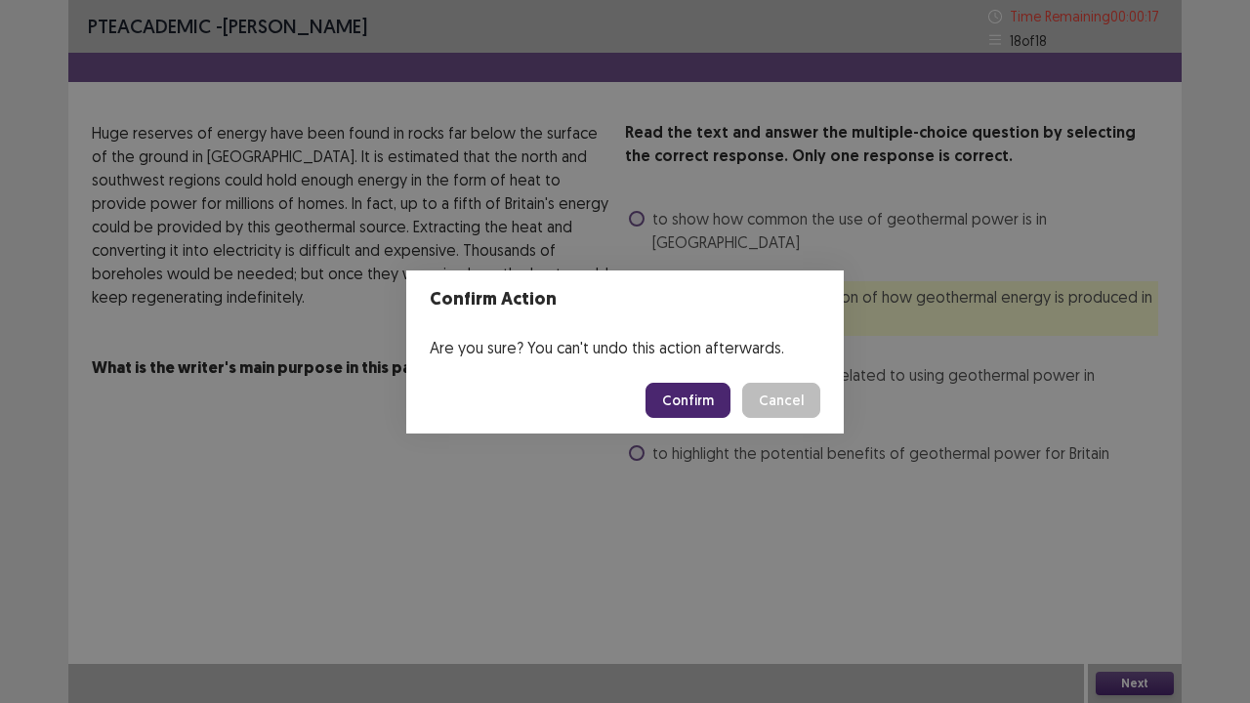
click at [713, 402] on button "Confirm" at bounding box center [688, 400] width 85 height 35
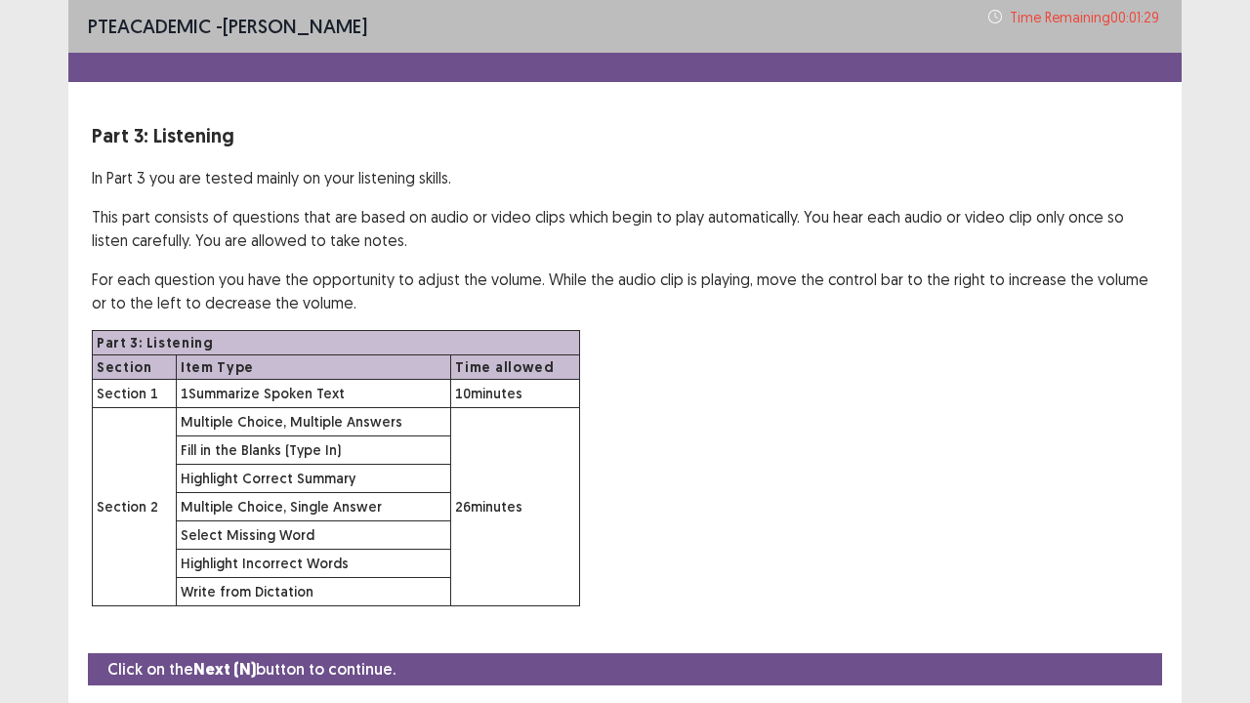
click at [822, 463] on div "Part 3: Listening Section Item Type Time allowed Section 1 1 Summarize Spoken T…" at bounding box center [625, 468] width 1067 height 276
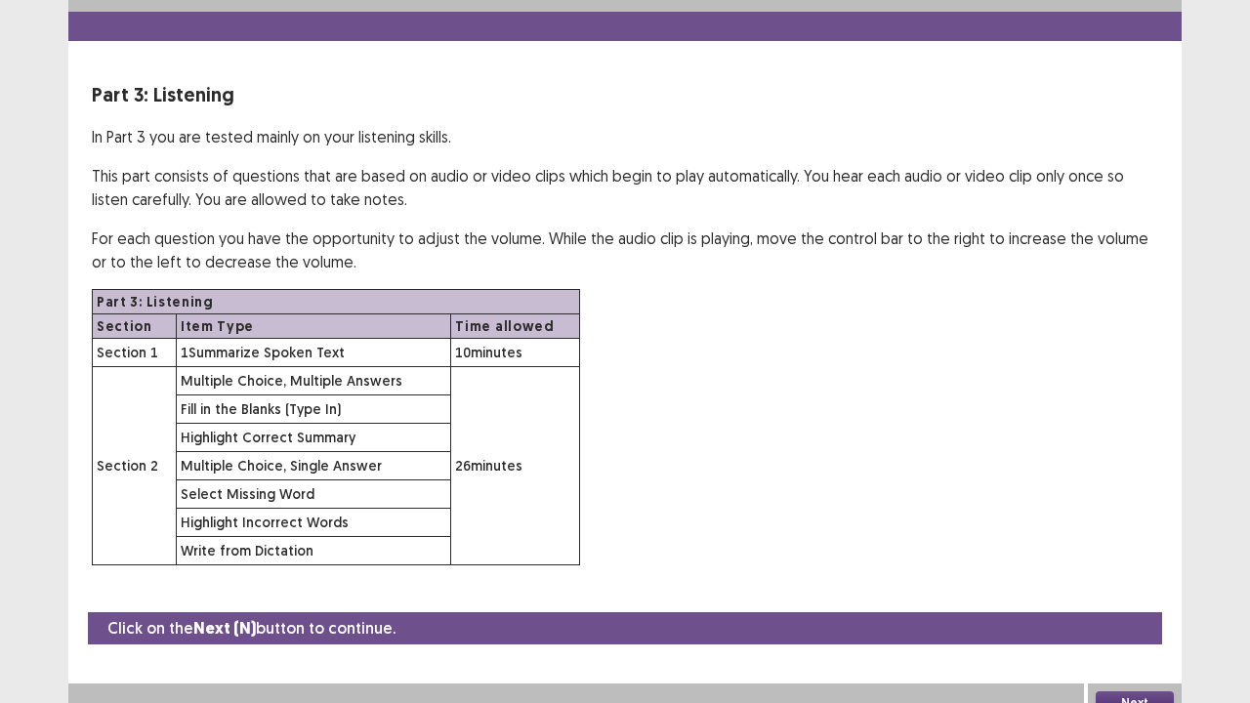
scroll to position [57, 0]
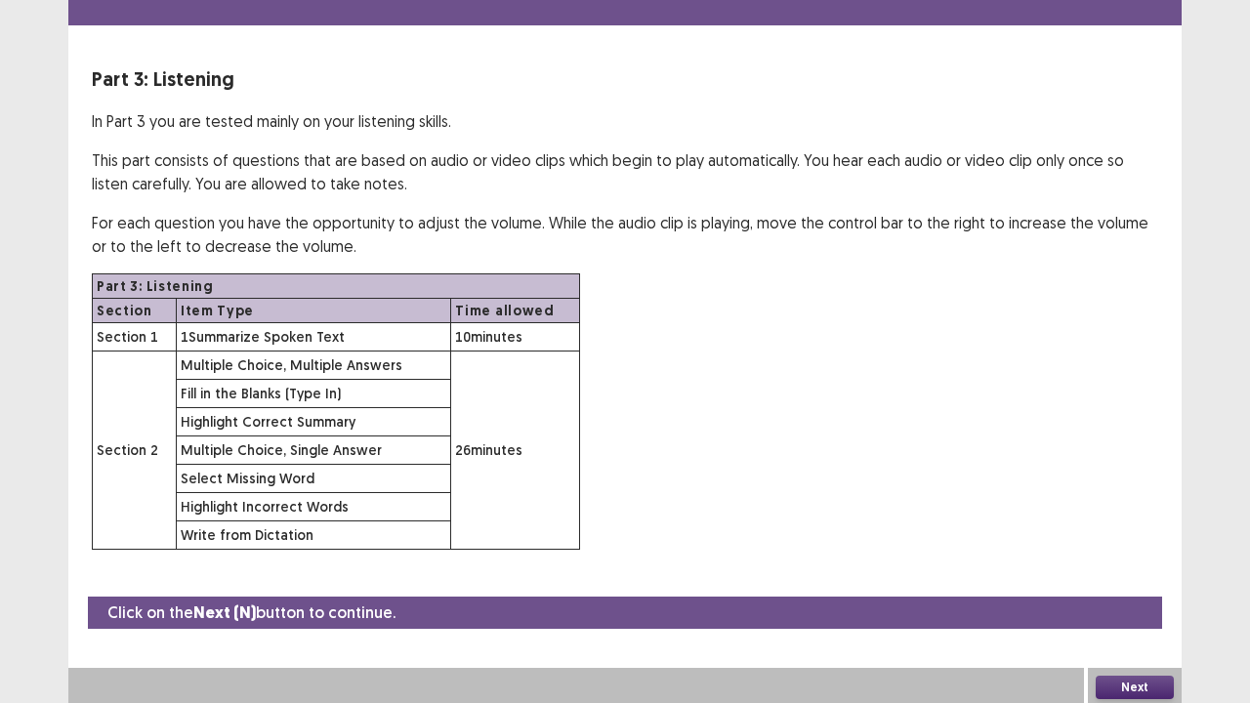
click at [1127, 570] on div "Next" at bounding box center [1135, 687] width 94 height 39
click at [1118, 570] on button "Next" at bounding box center [1135, 687] width 78 height 23
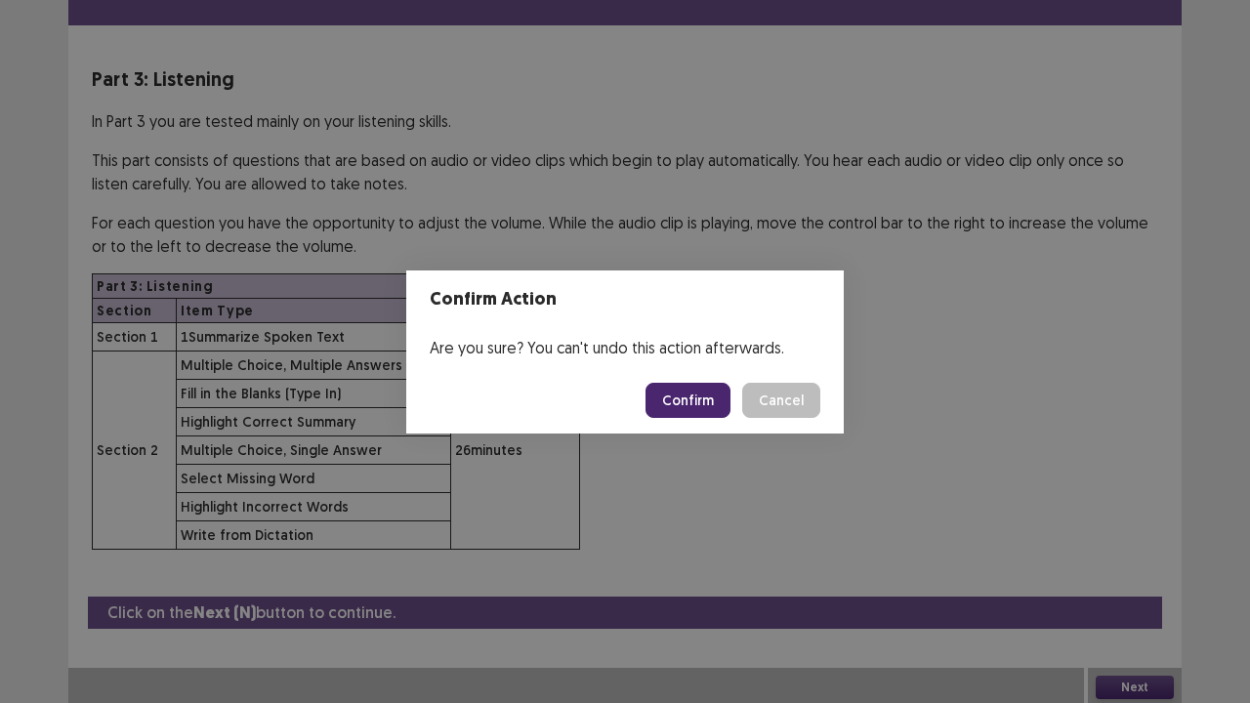
click at [695, 402] on button "Confirm" at bounding box center [688, 400] width 85 height 35
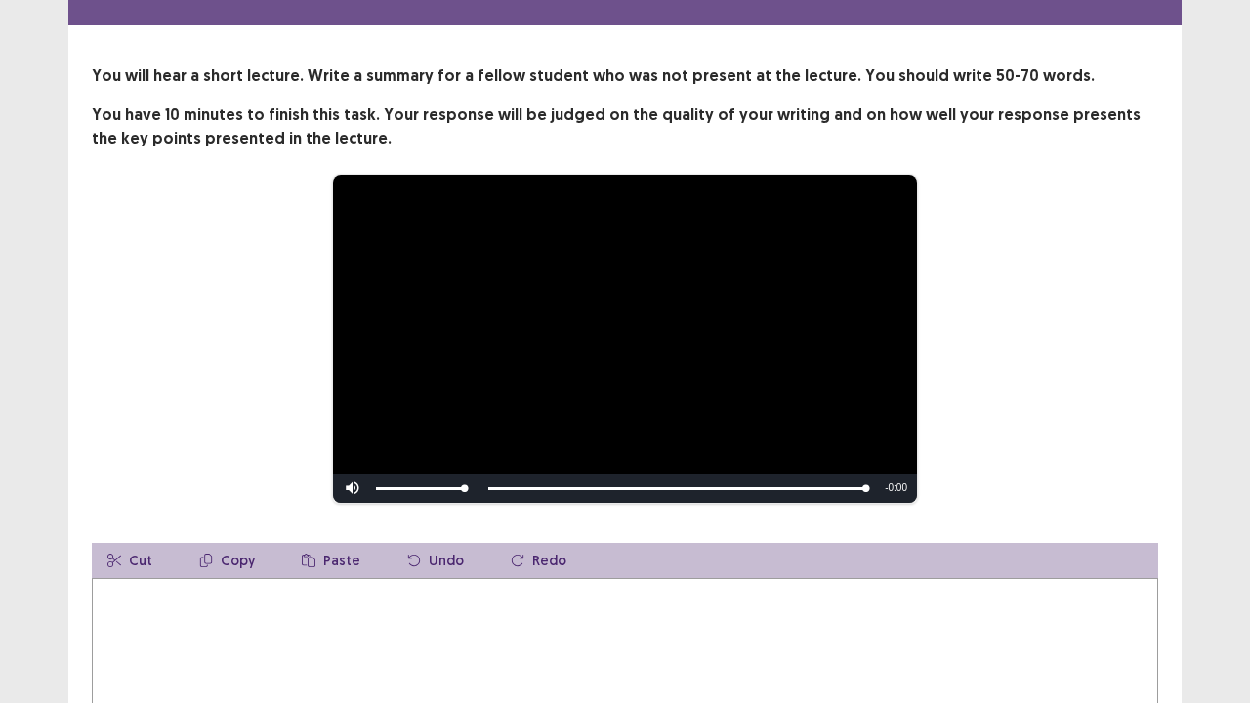
click at [581, 570] on textarea at bounding box center [625, 685] width 1067 height 215
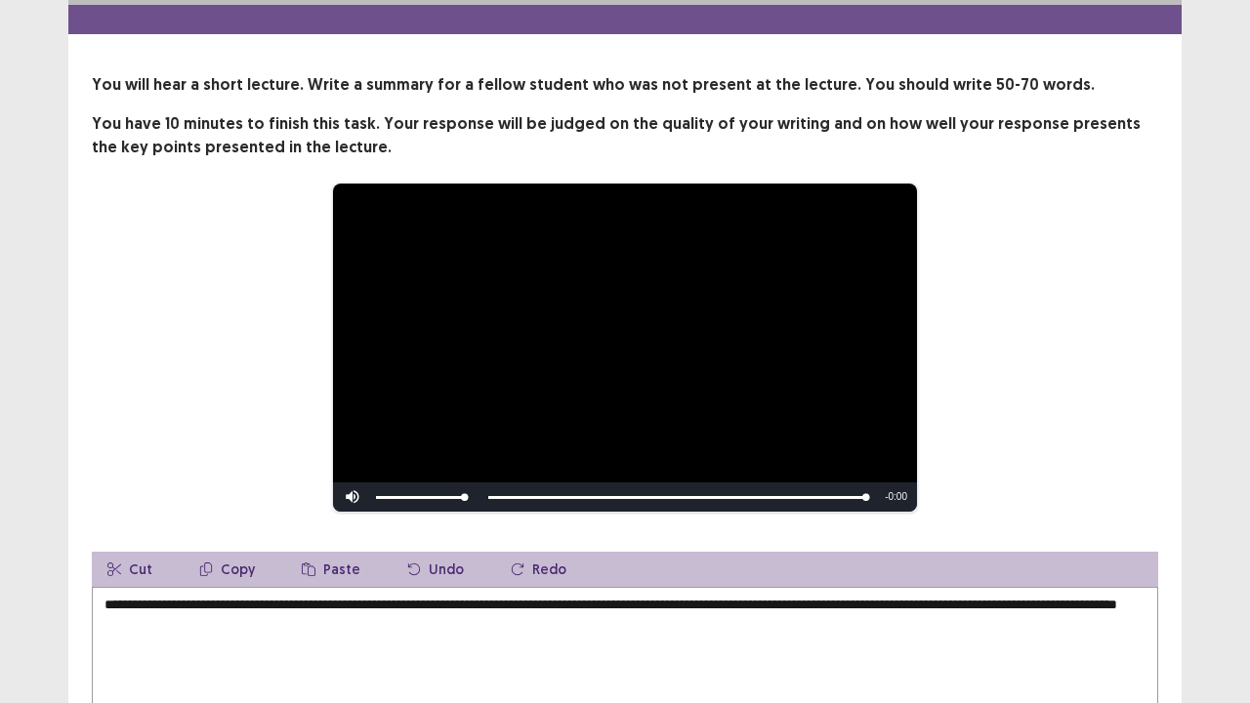
click at [888, 570] on textarea "**********" at bounding box center [625, 694] width 1067 height 215
click at [1159, 570] on div "**********" at bounding box center [625, 455] width 1114 height 764
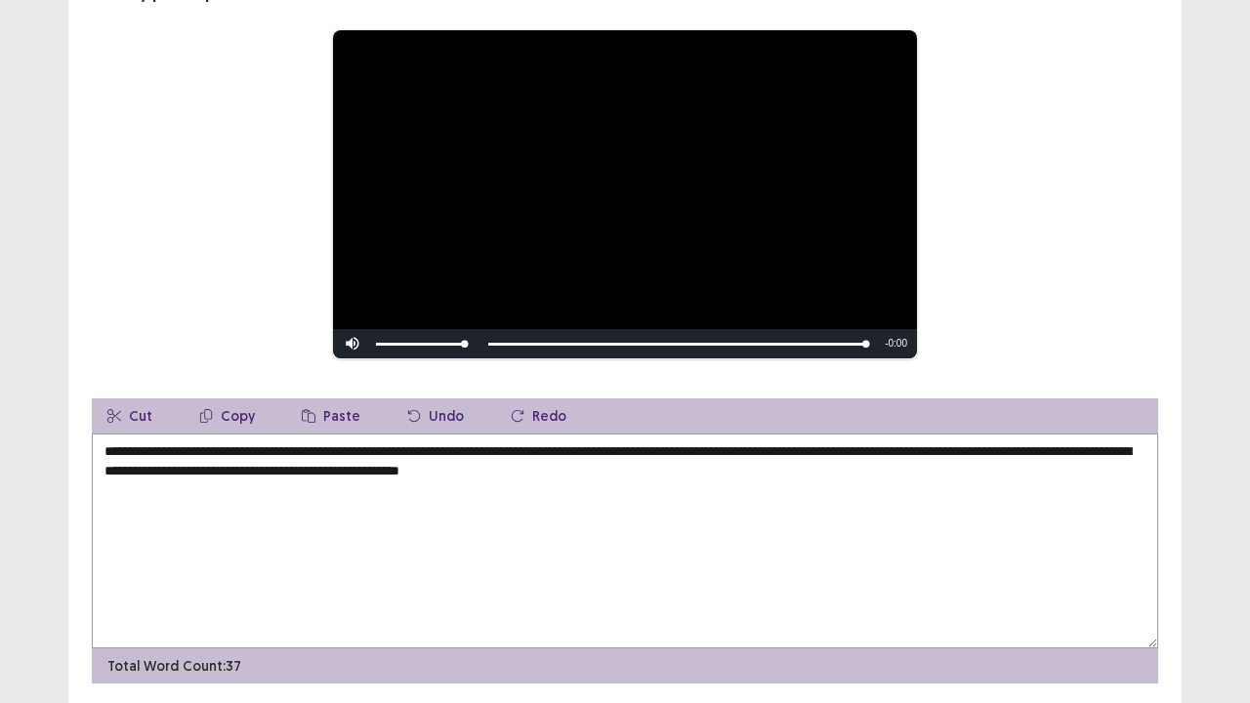
scroll to position [213, 0]
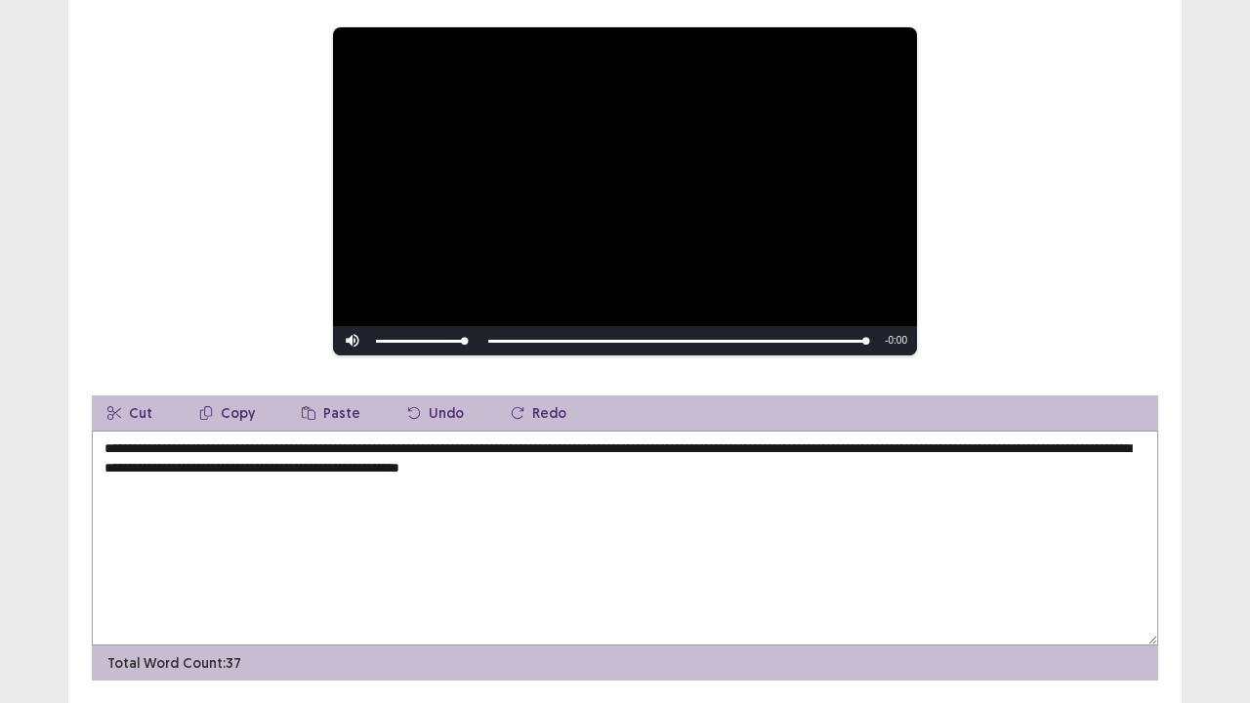
click at [726, 437] on textarea "**********" at bounding box center [625, 538] width 1067 height 215
drag, startPoint x: 528, startPoint y: 462, endPoint x: 407, endPoint y: 461, distance: 121.1
click at [407, 461] on textarea "**********" at bounding box center [625, 538] width 1067 height 215
click at [1139, 436] on textarea "**********" at bounding box center [625, 538] width 1067 height 215
click at [729, 456] on textarea "**********" at bounding box center [625, 538] width 1067 height 215
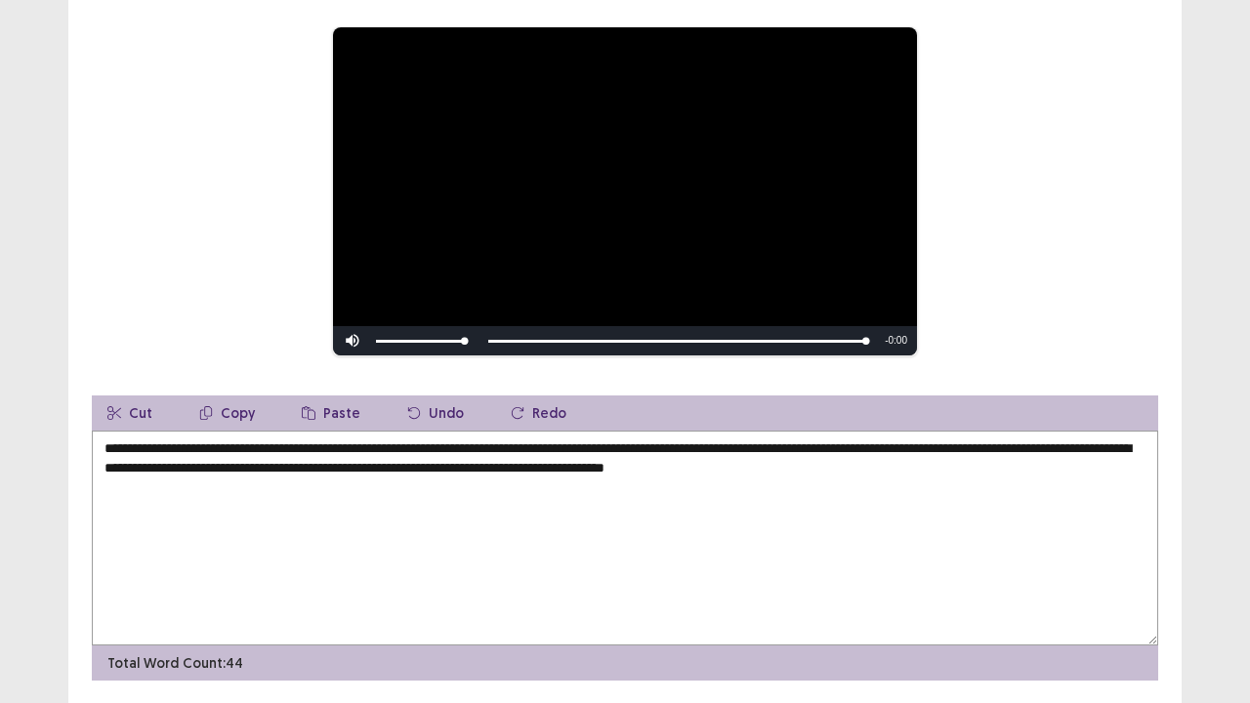
click at [914, 456] on textarea "**********" at bounding box center [625, 538] width 1067 height 215
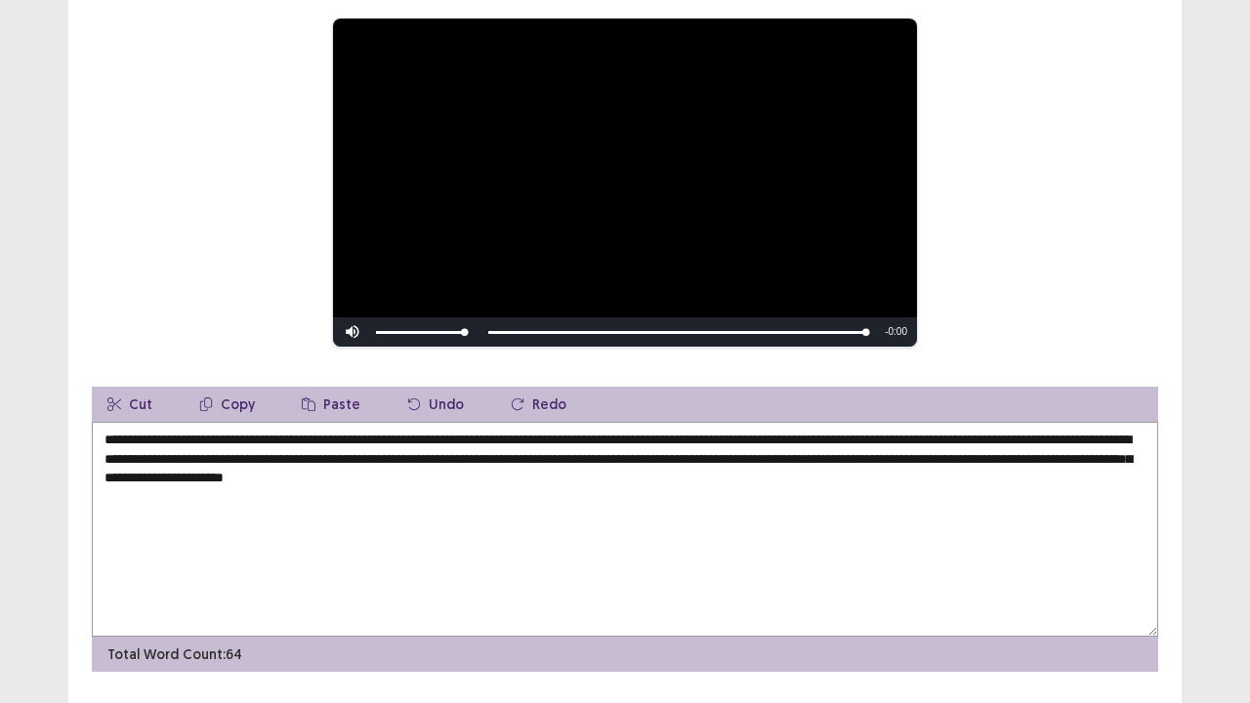
click at [506, 480] on textarea "**********" at bounding box center [625, 529] width 1067 height 215
click at [745, 473] on textarea "**********" at bounding box center [625, 529] width 1067 height 215
click at [1157, 329] on div "**********" at bounding box center [625, 183] width 1067 height 330
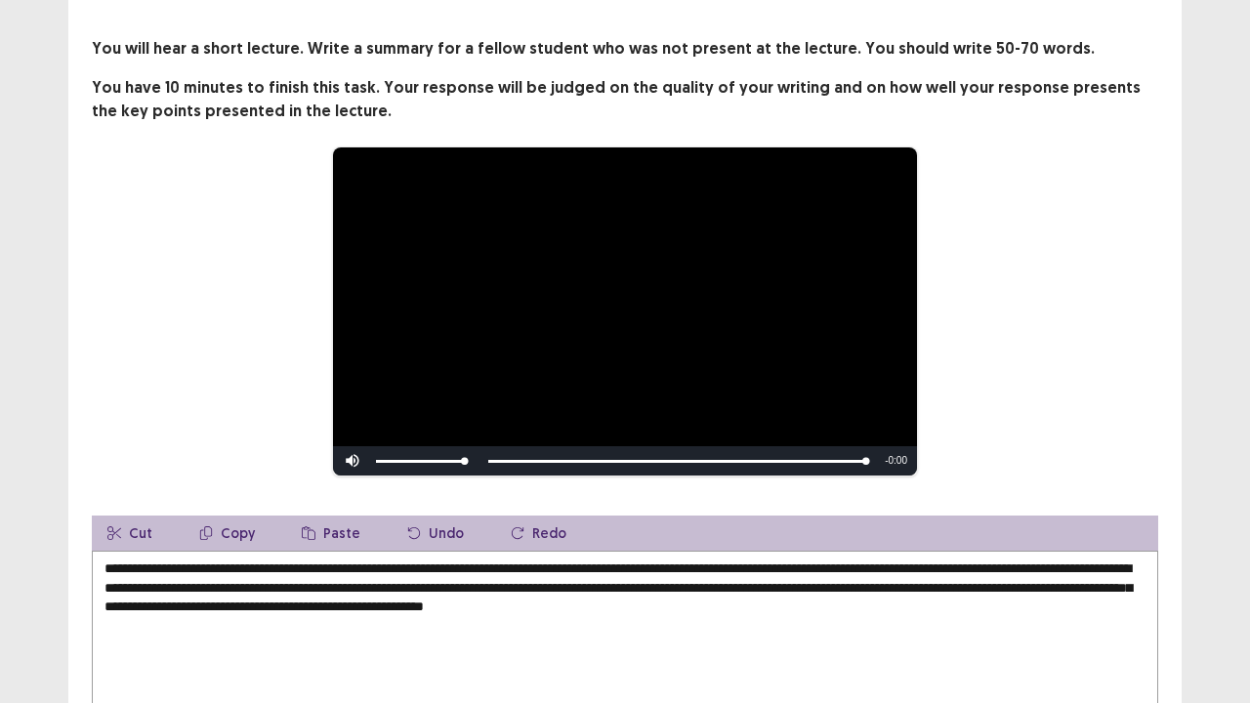
scroll to position [96, 0]
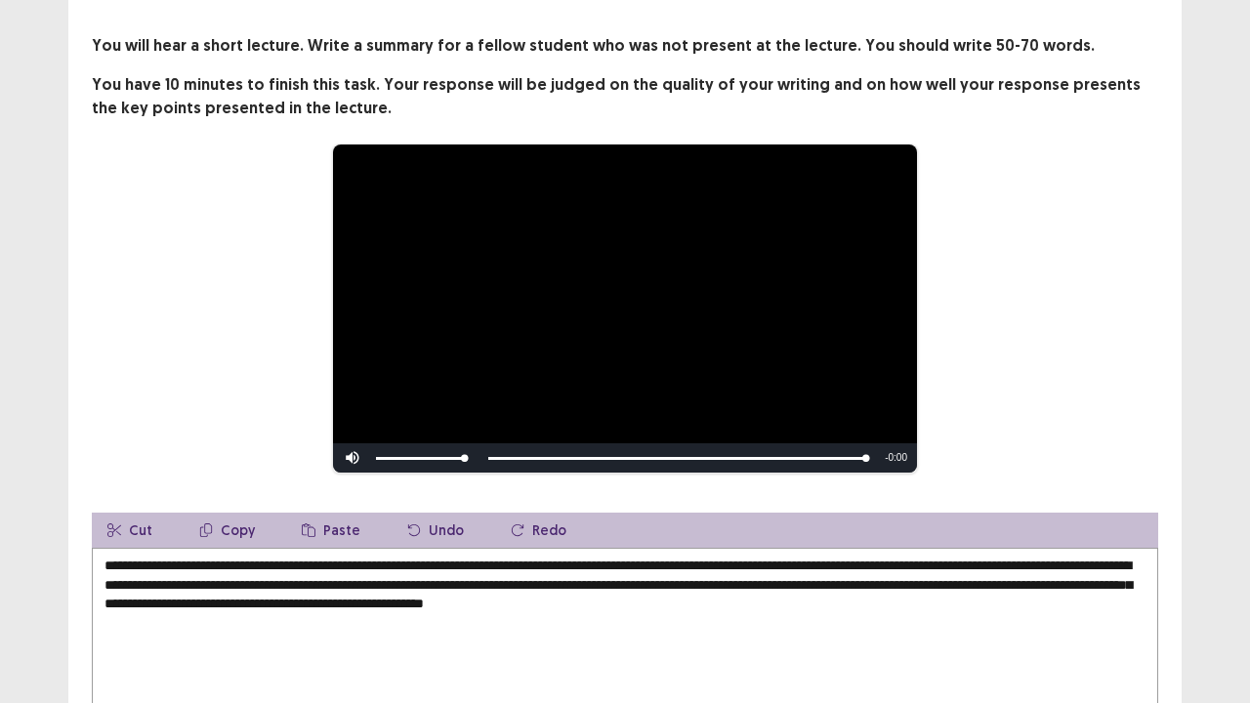
click at [799, 570] on textarea "**********" at bounding box center [625, 655] width 1067 height 215
click at [559, 570] on textarea "**********" at bounding box center [625, 655] width 1067 height 215
type textarea "**********"
click at [1138, 344] on div "**********" at bounding box center [625, 309] width 1067 height 330
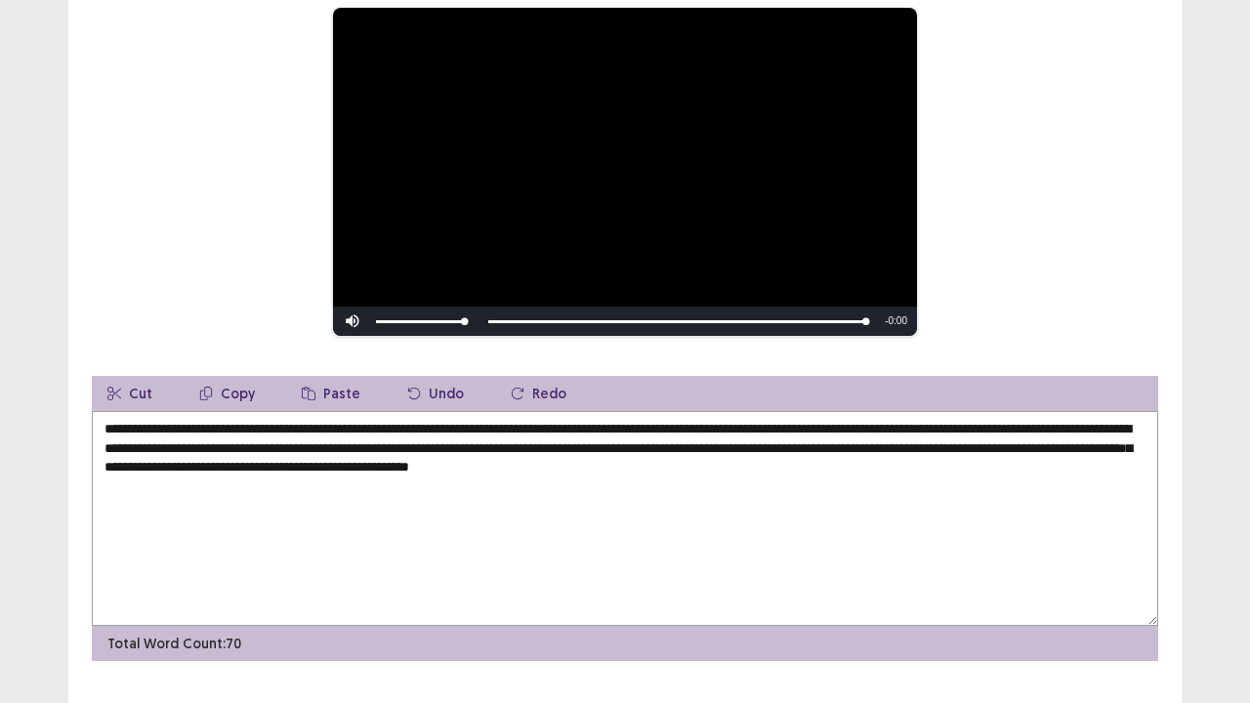
scroll to position [234, 0]
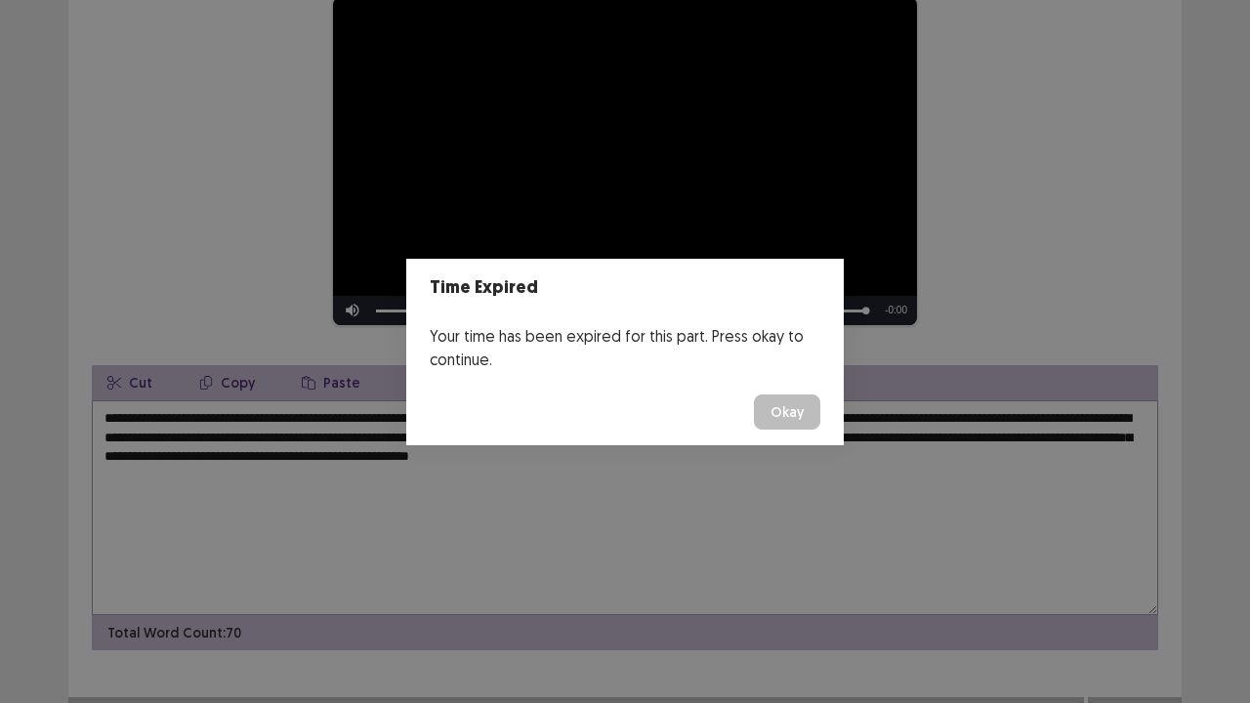
click at [787, 404] on button "Okay" at bounding box center [787, 412] width 66 height 35
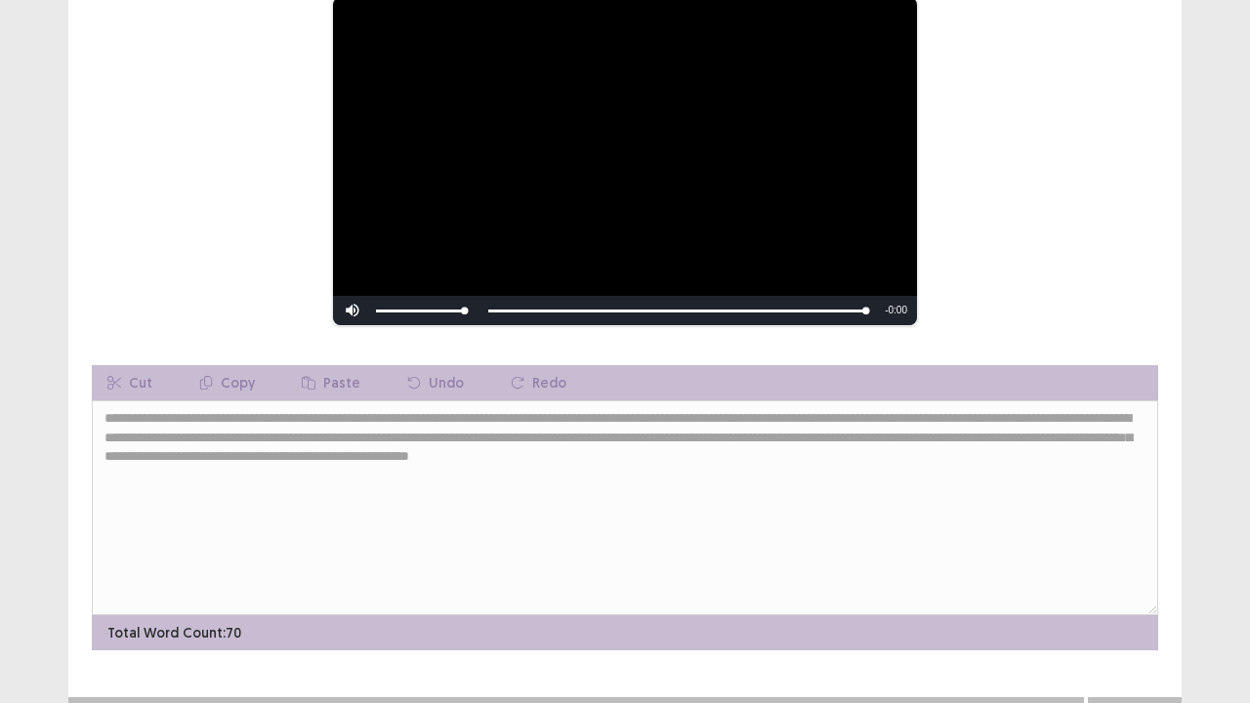
click at [1165, 554] on div "**********" at bounding box center [625, 269] width 1114 height 764
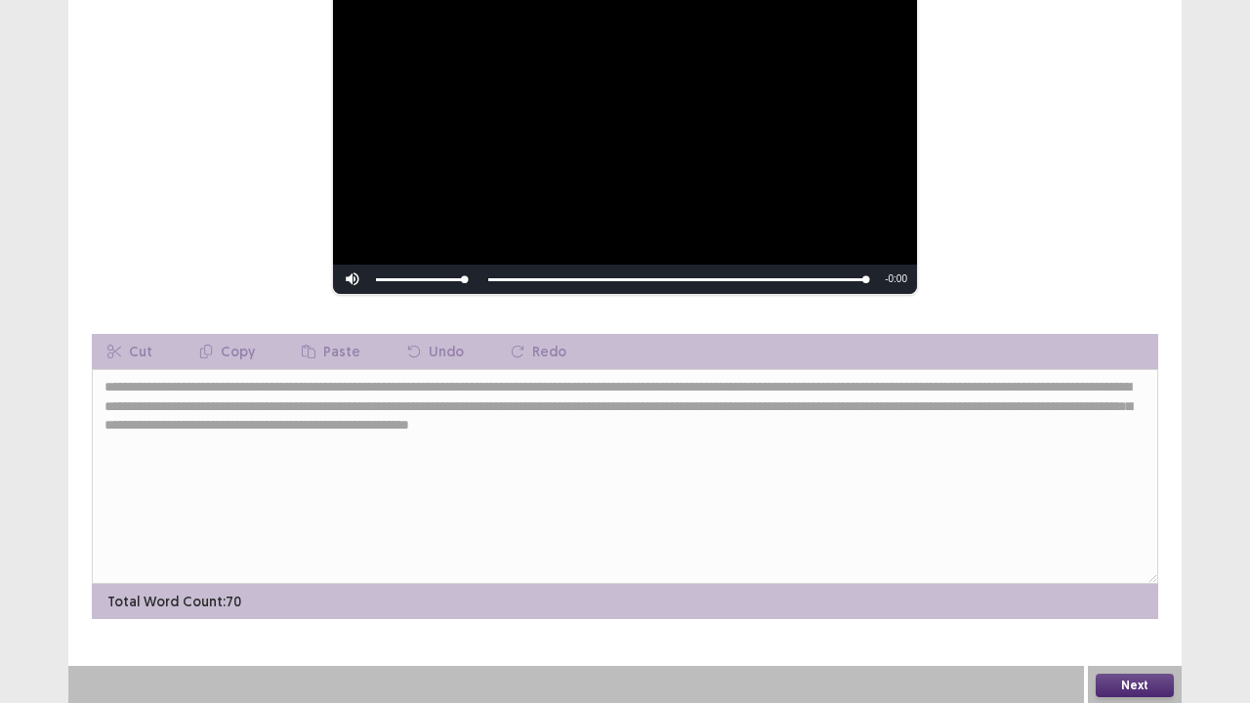
scroll to position [268, 0]
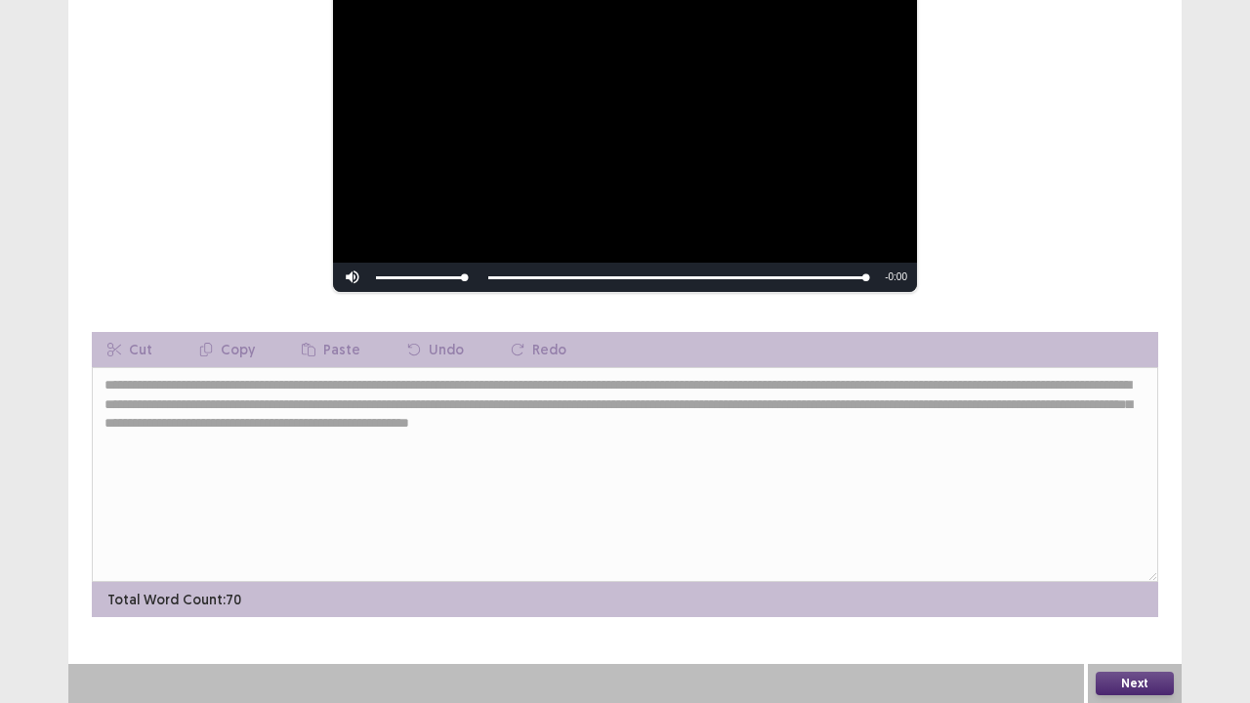
click at [1120, 570] on button "Next" at bounding box center [1135, 683] width 78 height 23
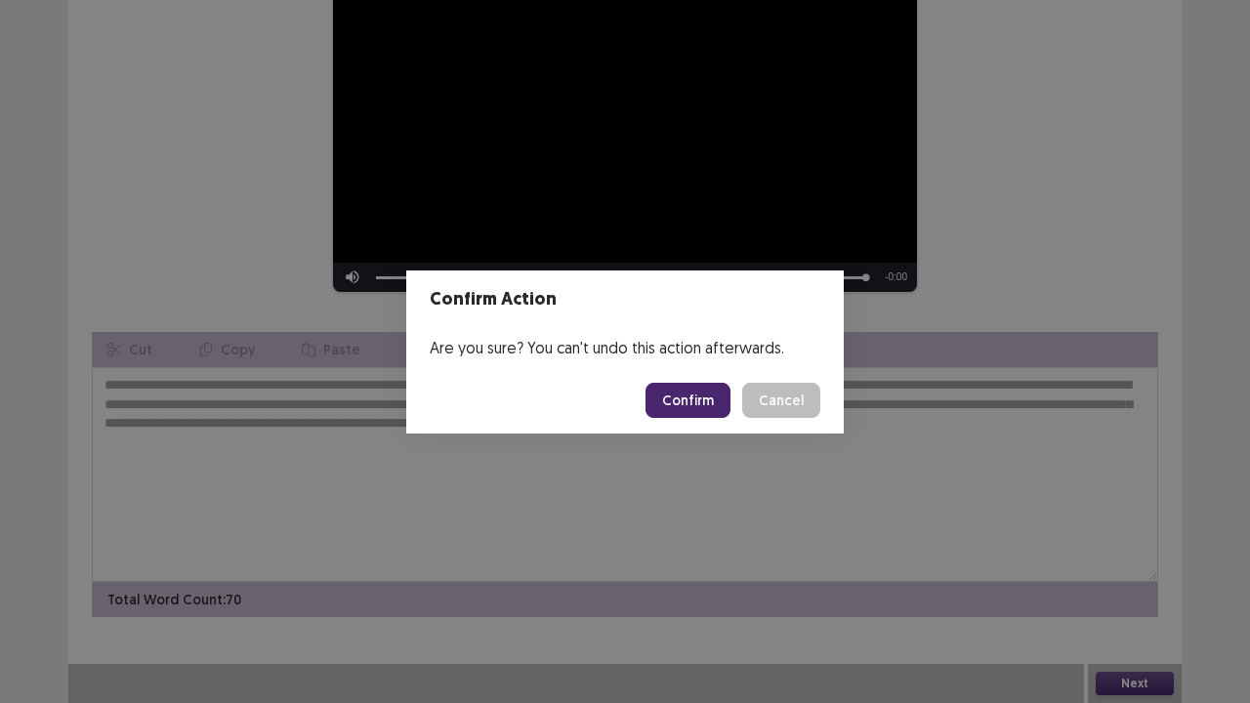
click at [678, 391] on button "Confirm" at bounding box center [688, 400] width 85 height 35
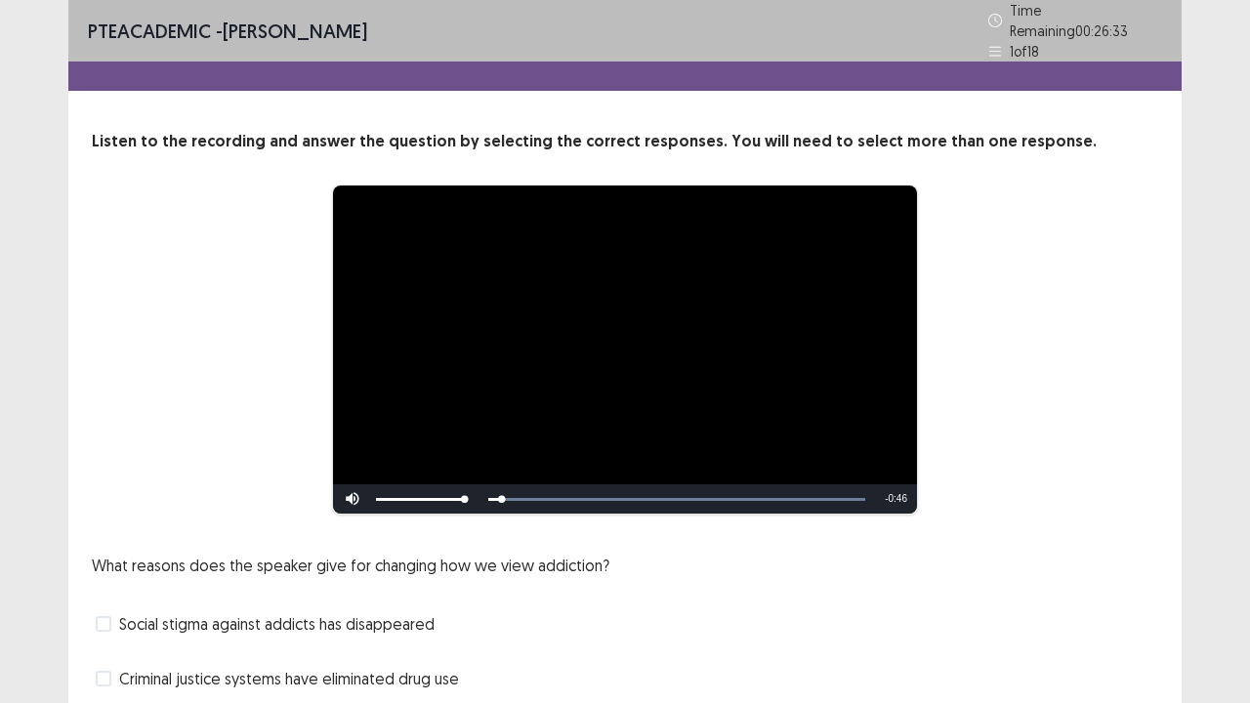
click at [362, 558] on p "What reasons does the speaker give for changing how we view addiction?" at bounding box center [351, 565] width 518 height 23
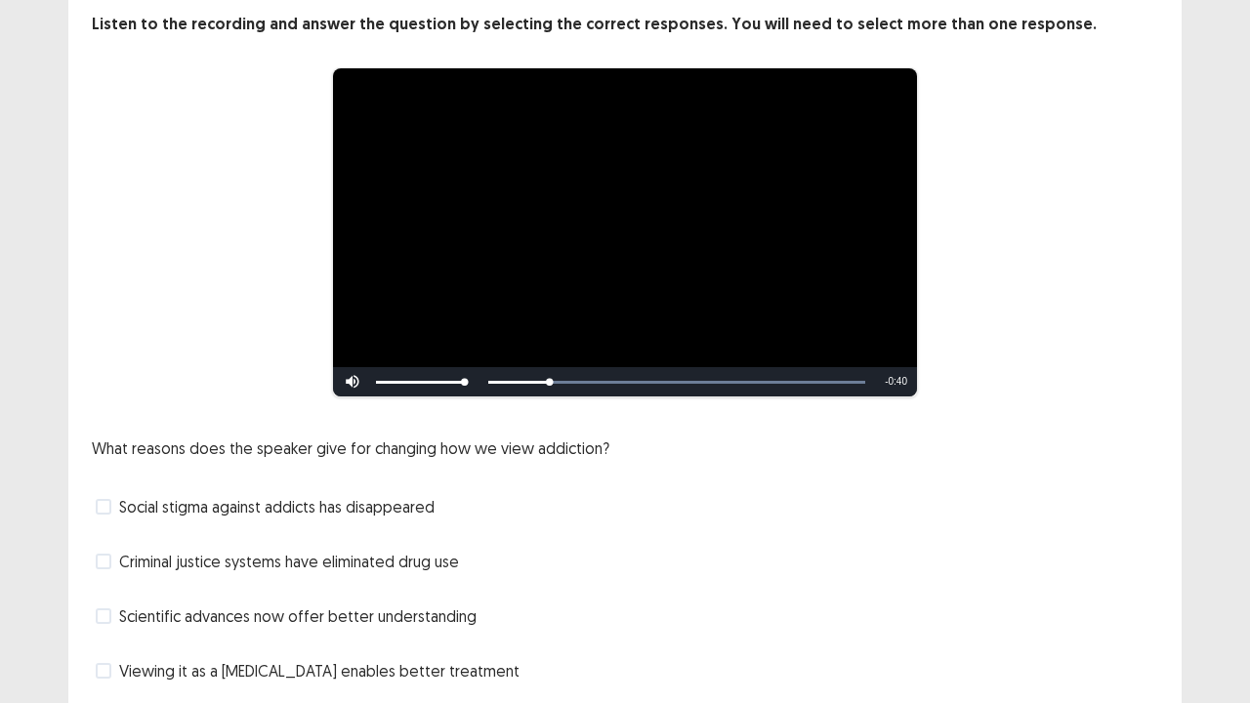
scroll to position [156, 0]
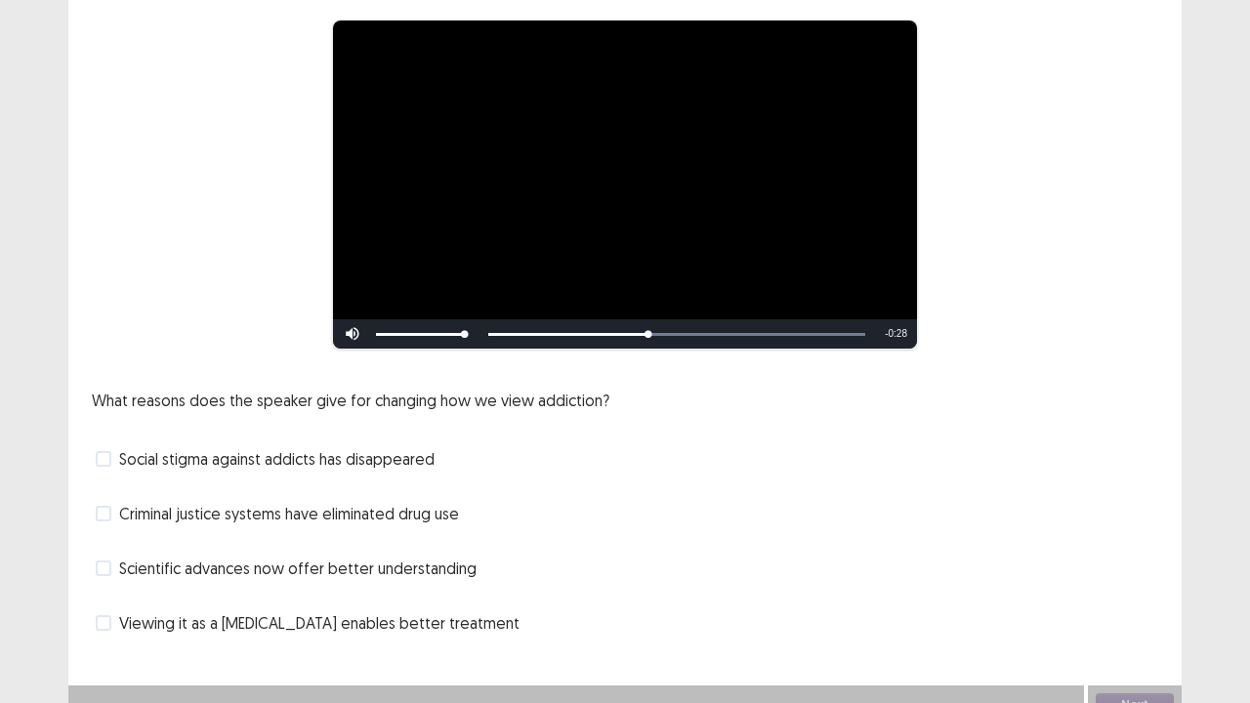
click at [105, 510] on span at bounding box center [104, 514] width 16 height 16
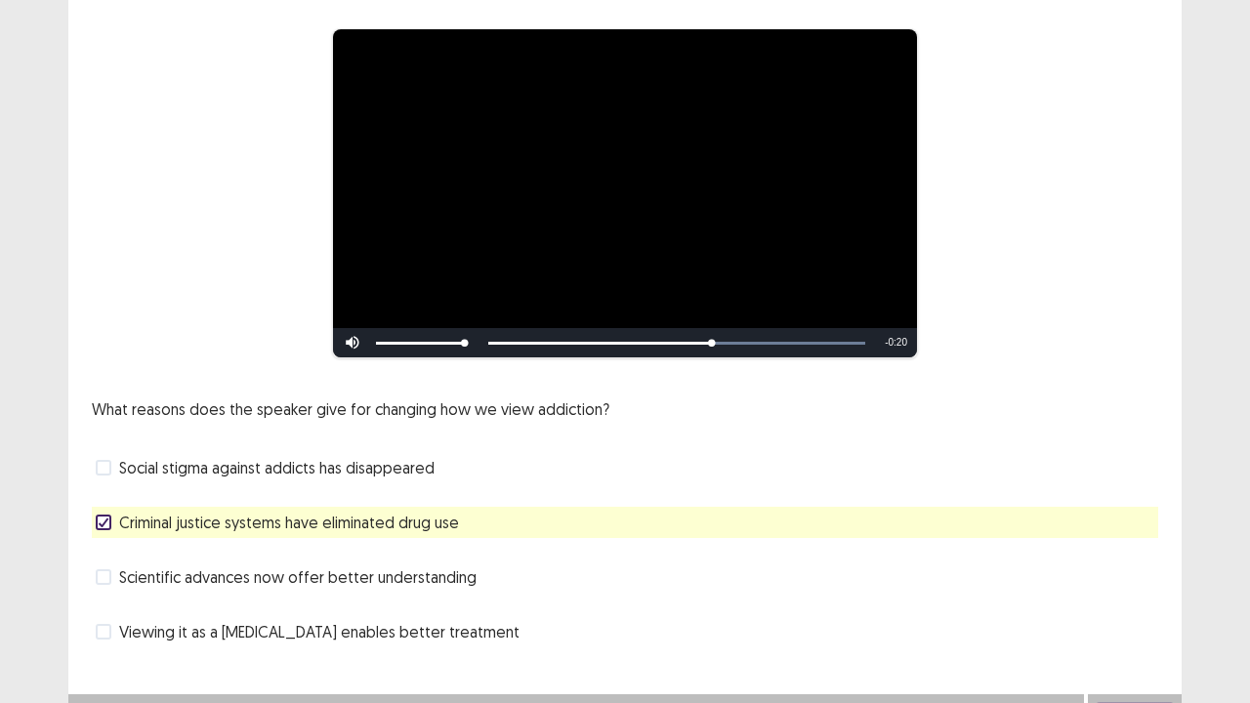
click at [104, 570] on span at bounding box center [104, 632] width 16 height 16
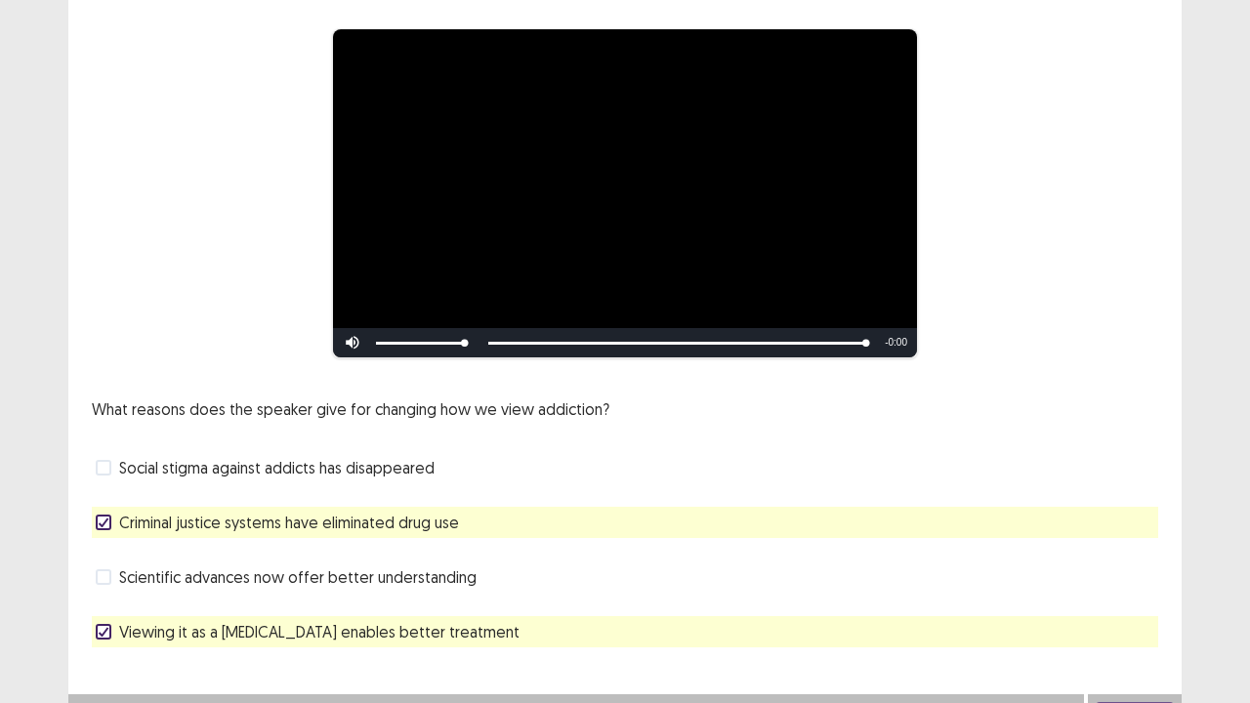
click at [1143, 570] on button "Next" at bounding box center [1135, 713] width 78 height 23
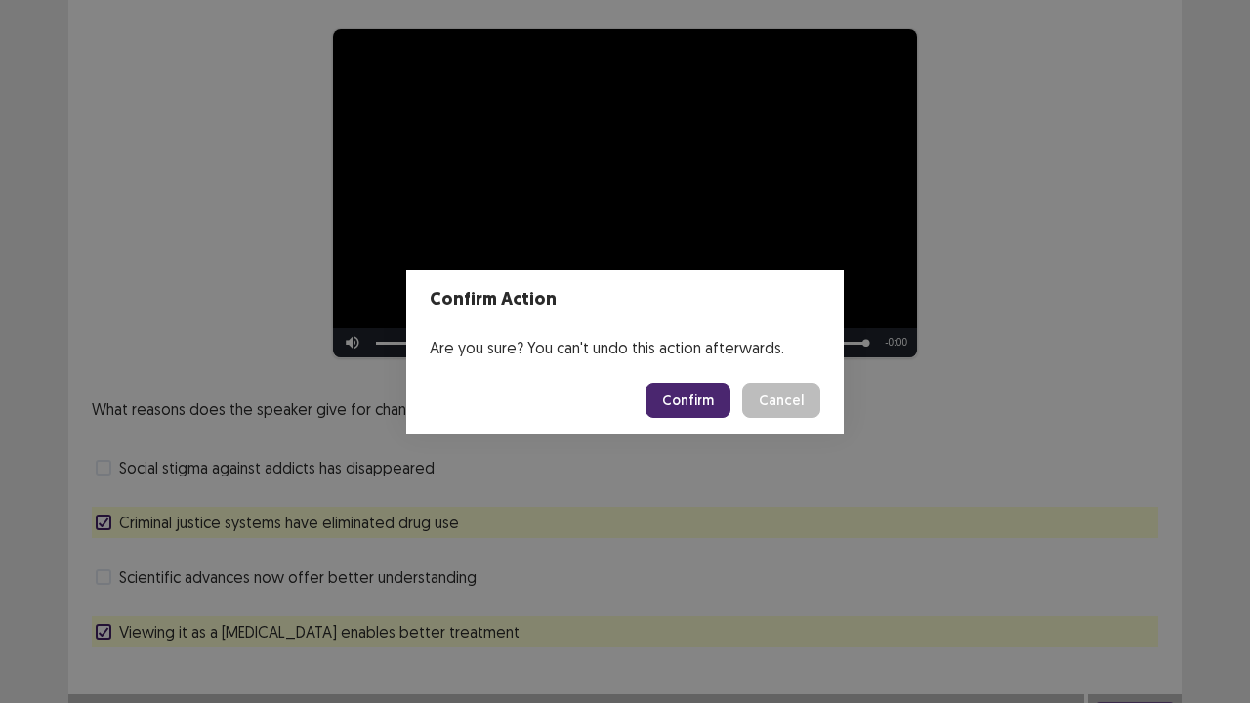
click at [690, 400] on button "Confirm" at bounding box center [688, 400] width 85 height 35
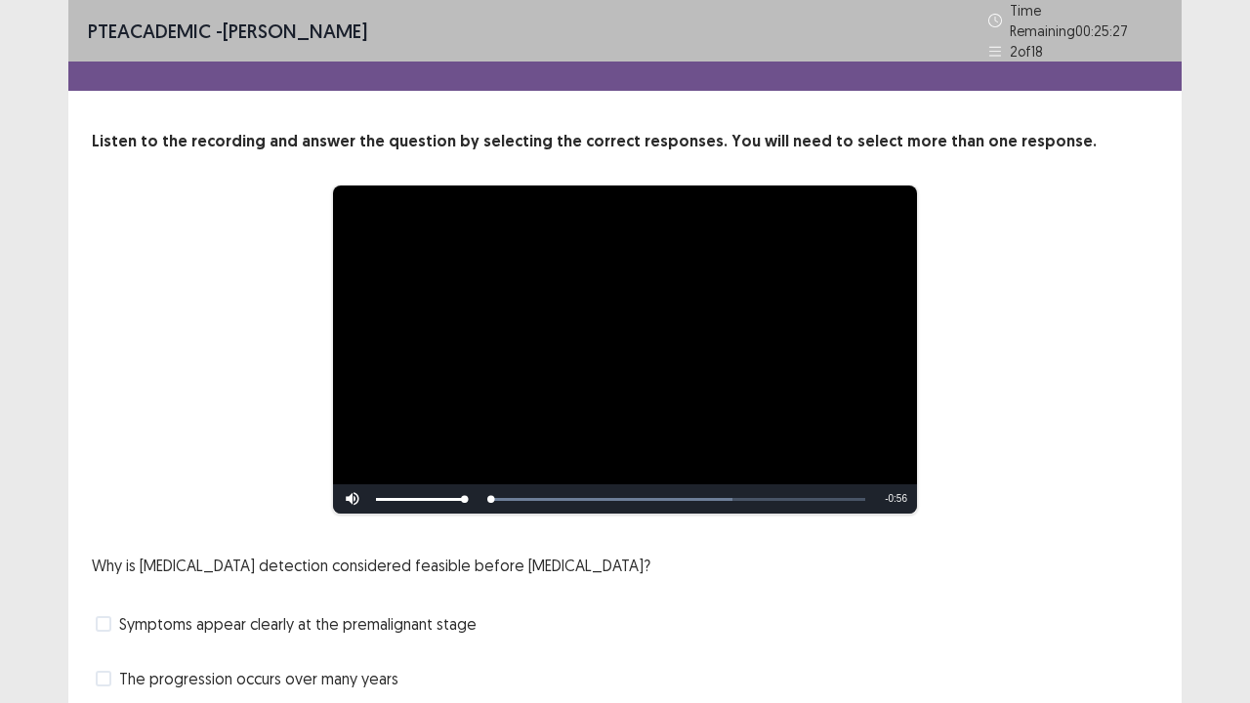
click at [560, 570] on div "Why is [MEDICAL_DATA] detection considered feasible before [MEDICAL_DATA]? Symp…" at bounding box center [625, 679] width 1067 height 250
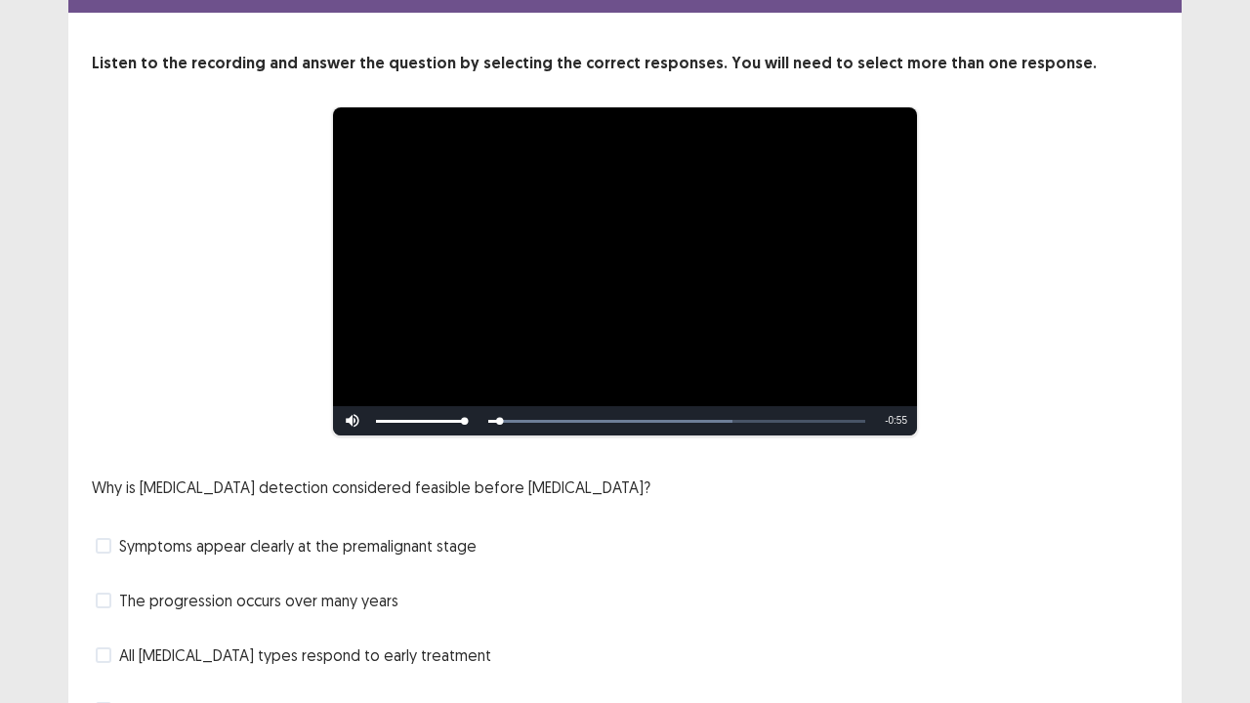
scroll to position [117, 0]
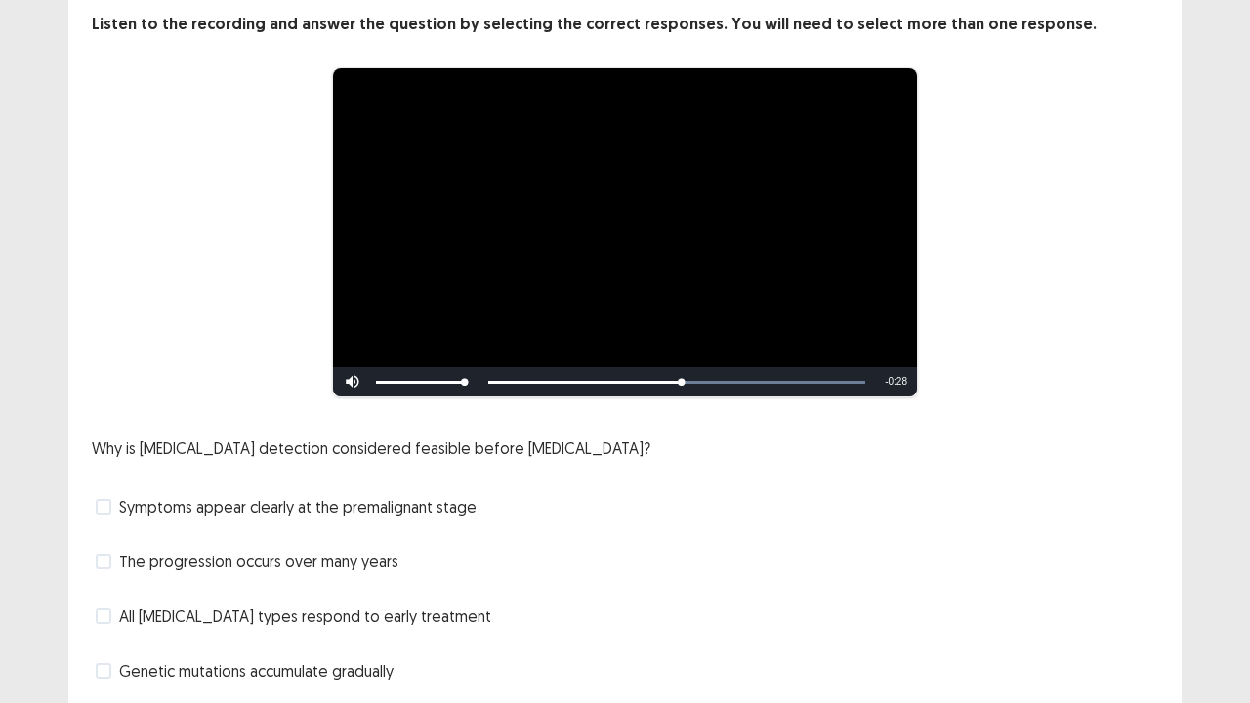
click at [108, 570] on span at bounding box center [104, 671] width 16 height 16
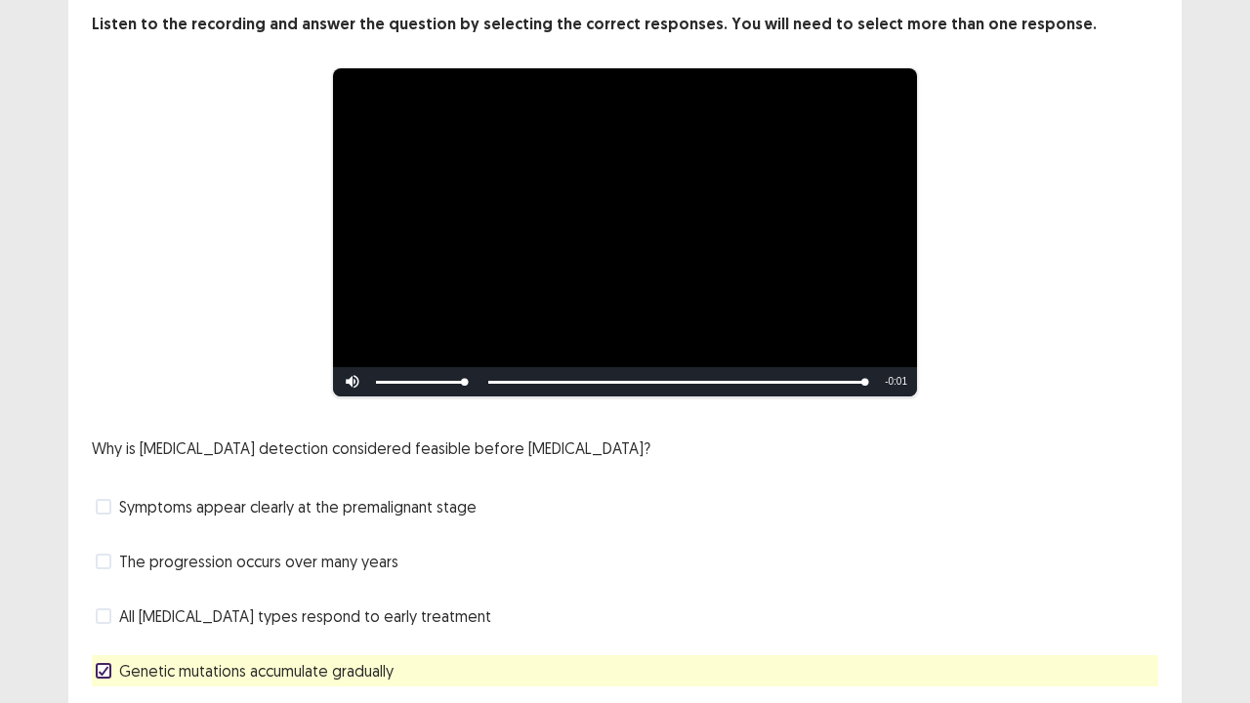
click at [109, 554] on span at bounding box center [104, 562] width 16 height 16
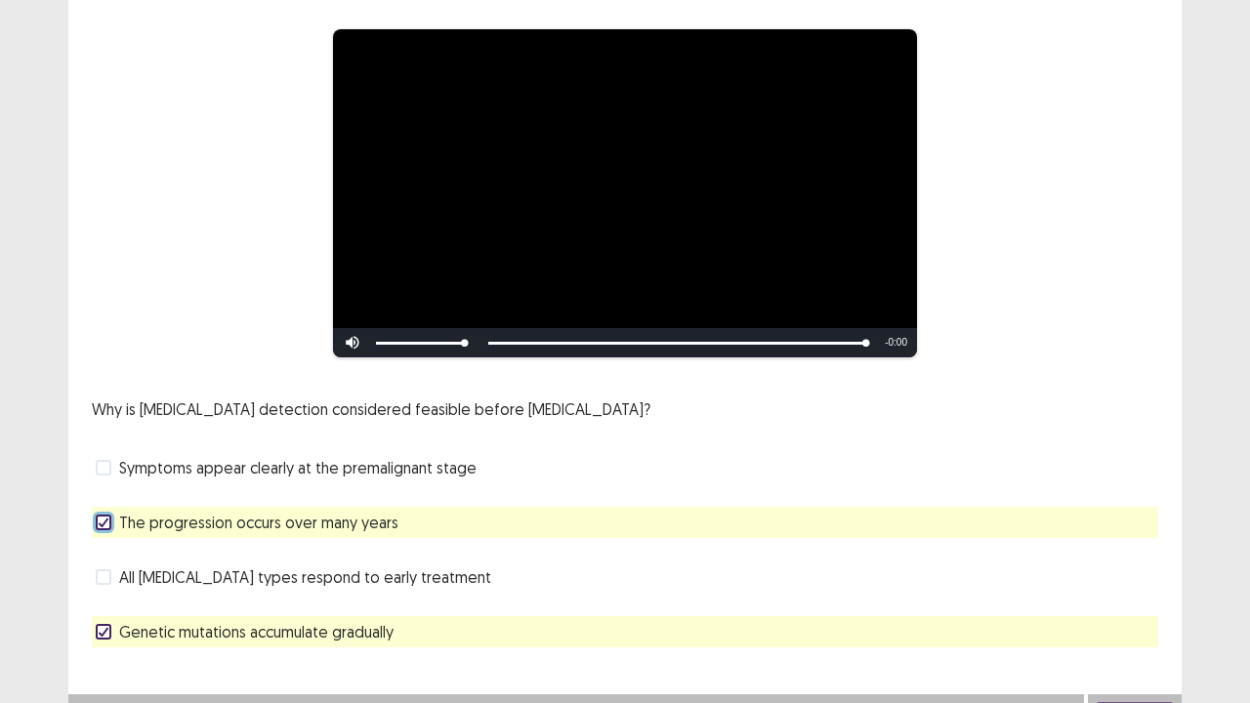
scroll to position [178, 0]
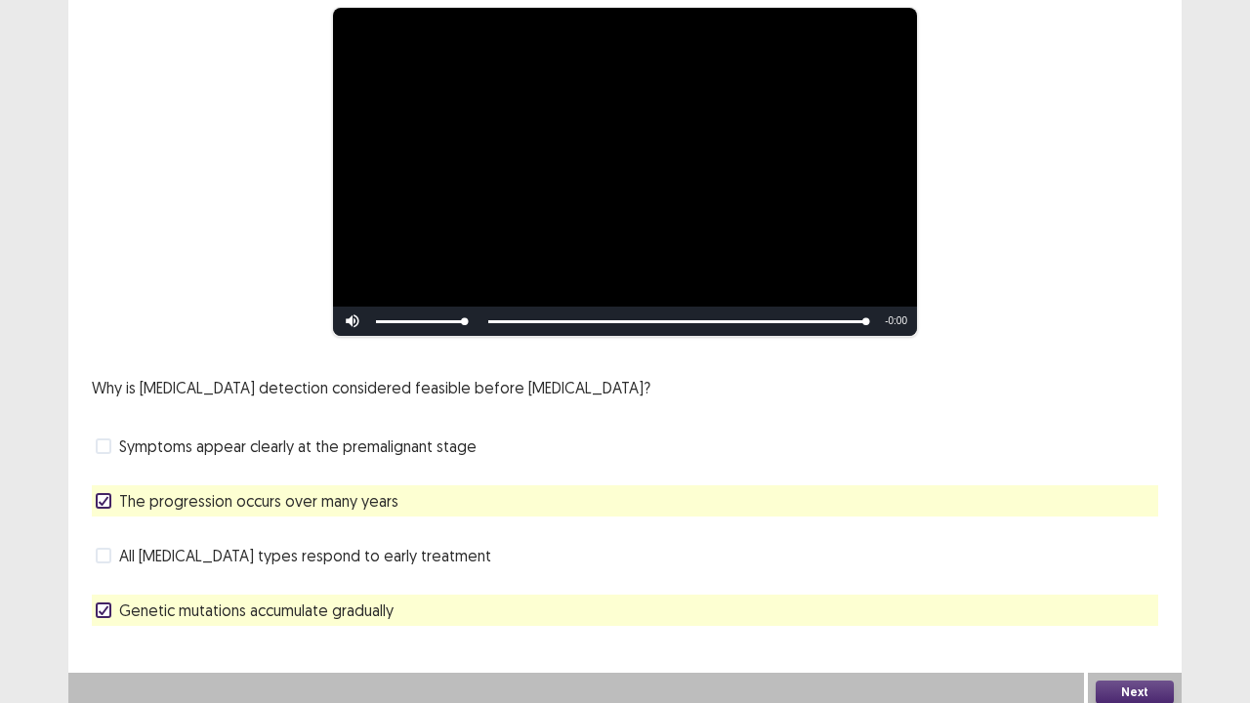
click at [1106, 570] on button "Next" at bounding box center [1135, 692] width 78 height 23
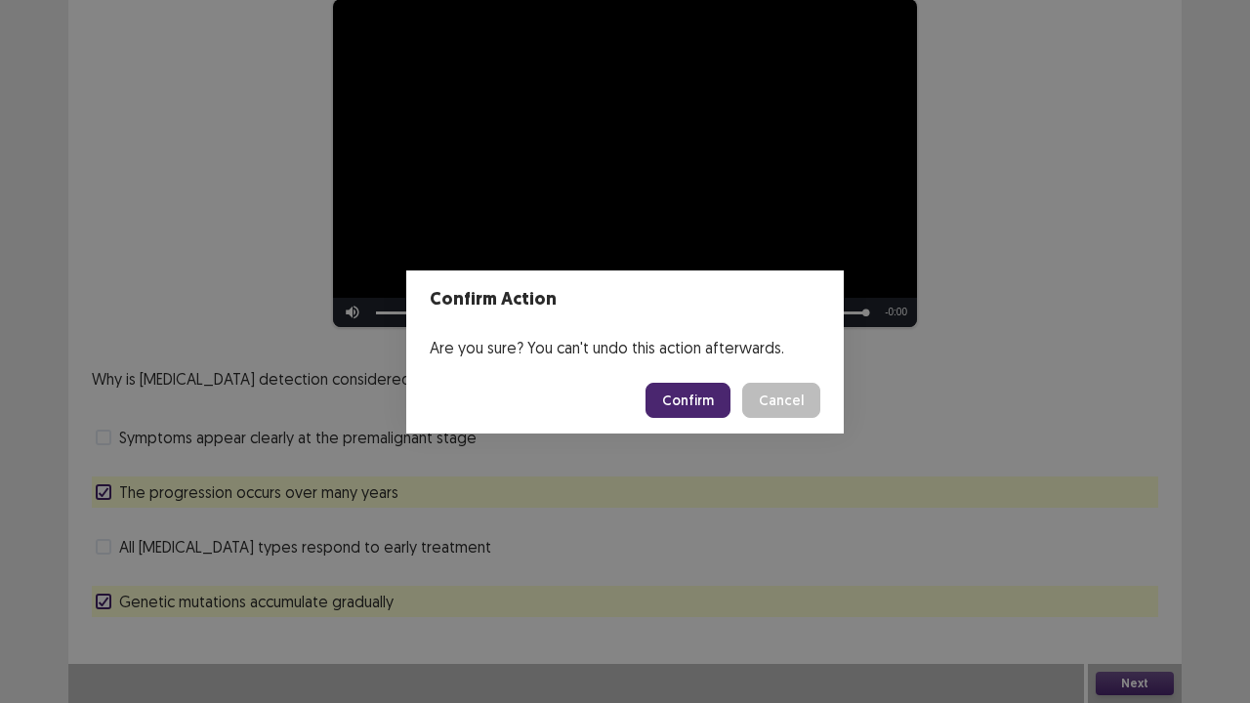
click at [690, 402] on button "Confirm" at bounding box center [688, 400] width 85 height 35
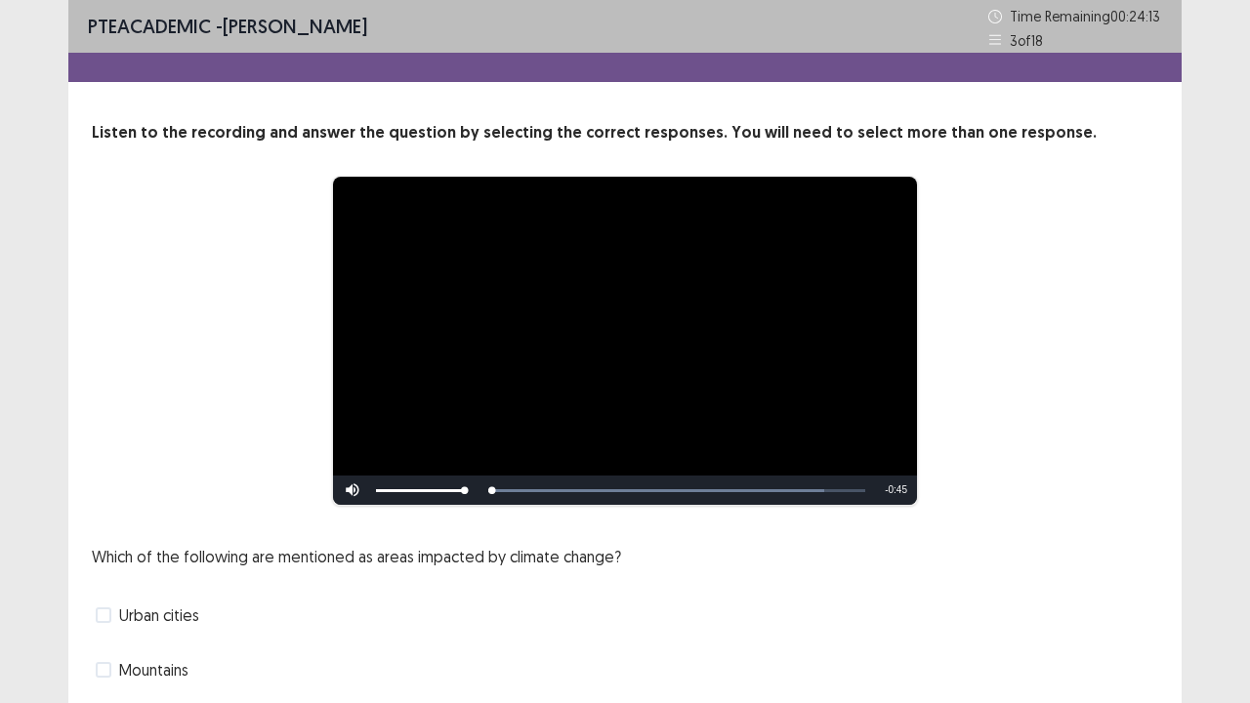
click at [309, 570] on div "Urban cities" at bounding box center [625, 615] width 1067 height 31
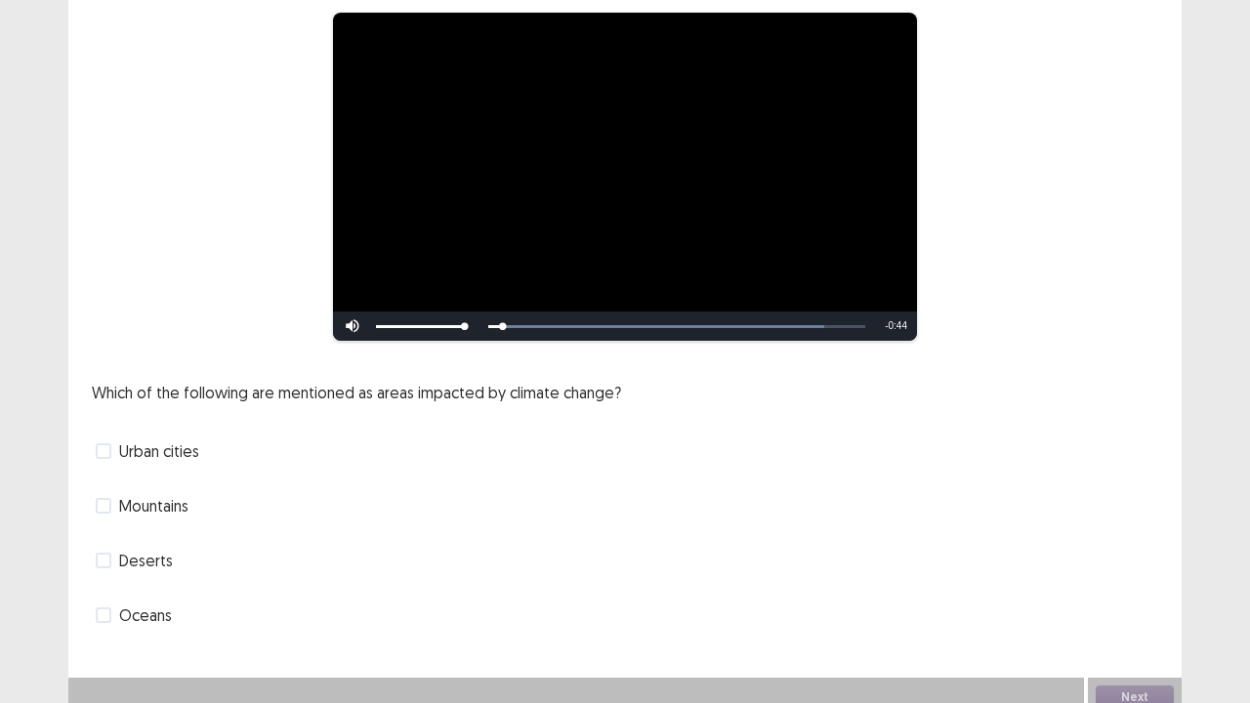
scroll to position [178, 0]
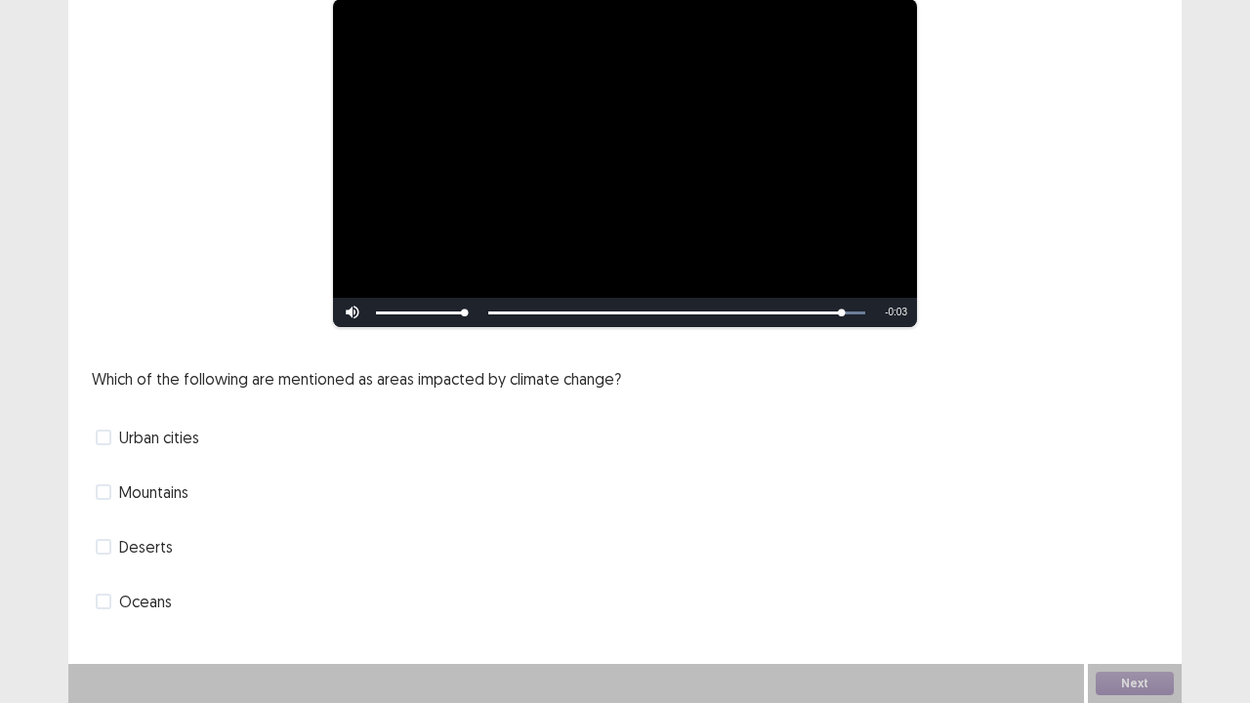
click at [98, 570] on span at bounding box center [104, 602] width 16 height 16
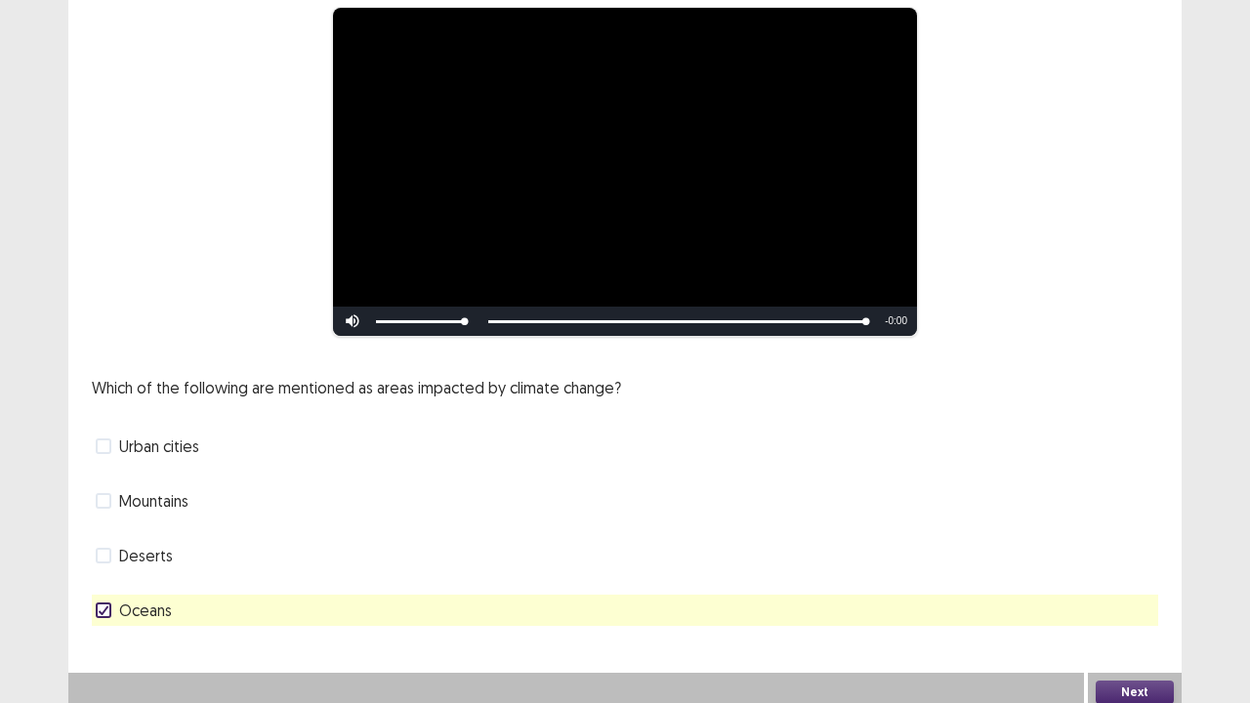
click at [102, 495] on span at bounding box center [104, 501] width 16 height 16
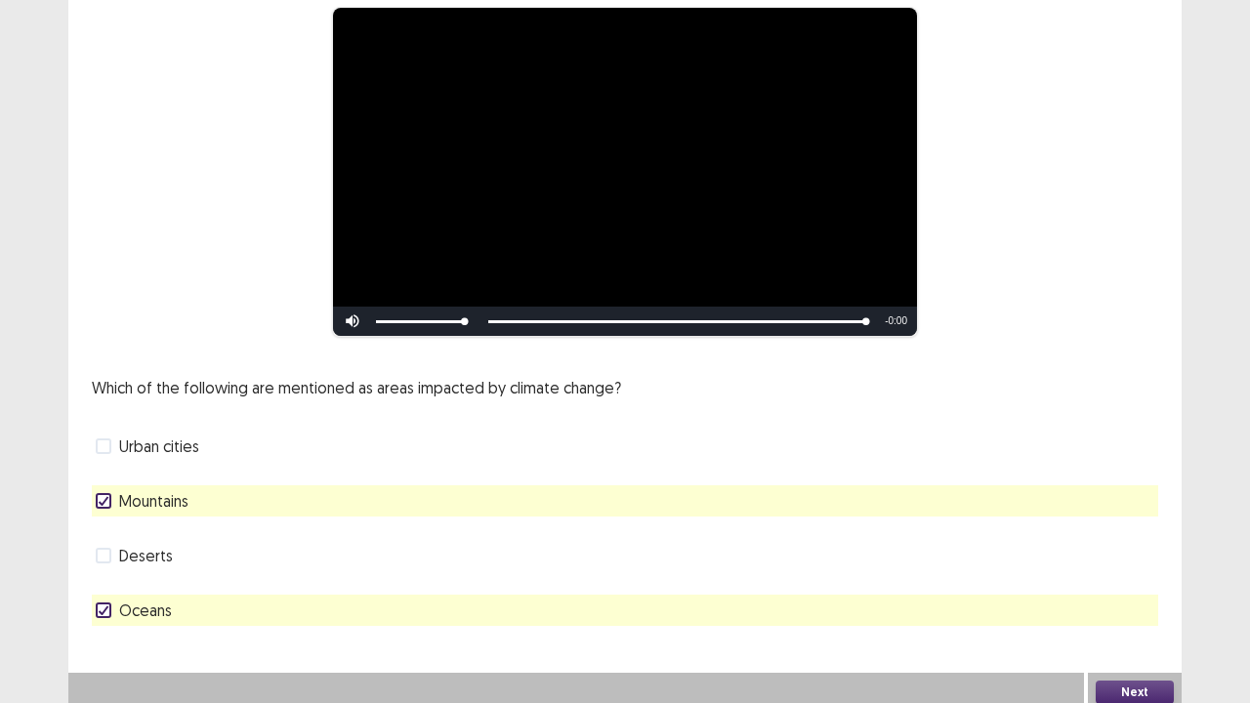
click at [476, 419] on div "Which of the following are mentioned as areas impacted by climate change? Urban…" at bounding box center [625, 501] width 1067 height 250
click at [1153, 570] on button "Next" at bounding box center [1135, 692] width 78 height 23
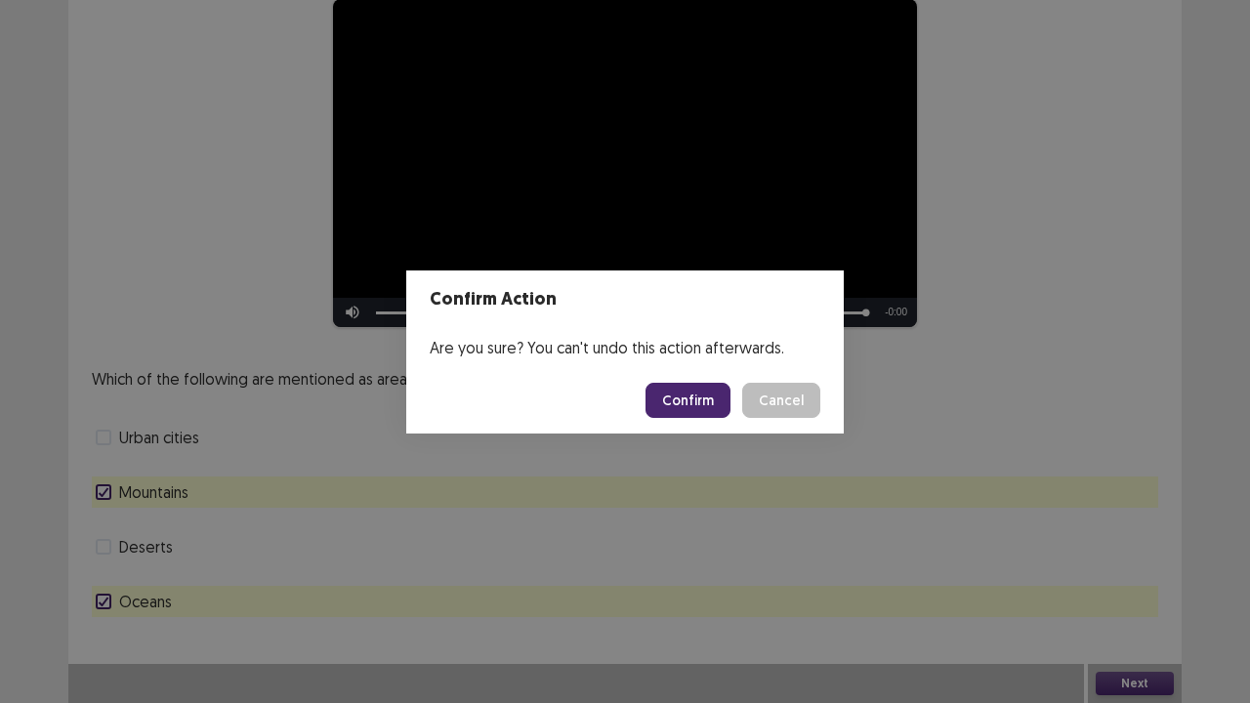
click at [689, 402] on button "Confirm" at bounding box center [688, 400] width 85 height 35
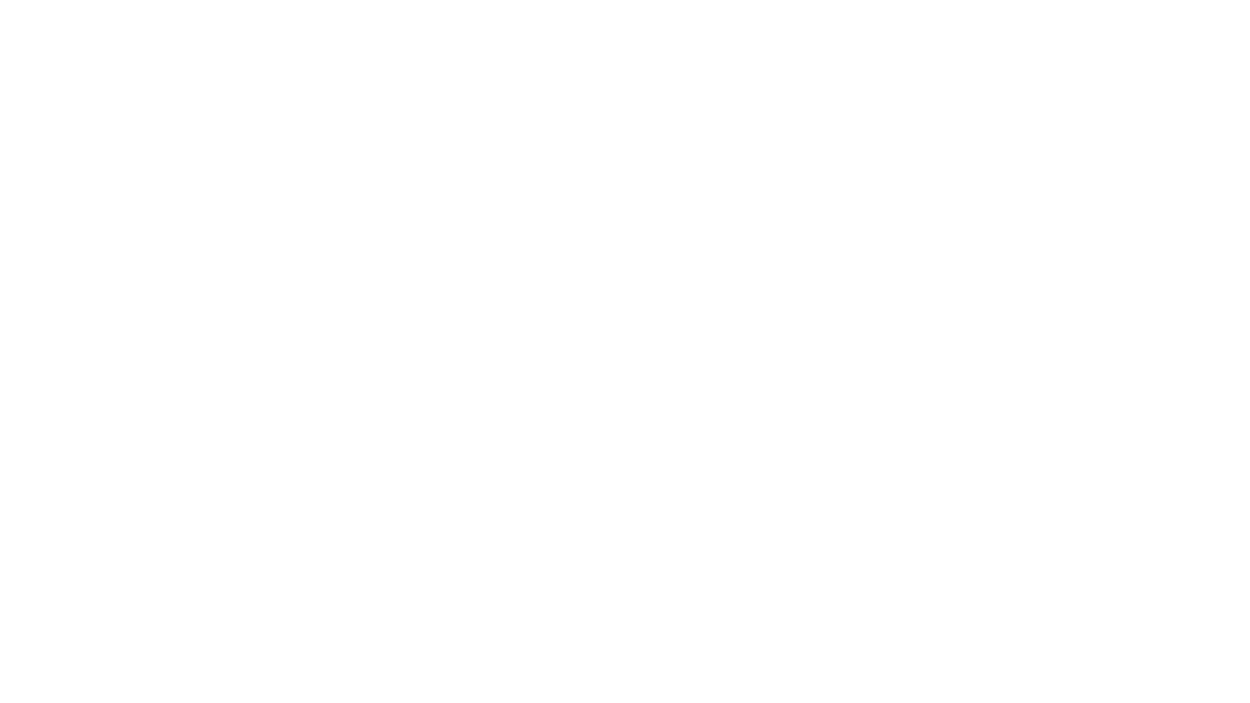
scroll to position [0, 0]
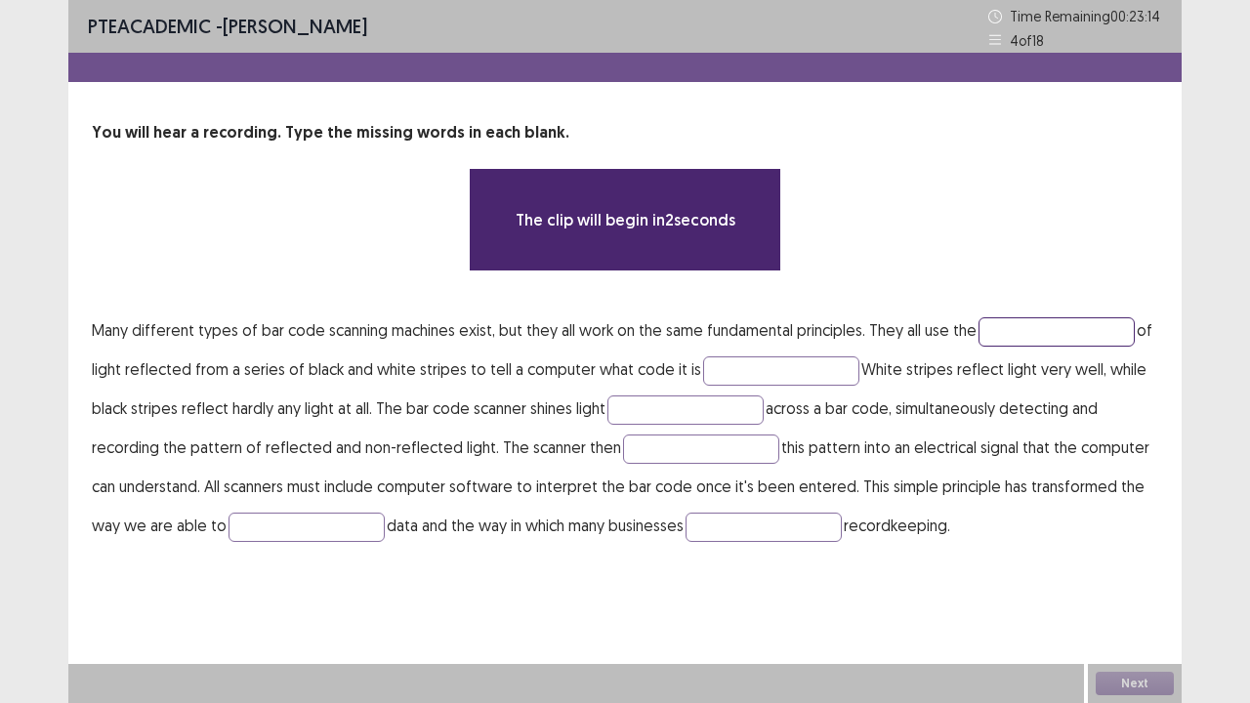
click at [1048, 330] on input "text" at bounding box center [1057, 331] width 156 height 29
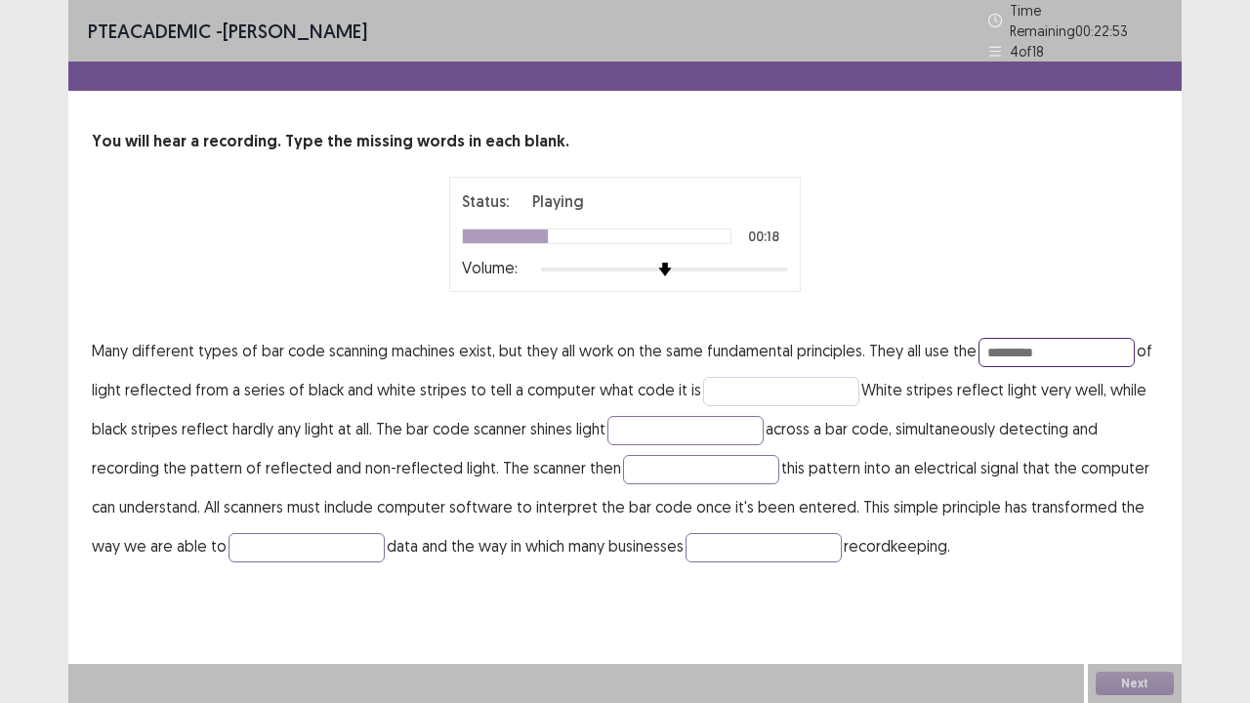
type input "*********"
click at [783, 378] on input "text" at bounding box center [781, 391] width 156 height 29
click at [686, 422] on input "text" at bounding box center [686, 430] width 156 height 29
type input "**********"
click at [675, 460] on input "text" at bounding box center [701, 469] width 156 height 29
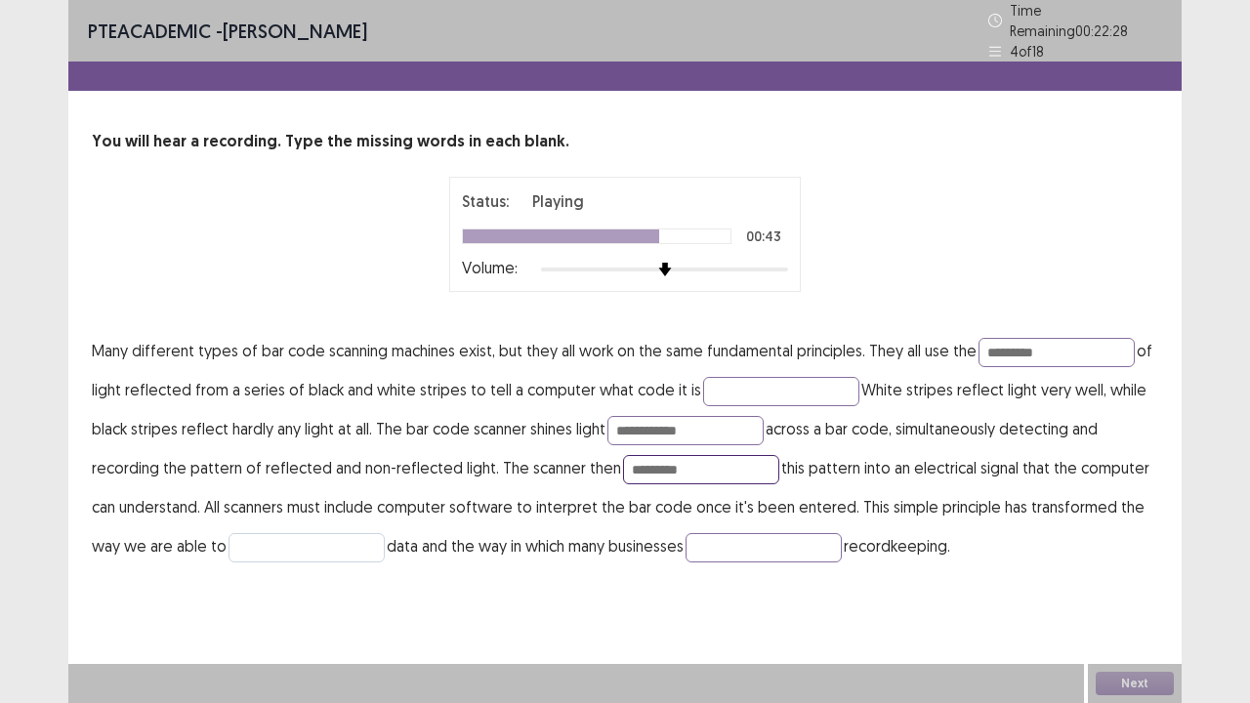
type input "*********"
click at [361, 541] on input "text" at bounding box center [307, 547] width 156 height 29
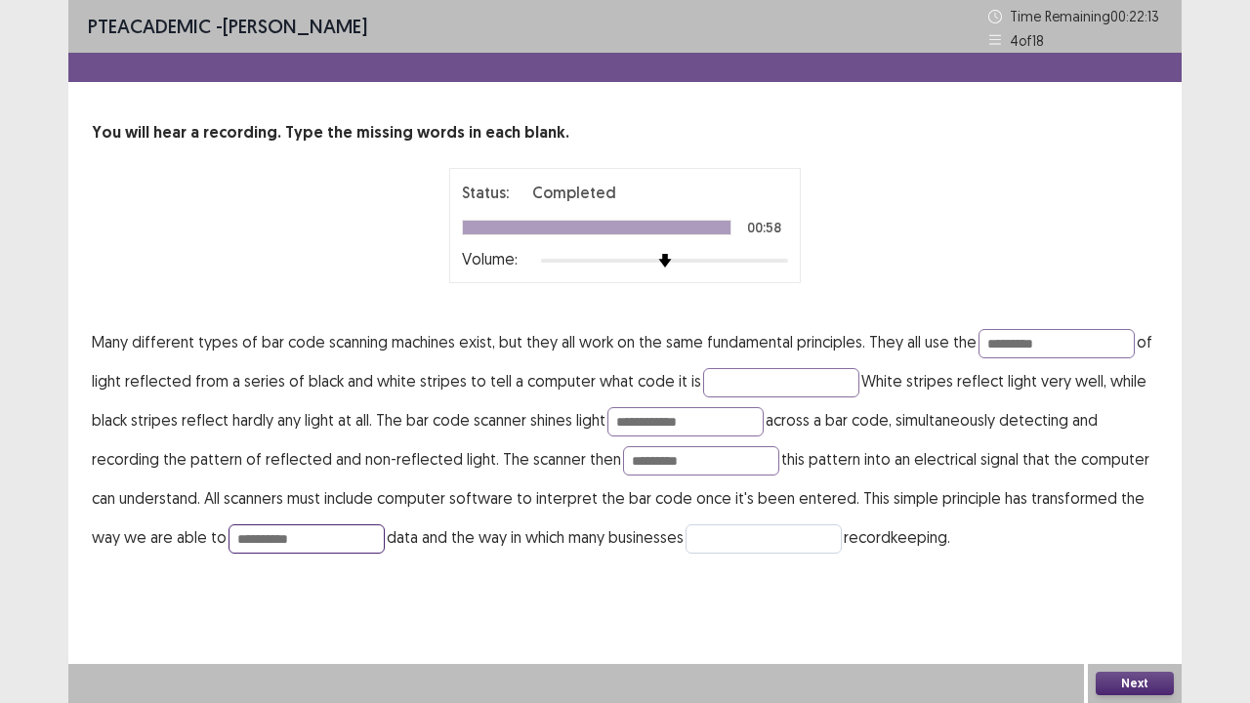
type input "**********"
click at [788, 544] on input "text" at bounding box center [764, 539] width 156 height 29
type input "*"
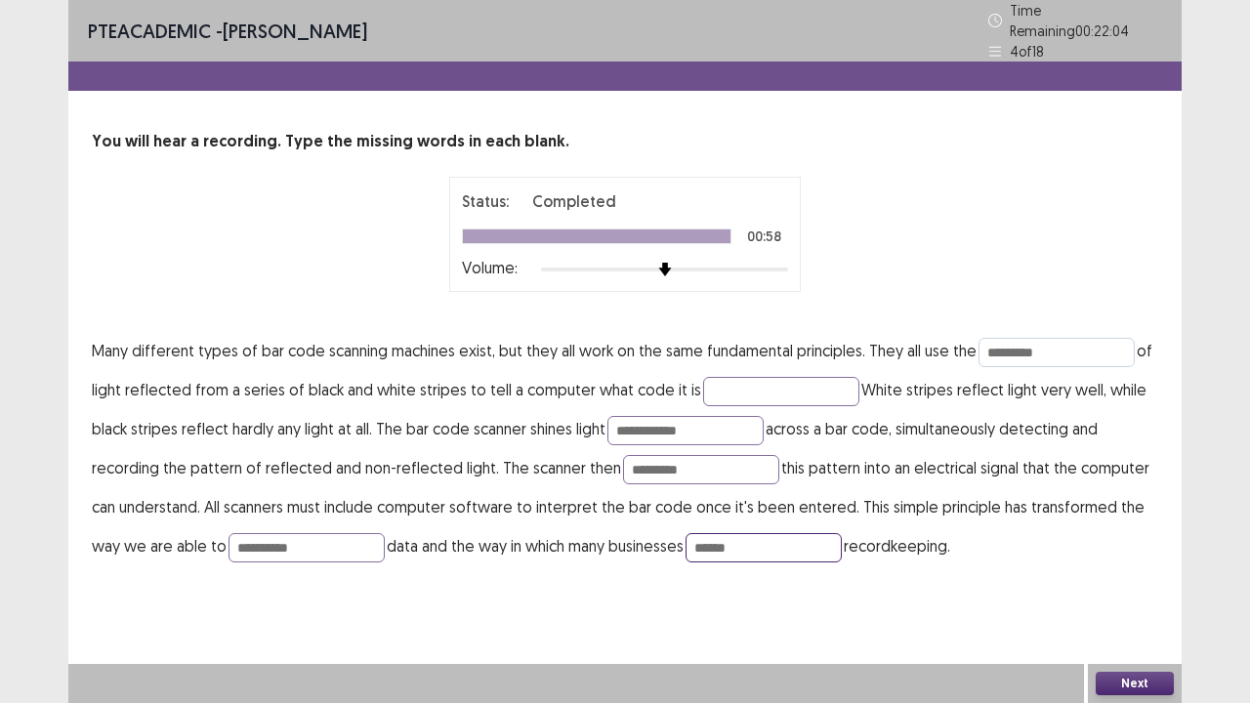
type input "******"
click at [1033, 342] on input "*********" at bounding box center [1057, 352] width 156 height 29
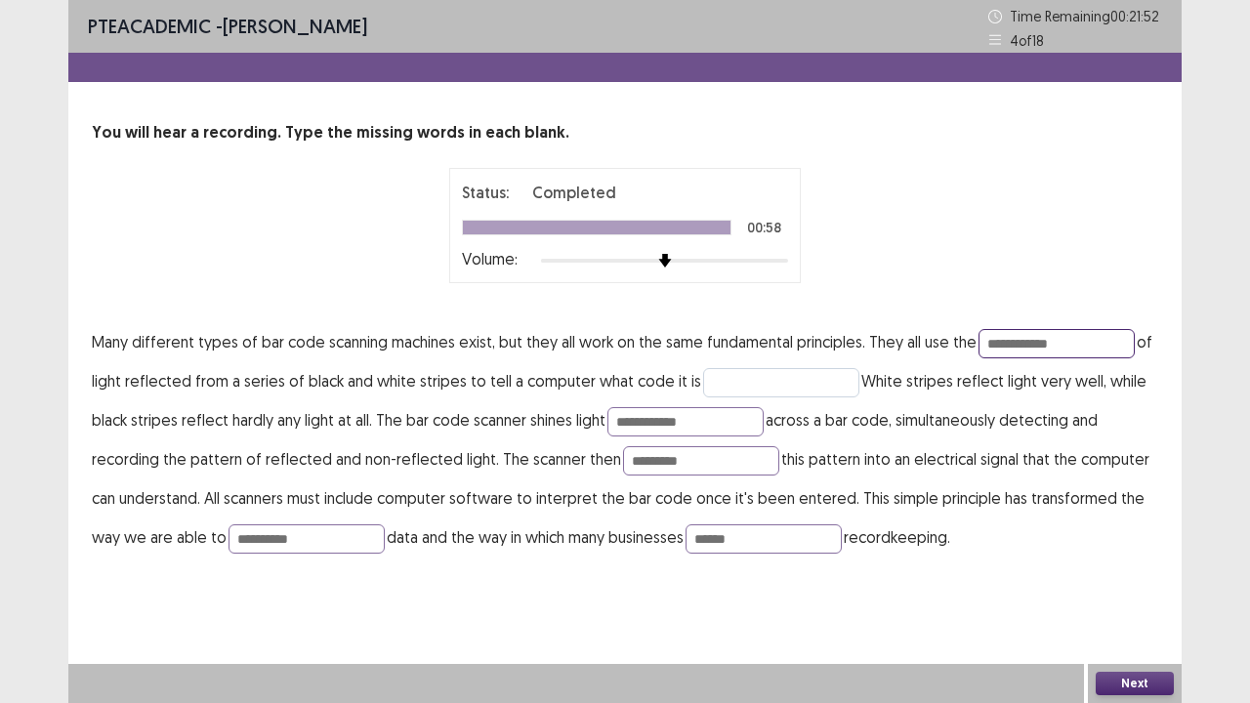
type input "**********"
click at [750, 379] on input "text" at bounding box center [781, 382] width 156 height 29
type input "*********"
click at [1115, 570] on button "Next" at bounding box center [1135, 683] width 78 height 23
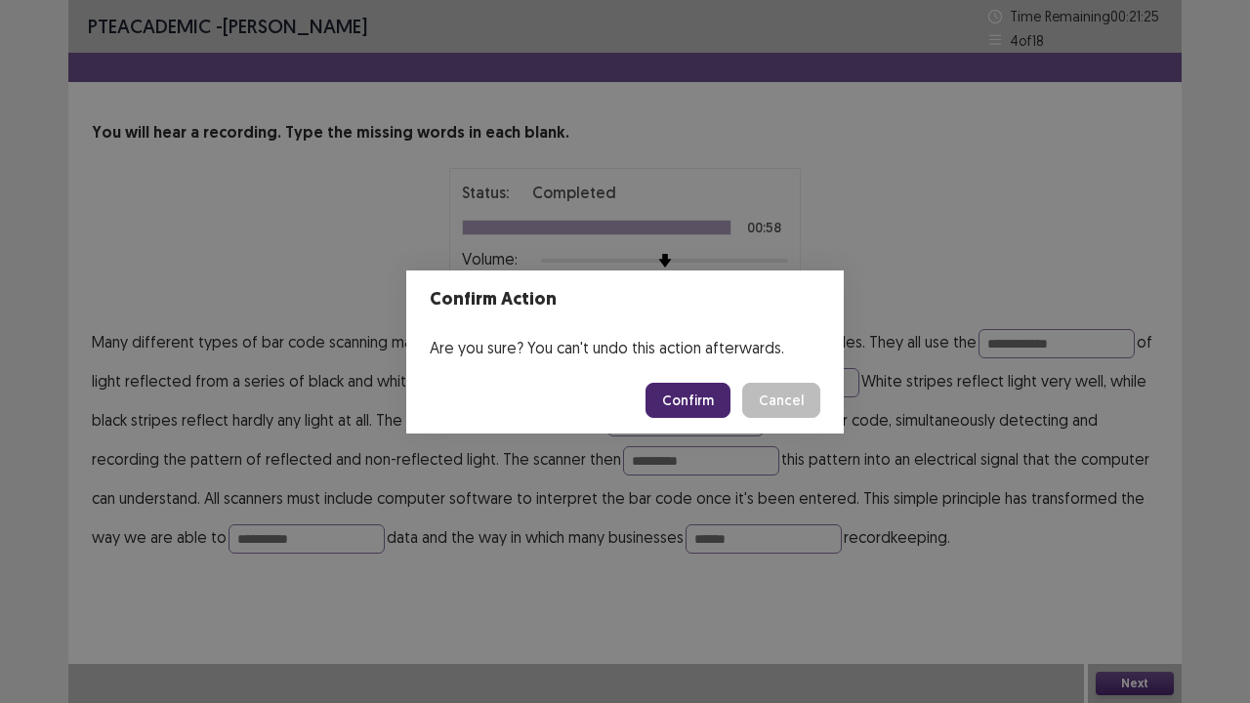
click at [800, 399] on button "Cancel" at bounding box center [781, 400] width 78 height 35
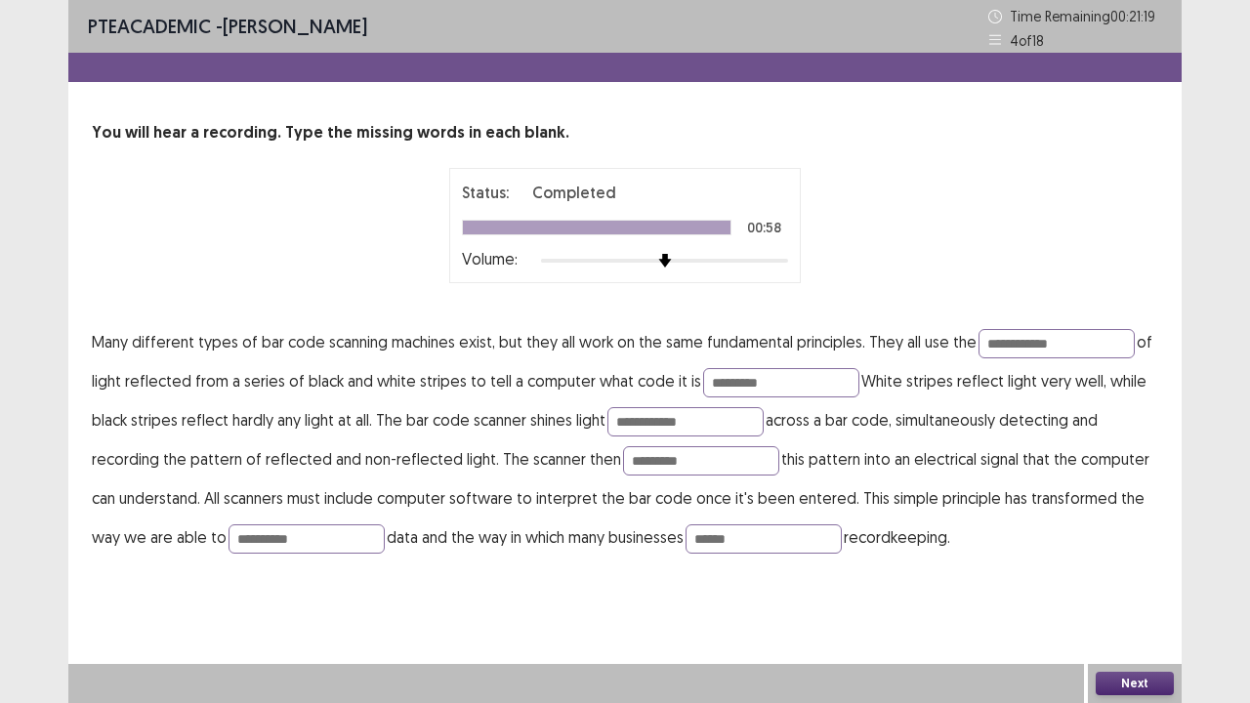
click at [1113, 570] on button "Next" at bounding box center [1135, 683] width 78 height 23
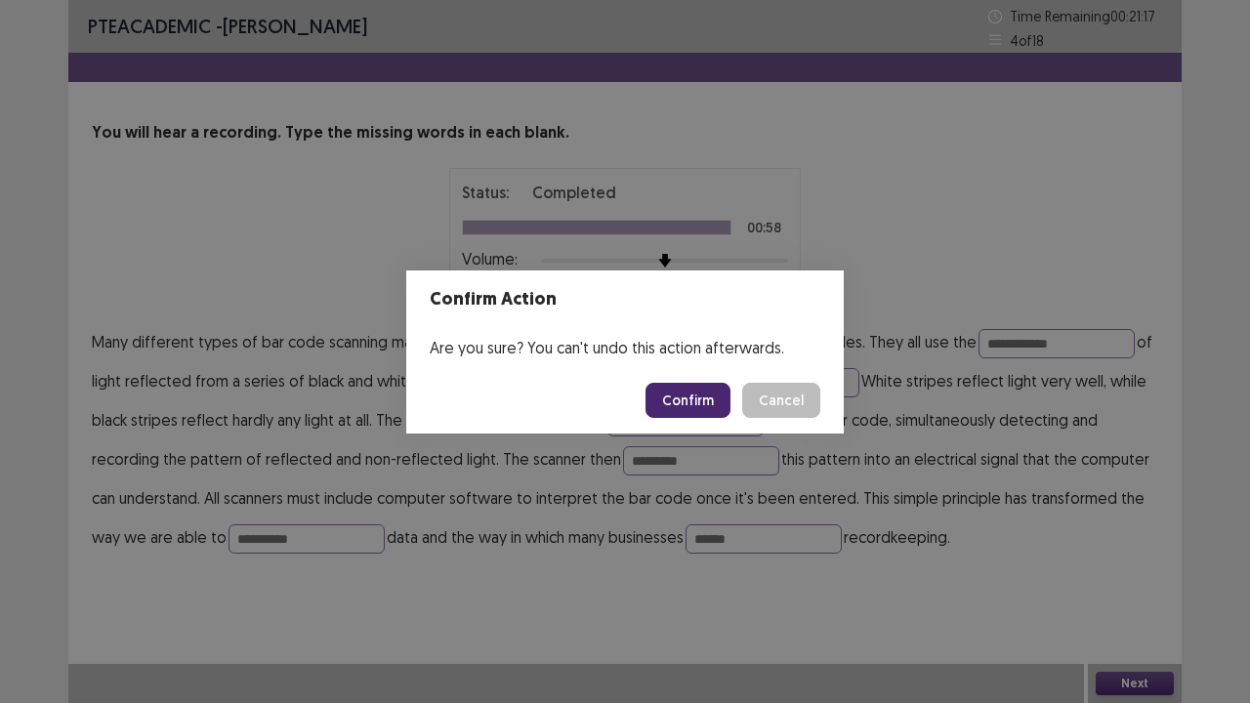
click at [687, 401] on button "Confirm" at bounding box center [688, 400] width 85 height 35
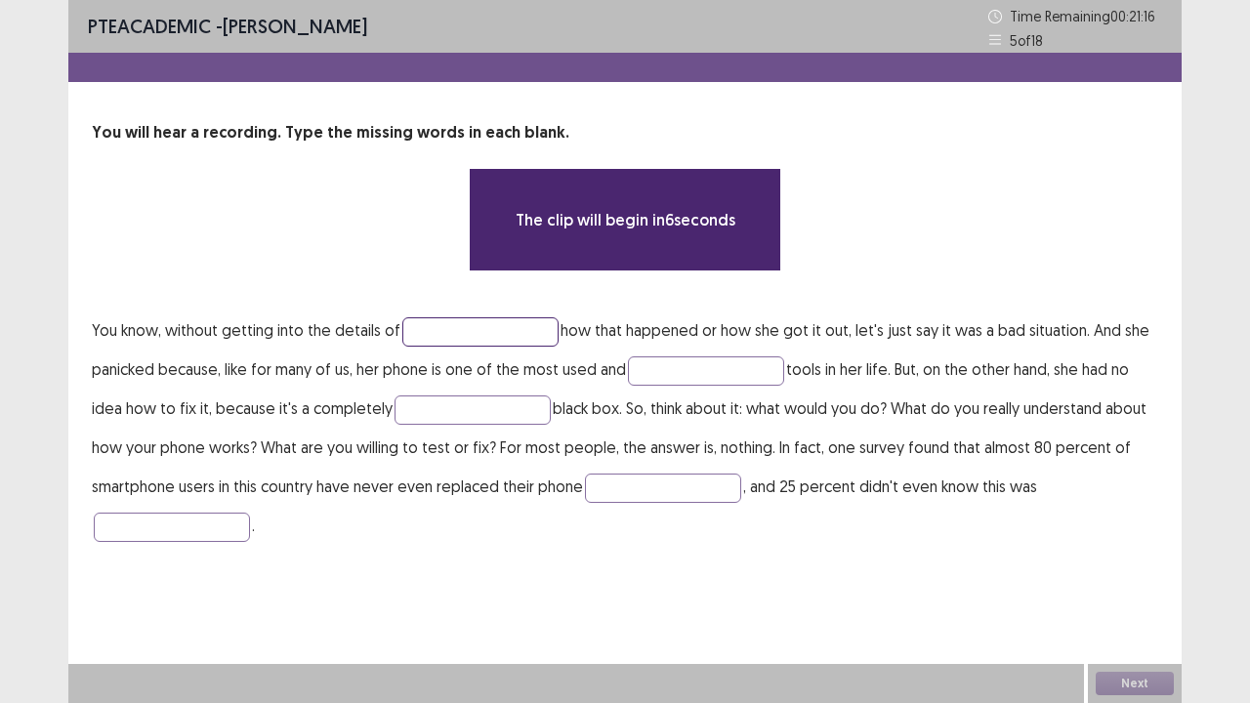
click at [468, 339] on input "text" at bounding box center [480, 331] width 156 height 29
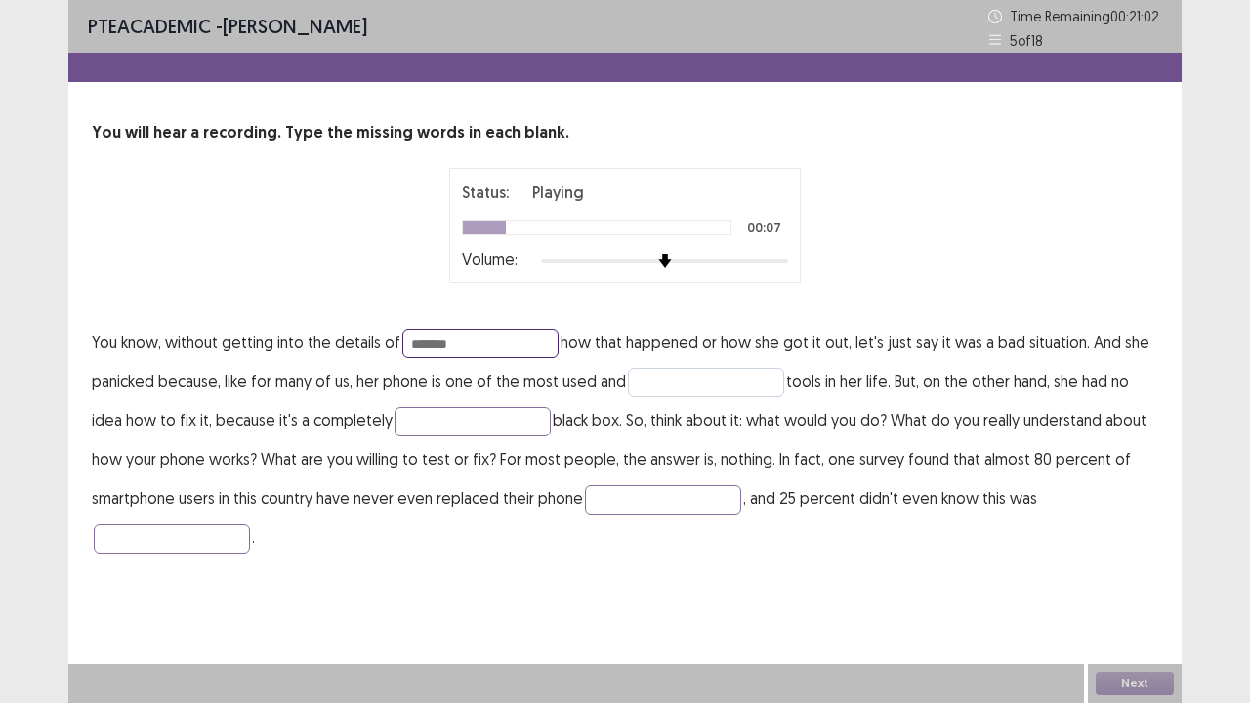
type input "*******"
click at [695, 377] on input "text" at bounding box center [706, 382] width 156 height 29
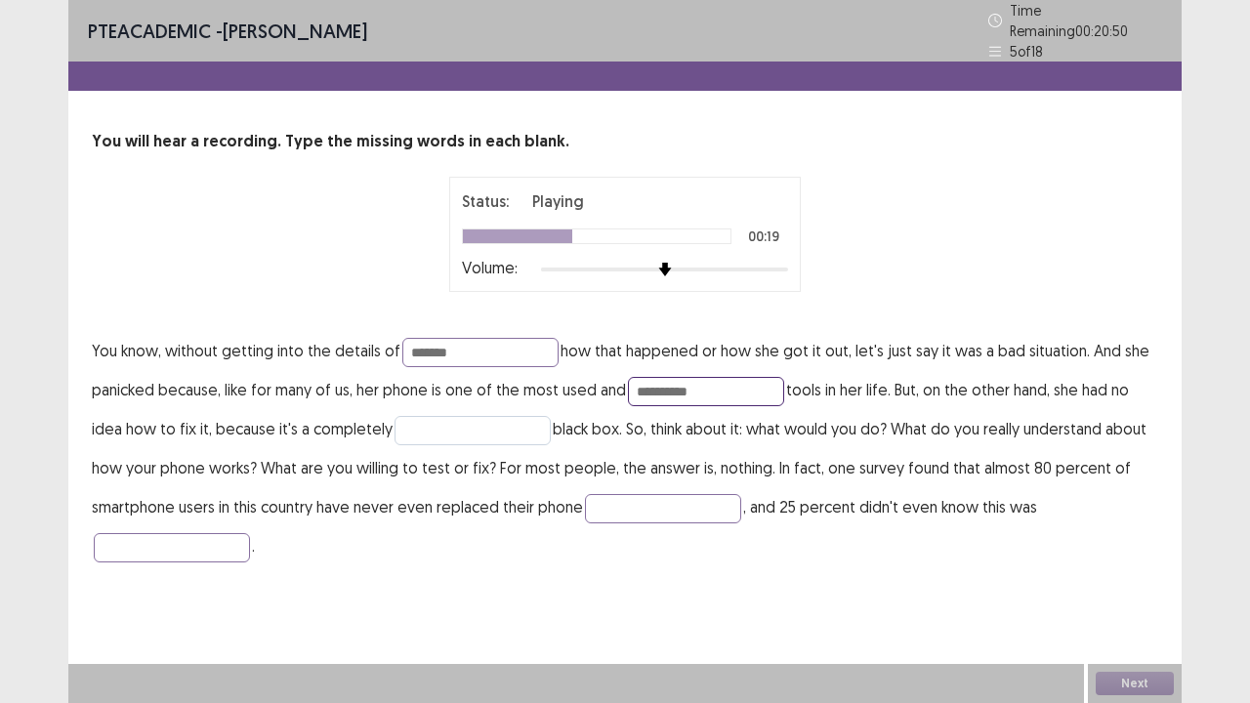
type input "**********"
click at [509, 417] on input "text" at bounding box center [473, 430] width 156 height 29
type input "**********"
click at [660, 494] on input "text" at bounding box center [663, 508] width 156 height 29
type input "*********"
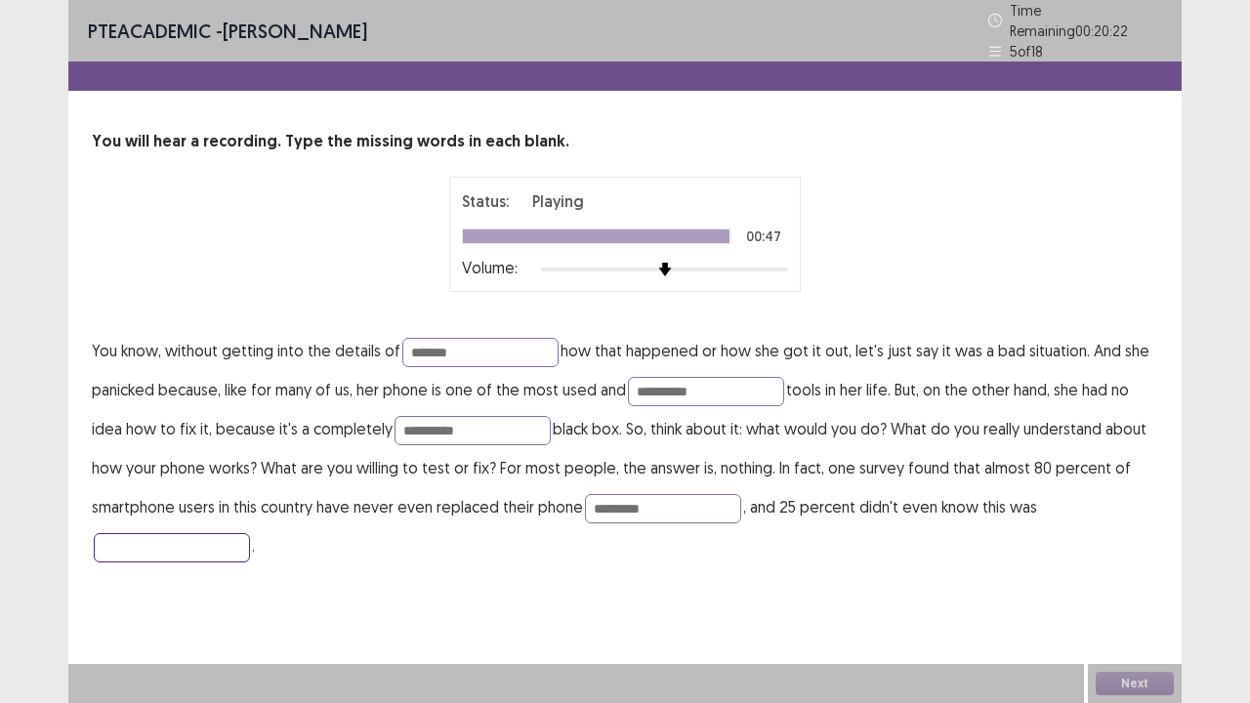
click at [211, 536] on input "text" at bounding box center [172, 547] width 156 height 29
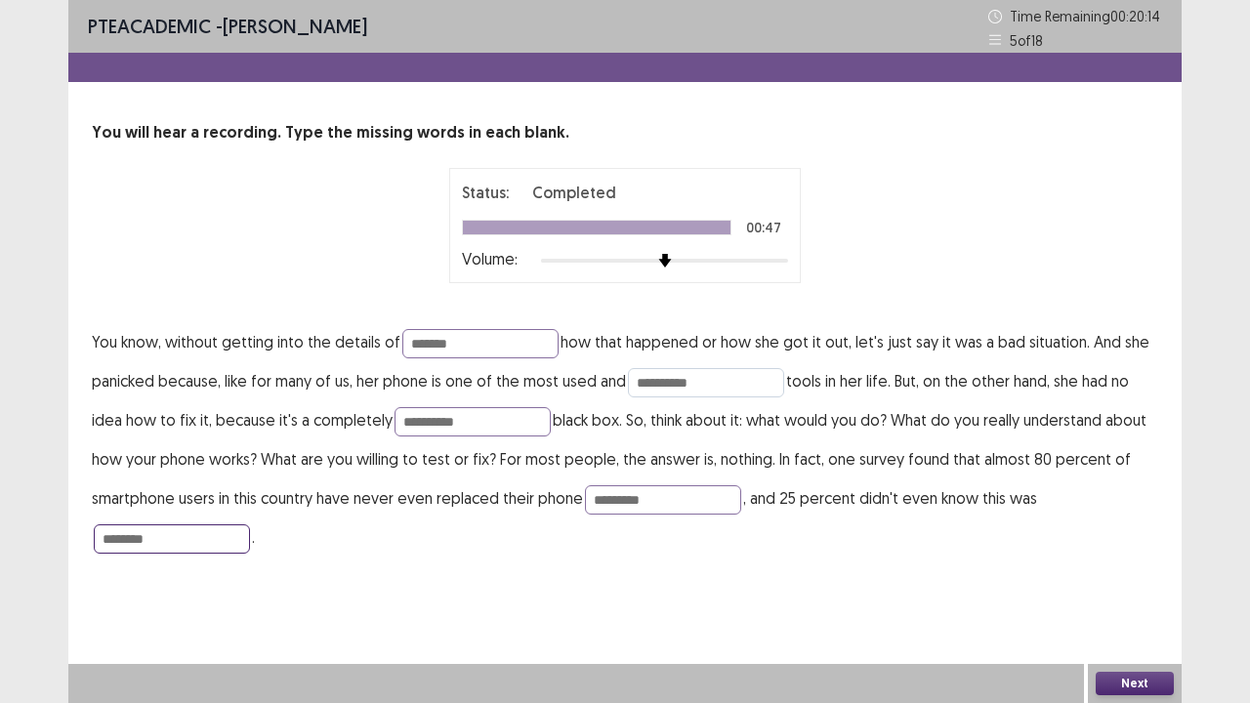
type input "********"
click at [646, 381] on input "**********" at bounding box center [706, 382] width 156 height 29
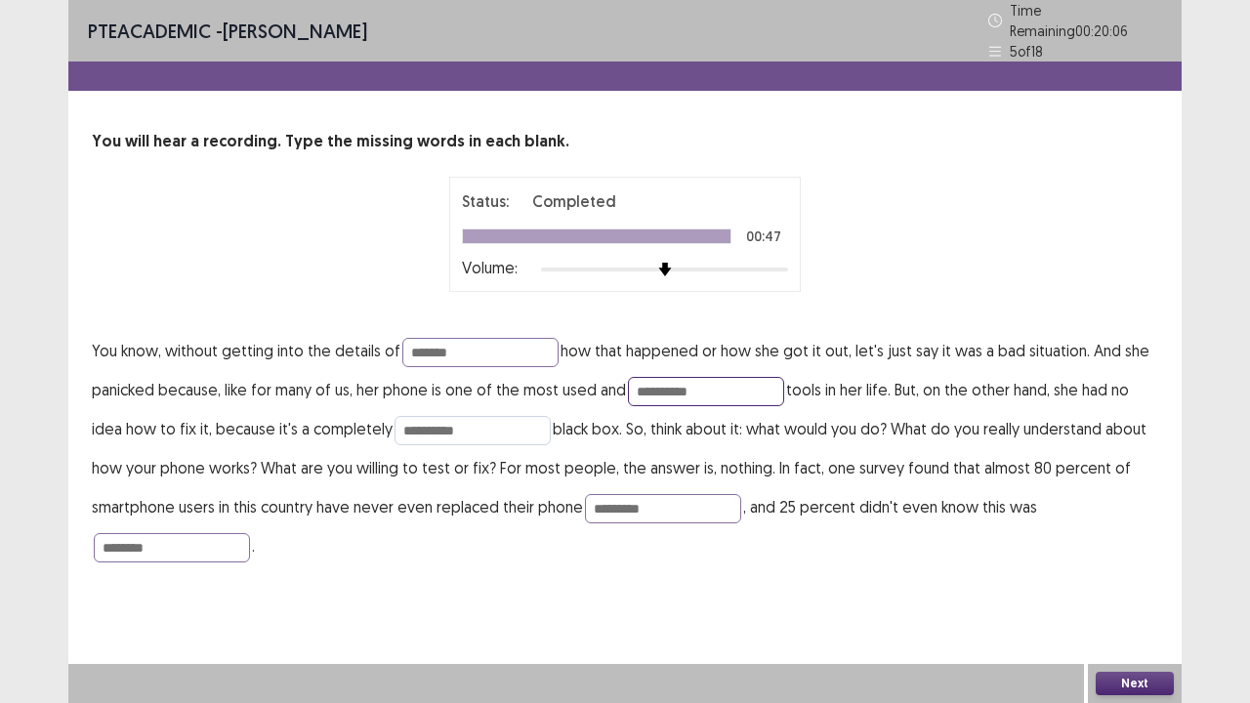
type input "**********"
click at [413, 418] on input "**********" at bounding box center [473, 430] width 156 height 29
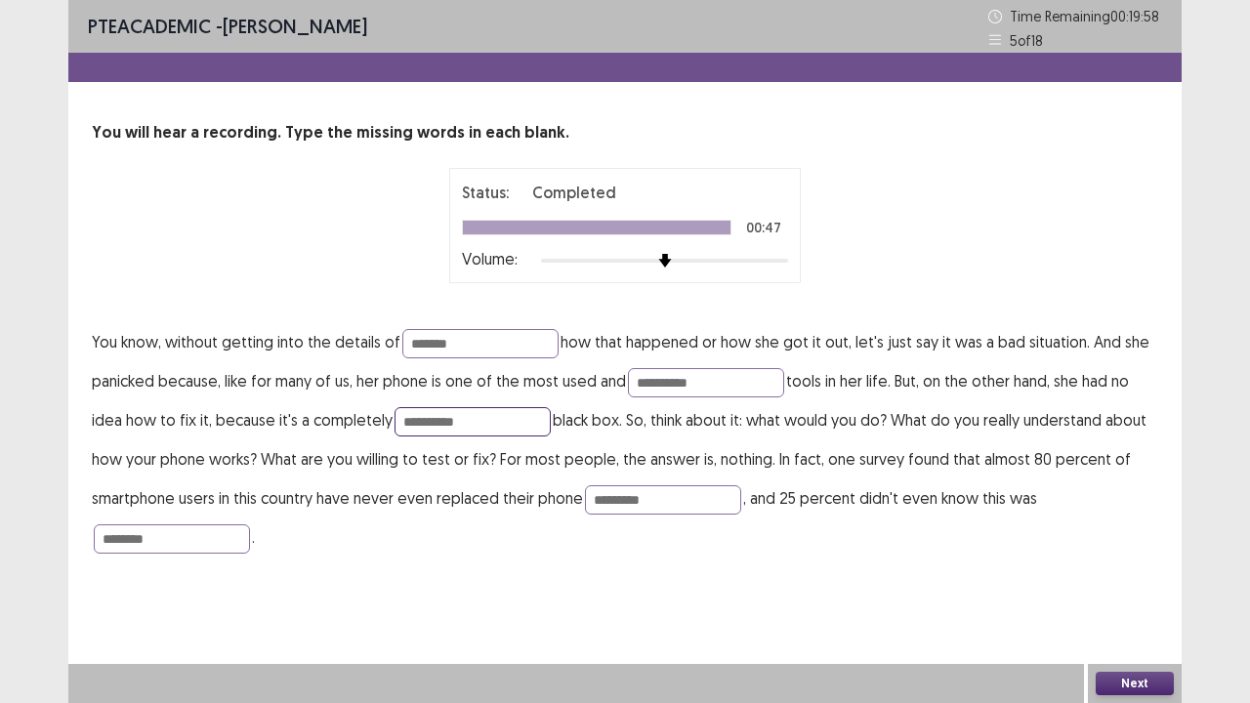
type input "**********"
click at [1149, 570] on button "Next" at bounding box center [1135, 683] width 78 height 23
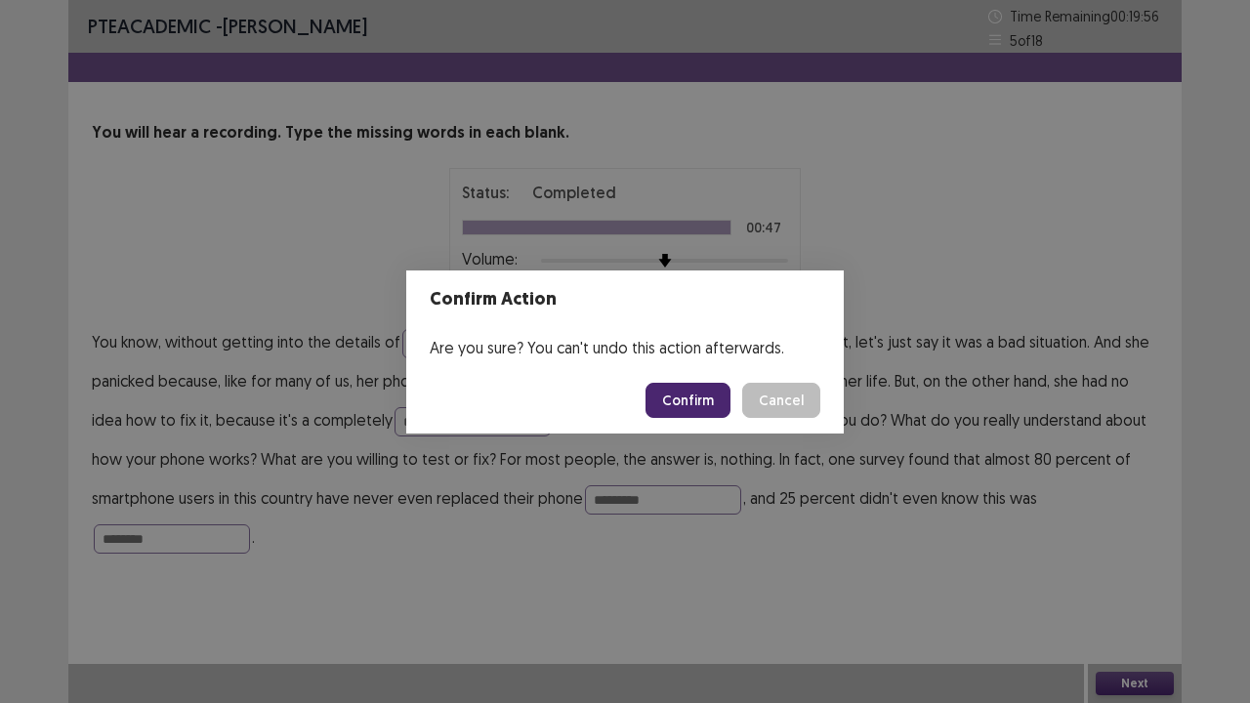
click at [708, 401] on button "Confirm" at bounding box center [688, 400] width 85 height 35
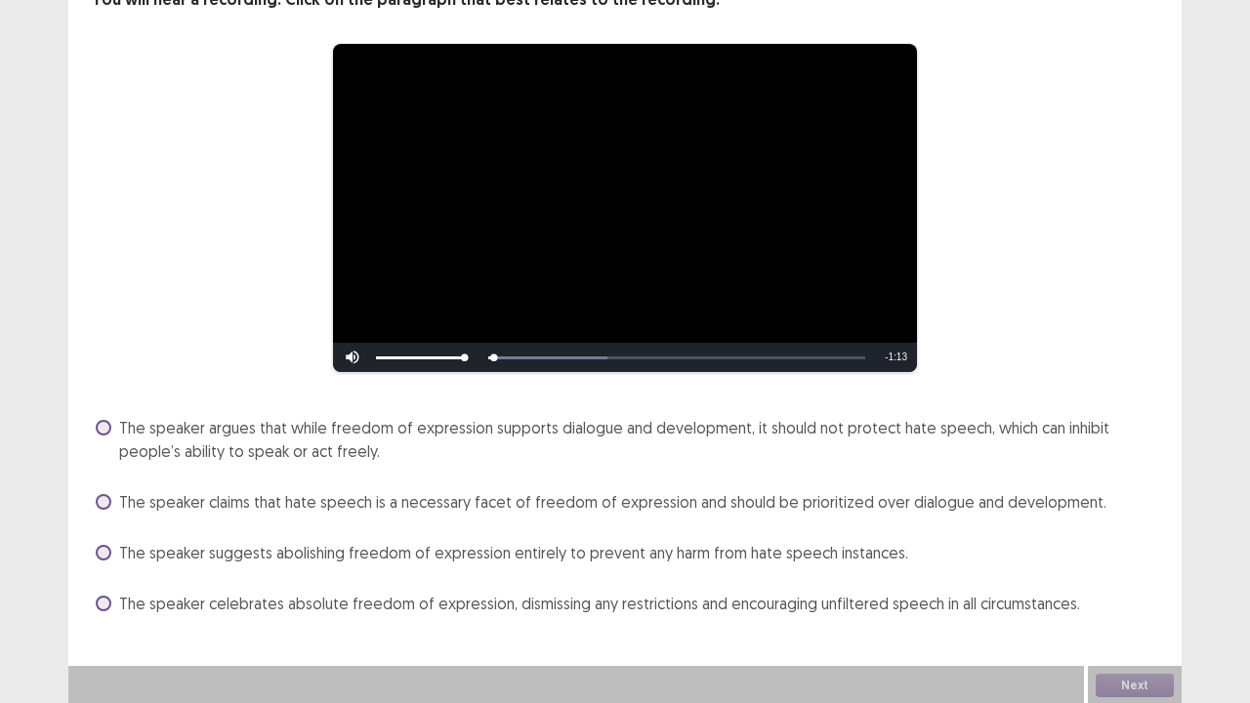
scroll to position [135, 0]
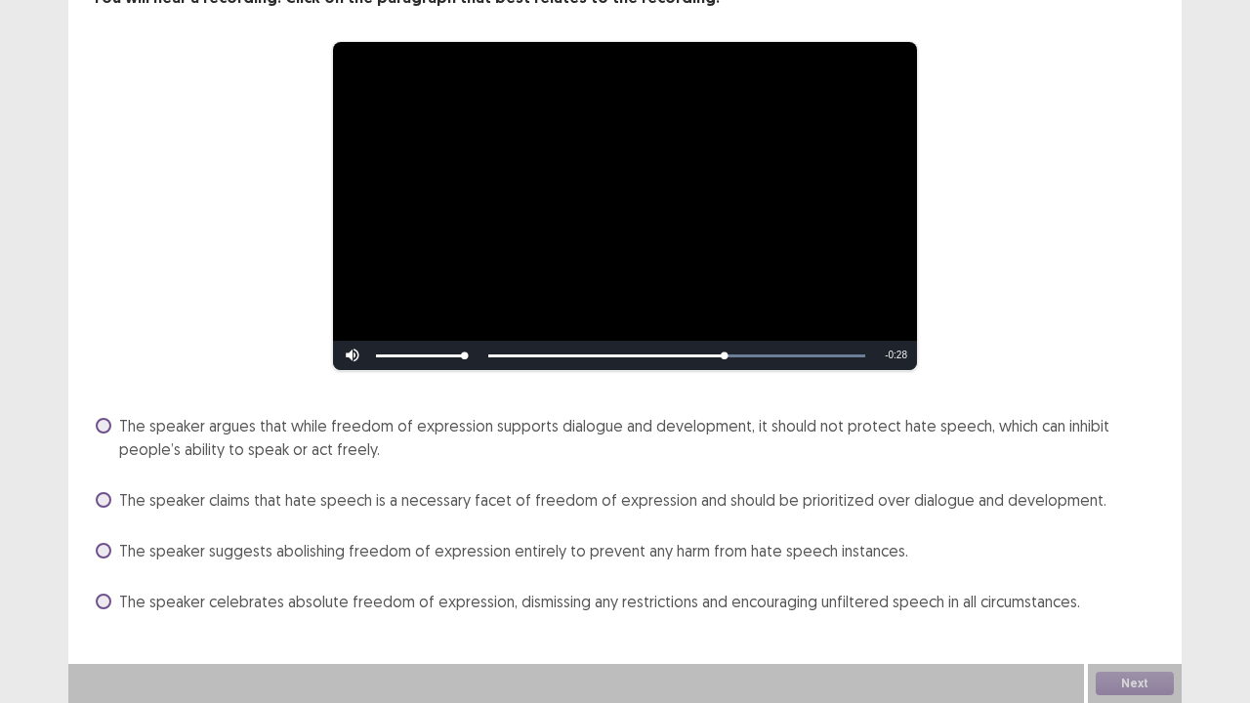
click at [182, 432] on span "The speaker argues that while freedom of expression supports dialogue and devel…" at bounding box center [638, 437] width 1039 height 47
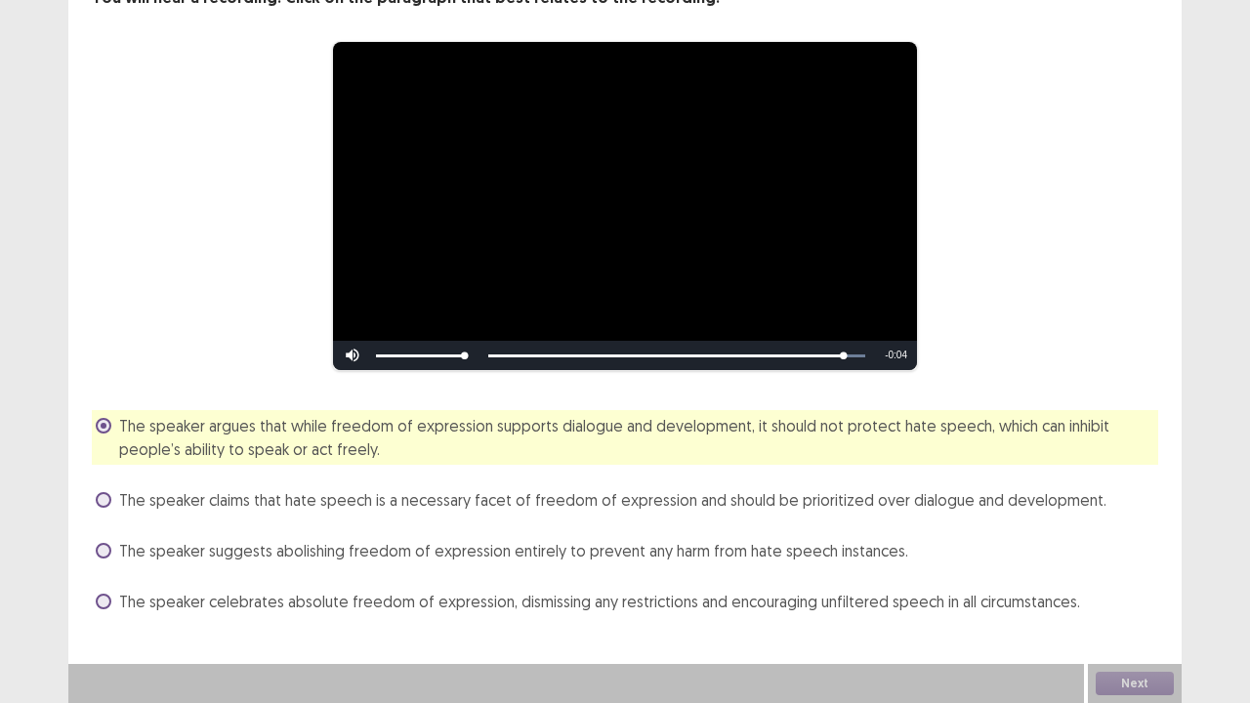
click at [241, 435] on span "The speaker argues that while freedom of expression supports dialogue and devel…" at bounding box center [638, 437] width 1039 height 47
click at [1115, 570] on button "Next" at bounding box center [1135, 683] width 78 height 23
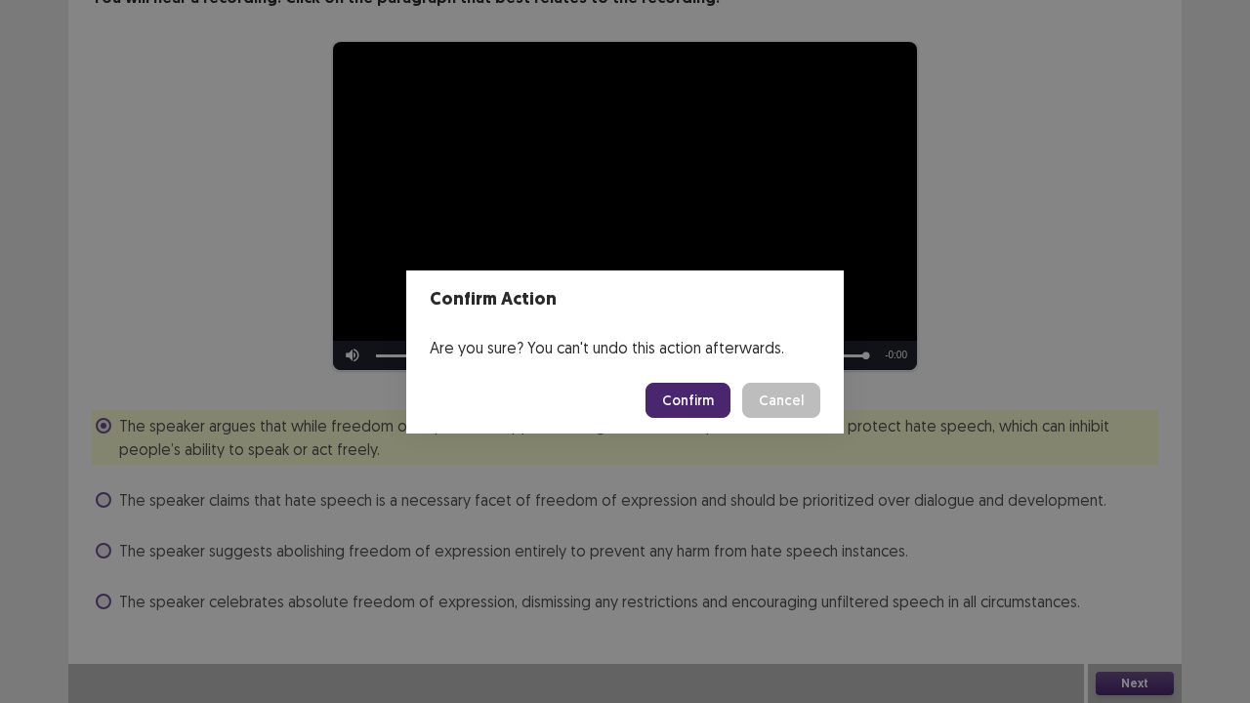
click at [686, 393] on button "Confirm" at bounding box center [688, 400] width 85 height 35
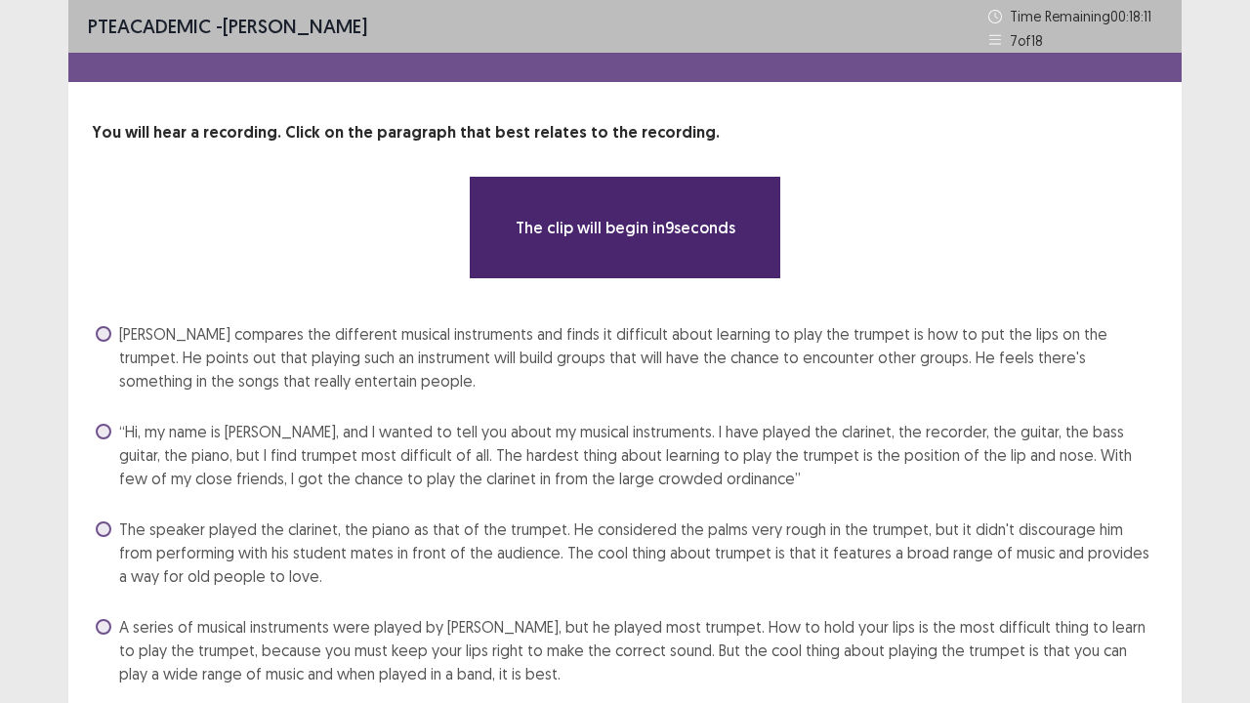
click at [318, 385] on span "[PERSON_NAME] compares the different musical instruments and finds it difficult…" at bounding box center [638, 357] width 1039 height 70
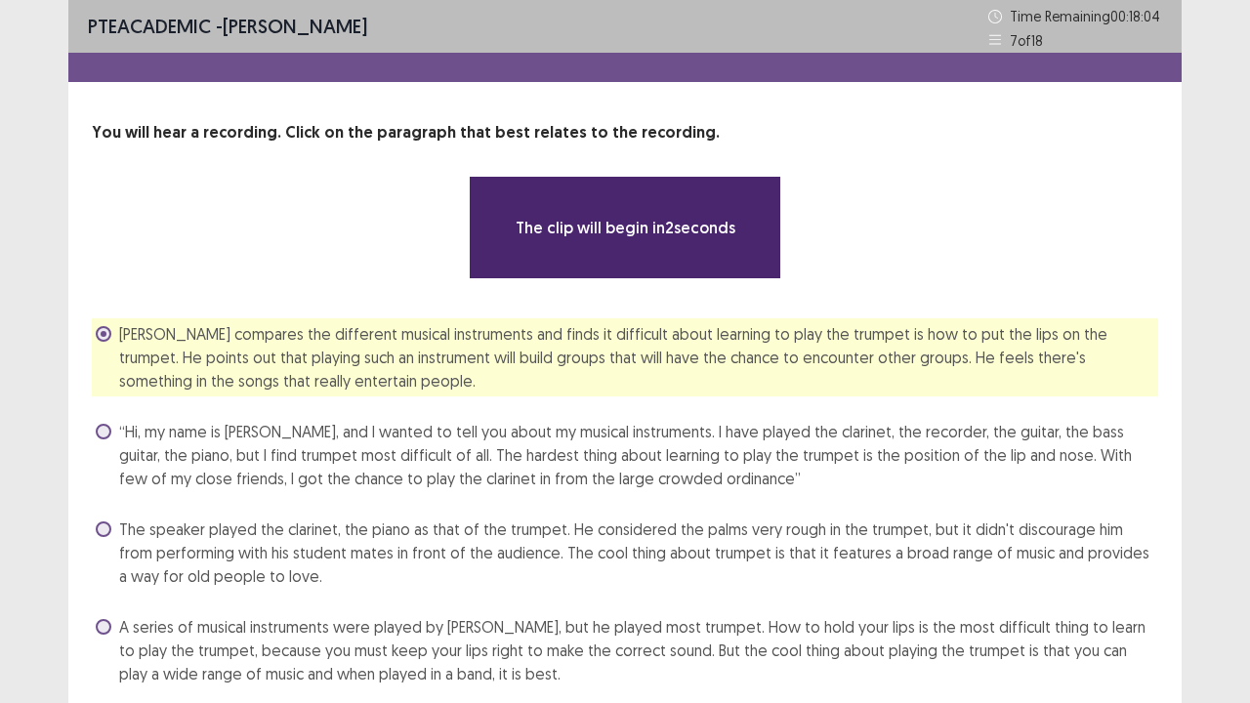
click at [1207, 504] on div "PTE academic - [PERSON_NAME] Time Remaining 00 : 18 : 04 7 of 18 You will hear …" at bounding box center [625, 388] width 1250 height 776
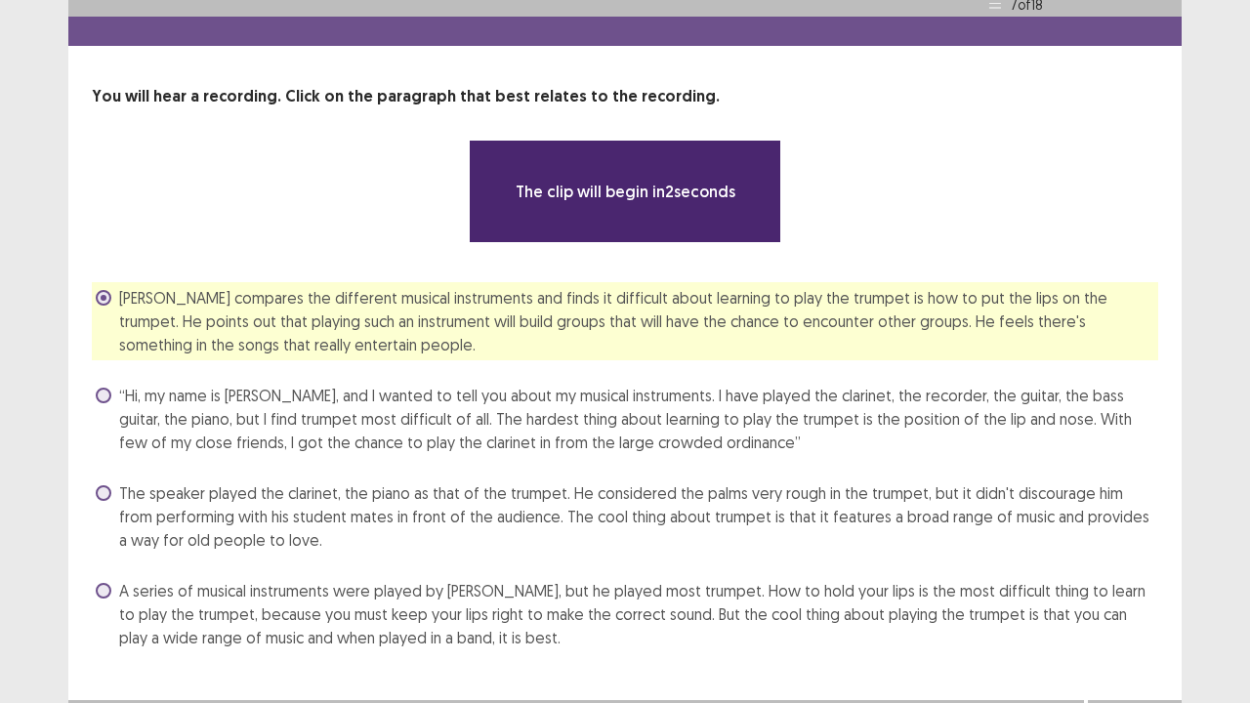
scroll to position [39, 0]
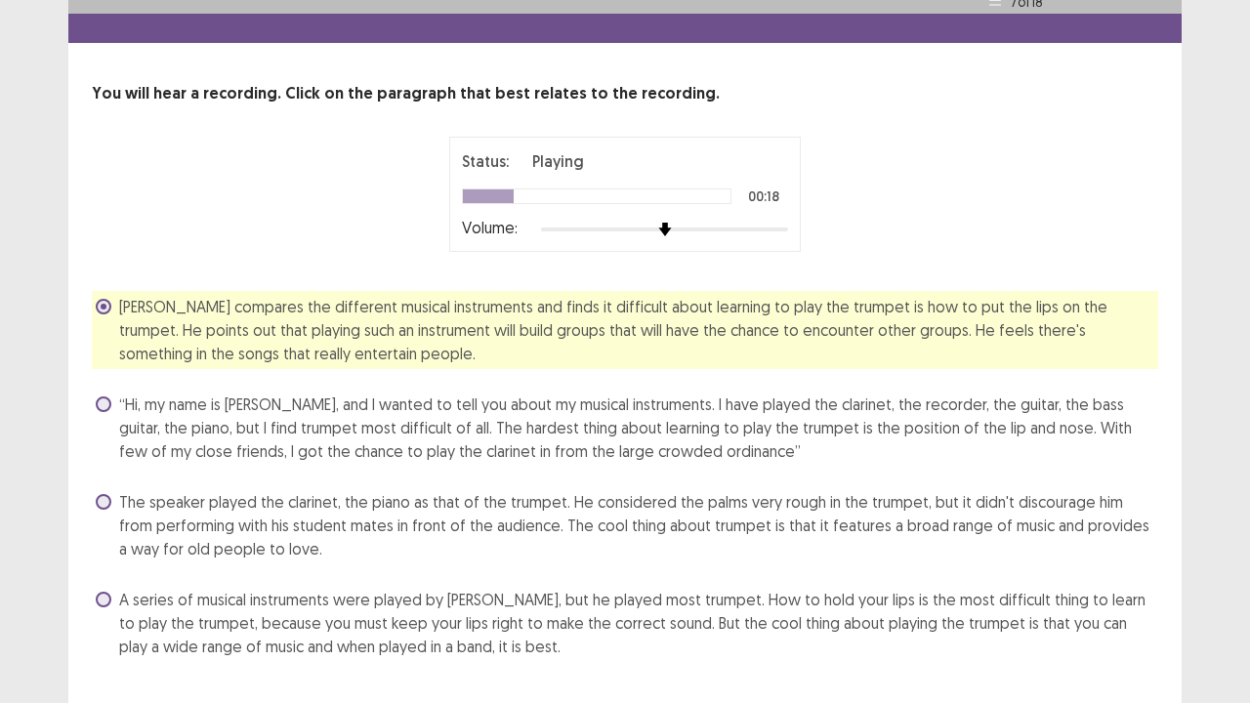
click at [367, 426] on span "“Hi, my name is [PERSON_NAME], and I wanted to tell you about my musical instru…" at bounding box center [638, 428] width 1039 height 70
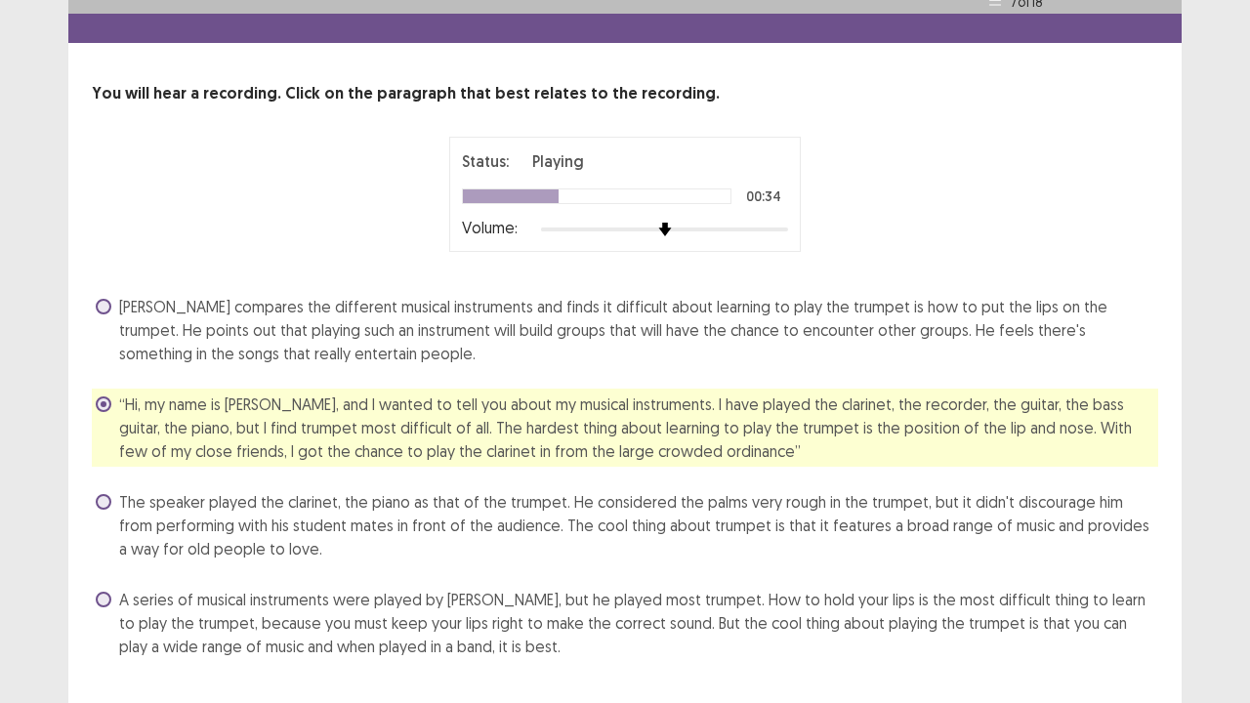
click at [1180, 526] on div "You will hear a recording. Click on the paragraph that best relates to the reco…" at bounding box center [625, 372] width 1114 height 580
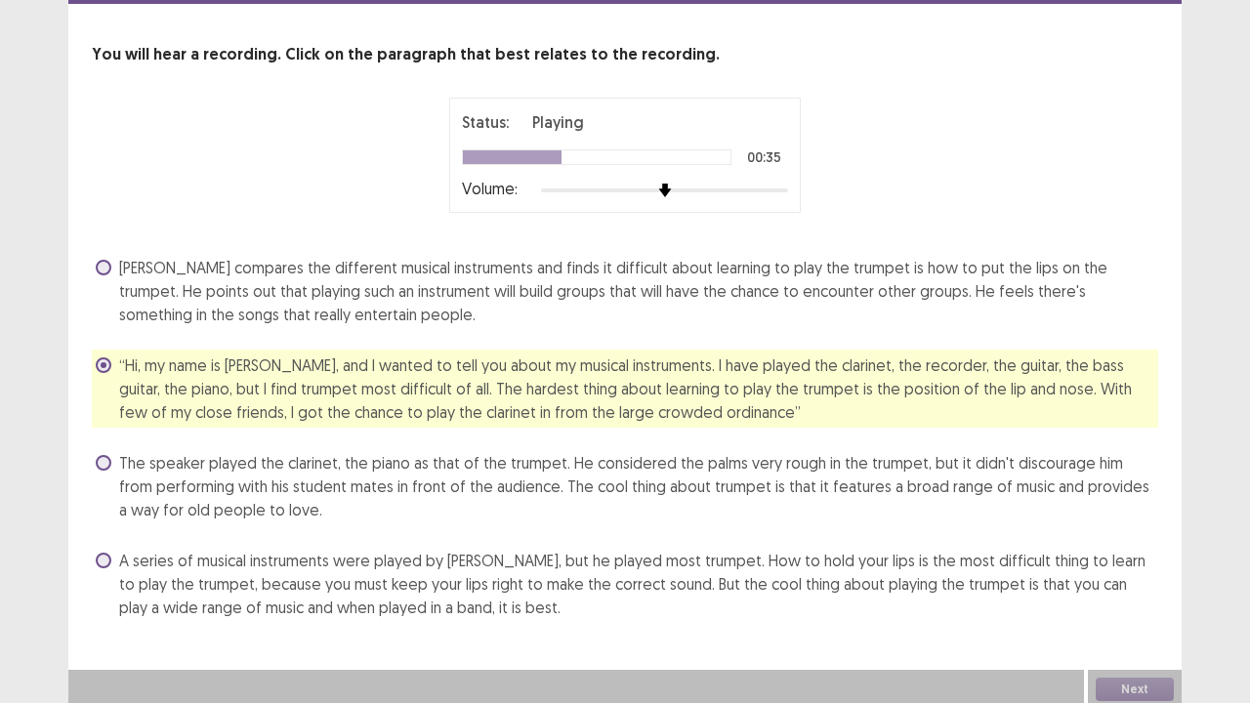
scroll to position [83, 0]
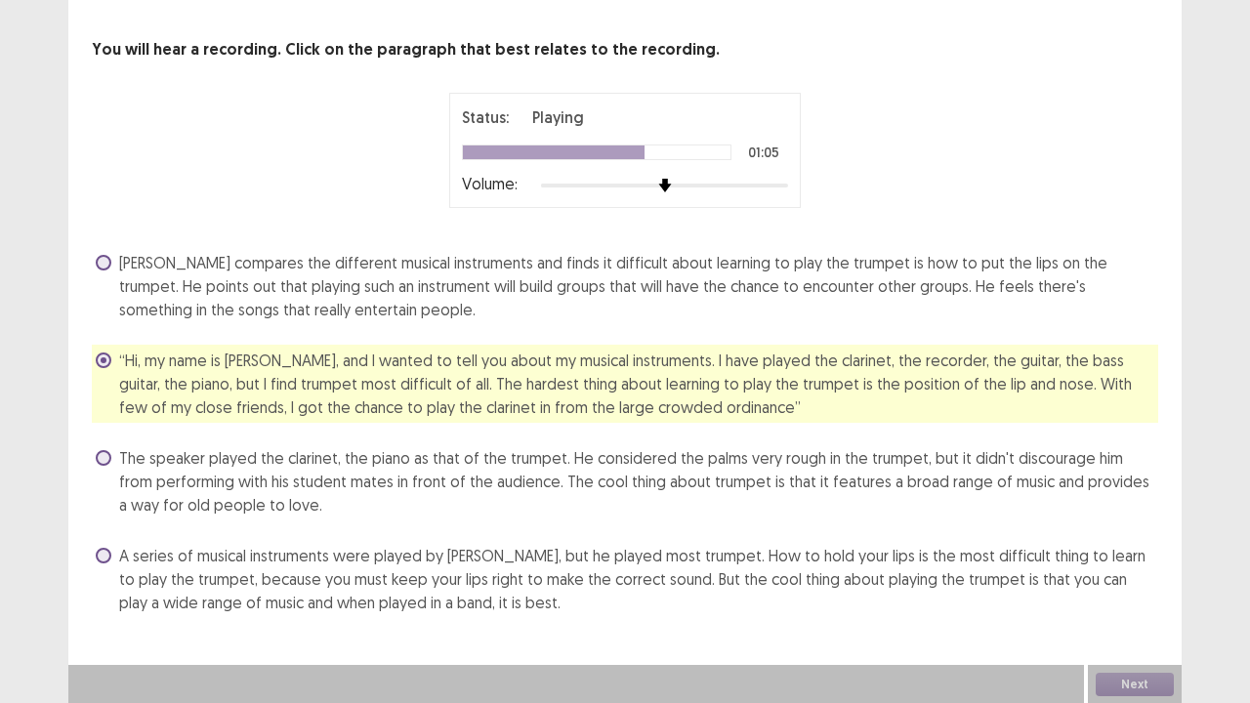
click at [662, 536] on div "[PERSON_NAME] compares the different musical instruments and finds it difficult…" at bounding box center [625, 432] width 1067 height 371
click at [810, 528] on div "[PERSON_NAME] compares the different musical instruments and finds it difficult…" at bounding box center [625, 432] width 1067 height 371
click at [1154, 570] on button "Next" at bounding box center [1135, 684] width 78 height 23
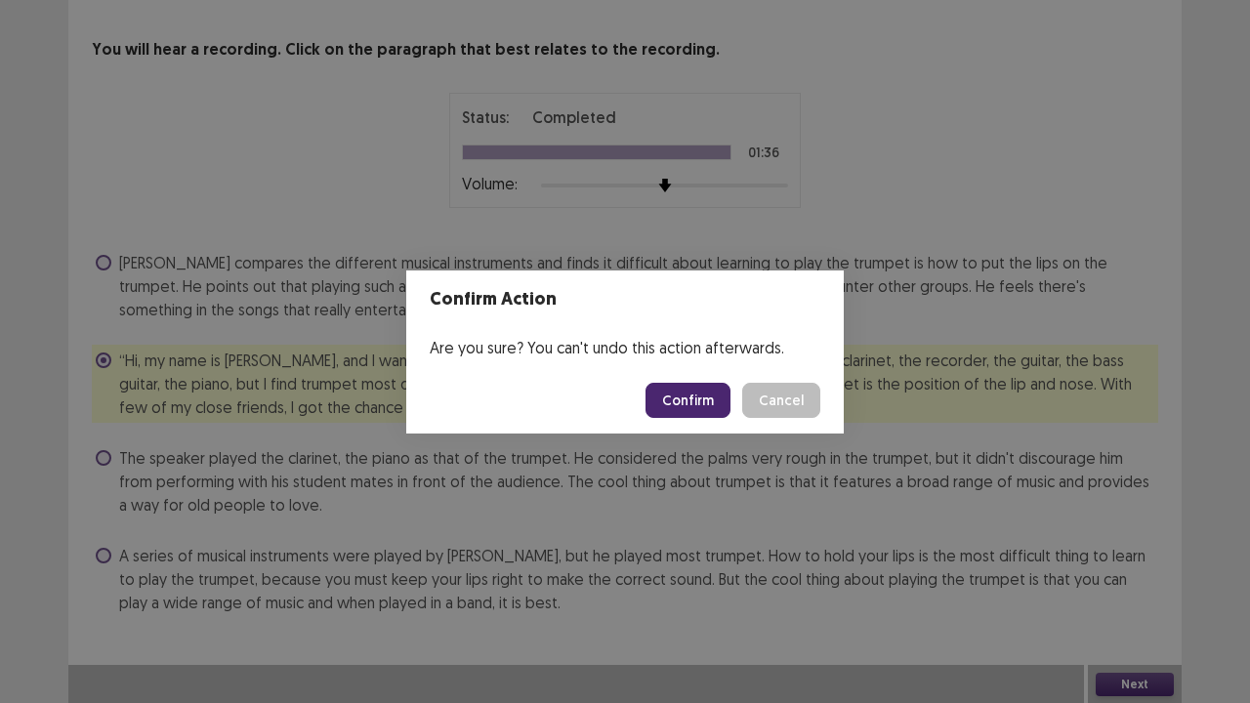
click at [684, 551] on div "Confirm Action Are you sure? You can't undo this action afterwards. Confirm Can…" at bounding box center [625, 351] width 1250 height 703
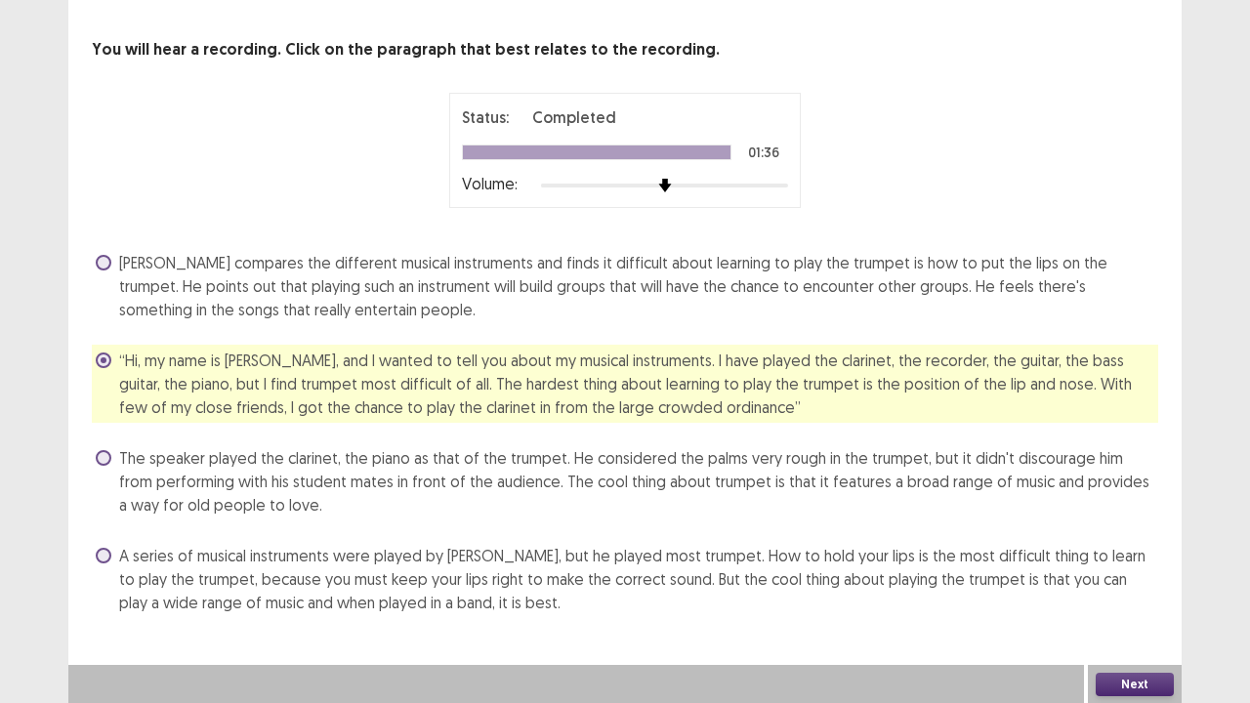
click at [1138, 570] on button "Next" at bounding box center [1135, 684] width 78 height 23
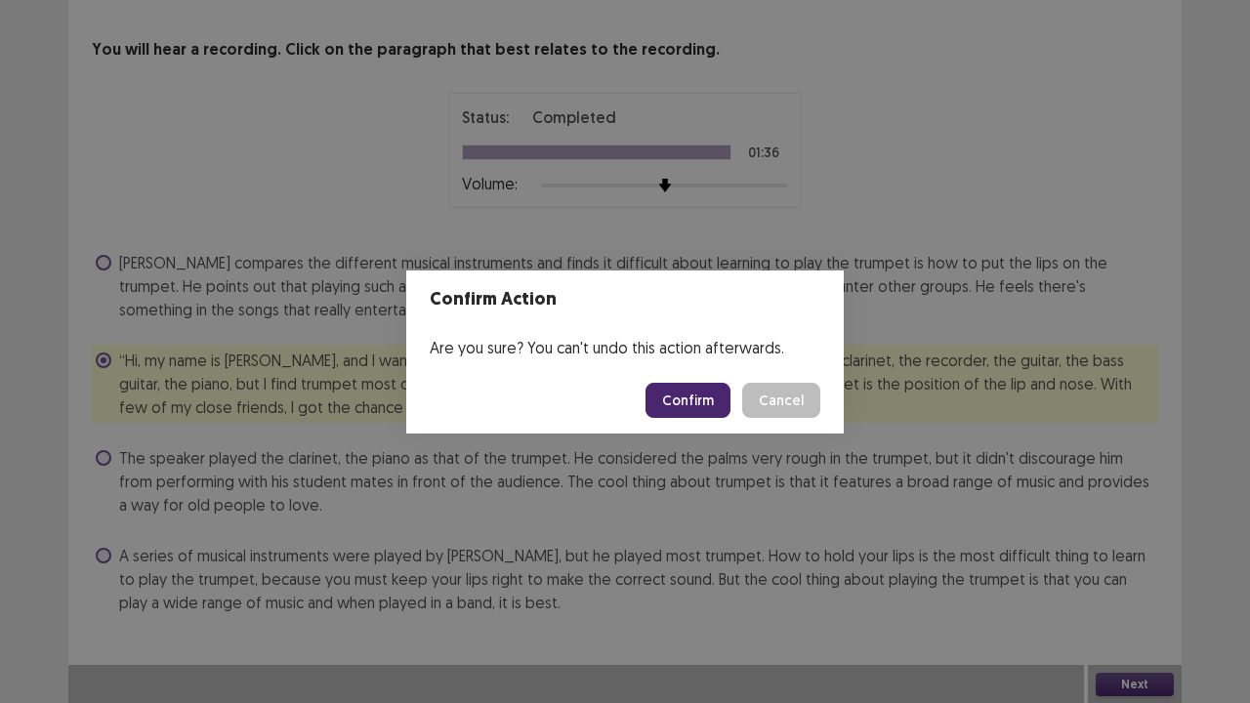
click at [703, 396] on button "Confirm" at bounding box center [688, 400] width 85 height 35
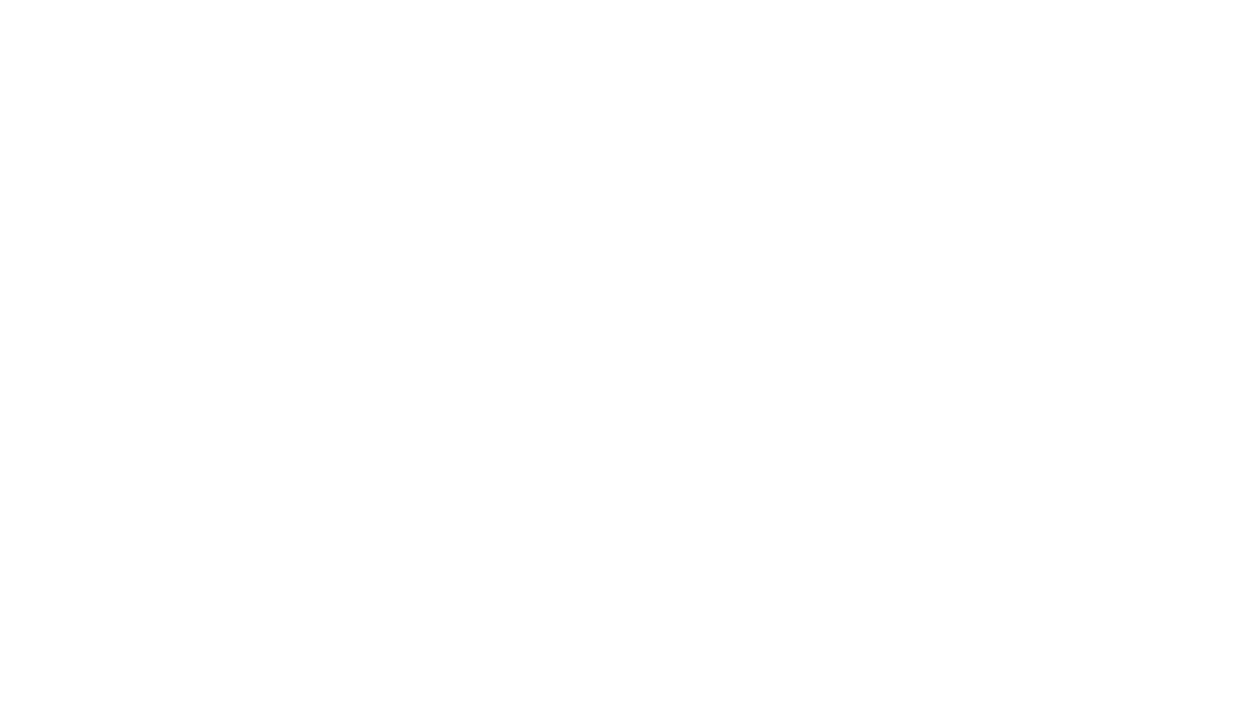
scroll to position [0, 0]
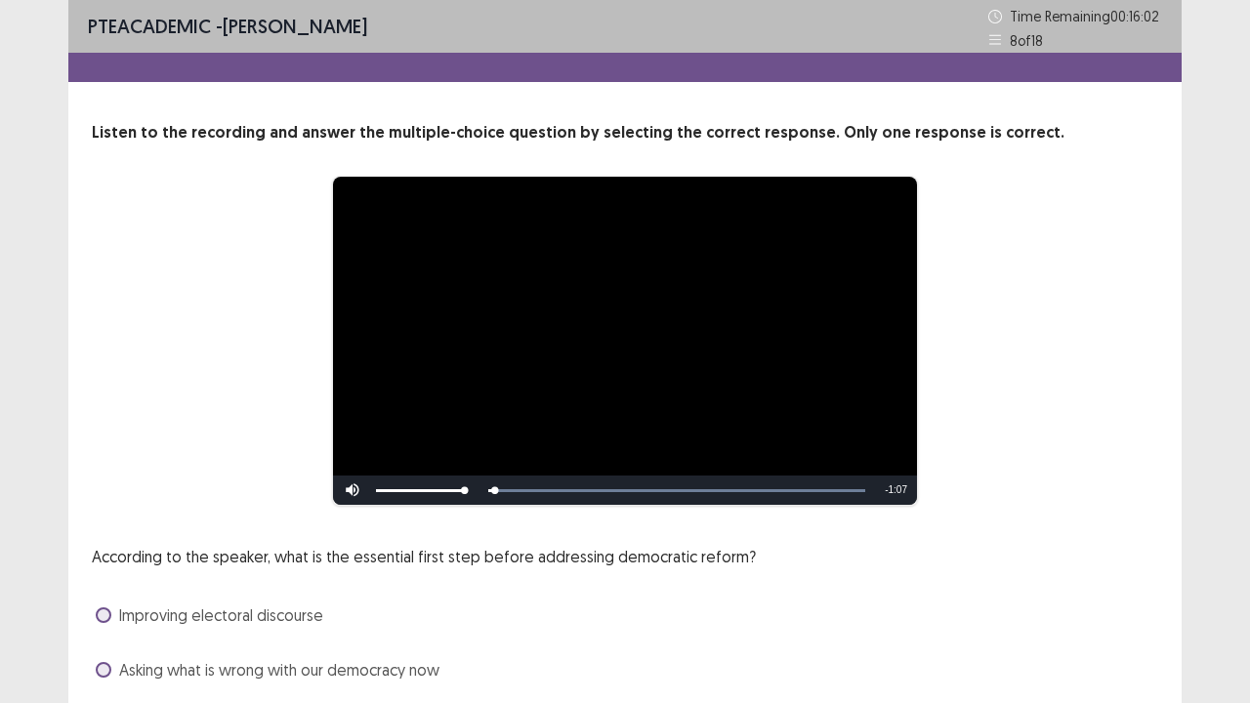
click at [820, 569] on div "According to the speaker, what is the essential first step before addressing de…" at bounding box center [625, 670] width 1067 height 250
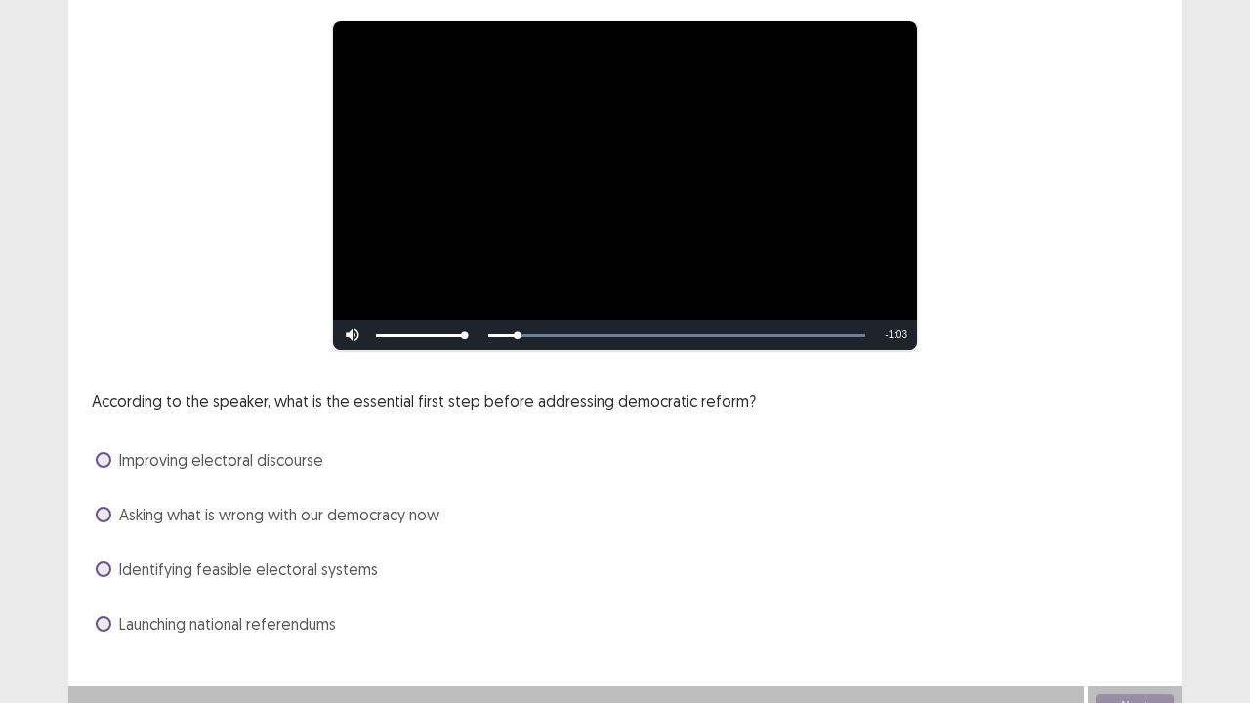
scroll to position [156, 0]
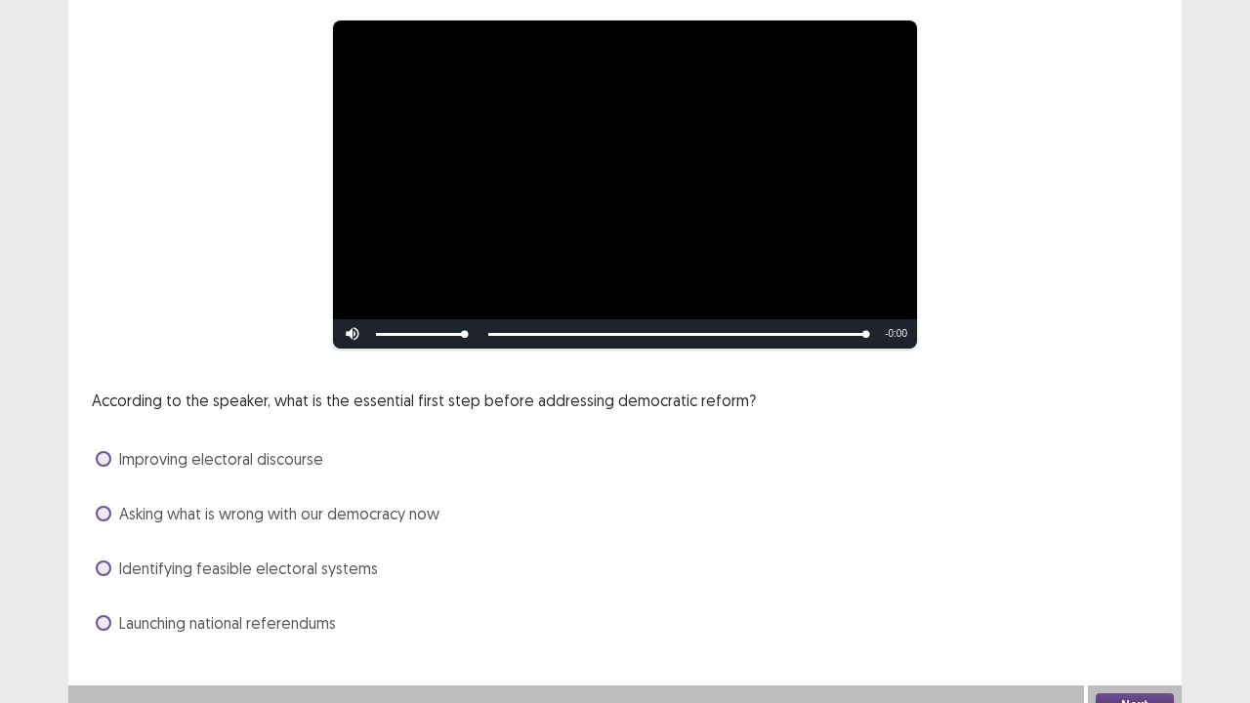
click at [113, 567] on label "Identifying feasible electoral systems" at bounding box center [237, 568] width 282 height 23
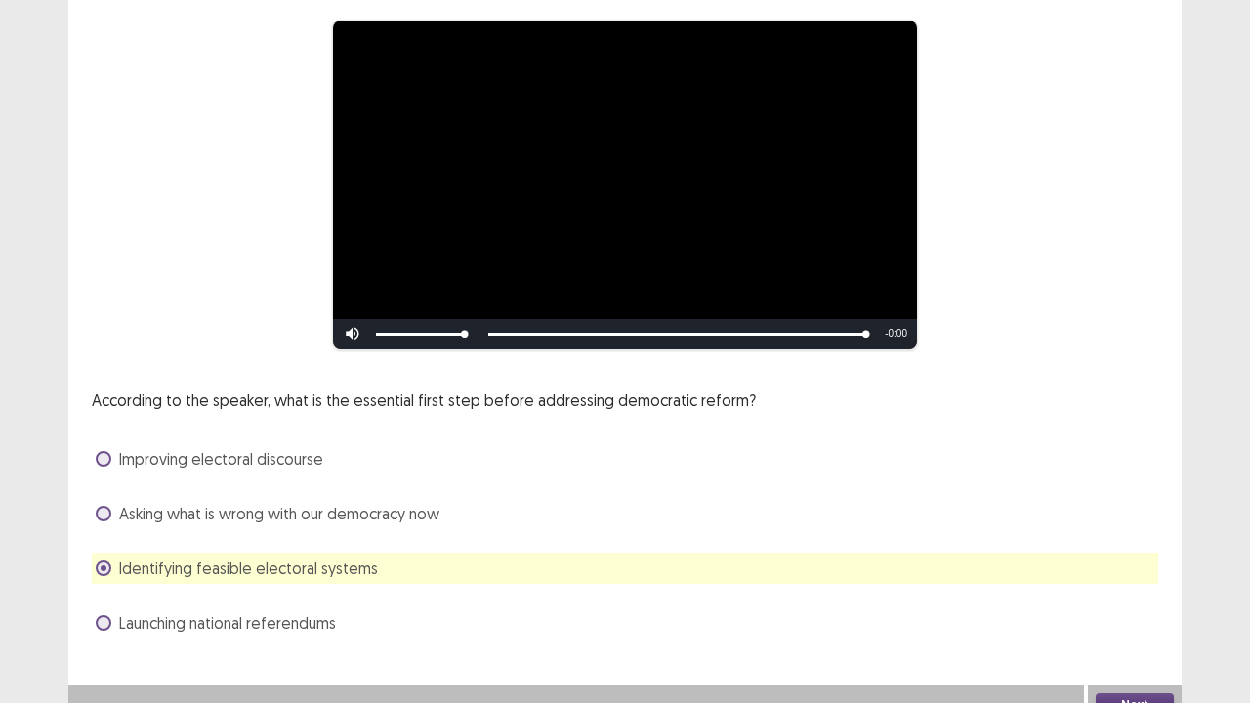
click at [931, 570] on div "**********" at bounding box center [625, 261] width 1114 height 834
click at [1164, 570] on button "Next" at bounding box center [1135, 705] width 78 height 23
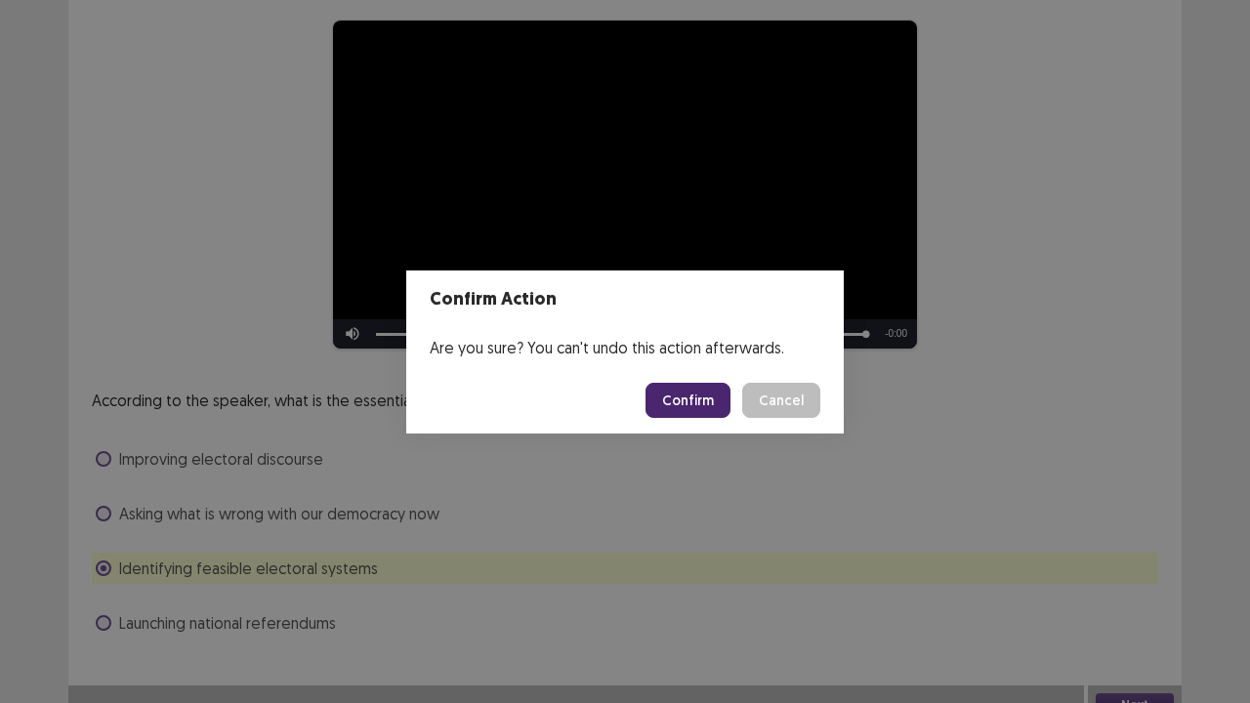
click at [719, 400] on button "Confirm" at bounding box center [688, 400] width 85 height 35
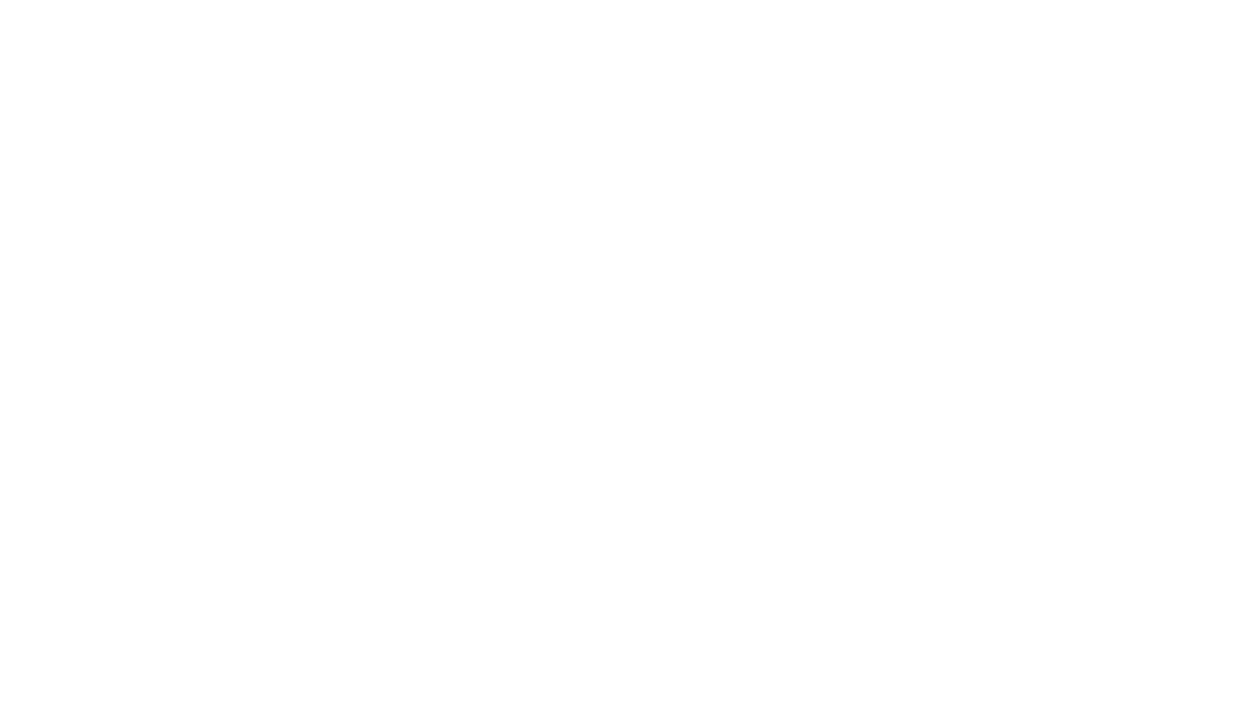
scroll to position [0, 0]
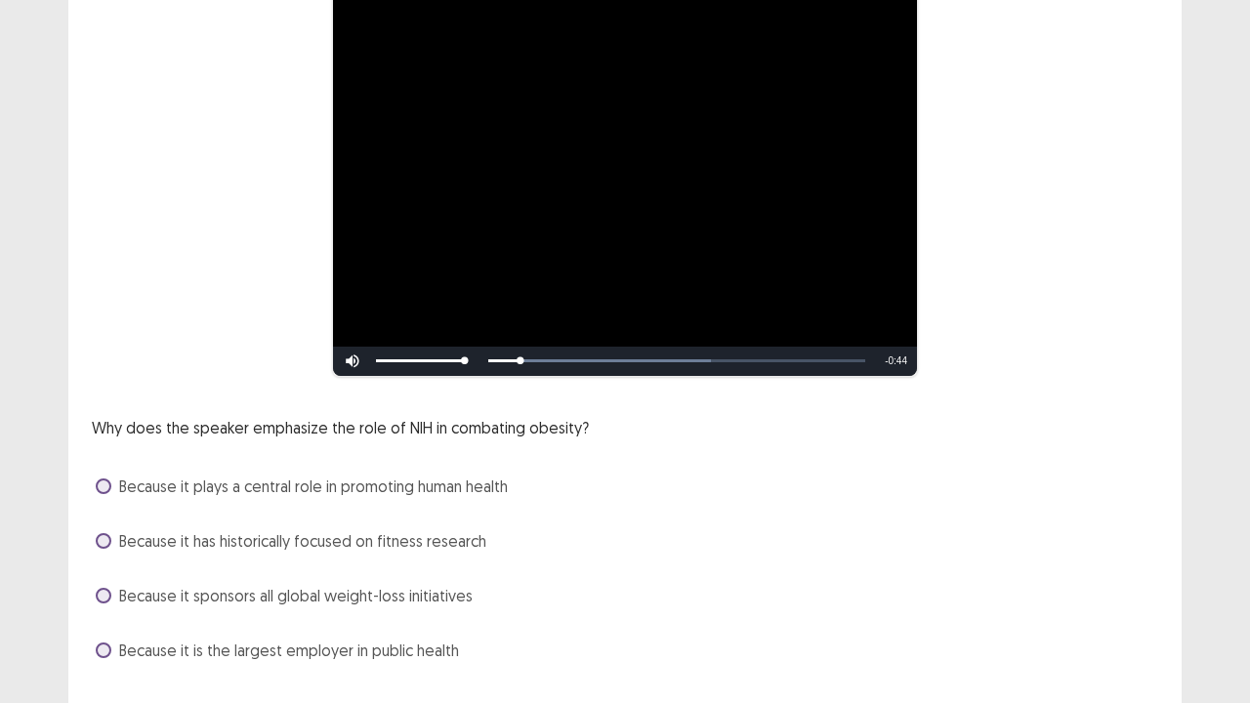
scroll to position [234, 0]
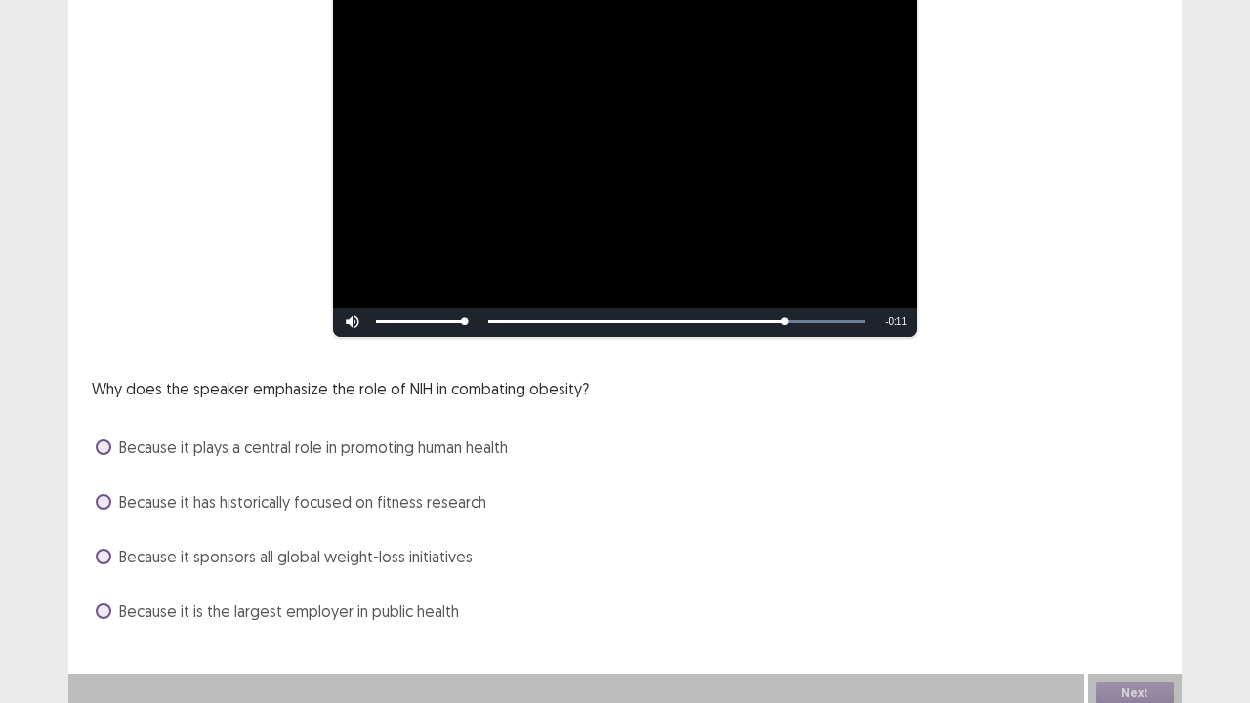
click at [152, 445] on span "Because it plays a central role in promoting human health" at bounding box center [313, 447] width 389 height 23
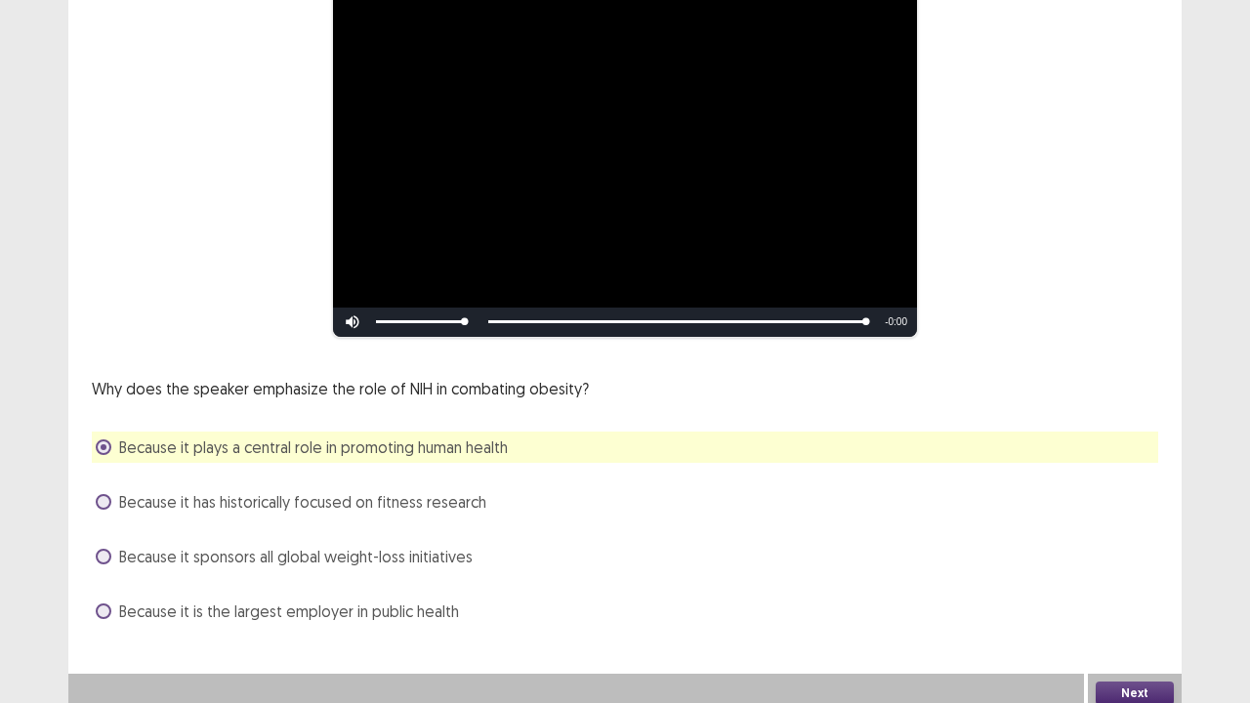
click at [1127, 570] on button "Next" at bounding box center [1135, 693] width 78 height 23
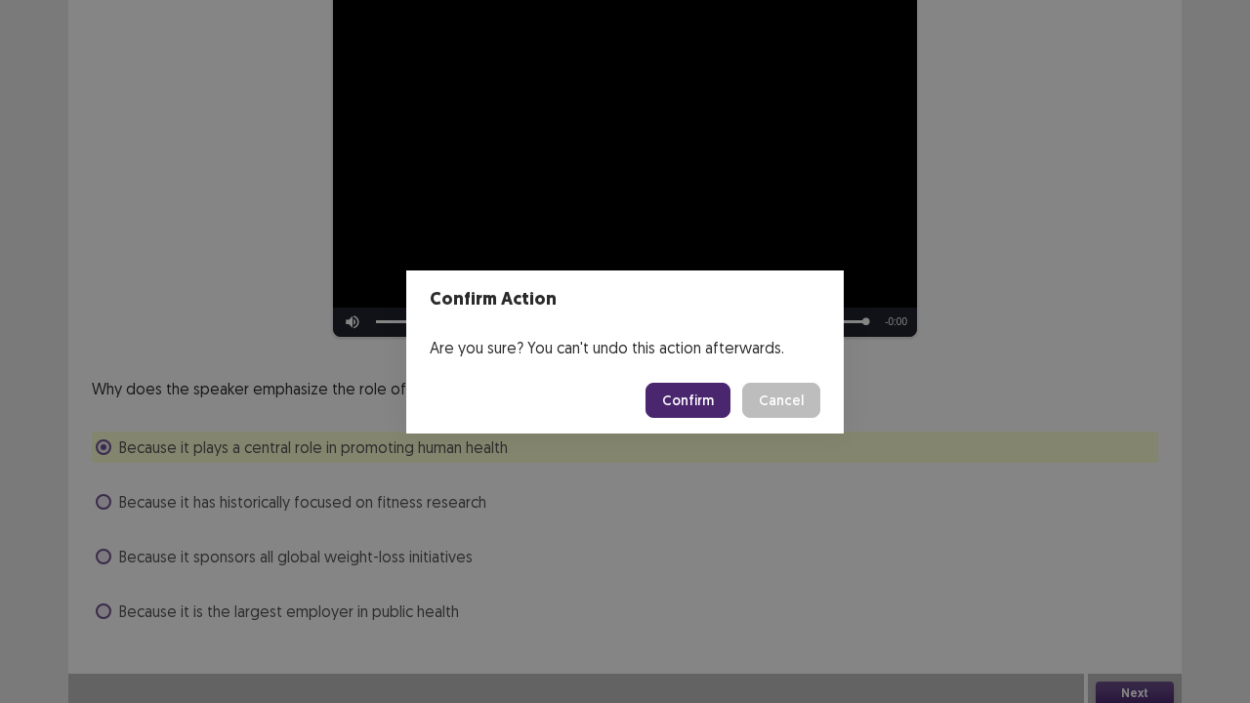
click at [699, 393] on button "Confirm" at bounding box center [688, 400] width 85 height 35
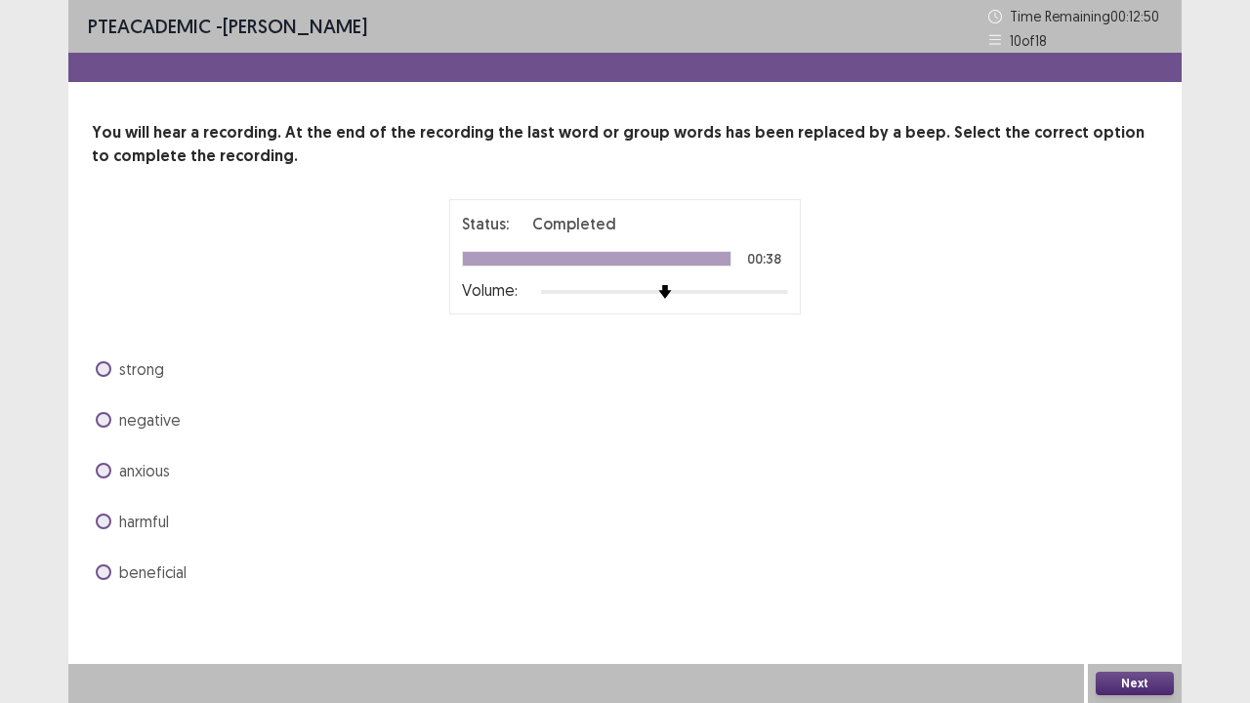
click at [99, 516] on span at bounding box center [104, 522] width 16 height 16
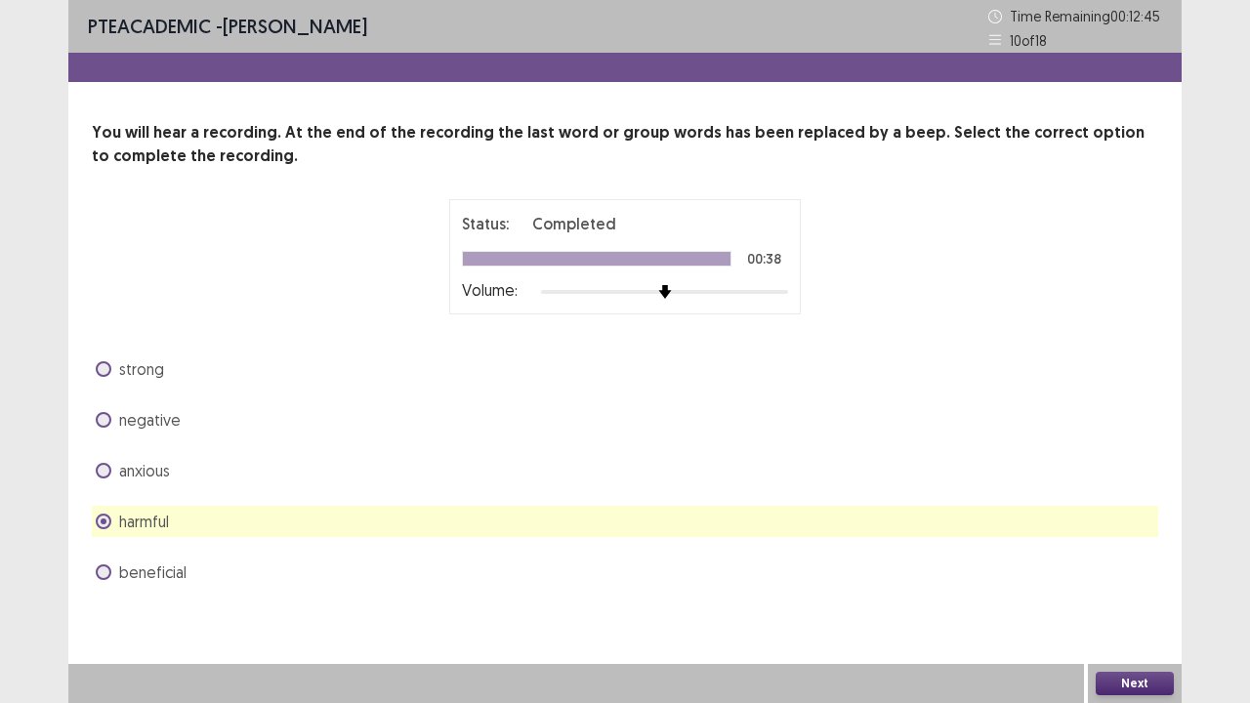
click at [105, 570] on span at bounding box center [104, 573] width 16 height 16
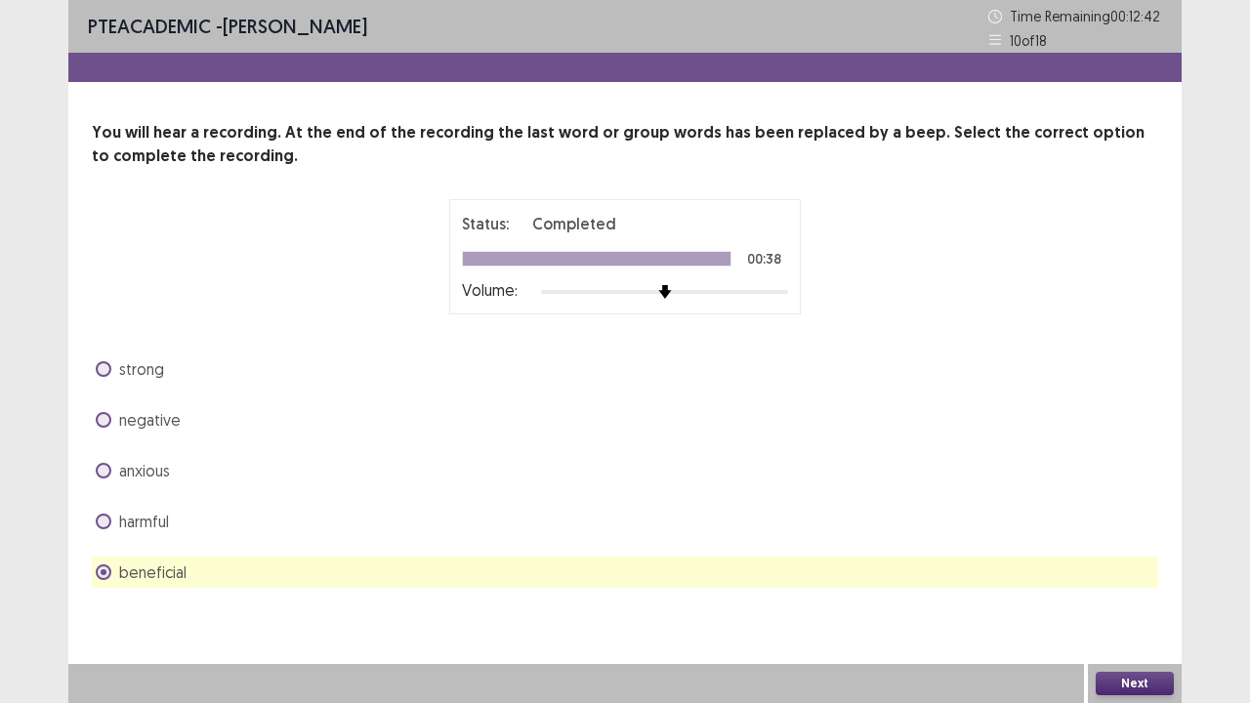
click at [1110, 570] on button "Next" at bounding box center [1135, 683] width 78 height 23
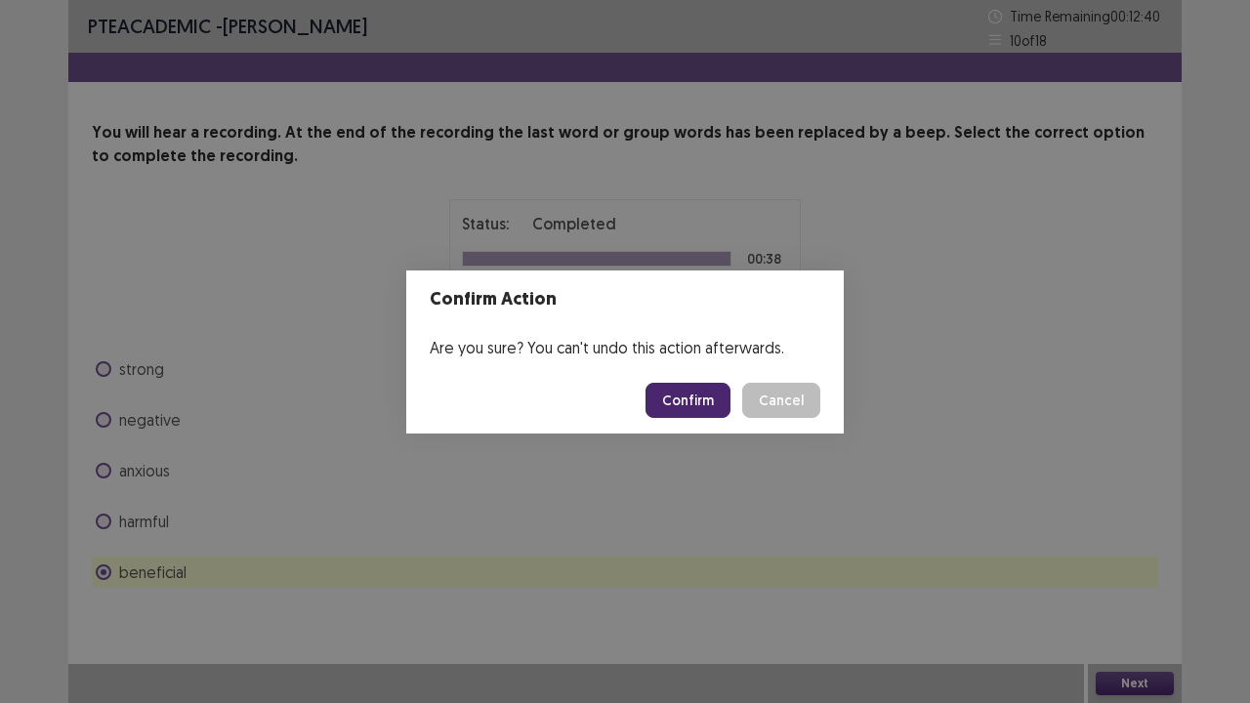
click at [692, 402] on button "Confirm" at bounding box center [688, 400] width 85 height 35
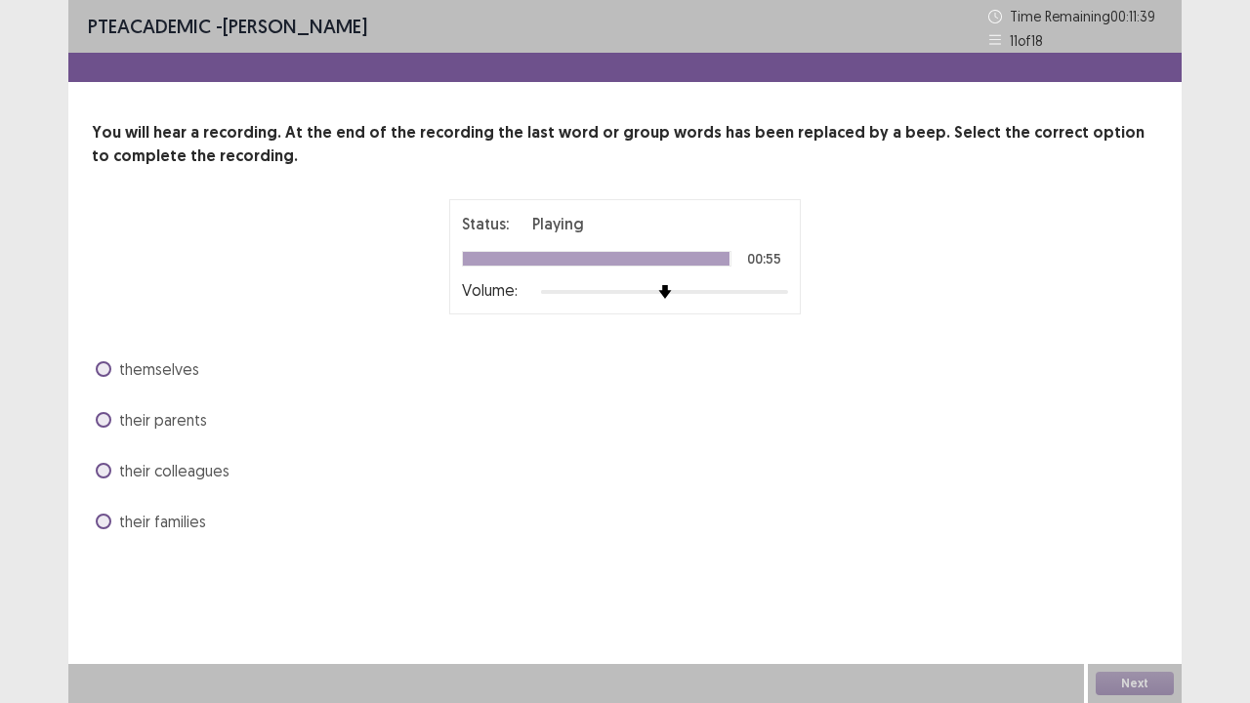
click at [107, 377] on label "themselves" at bounding box center [148, 369] width 104 height 23
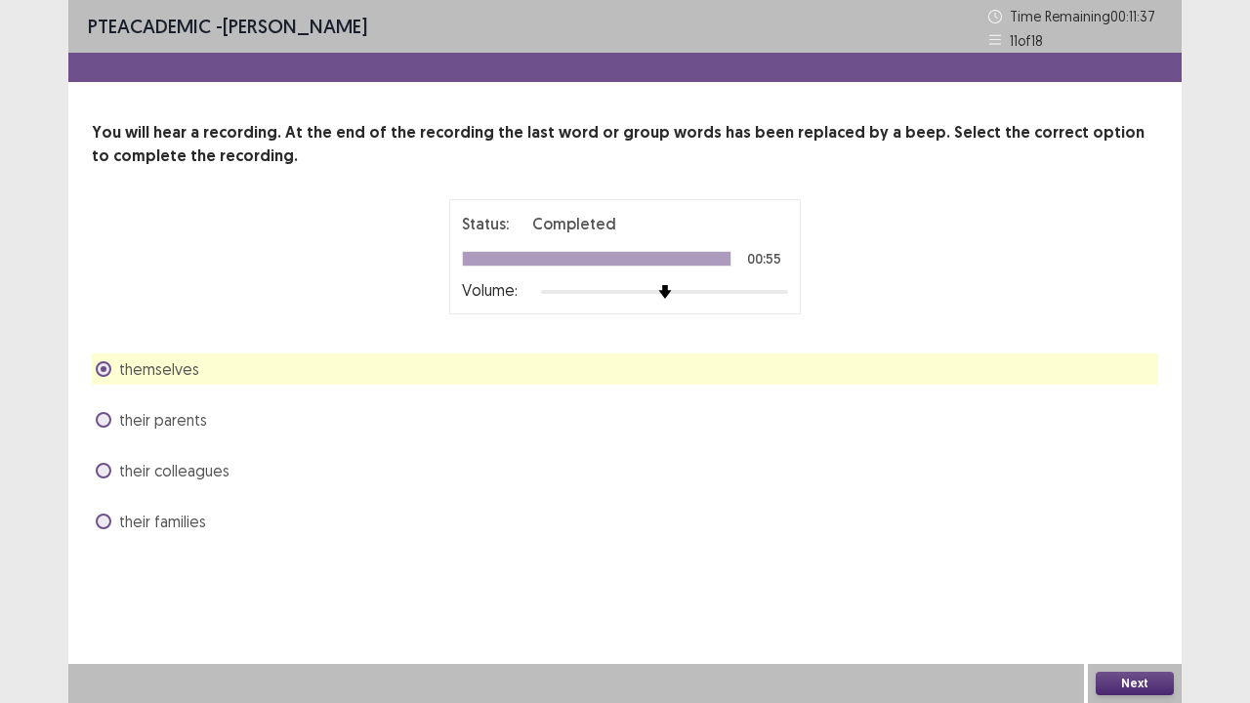
click at [1116, 570] on button "Next" at bounding box center [1135, 683] width 78 height 23
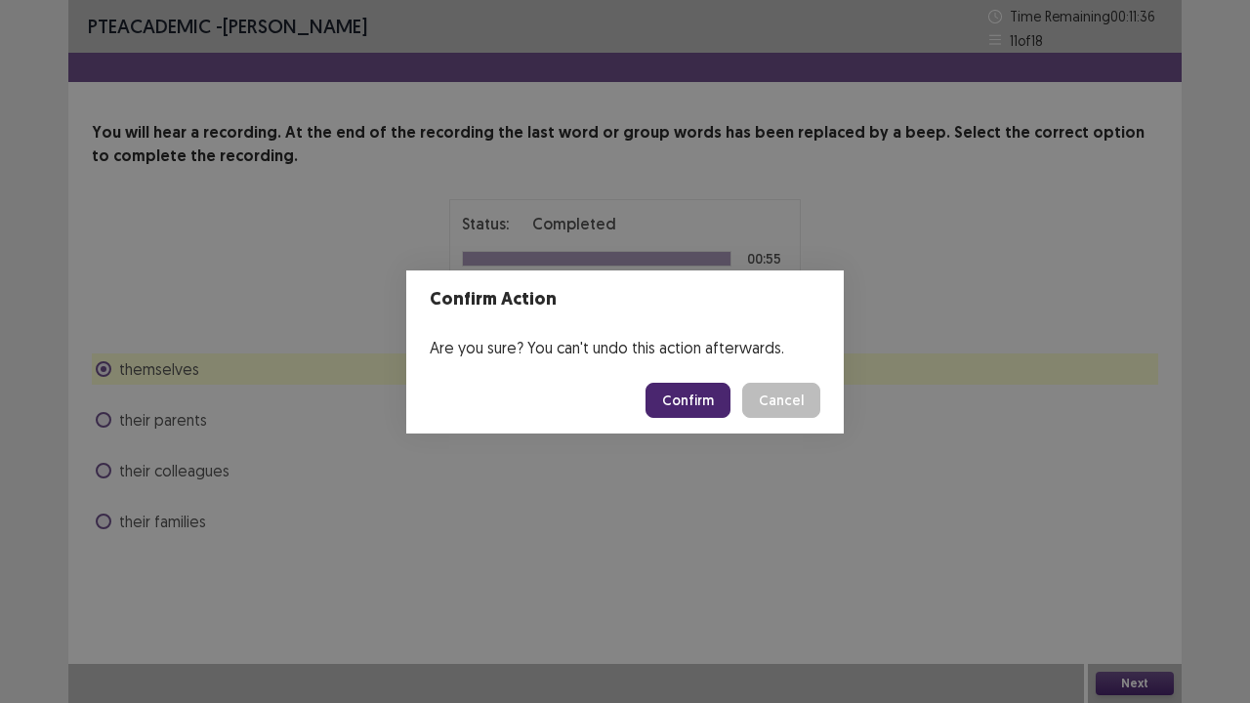
click at [699, 405] on button "Confirm" at bounding box center [688, 400] width 85 height 35
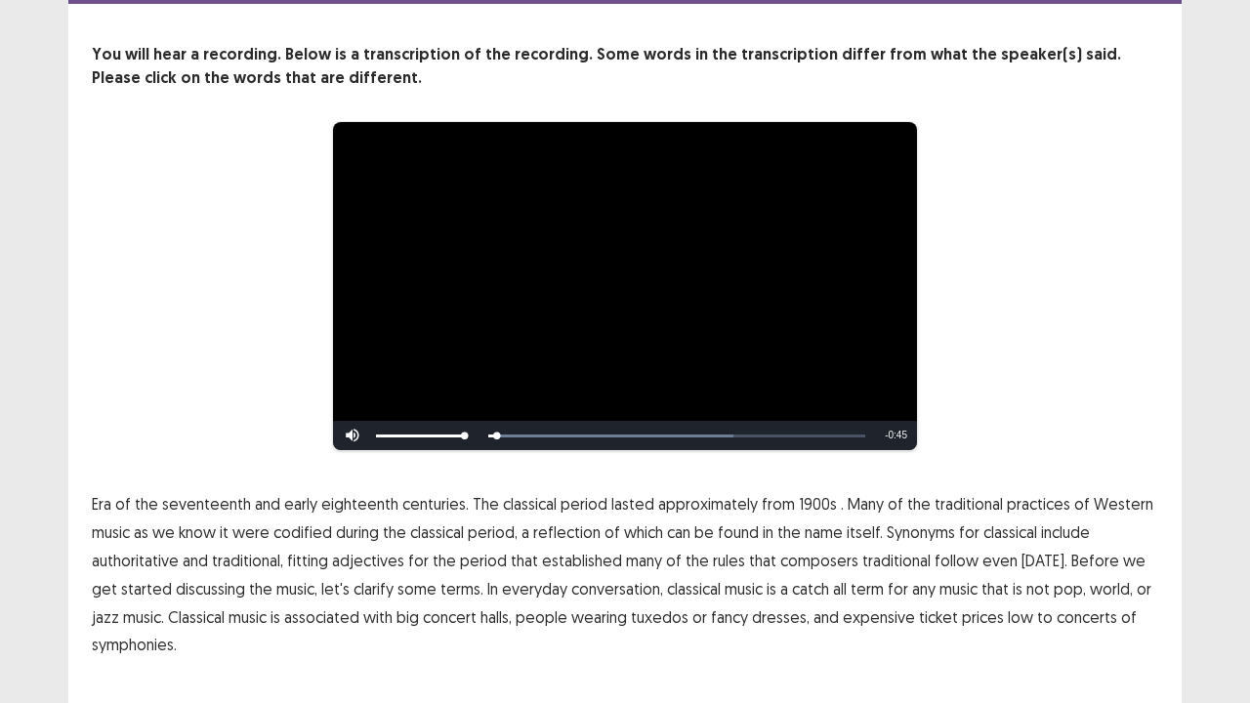
scroll to position [117, 0]
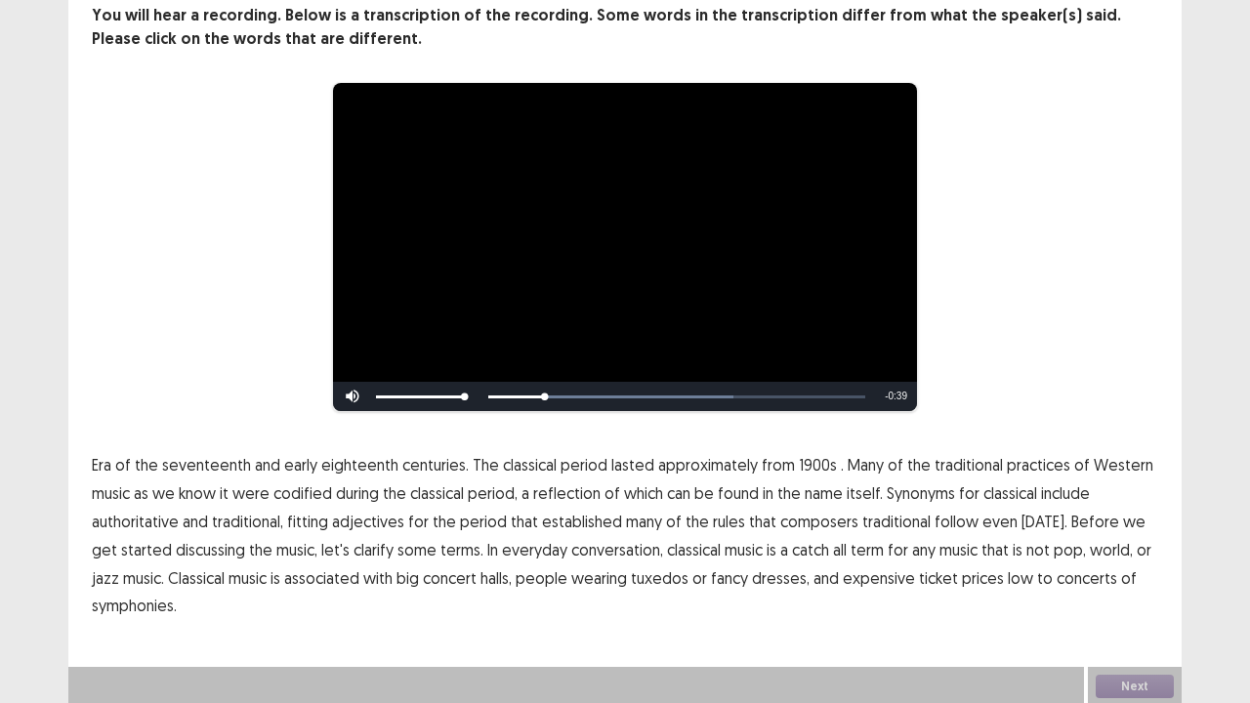
click at [799, 461] on span "1900s" at bounding box center [818, 464] width 38 height 23
click at [885, 516] on span "traditional" at bounding box center [896, 521] width 68 height 23
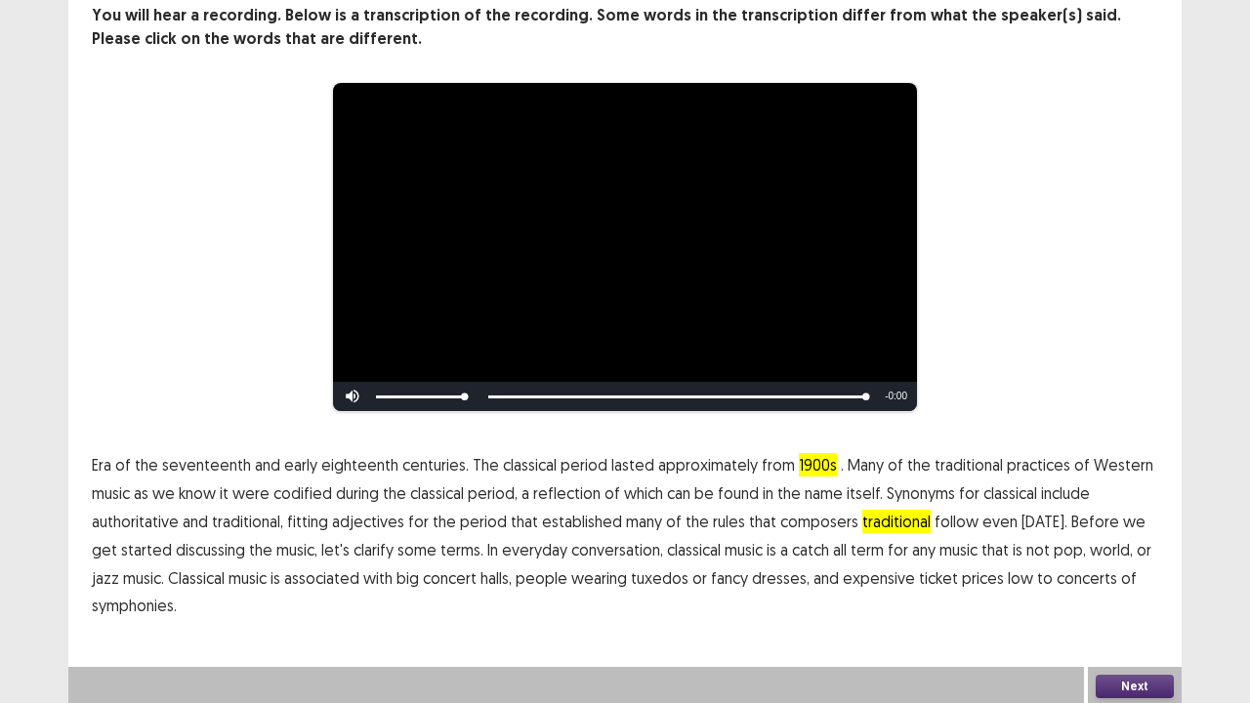
click at [1008, 570] on span "low" at bounding box center [1020, 578] width 25 height 23
click at [1139, 570] on button "Next" at bounding box center [1135, 686] width 78 height 23
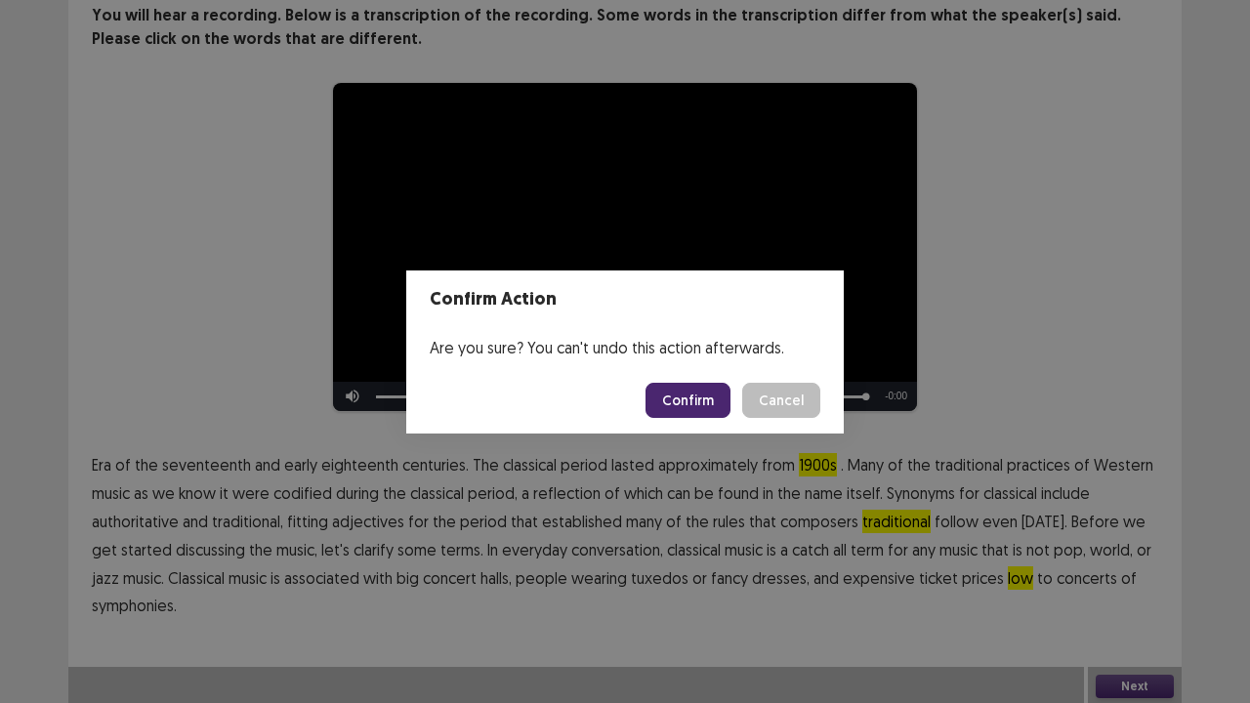
click at [701, 400] on button "Confirm" at bounding box center [688, 400] width 85 height 35
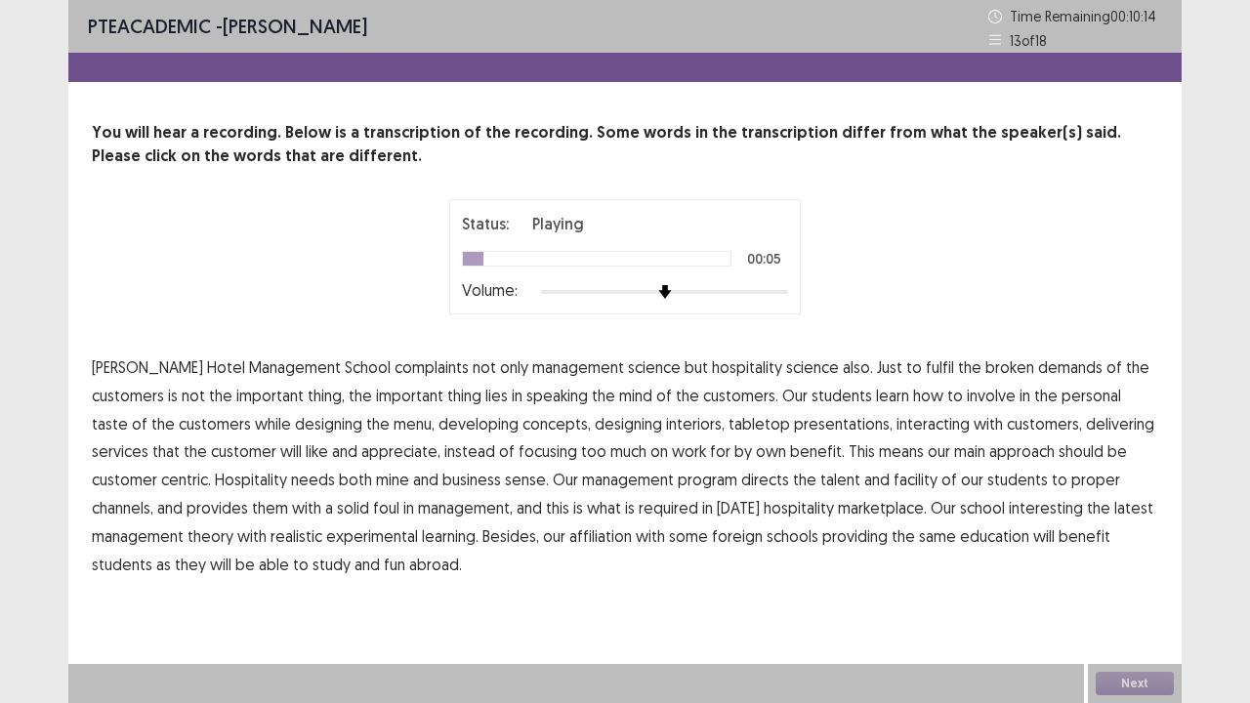
click at [395, 363] on span "complaints" at bounding box center [432, 367] width 74 height 23
click at [526, 395] on span "speaking" at bounding box center [557, 395] width 62 height 23
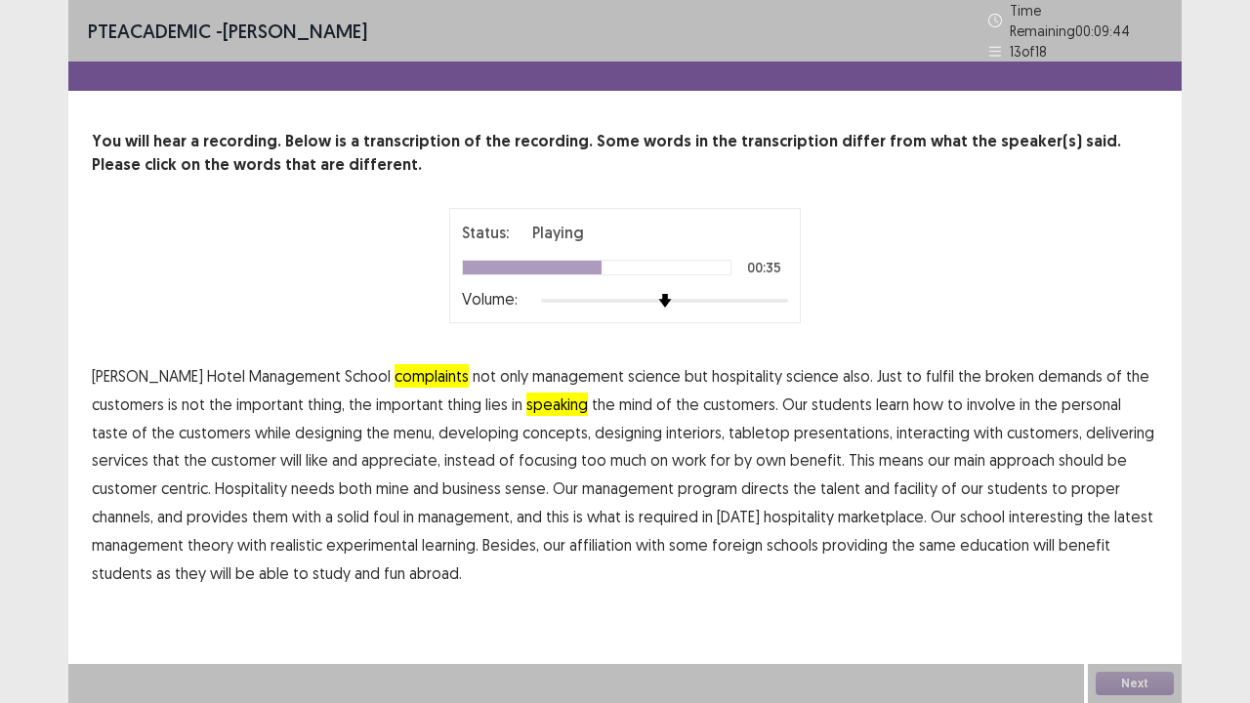
click at [735, 448] on span "by" at bounding box center [744, 459] width 18 height 23
click at [376, 478] on span "mine" at bounding box center [392, 488] width 33 height 23
click at [894, 477] on span "facility" at bounding box center [916, 488] width 44 height 23
click at [373, 512] on span "foul" at bounding box center [386, 516] width 26 height 23
click at [1009, 517] on span "interesting" at bounding box center [1046, 516] width 74 height 23
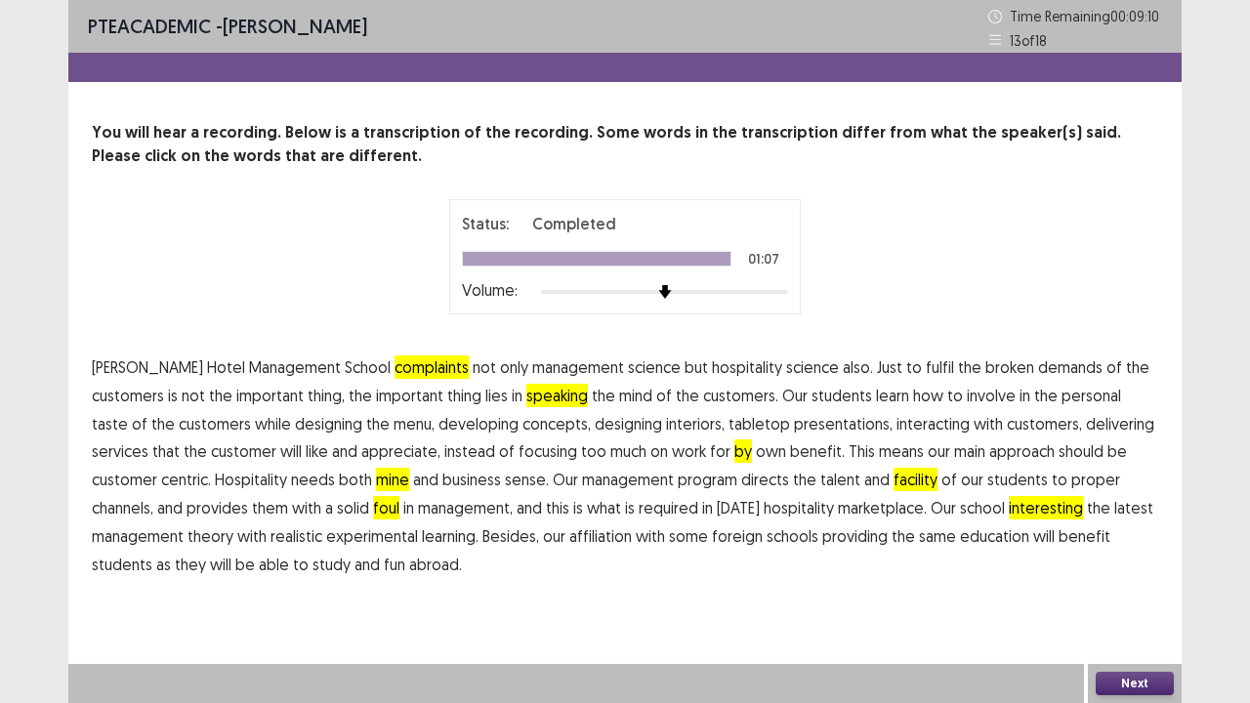
click at [384, 569] on span "fun" at bounding box center [394, 564] width 21 height 23
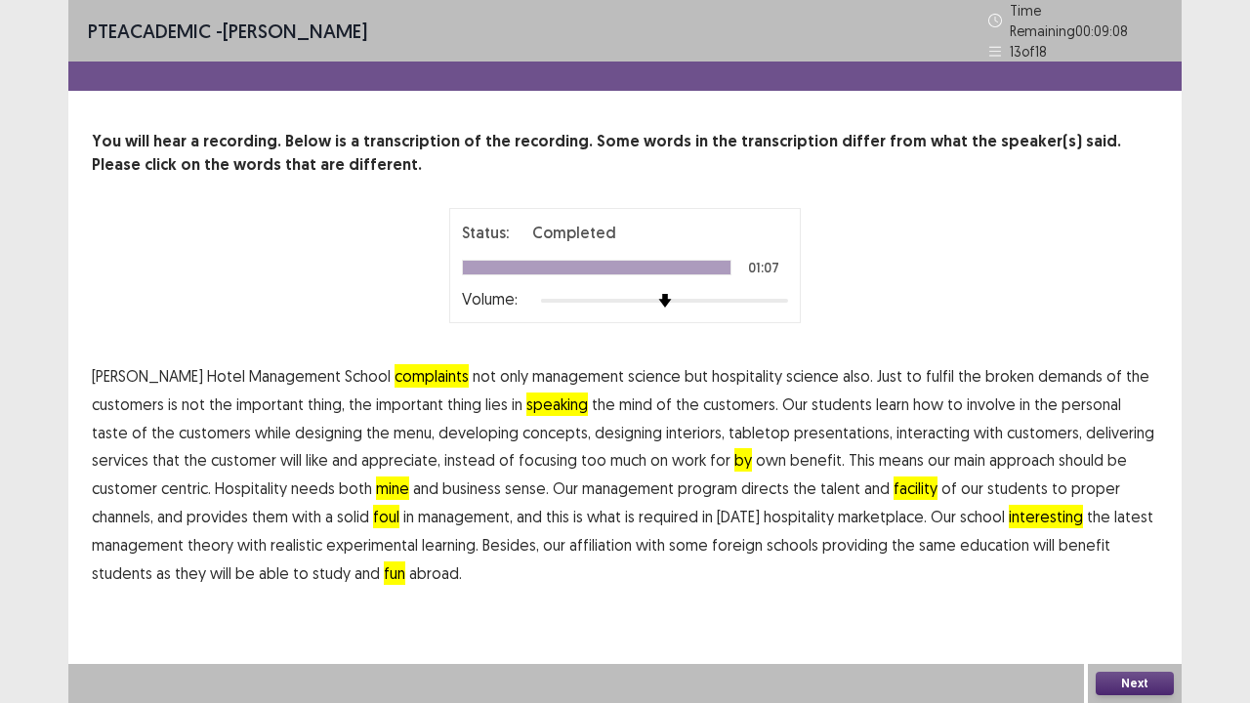
click at [1112, 570] on button "Next" at bounding box center [1135, 683] width 78 height 23
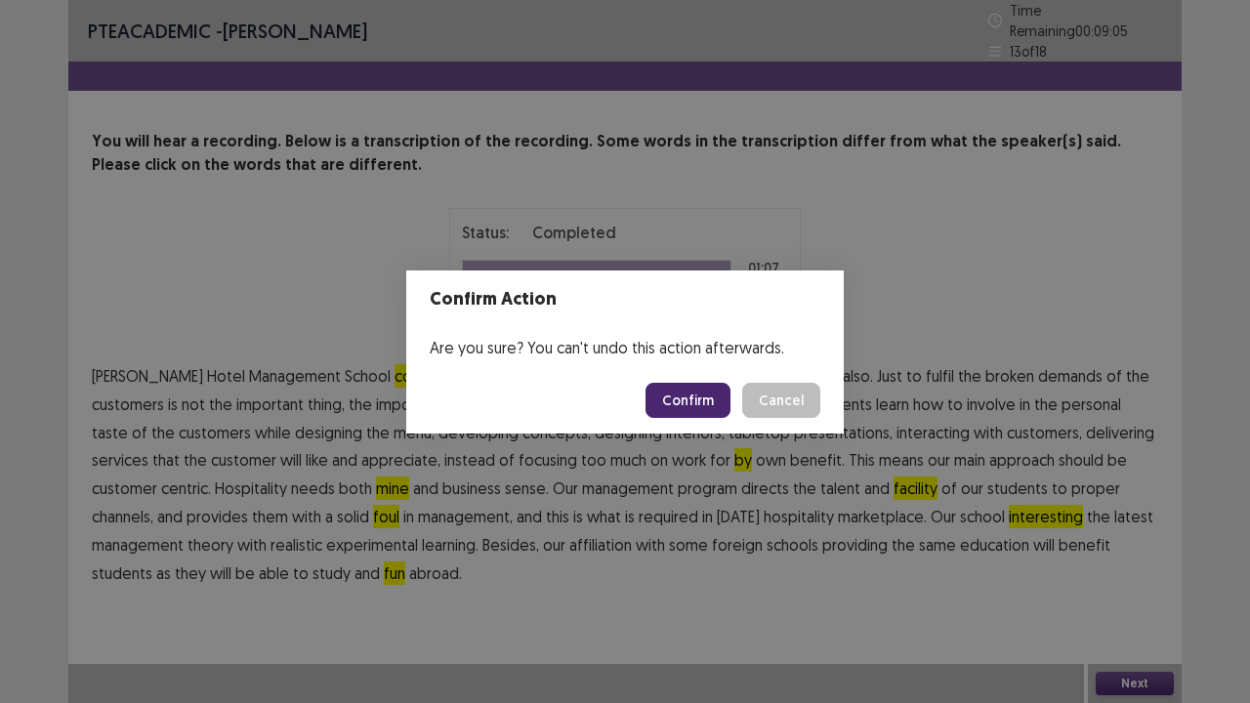
click at [681, 381] on footer "Confirm Cancel" at bounding box center [625, 400] width 438 height 66
click at [687, 400] on button "Confirm" at bounding box center [688, 400] width 85 height 35
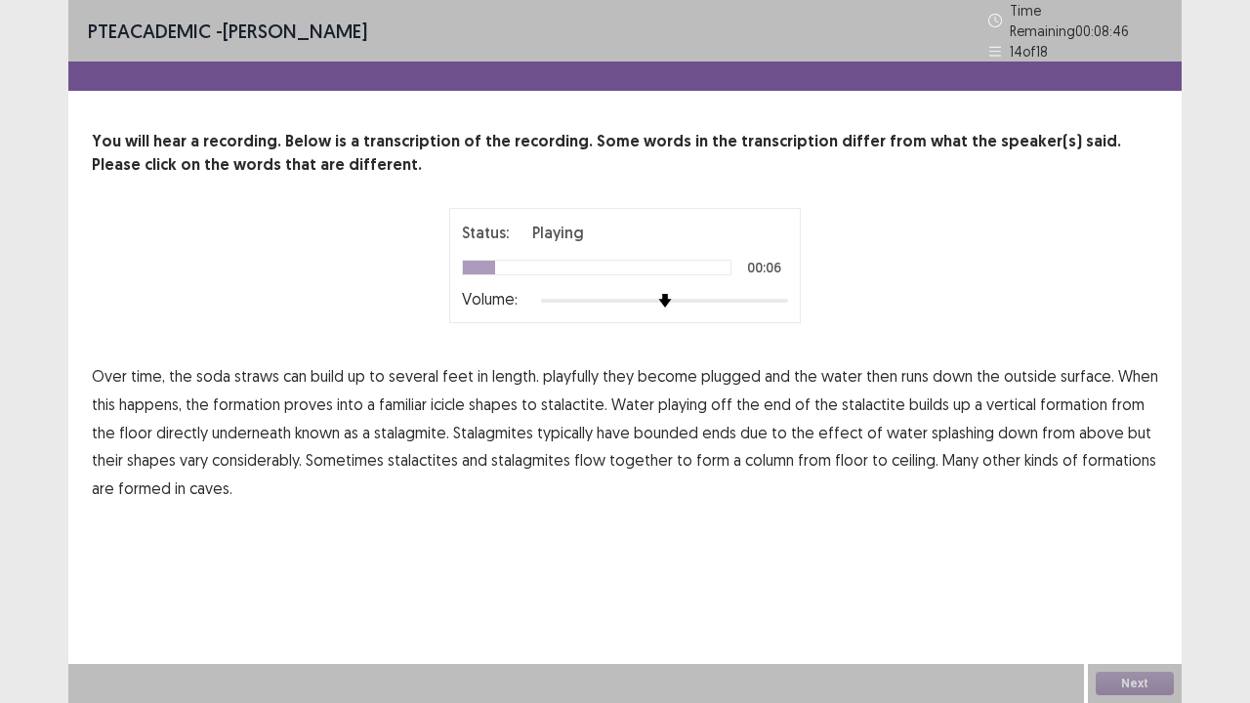
click at [572, 369] on span "playfully" at bounding box center [571, 375] width 56 height 23
click at [313, 393] on span "proves" at bounding box center [308, 404] width 49 height 23
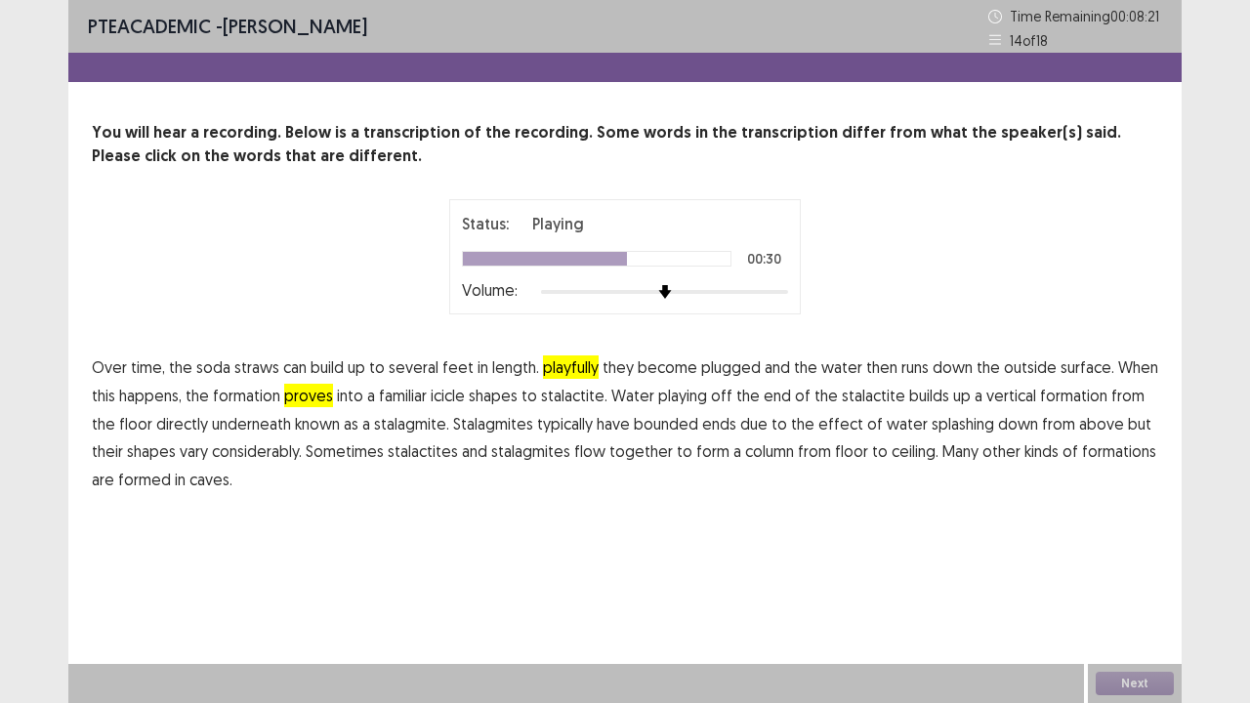
click at [634, 418] on span "bounded" at bounding box center [666, 423] width 64 height 23
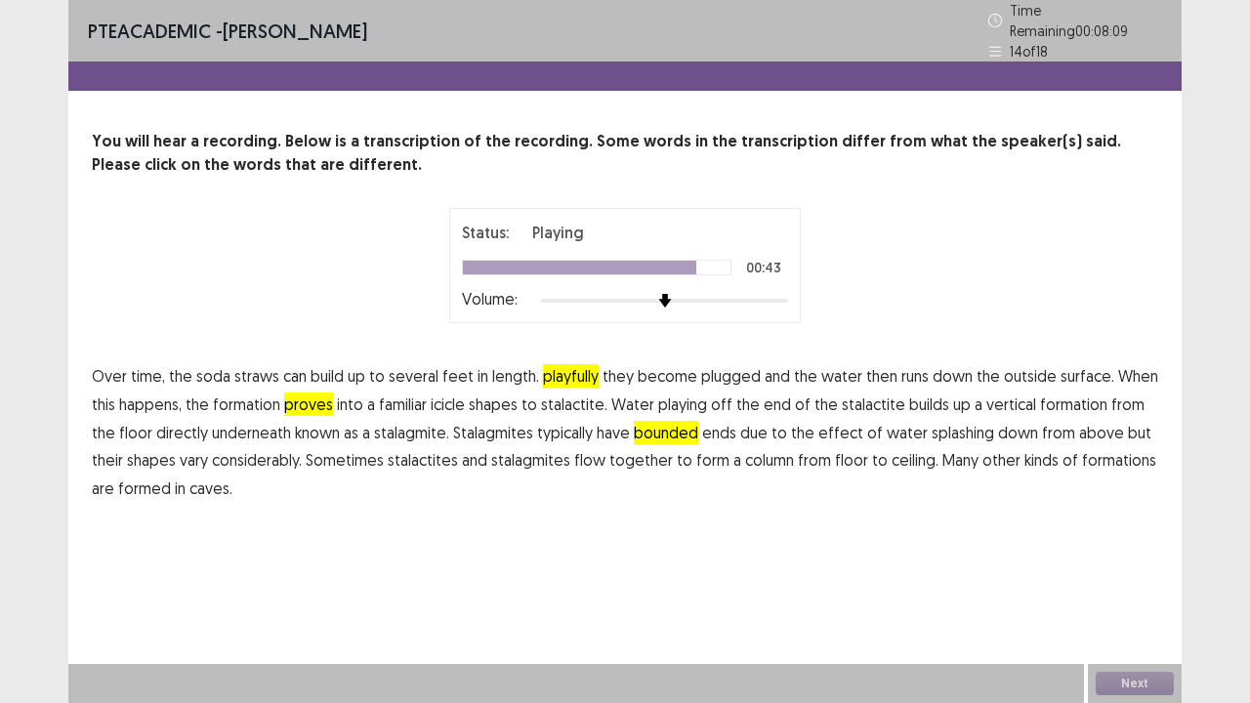
click at [574, 449] on span "flow" at bounding box center [589, 459] width 31 height 23
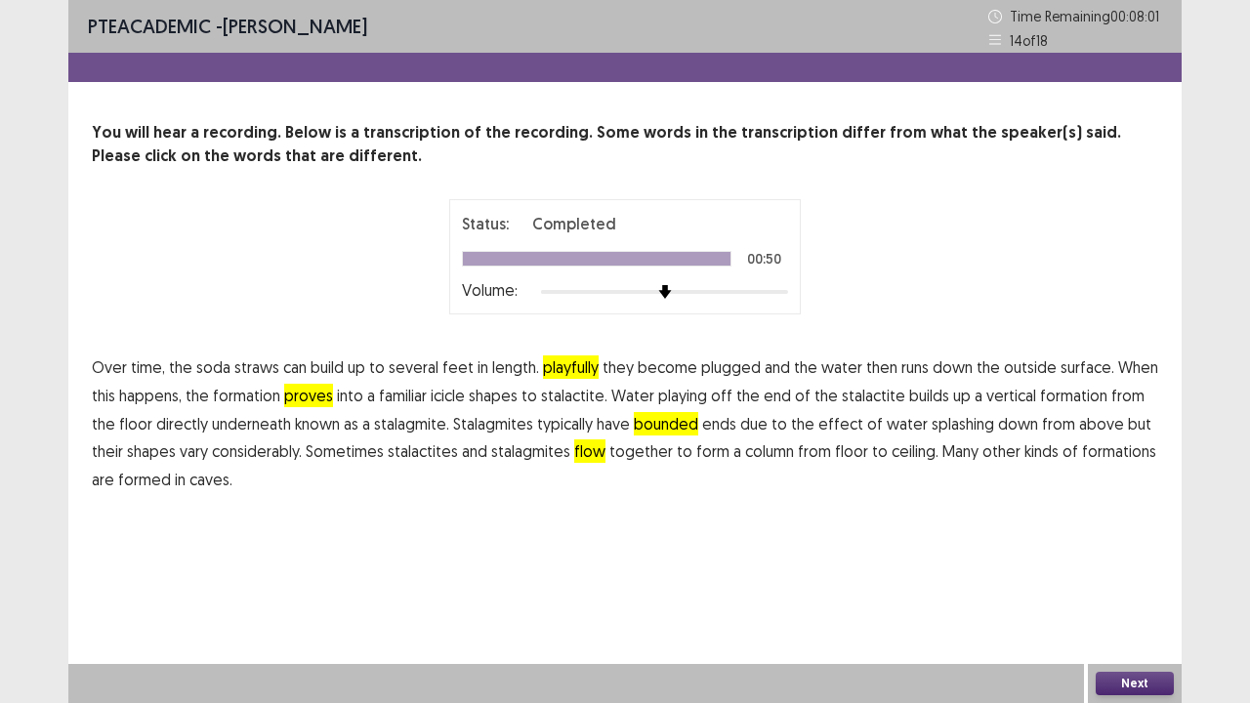
click at [1135, 570] on button "Next" at bounding box center [1135, 683] width 78 height 23
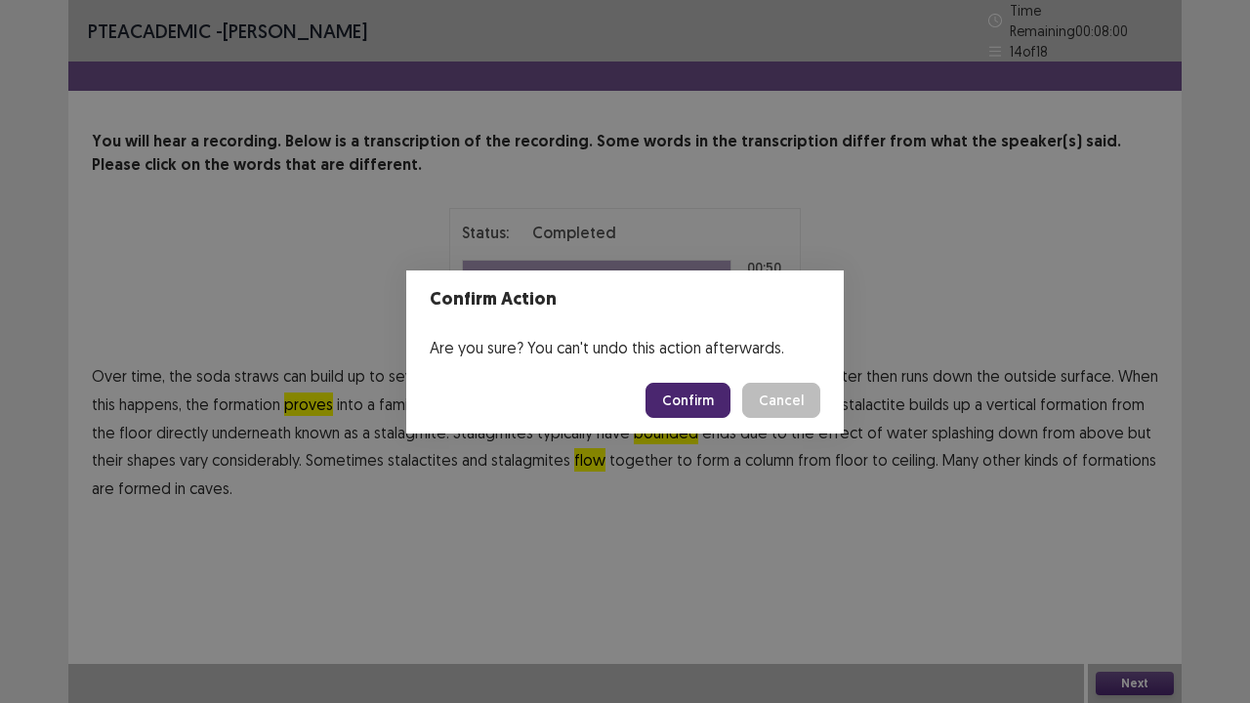
click at [689, 405] on button "Confirm" at bounding box center [688, 400] width 85 height 35
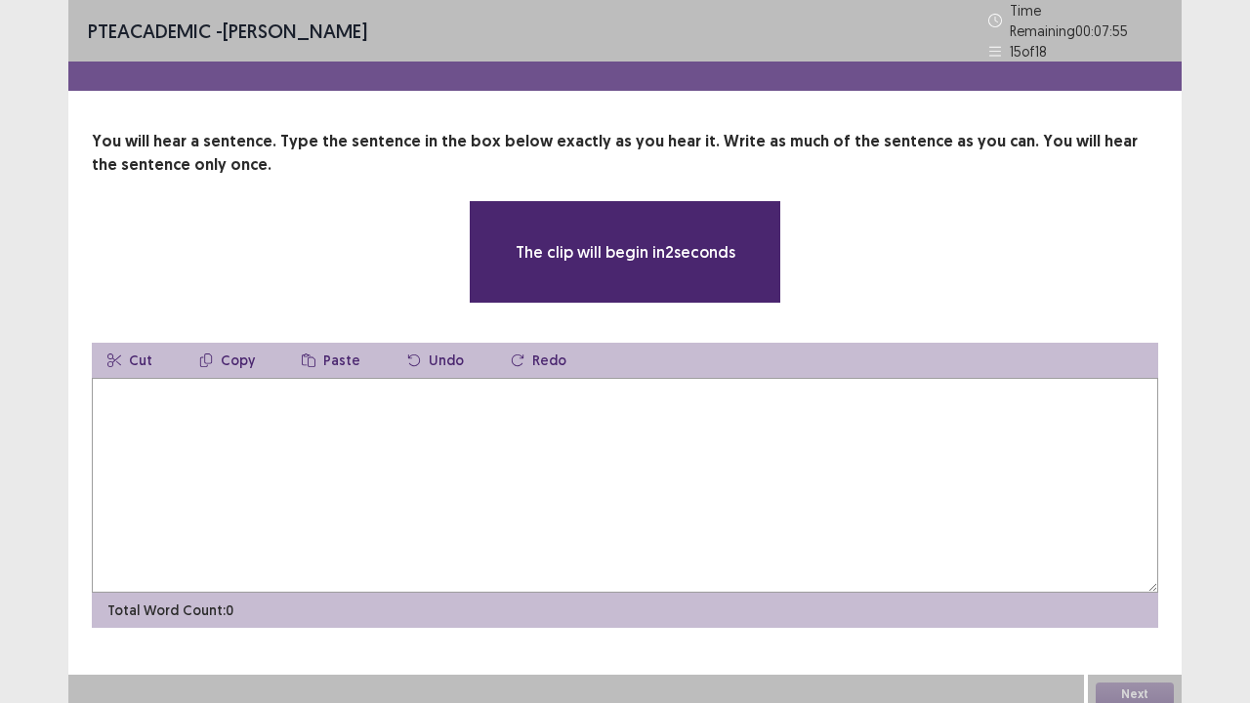
click at [537, 403] on textarea at bounding box center [625, 485] width 1067 height 215
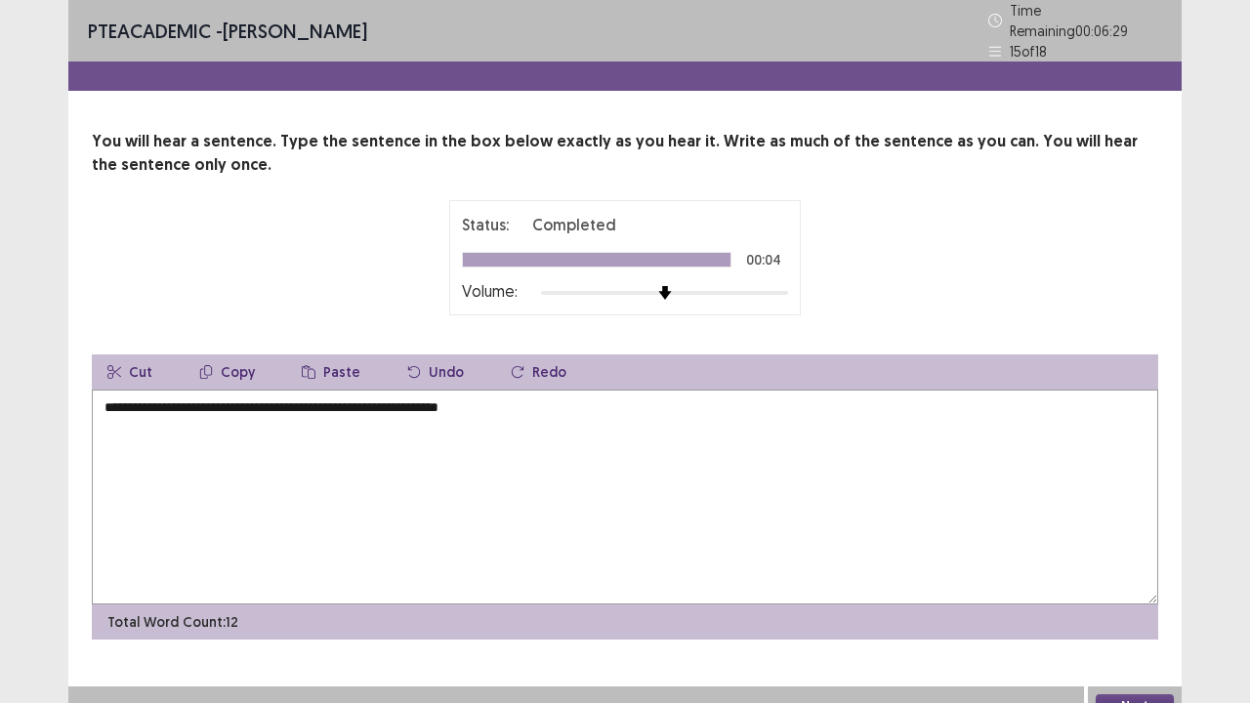
type textarea "**********"
click at [1110, 570] on button "Next" at bounding box center [1135, 705] width 78 height 23
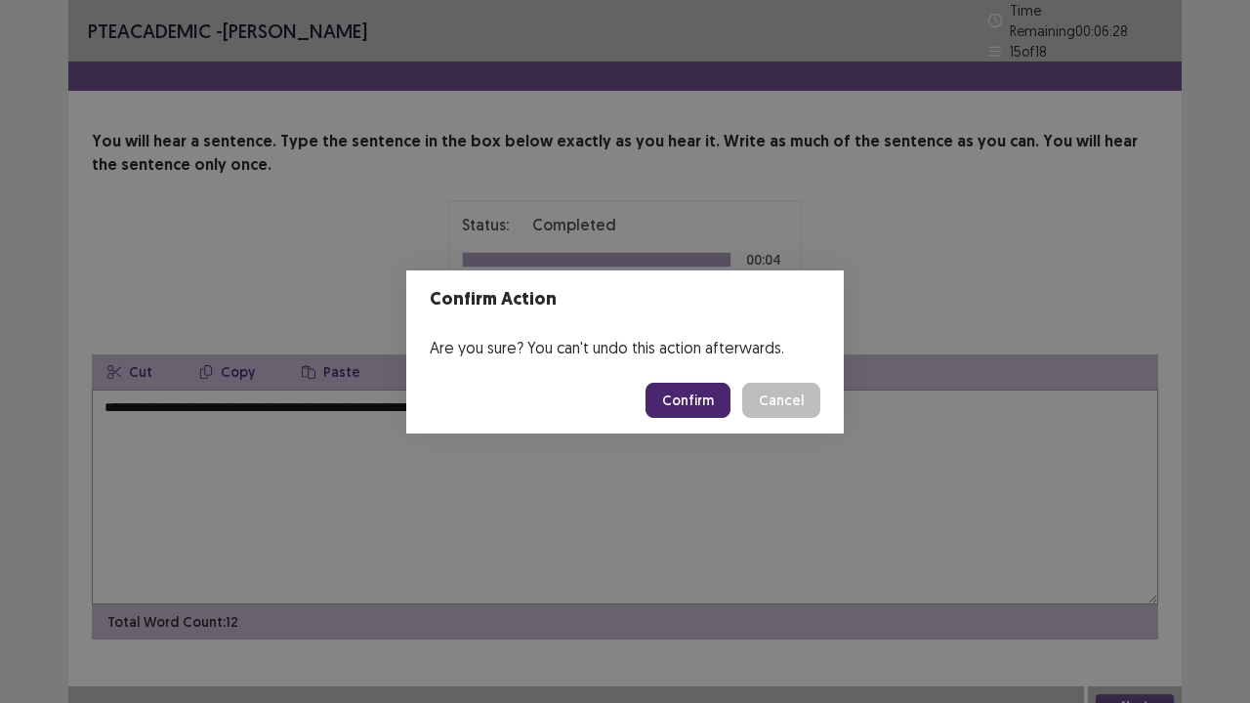
click at [682, 399] on button "Confirm" at bounding box center [688, 400] width 85 height 35
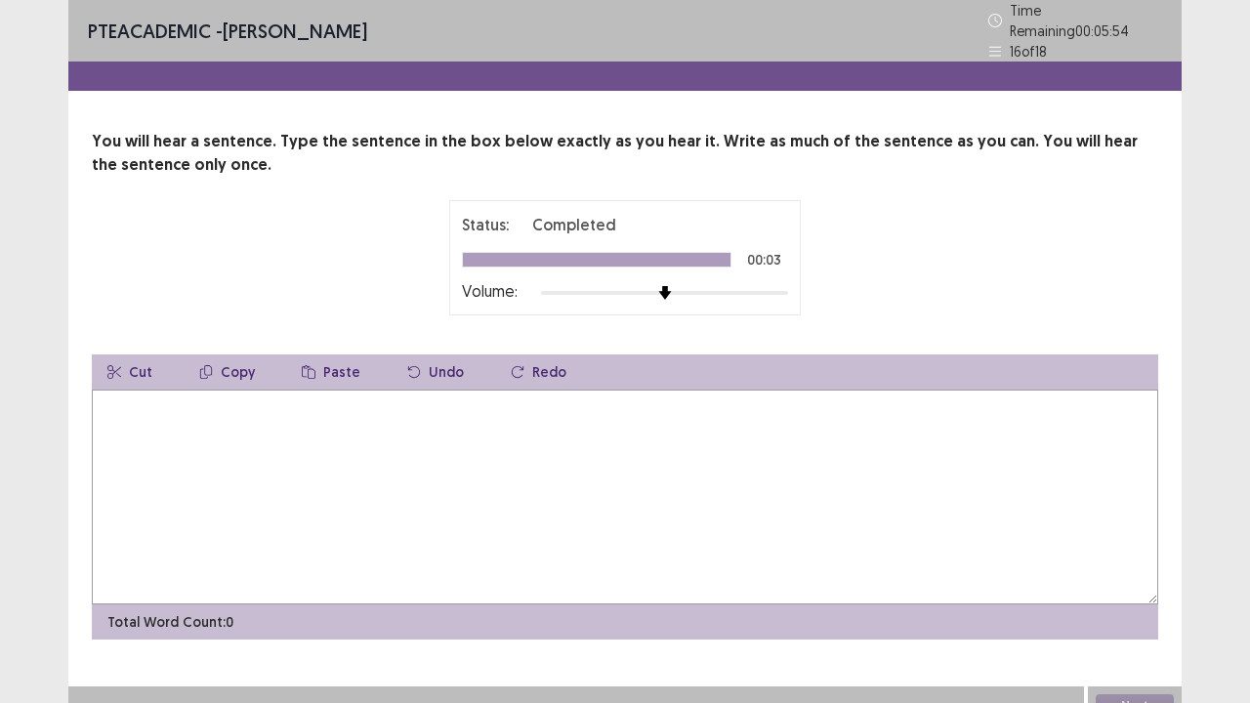
click at [317, 390] on textarea at bounding box center [625, 497] width 1067 height 215
type textarea "**********"
click at [1117, 570] on button "Next" at bounding box center [1135, 705] width 78 height 23
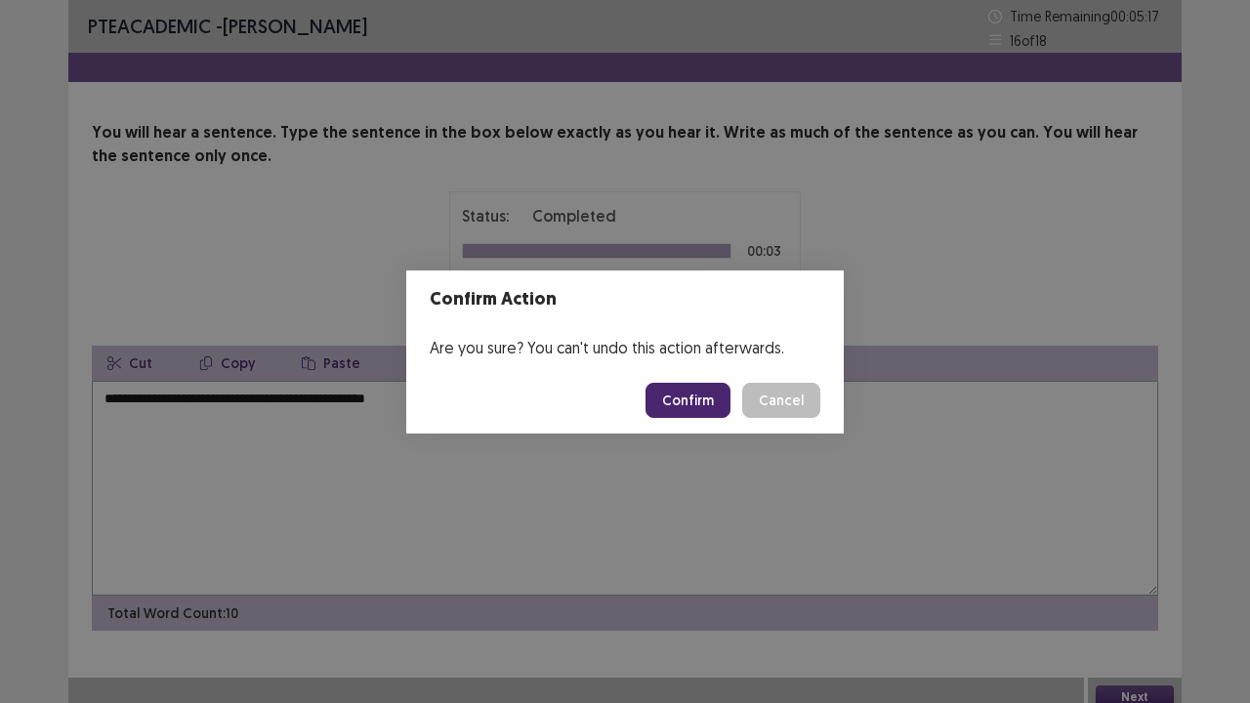
click at [684, 406] on button "Confirm" at bounding box center [688, 400] width 85 height 35
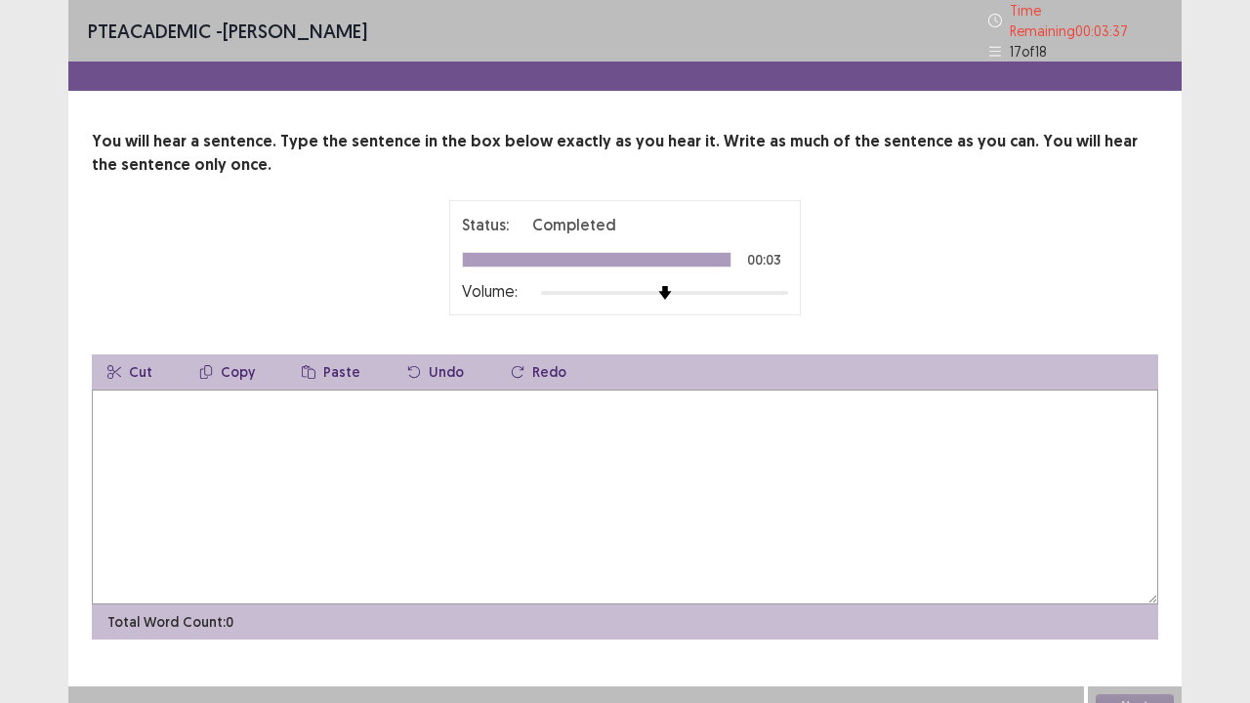
click at [412, 424] on textarea at bounding box center [625, 497] width 1067 height 215
type textarea "*"
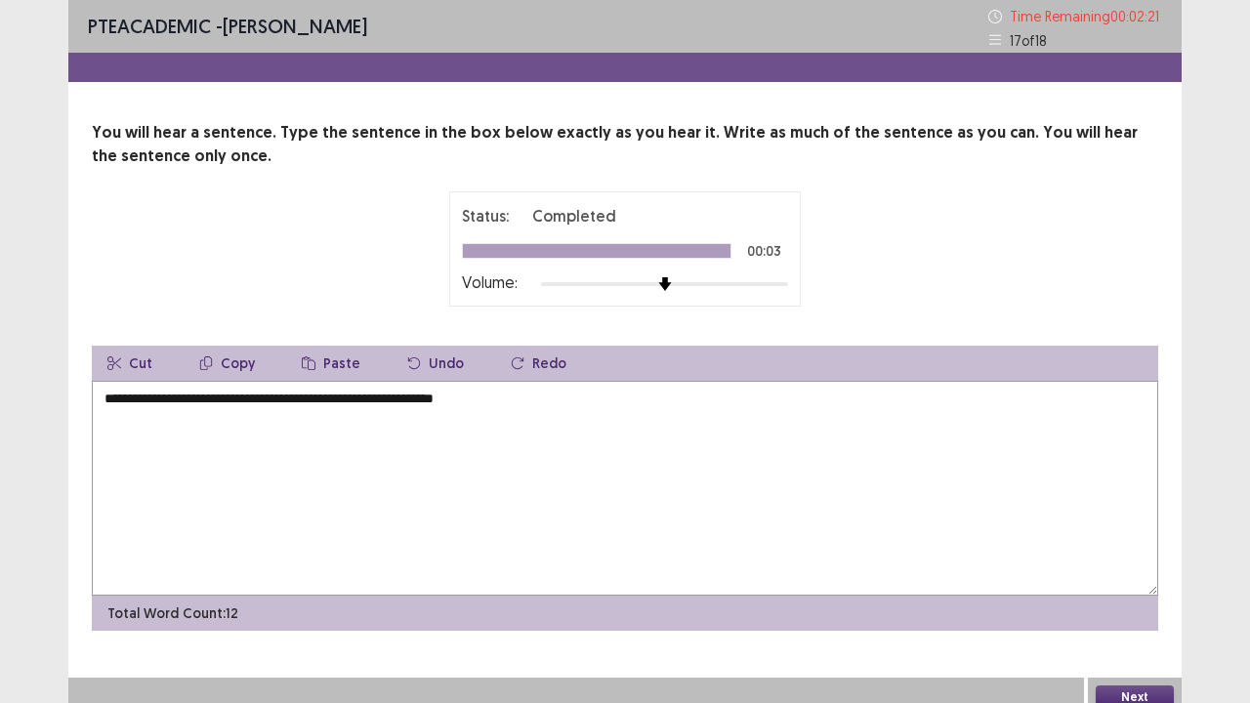
type textarea "**********"
click at [1158, 570] on button "Next" at bounding box center [1135, 697] width 78 height 23
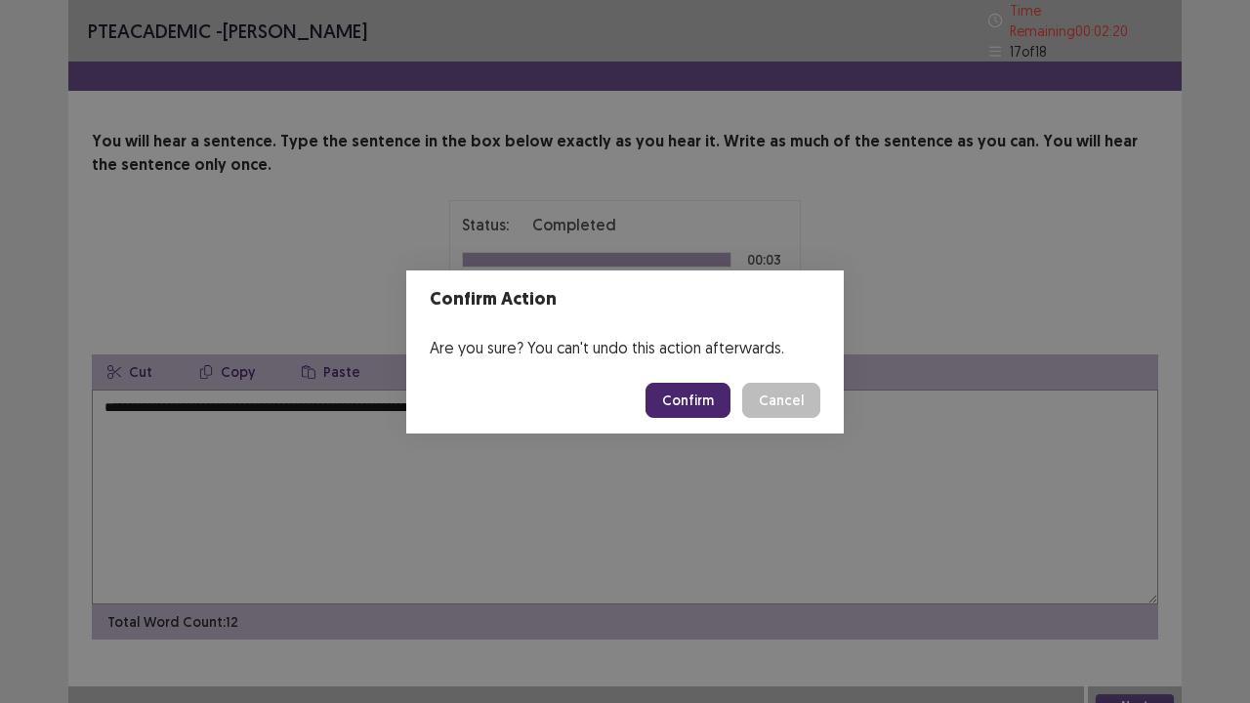
click at [691, 393] on button "Confirm" at bounding box center [688, 400] width 85 height 35
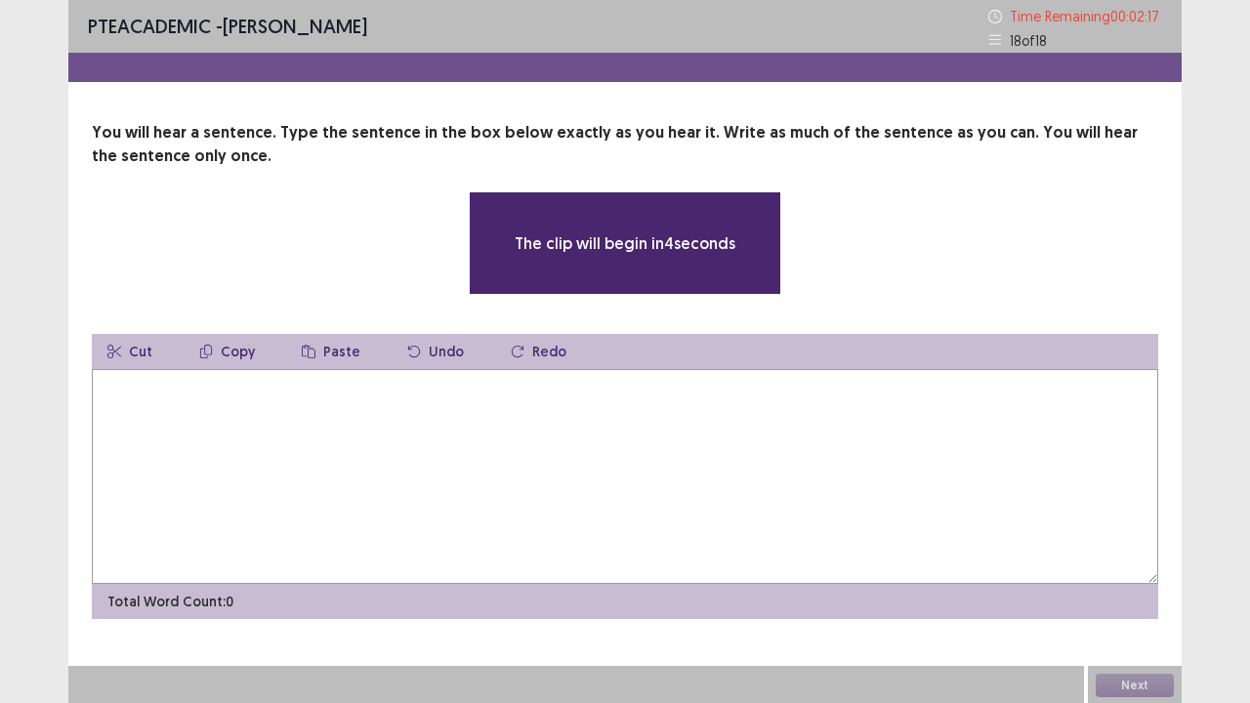
click at [691, 393] on textarea at bounding box center [625, 476] width 1067 height 215
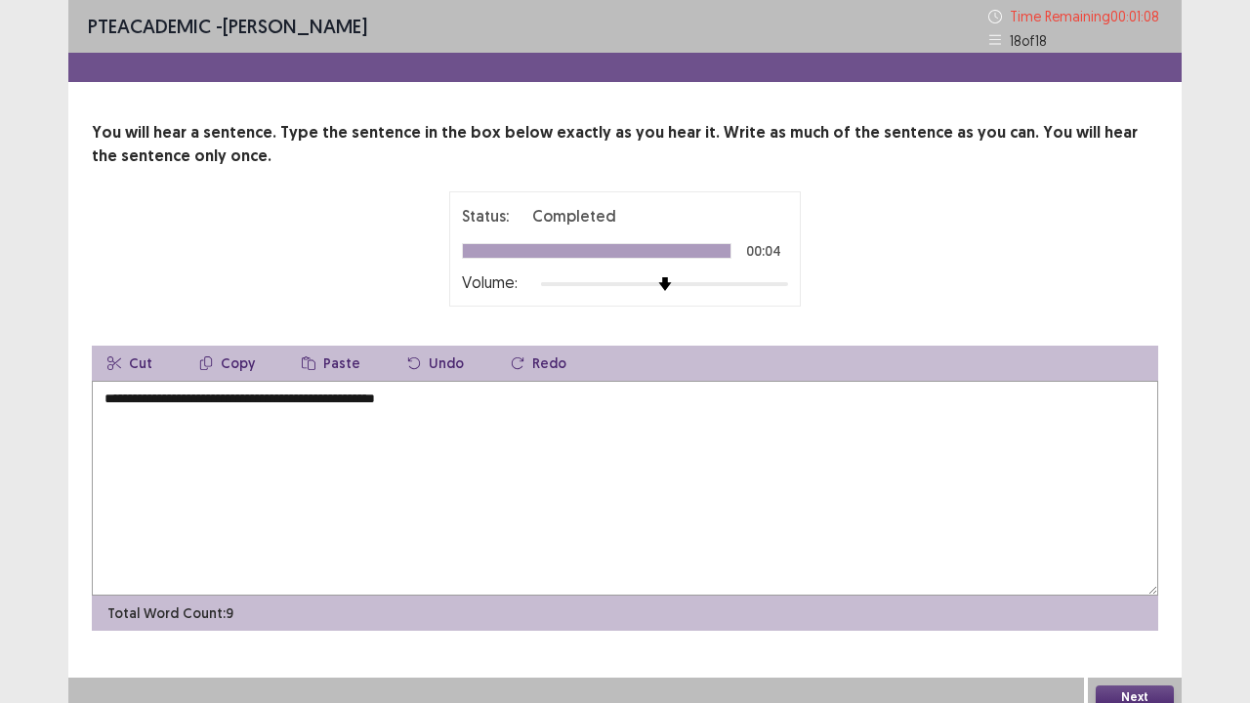
type textarea "**********"
click at [1154, 570] on button "Next" at bounding box center [1135, 697] width 78 height 23
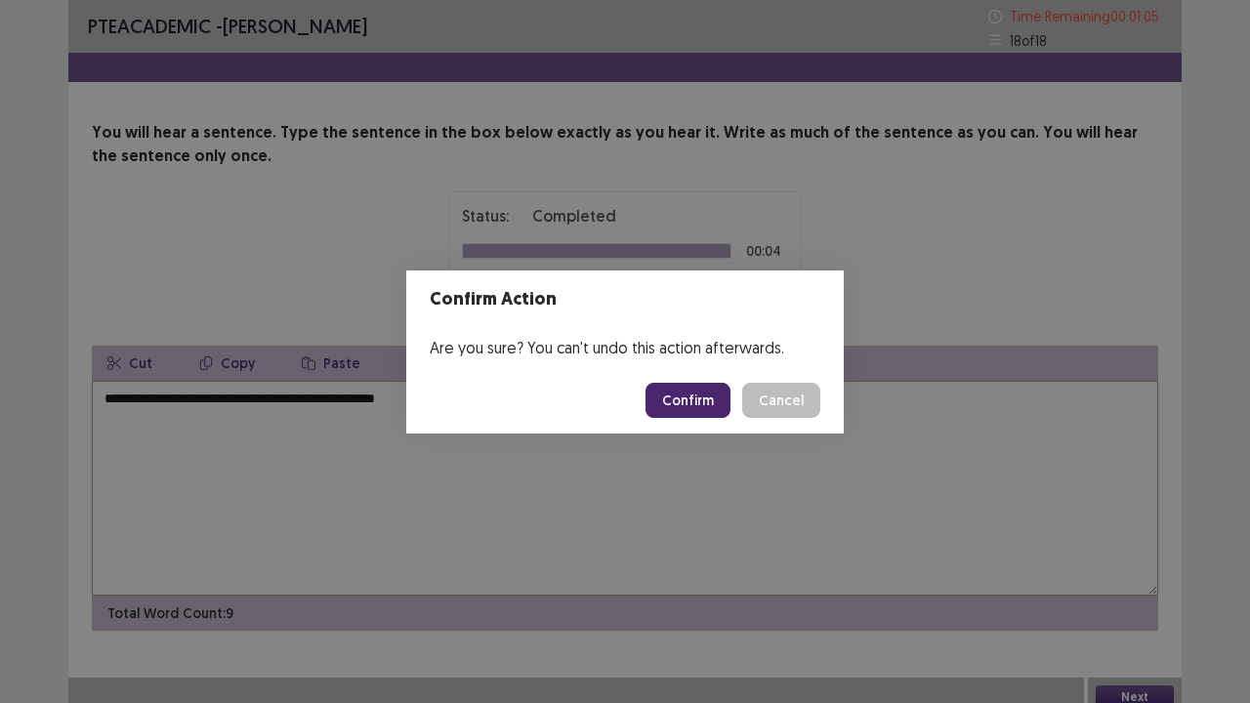
click at [711, 399] on button "Confirm" at bounding box center [688, 400] width 85 height 35
